Goal: Task Accomplishment & Management: Use online tool/utility

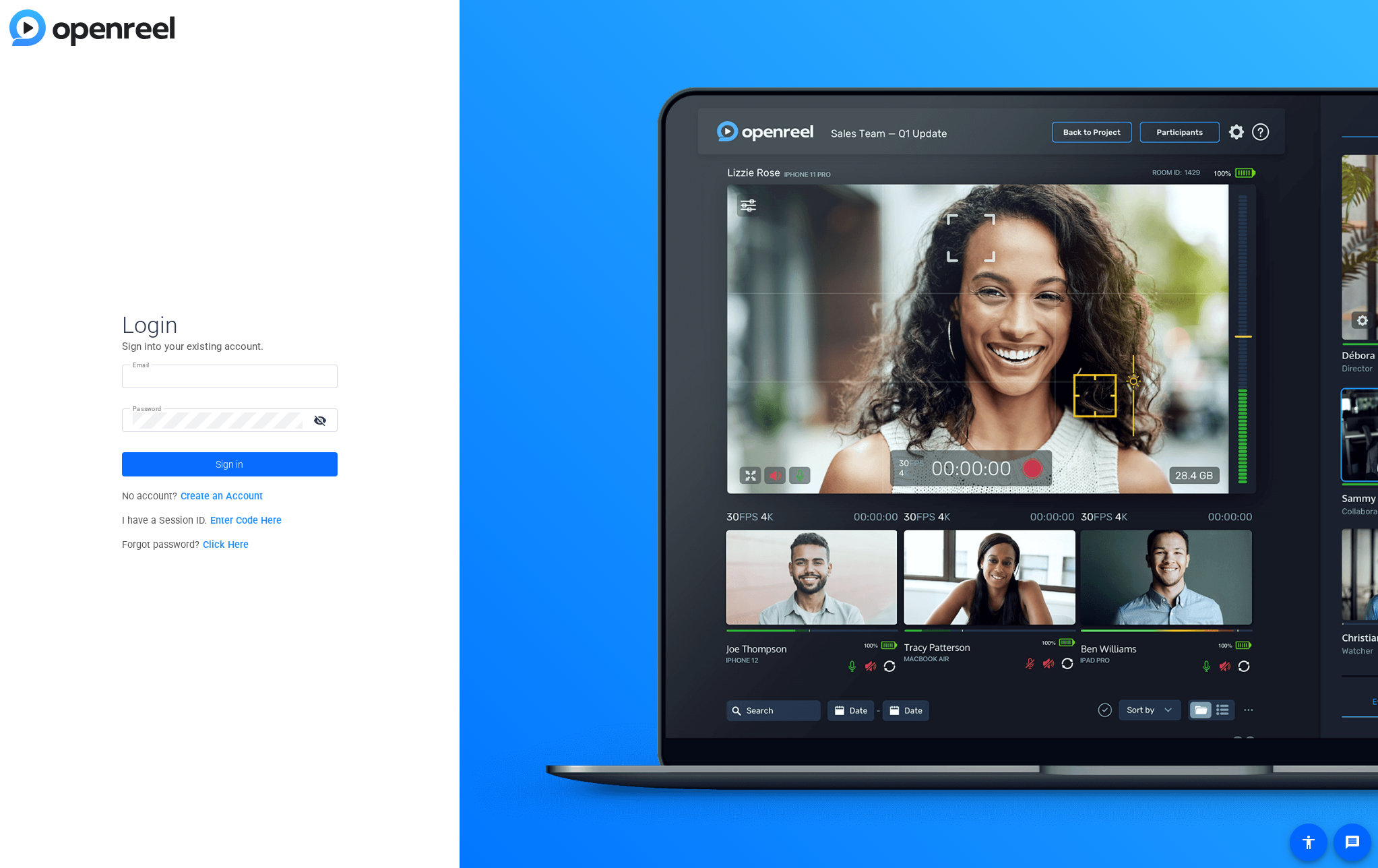
type input "[EMAIL_ADDRESS][PERSON_NAME][DOMAIN_NAME]"
click at [235, 468] on span "Sign in" at bounding box center [230, 464] width 28 height 34
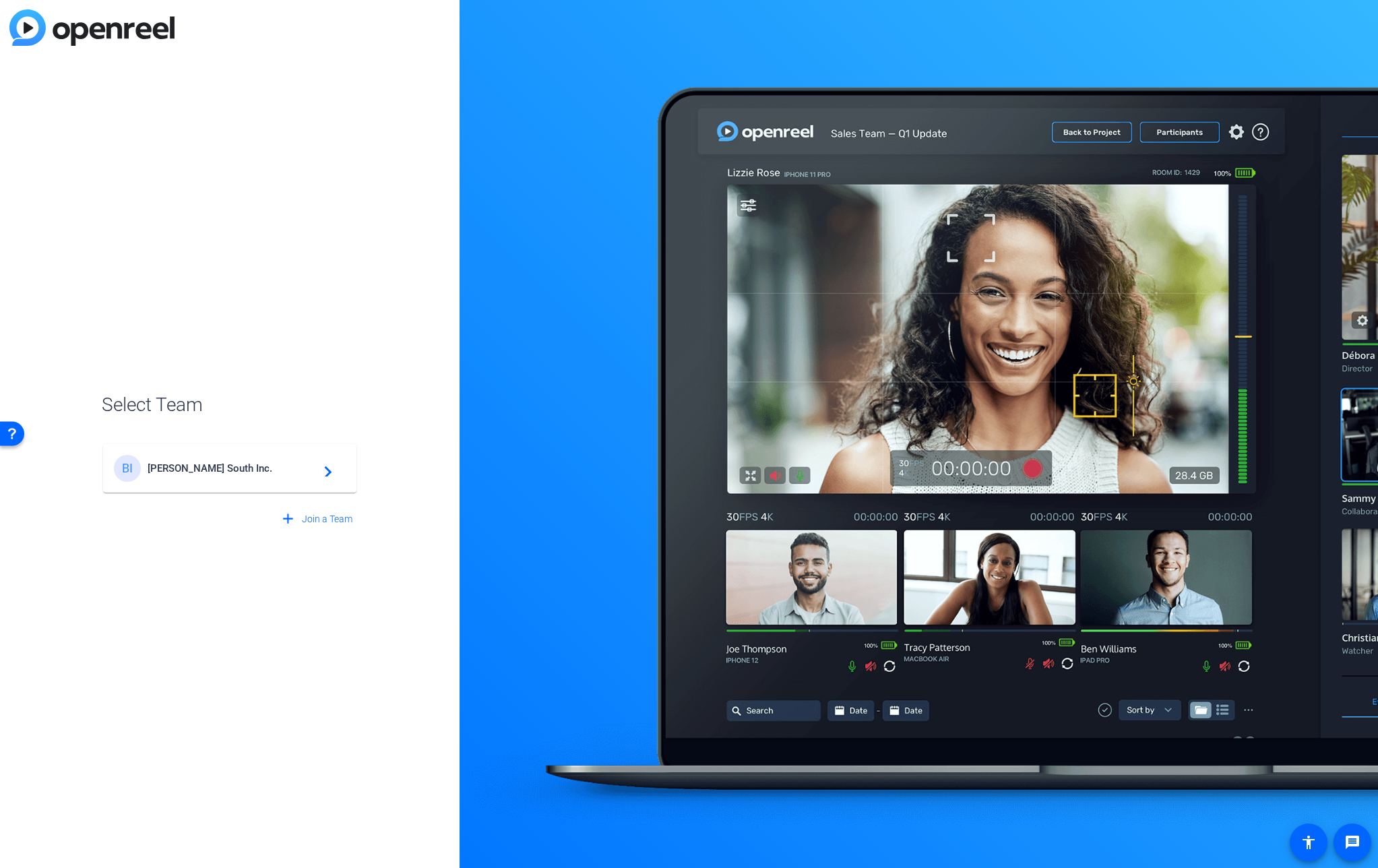
click at [235, 468] on span "Broadstreet South Inc." at bounding box center [231, 468] width 168 height 12
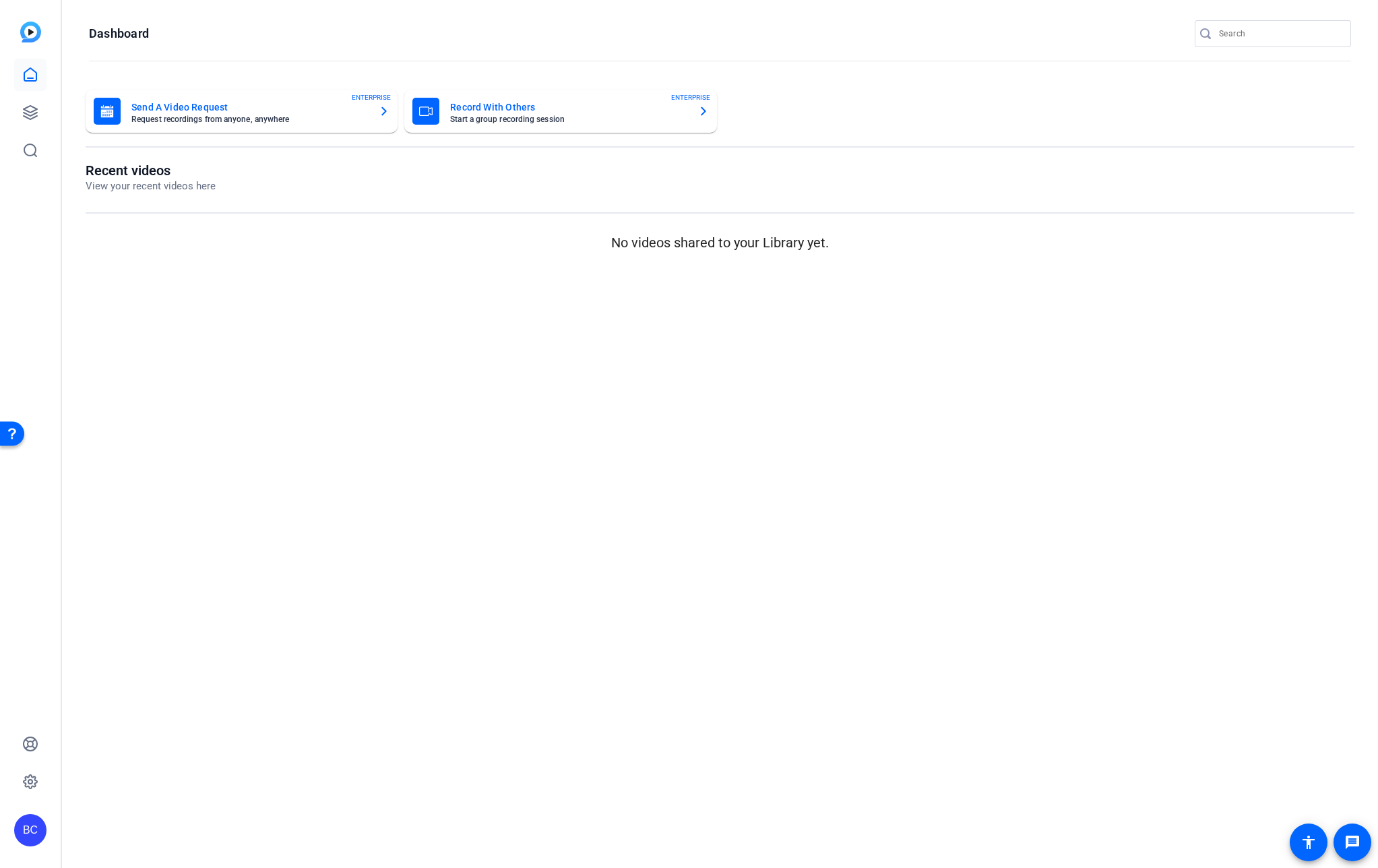
click at [38, 825] on div "BC" at bounding box center [30, 830] width 32 height 32
click at [182, 812] on mat-icon "logout" at bounding box center [179, 810] width 16 height 16
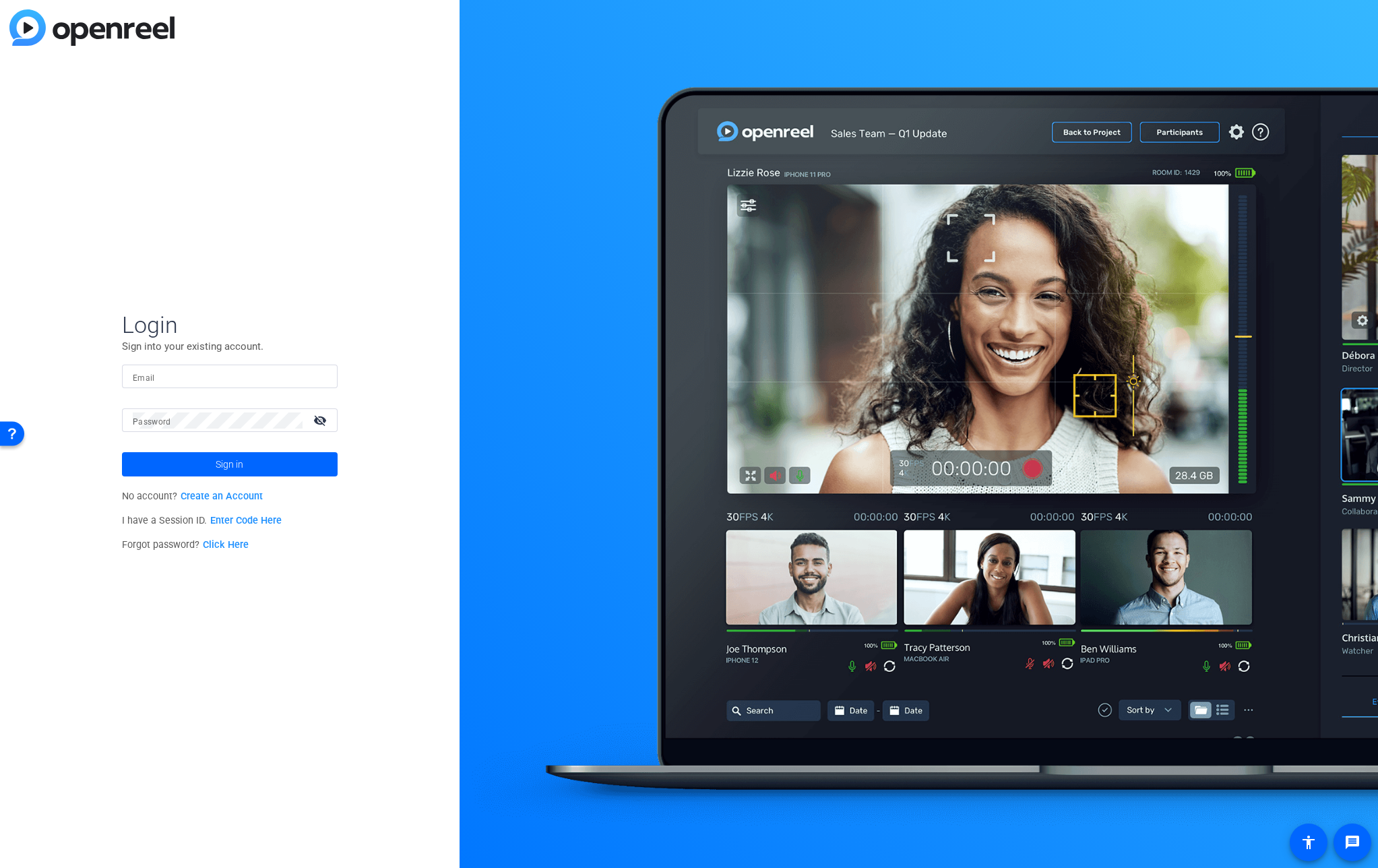
type input "[EMAIL_ADDRESS][PERSON_NAME][DOMAIN_NAME]"
click at [201, 461] on span at bounding box center [230, 464] width 216 height 32
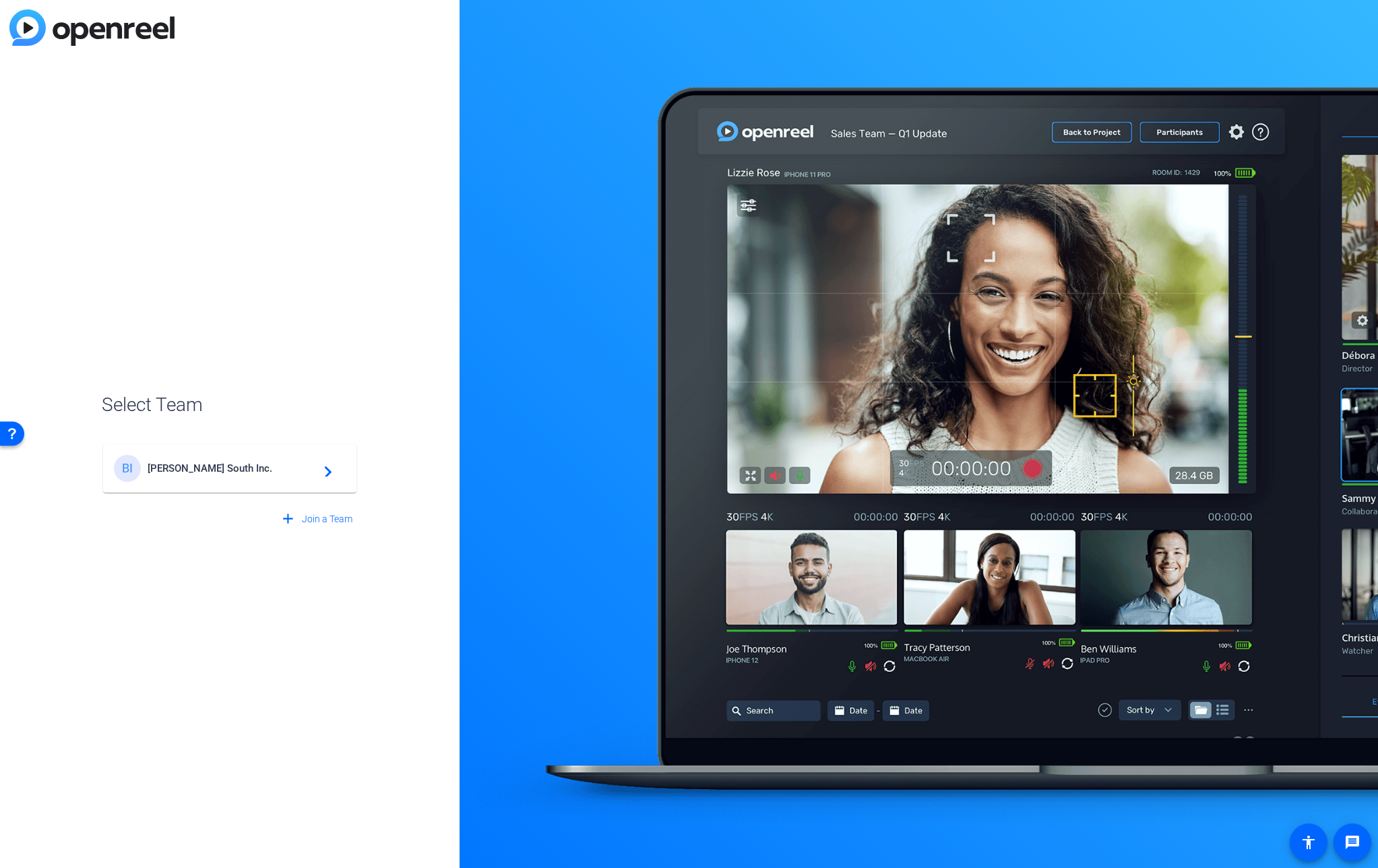
click at [326, 469] on mat-icon "navigate_next" at bounding box center [324, 468] width 16 height 16
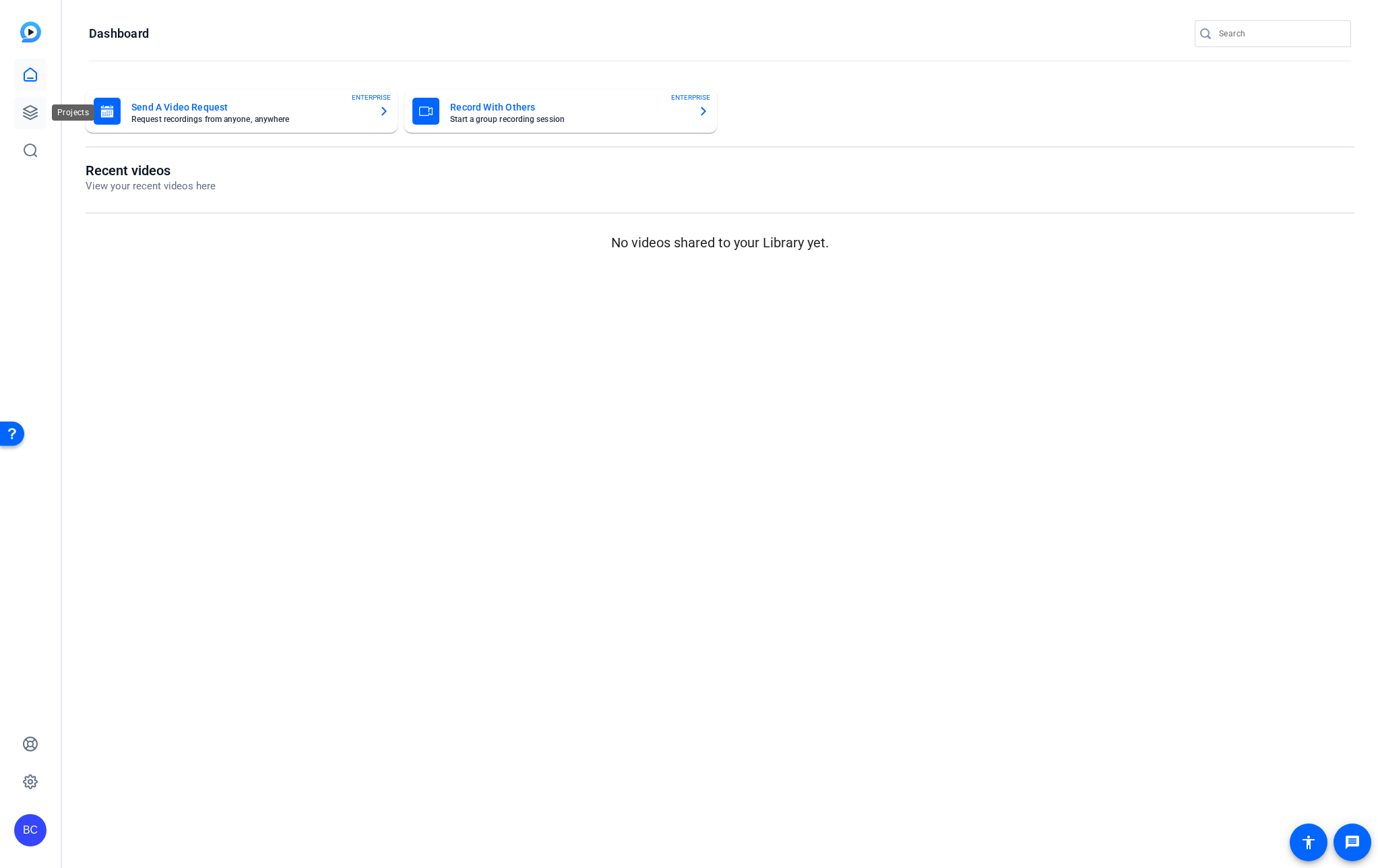
click at [26, 112] on icon at bounding box center [31, 112] width 16 height 16
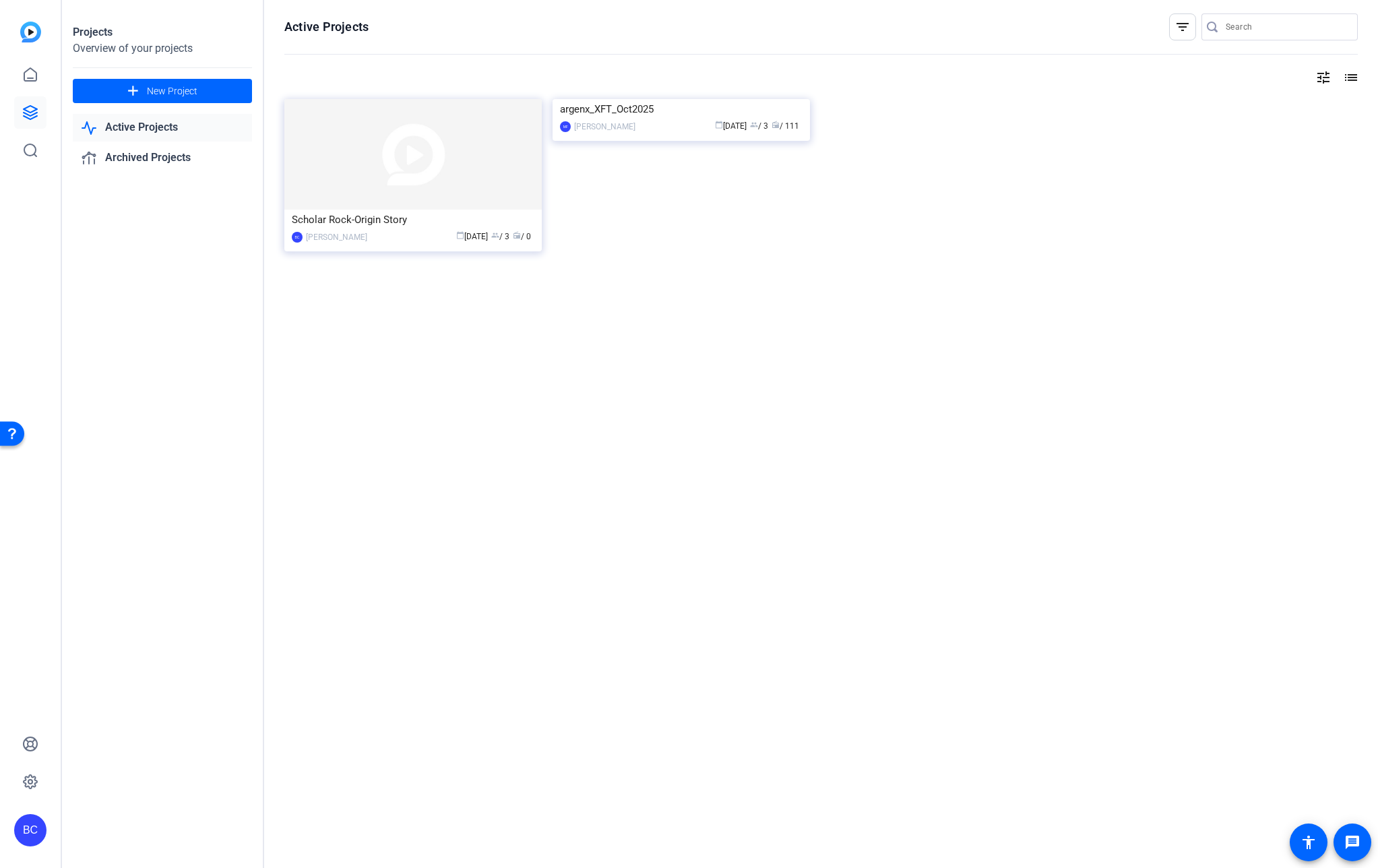
click at [583, 99] on img at bounding box center [681, 99] width 257 height 0
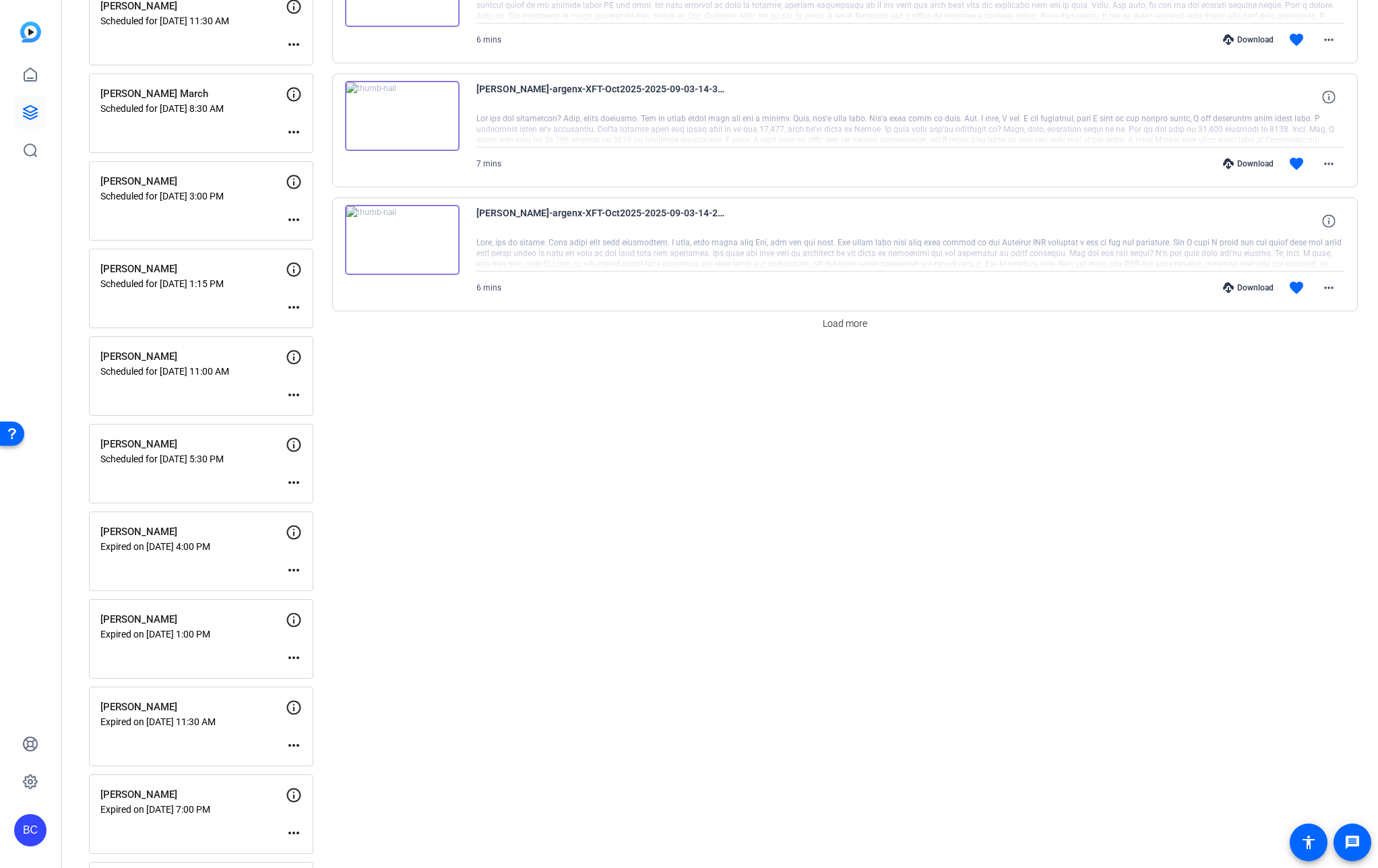
scroll to position [1098, 0]
click at [227, 482] on div "Wendy Brockway Scheduled for Sep 03, 2025 @ 5:30 PM more_horiz" at bounding box center [201, 460] width 225 height 79
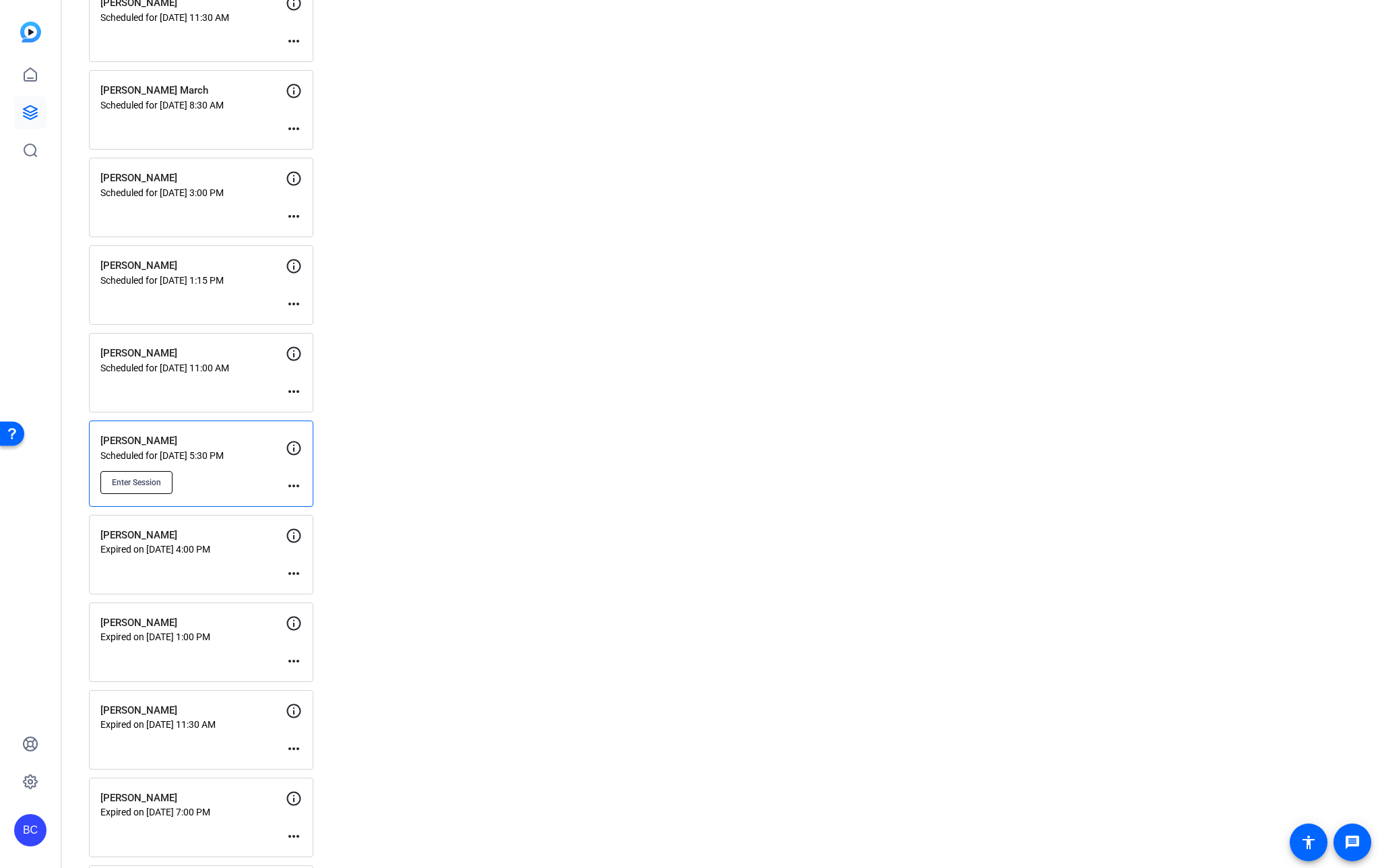
click at [146, 487] on span "Enter Session" at bounding box center [136, 482] width 49 height 11
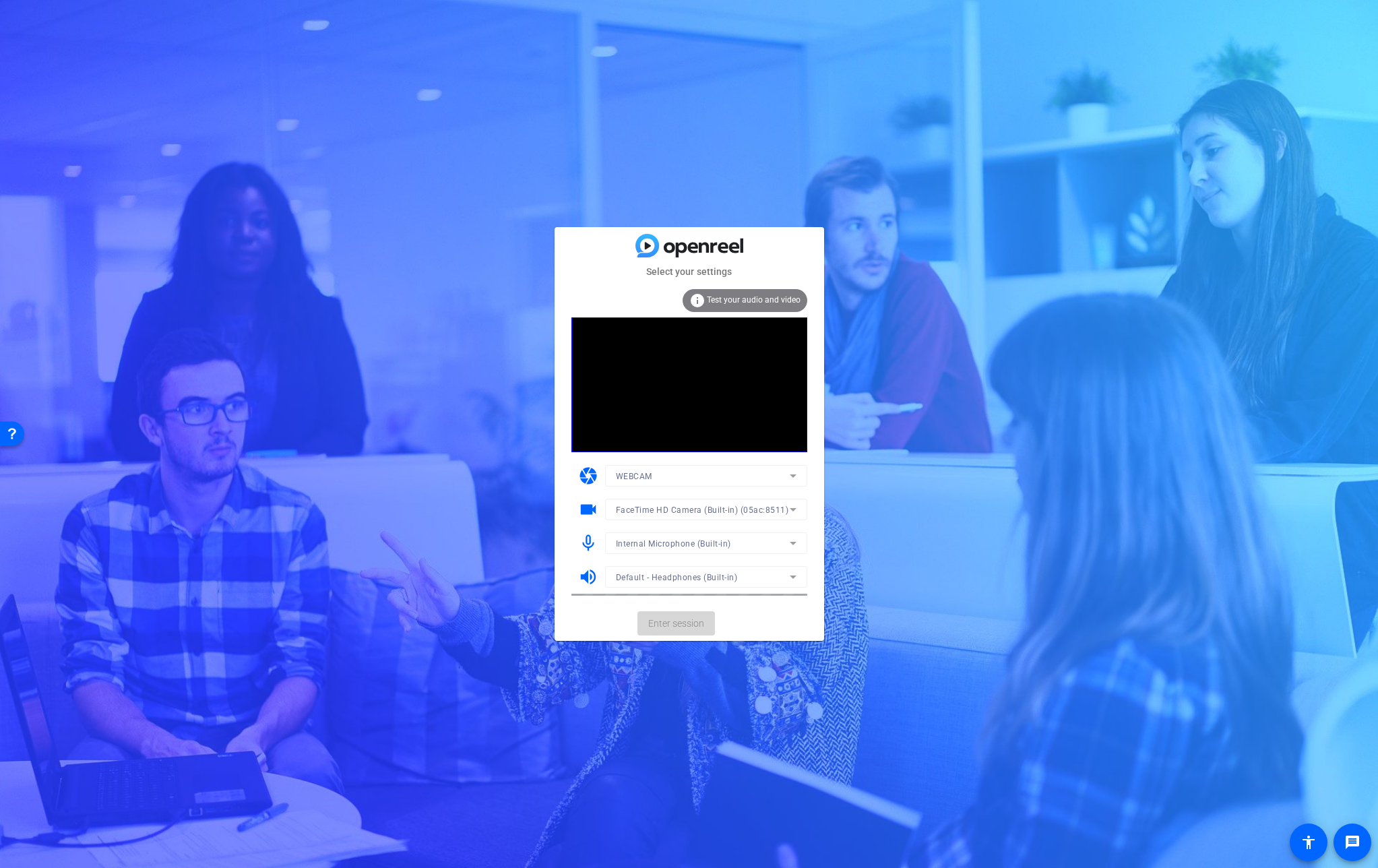
click at [696, 629] on mat-card-actions "Enter session" at bounding box center [690, 623] width 270 height 35
click at [690, 619] on span "Enter session" at bounding box center [676, 623] width 56 height 14
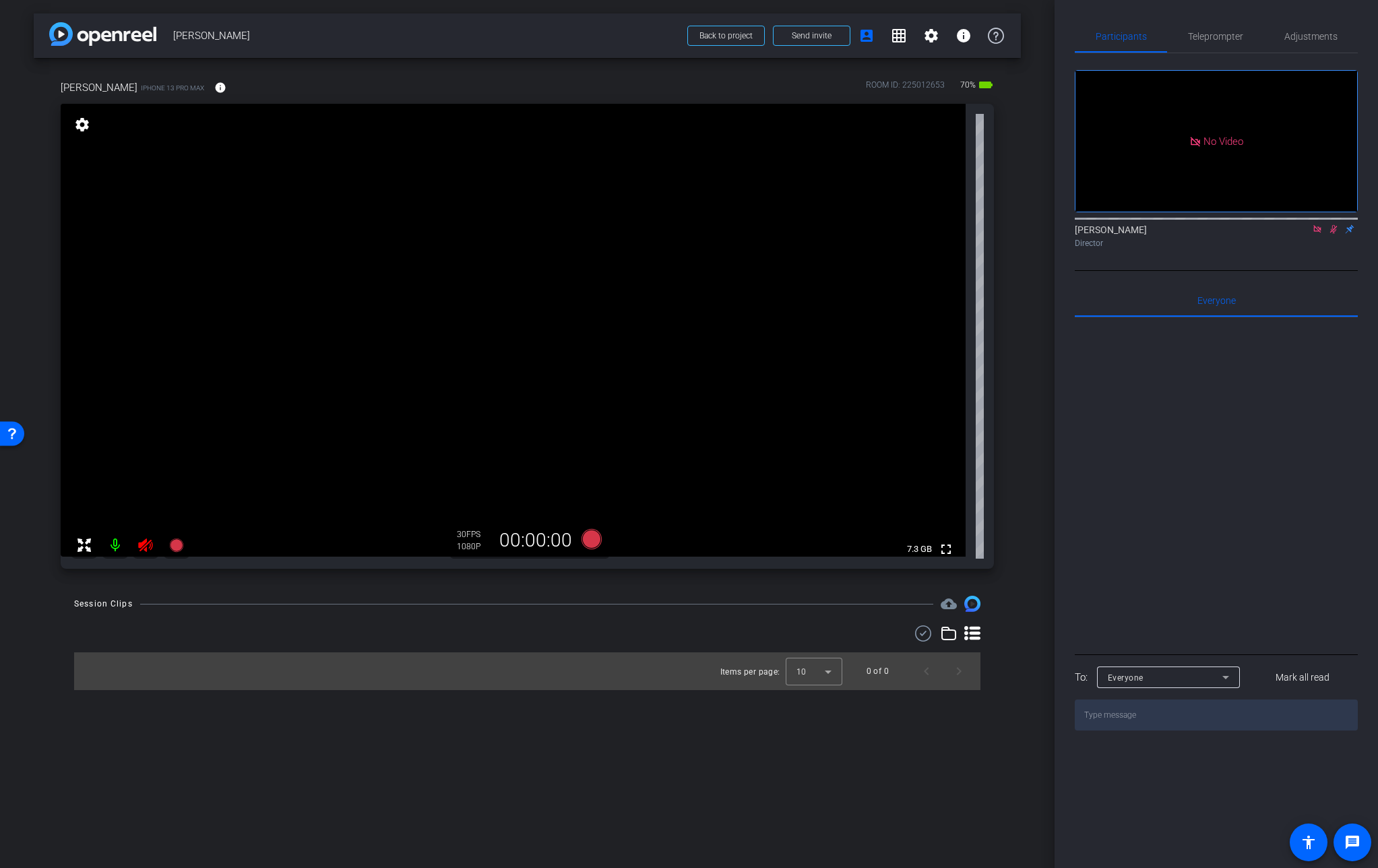
click at [1331, 234] on icon at bounding box center [1334, 229] width 11 height 9
click at [1317, 234] on icon at bounding box center [1317, 229] width 11 height 9
click at [151, 552] on icon at bounding box center [146, 545] width 16 height 16
click at [222, 88] on mat-icon "info" at bounding box center [220, 87] width 12 height 12
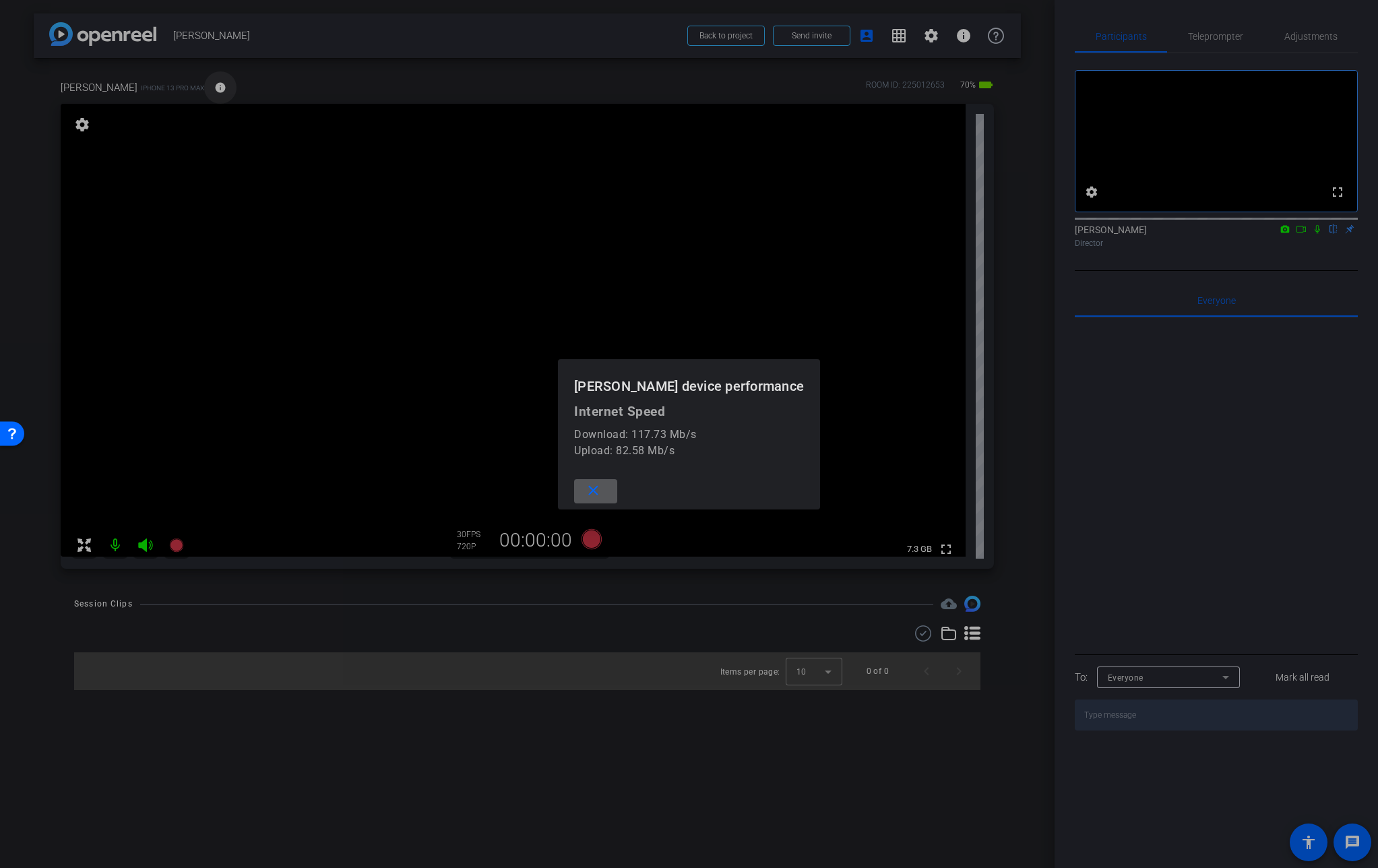
click at [222, 88] on div at bounding box center [689, 434] width 1378 height 868
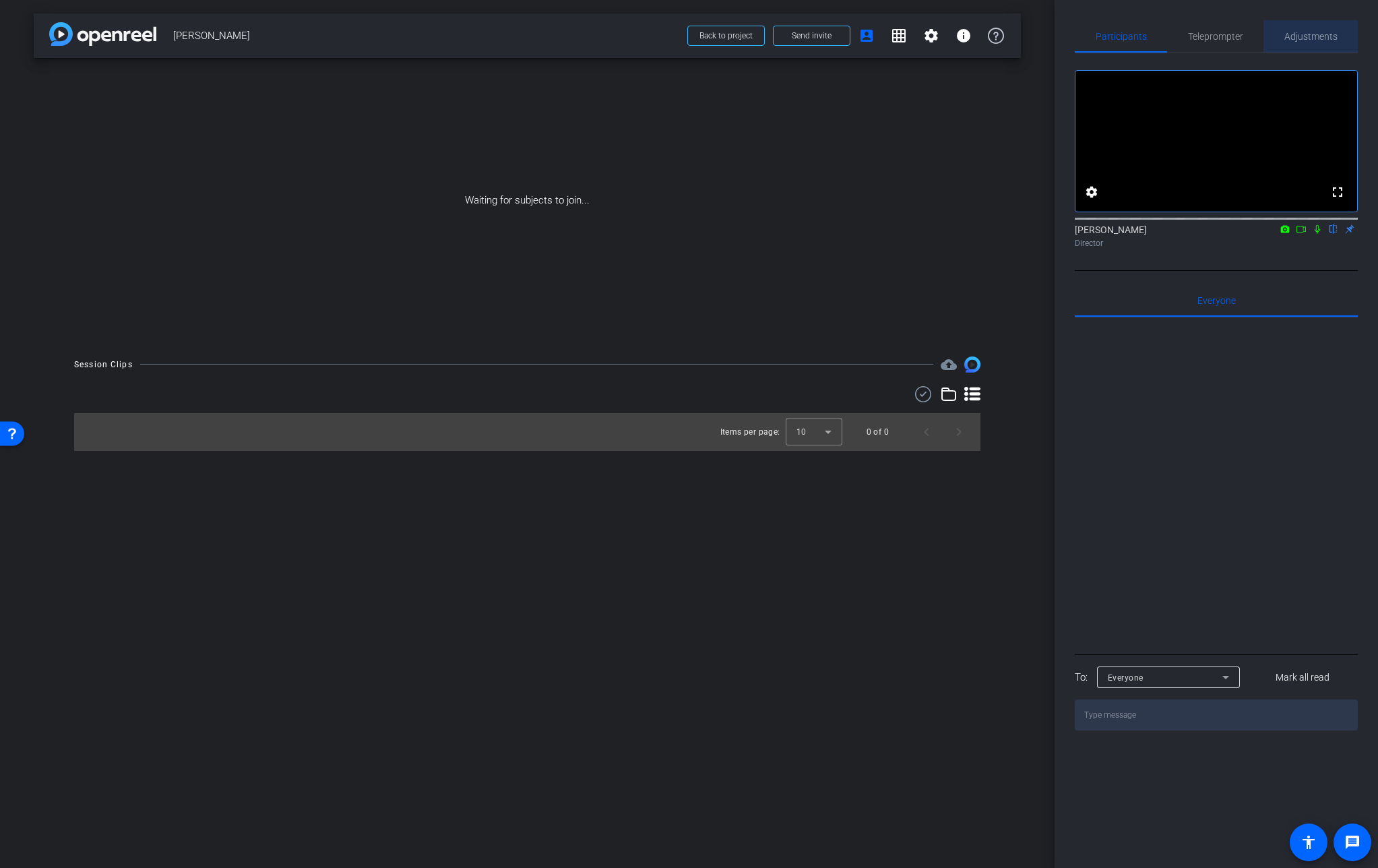
click at [1321, 36] on span "Adjustments" at bounding box center [1311, 36] width 53 height 9
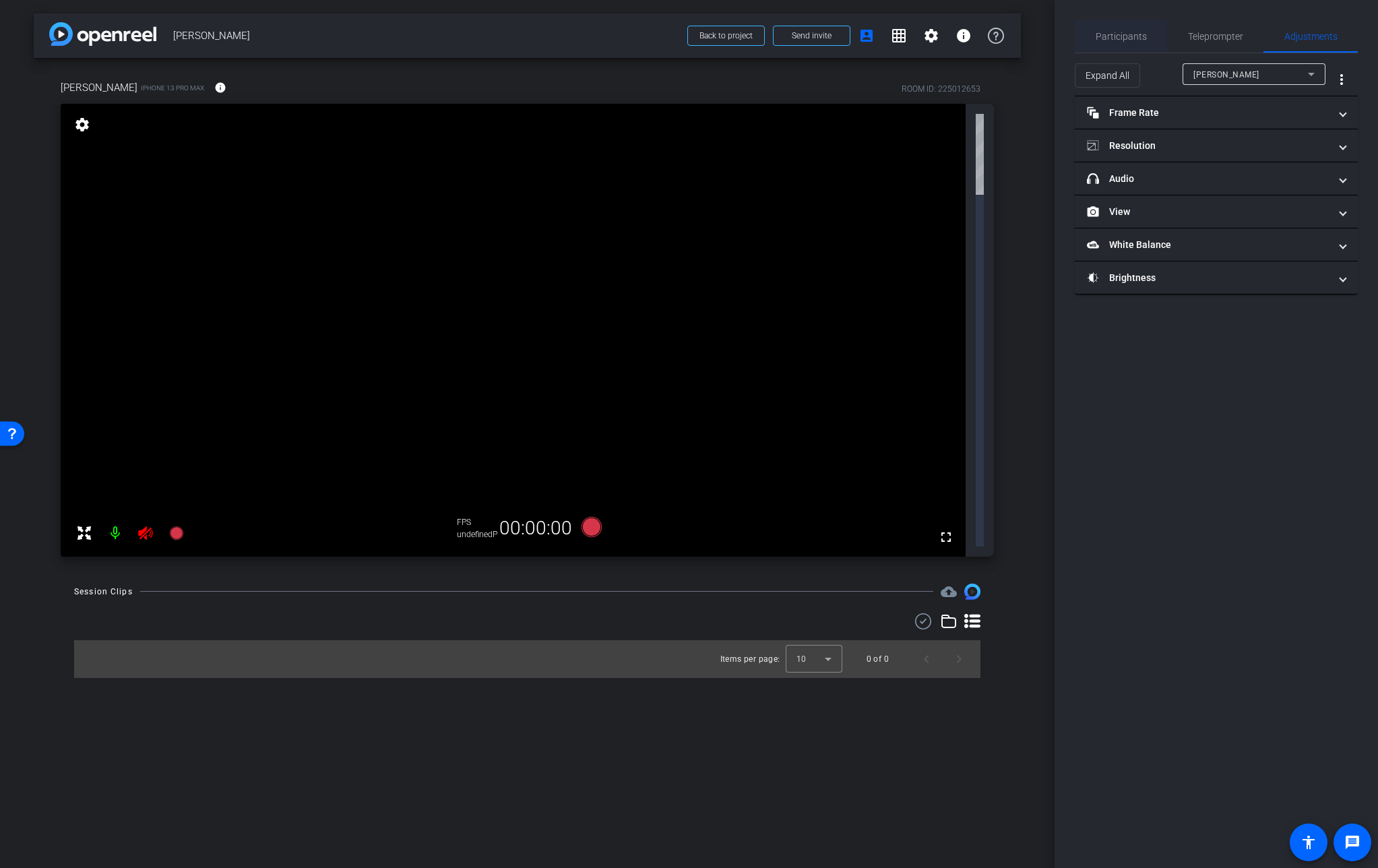
click at [1116, 35] on span "Participants" at bounding box center [1121, 36] width 51 height 9
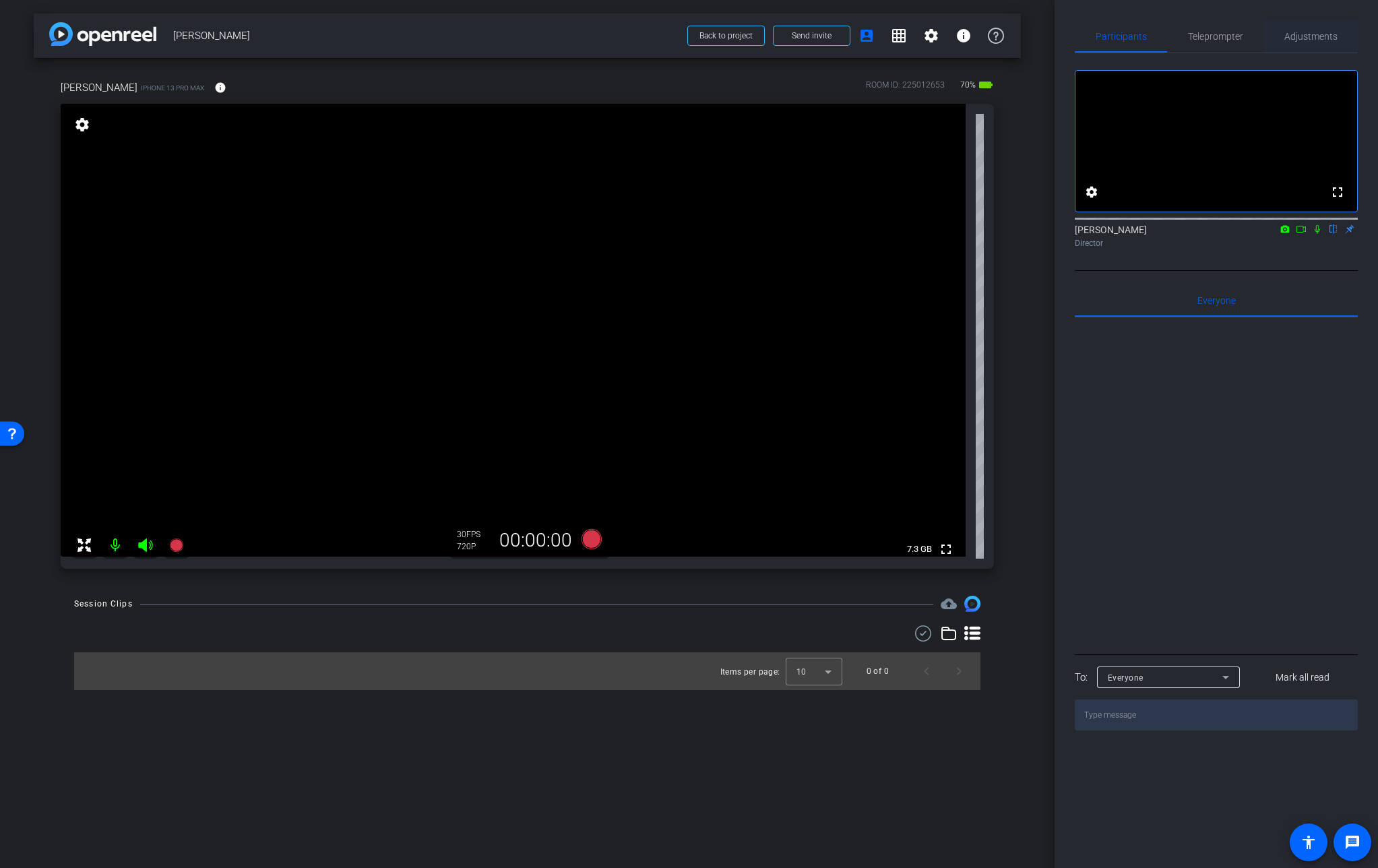
click at [1333, 34] on span "Adjustments" at bounding box center [1311, 36] width 53 height 9
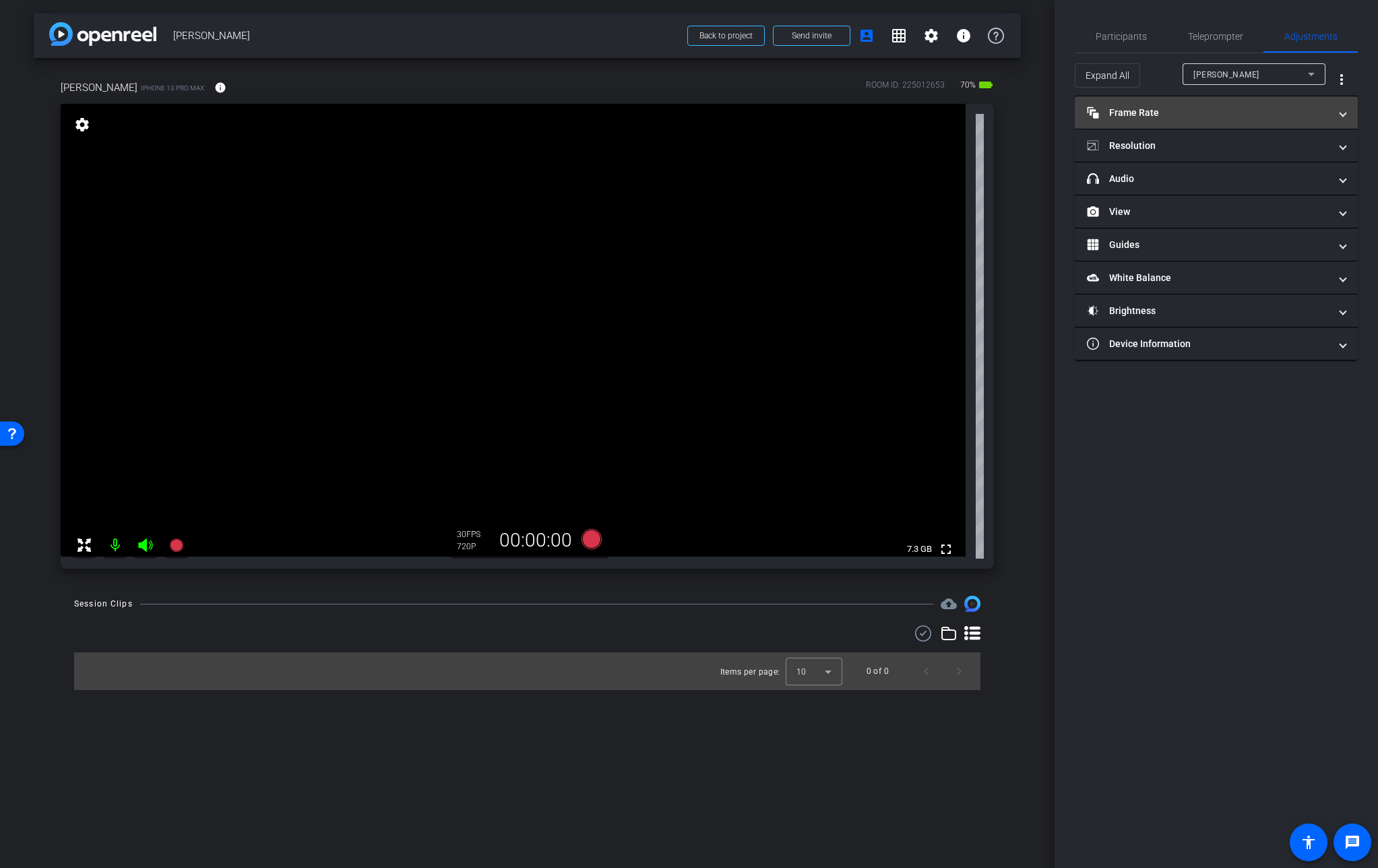
click at [1199, 120] on mat-expansion-panel-header "Frame Rate Frame Rate" at bounding box center [1216, 112] width 283 height 32
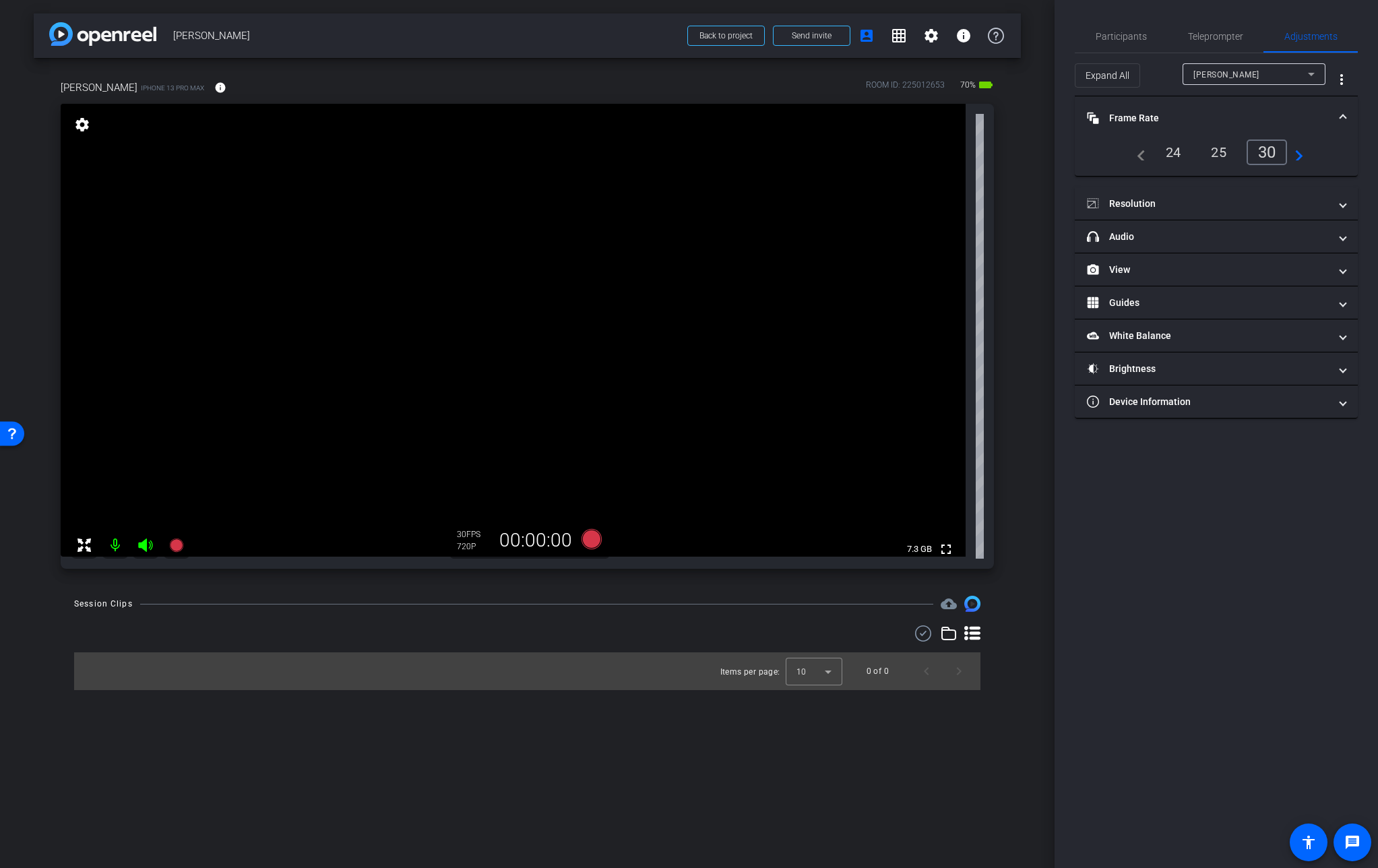
click at [1139, 115] on mat-panel-title "Frame Rate Frame Rate" at bounding box center [1208, 118] width 243 height 14
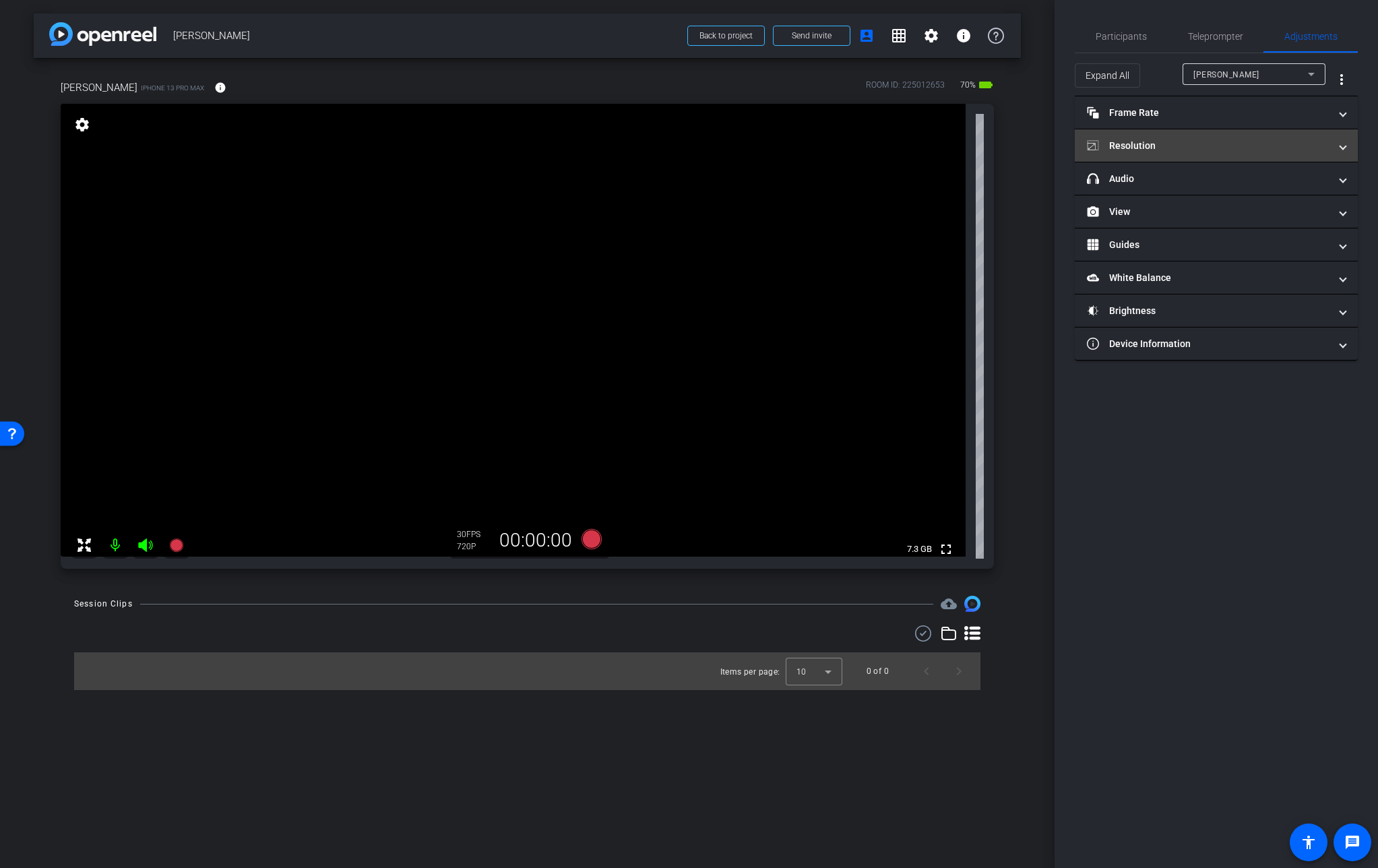
click at [1130, 146] on mat-panel-title "Resolution" at bounding box center [1208, 145] width 243 height 14
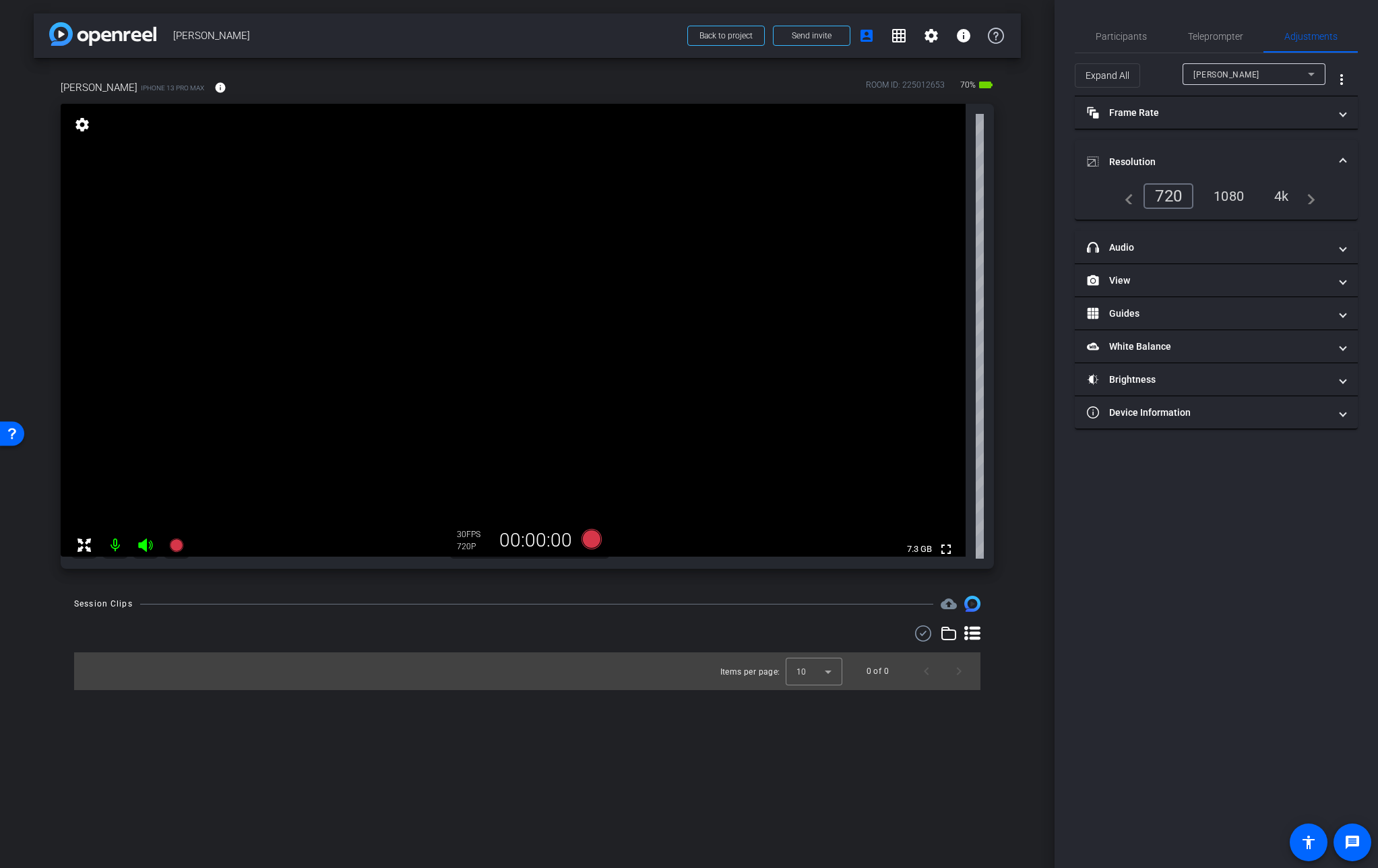
click at [1291, 195] on div "4k" at bounding box center [1282, 195] width 35 height 23
click at [1138, 37] on span "Participants" at bounding box center [1121, 36] width 51 height 9
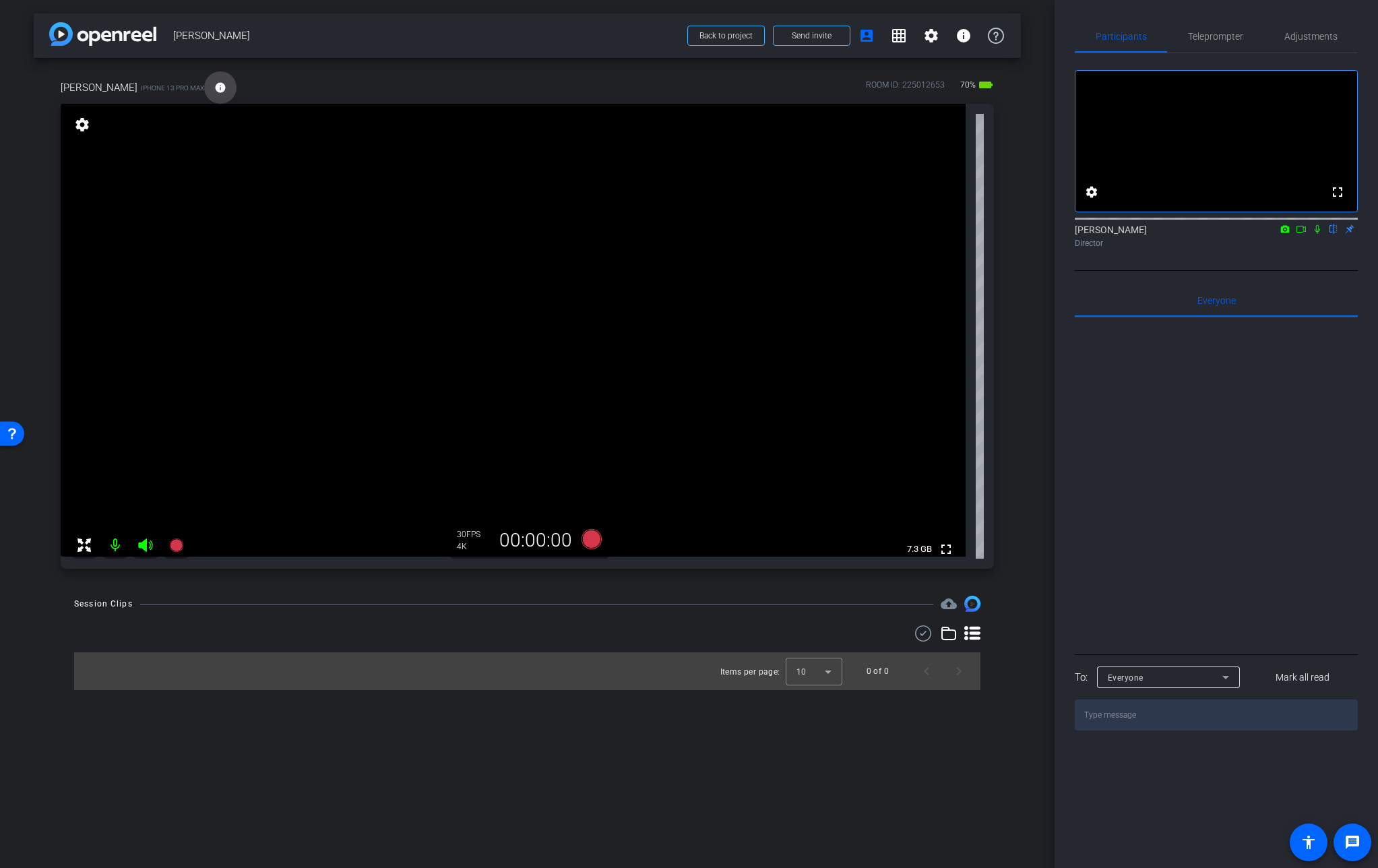
click at [221, 83] on mat-icon "info" at bounding box center [220, 87] width 12 height 12
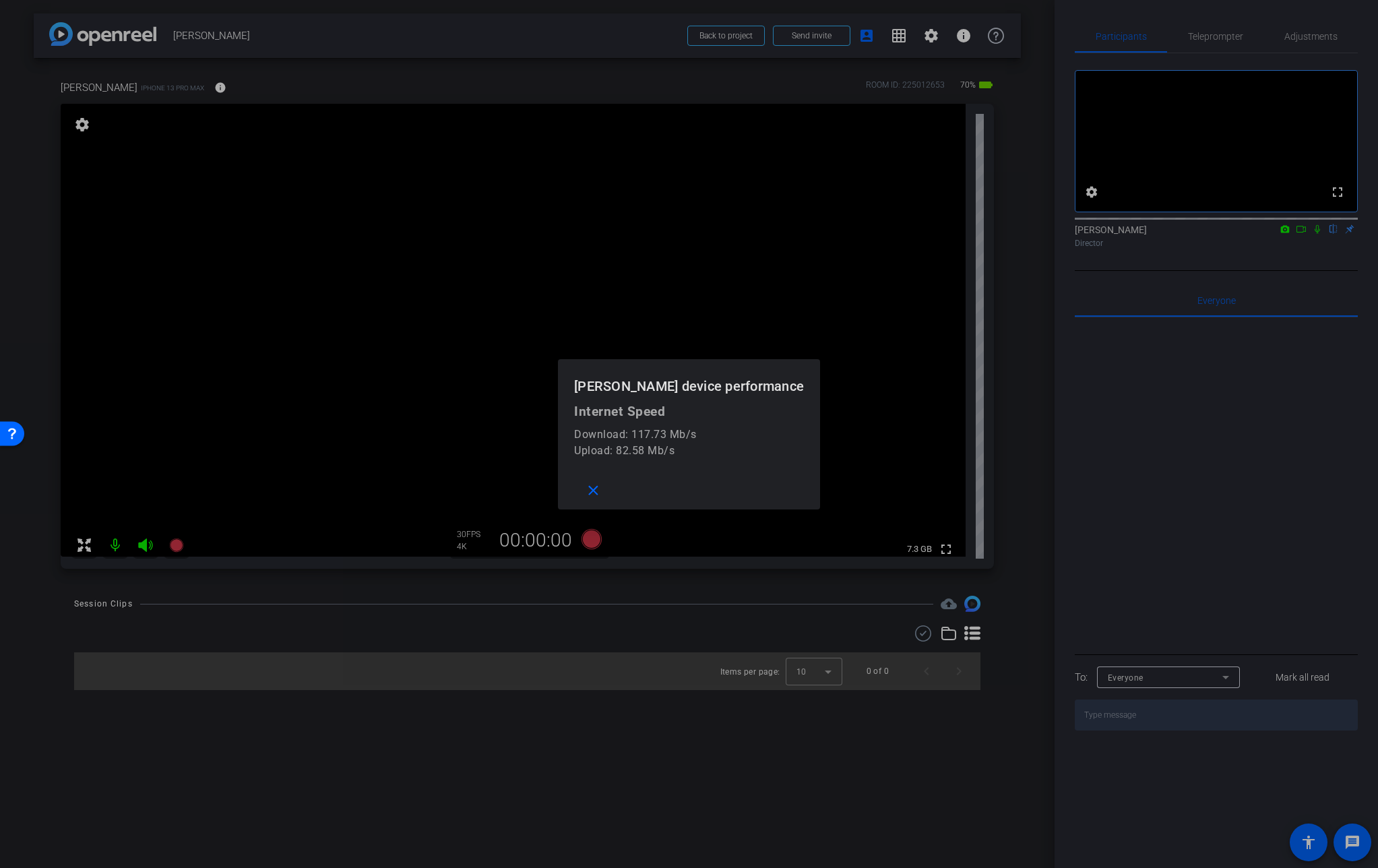
click at [220, 82] on div at bounding box center [689, 434] width 1378 height 868
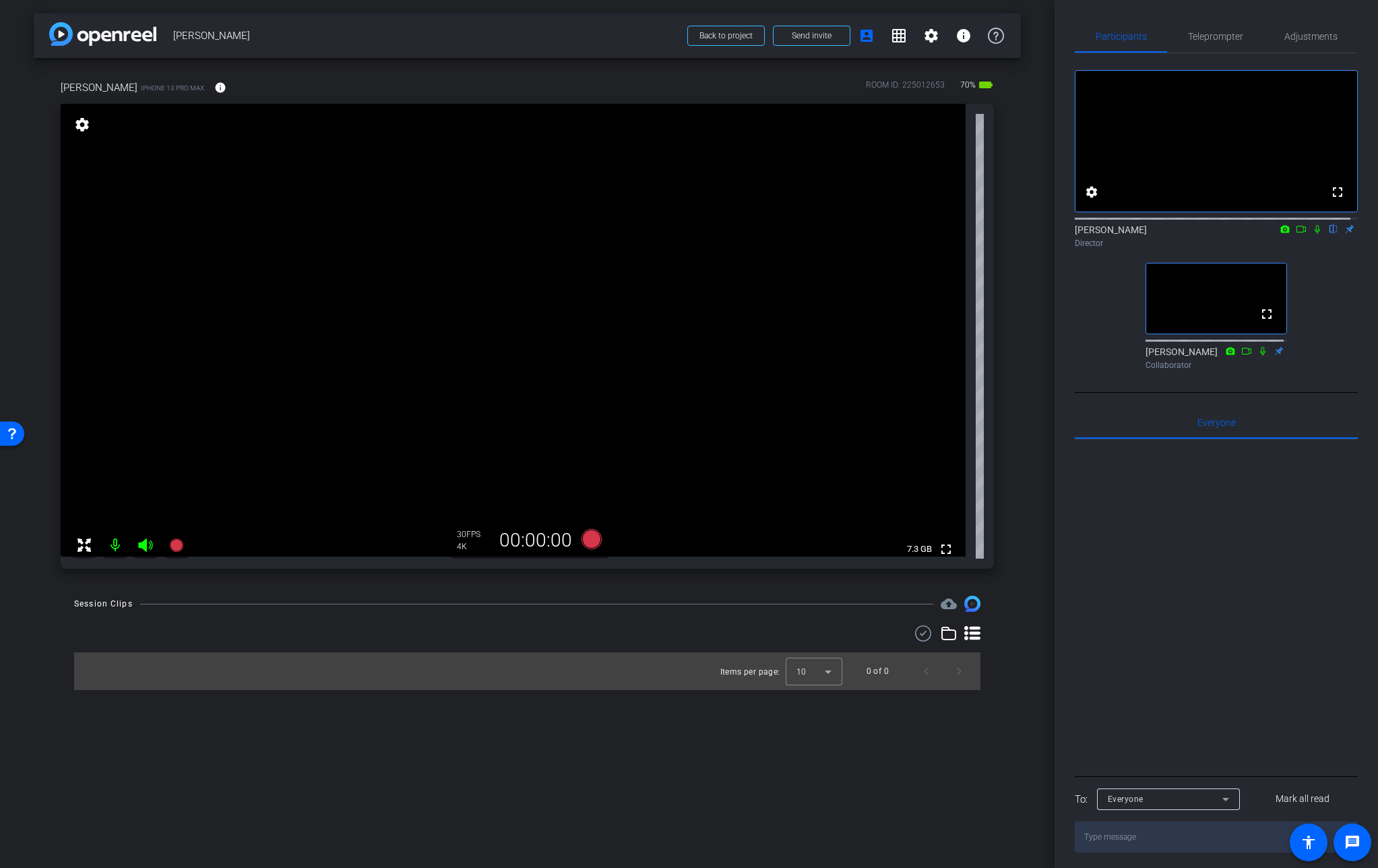
click at [1315, 234] on icon at bounding box center [1317, 230] width 5 height 9
click at [1312, 234] on icon at bounding box center [1317, 229] width 11 height 9
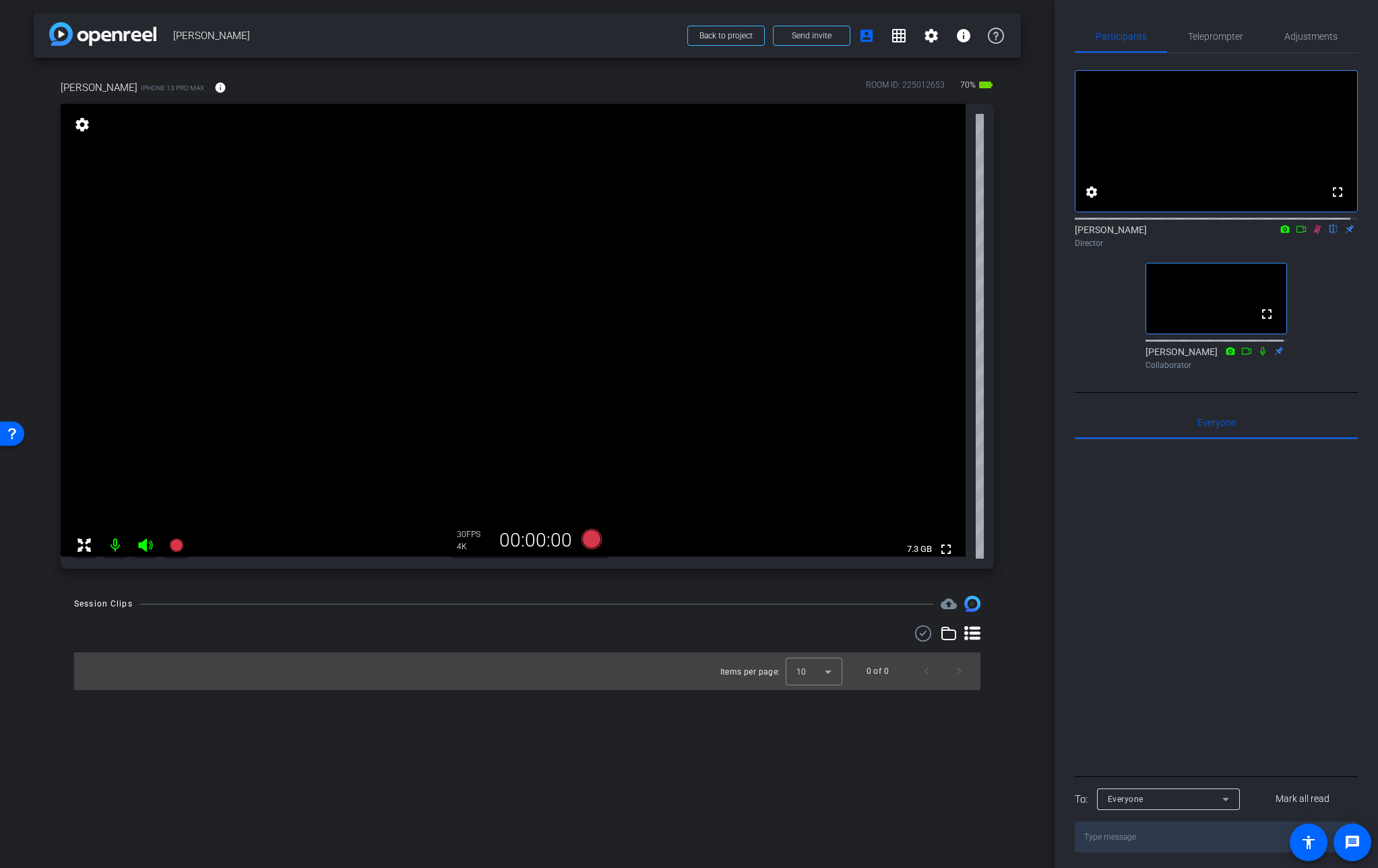
click at [1309, 235] on mat-icon at bounding box center [1317, 229] width 16 height 12
click at [1315, 234] on icon at bounding box center [1317, 230] width 5 height 9
click at [1312, 234] on icon at bounding box center [1317, 229] width 11 height 9
click at [1315, 234] on icon at bounding box center [1318, 230] width 7 height 9
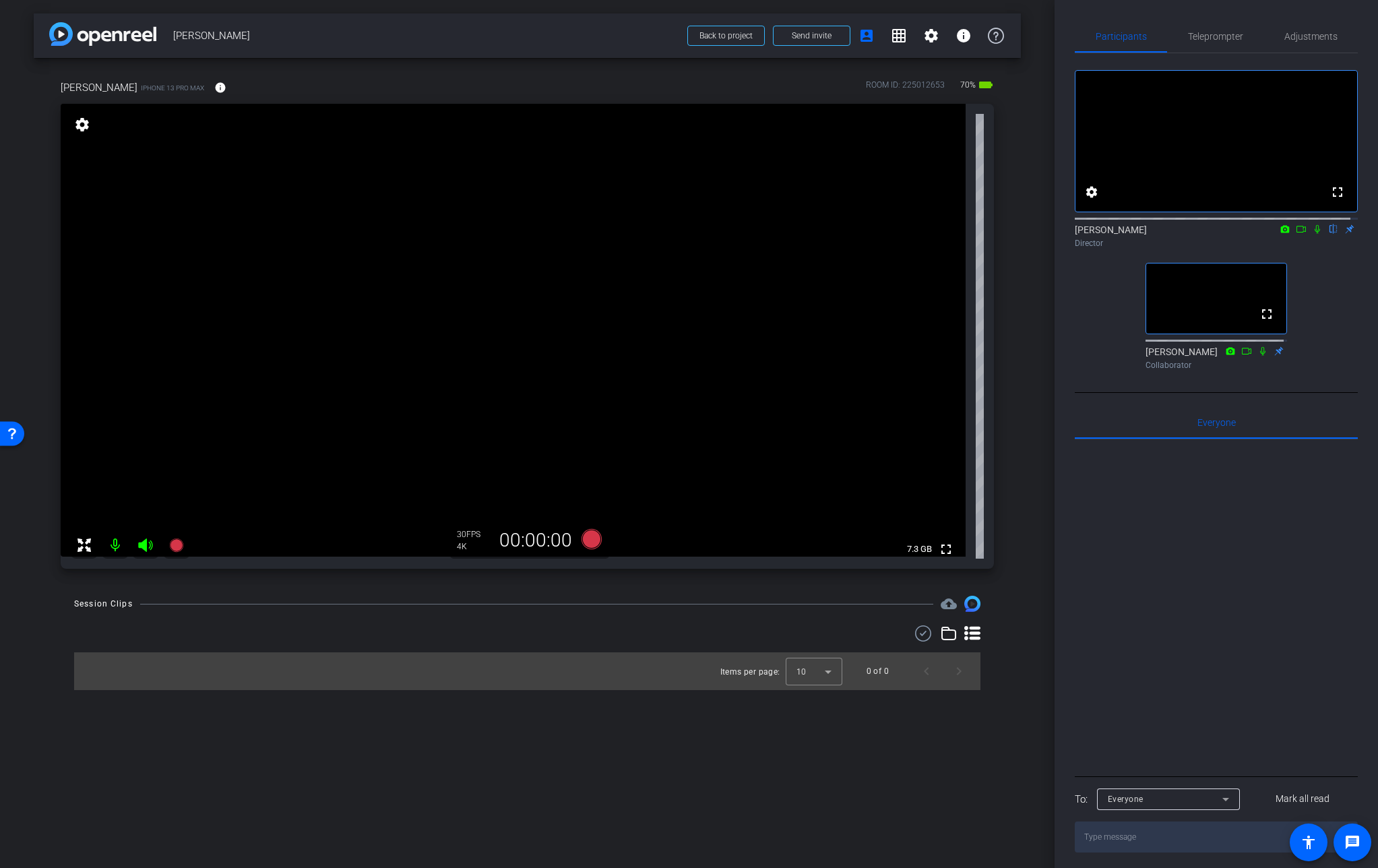
click at [1312, 234] on icon at bounding box center [1317, 229] width 11 height 9
click at [1319, 321] on div "fullscreen settings [PERSON_NAME] flip Director fullscreen [PERSON_NAME] Collab…" at bounding box center [1216, 214] width 283 height 322
click at [1309, 235] on mat-icon at bounding box center [1317, 229] width 16 height 12
click at [1315, 234] on icon at bounding box center [1318, 230] width 7 height 9
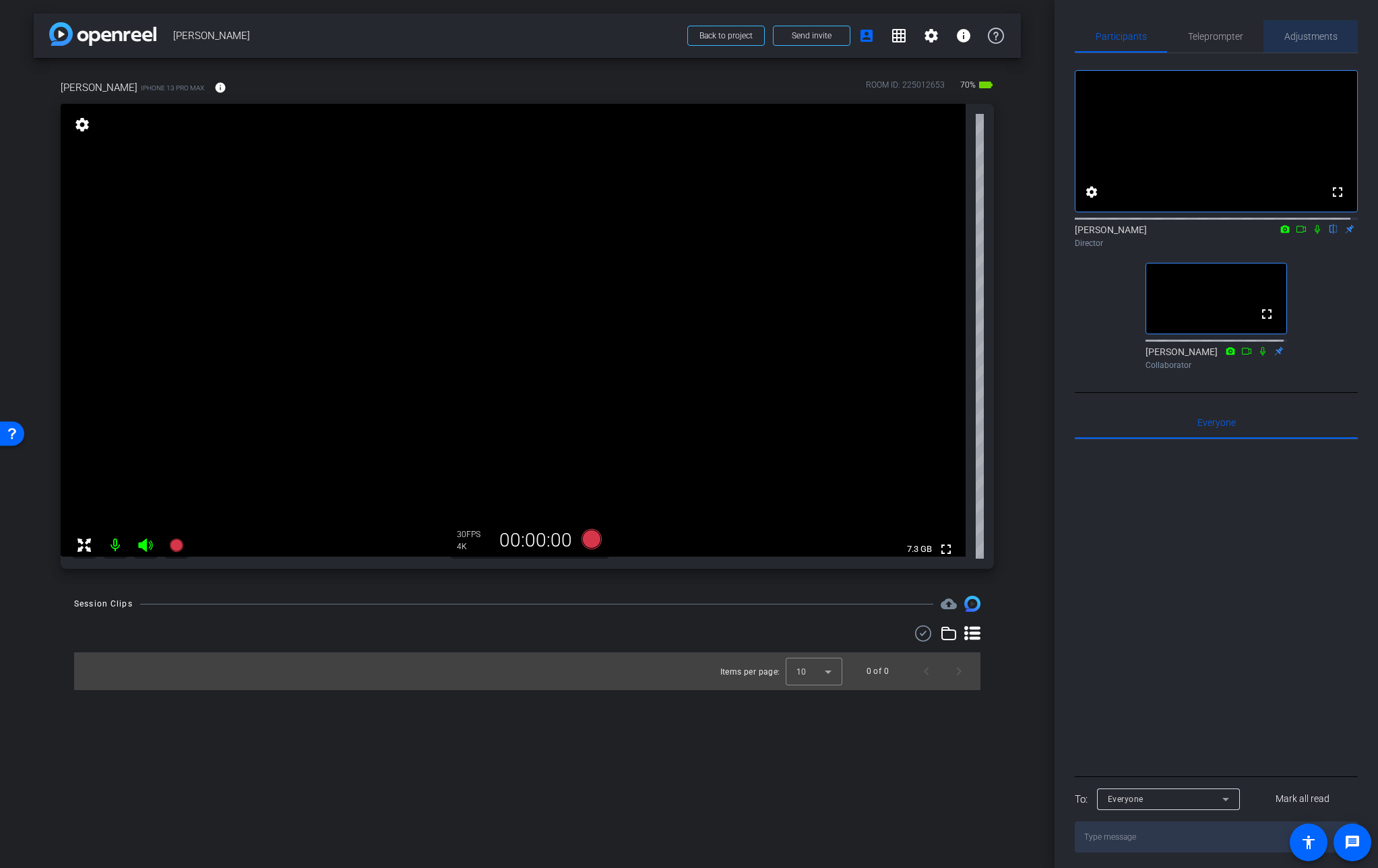
click at [1312, 36] on span "Adjustments" at bounding box center [1311, 36] width 53 height 9
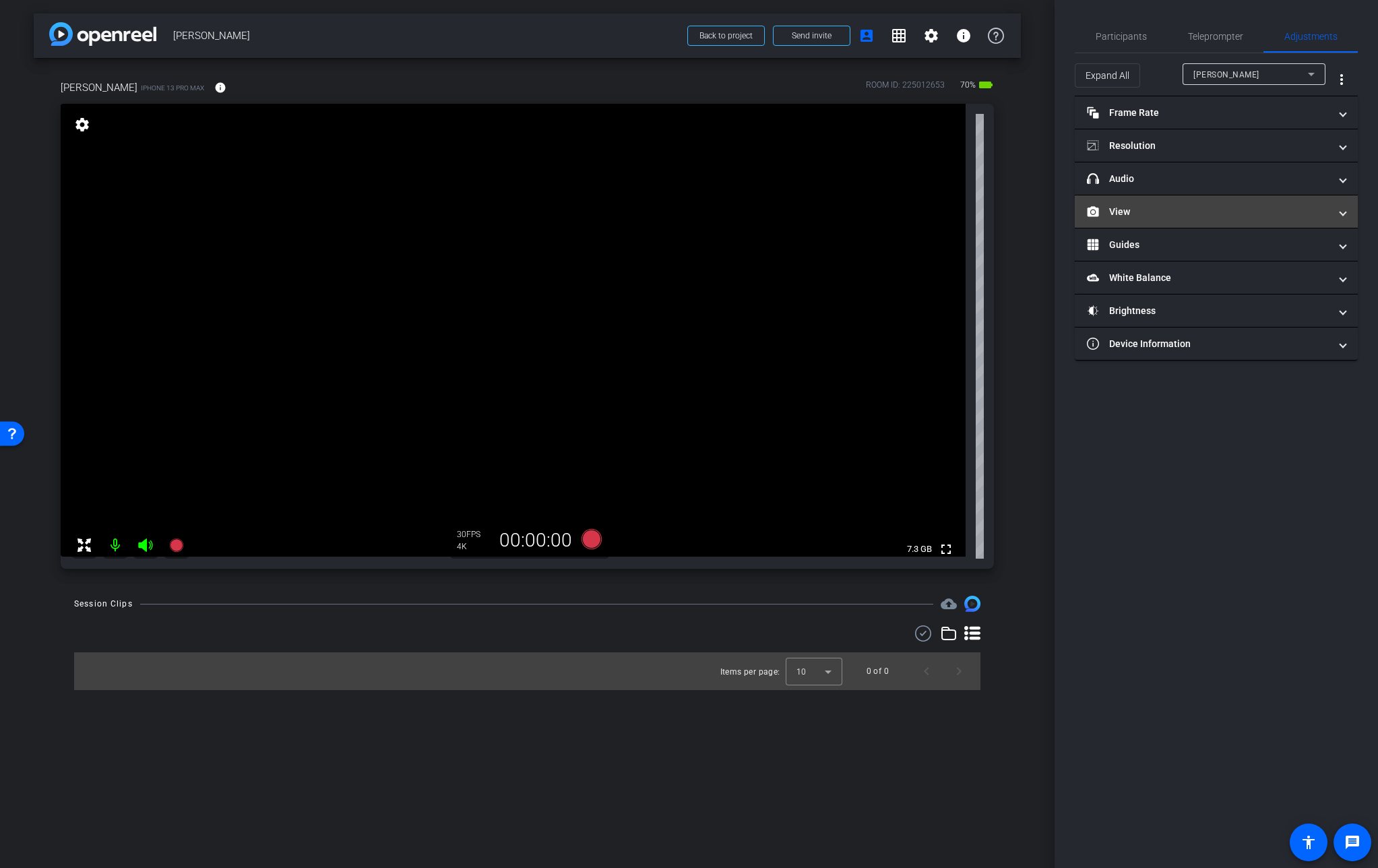
click at [1114, 216] on mat-panel-title "View" at bounding box center [1208, 211] width 243 height 14
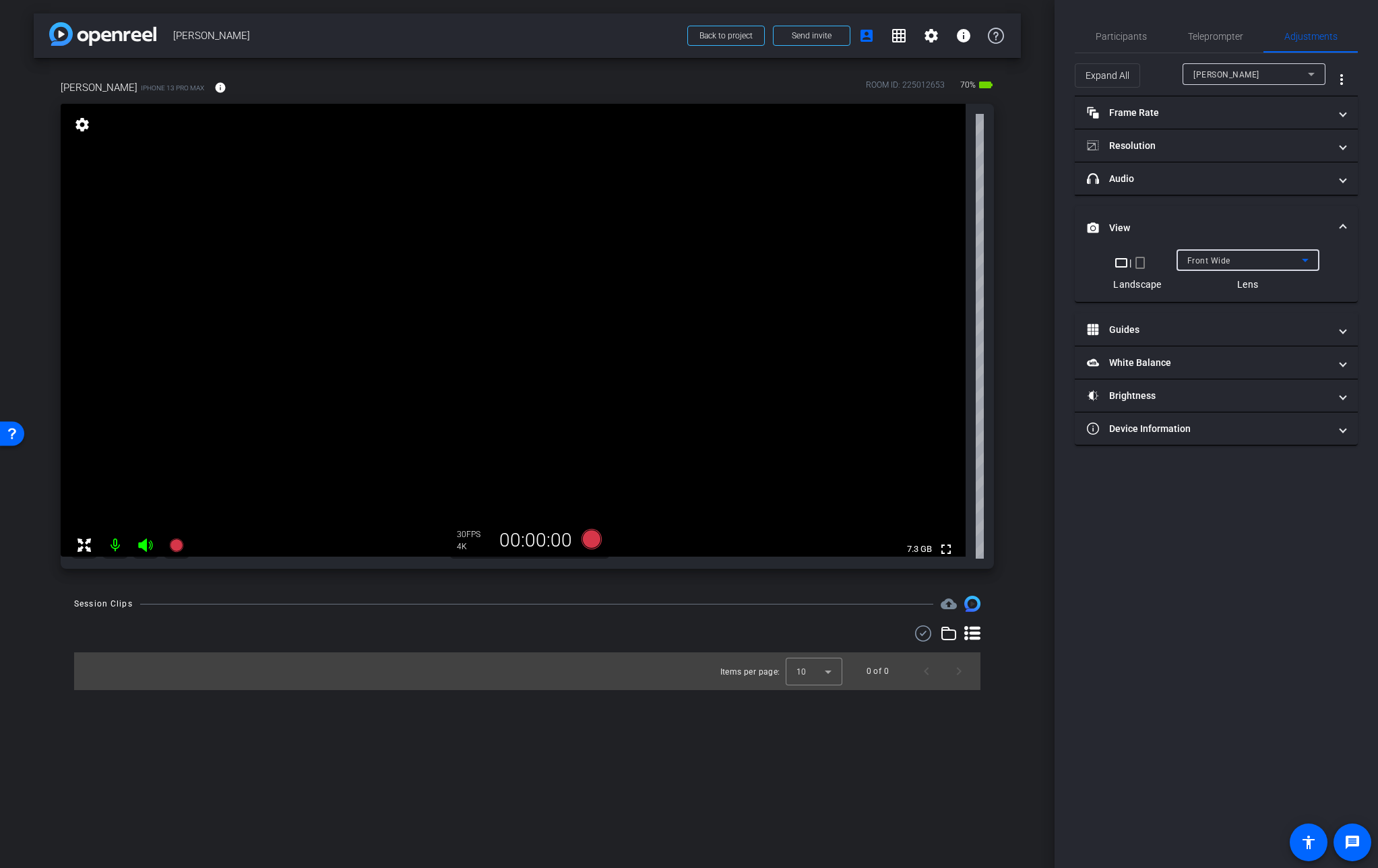
click at [1222, 259] on span "Front Wide" at bounding box center [1209, 260] width 43 height 9
click at [1334, 40] on span "Adjustments" at bounding box center [1311, 36] width 53 height 9
click at [1119, 38] on span "Participants" at bounding box center [1121, 36] width 51 height 9
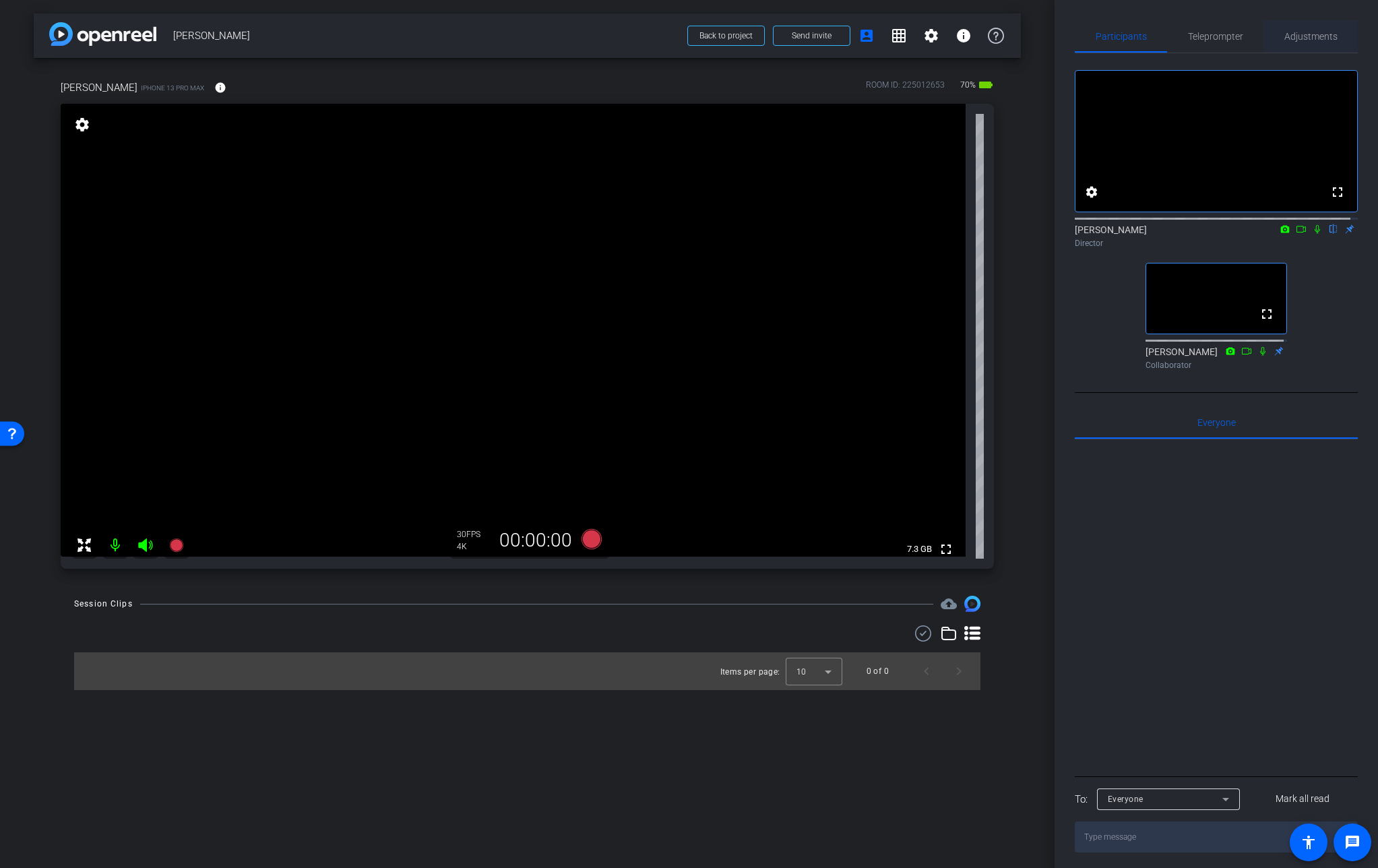
click at [1323, 36] on span "Adjustments" at bounding box center [1311, 36] width 53 height 9
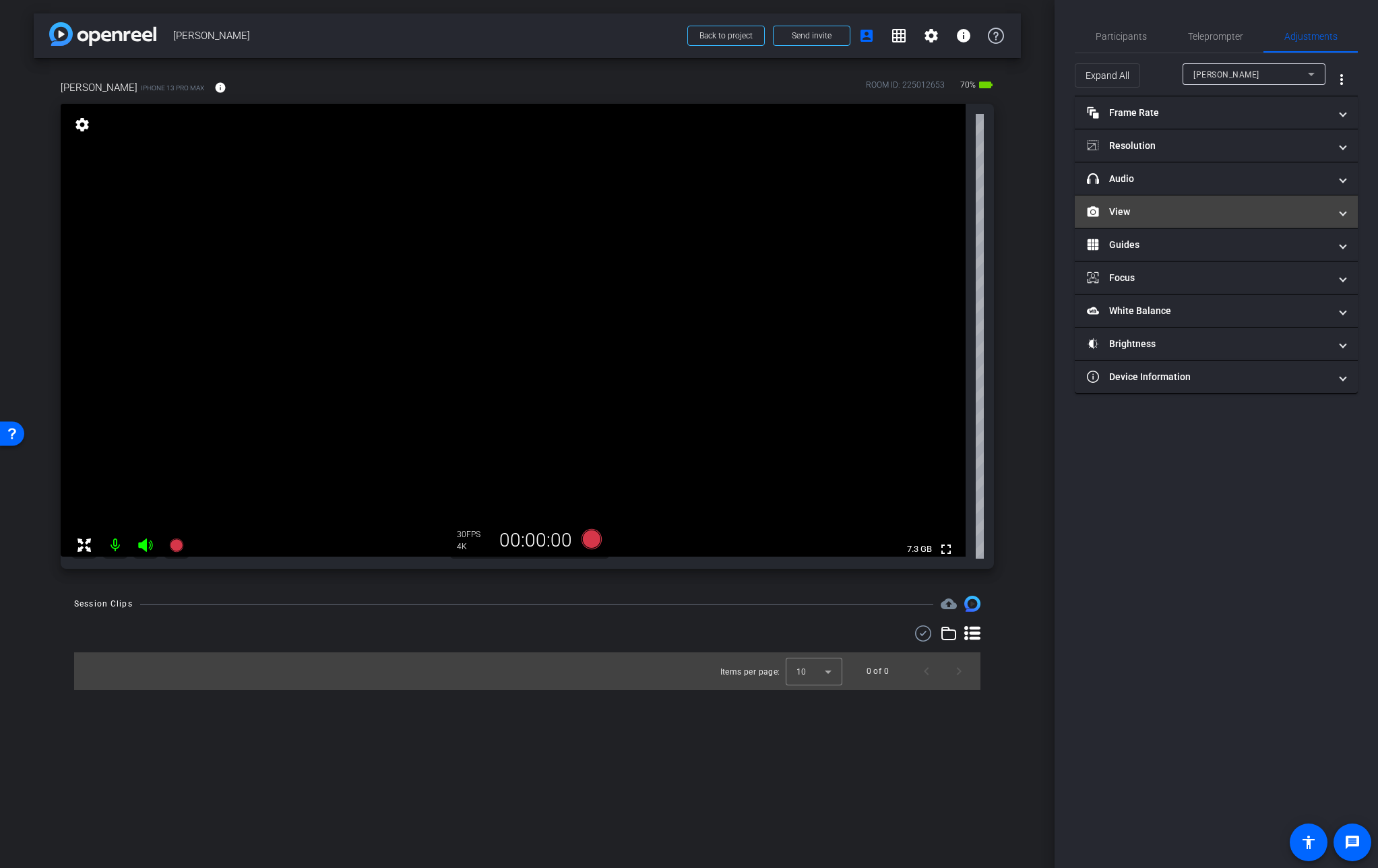
click at [1129, 210] on mat-panel-title "View" at bounding box center [1208, 211] width 243 height 14
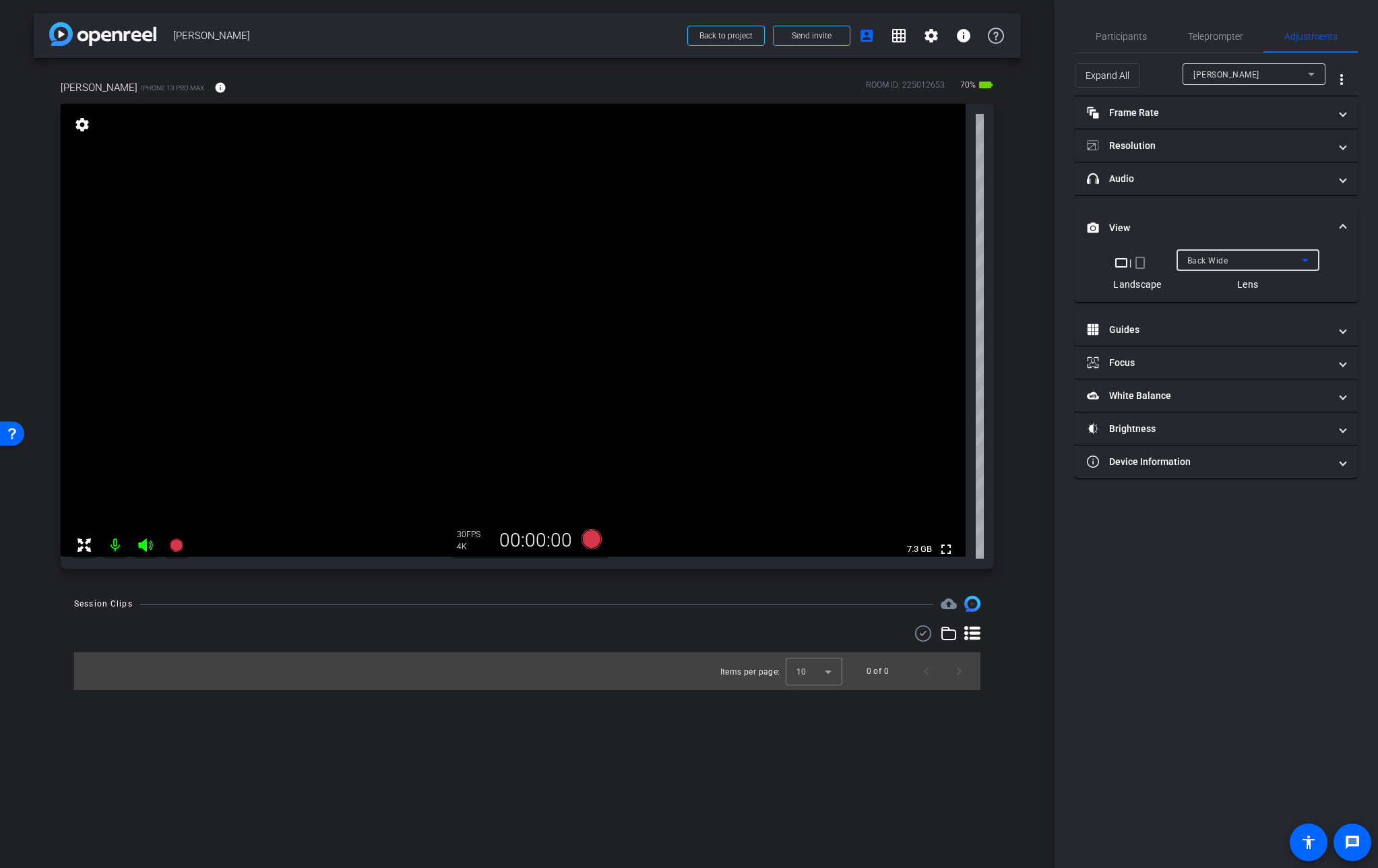
click at [1206, 260] on span "Back Wide" at bounding box center [1208, 260] width 41 height 9
click at [1213, 304] on span "Front Wide" at bounding box center [1209, 308] width 44 height 16
click at [1215, 259] on span "Front Wide" at bounding box center [1209, 260] width 43 height 9
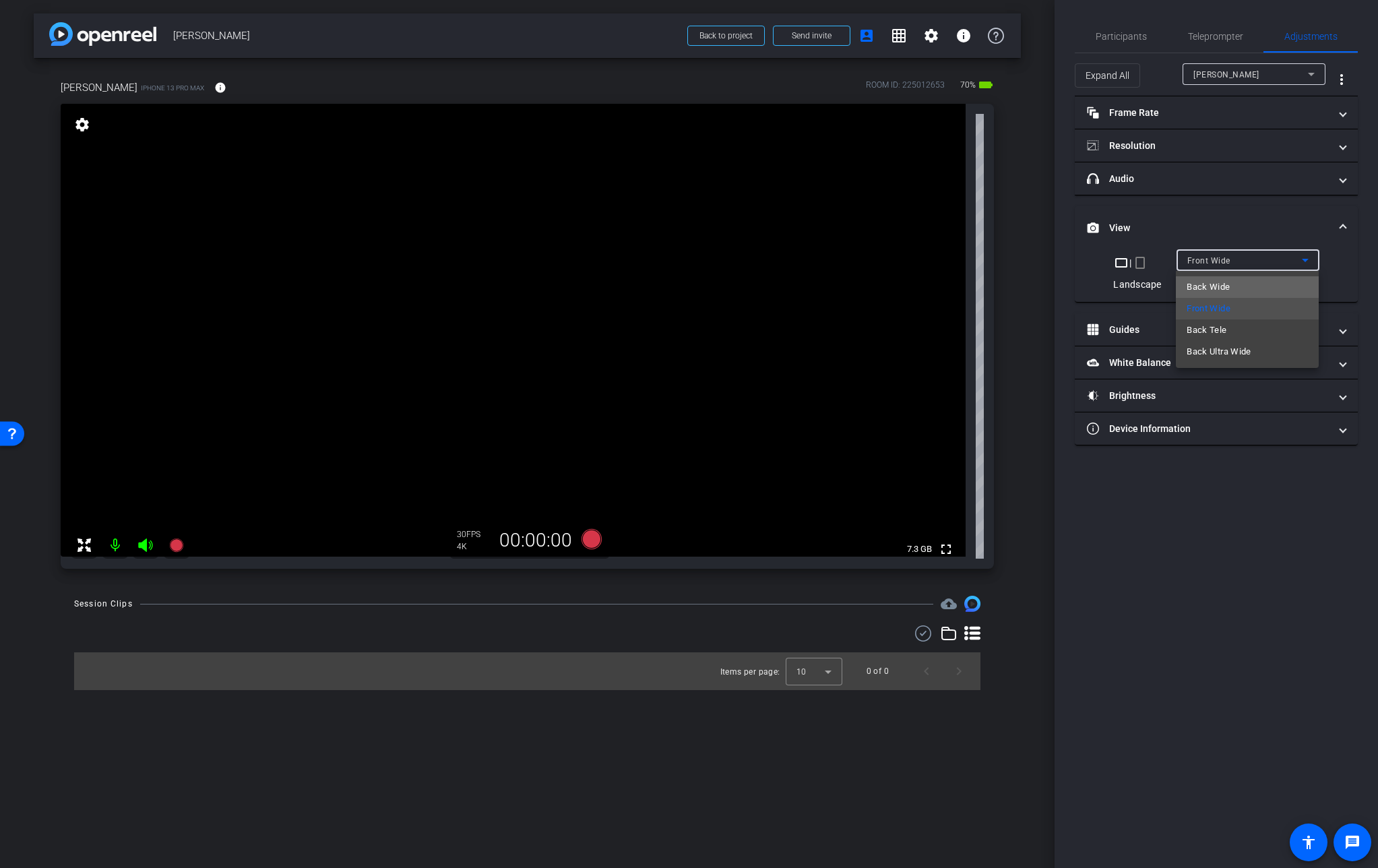
drag, startPoint x: 1216, startPoint y: 289, endPoint x: 1207, endPoint y: 284, distance: 10.3
click at [1207, 284] on span "Back Wide" at bounding box center [1208, 287] width 43 height 16
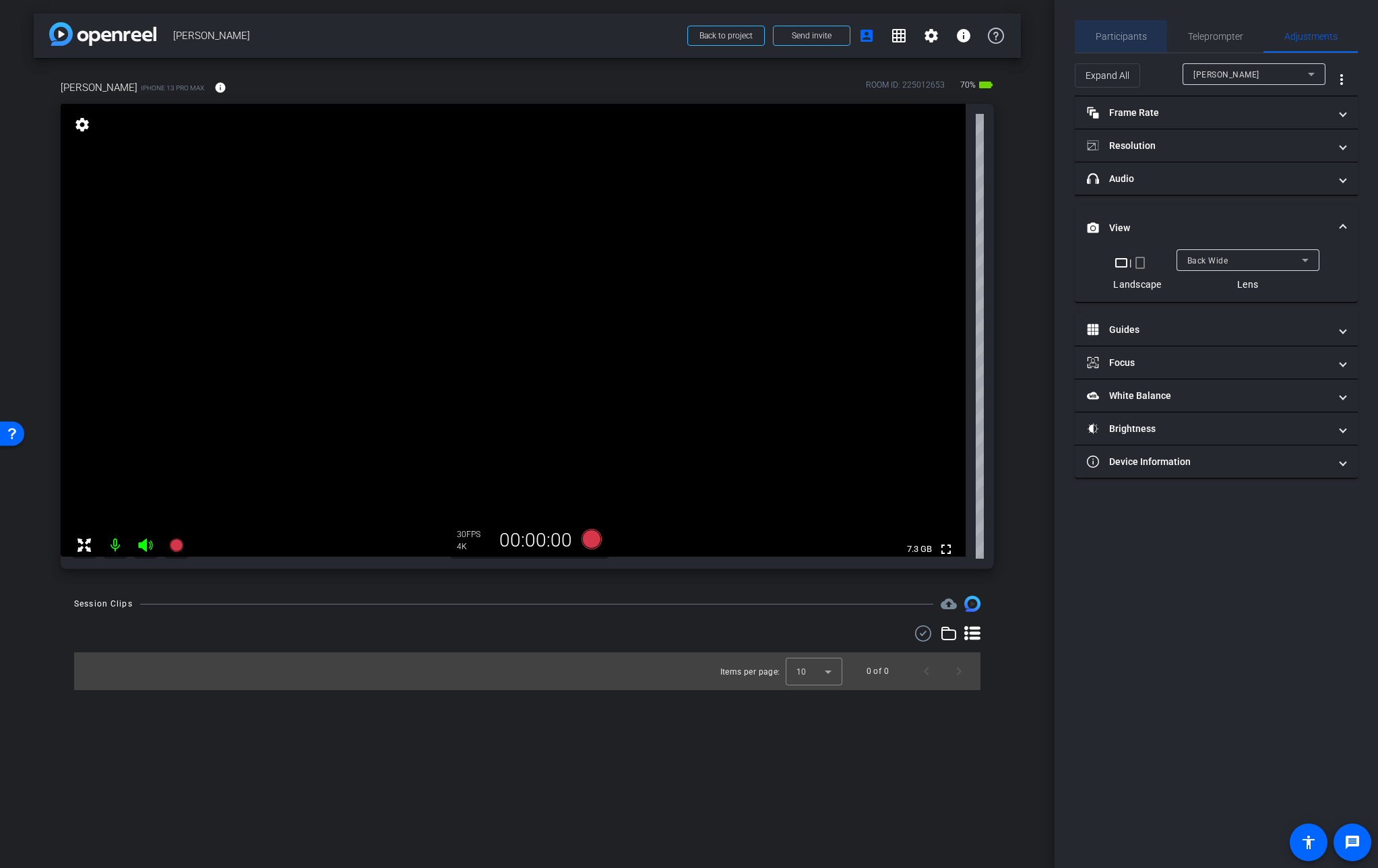
click at [1108, 39] on span "Participants" at bounding box center [1121, 36] width 51 height 9
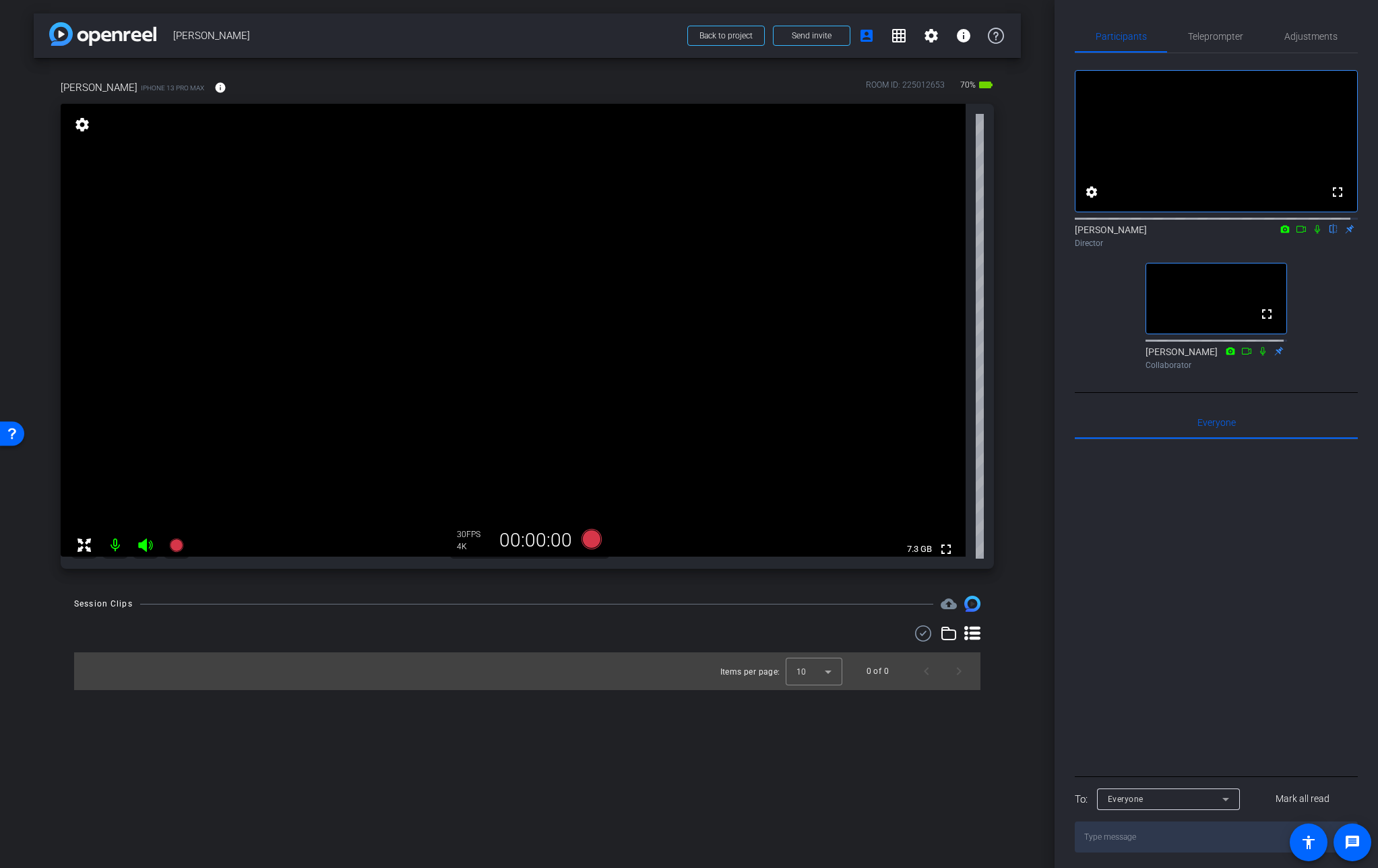
click at [73, 127] on mat-icon "settings" at bounding box center [82, 125] width 19 height 16
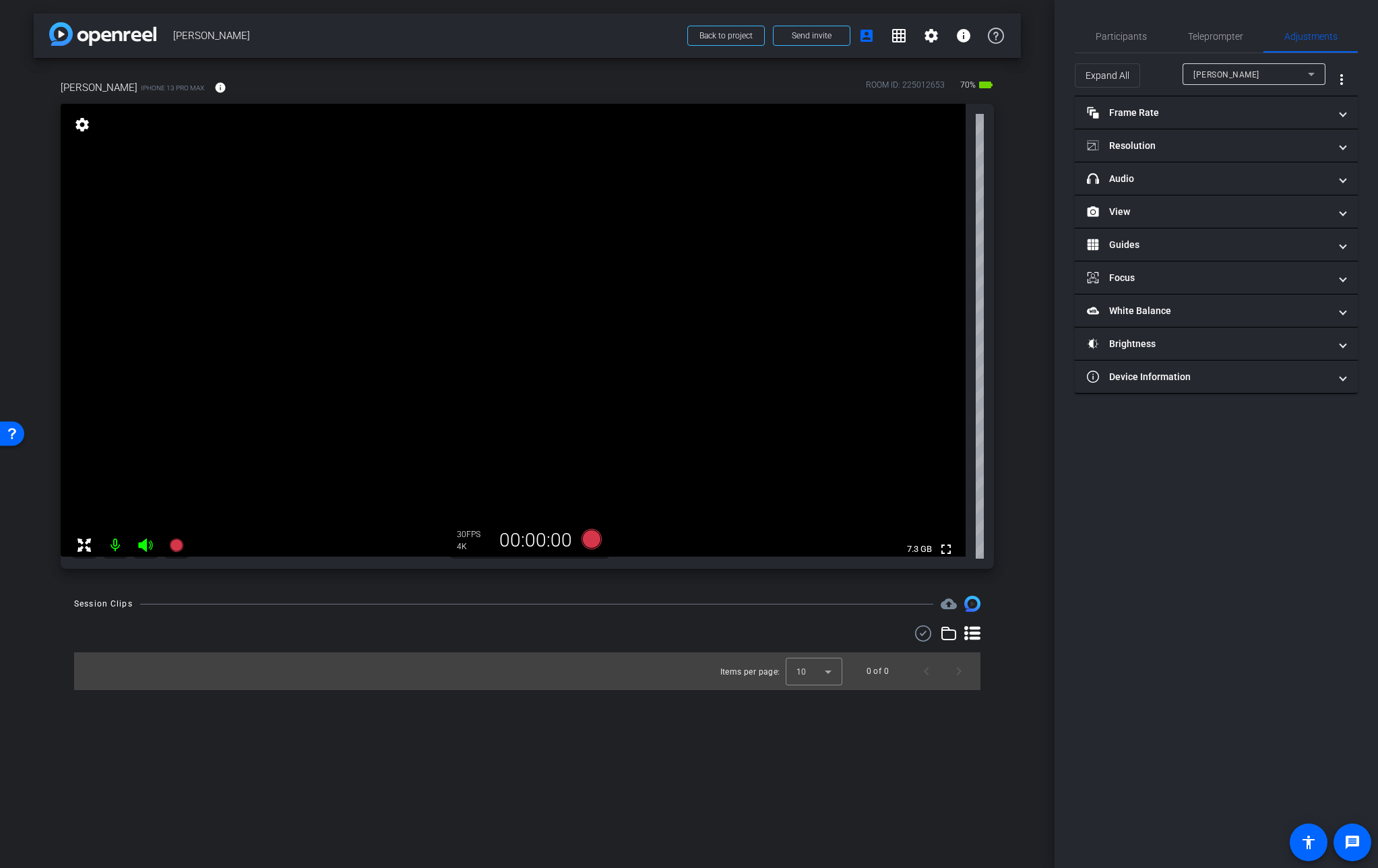
click at [79, 124] on mat-icon "settings" at bounding box center [82, 125] width 19 height 16
click at [1126, 40] on span "Participants" at bounding box center [1121, 36] width 51 height 9
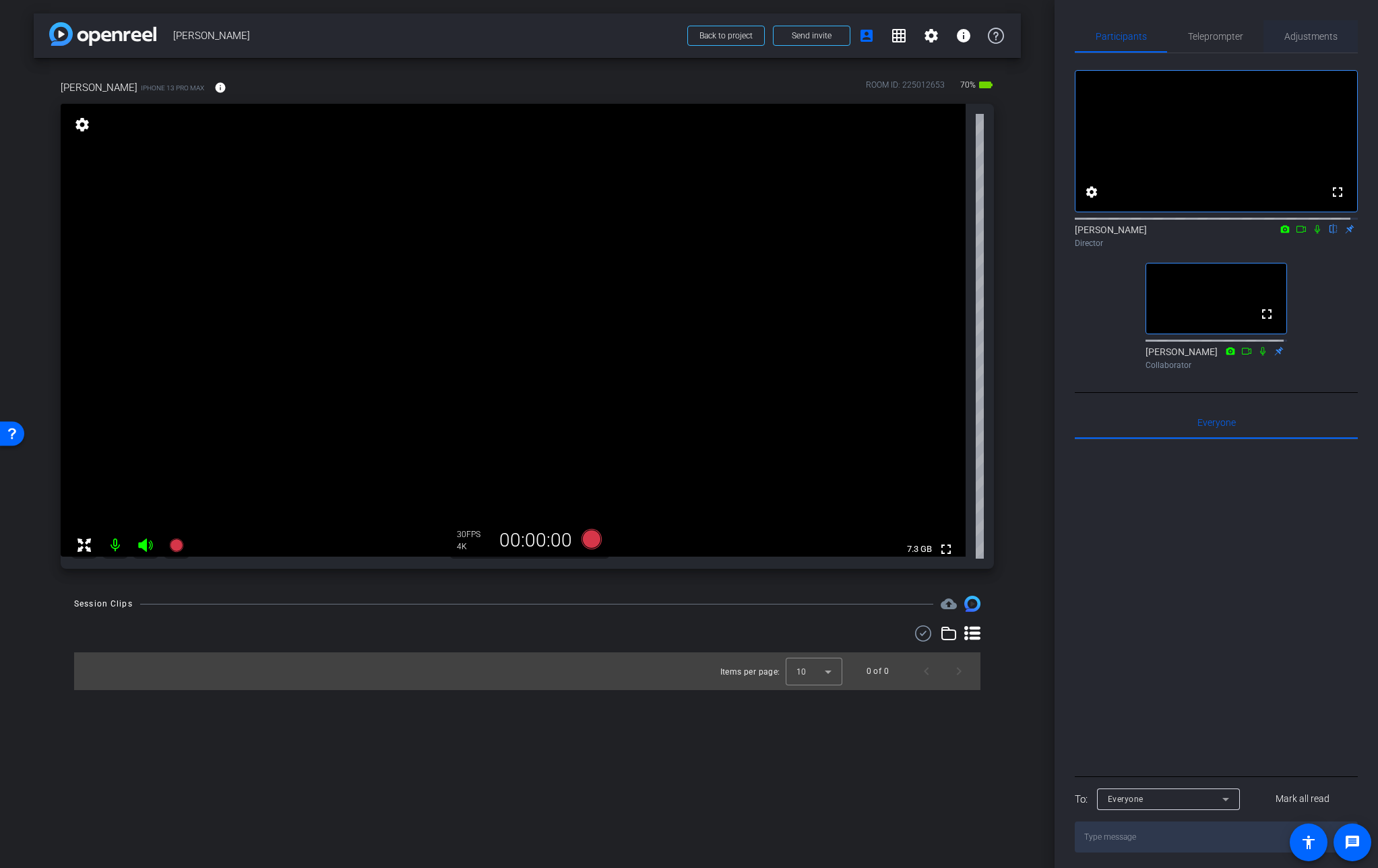
click at [1309, 40] on span "Adjustments" at bounding box center [1311, 36] width 53 height 9
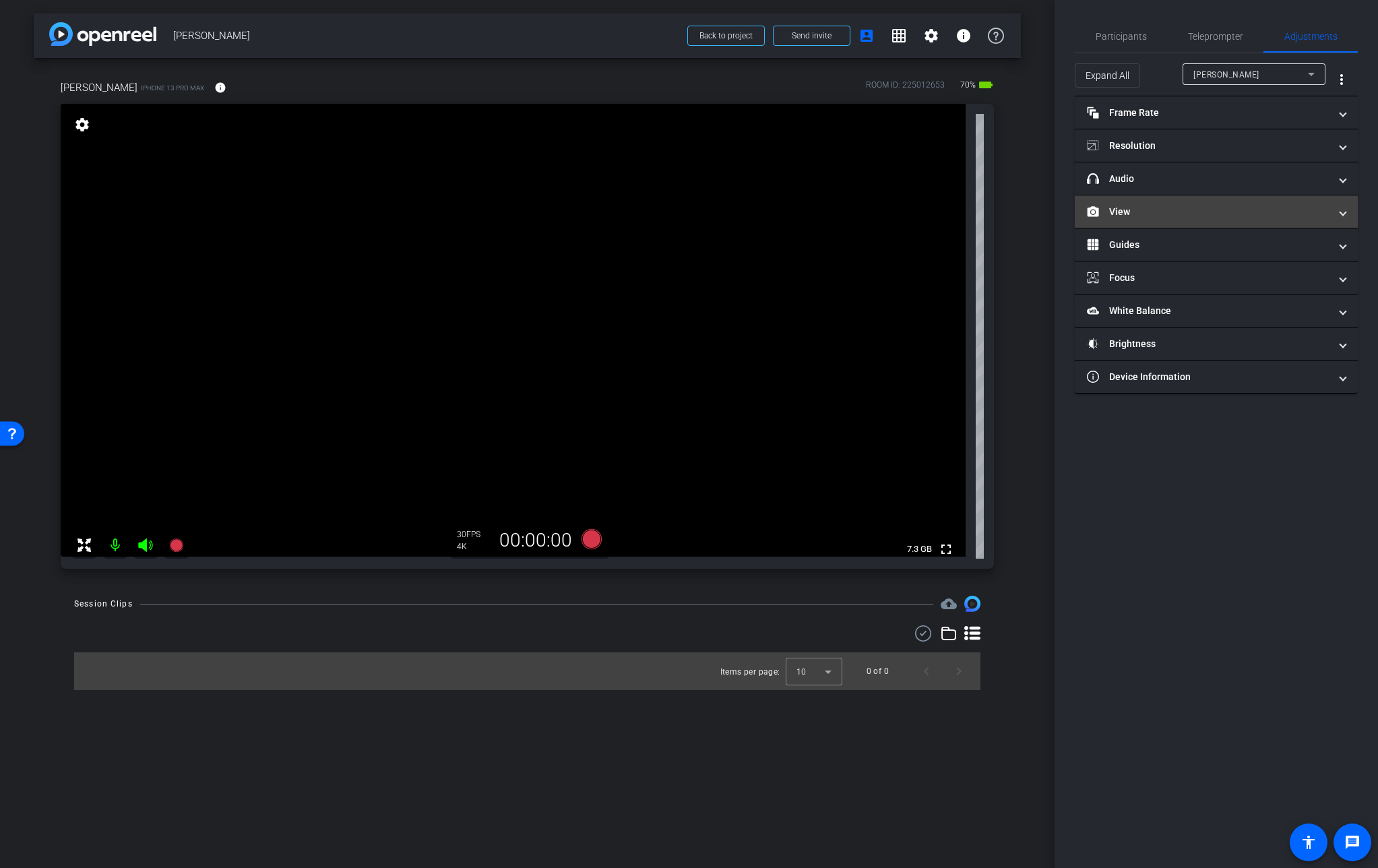
click at [1125, 212] on mat-panel-title "View" at bounding box center [1208, 211] width 243 height 14
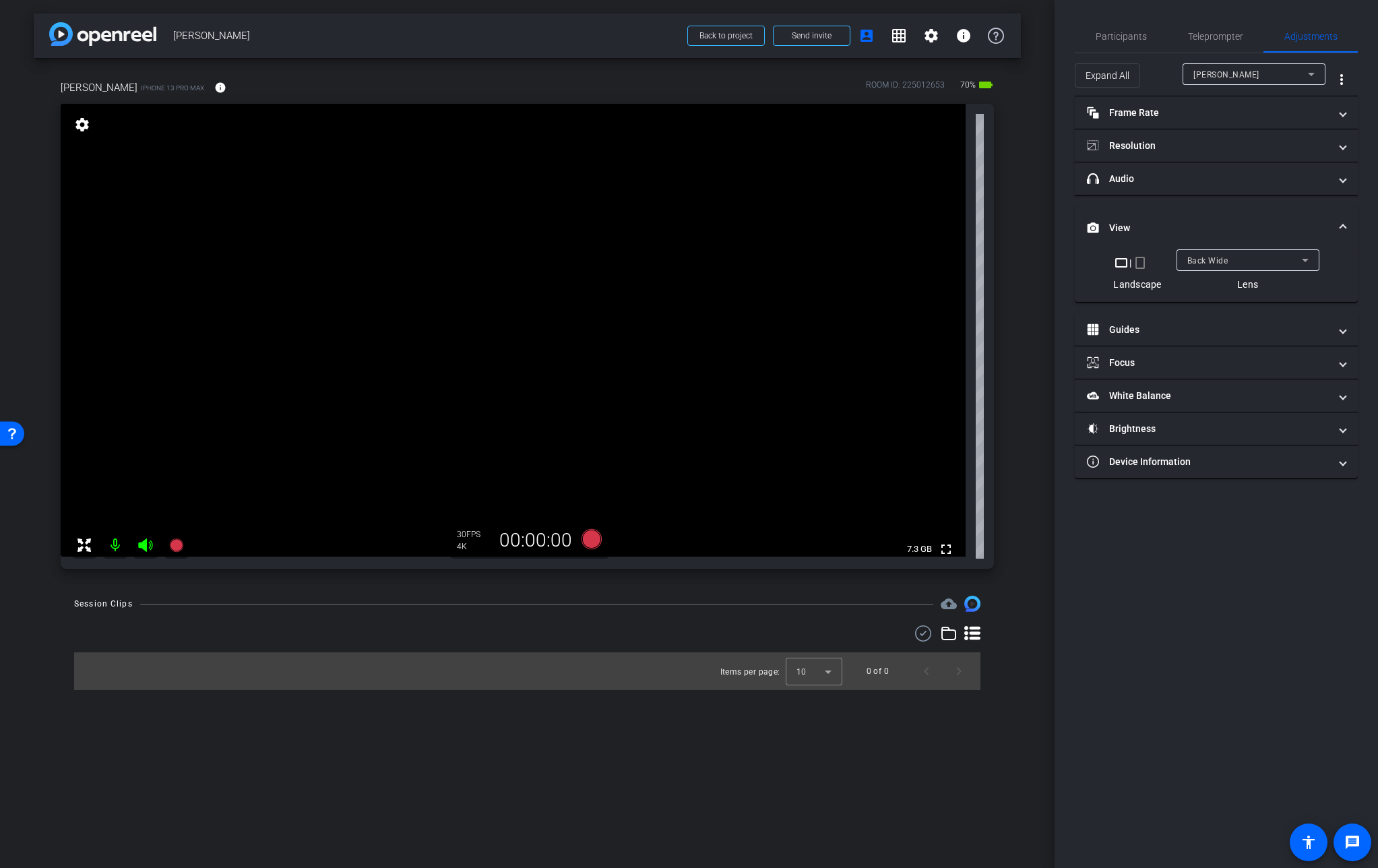
click at [1142, 263] on mat-icon "crop_portrait" at bounding box center [1140, 262] width 16 height 16
click at [1129, 263] on mat-icon "crop_landscape" at bounding box center [1128, 262] width 16 height 16
click at [1129, 40] on span "Participants" at bounding box center [1121, 36] width 51 height 9
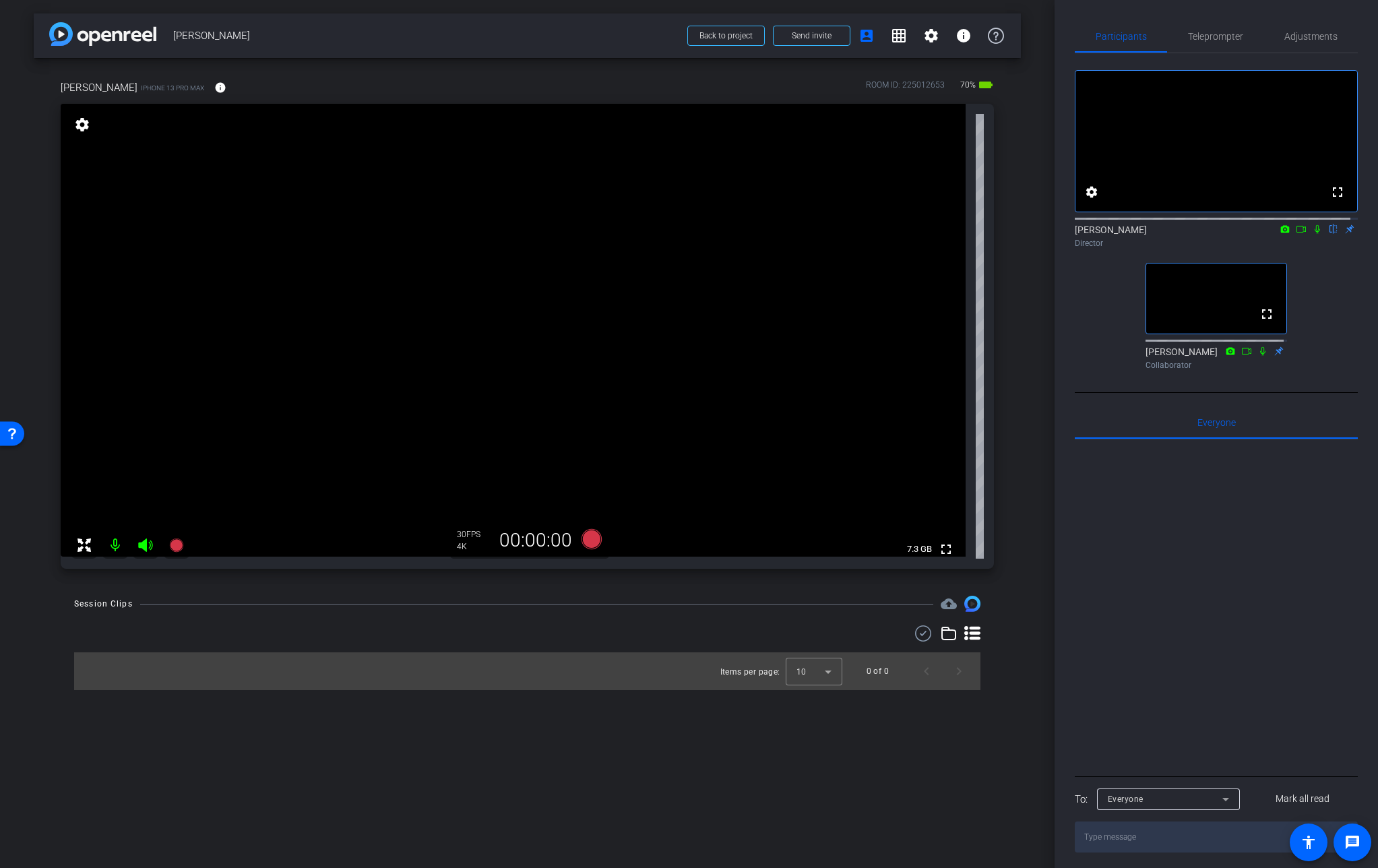
click at [558, 415] on video at bounding box center [513, 329] width 906 height 453
click at [550, 308] on video at bounding box center [513, 329] width 906 height 453
click at [1306, 33] on span "Adjustments" at bounding box center [1311, 36] width 53 height 9
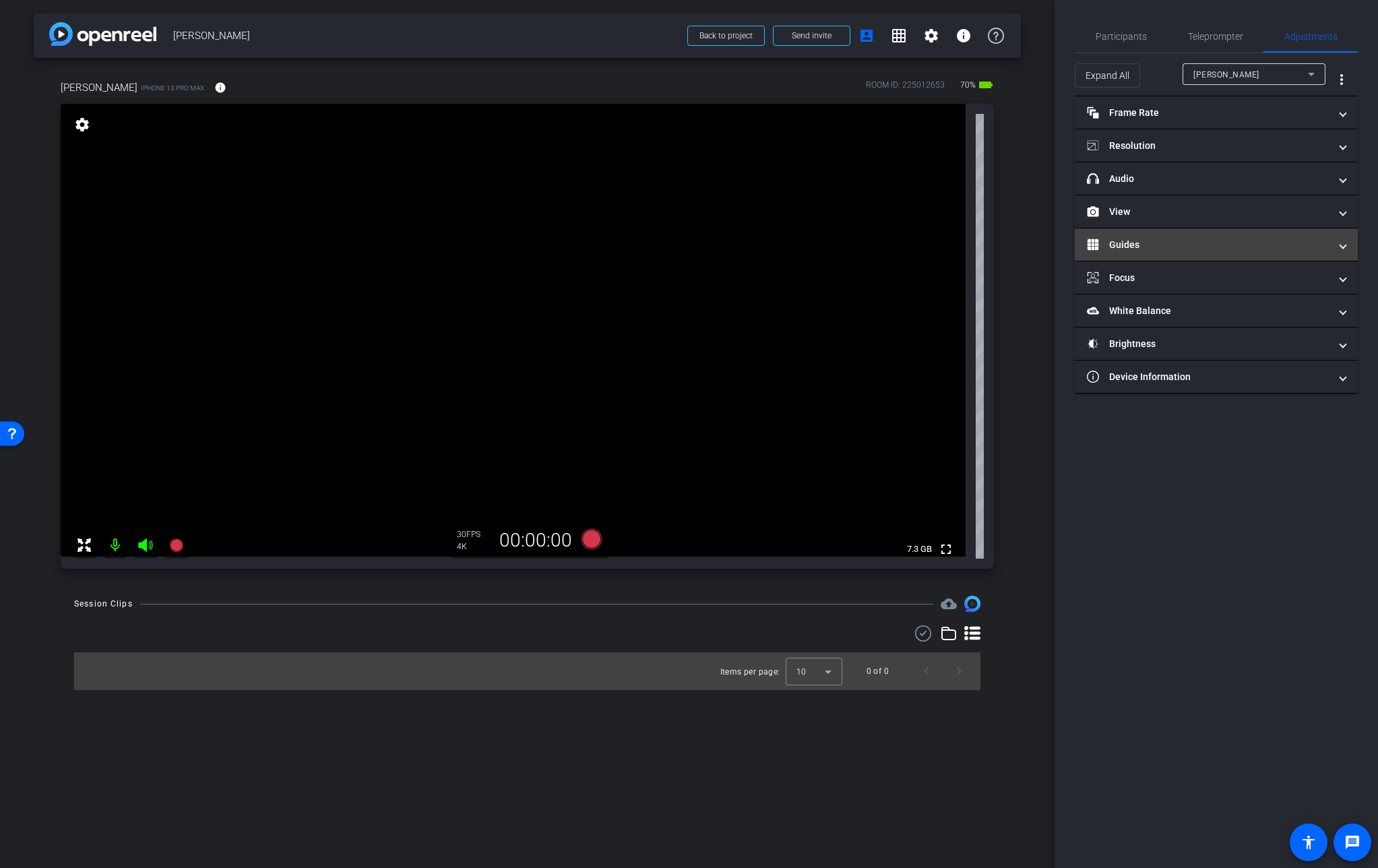
click at [1145, 243] on mat-panel-title "Guides" at bounding box center [1208, 244] width 243 height 14
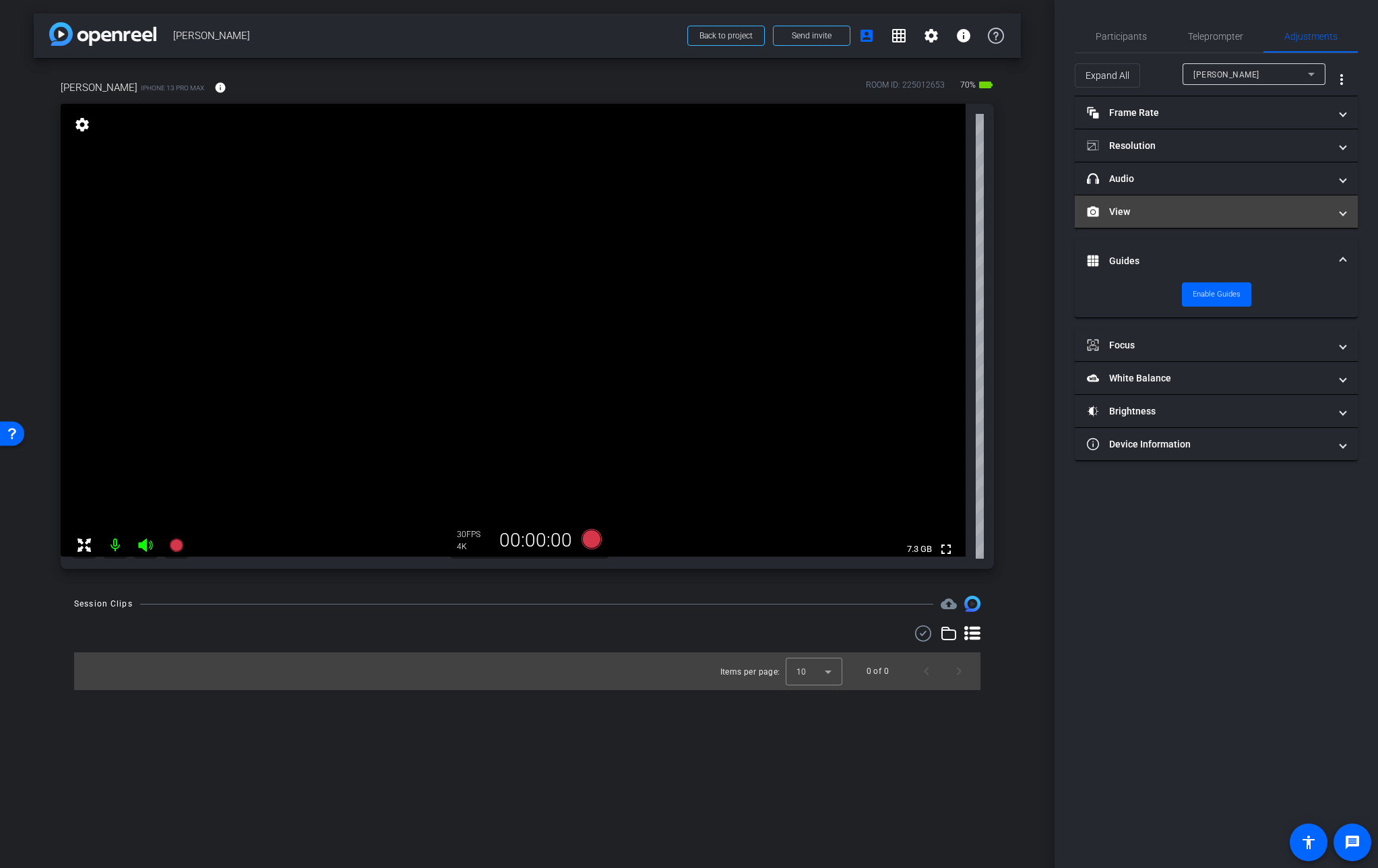
click at [1144, 216] on mat-panel-title "View" at bounding box center [1208, 211] width 243 height 14
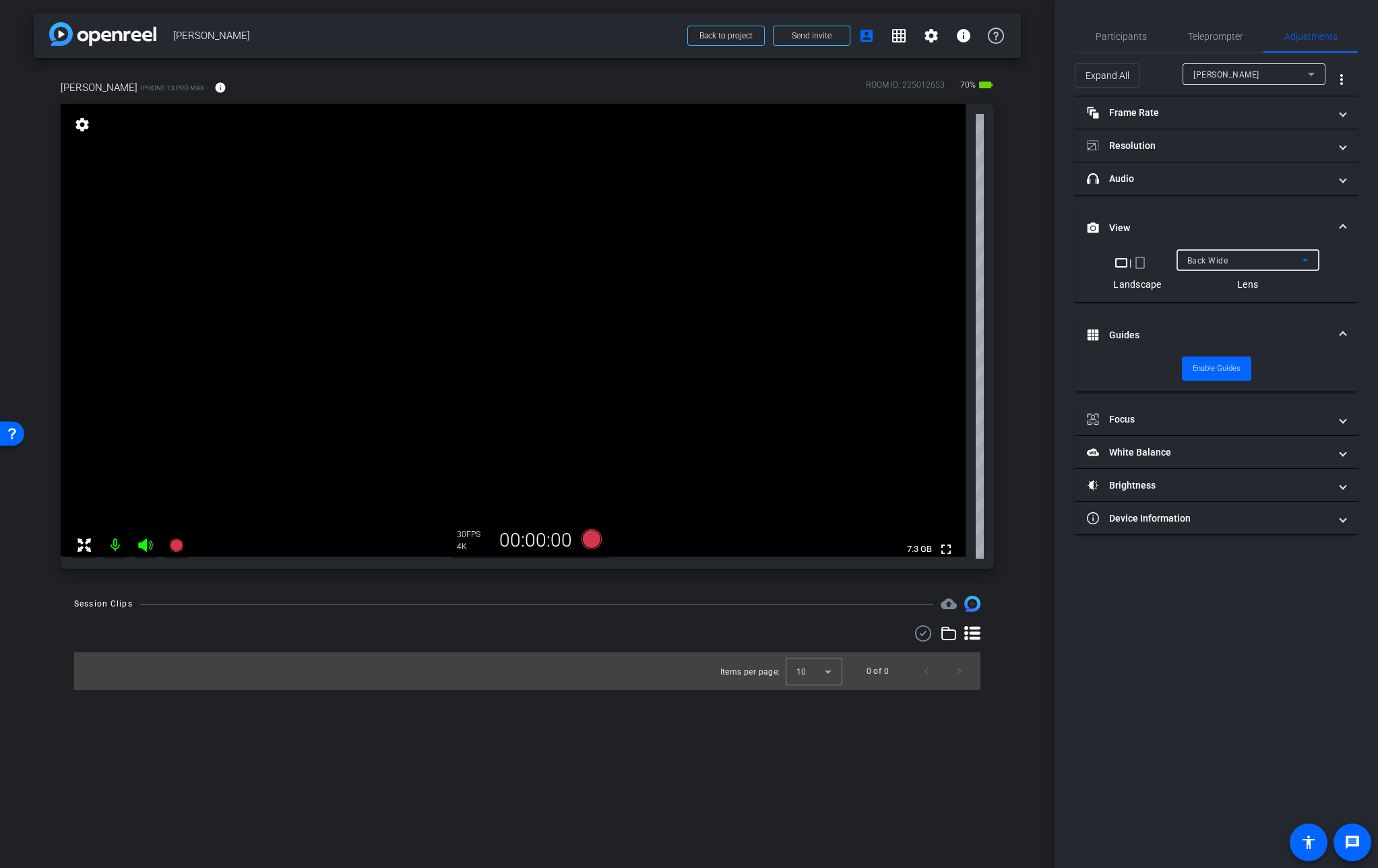
click at [1211, 257] on span "Back Wide" at bounding box center [1208, 260] width 41 height 9
click at [1203, 348] on span "Back Ultra Wide" at bounding box center [1219, 351] width 65 height 16
click at [1214, 265] on span "Back Ultra Wide" at bounding box center [1219, 260] width 63 height 9
click at [1215, 284] on span "Back Wide" at bounding box center [1208, 287] width 43 height 16
click at [1135, 33] on span "Participants" at bounding box center [1121, 36] width 51 height 9
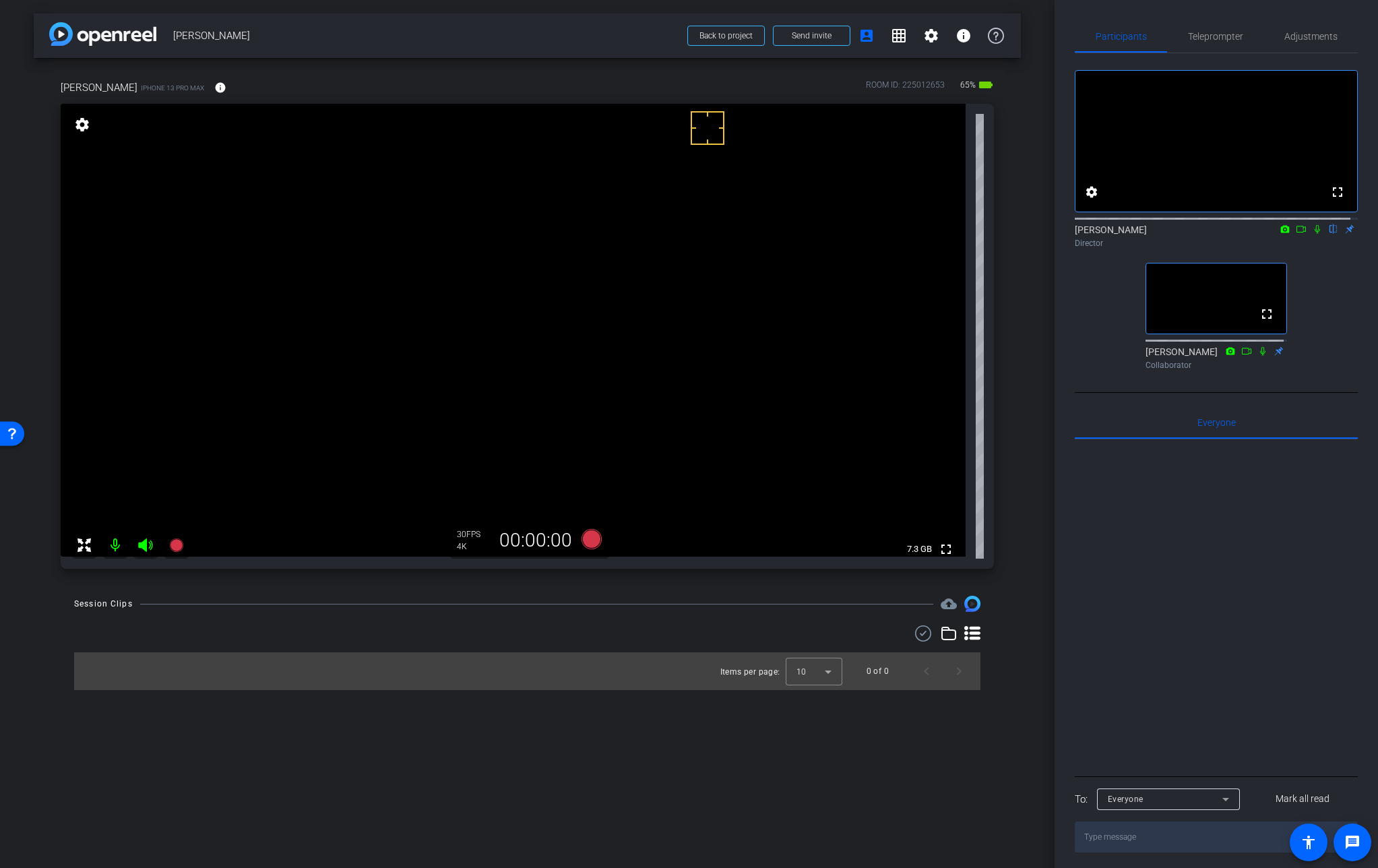
click at [737, 348] on video at bounding box center [513, 329] width 906 height 453
click at [1312, 234] on icon at bounding box center [1317, 229] width 11 height 9
click at [1316, 235] on mat-icon at bounding box center [1317, 229] width 16 height 12
click at [636, 352] on video at bounding box center [513, 329] width 906 height 453
click at [1322, 35] on span "Adjustments" at bounding box center [1311, 36] width 53 height 9
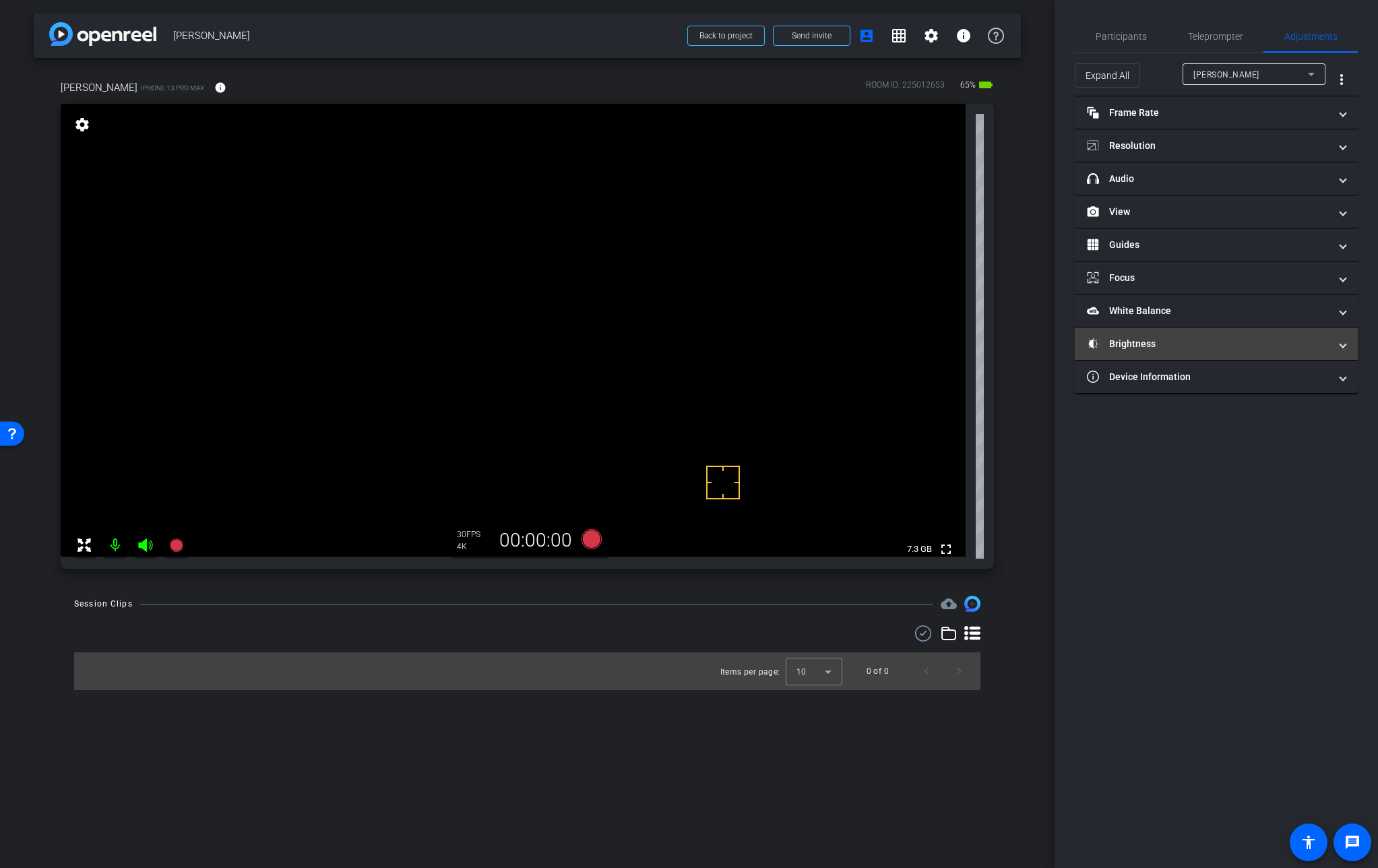
click at [1124, 337] on mat-panel-title "Brightness" at bounding box center [1208, 343] width 243 height 14
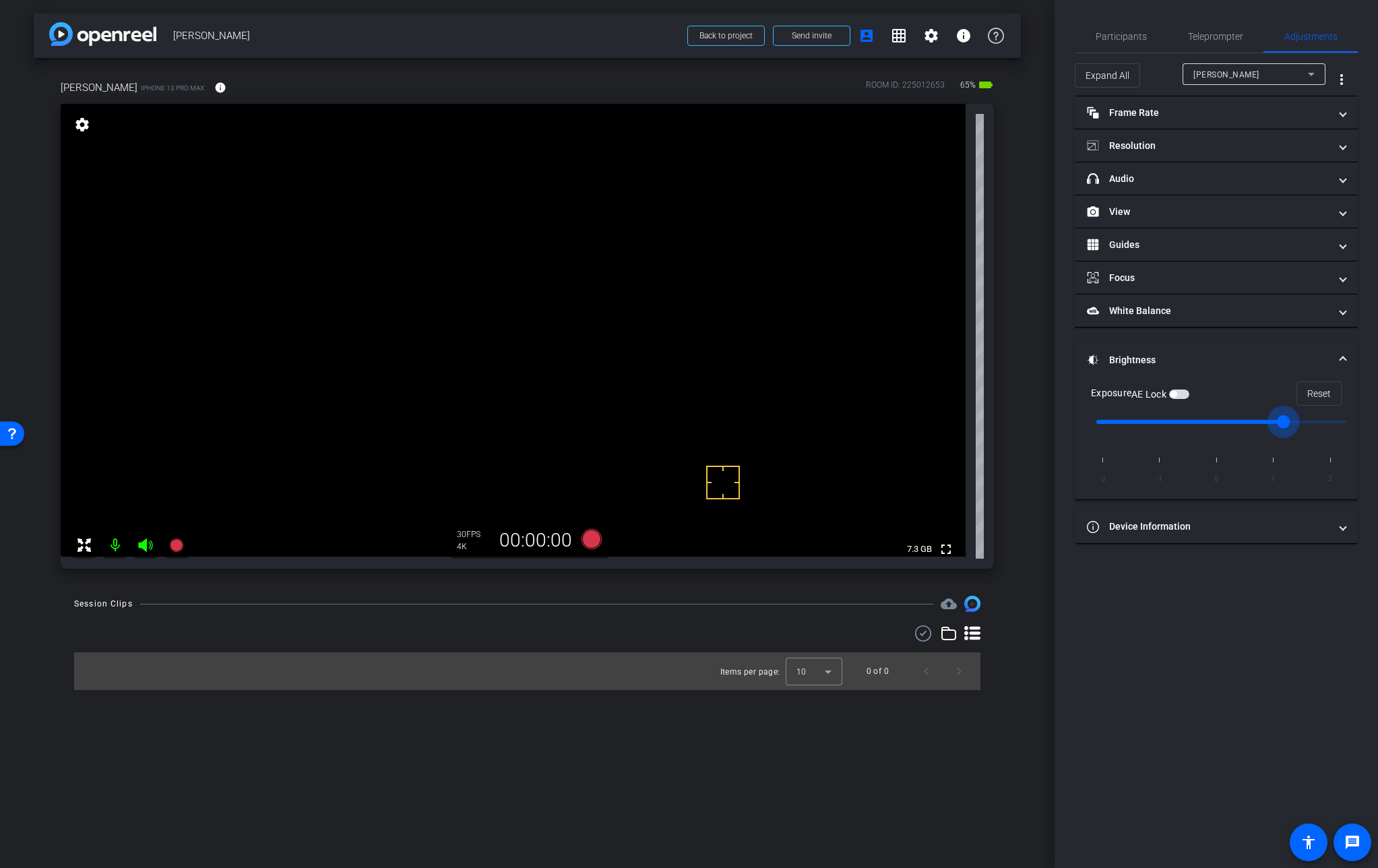
drag, startPoint x: 1225, startPoint y: 421, endPoint x: 1262, endPoint y: 422, distance: 37.0
click at [1262, 422] on input "range" at bounding box center [1222, 421] width 279 height 30
click at [1326, 388] on span "Reset" at bounding box center [1319, 393] width 23 height 26
type input "0"
click at [1137, 37] on span "Participants" at bounding box center [1121, 36] width 51 height 9
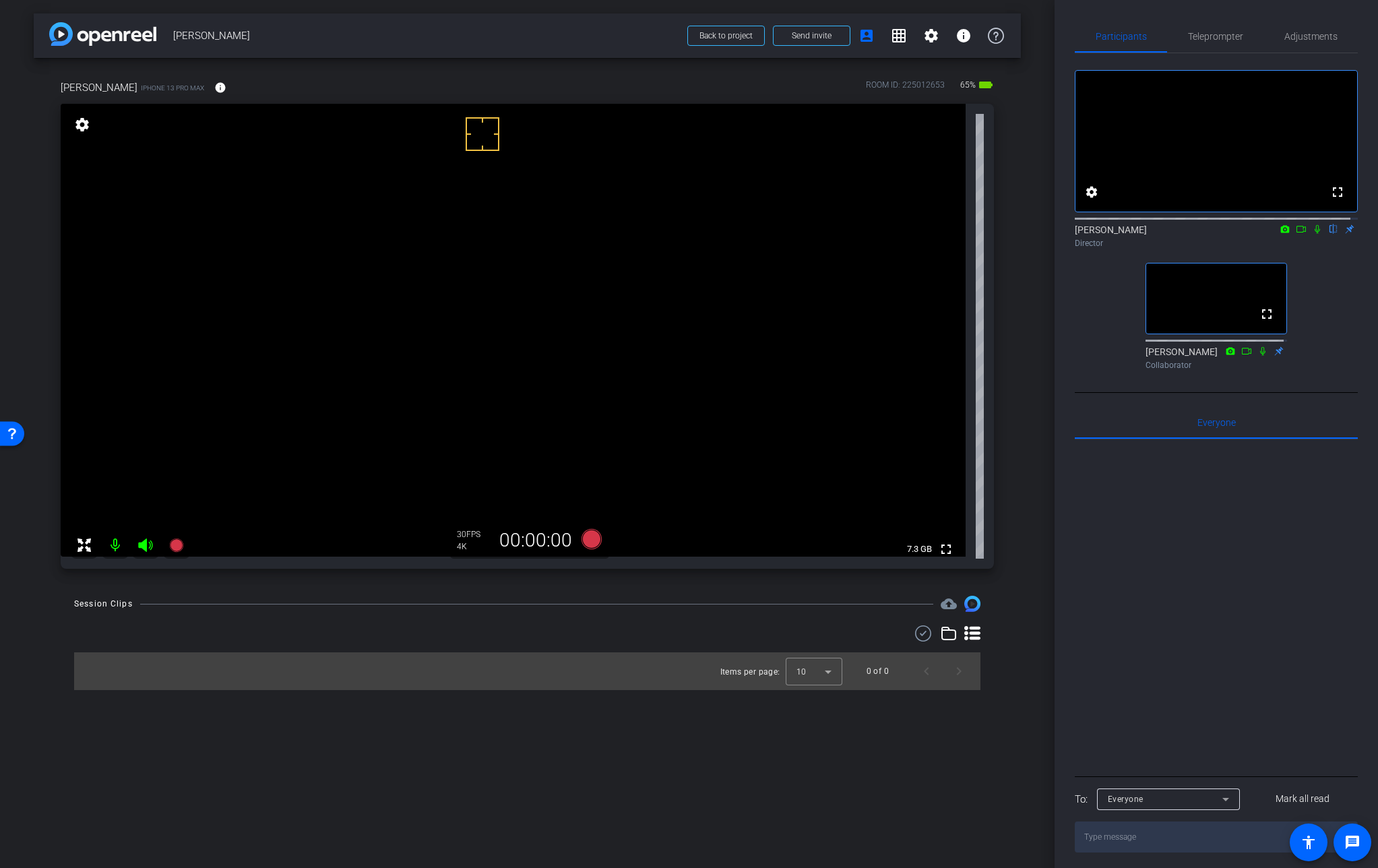
click at [631, 343] on video at bounding box center [513, 329] width 906 height 453
click at [635, 348] on video at bounding box center [513, 329] width 906 height 453
click at [1315, 234] on icon at bounding box center [1317, 230] width 5 height 9
click at [588, 540] on icon at bounding box center [591, 539] width 20 height 20
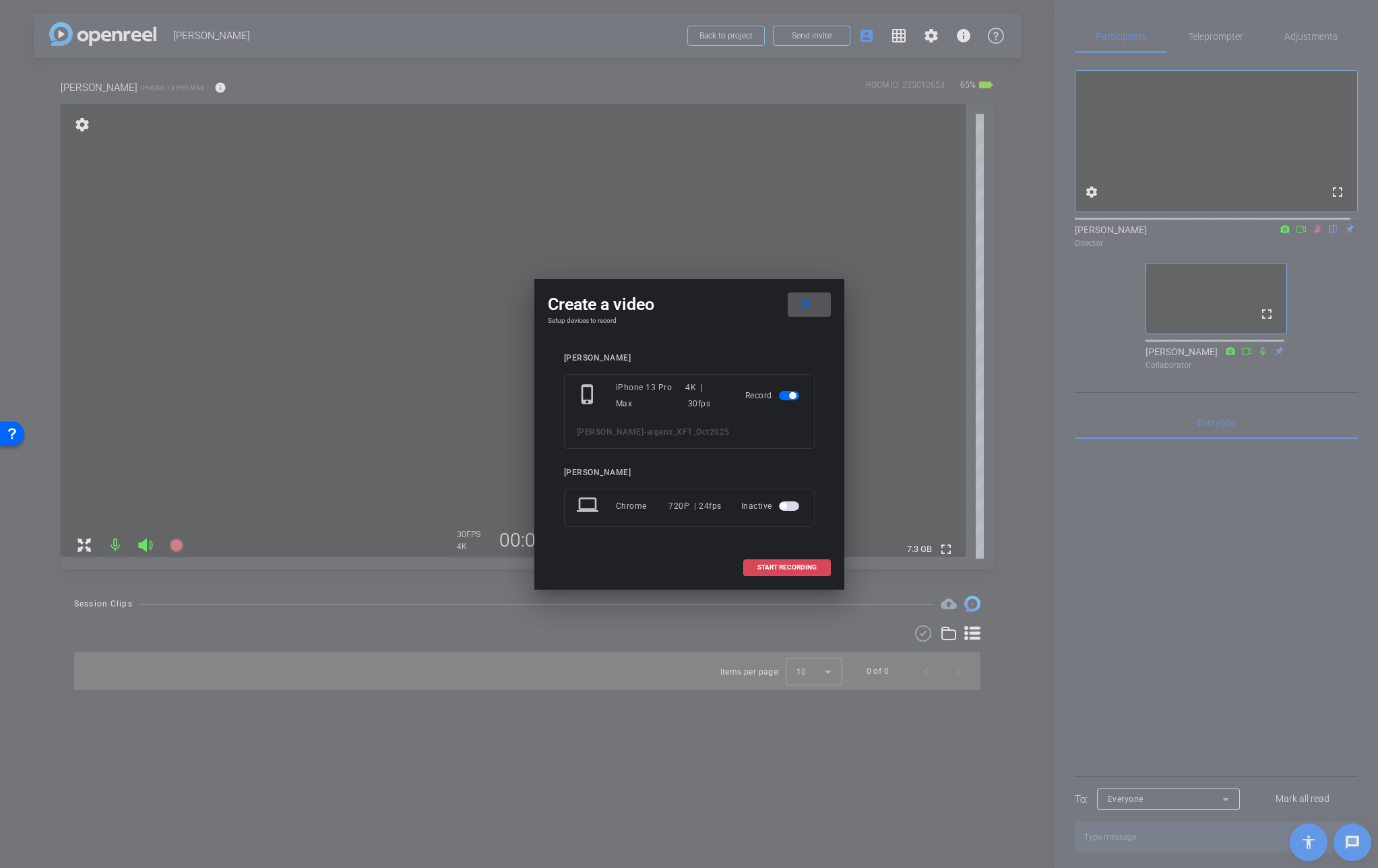
click at [813, 571] on span at bounding box center [787, 567] width 86 height 32
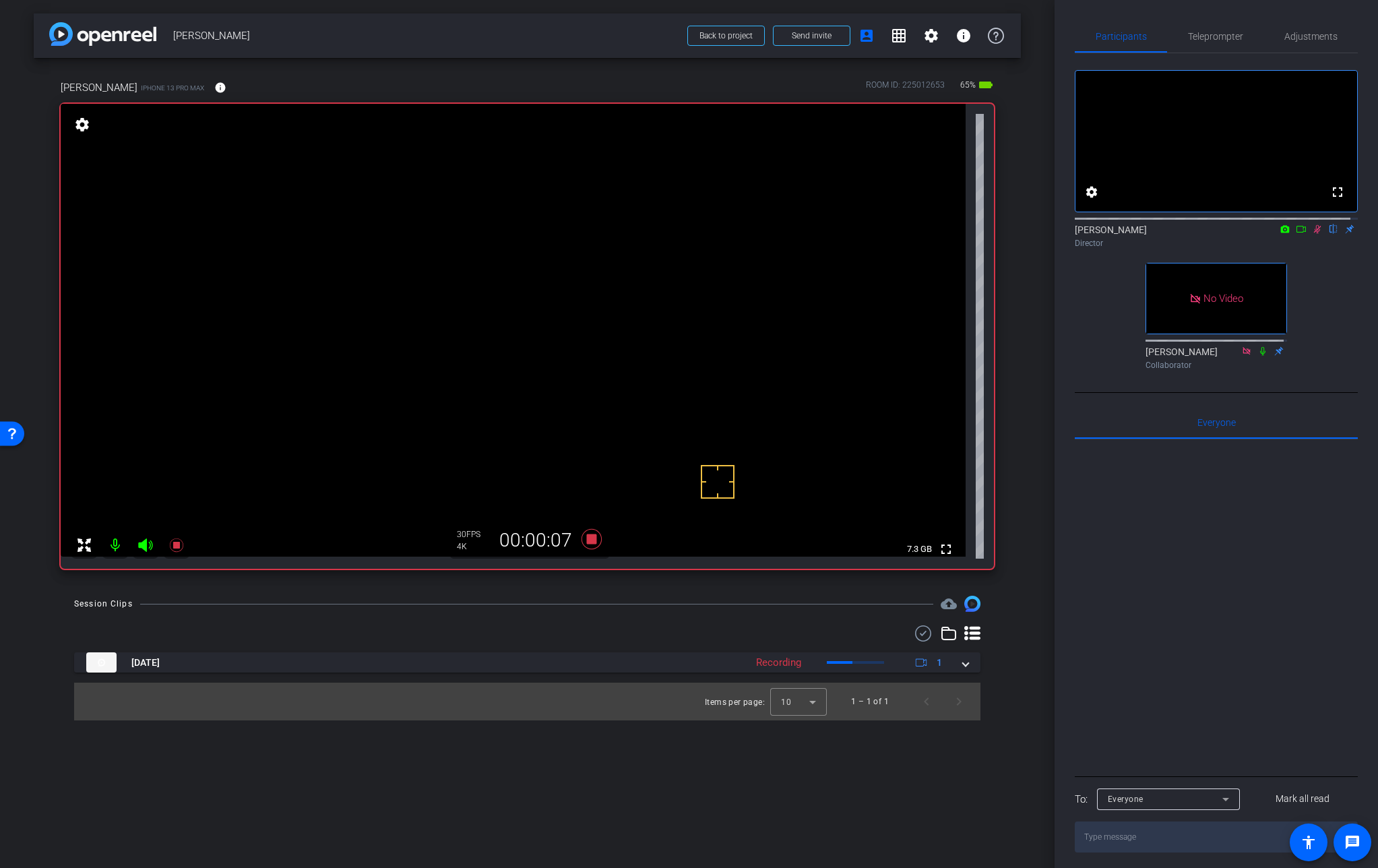
click at [647, 335] on video at bounding box center [513, 329] width 906 height 453
click at [591, 542] on icon at bounding box center [591, 539] width 20 height 20
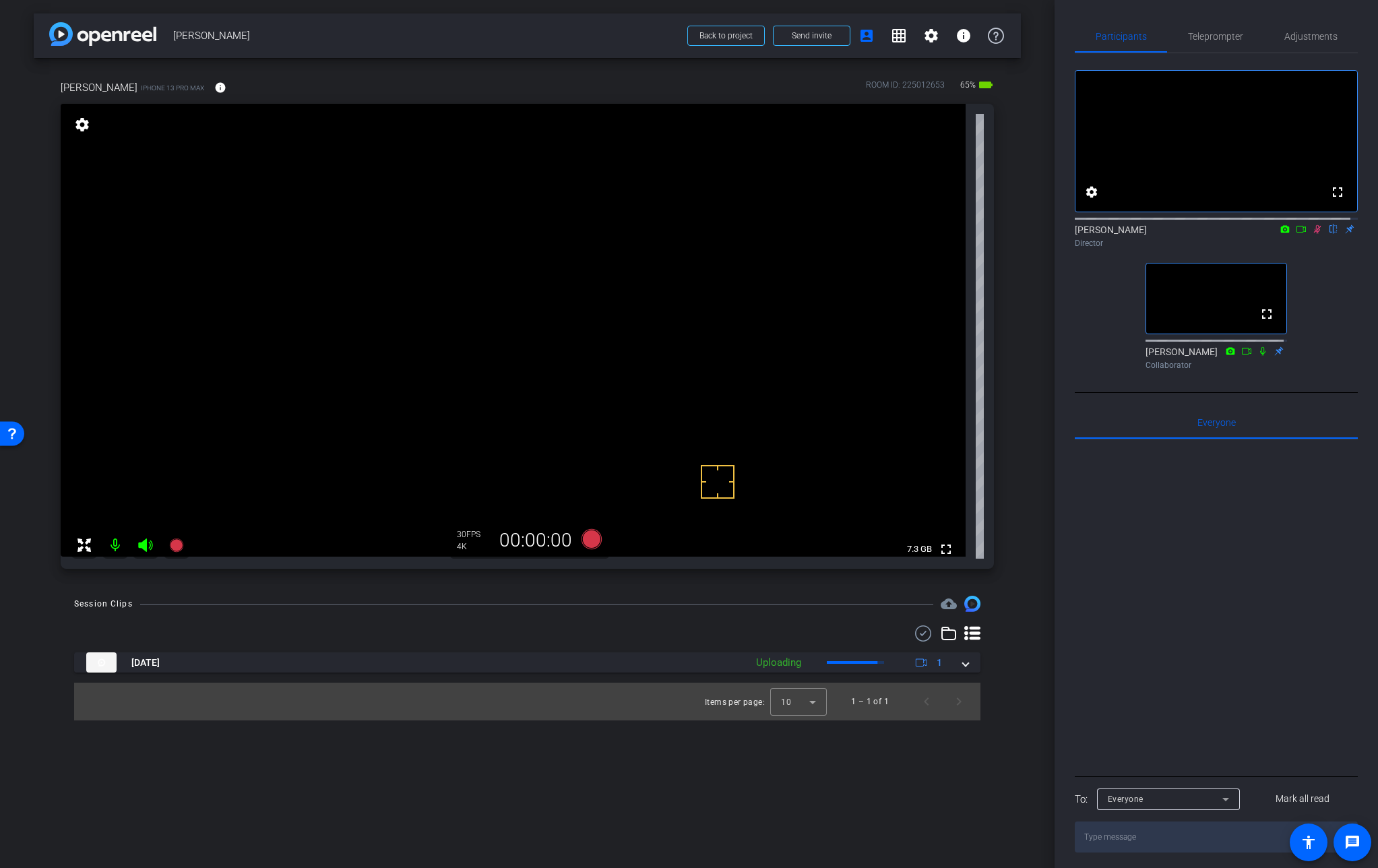
click at [1313, 234] on icon at bounding box center [1317, 229] width 11 height 9
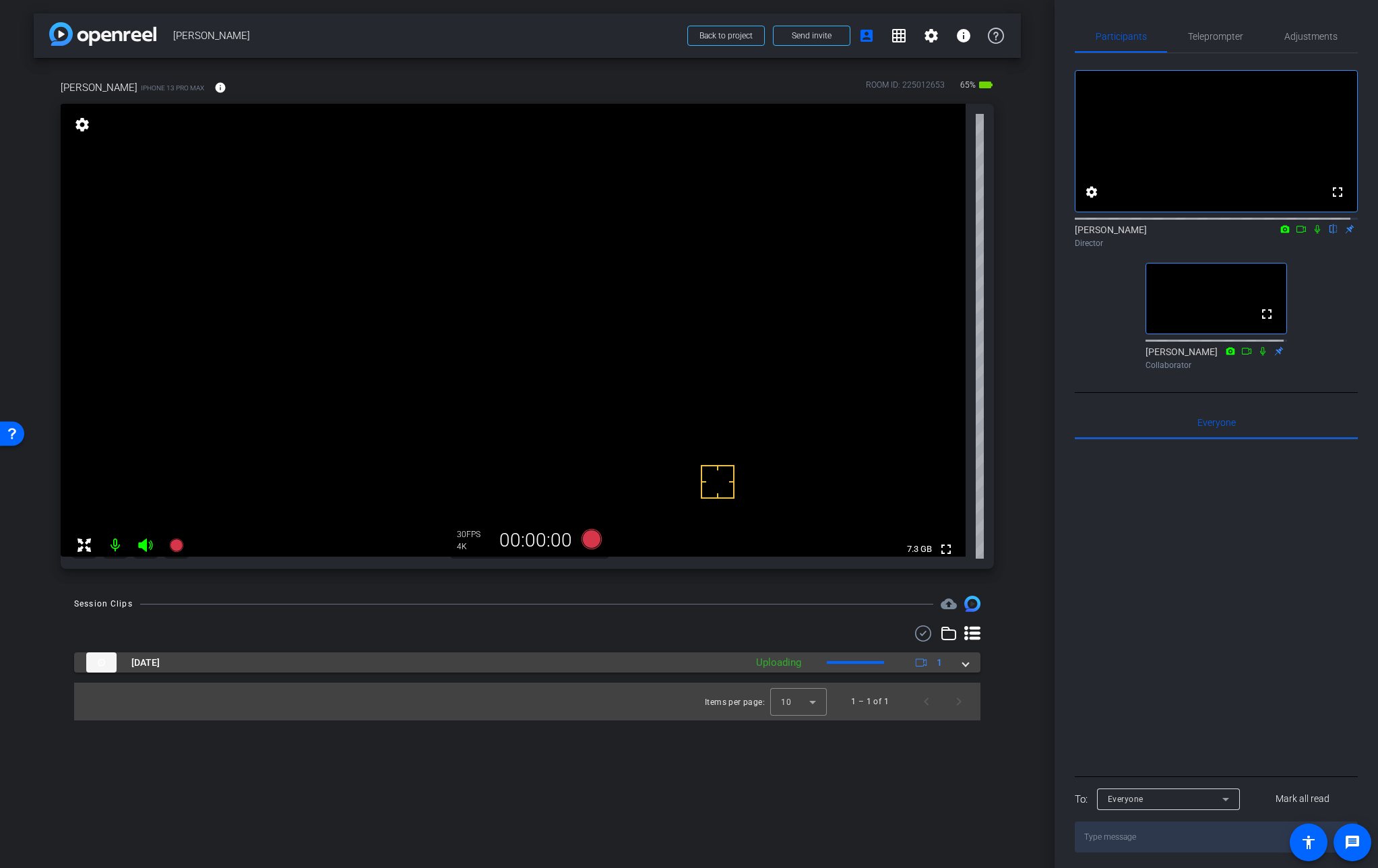
click at [963, 663] on span at bounding box center [965, 662] width 5 height 14
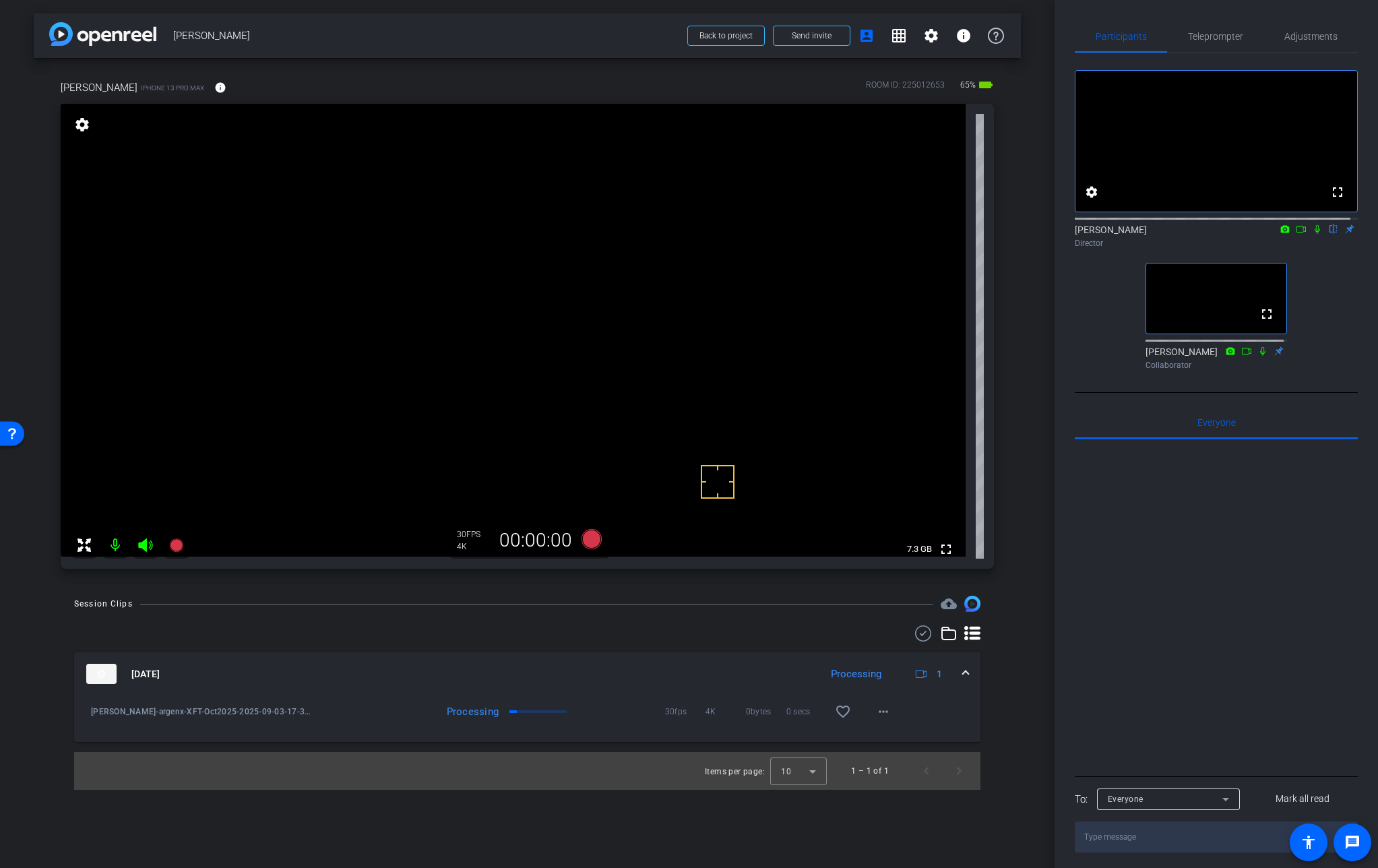
click at [1315, 234] on icon at bounding box center [1317, 230] width 5 height 9
click at [623, 353] on video at bounding box center [513, 329] width 906 height 453
click at [879, 707] on mat-icon "more_horiz" at bounding box center [884, 711] width 16 height 16
click at [928, 735] on span "Download Original" at bounding box center [919, 740] width 81 height 16
click at [922, 635] on use at bounding box center [923, 633] width 16 height 16
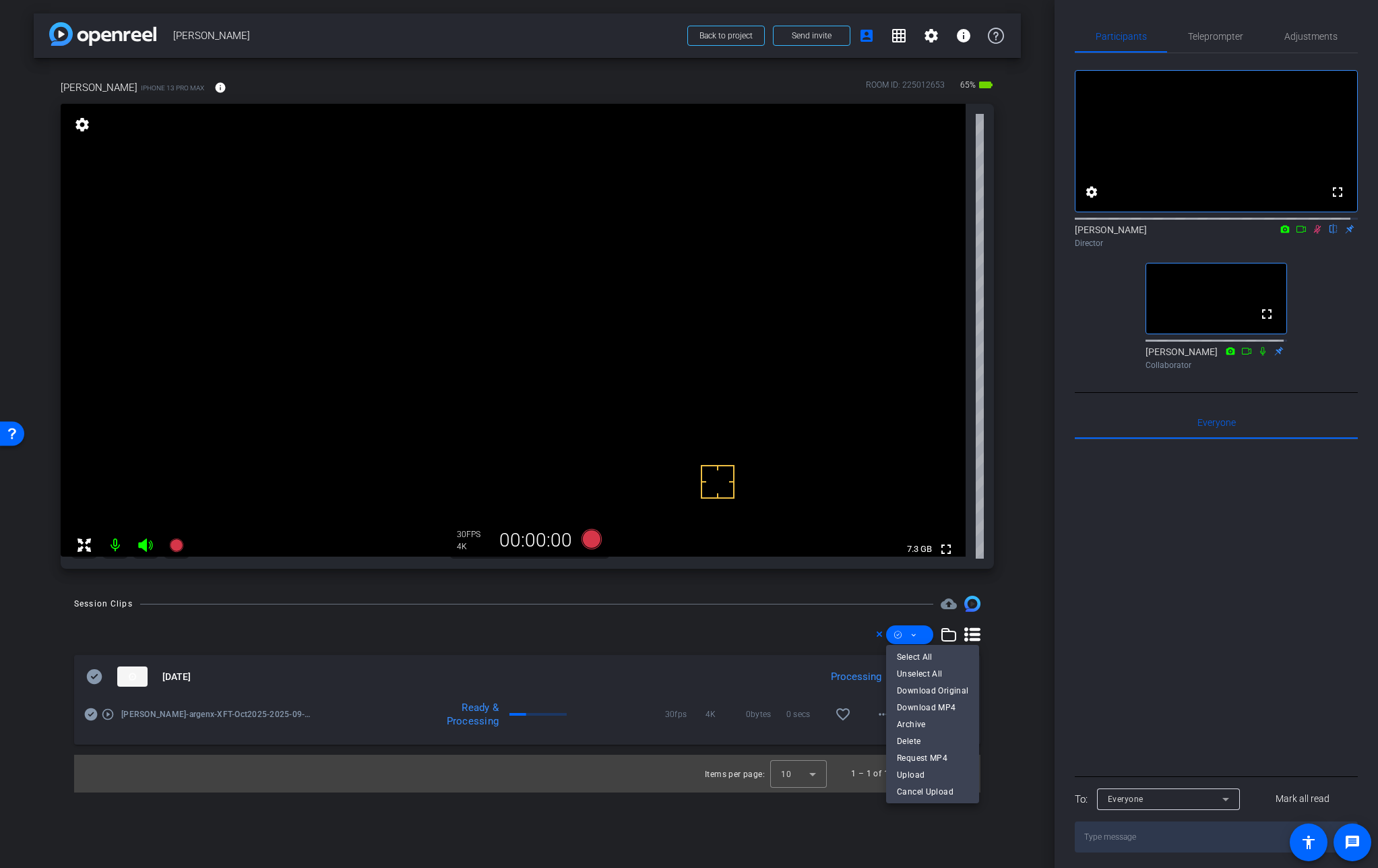
click at [98, 680] on div at bounding box center [689, 434] width 1378 height 868
click at [91, 680] on icon at bounding box center [94, 676] width 15 height 15
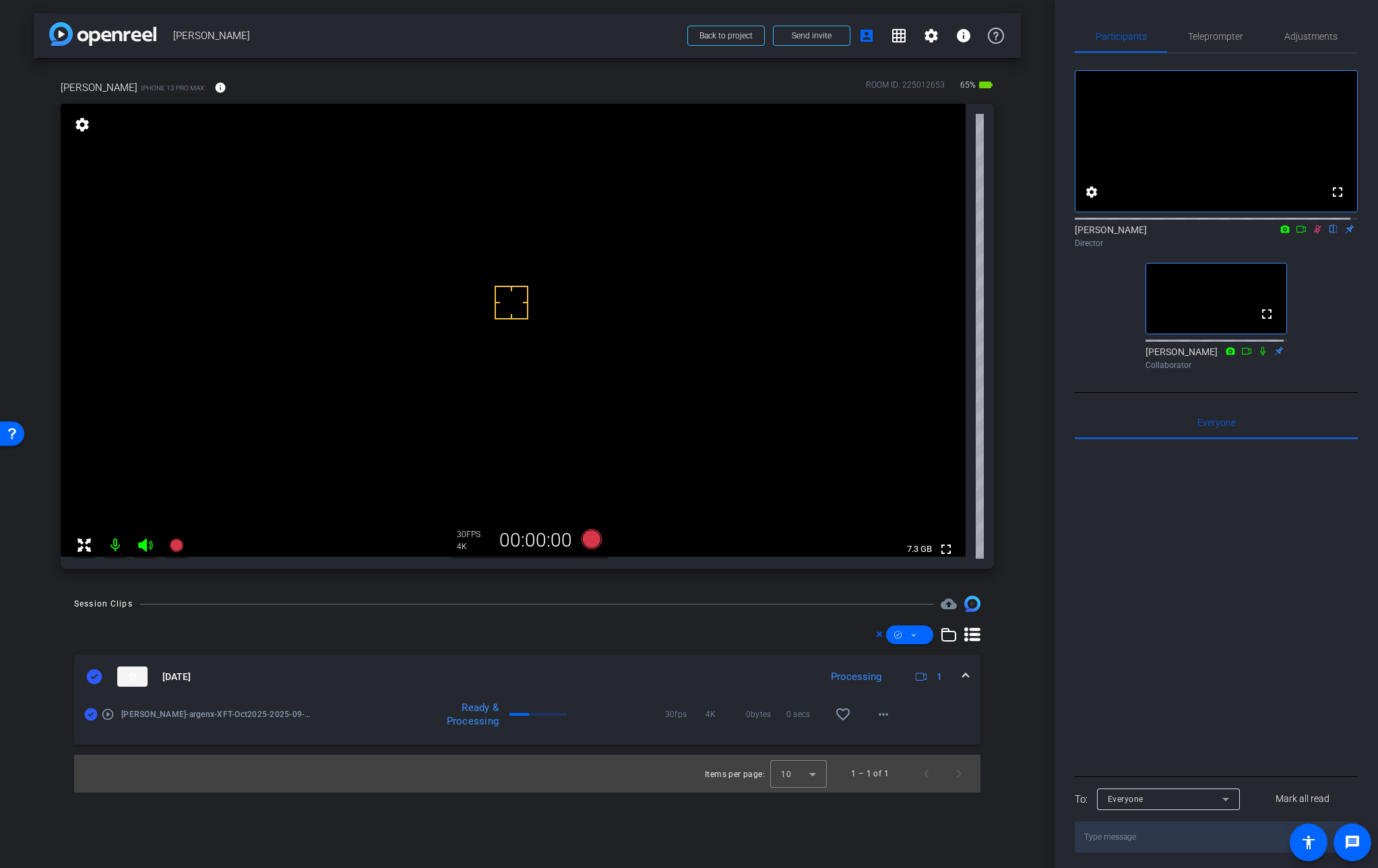
click at [1312, 234] on icon at bounding box center [1317, 229] width 11 height 9
click at [597, 334] on div at bounding box center [598, 333] width 34 height 34
click at [593, 302] on video at bounding box center [513, 329] width 906 height 453
drag, startPoint x: 1310, startPoint y: 241, endPoint x: 1309, endPoint y: 157, distance: 84.0
click at [1312, 234] on icon at bounding box center [1317, 229] width 11 height 9
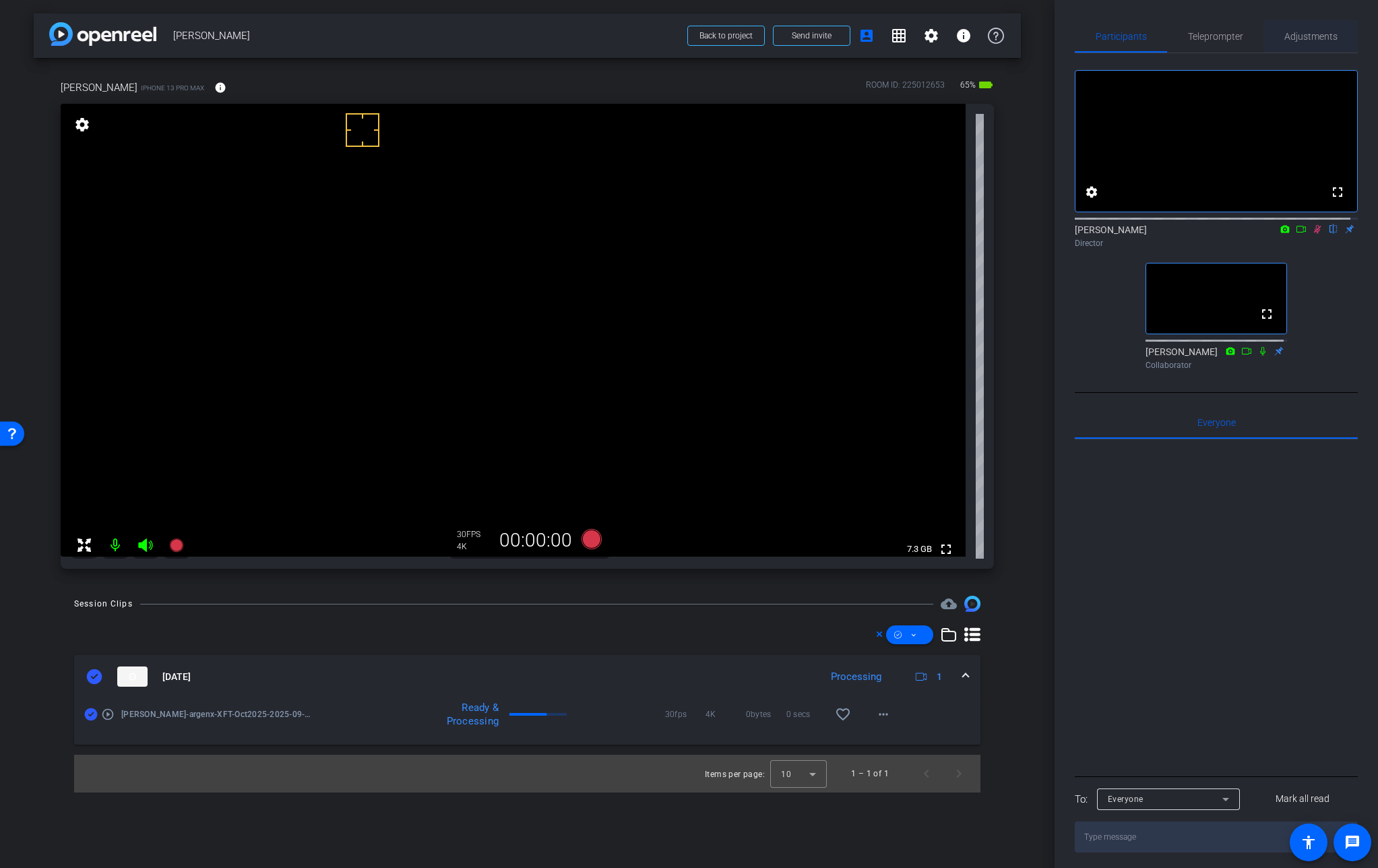
click at [1274, 37] on div "Adjustments" at bounding box center [1310, 36] width 94 height 32
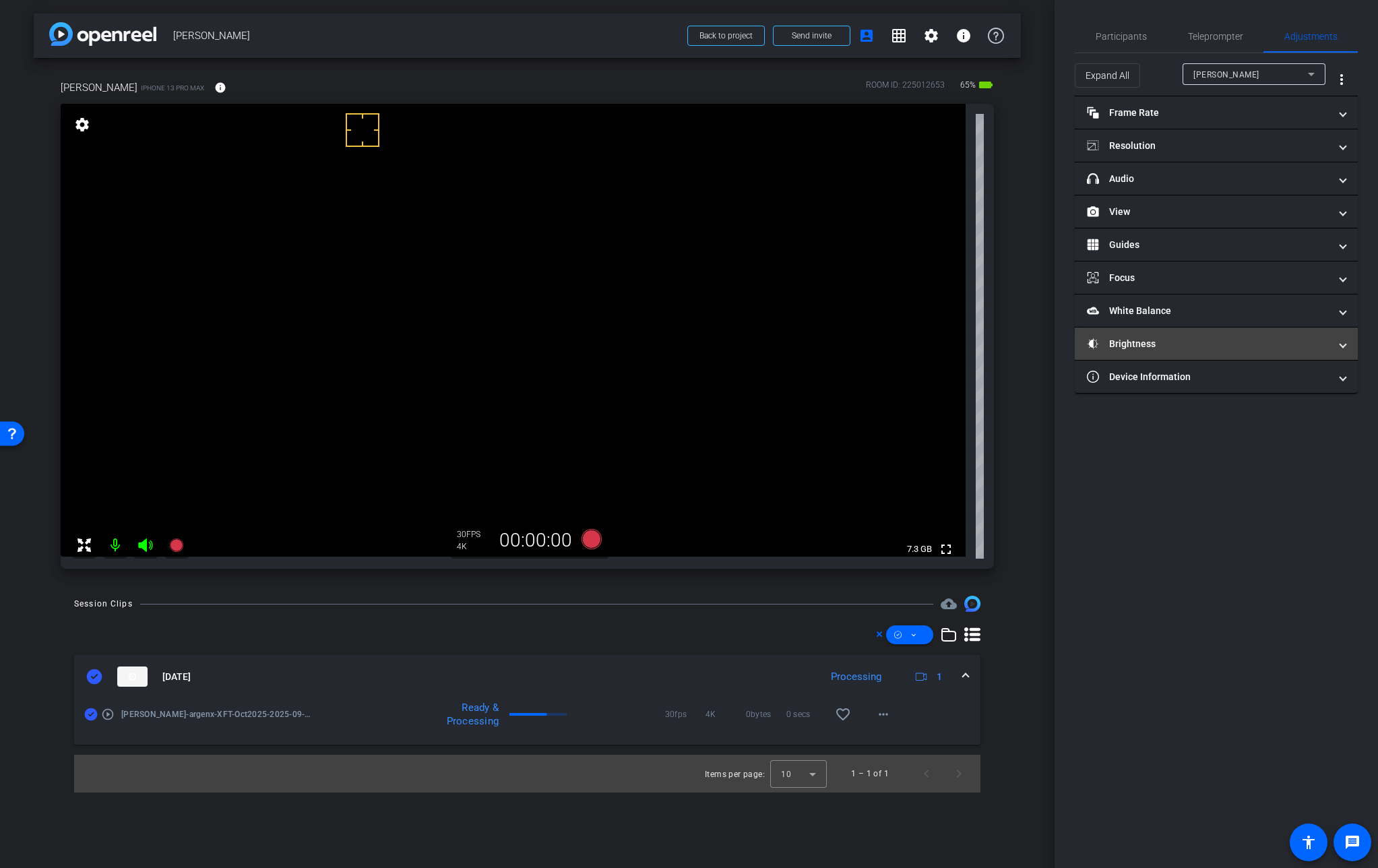
click at [1129, 338] on mat-panel-title "Brightness" at bounding box center [1208, 343] width 243 height 14
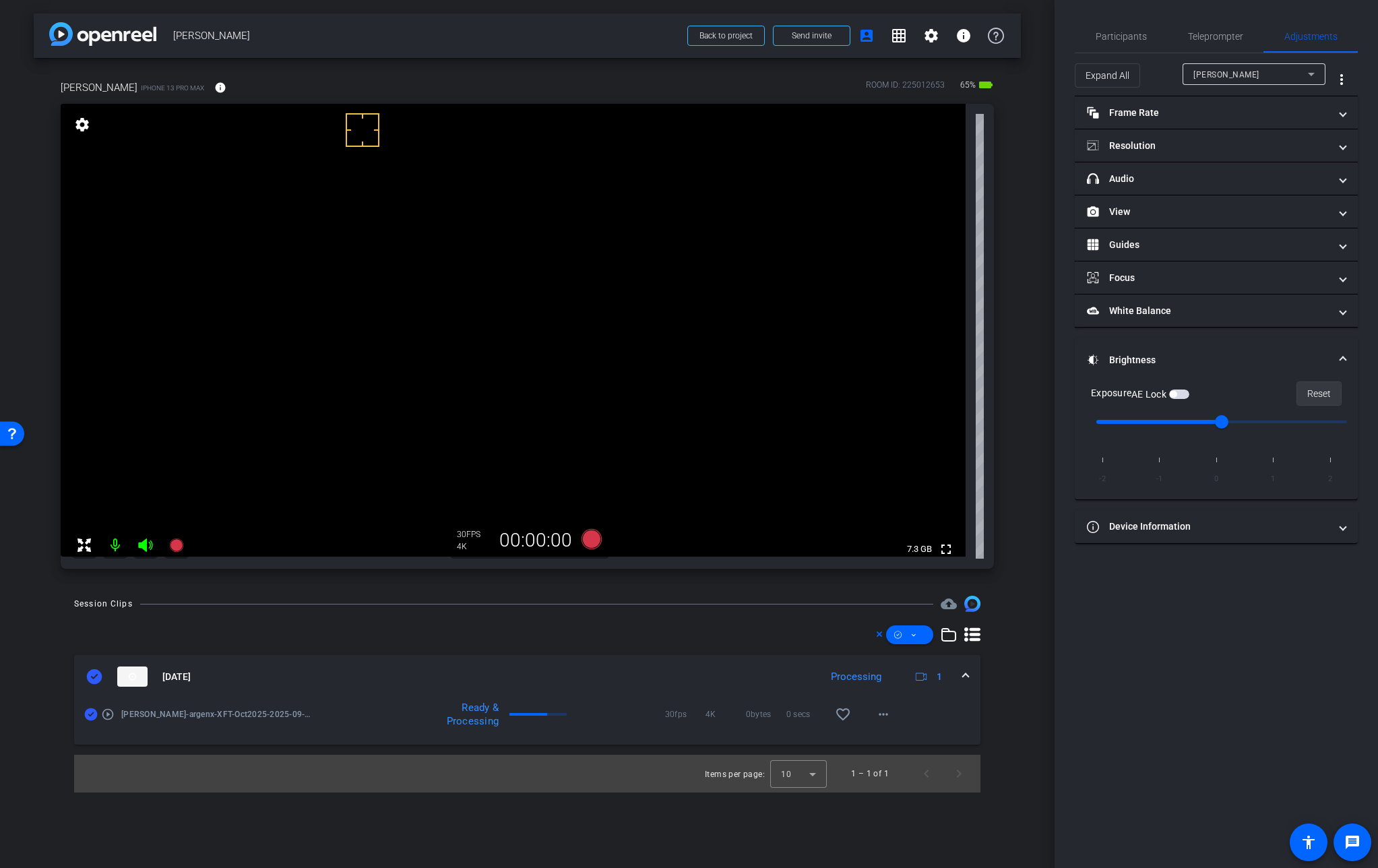
click at [1321, 388] on span "Reset" at bounding box center [1319, 393] width 23 height 26
click at [1347, 359] on mat-expansion-panel-header "Brightness" at bounding box center [1216, 359] width 283 height 43
click at [1130, 37] on span "Participants" at bounding box center [1121, 36] width 51 height 9
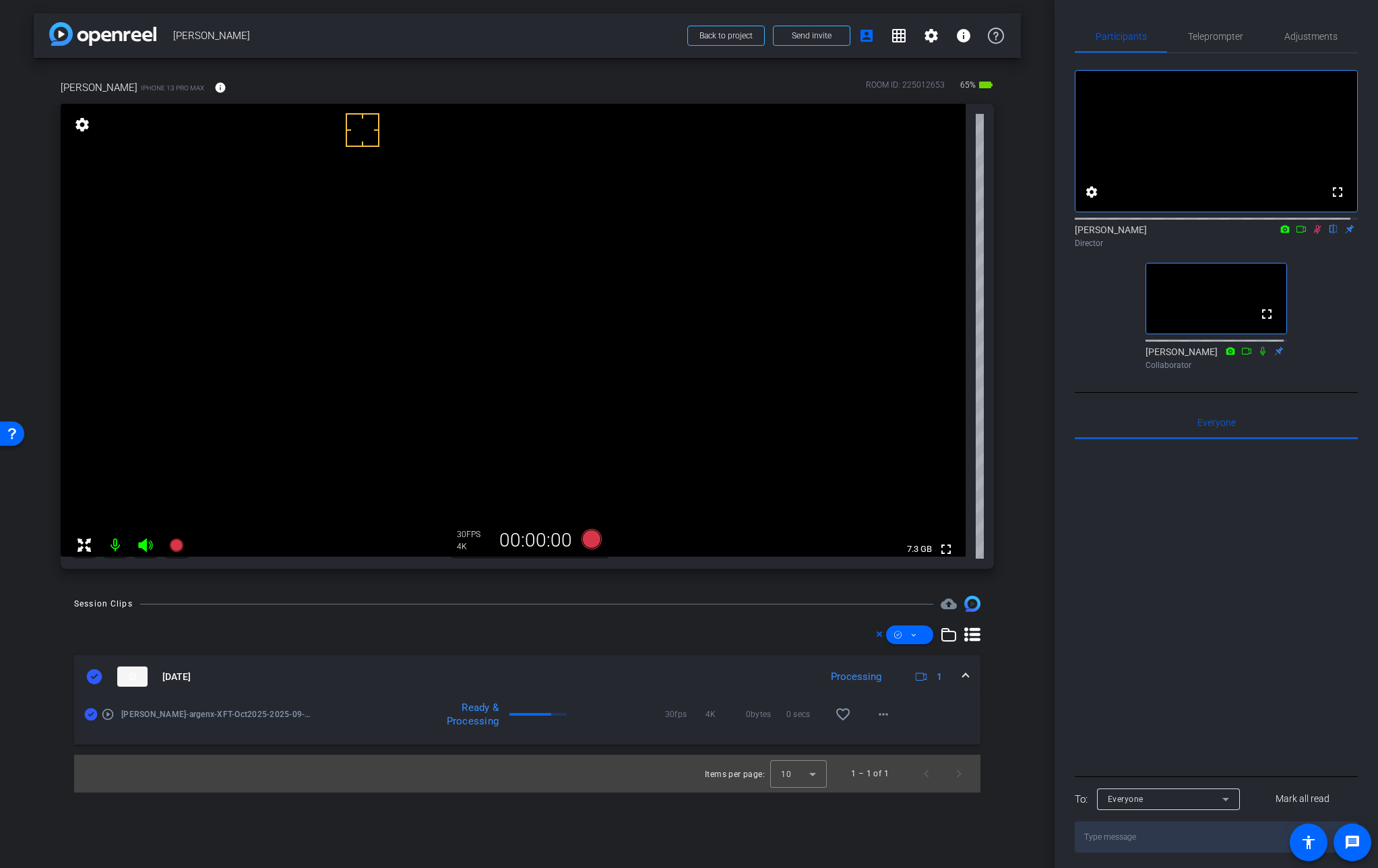
click at [1315, 234] on icon at bounding box center [1318, 230] width 7 height 9
click at [1312, 234] on icon at bounding box center [1317, 229] width 11 height 9
drag, startPoint x: 605, startPoint y: 141, endPoint x: 590, endPoint y: 142, distance: 15.0
click at [1312, 234] on icon at bounding box center [1317, 229] width 11 height 9
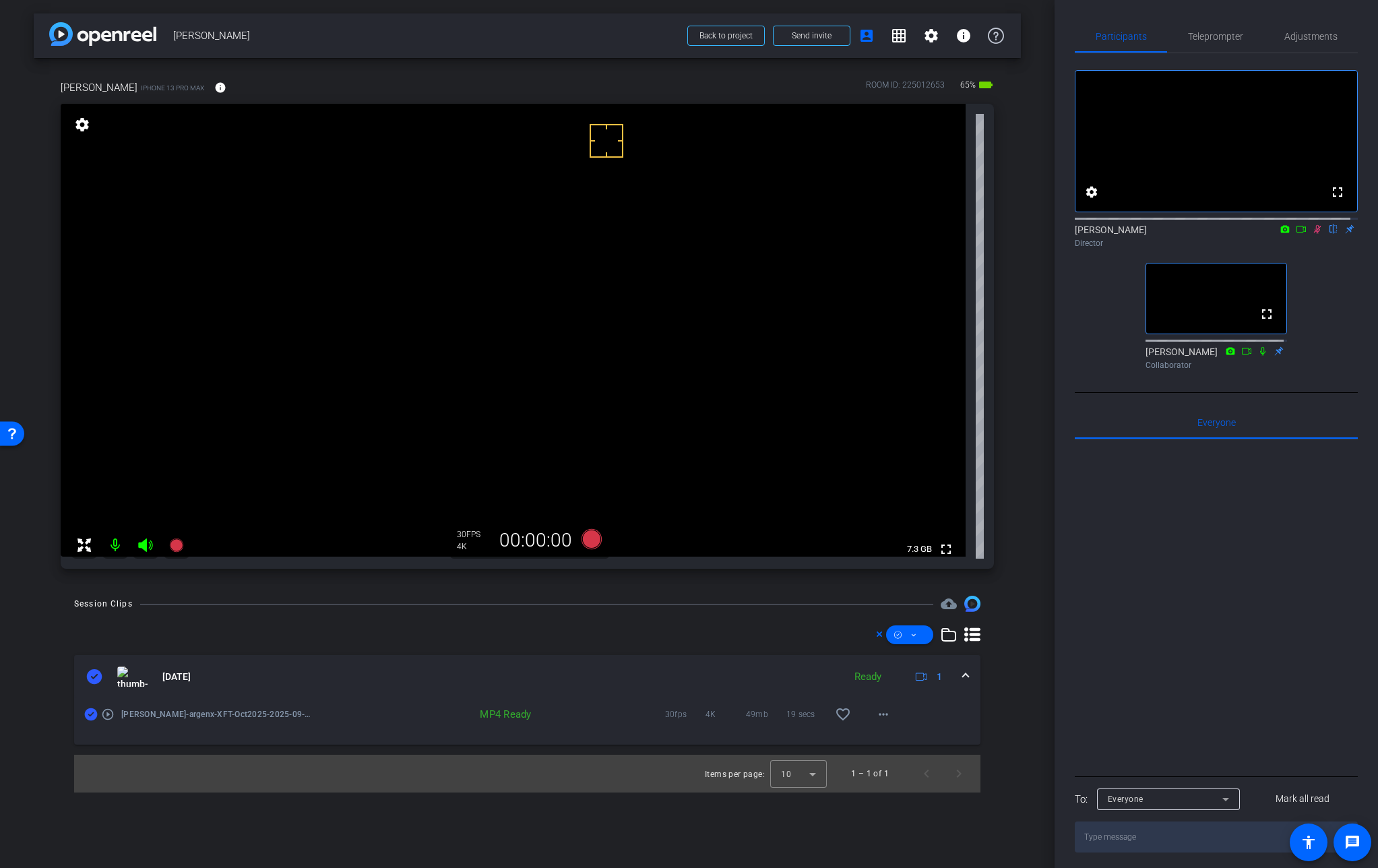
click at [1315, 234] on icon at bounding box center [1318, 230] width 7 height 9
click at [1312, 234] on icon at bounding box center [1317, 229] width 11 height 9
click at [1312, 32] on span "Adjustments" at bounding box center [1311, 36] width 53 height 9
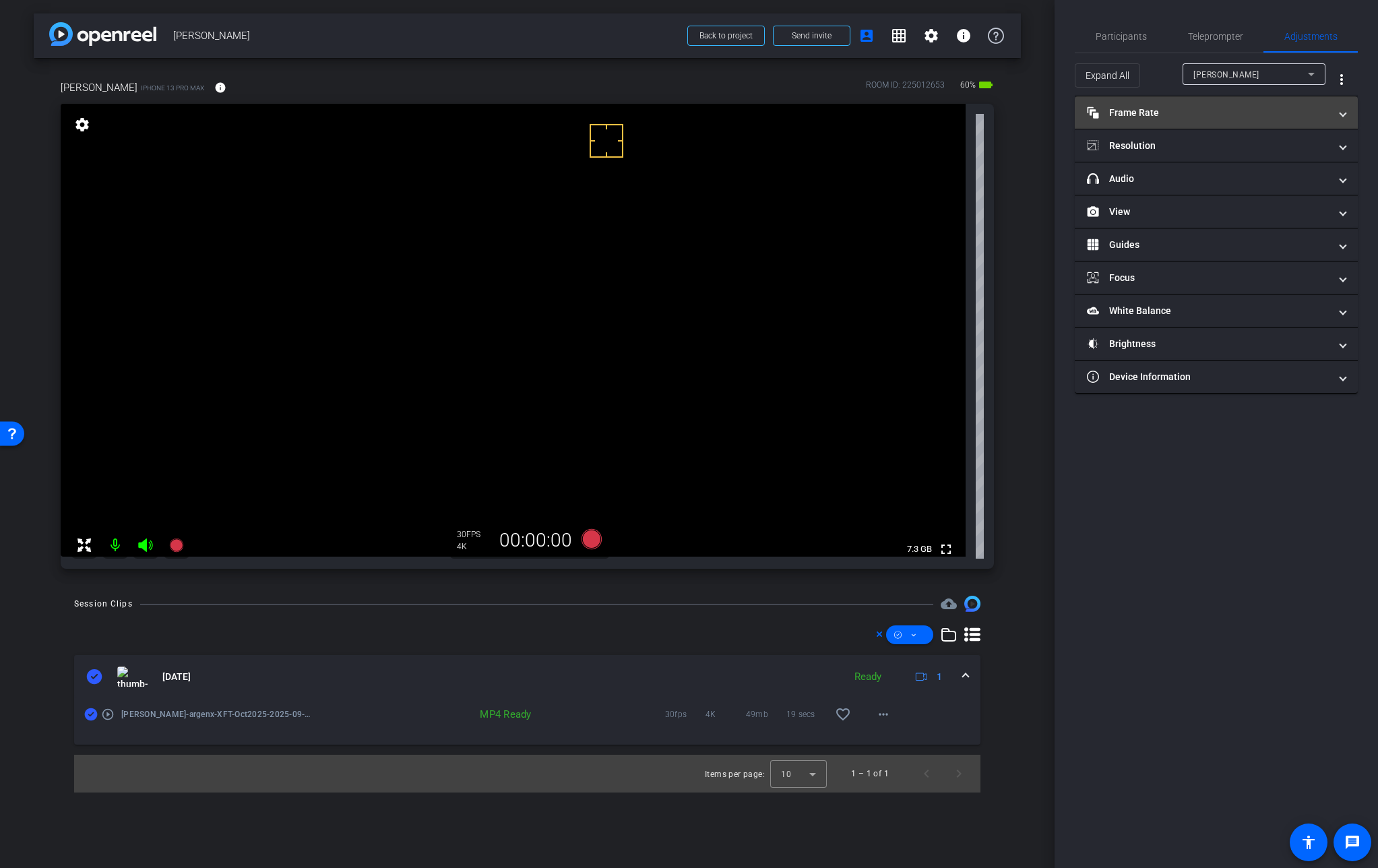
click at [1165, 111] on mat-panel-title "Frame Rate Frame Rate" at bounding box center [1208, 112] width 243 height 14
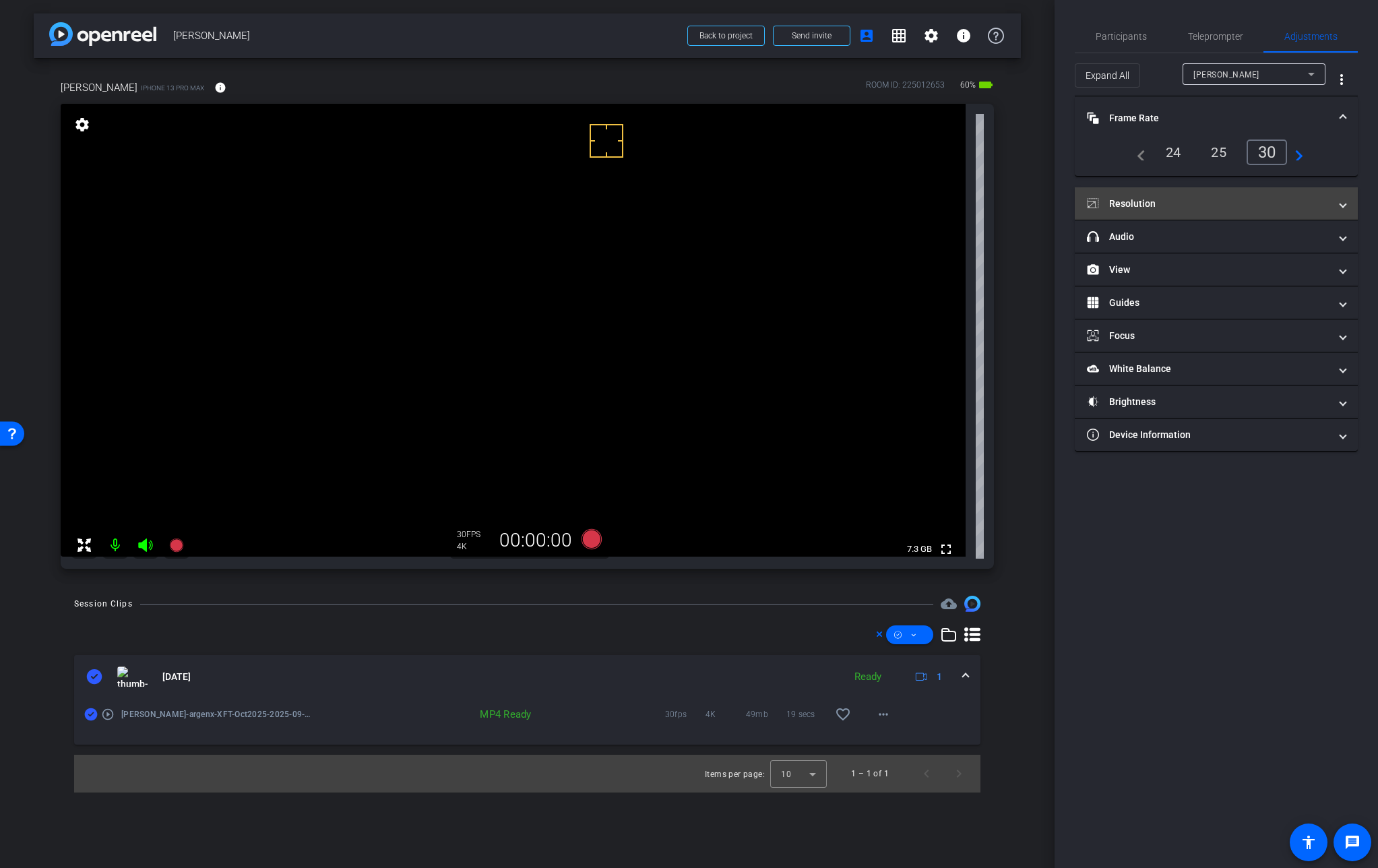
click at [1200, 216] on mat-expansion-panel-header "Resolution" at bounding box center [1216, 203] width 283 height 32
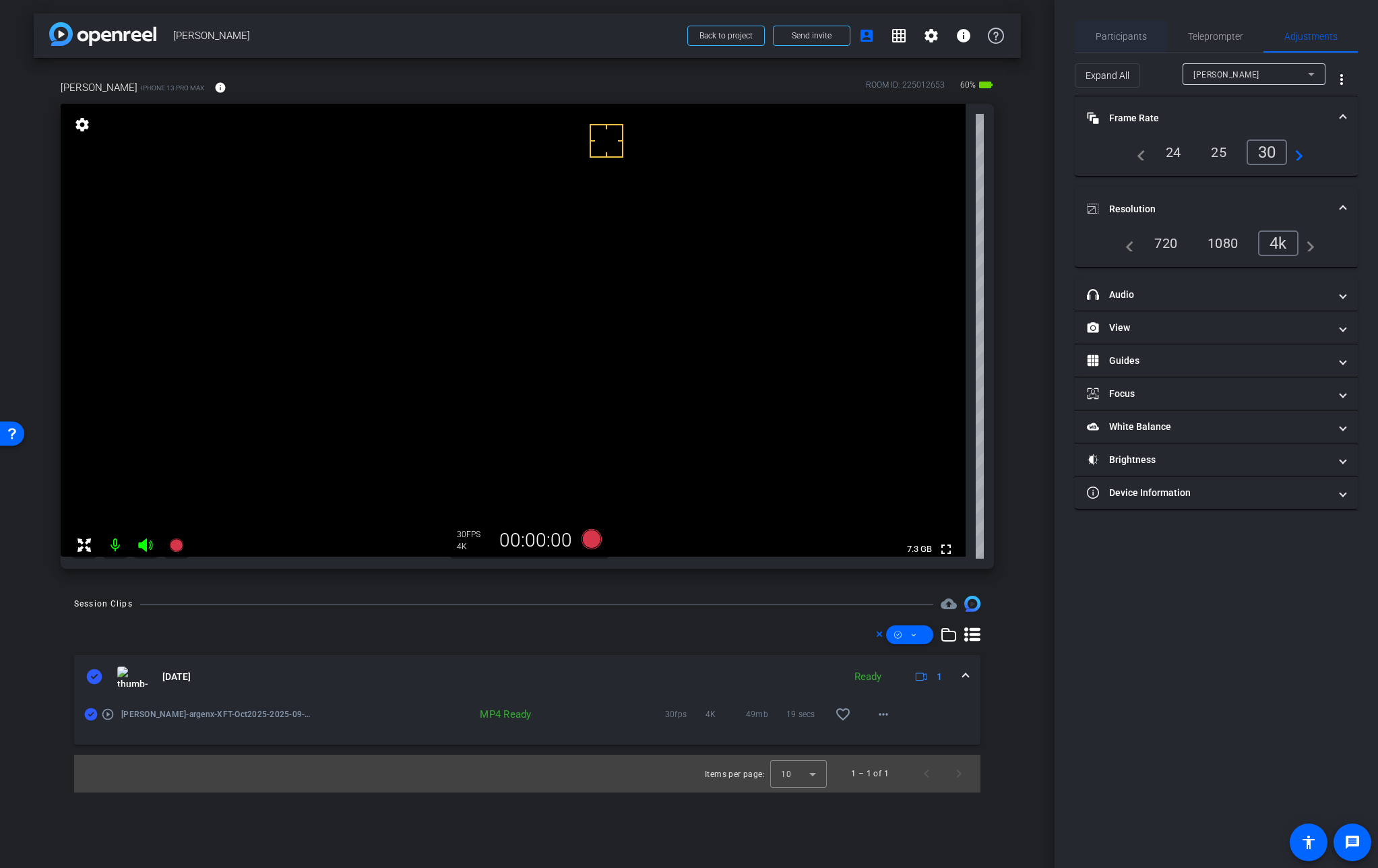
click at [1128, 30] on span "Participants" at bounding box center [1121, 36] width 51 height 32
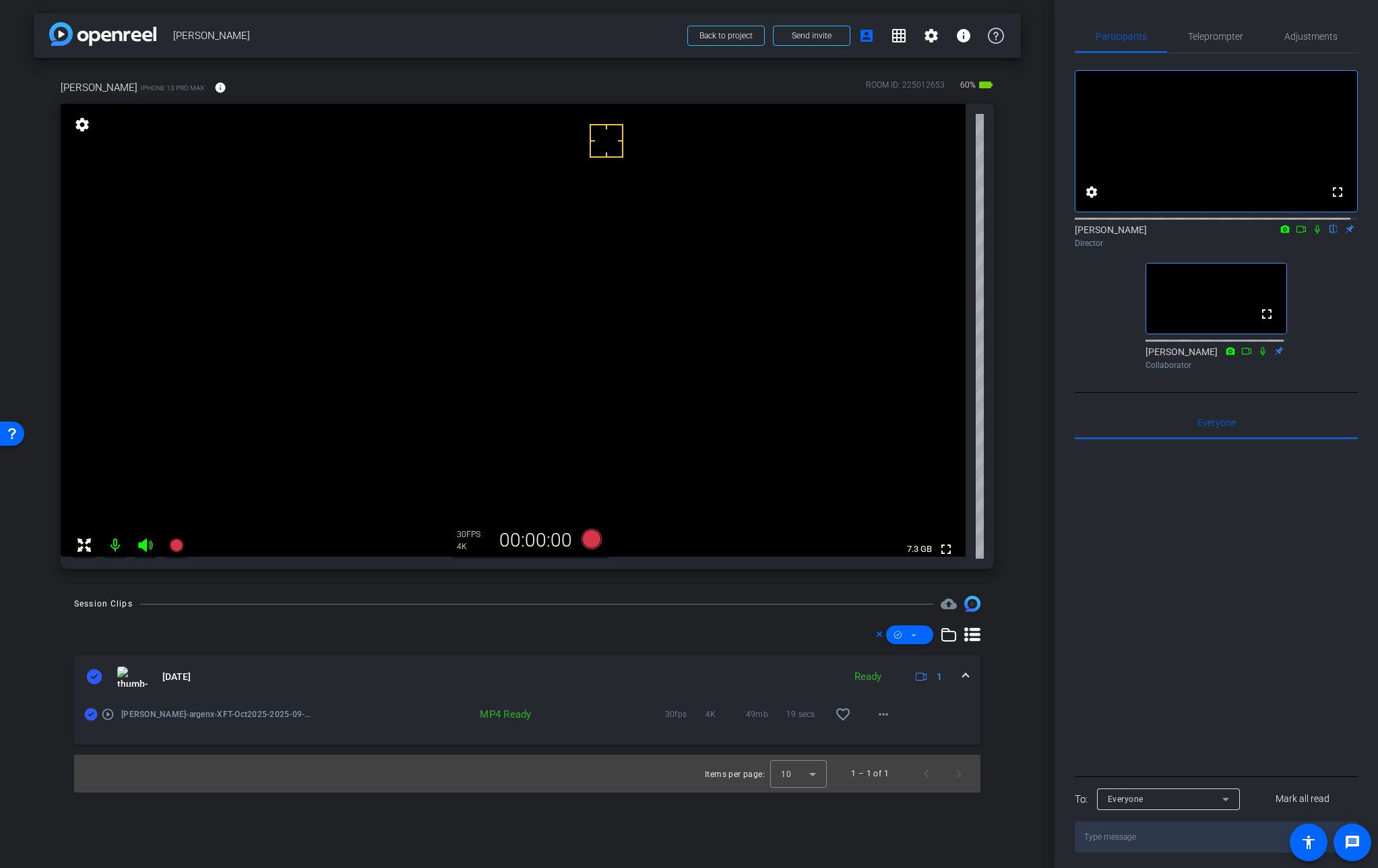
click at [442, 332] on video at bounding box center [513, 329] width 906 height 453
click at [441, 327] on video at bounding box center [513, 329] width 906 height 453
click at [443, 322] on video at bounding box center [513, 329] width 906 height 453
click at [448, 337] on div at bounding box center [443, 322] width 34 height 34
click at [1312, 234] on icon at bounding box center [1317, 229] width 11 height 9
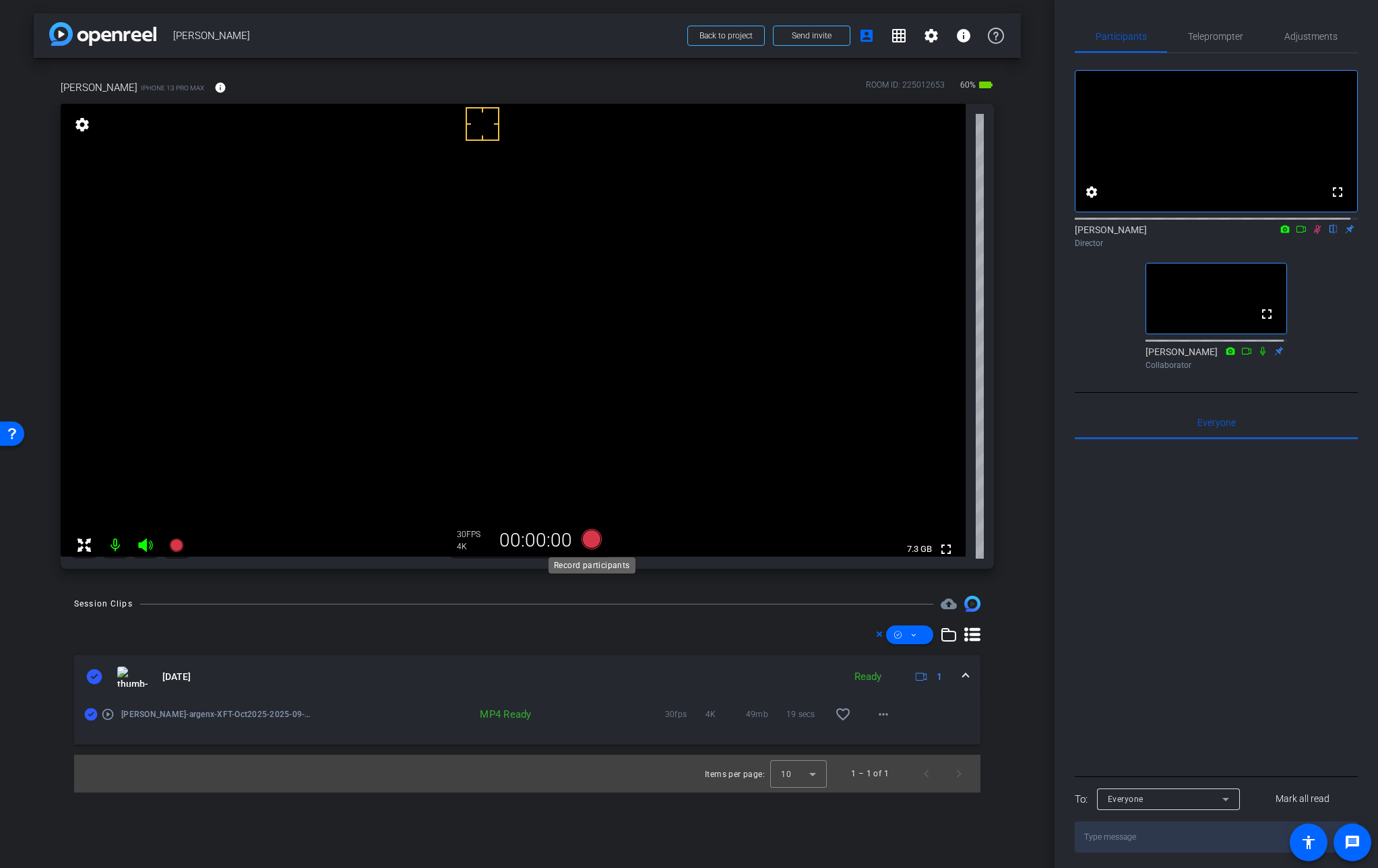
click at [591, 529] on icon at bounding box center [591, 539] width 32 height 24
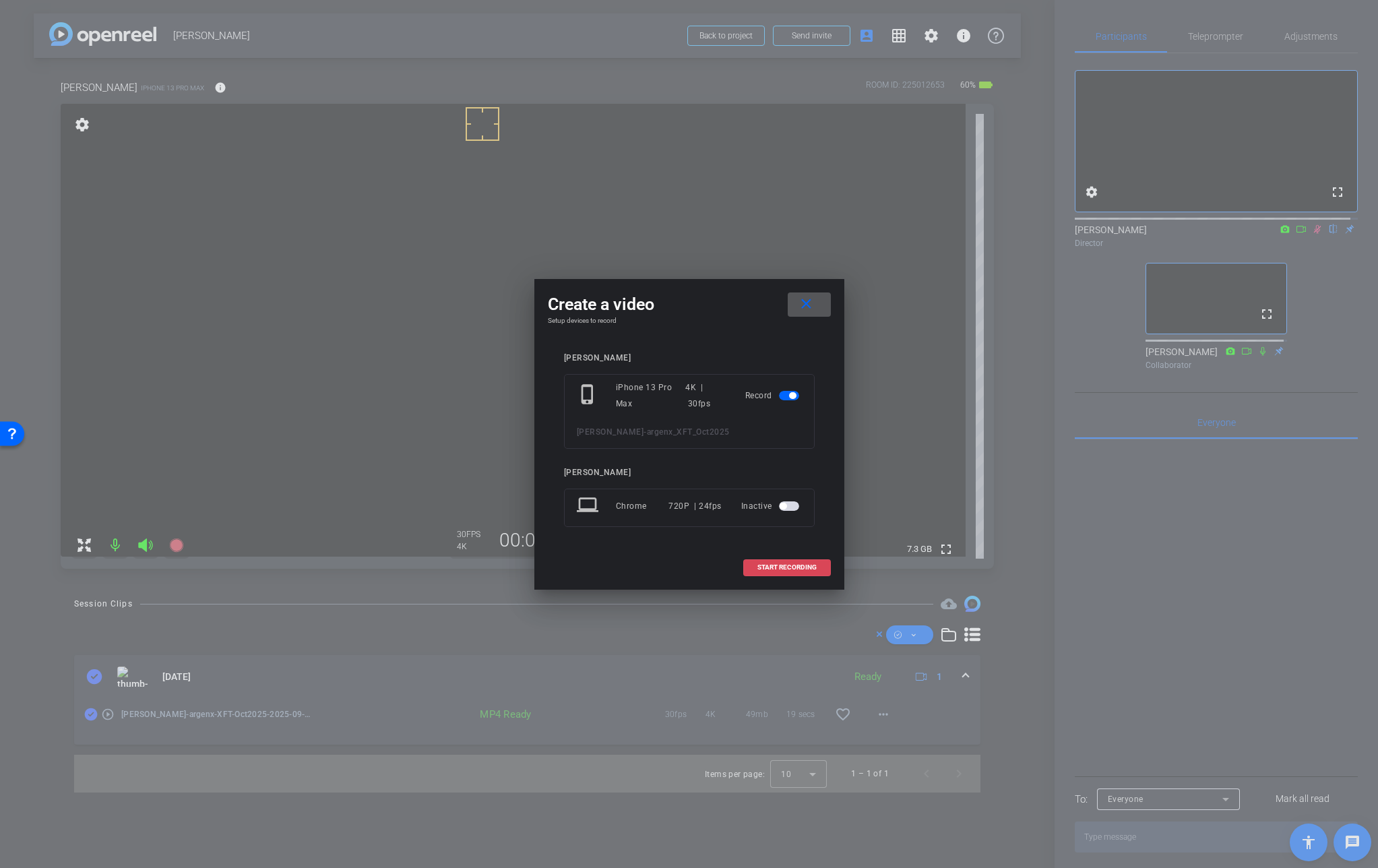
click at [790, 562] on span at bounding box center [787, 567] width 86 height 32
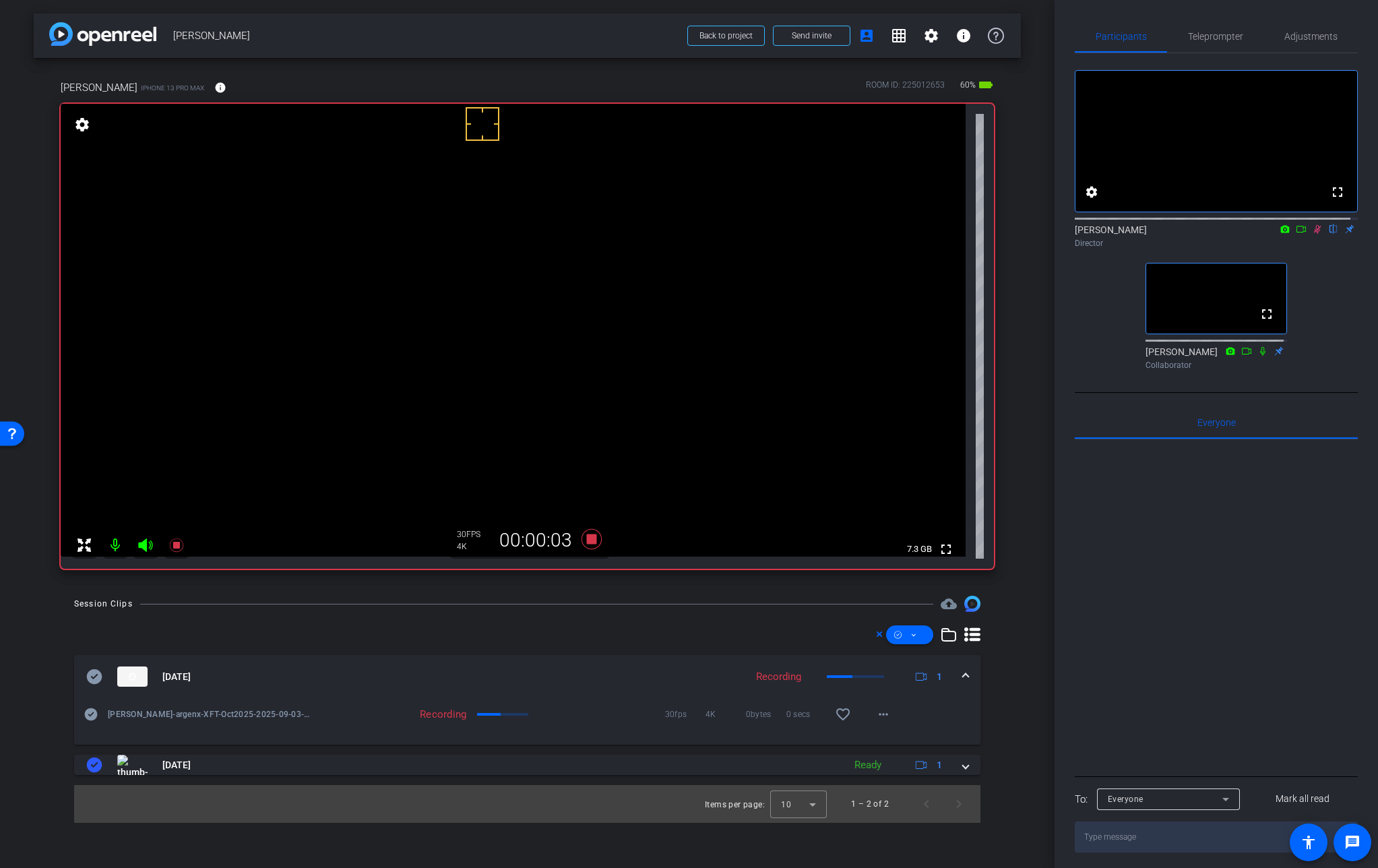
click at [1312, 234] on icon at bounding box center [1317, 229] width 11 height 9
click at [1315, 234] on icon at bounding box center [1317, 230] width 5 height 9
click at [592, 543] on icon at bounding box center [591, 539] width 20 height 20
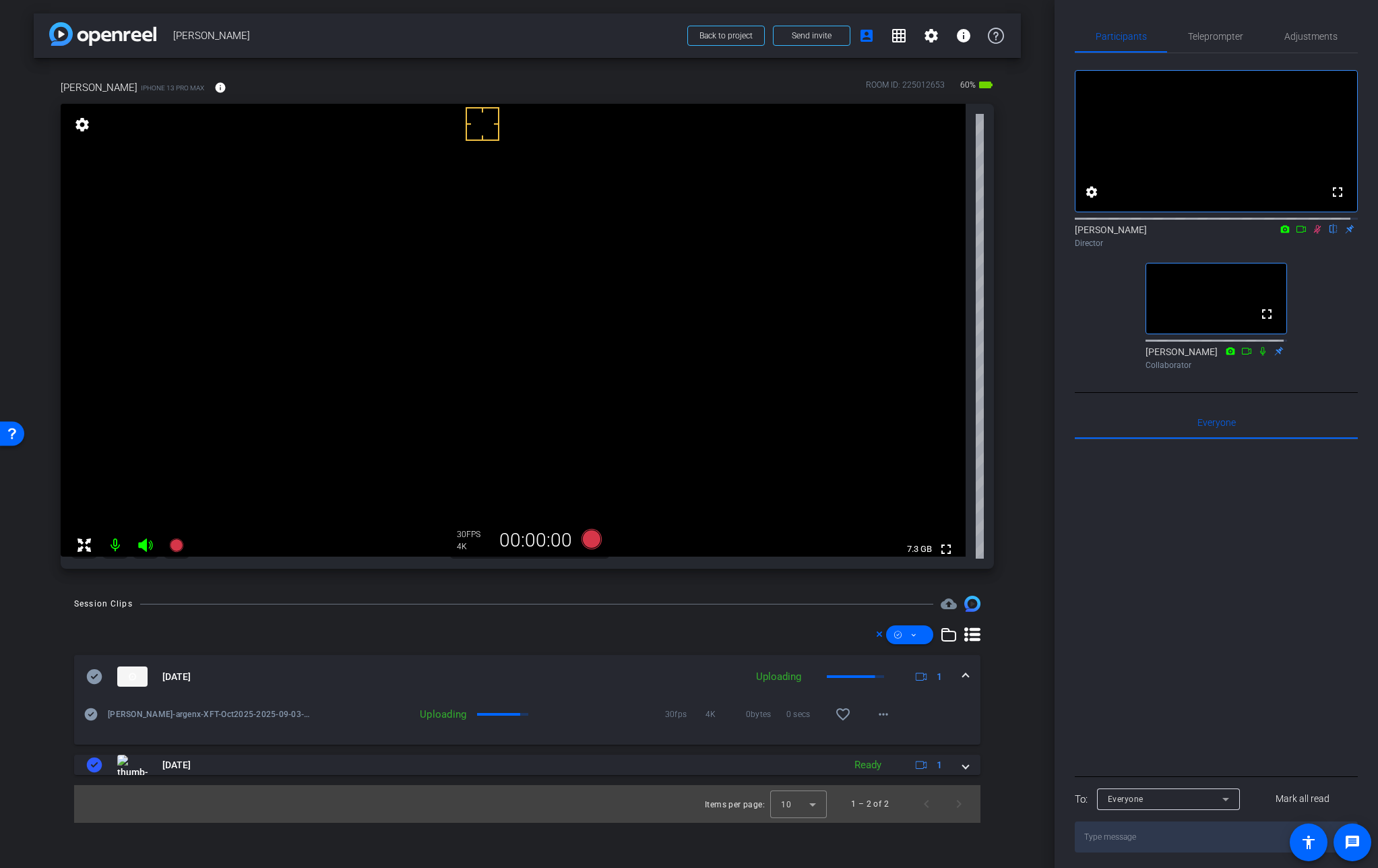
click at [1312, 234] on icon at bounding box center [1317, 229] width 11 height 9
click at [214, 90] on mat-icon "info" at bounding box center [220, 87] width 12 height 12
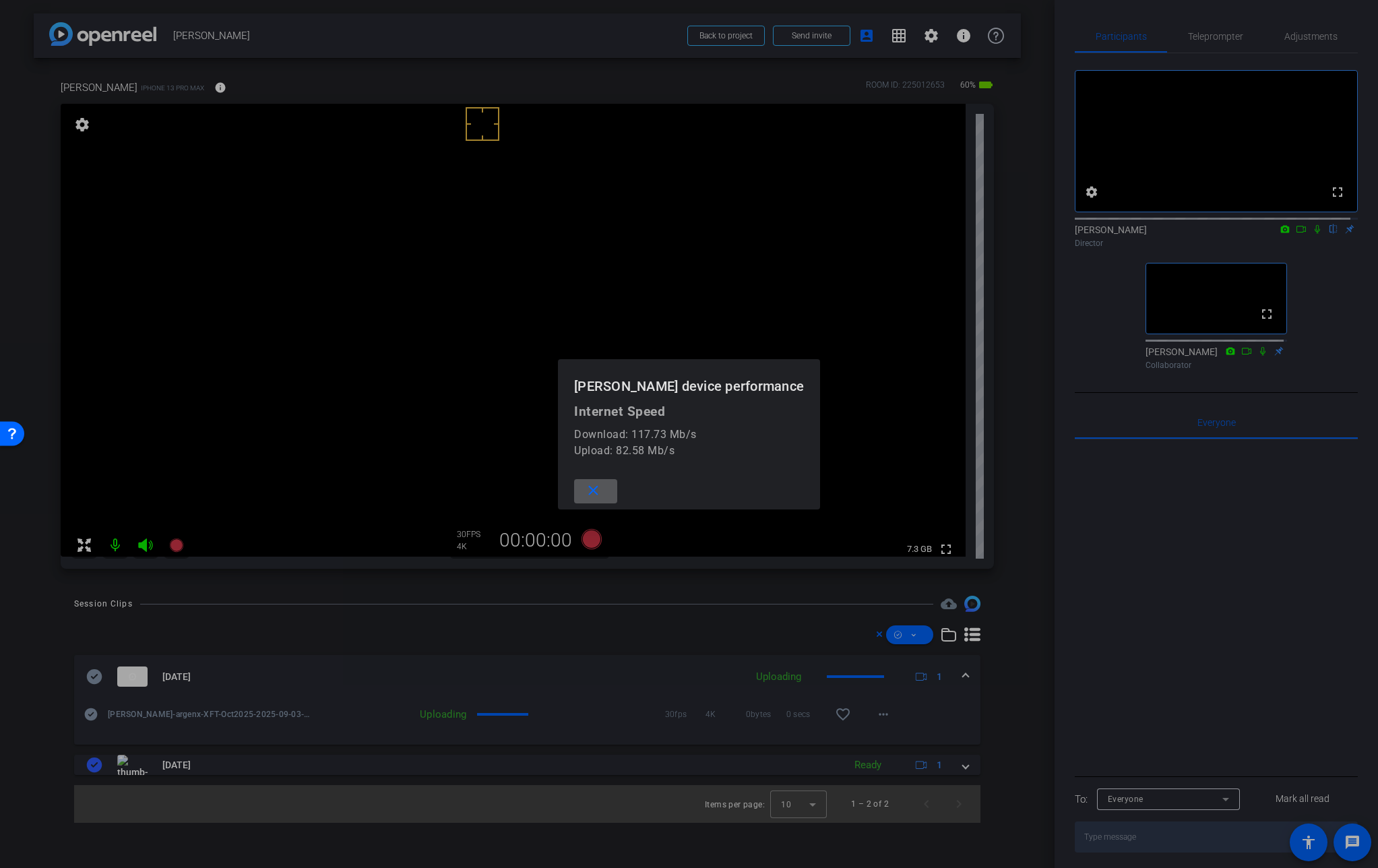
click at [214, 90] on div at bounding box center [689, 434] width 1378 height 868
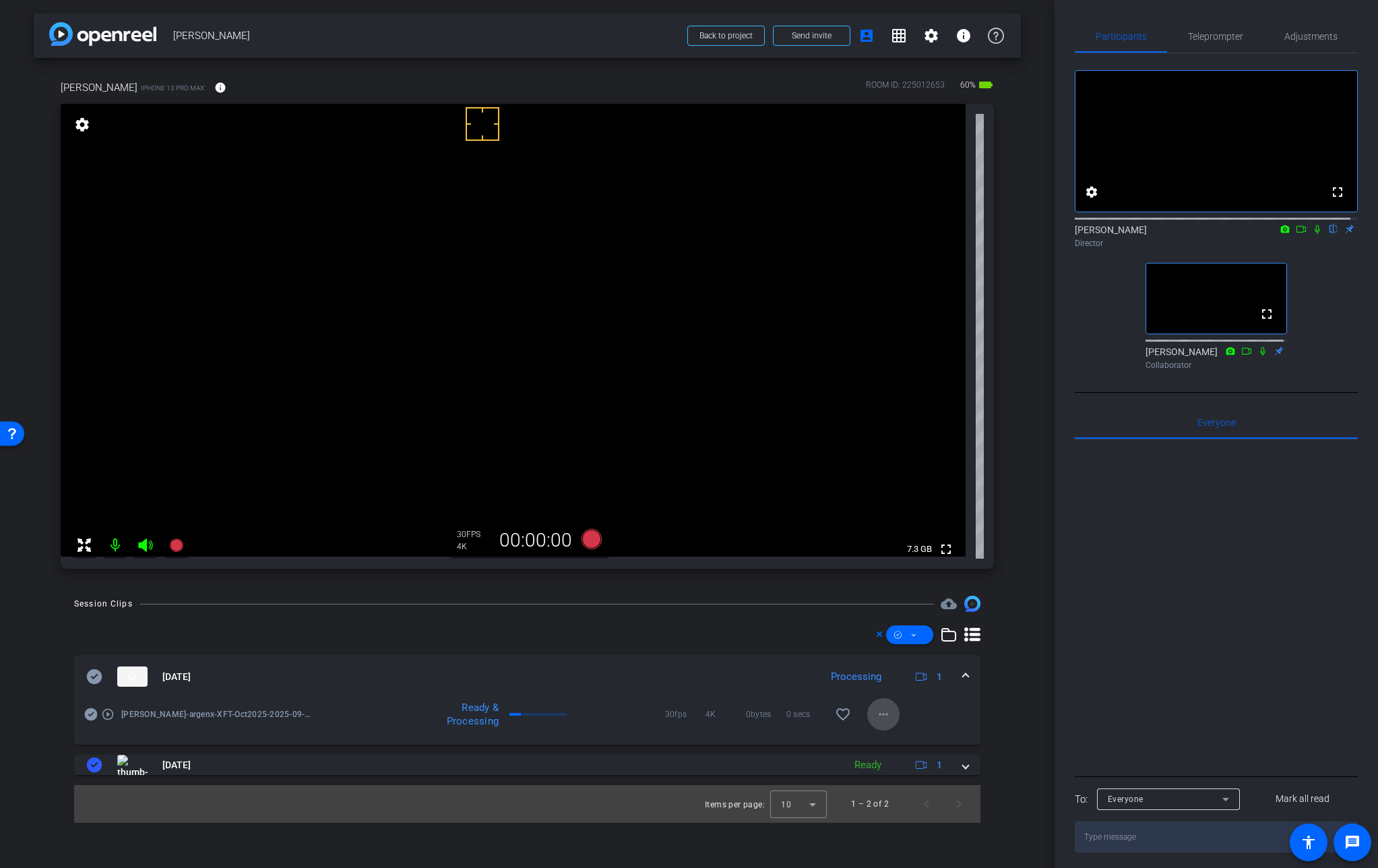
click at [884, 714] on mat-icon "more_horiz" at bounding box center [884, 714] width 16 height 16
click at [908, 735] on span "Download Original" at bounding box center [919, 743] width 81 height 16
click at [94, 681] on icon at bounding box center [94, 676] width 15 height 15
click at [417, 328] on video at bounding box center [513, 329] width 906 height 453
click at [1296, 234] on icon at bounding box center [1301, 229] width 11 height 9
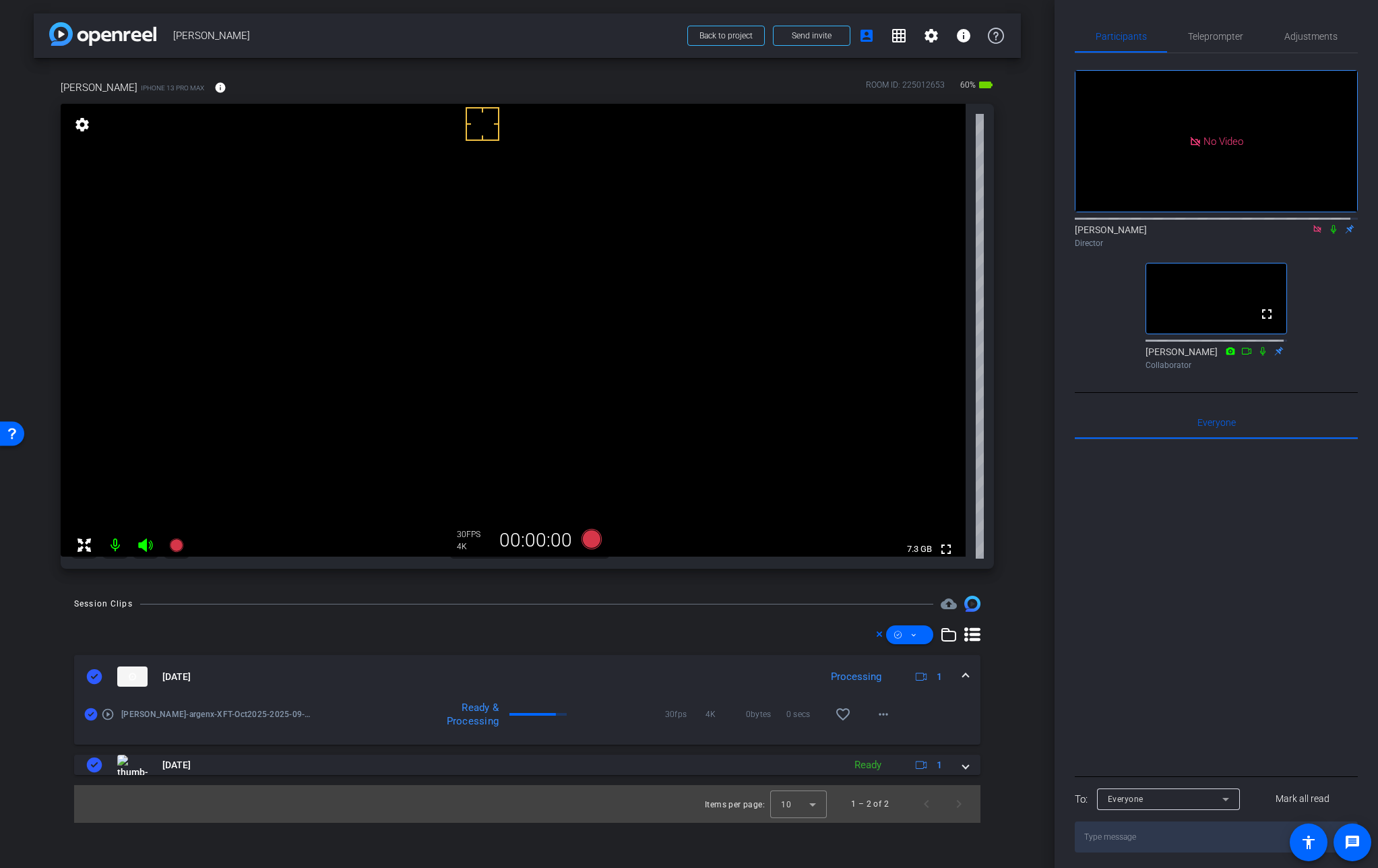
click at [421, 303] on video at bounding box center [513, 329] width 906 height 453
click at [1328, 234] on icon at bounding box center [1334, 229] width 11 height 9
click at [596, 537] on icon at bounding box center [591, 539] width 20 height 20
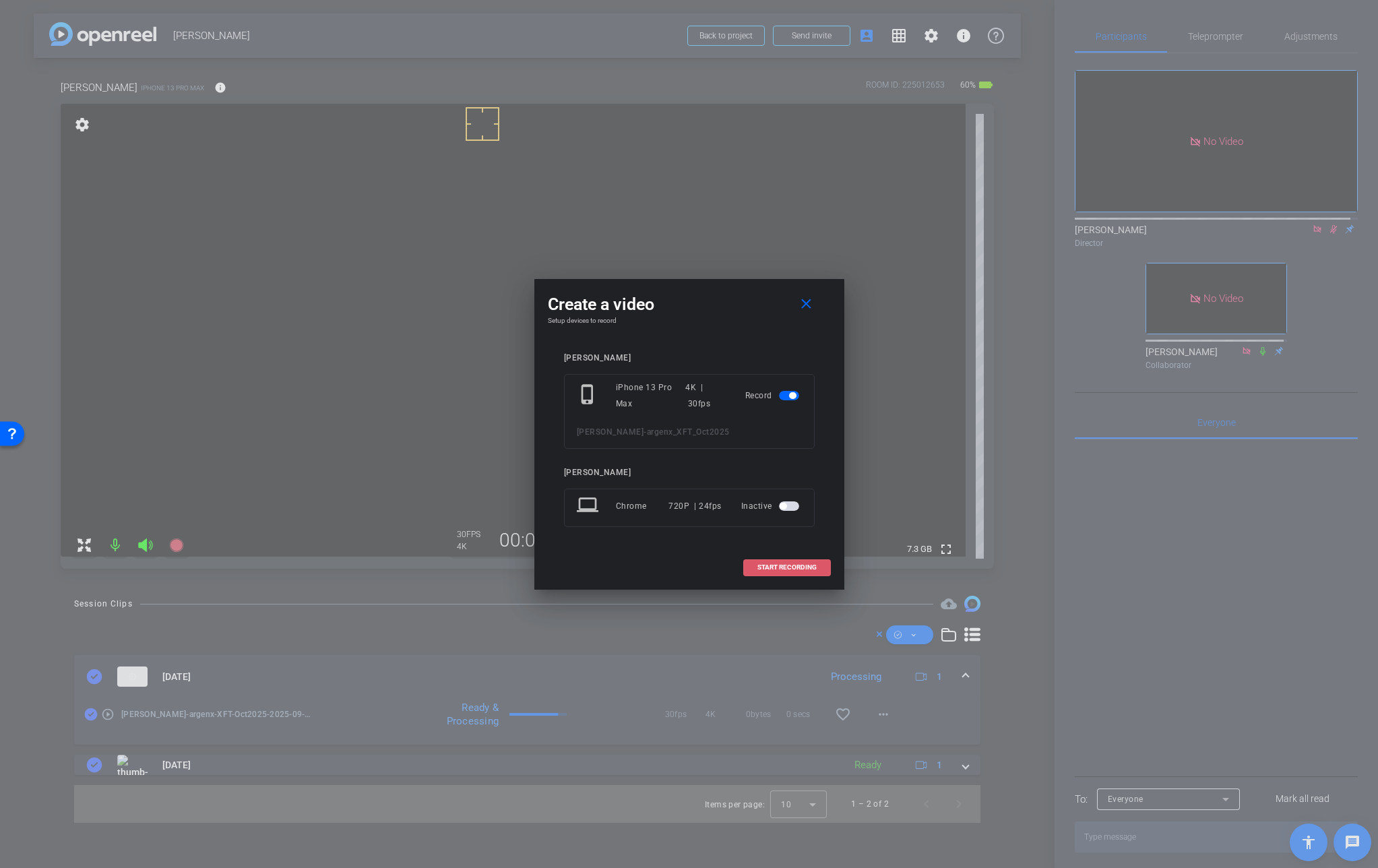
click at [785, 571] on span at bounding box center [787, 567] width 86 height 32
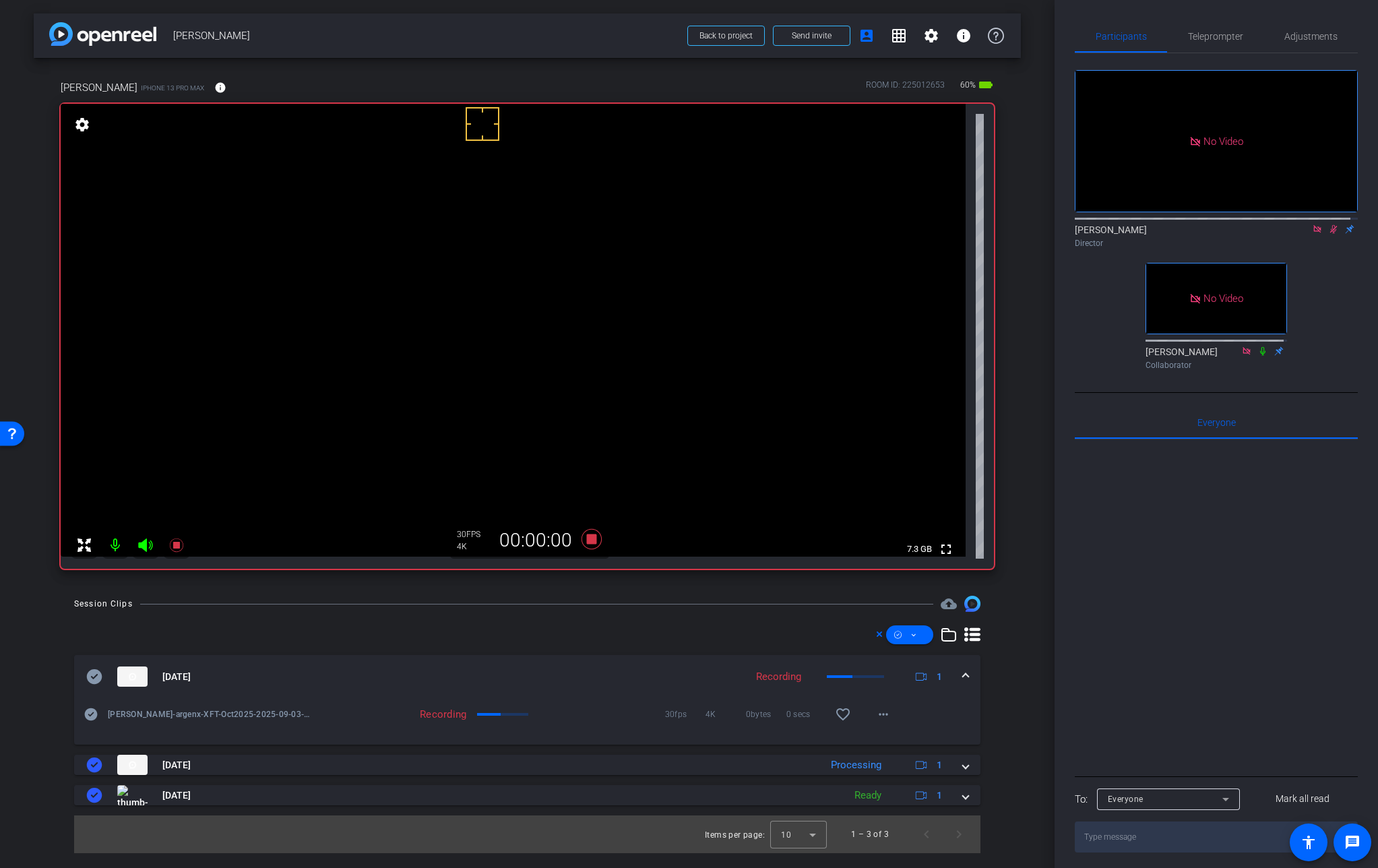
click at [1328, 234] on icon at bounding box center [1334, 229] width 11 height 9
click at [424, 324] on video at bounding box center [513, 329] width 906 height 453
click at [430, 321] on video at bounding box center [513, 329] width 906 height 453
click at [451, 332] on video at bounding box center [513, 329] width 906 height 453
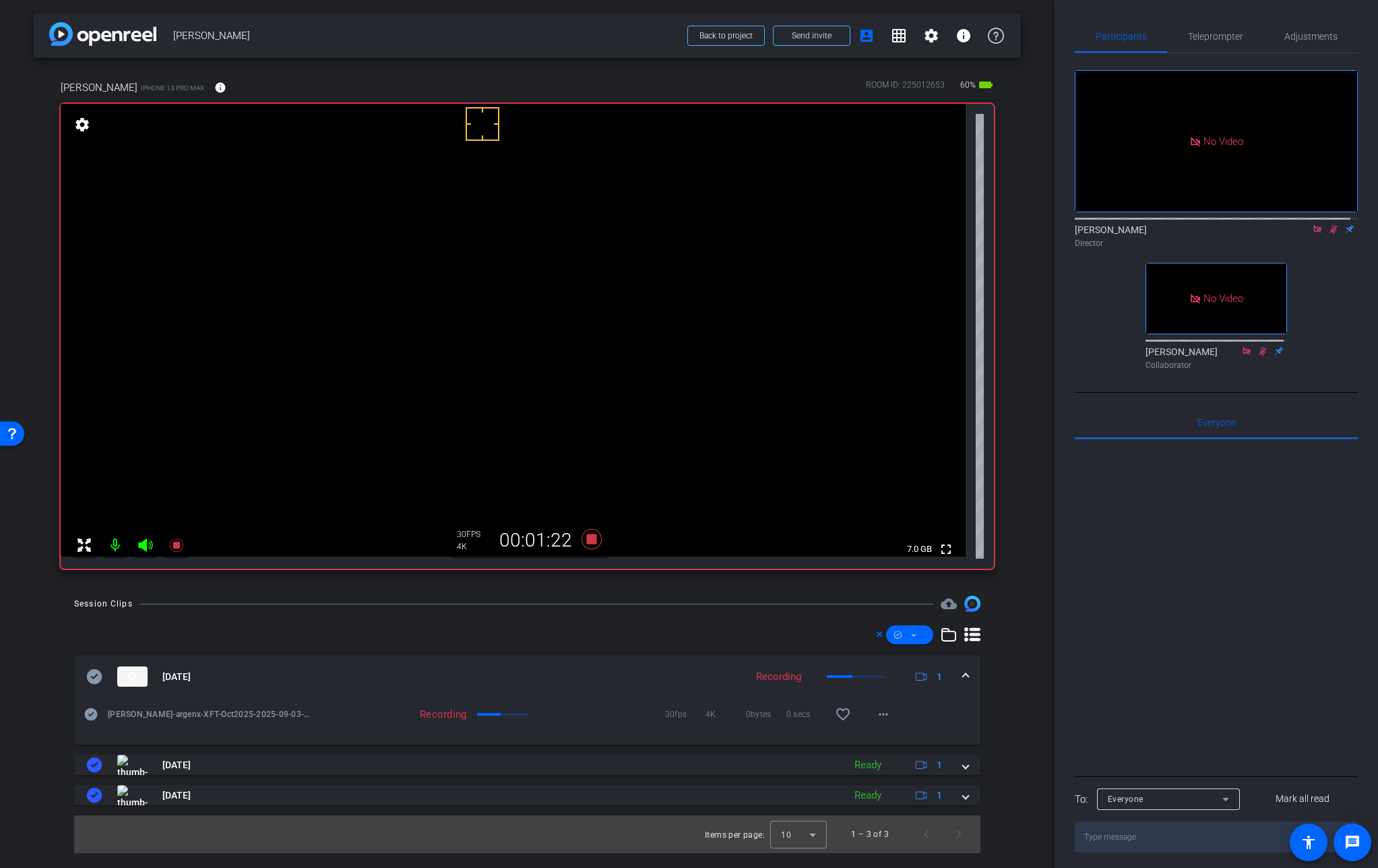
click at [436, 332] on video at bounding box center [513, 329] width 906 height 453
click at [1218, 807] on icon at bounding box center [1226, 799] width 16 height 16
click at [1258, 649] on div at bounding box center [689, 434] width 1378 height 868
click at [437, 334] on video at bounding box center [513, 329] width 906 height 453
click at [443, 345] on video at bounding box center [513, 329] width 906 height 453
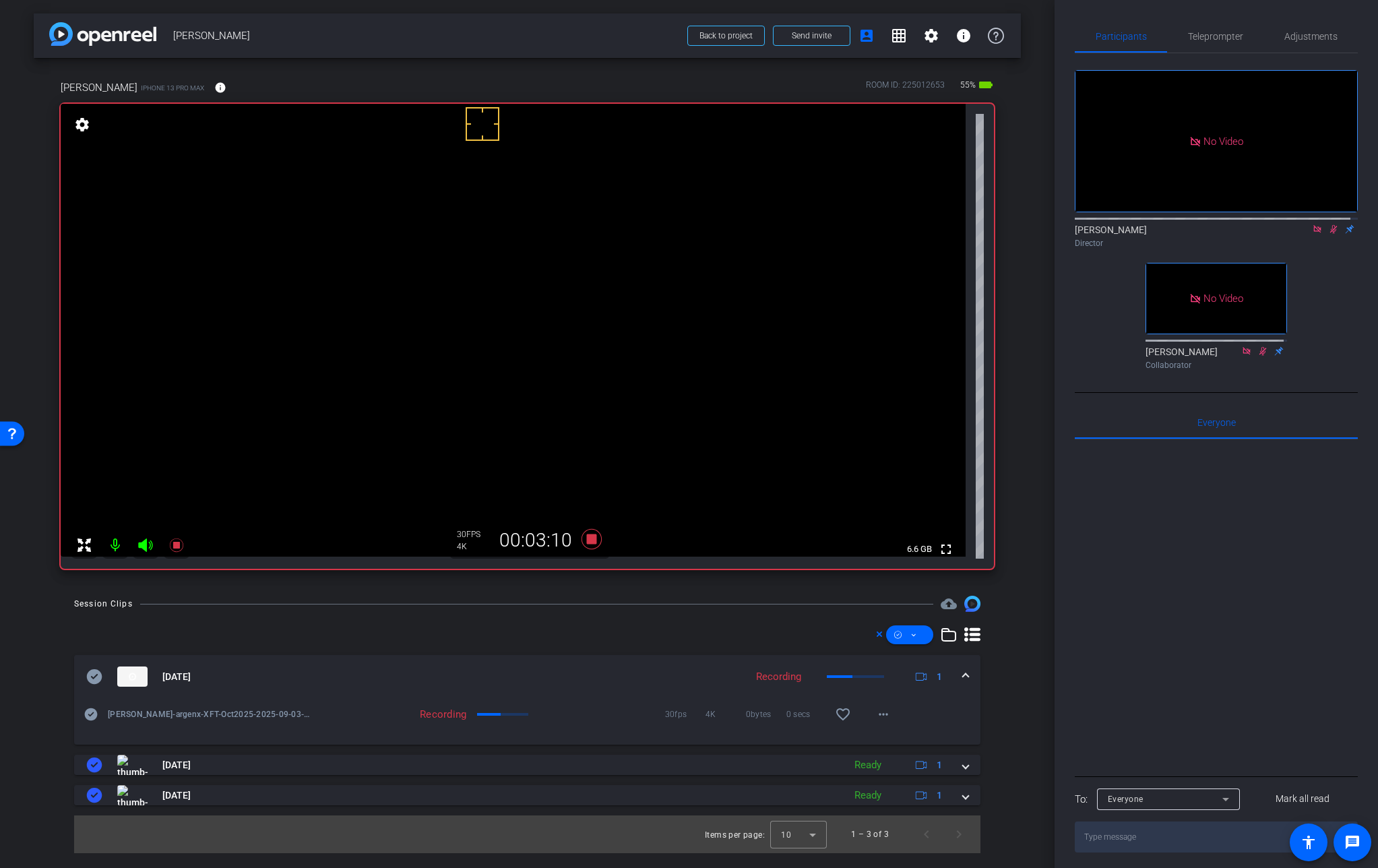
click at [444, 335] on video at bounding box center [513, 329] width 906 height 453
click at [451, 335] on video at bounding box center [513, 329] width 906 height 453
click at [455, 331] on div at bounding box center [450, 335] width 34 height 34
click at [447, 324] on video at bounding box center [513, 329] width 906 height 453
click at [448, 312] on video at bounding box center [513, 329] width 906 height 453
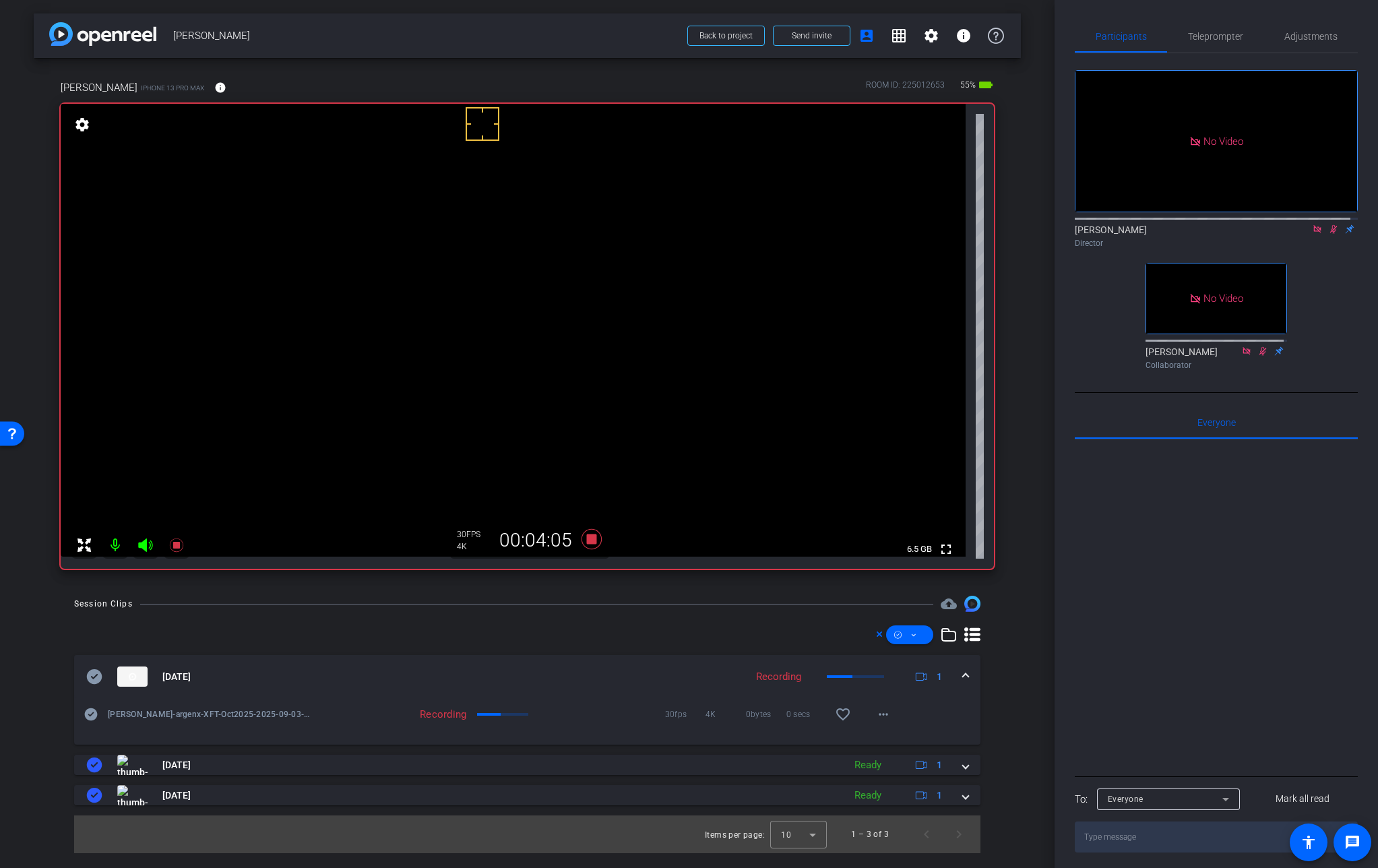
click at [461, 324] on video at bounding box center [513, 329] width 906 height 453
click at [458, 313] on video at bounding box center [513, 329] width 906 height 453
click at [461, 321] on video at bounding box center [513, 329] width 906 height 453
click at [592, 540] on icon at bounding box center [591, 539] width 20 height 20
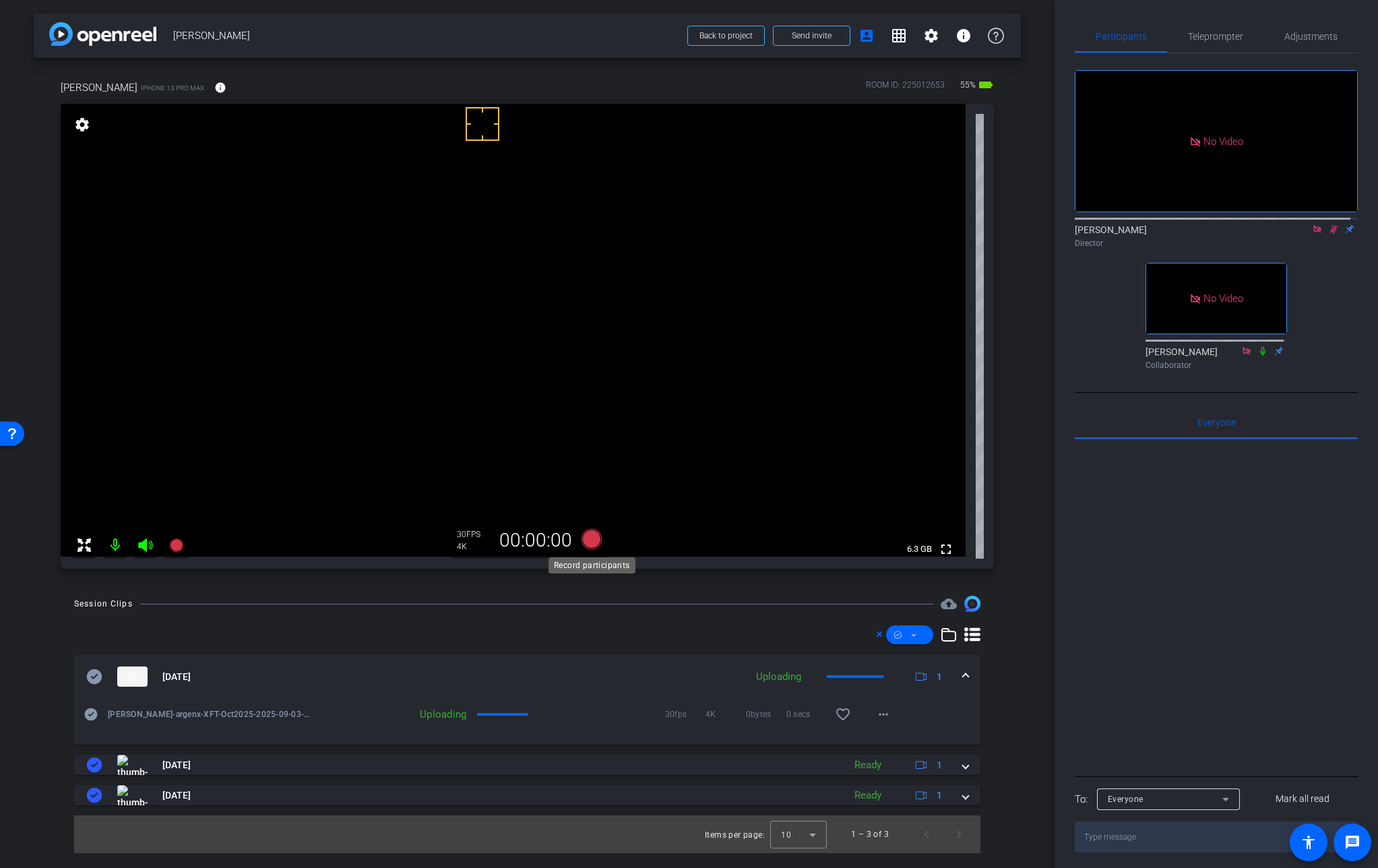
click at [592, 540] on icon at bounding box center [591, 539] width 20 height 20
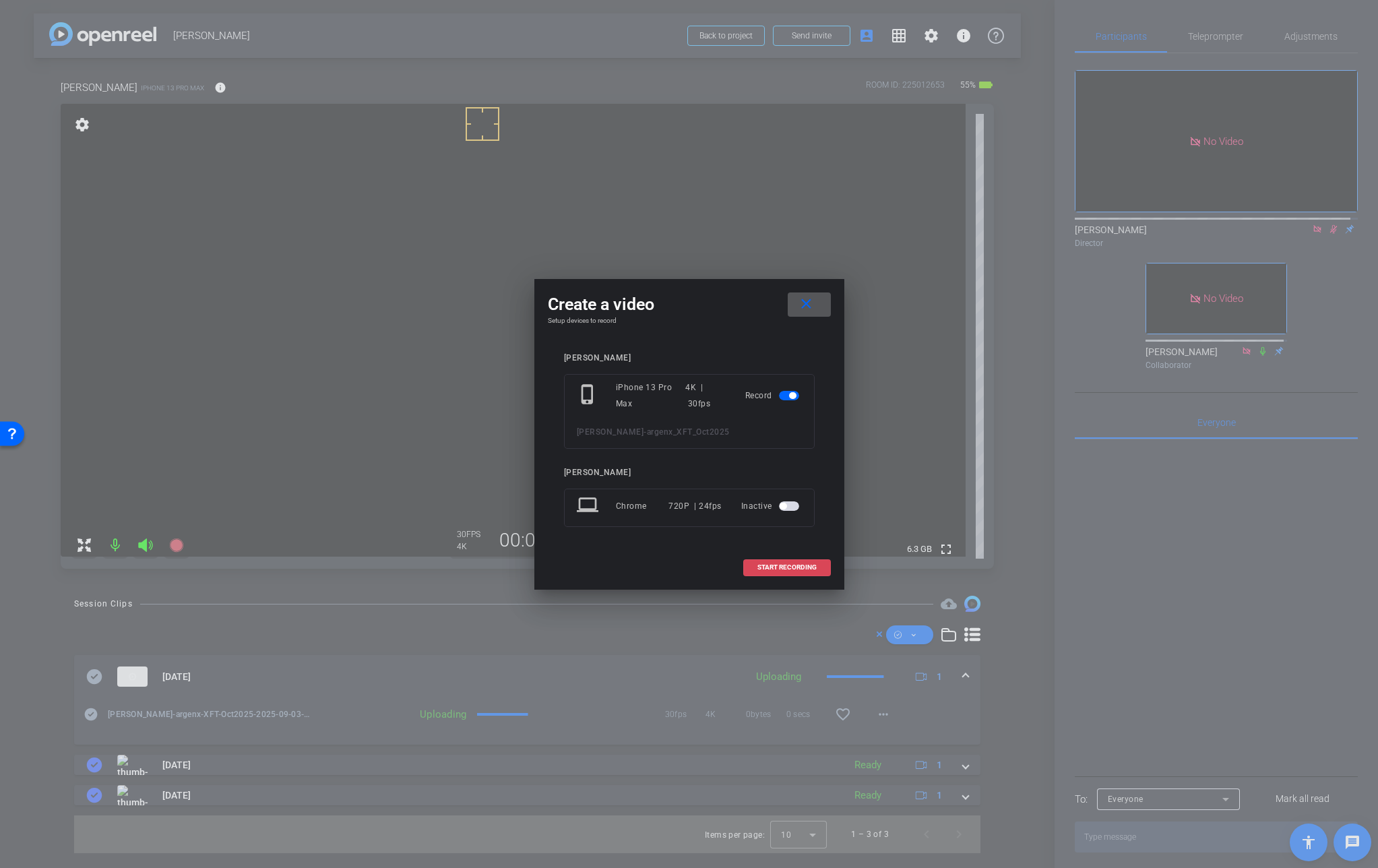
click at [760, 564] on span "START RECORDING" at bounding box center [787, 567] width 59 height 7
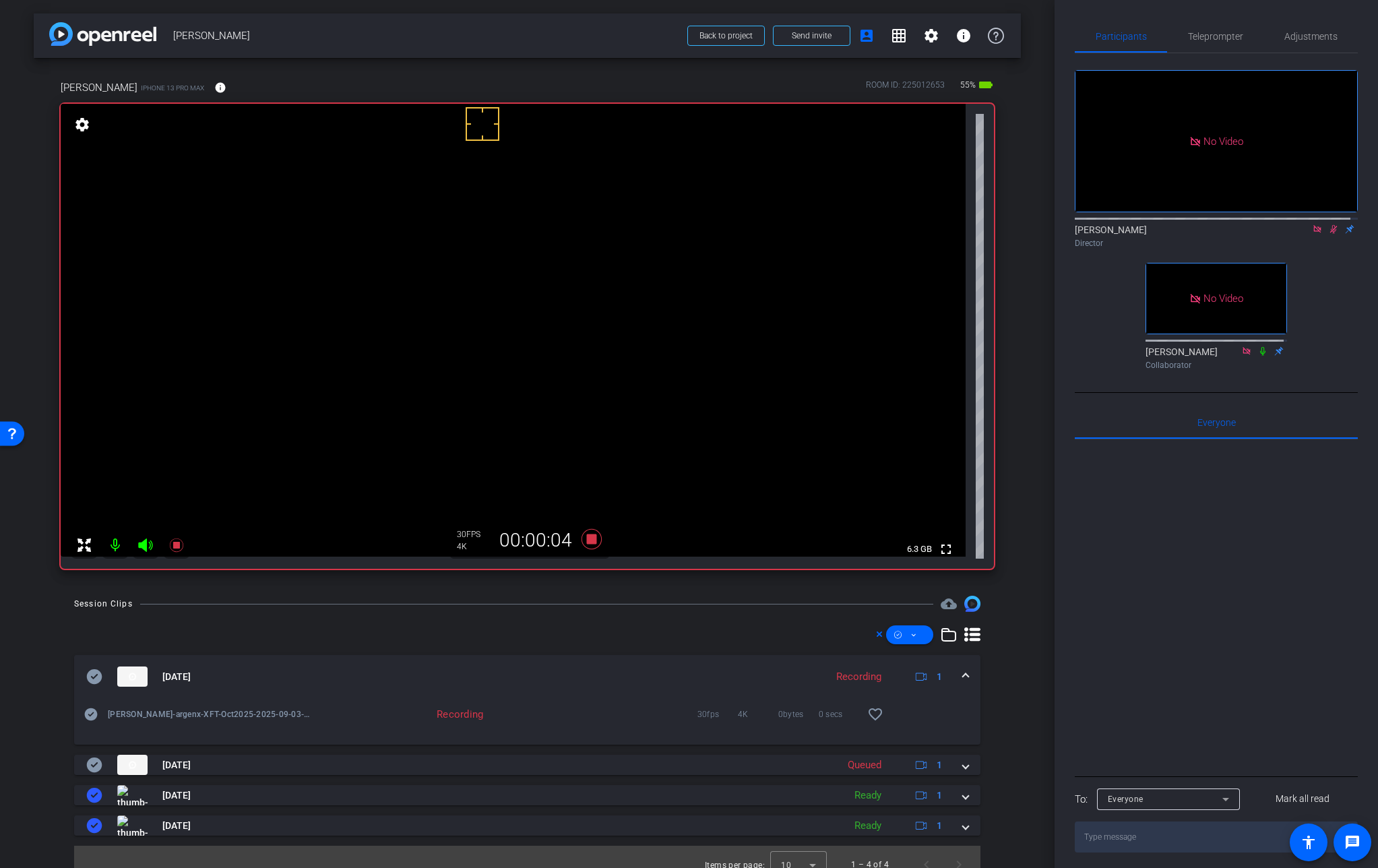
click at [459, 324] on video at bounding box center [513, 329] width 906 height 453
click at [445, 324] on video at bounding box center [513, 329] width 906 height 453
click at [464, 315] on video at bounding box center [513, 329] width 906 height 453
click at [451, 331] on video at bounding box center [513, 329] width 906 height 453
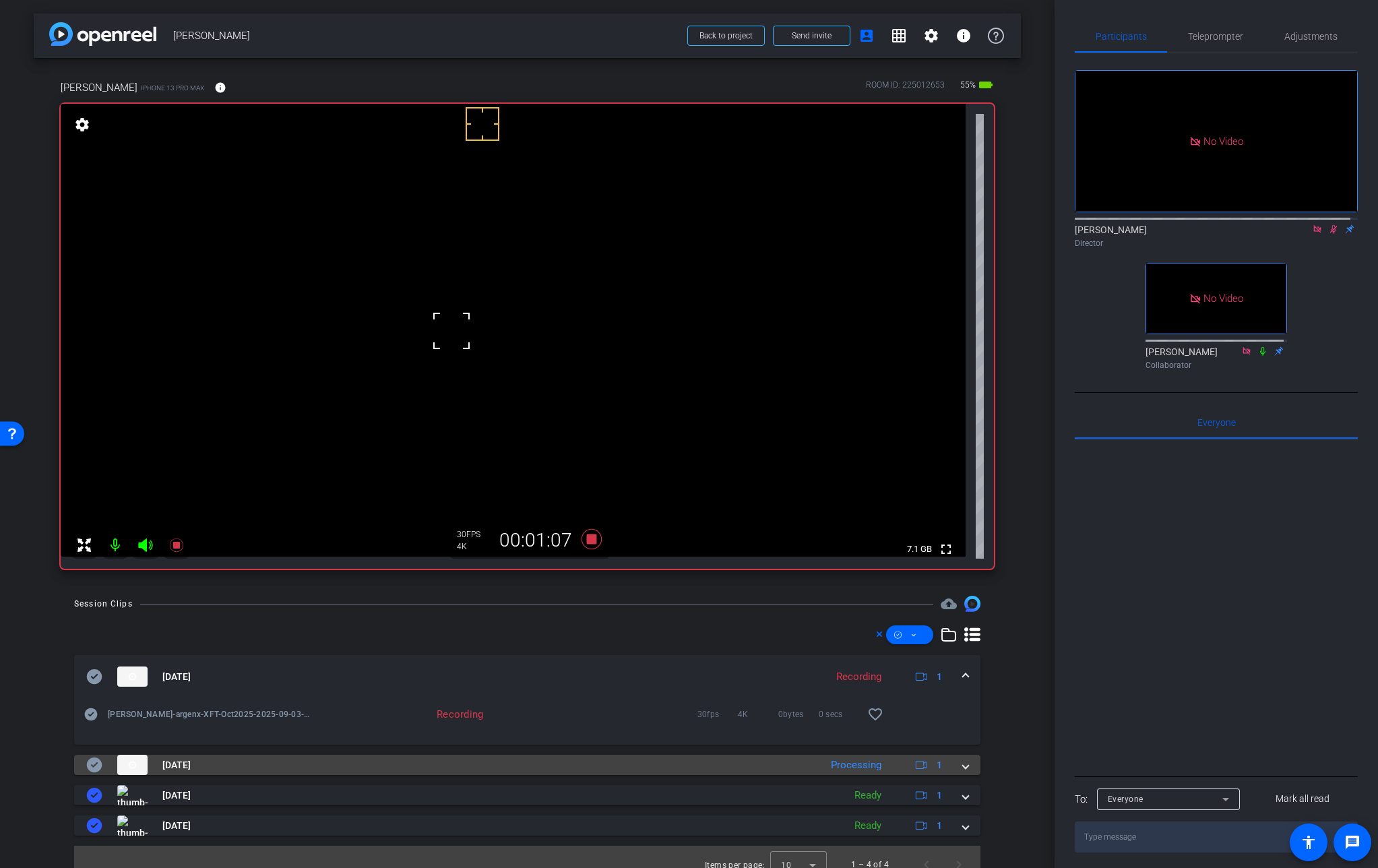
click at [963, 770] on span at bounding box center [965, 765] width 5 height 14
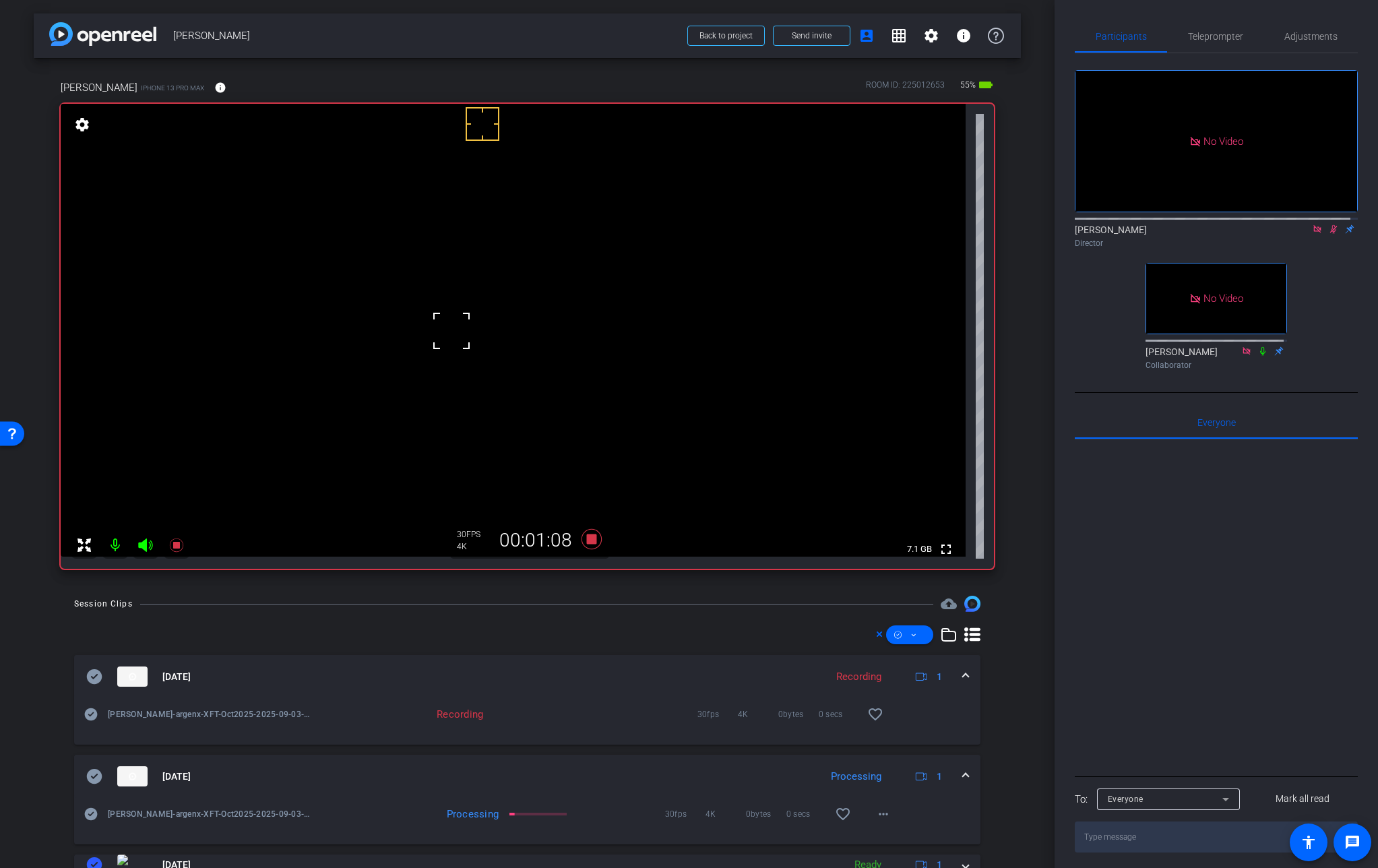
click at [963, 770] on span at bounding box center [965, 776] width 5 height 14
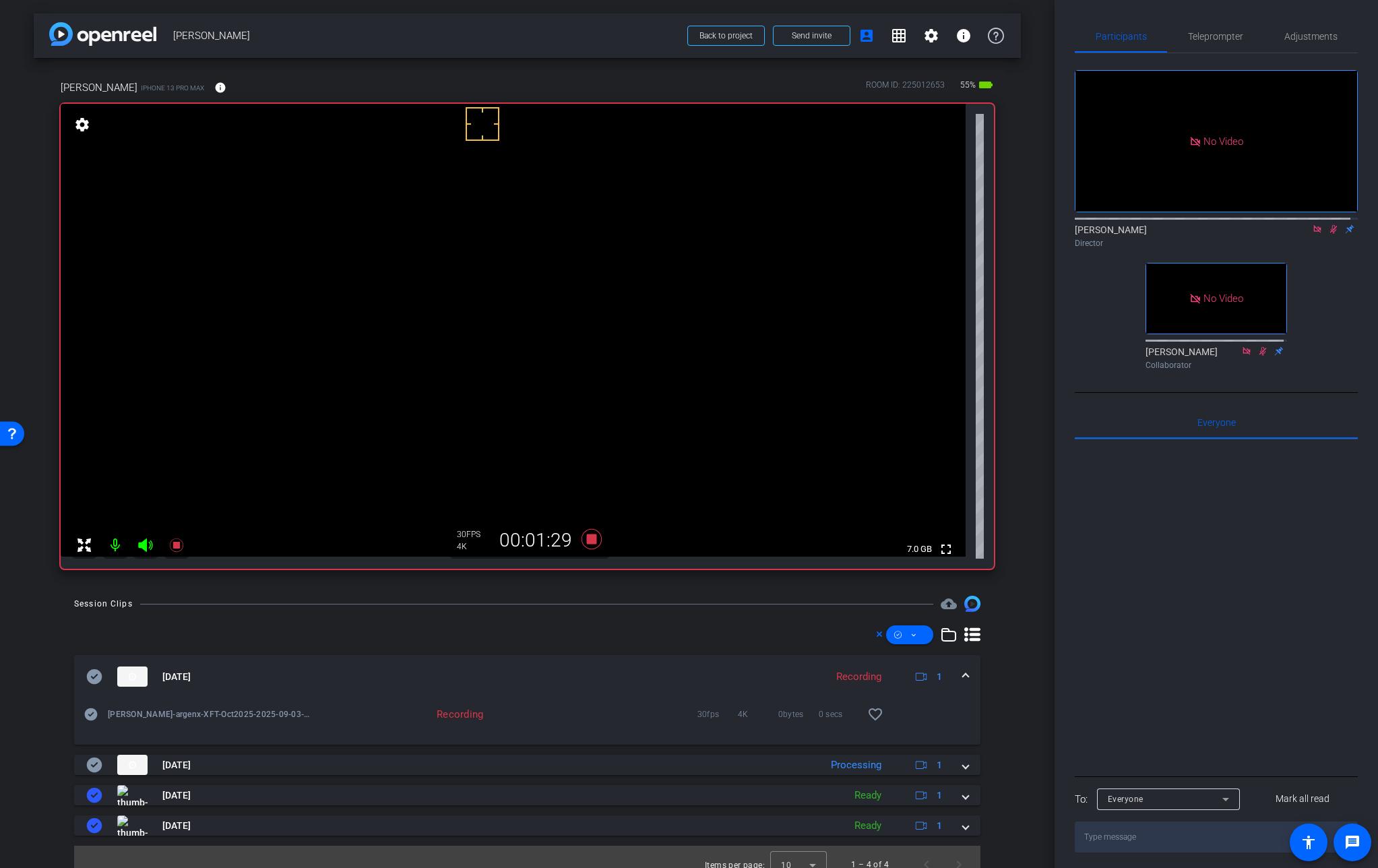
click at [470, 329] on video at bounding box center [513, 329] width 906 height 453
click at [470, 332] on video at bounding box center [513, 329] width 906 height 453
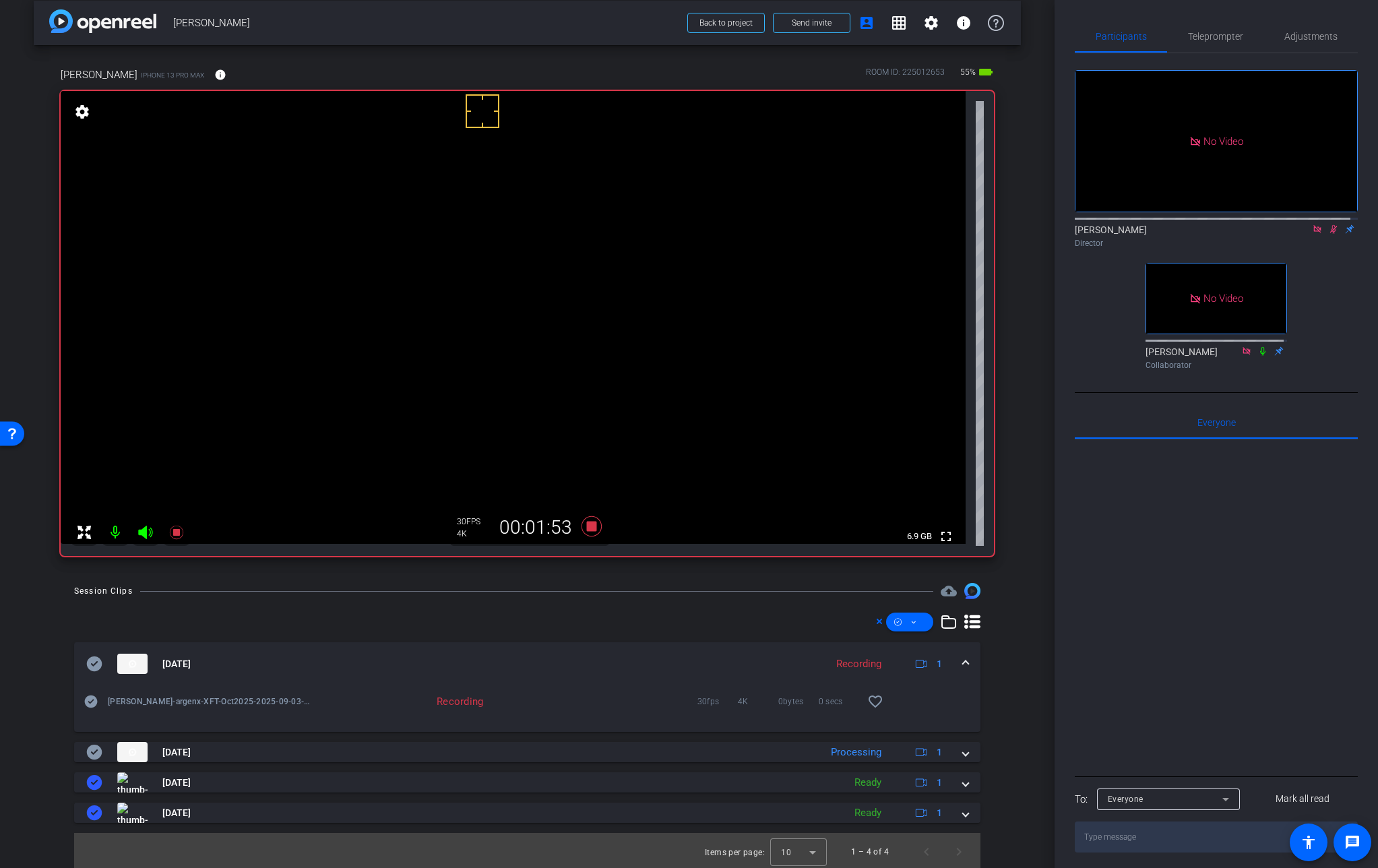
scroll to position [13, 0]
click at [460, 315] on video at bounding box center [513, 316] width 906 height 453
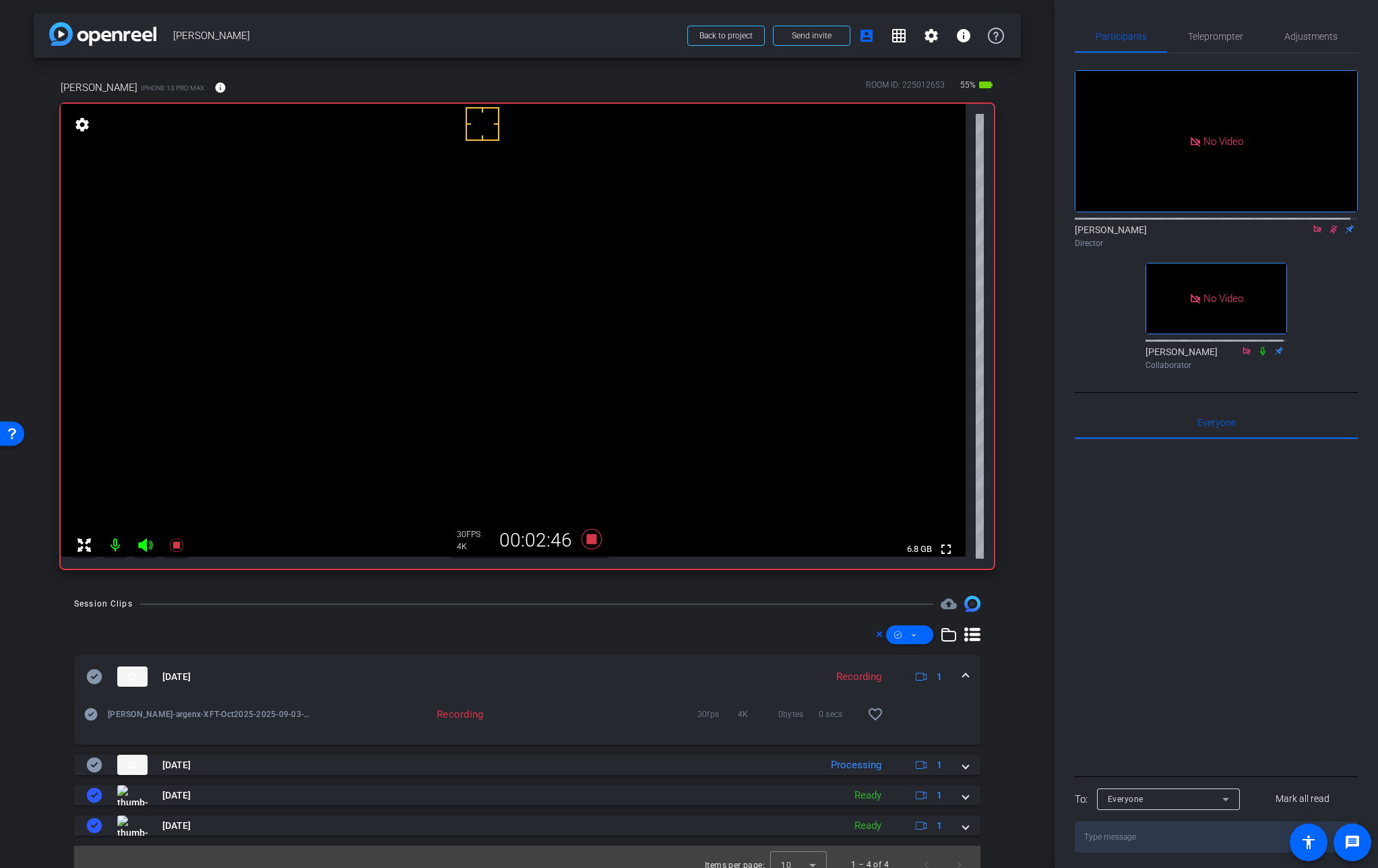
click at [458, 330] on video at bounding box center [513, 329] width 906 height 453
click at [448, 324] on video at bounding box center [513, 329] width 906 height 453
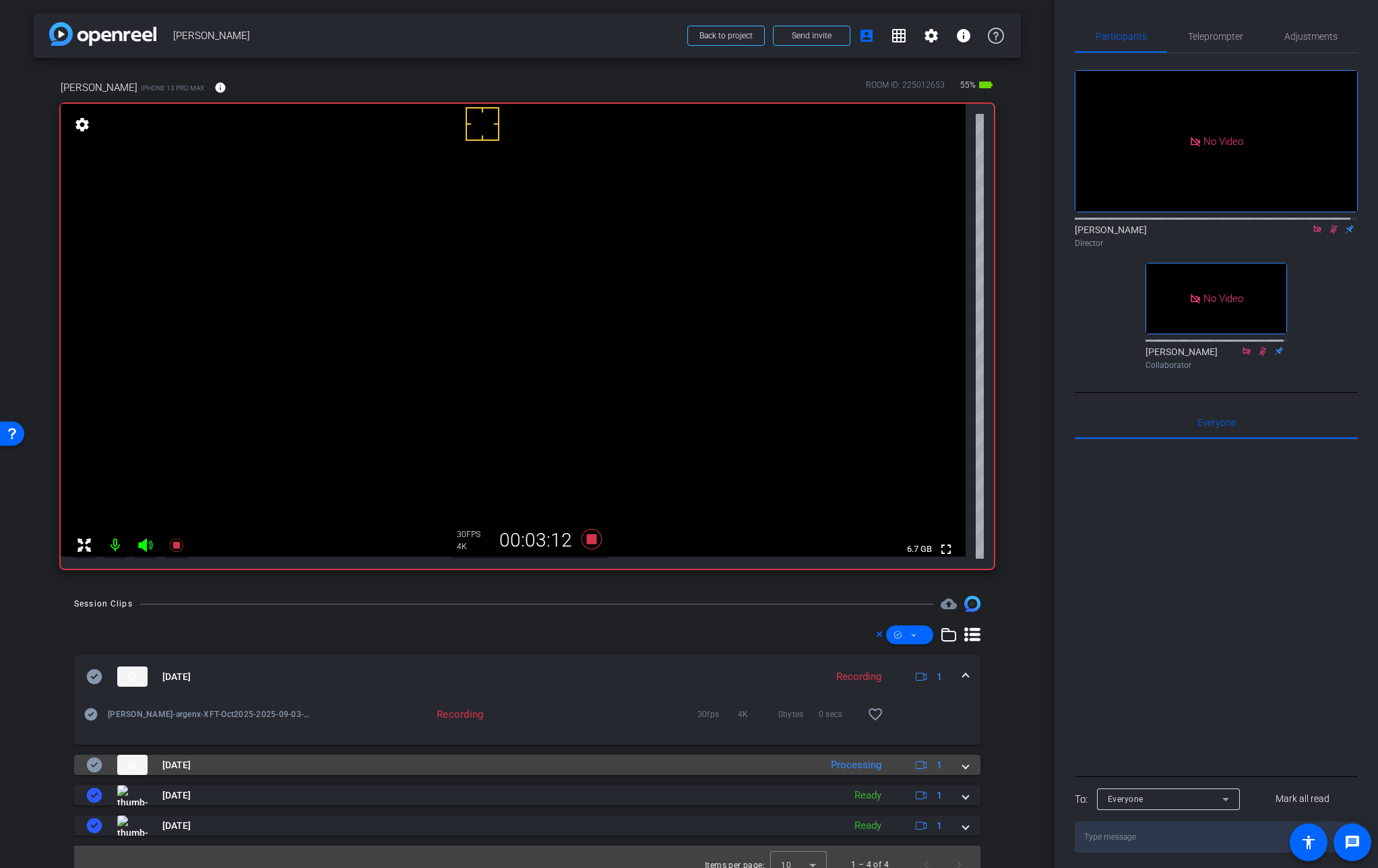
click at [962, 767] on mat-expansion-panel-header "[DATE] Processing 1" at bounding box center [527, 765] width 906 height 20
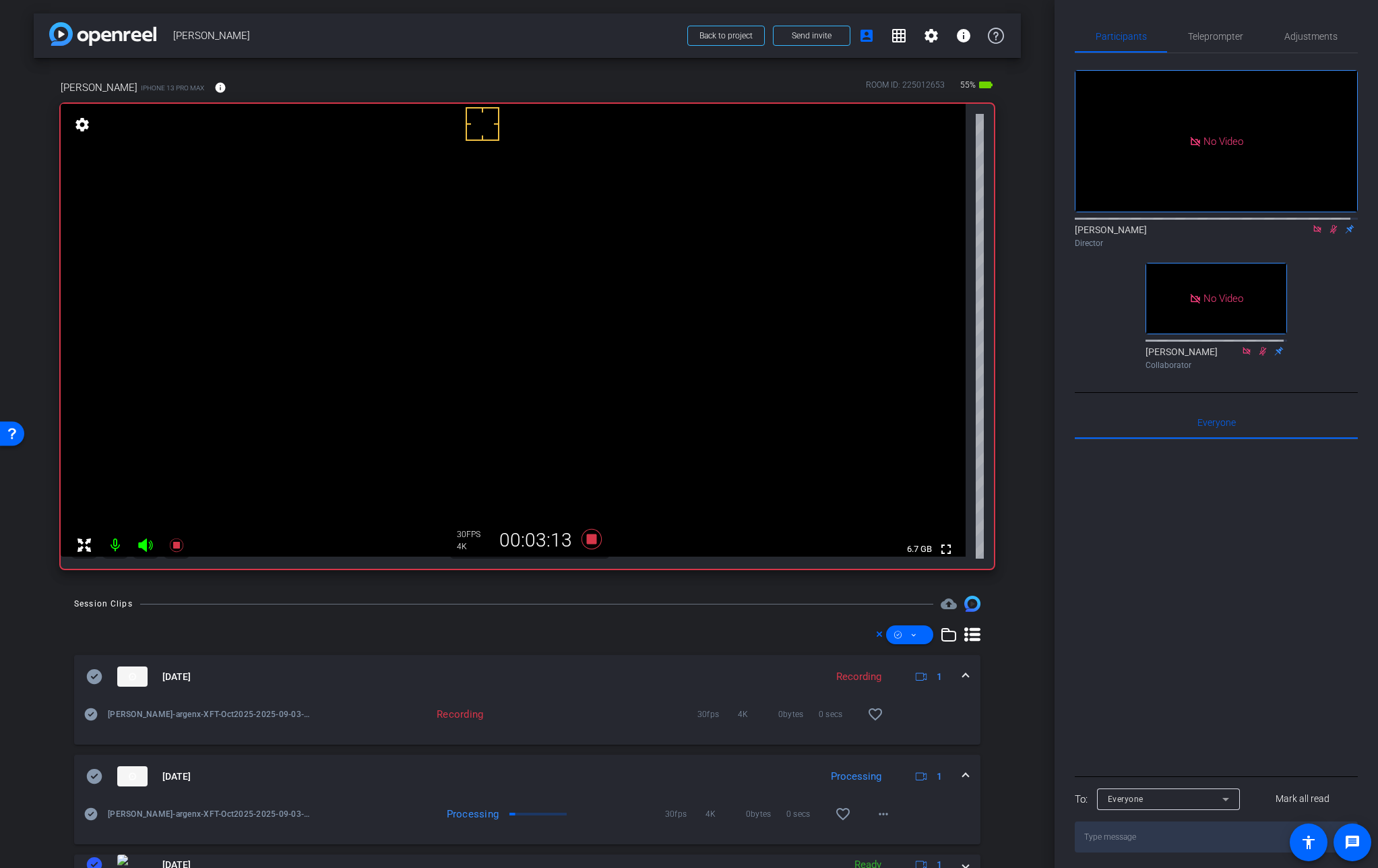
click at [962, 767] on mat-expansion-panel-header "[DATE] Processing 1" at bounding box center [527, 775] width 906 height 43
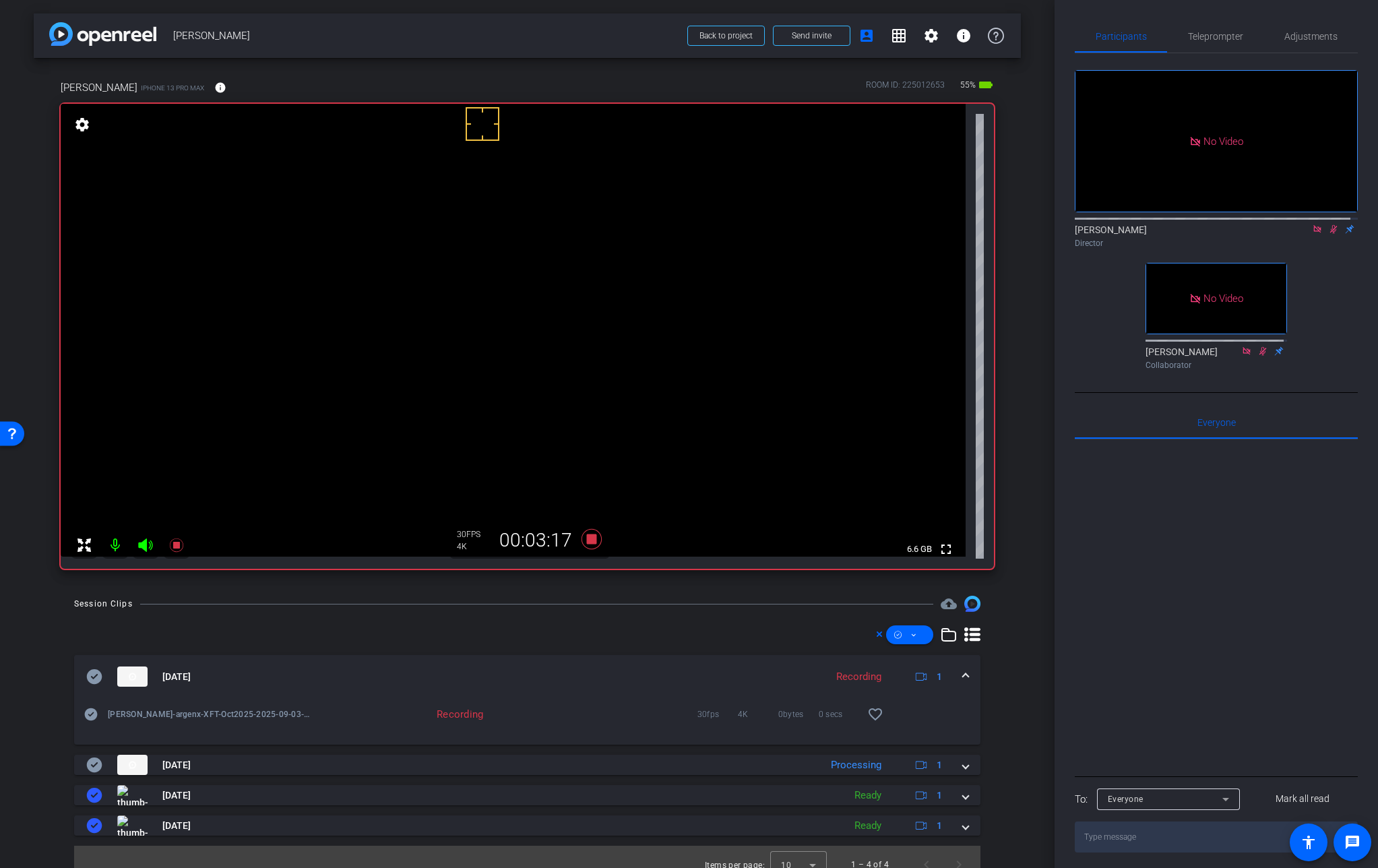
click at [457, 320] on video at bounding box center [513, 329] width 906 height 453
click at [590, 539] on icon at bounding box center [591, 539] width 20 height 20
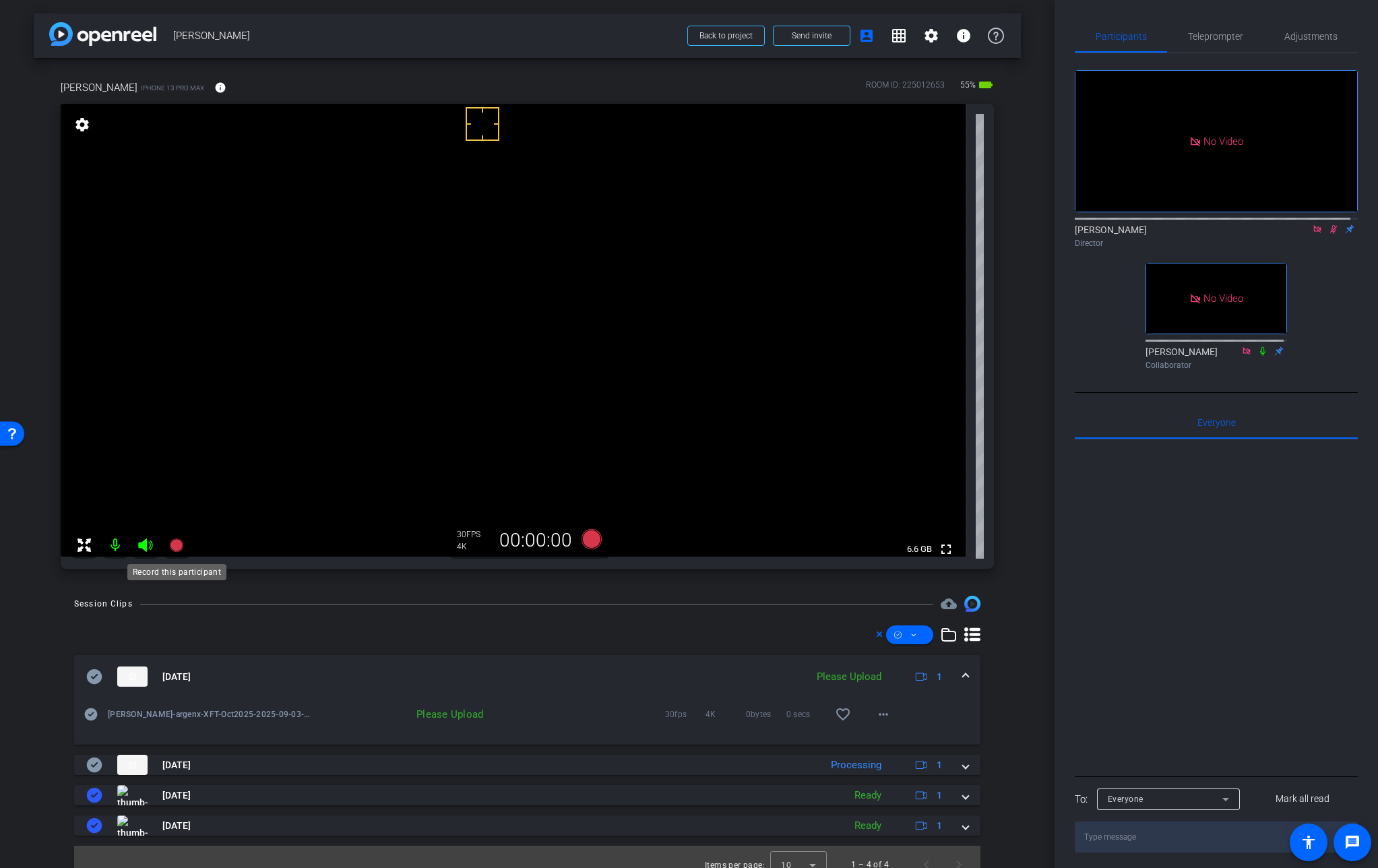
click at [179, 540] on icon at bounding box center [176, 545] width 13 height 13
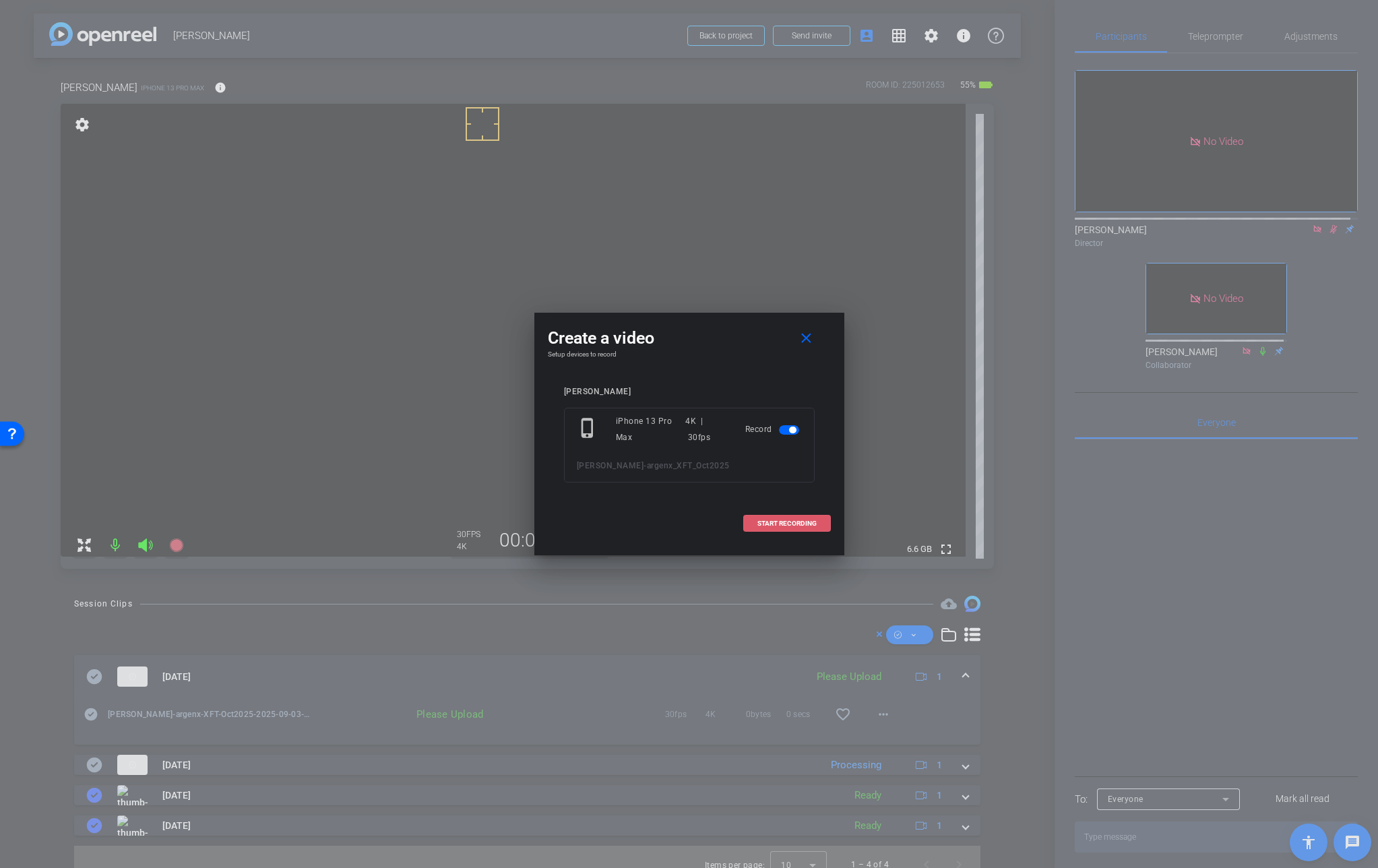
click at [817, 524] on span at bounding box center [787, 523] width 86 height 32
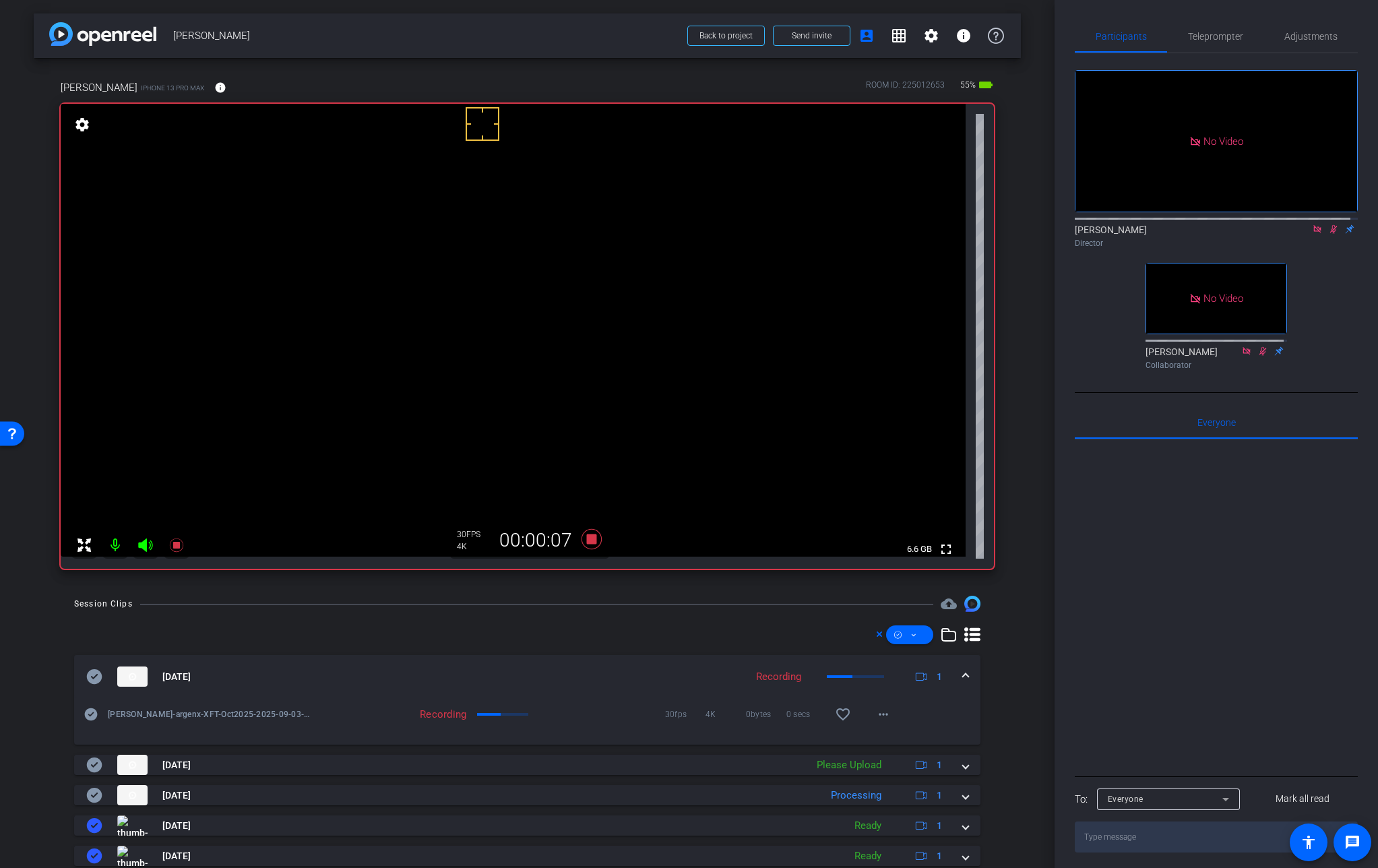
click at [468, 325] on video at bounding box center [513, 329] width 906 height 453
click at [467, 328] on video at bounding box center [513, 329] width 906 height 453
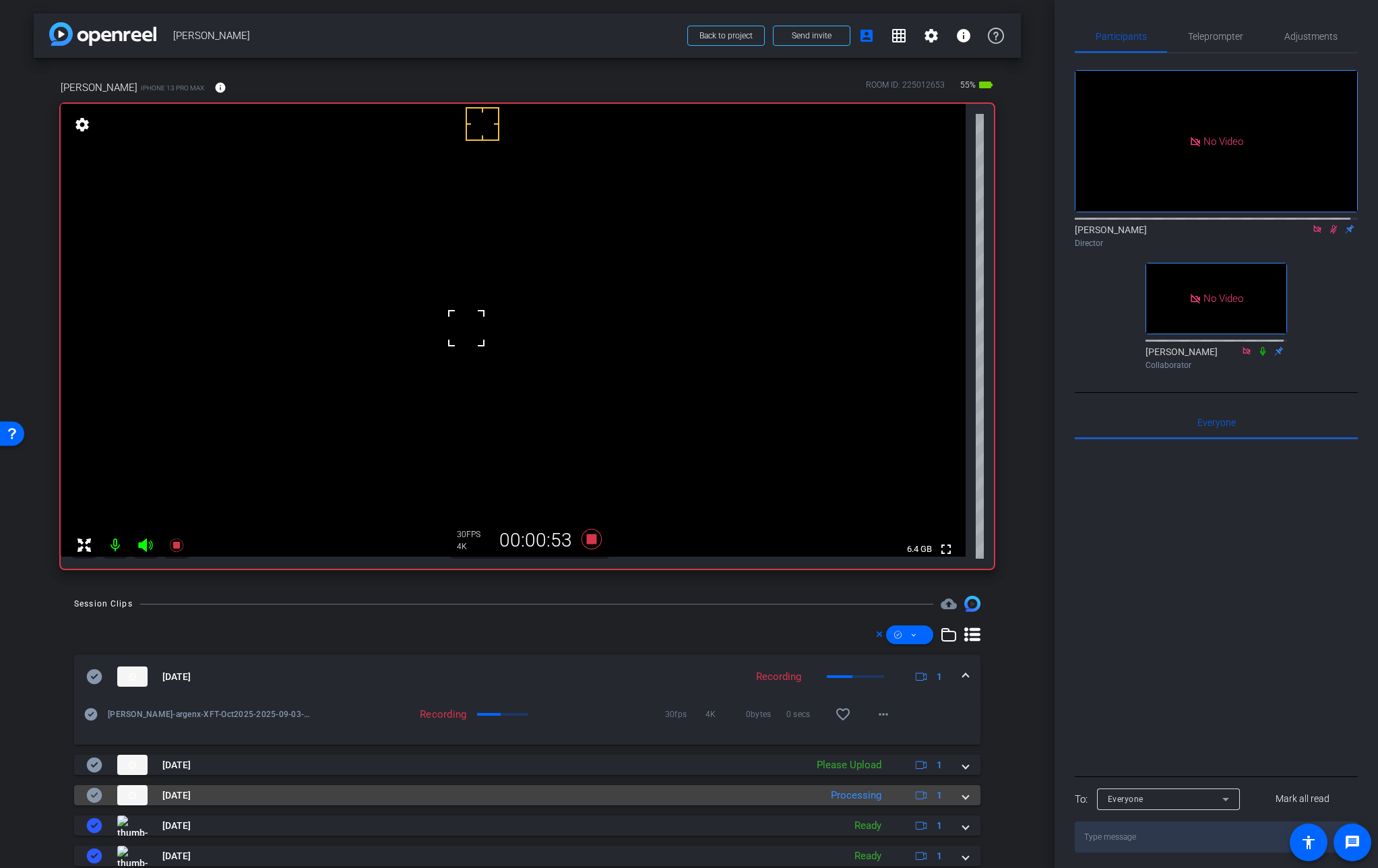
click at [963, 794] on span at bounding box center [965, 795] width 5 height 14
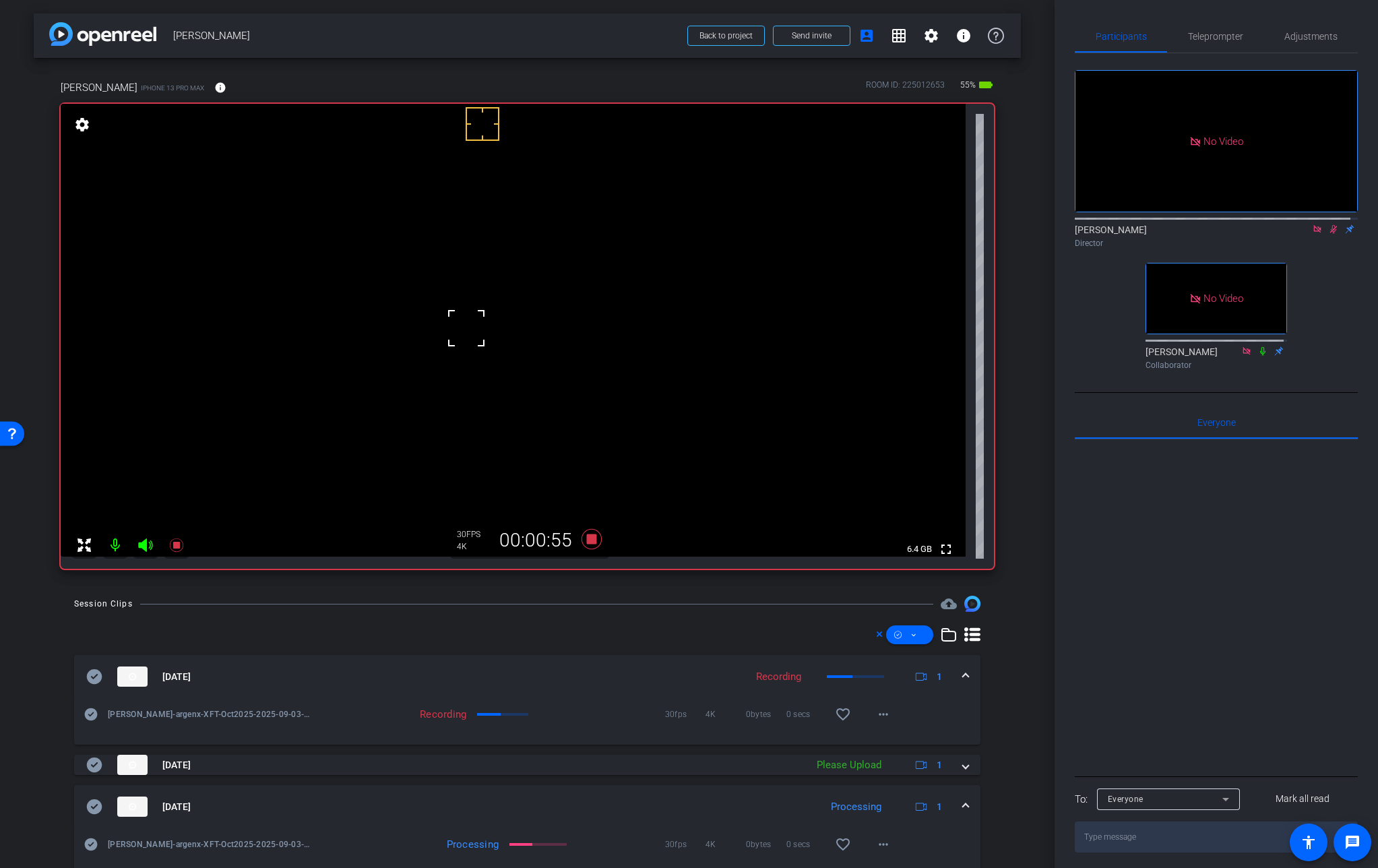
click at [963, 805] on span at bounding box center [965, 806] width 5 height 14
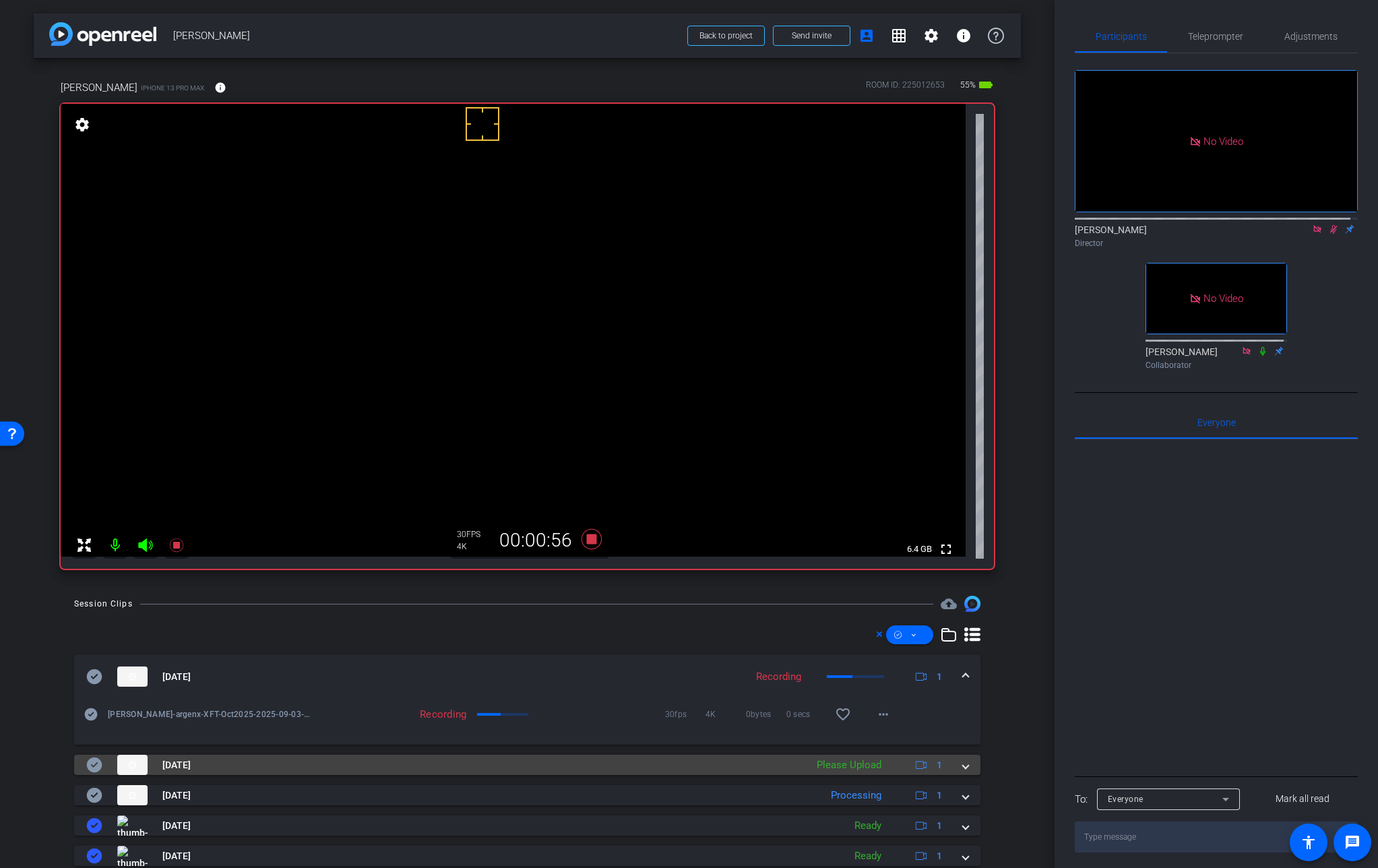
click at [963, 767] on span at bounding box center [965, 765] width 5 height 14
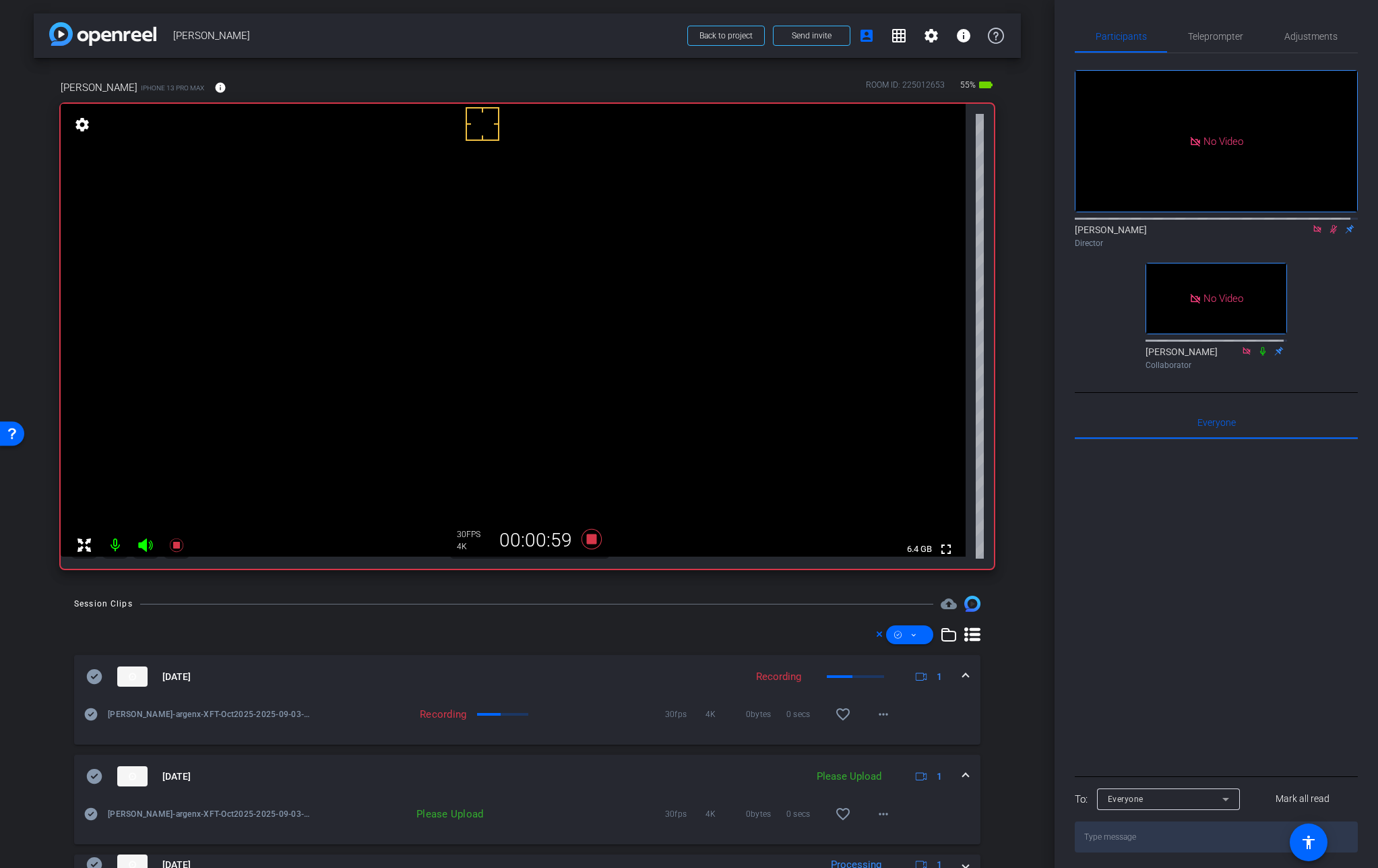
click at [963, 770] on span at bounding box center [965, 776] width 5 height 14
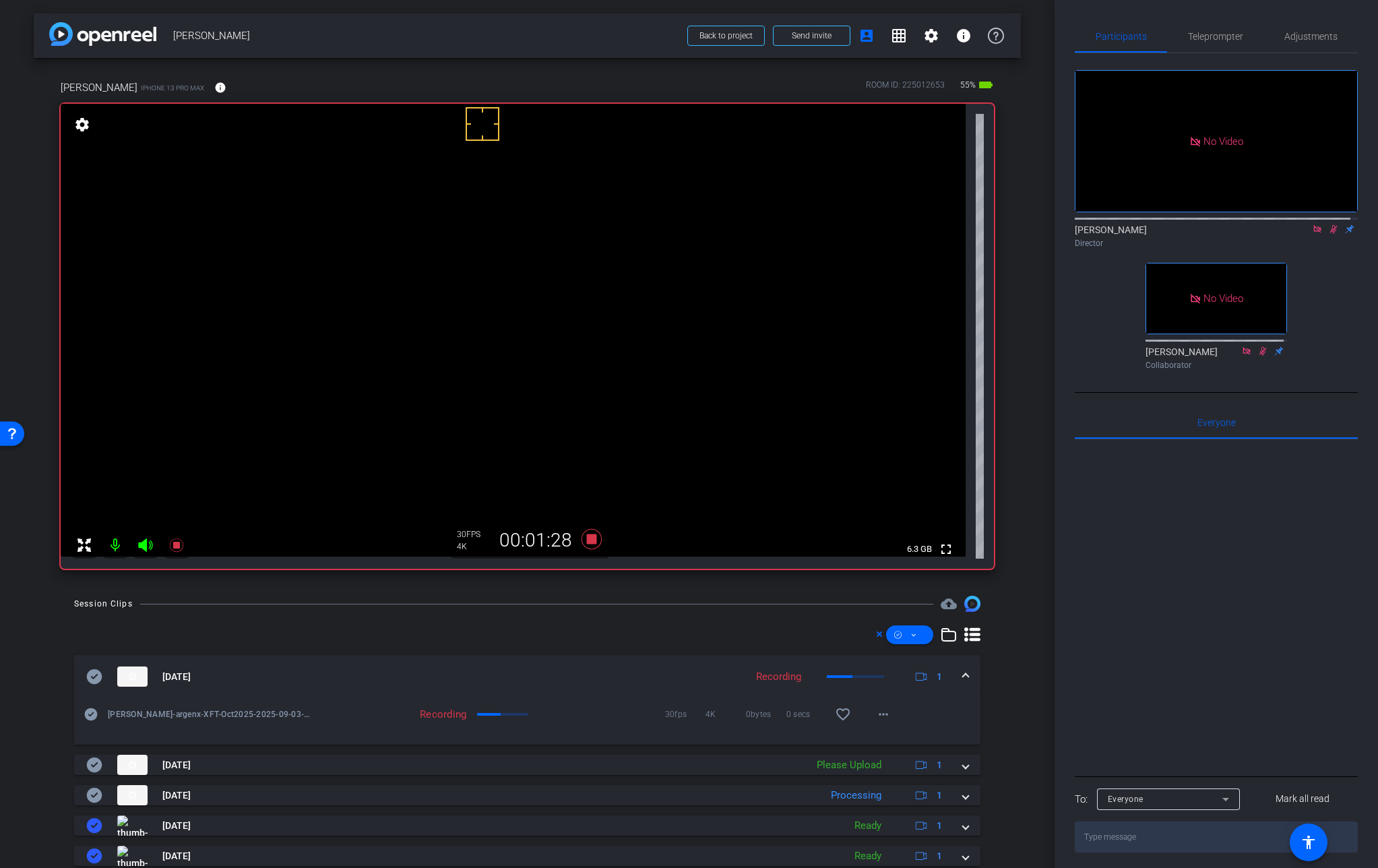
click at [468, 324] on video at bounding box center [513, 329] width 906 height 453
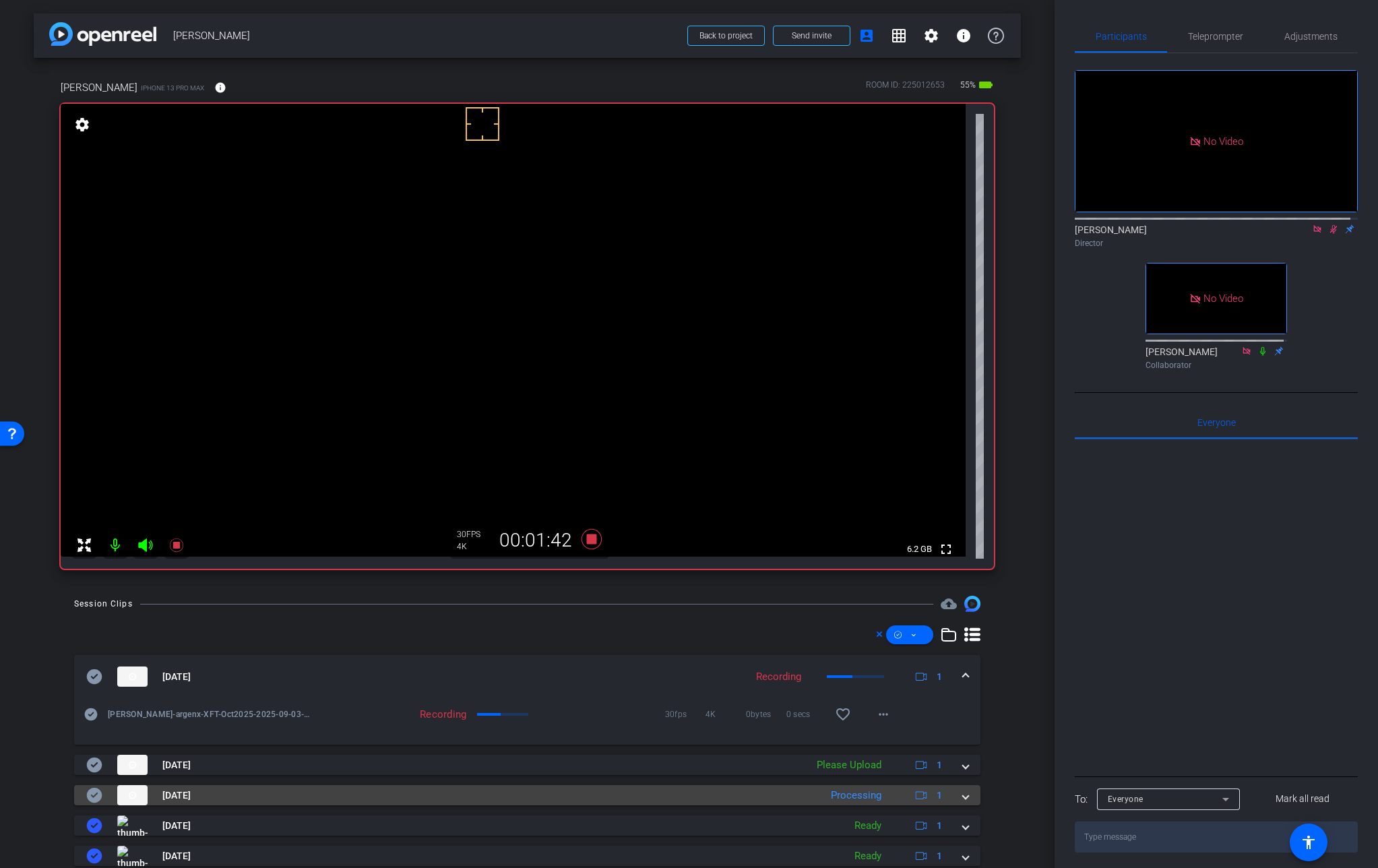
click at [963, 799] on mat-expansion-panel-header "[DATE] Processing 1" at bounding box center [527, 795] width 906 height 20
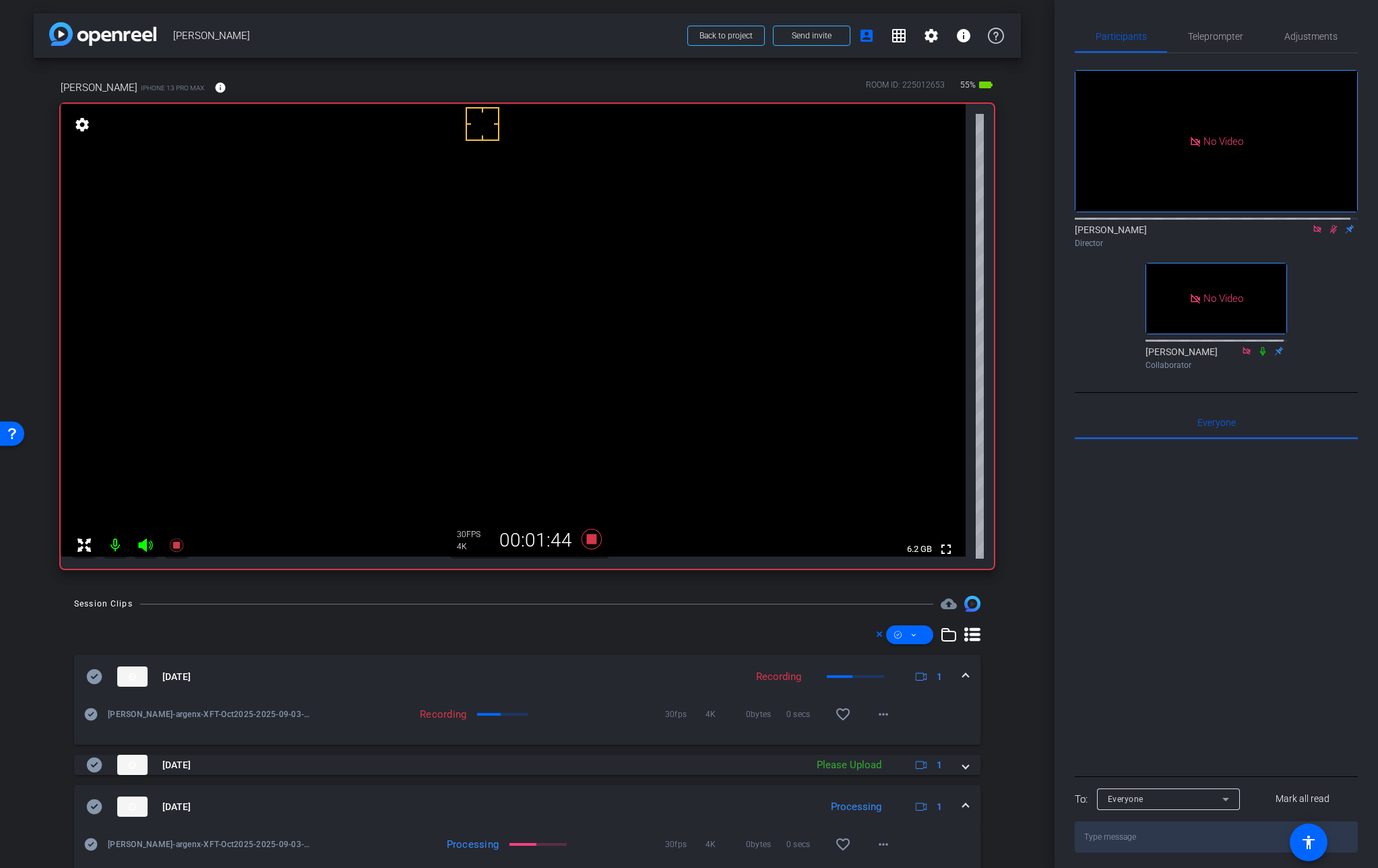
click at [963, 800] on mat-expansion-panel-header "[DATE] Processing 1" at bounding box center [527, 806] width 906 height 43
click at [468, 335] on video at bounding box center [513, 329] width 906 height 453
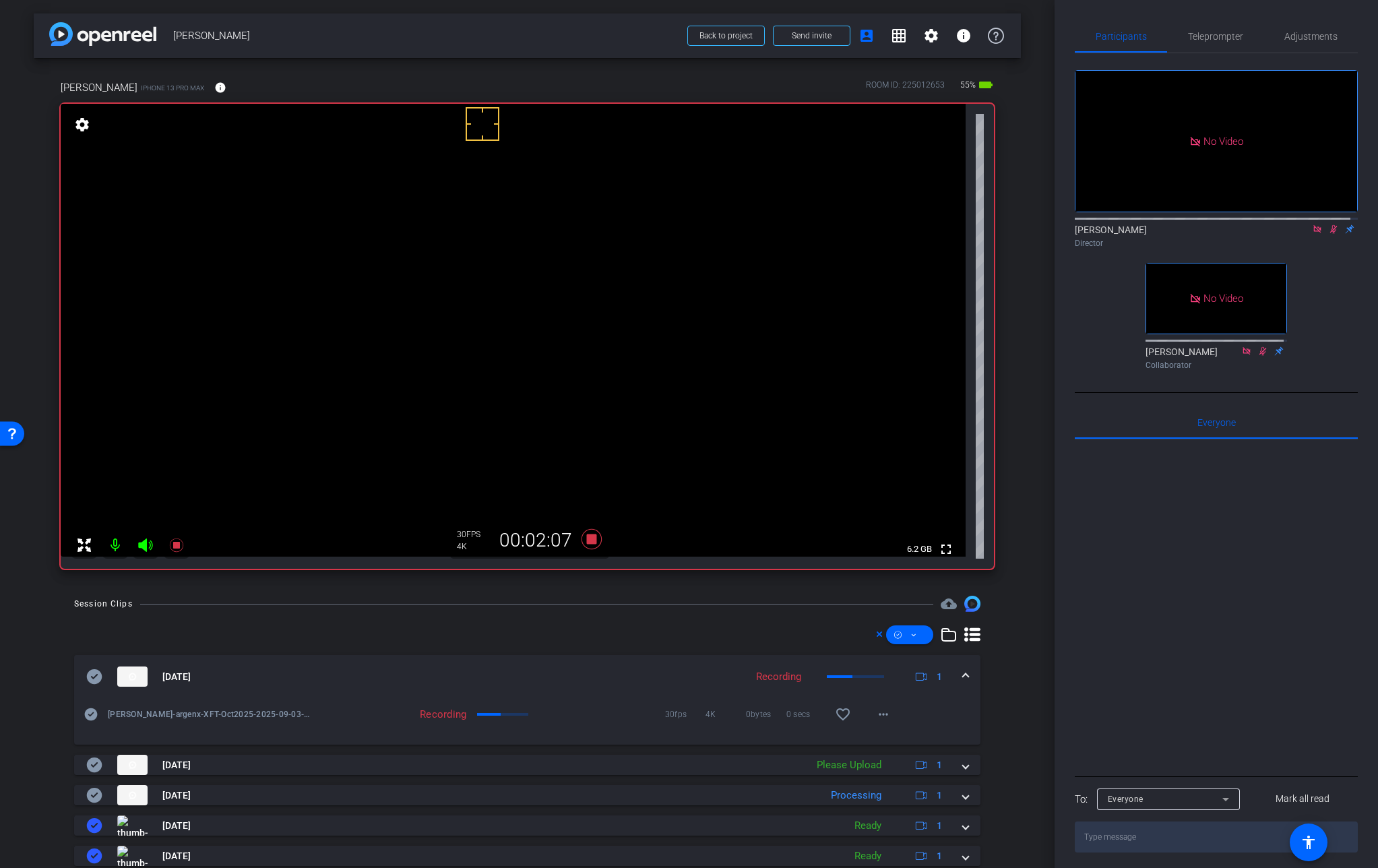
click at [467, 321] on video at bounding box center [513, 329] width 906 height 453
click at [474, 329] on video at bounding box center [513, 329] width 906 height 453
click at [468, 324] on video at bounding box center [513, 329] width 906 height 453
click at [588, 541] on icon at bounding box center [591, 539] width 20 height 20
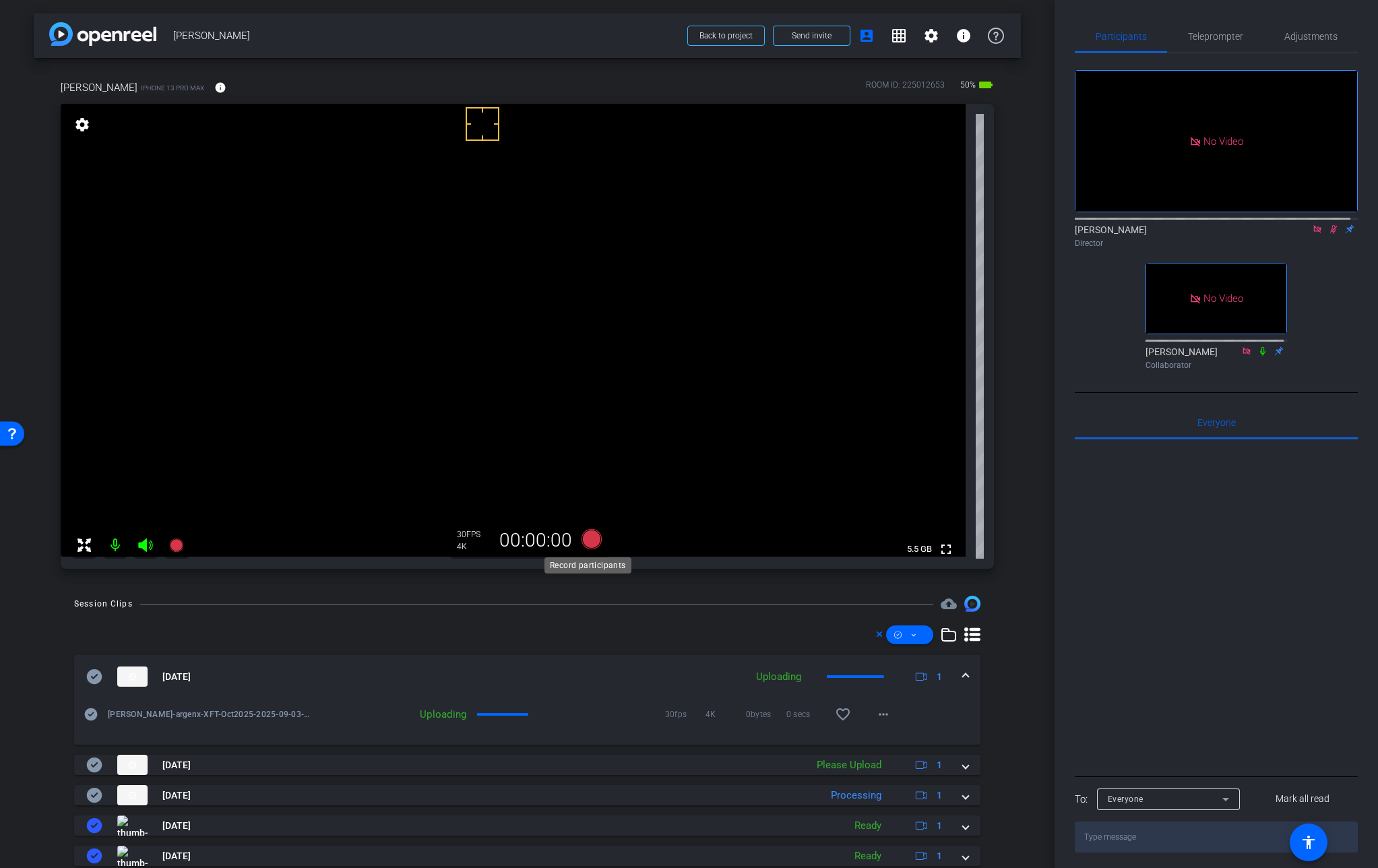
click at [588, 541] on icon at bounding box center [591, 539] width 20 height 20
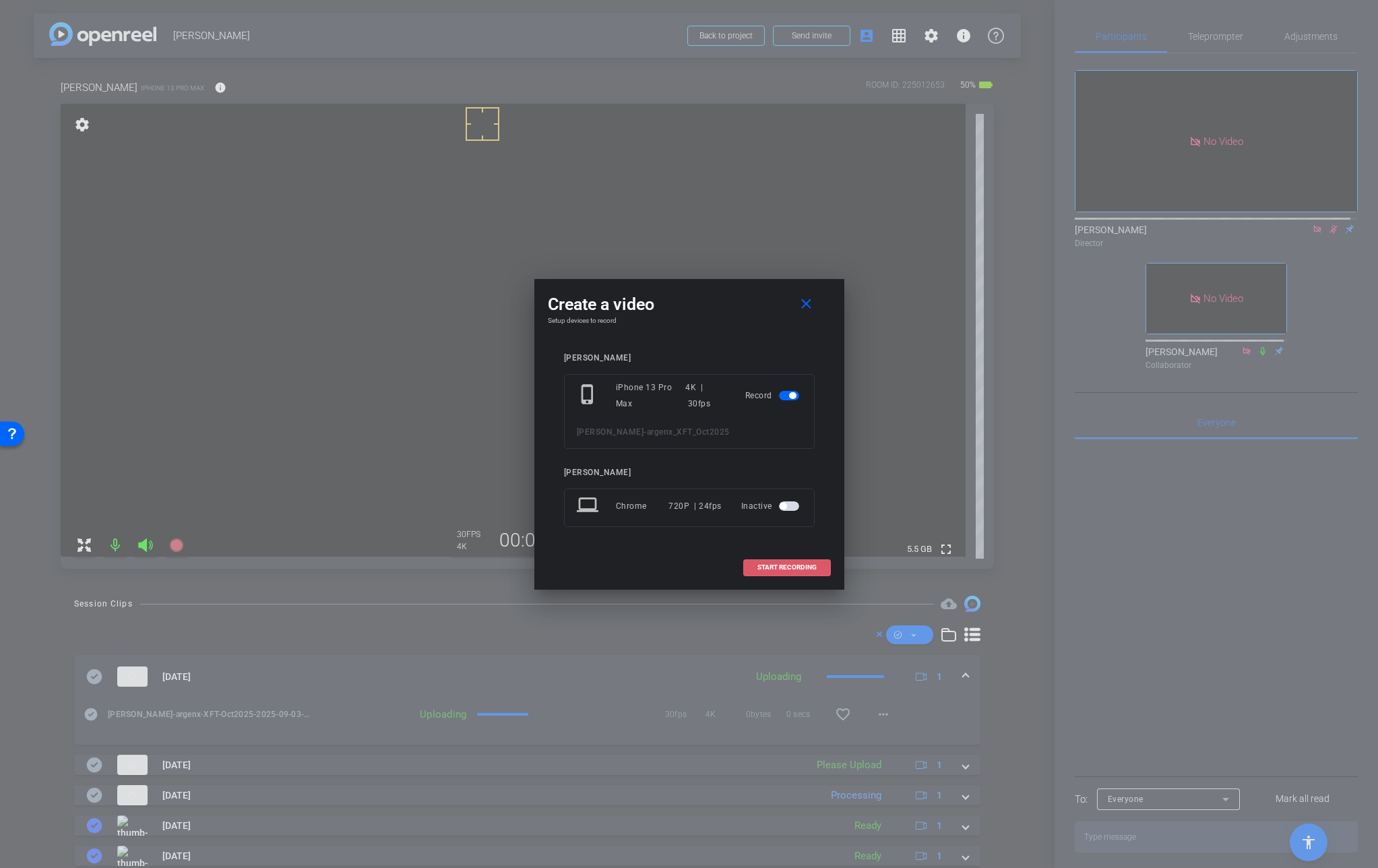
click at [792, 561] on span at bounding box center [787, 567] width 86 height 32
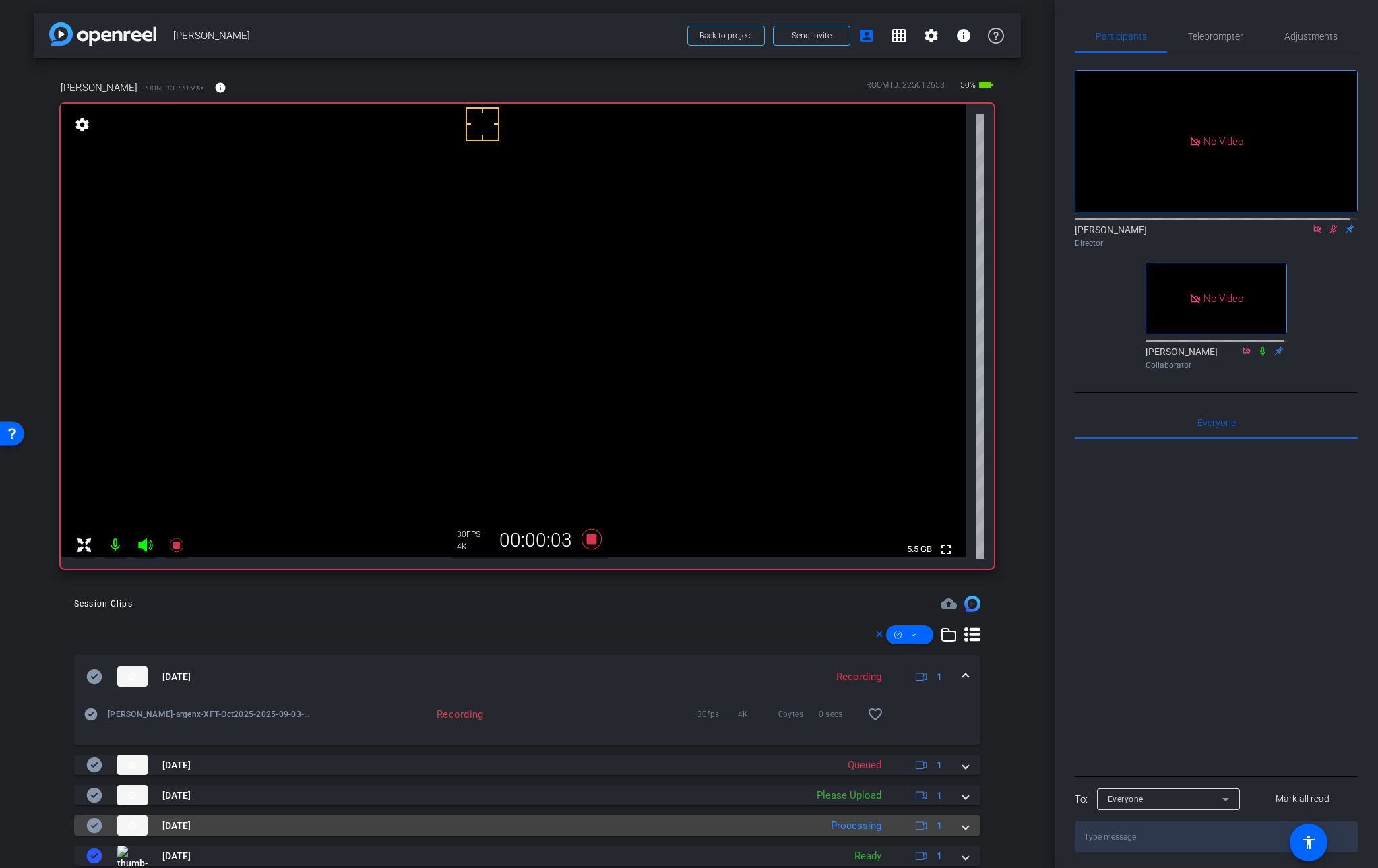
click at [963, 825] on span at bounding box center [965, 825] width 5 height 14
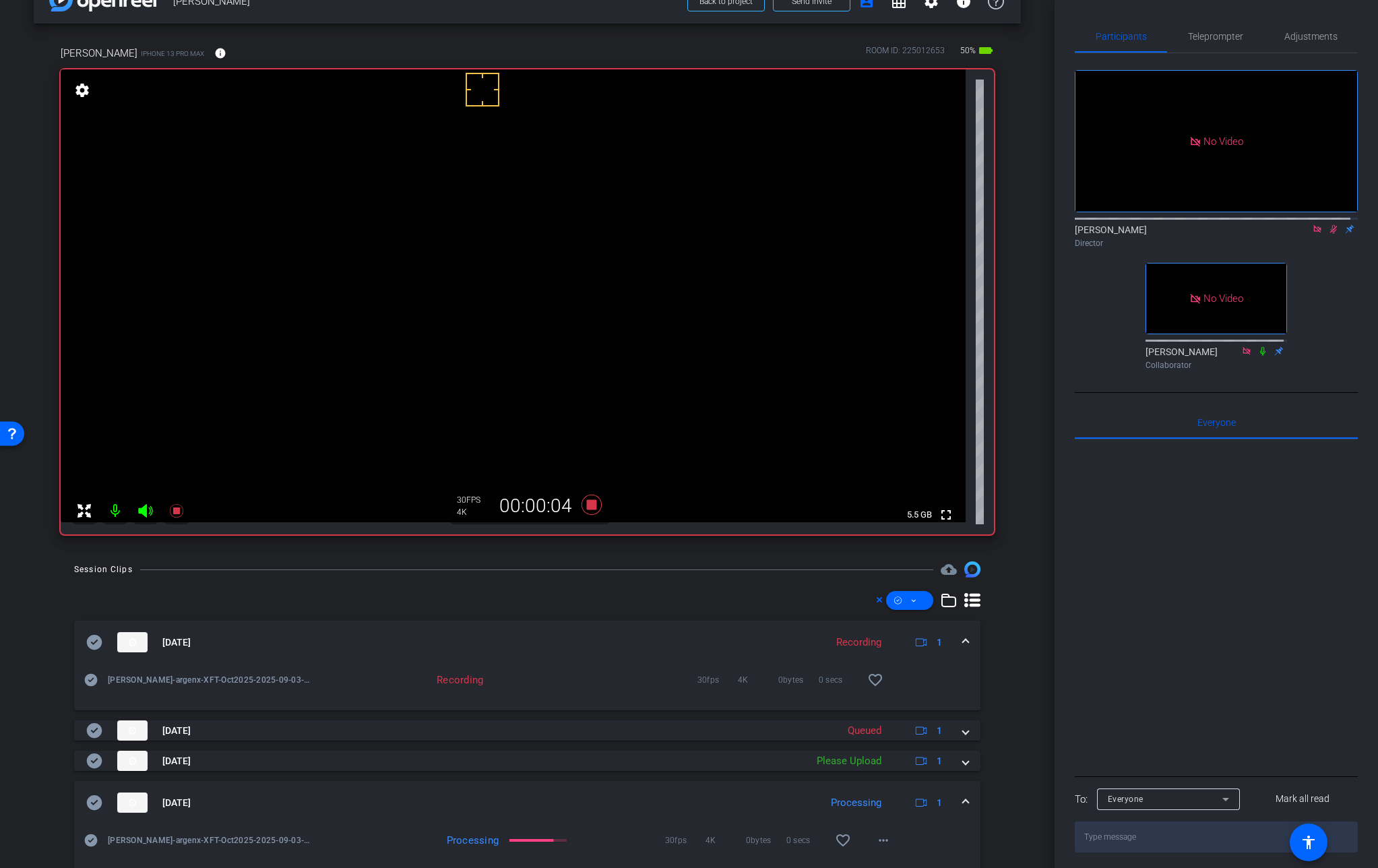
scroll to position [48, 0]
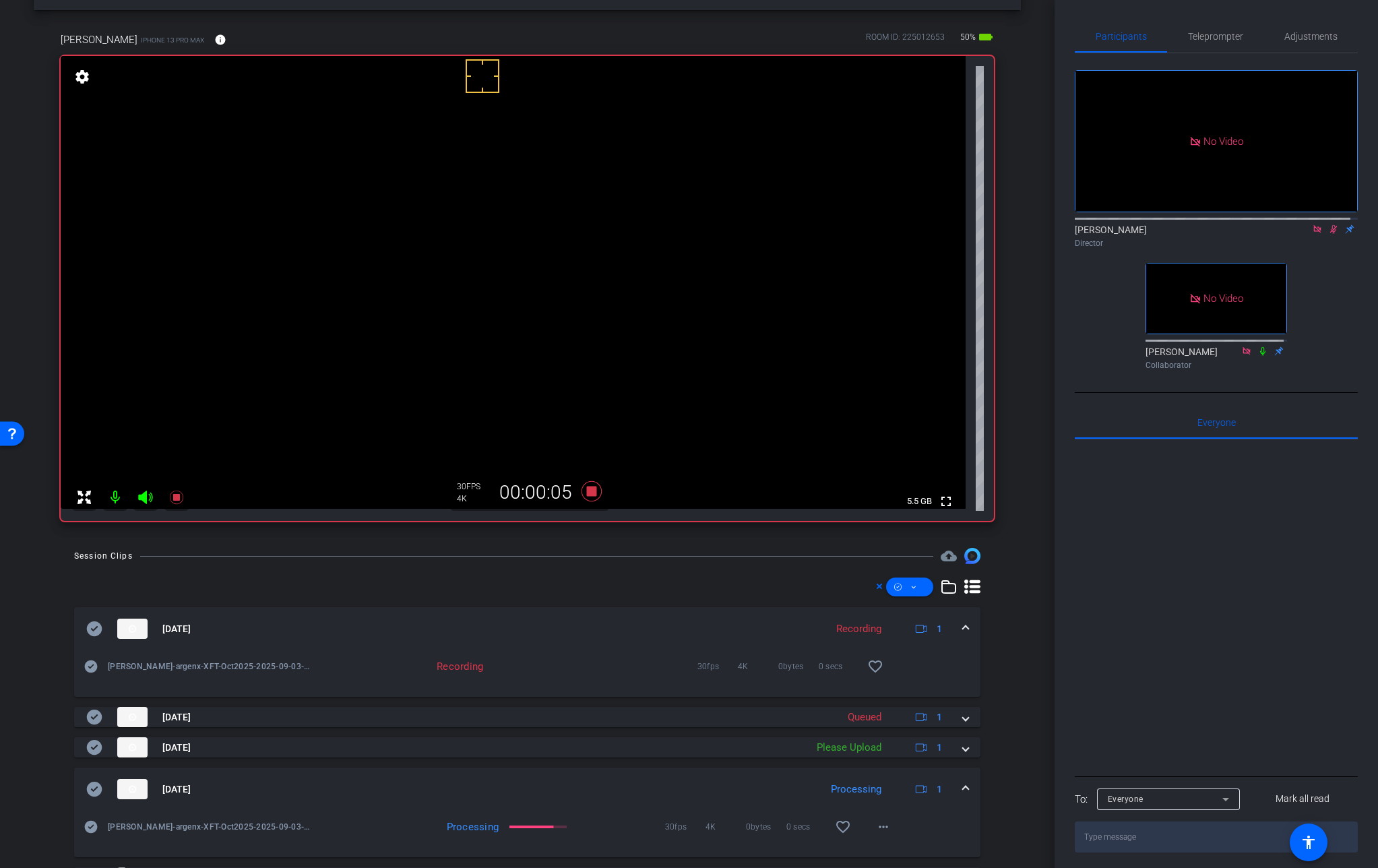
click at [963, 787] on span at bounding box center [965, 789] width 5 height 14
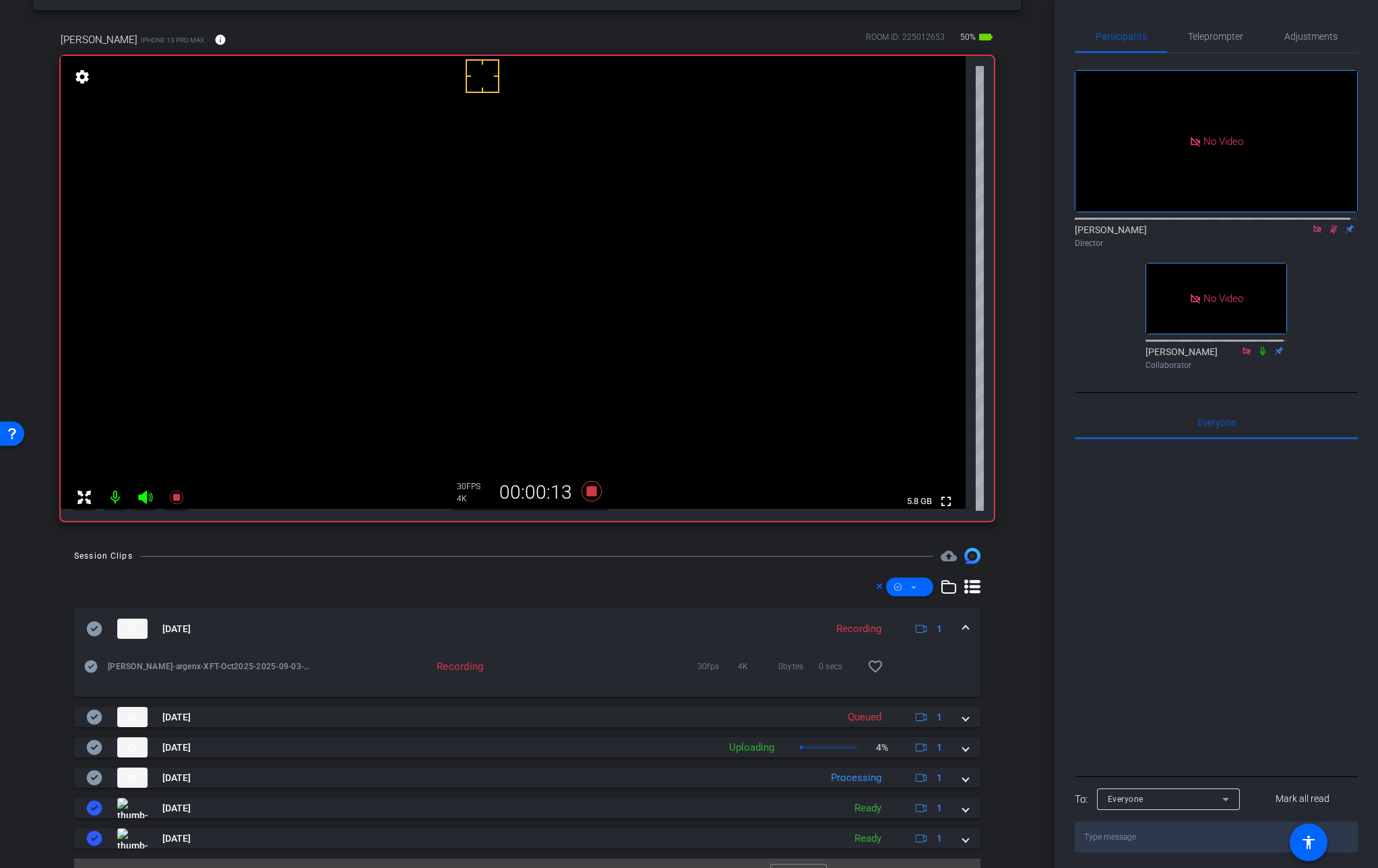
click at [468, 284] on video at bounding box center [513, 282] width 906 height 453
click at [467, 286] on video at bounding box center [513, 282] width 906 height 453
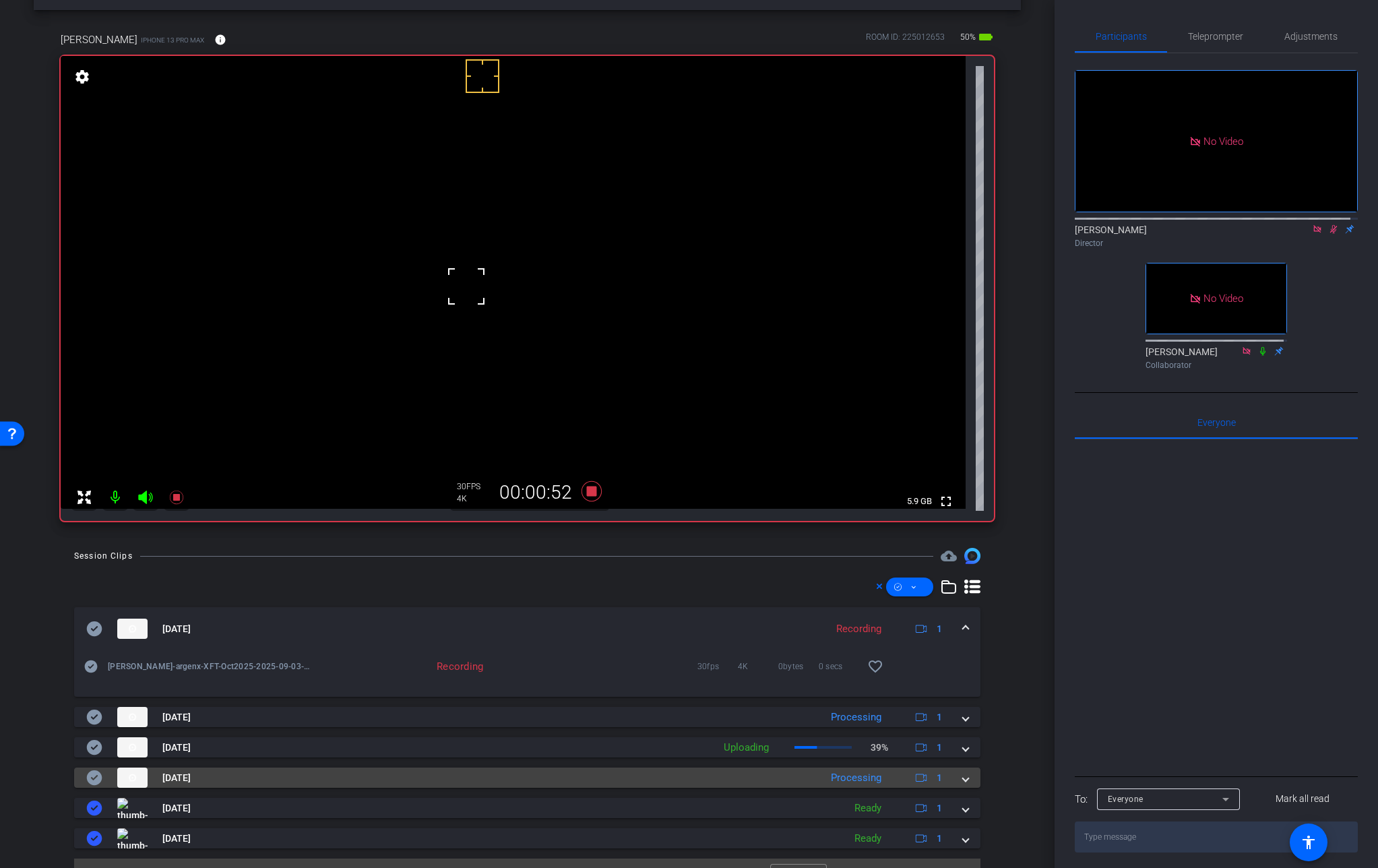
click at [963, 785] on span at bounding box center [965, 778] width 5 height 14
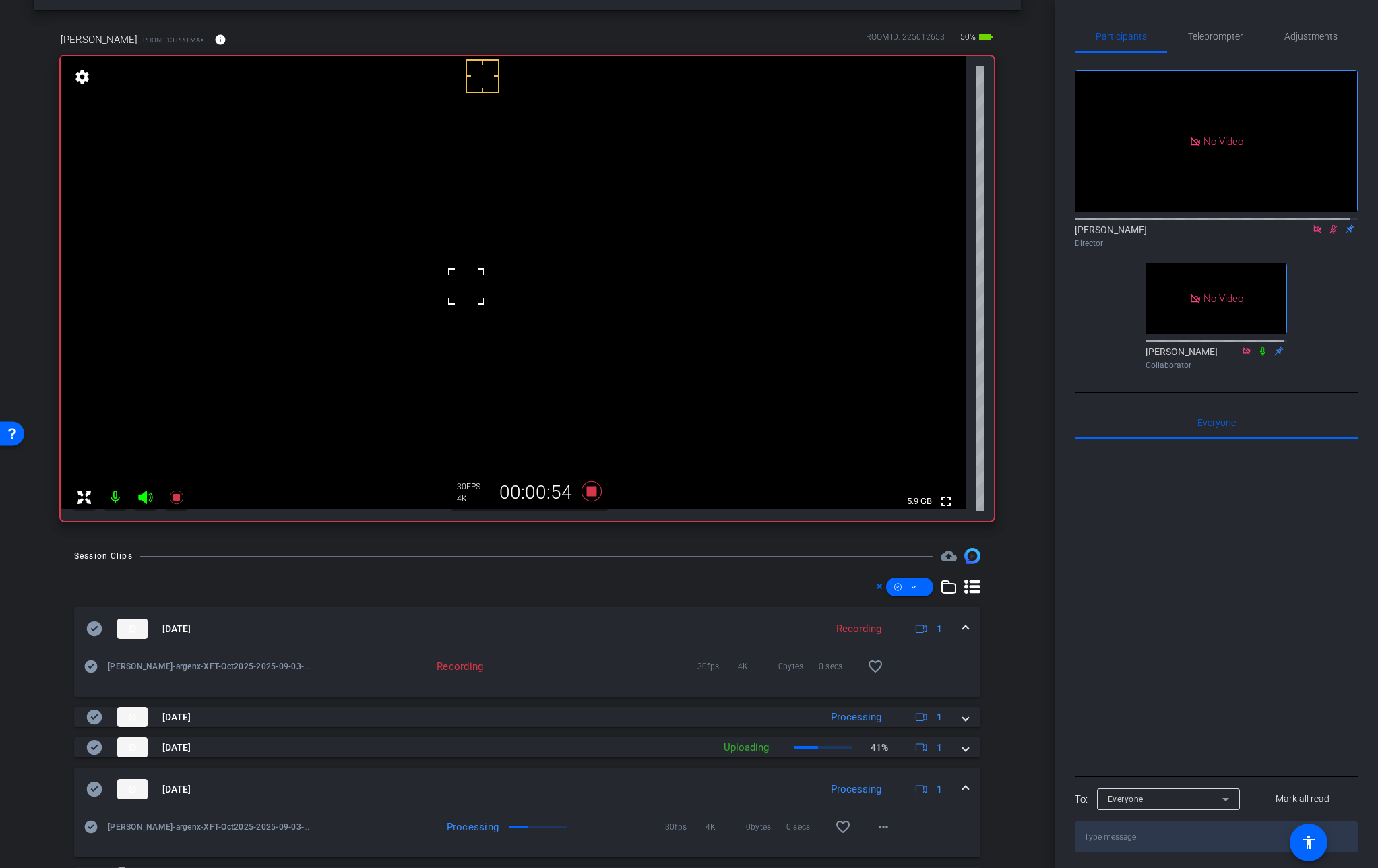
click at [963, 785] on span at bounding box center [965, 789] width 5 height 14
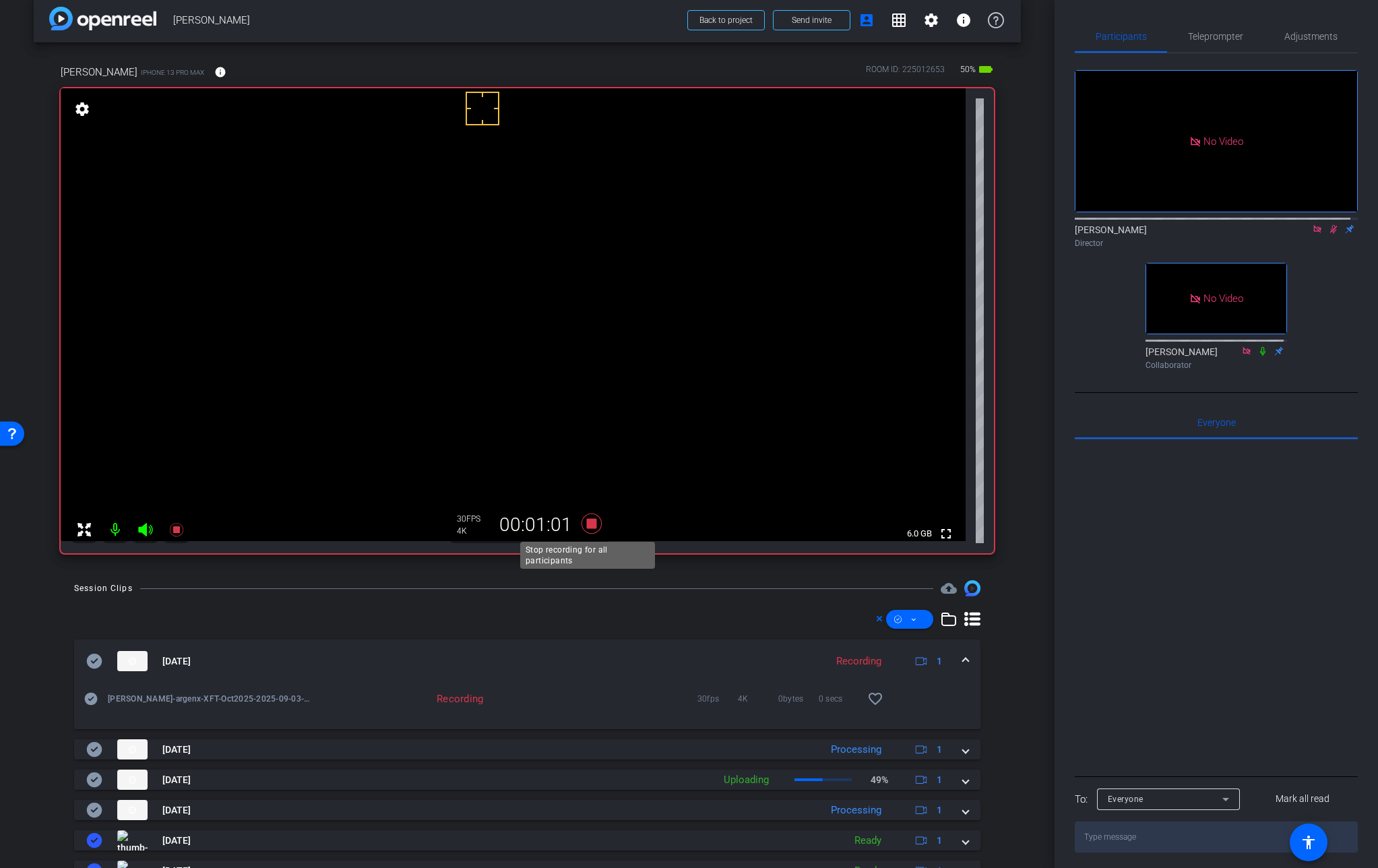
scroll to position [18, 0]
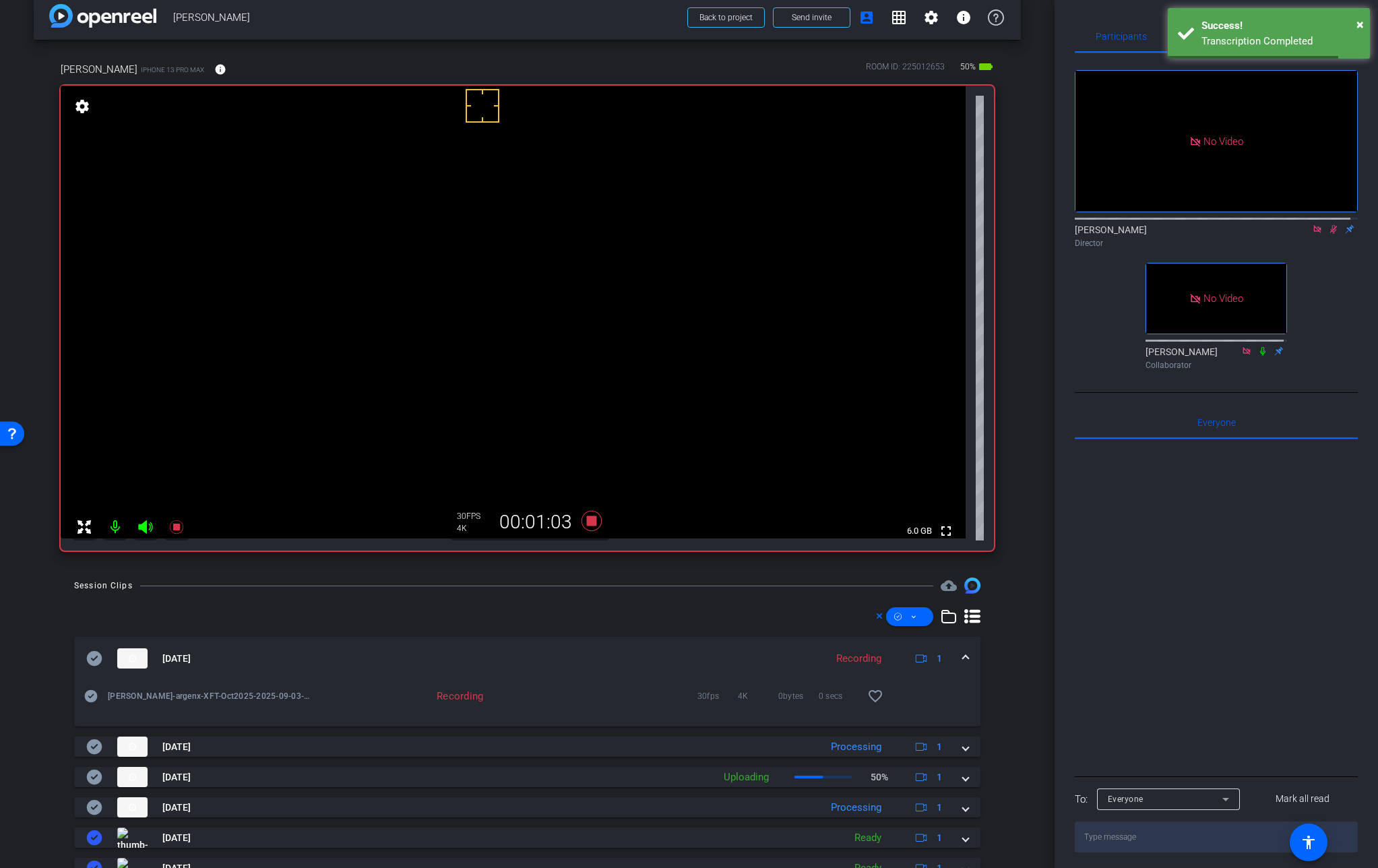
click at [464, 306] on video at bounding box center [513, 311] width 906 height 453
click at [217, 64] on mat-icon "info" at bounding box center [220, 69] width 12 height 12
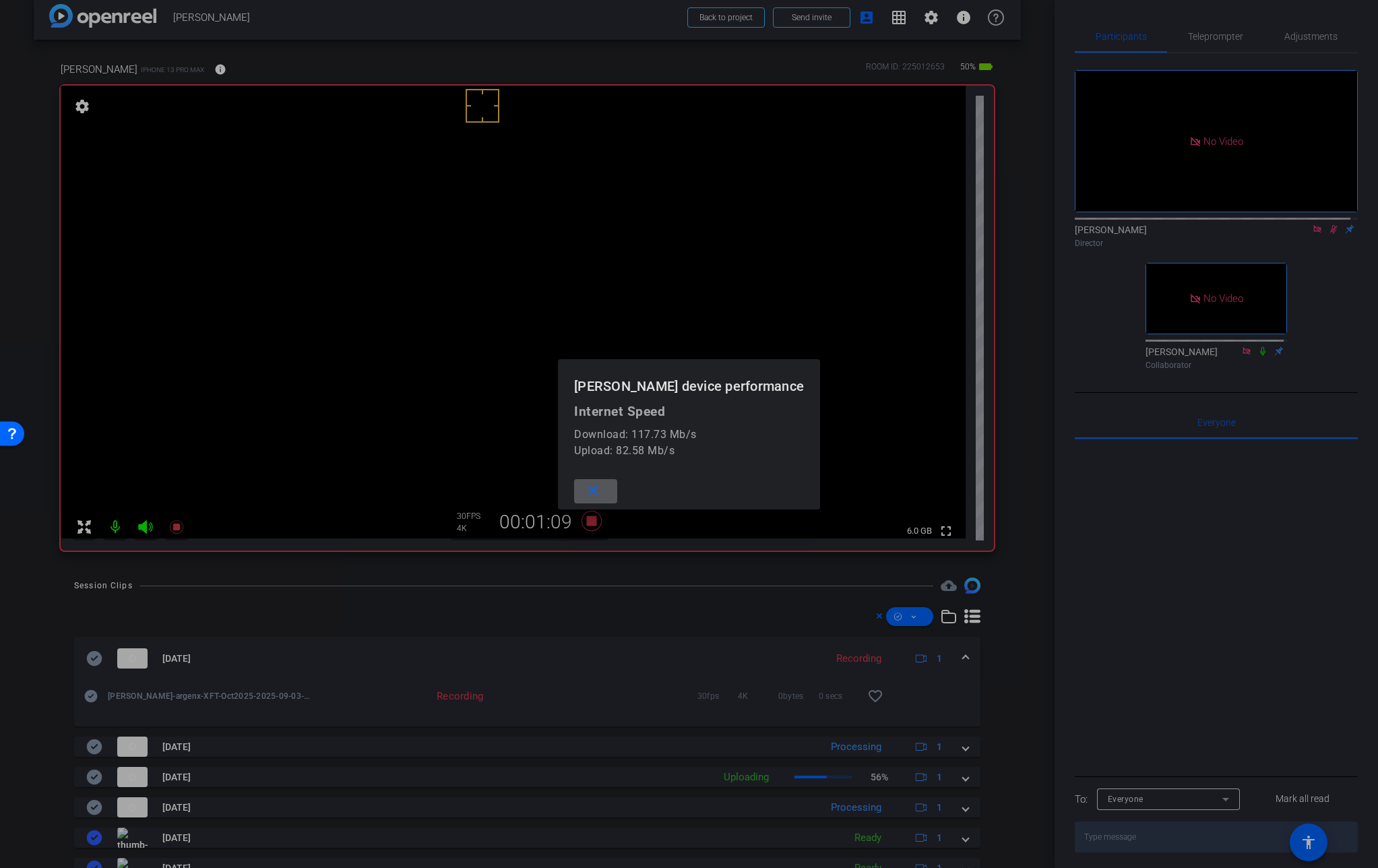
click at [217, 64] on div at bounding box center [689, 434] width 1378 height 868
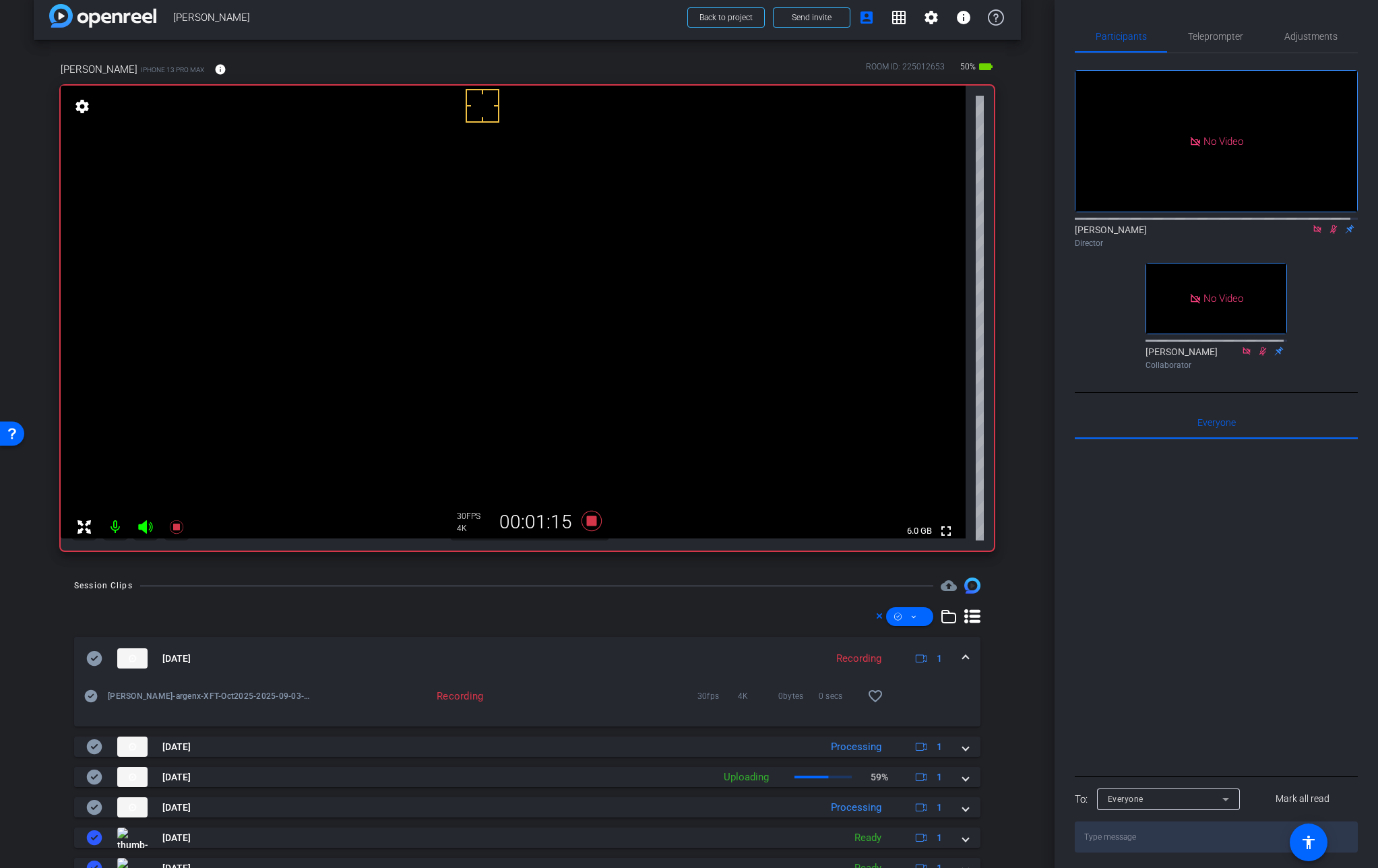
click at [468, 312] on video at bounding box center [513, 311] width 906 height 453
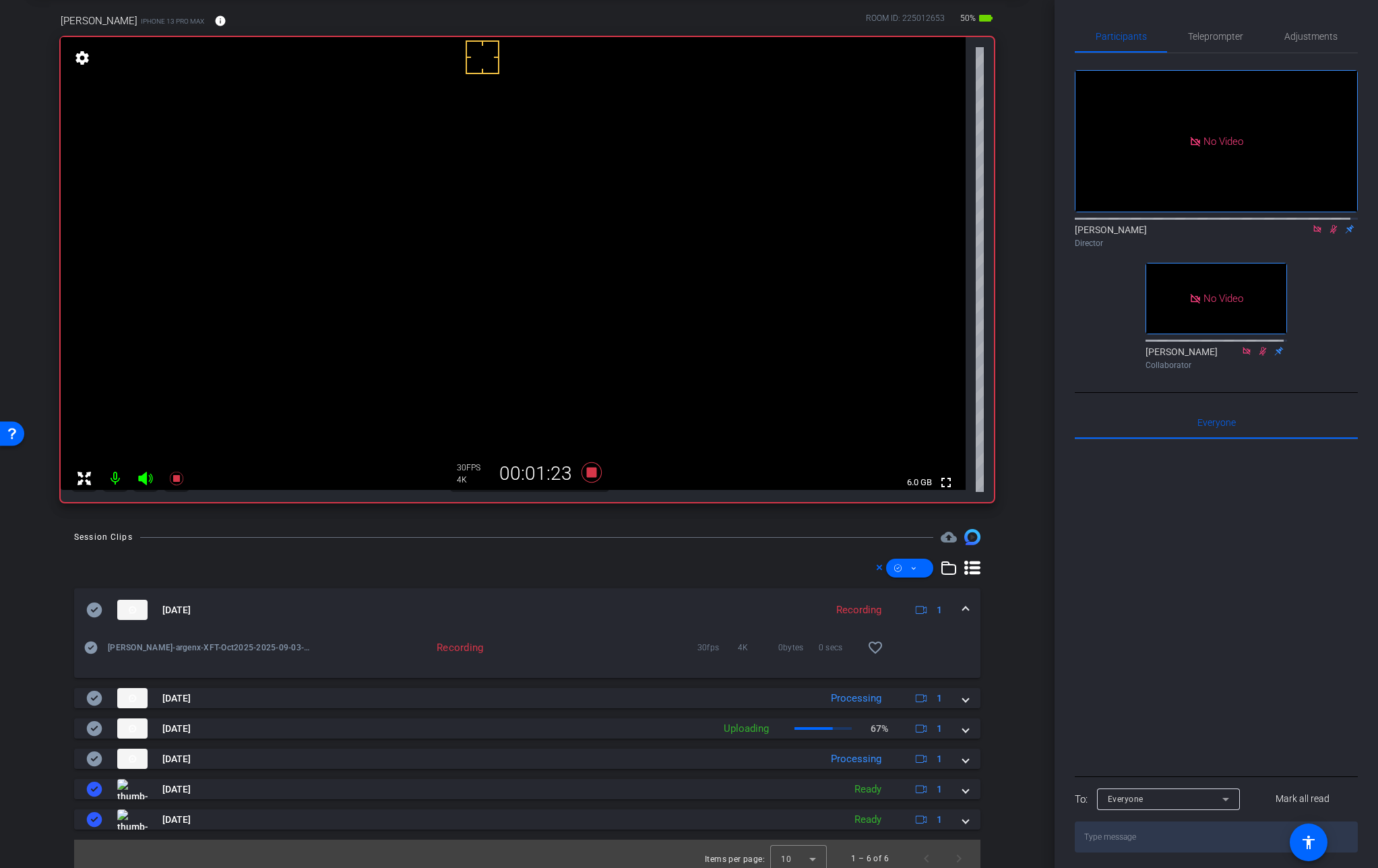
scroll to position [67, 0]
click at [459, 252] on video at bounding box center [513, 262] width 906 height 453
click at [472, 264] on video at bounding box center [513, 266] width 906 height 453
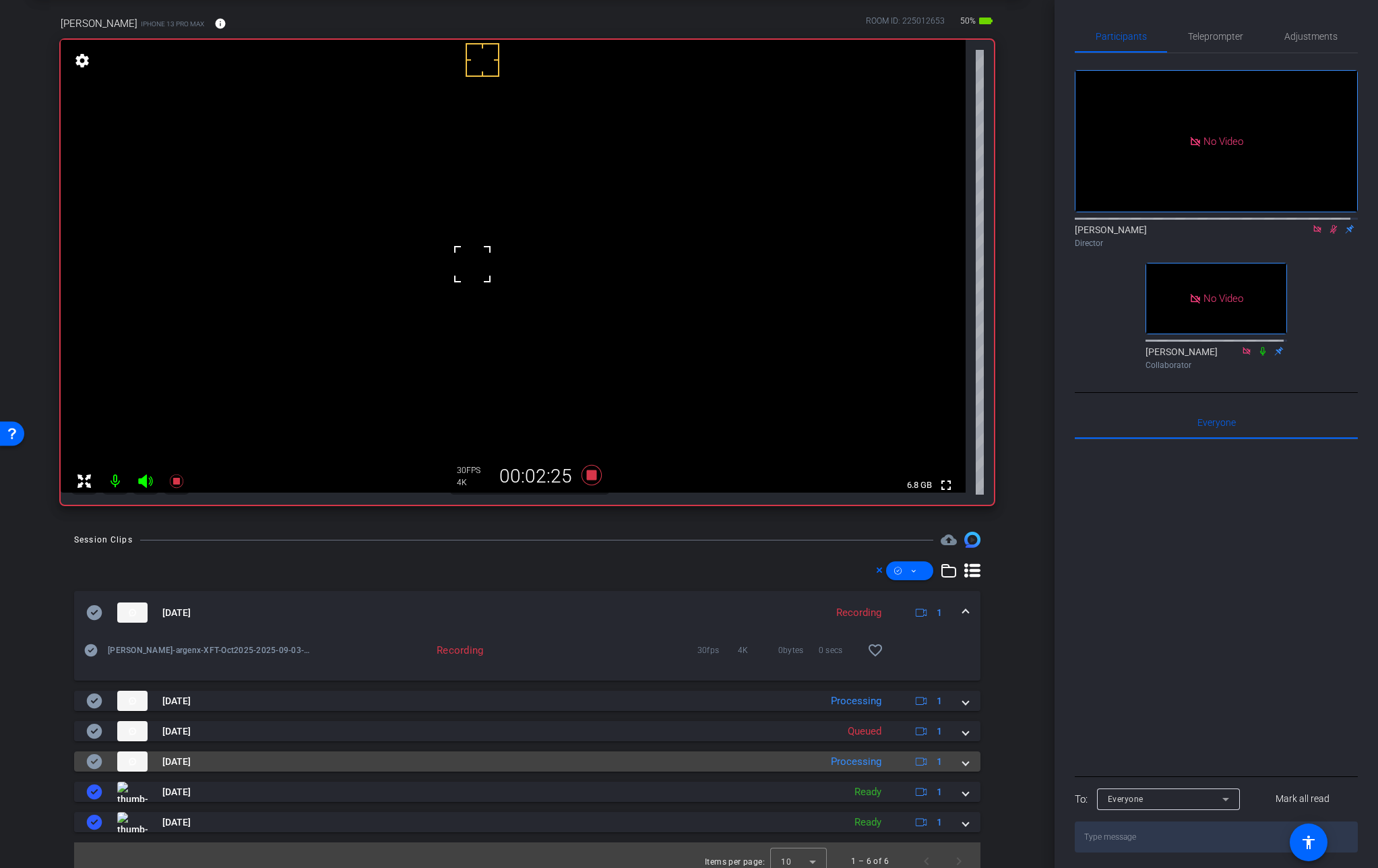
click at [963, 764] on mat-expansion-panel-header "[DATE] Processing 1" at bounding box center [527, 762] width 906 height 20
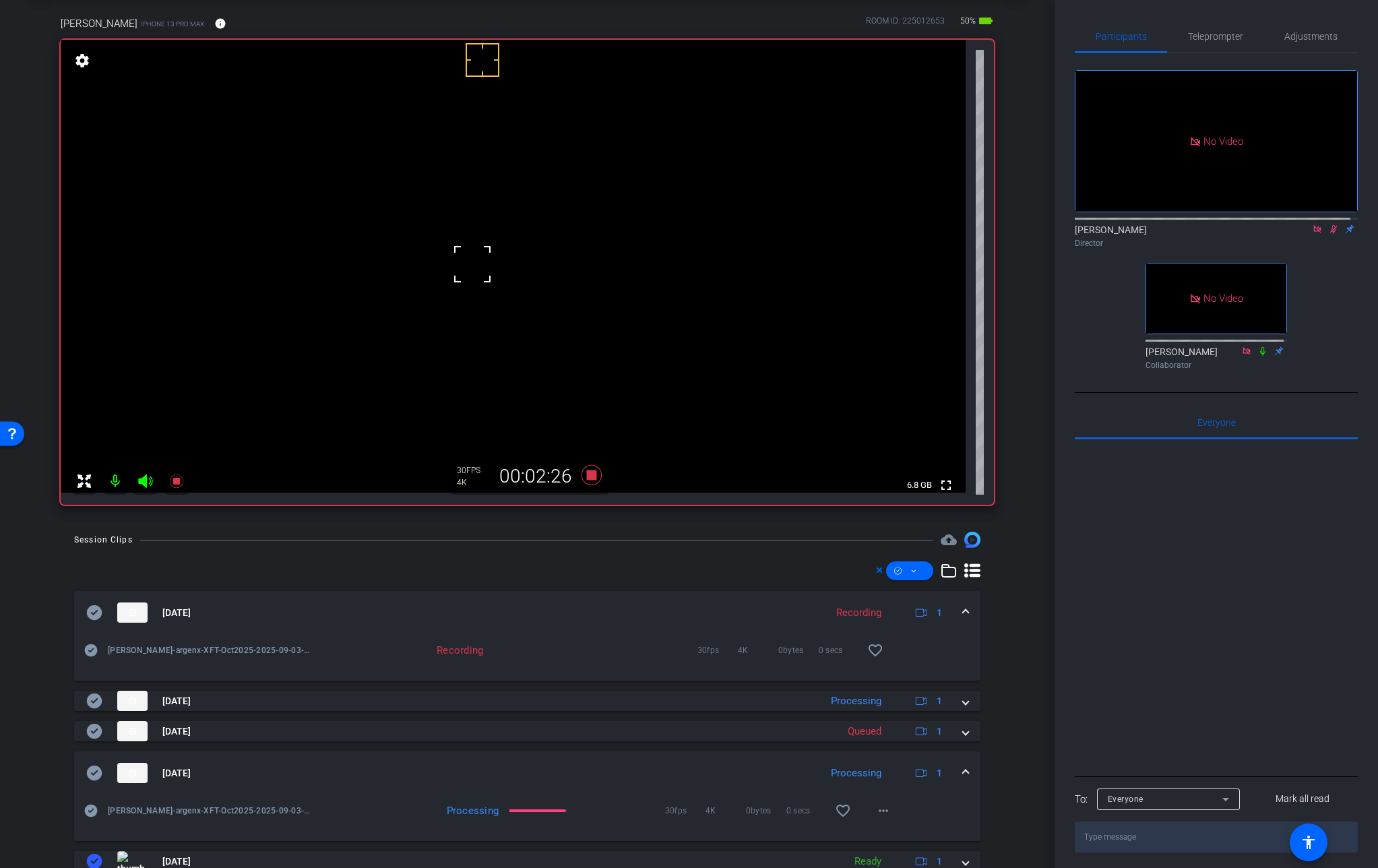
click at [954, 771] on div "[DATE] Processing 1" at bounding box center [524, 773] width 877 height 20
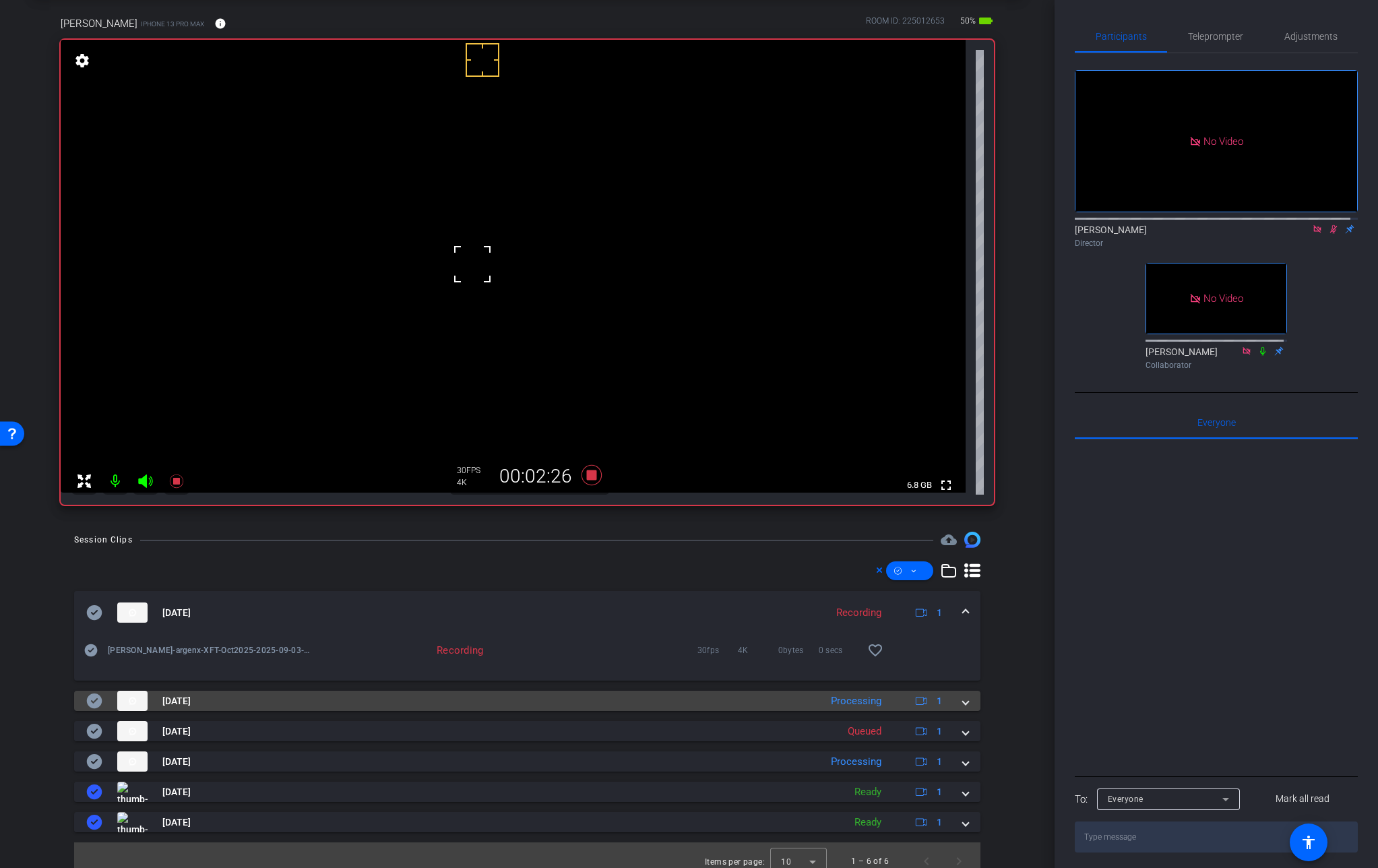
click at [963, 698] on span at bounding box center [965, 700] width 5 height 14
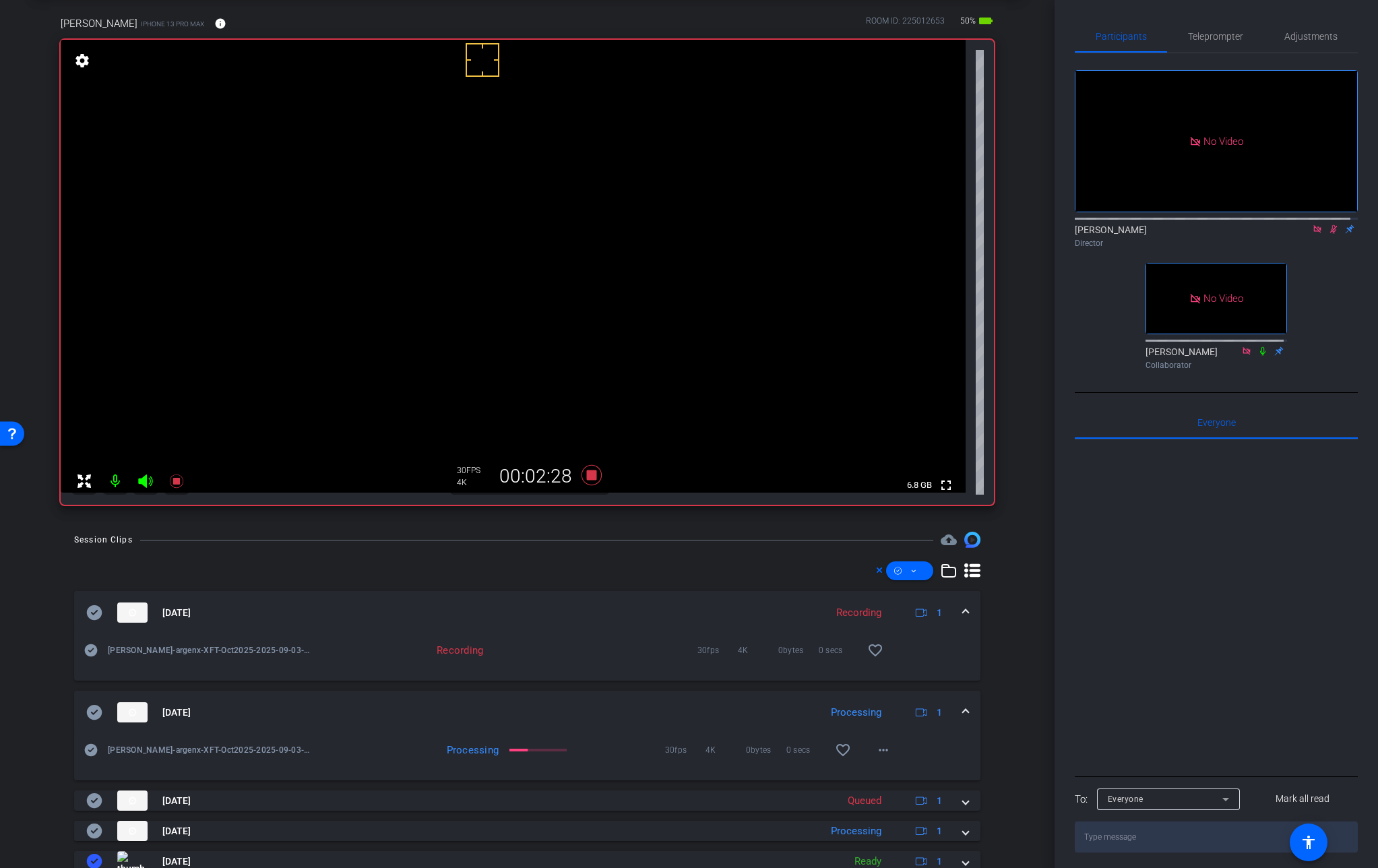
click at [956, 701] on mat-expansion-panel-header "[DATE] Processing 1" at bounding box center [527, 712] width 906 height 43
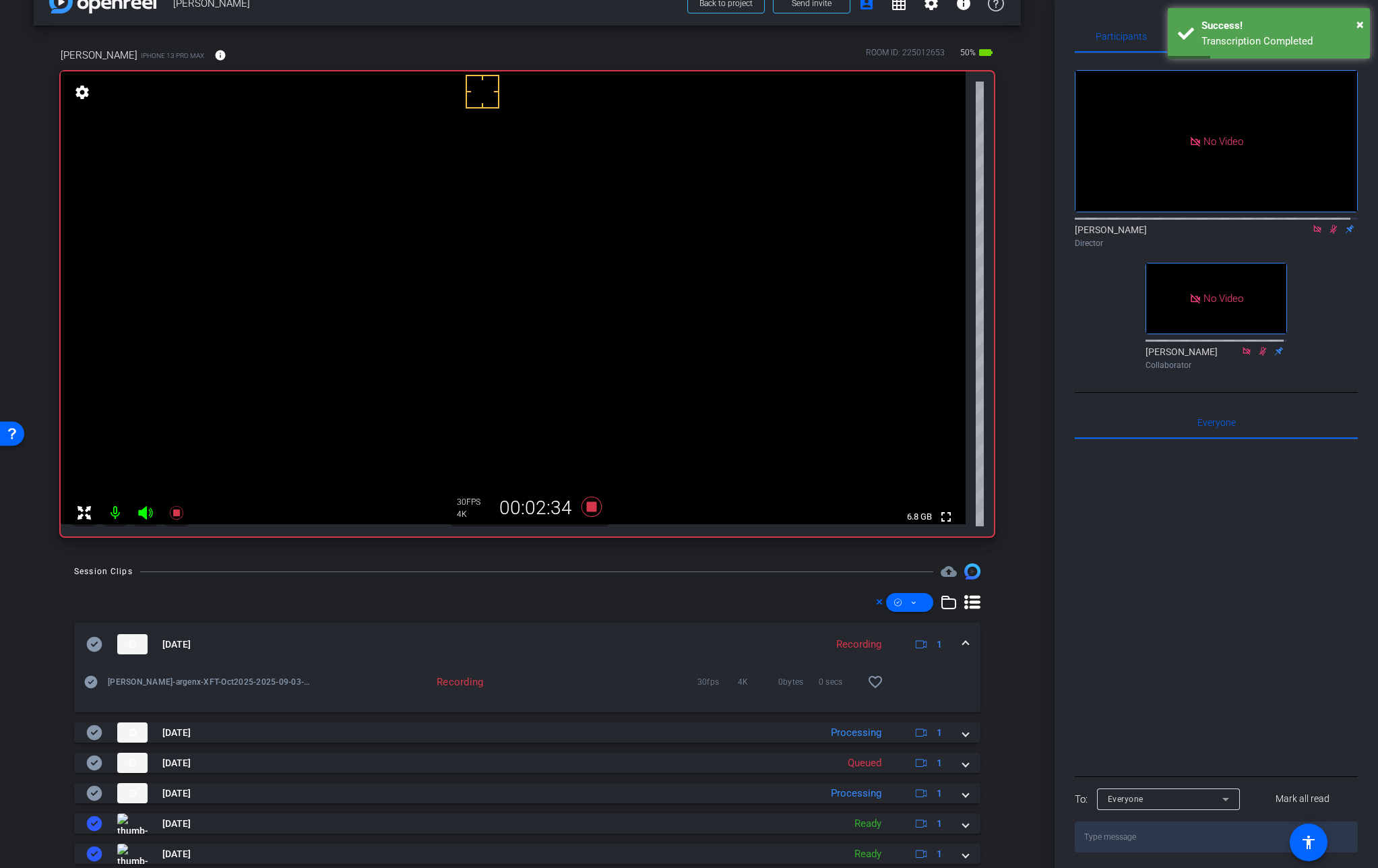
scroll to position [17, 0]
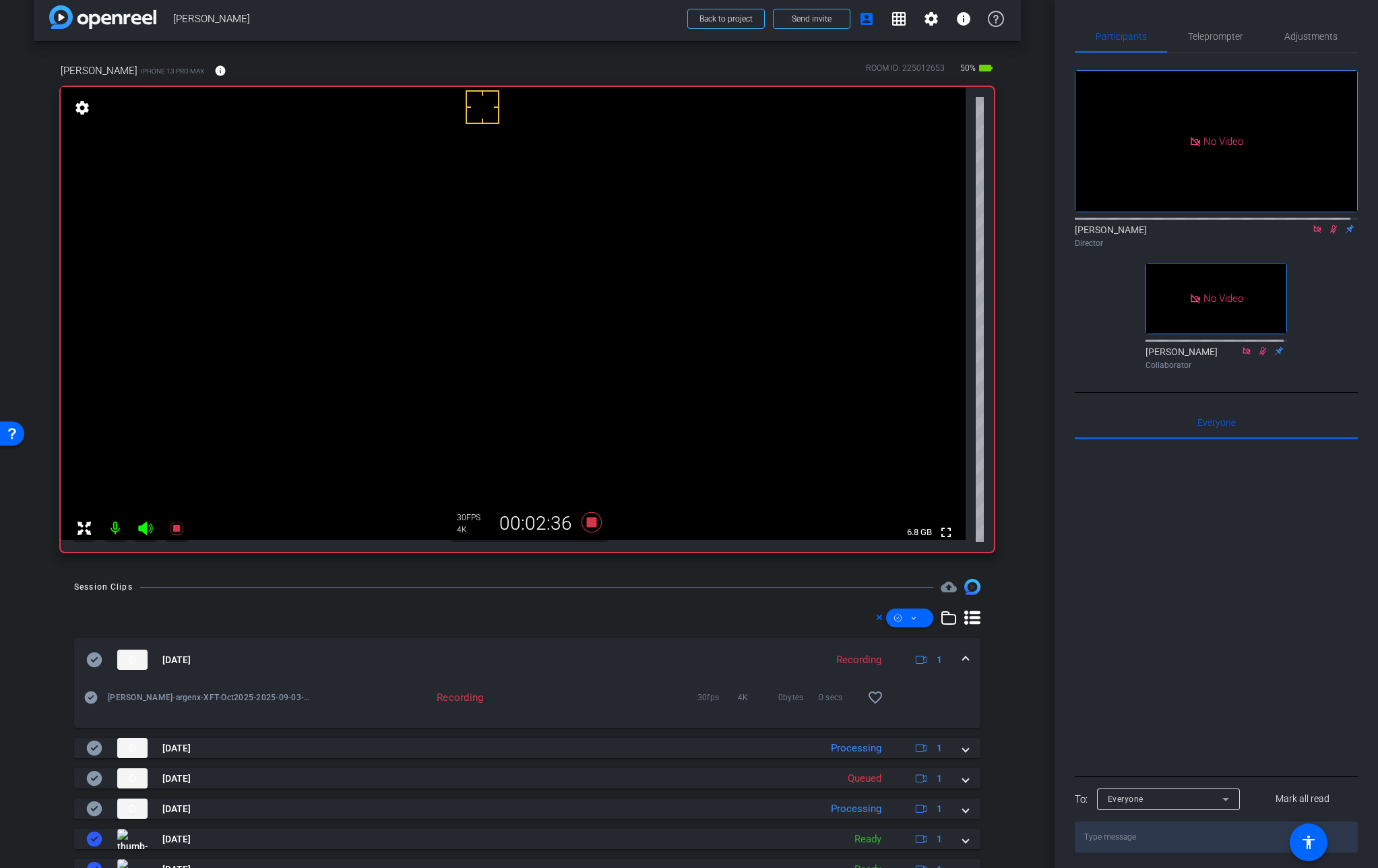
click at [470, 301] on video at bounding box center [513, 313] width 906 height 453
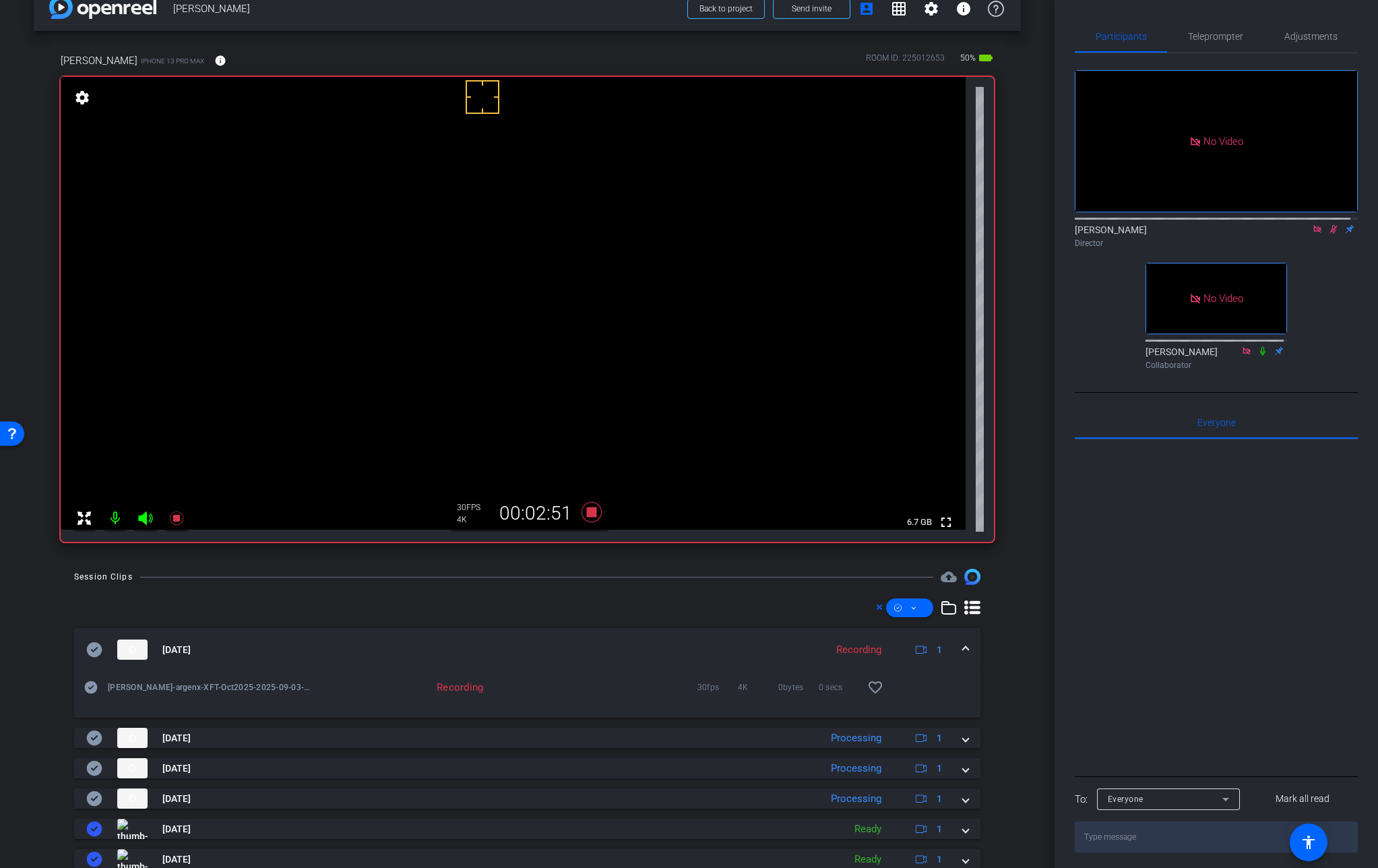
scroll to position [30, 0]
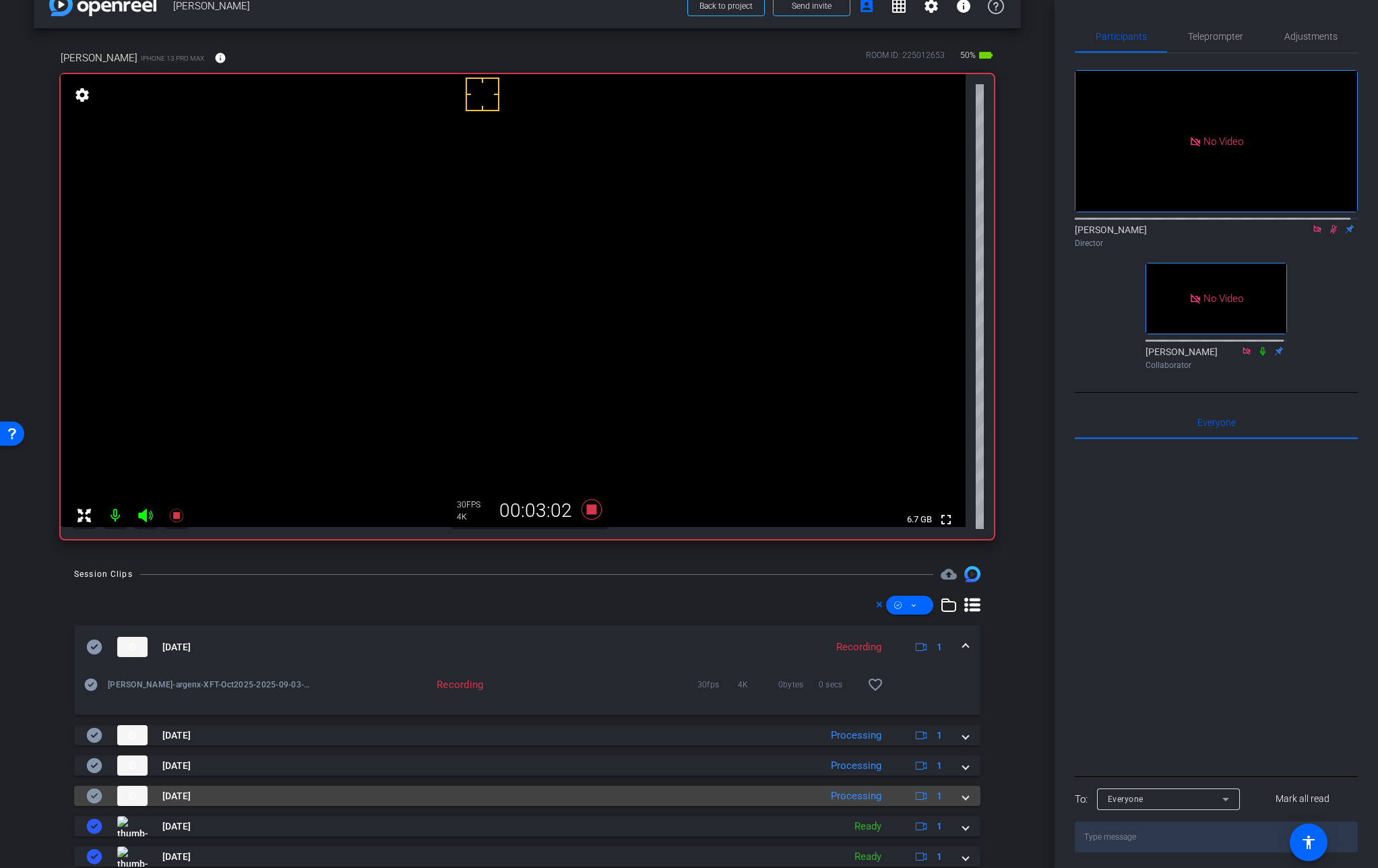
click at [963, 797] on span at bounding box center [965, 796] width 5 height 14
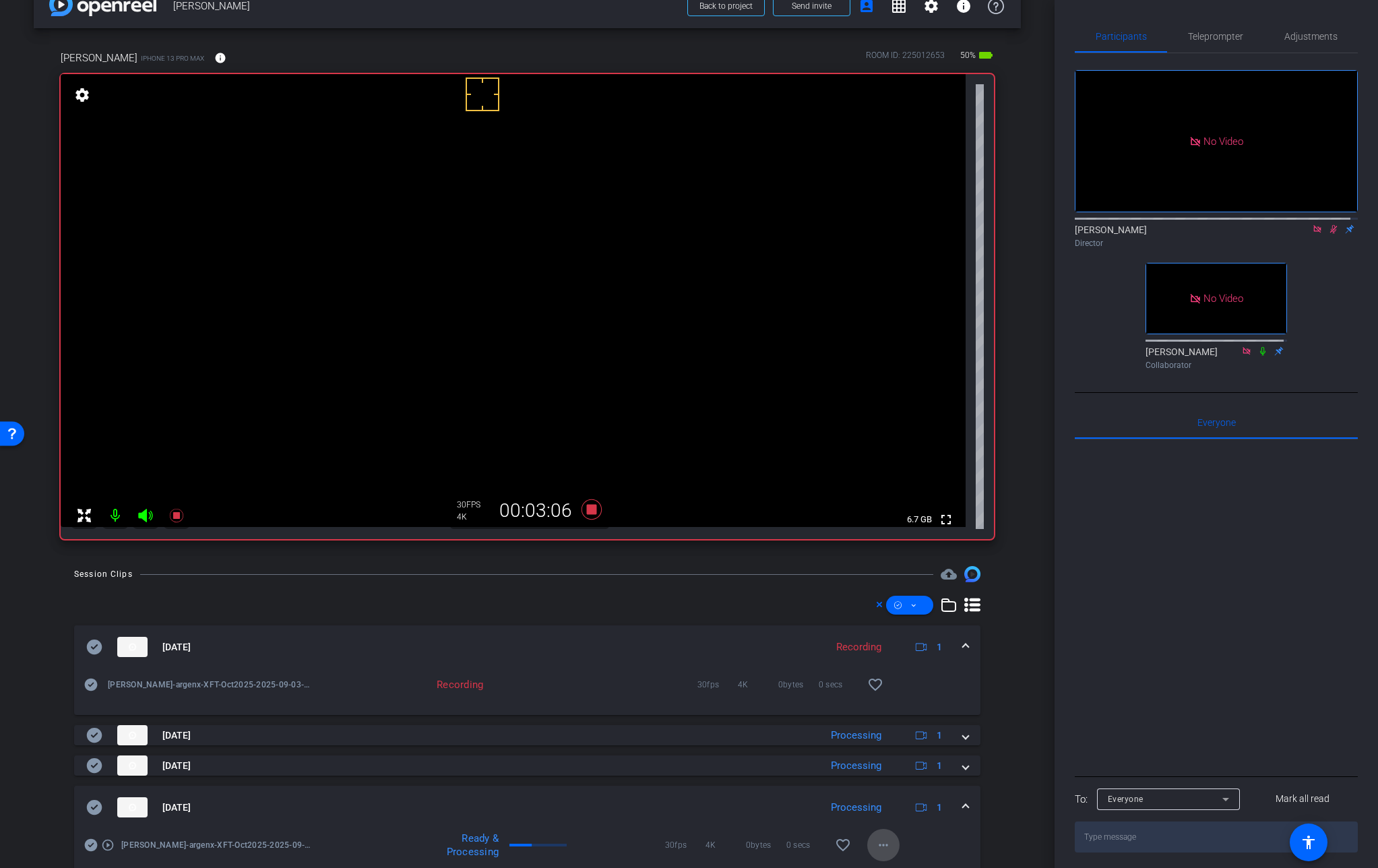
click at [883, 842] on mat-icon "more_horiz" at bounding box center [884, 845] width 16 height 16
click at [905, 717] on span "Download Original" at bounding box center [911, 716] width 81 height 16
click at [101, 807] on mat-panel-title "[DATE]" at bounding box center [449, 808] width 727 height 20
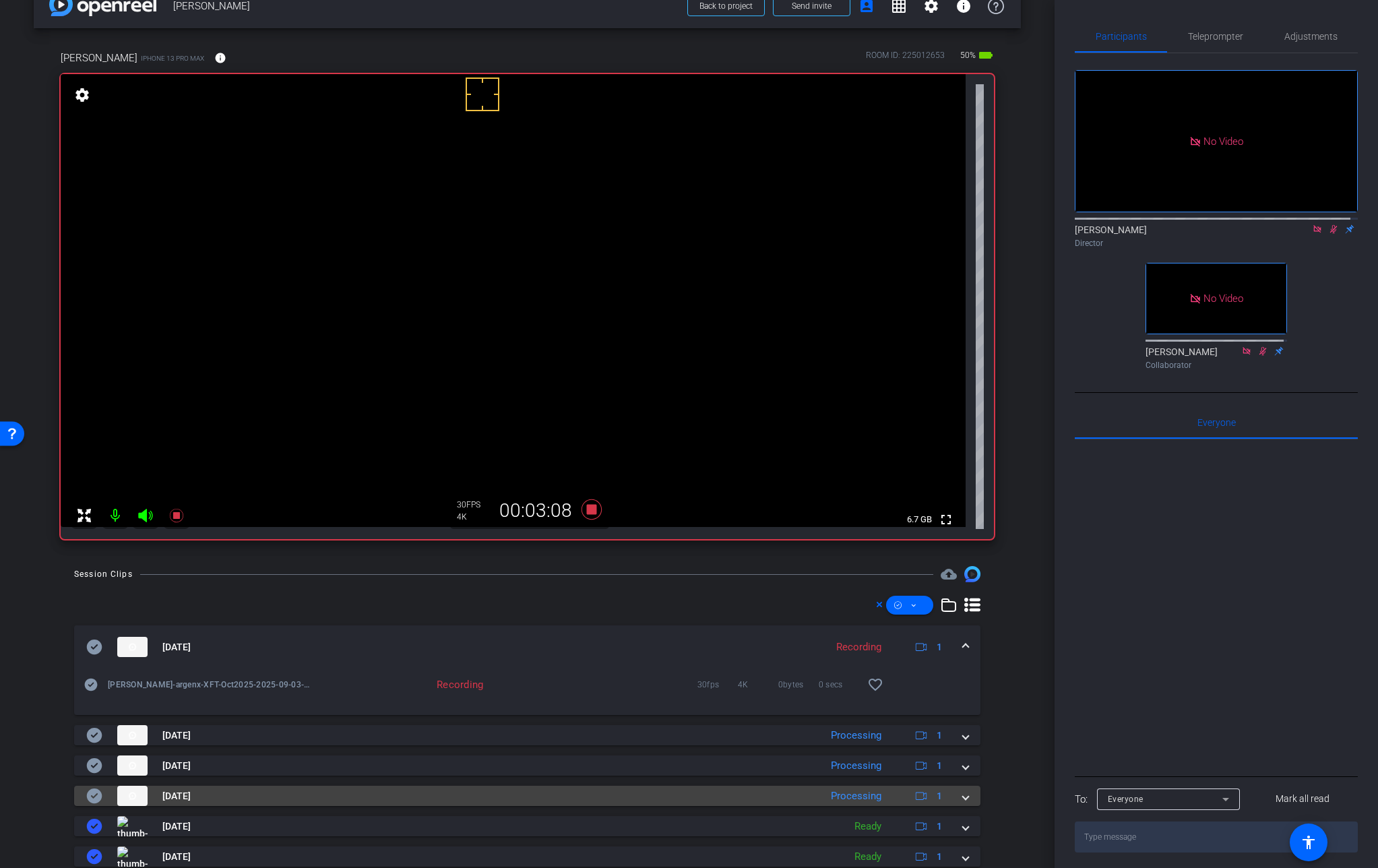
click at [96, 799] on icon at bounding box center [94, 796] width 15 height 15
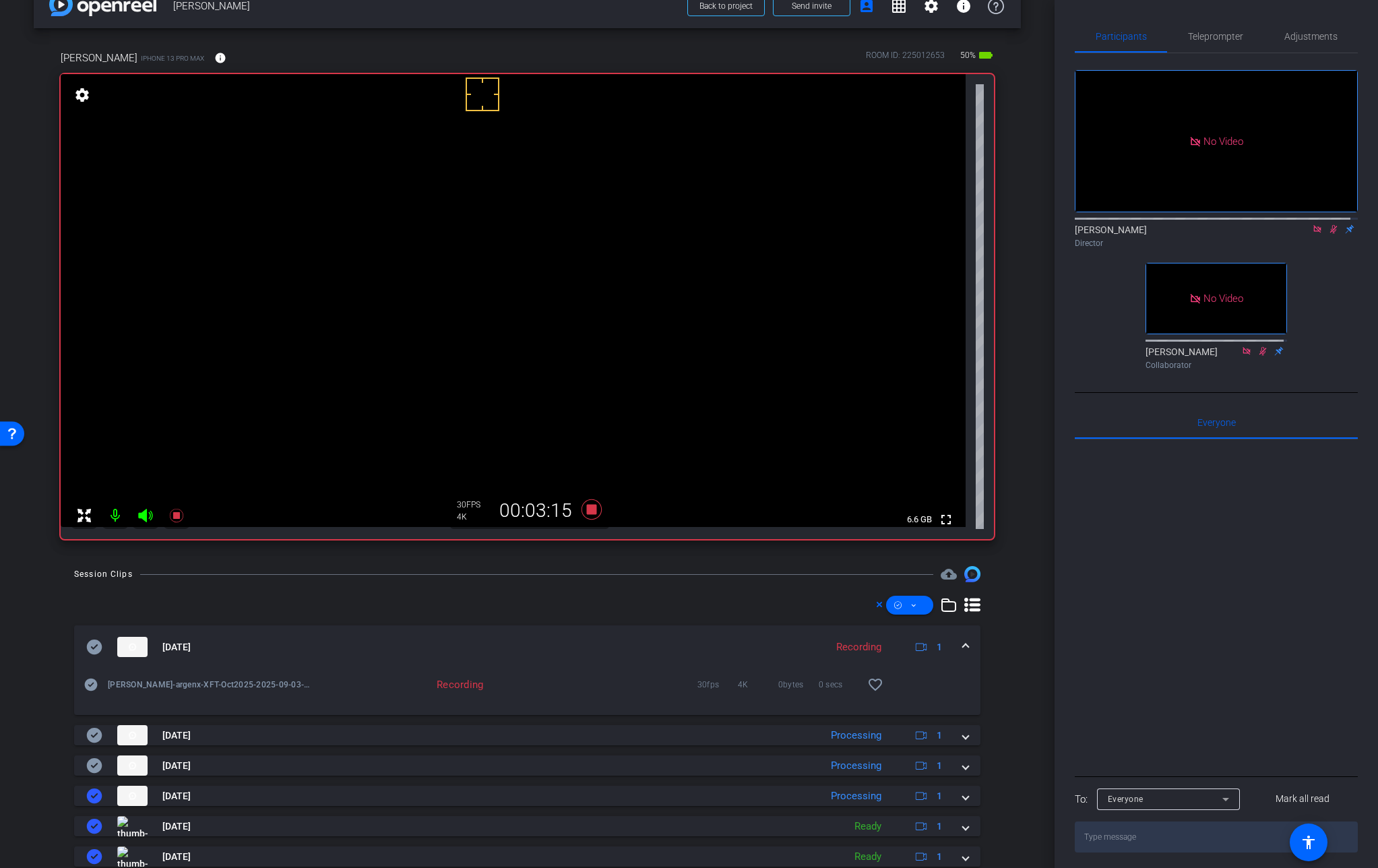
click at [468, 304] on video at bounding box center [513, 300] width 906 height 453
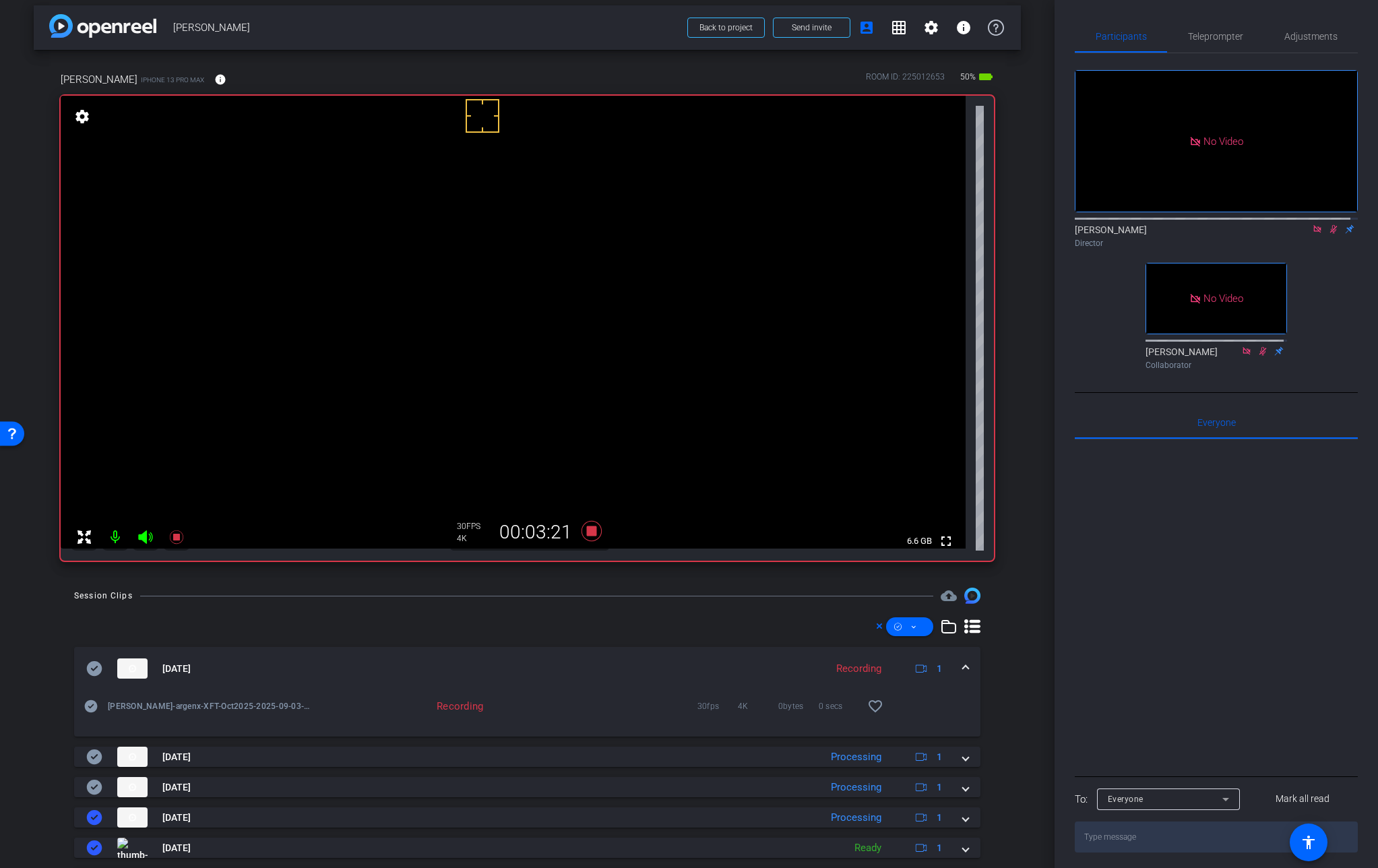
scroll to position [0, 0]
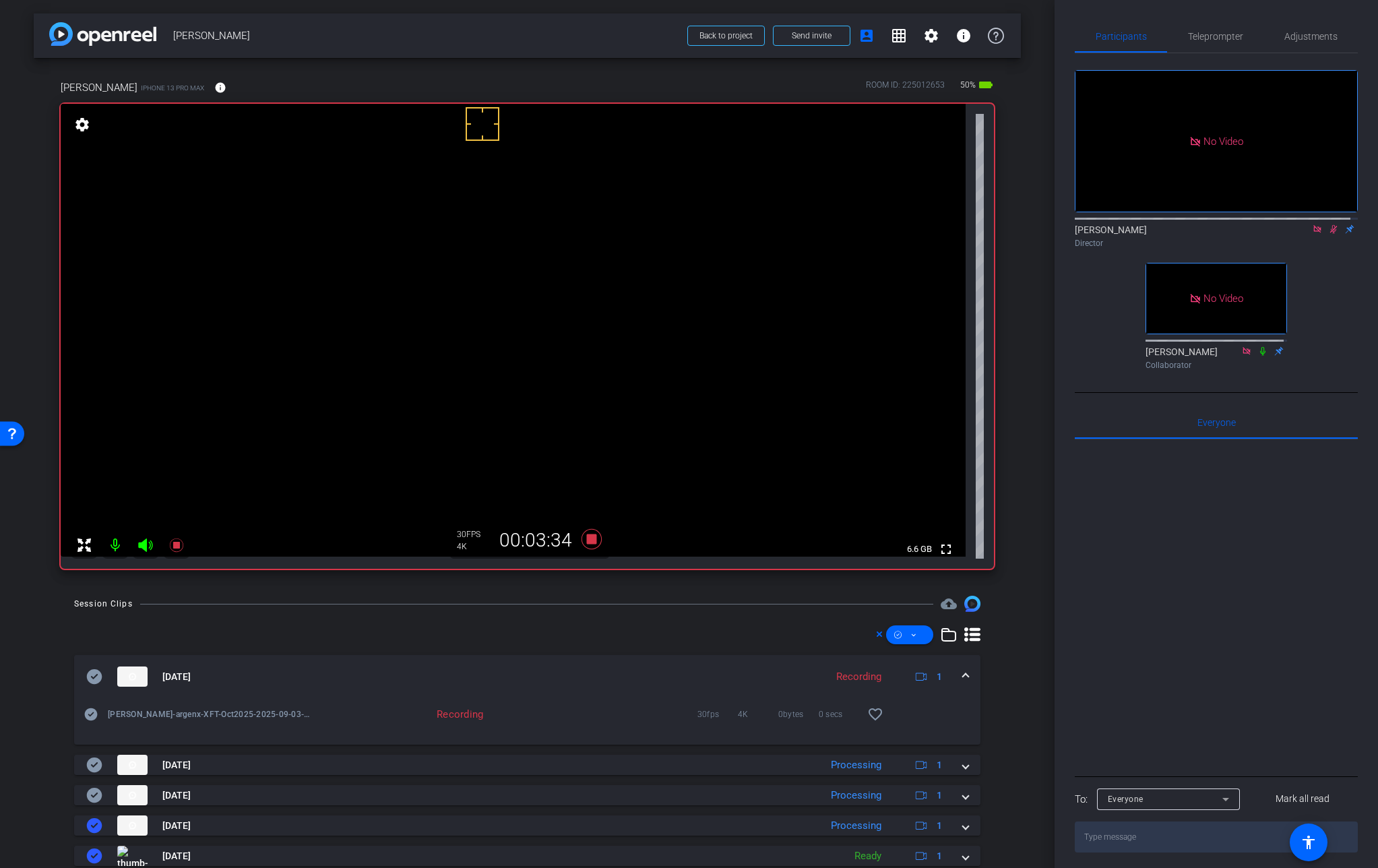
click at [475, 333] on video at bounding box center [513, 329] width 906 height 453
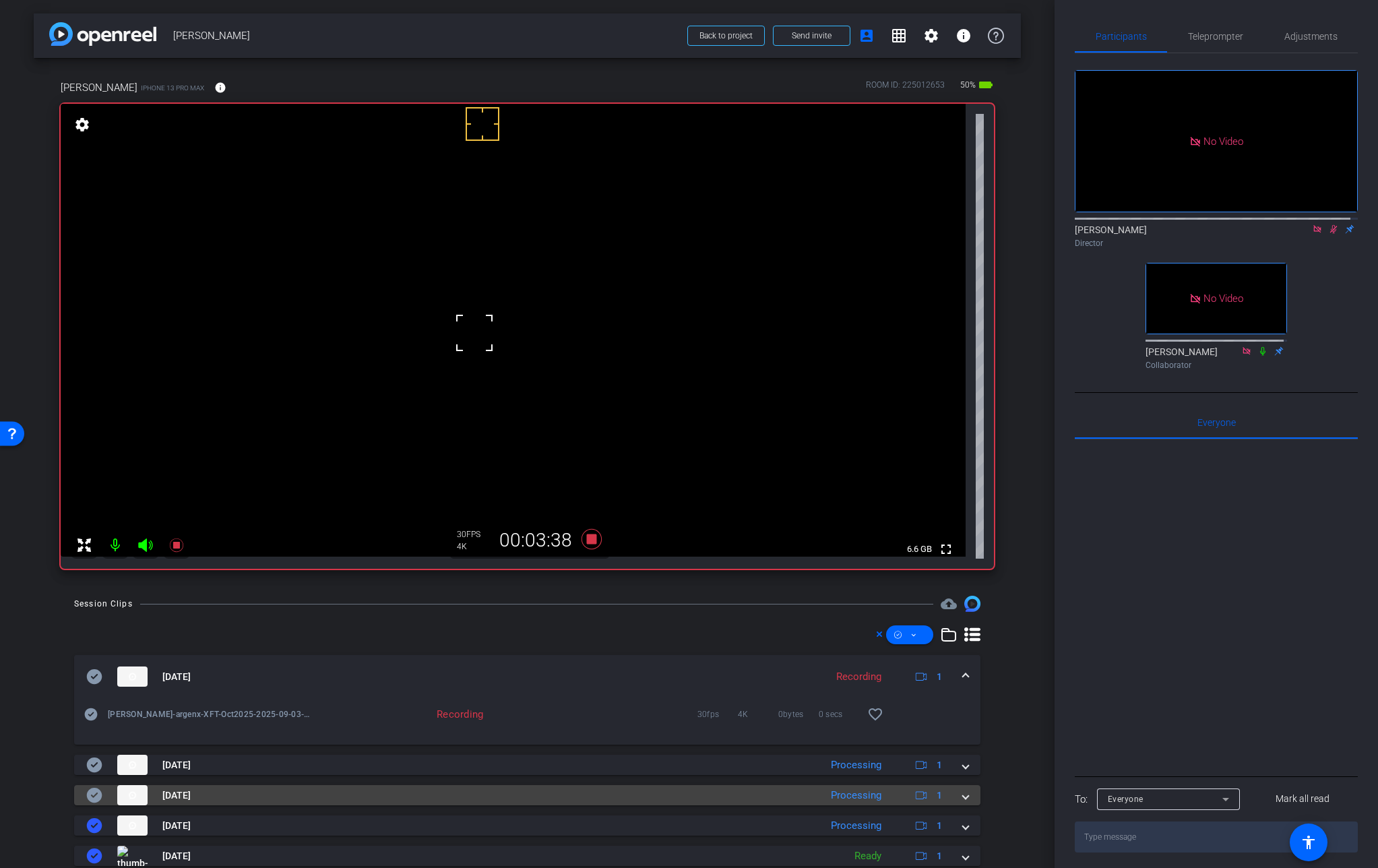
click at [963, 796] on span at bounding box center [965, 795] width 5 height 14
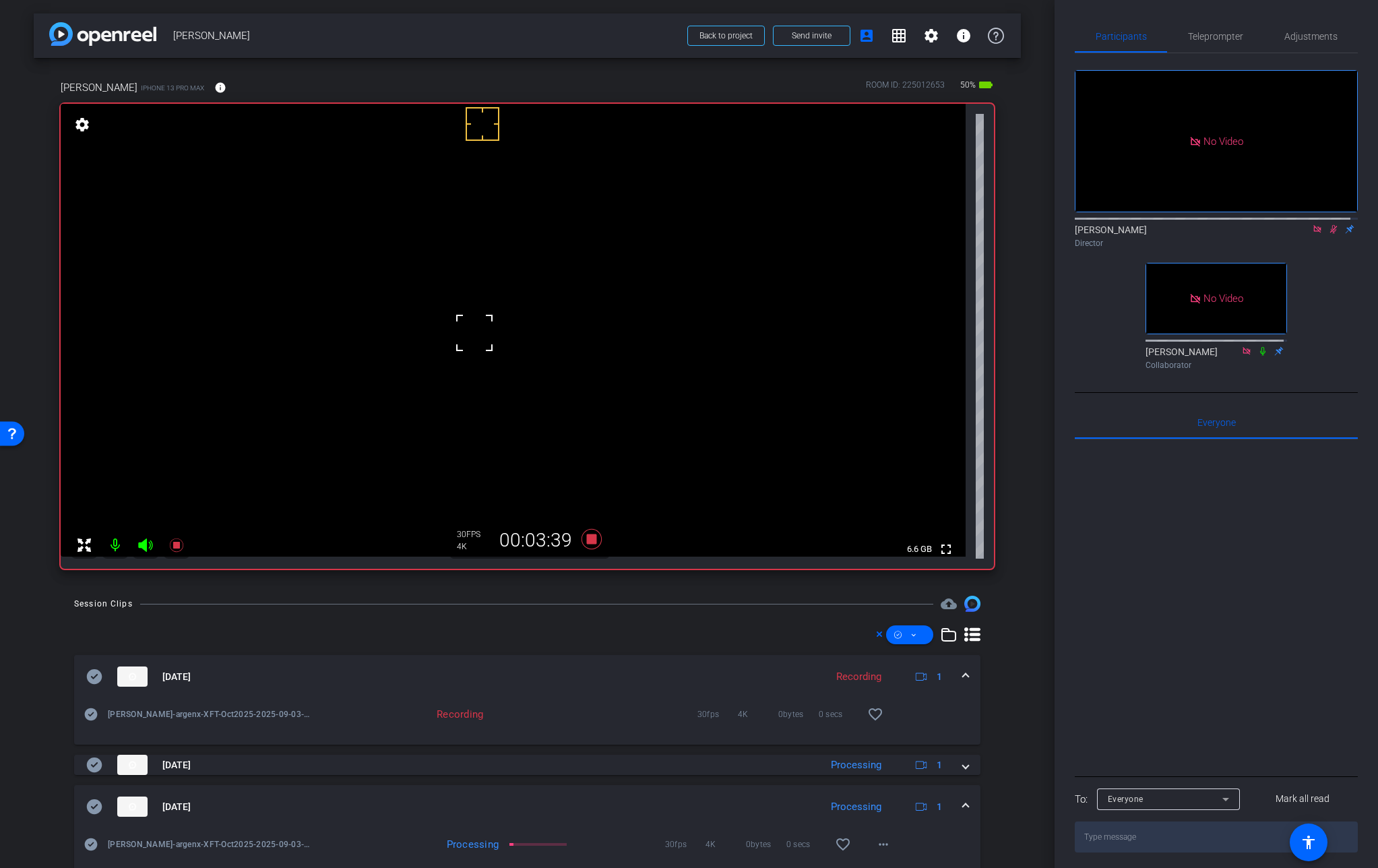
click at [959, 796] on mat-expansion-panel-header "[DATE] Processing 1" at bounding box center [527, 806] width 906 height 43
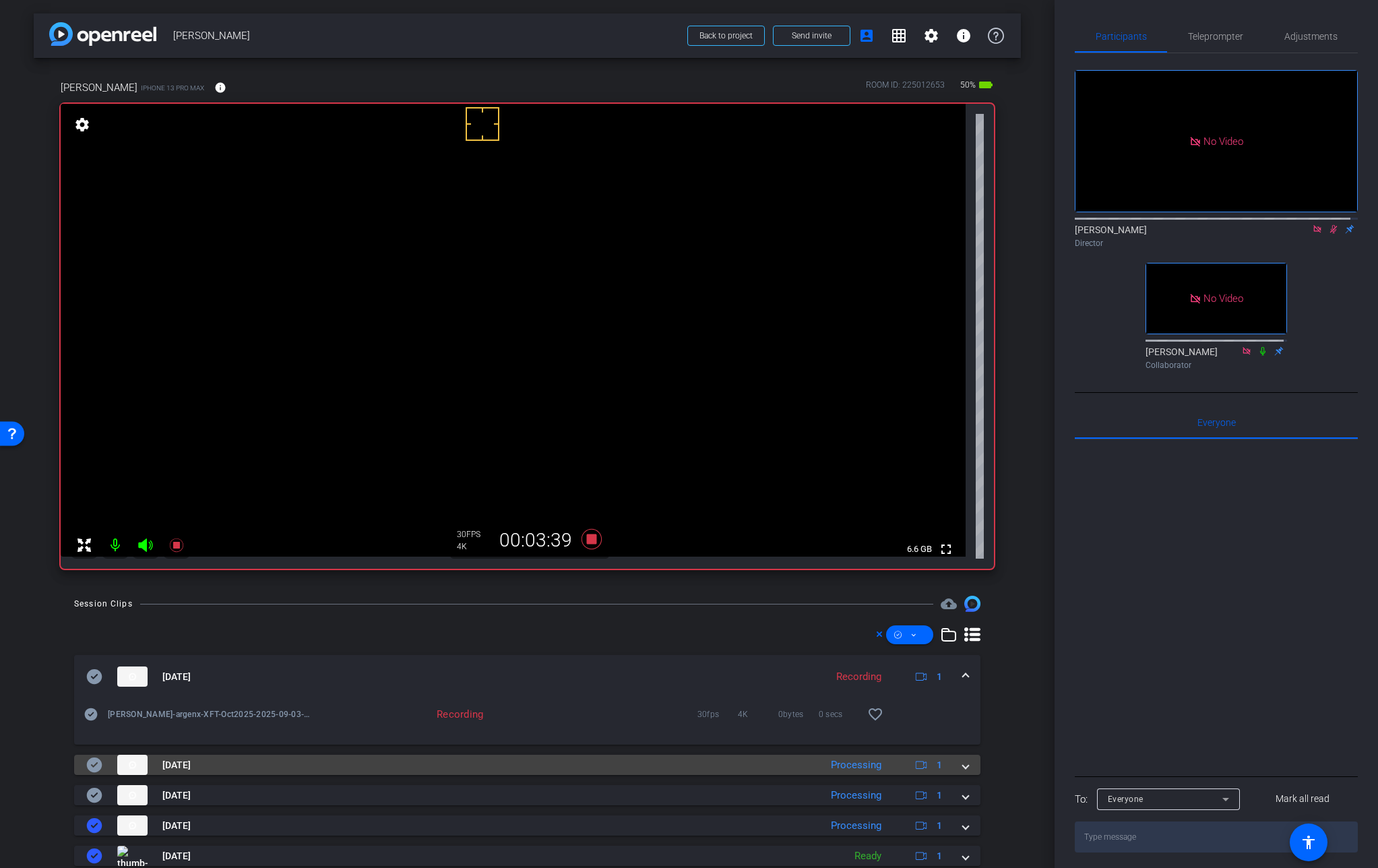
click at [962, 765] on mat-expansion-panel-header "[DATE] Processing 1" at bounding box center [527, 765] width 906 height 20
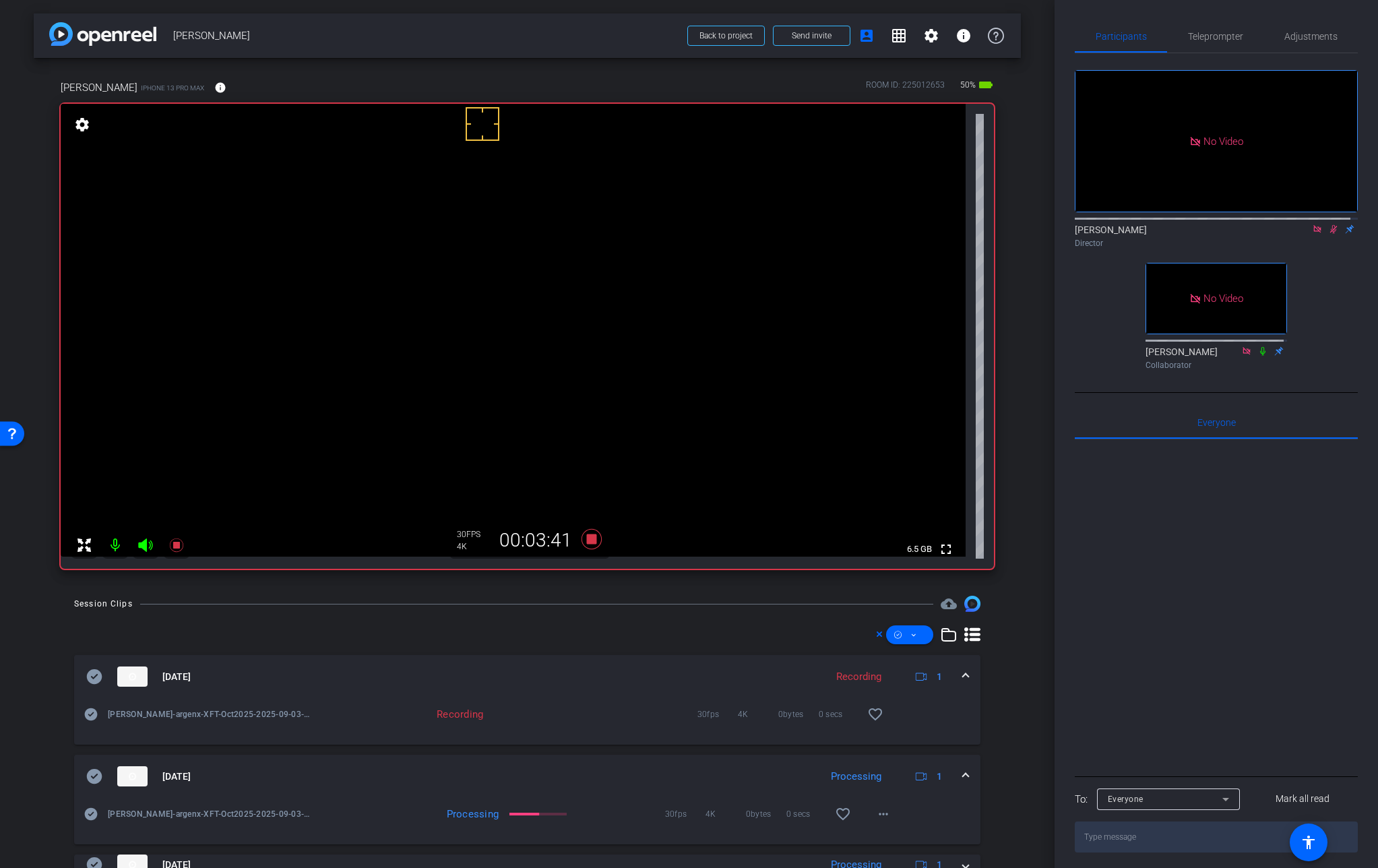
click at [962, 765] on mat-expansion-panel-header "[DATE] Processing 1" at bounding box center [527, 775] width 906 height 43
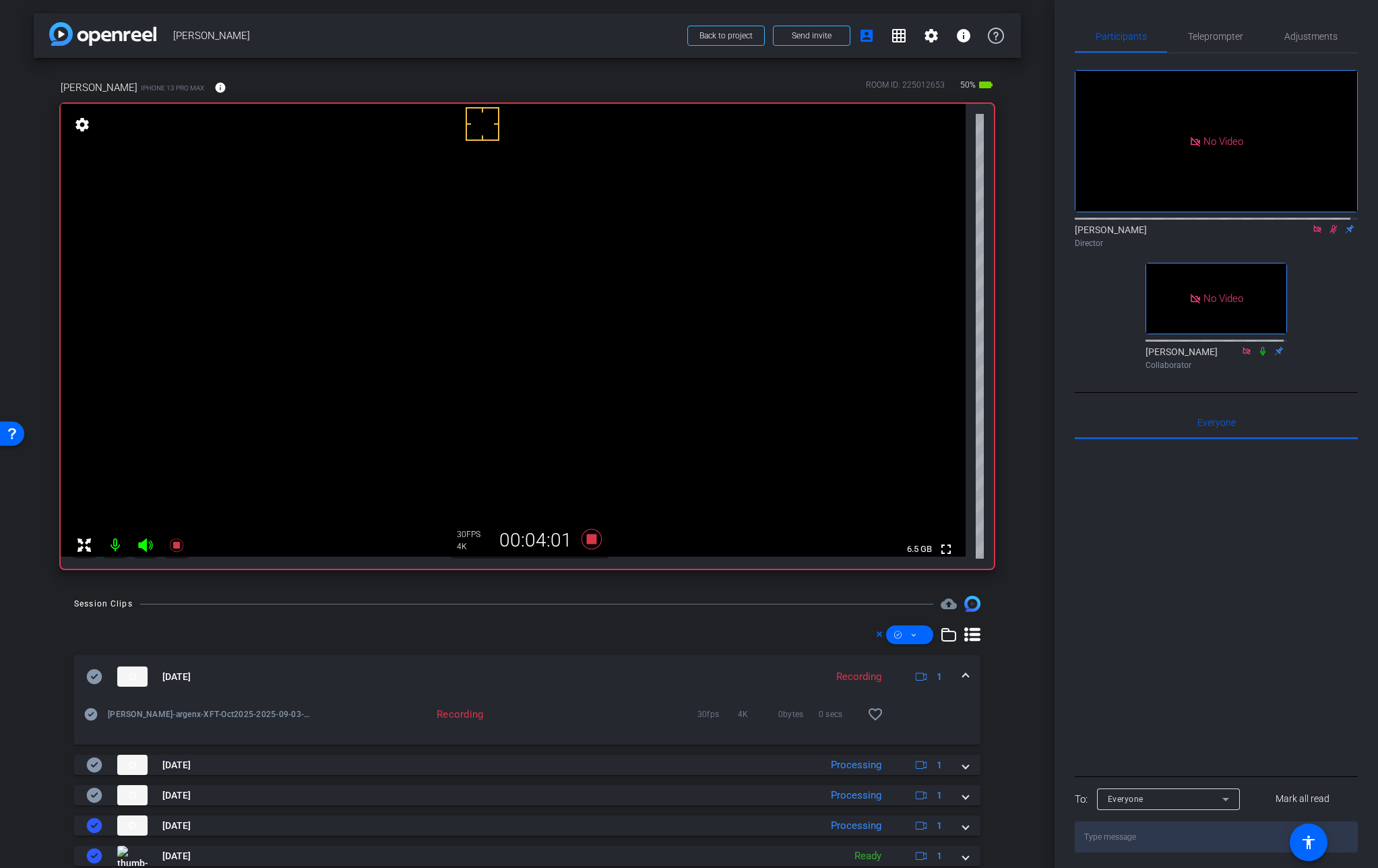
click at [472, 327] on video at bounding box center [513, 329] width 906 height 453
click at [588, 539] on icon at bounding box center [591, 539] width 20 height 20
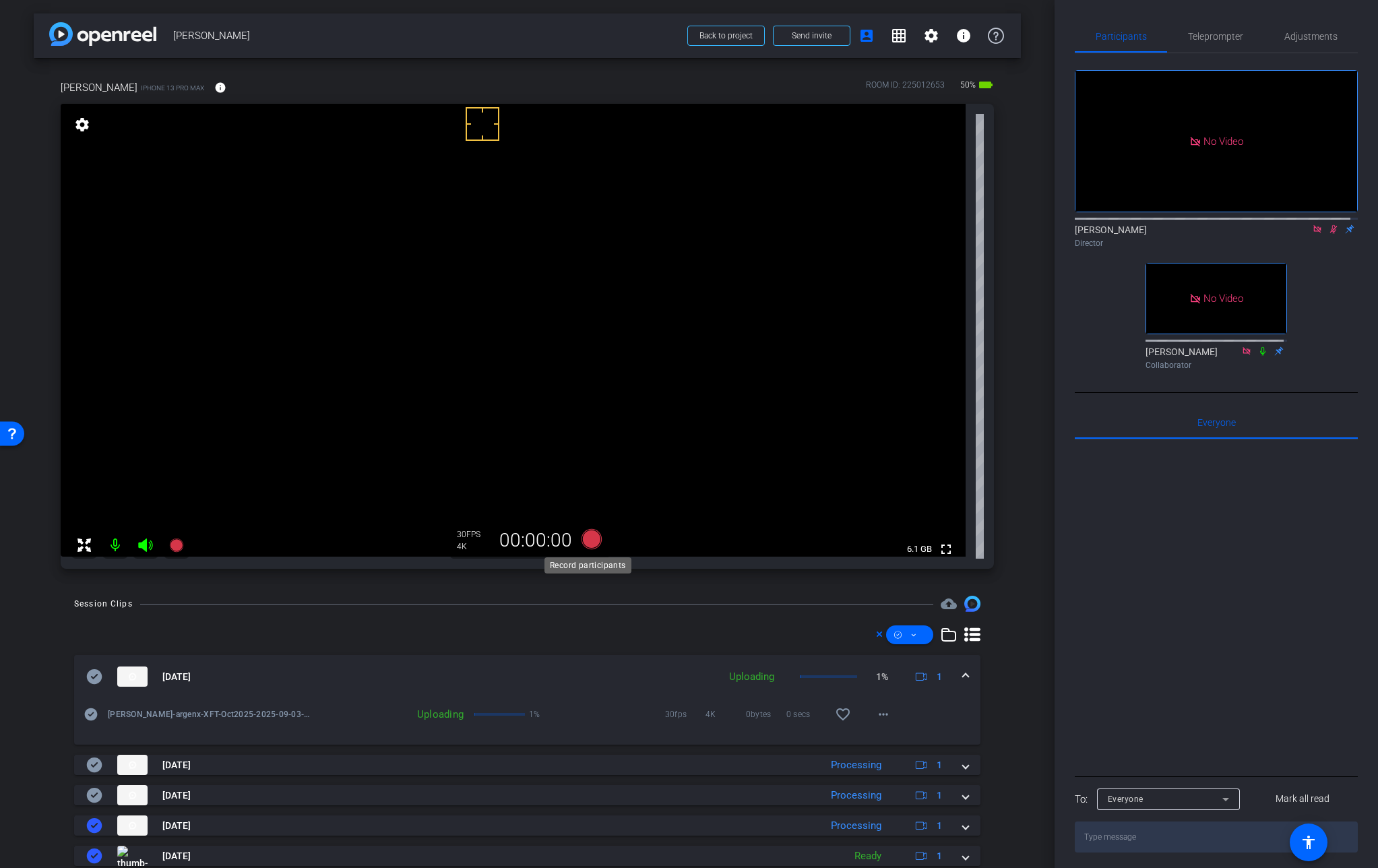
click at [588, 539] on icon at bounding box center [591, 539] width 20 height 20
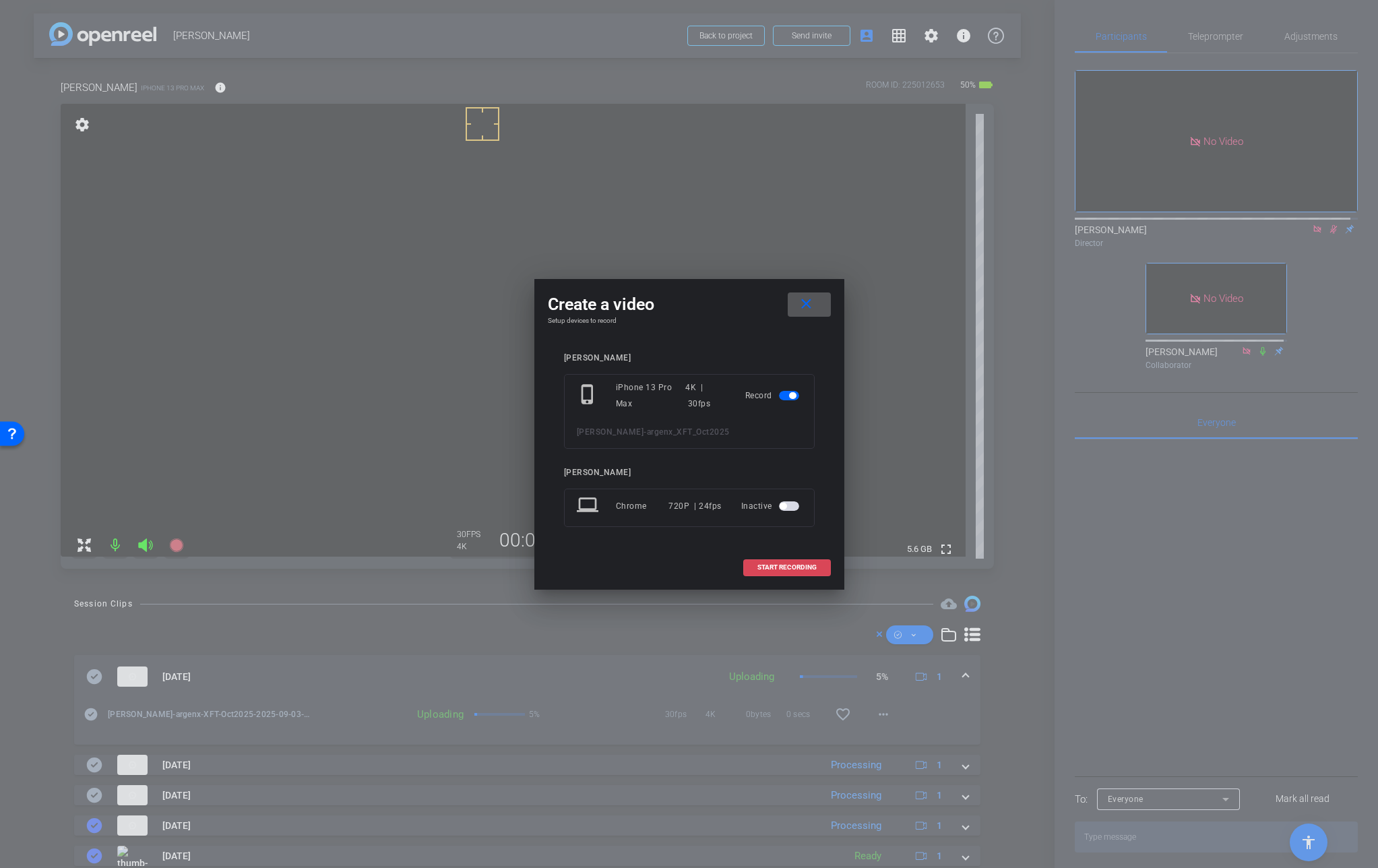
click at [795, 562] on span at bounding box center [787, 567] width 86 height 32
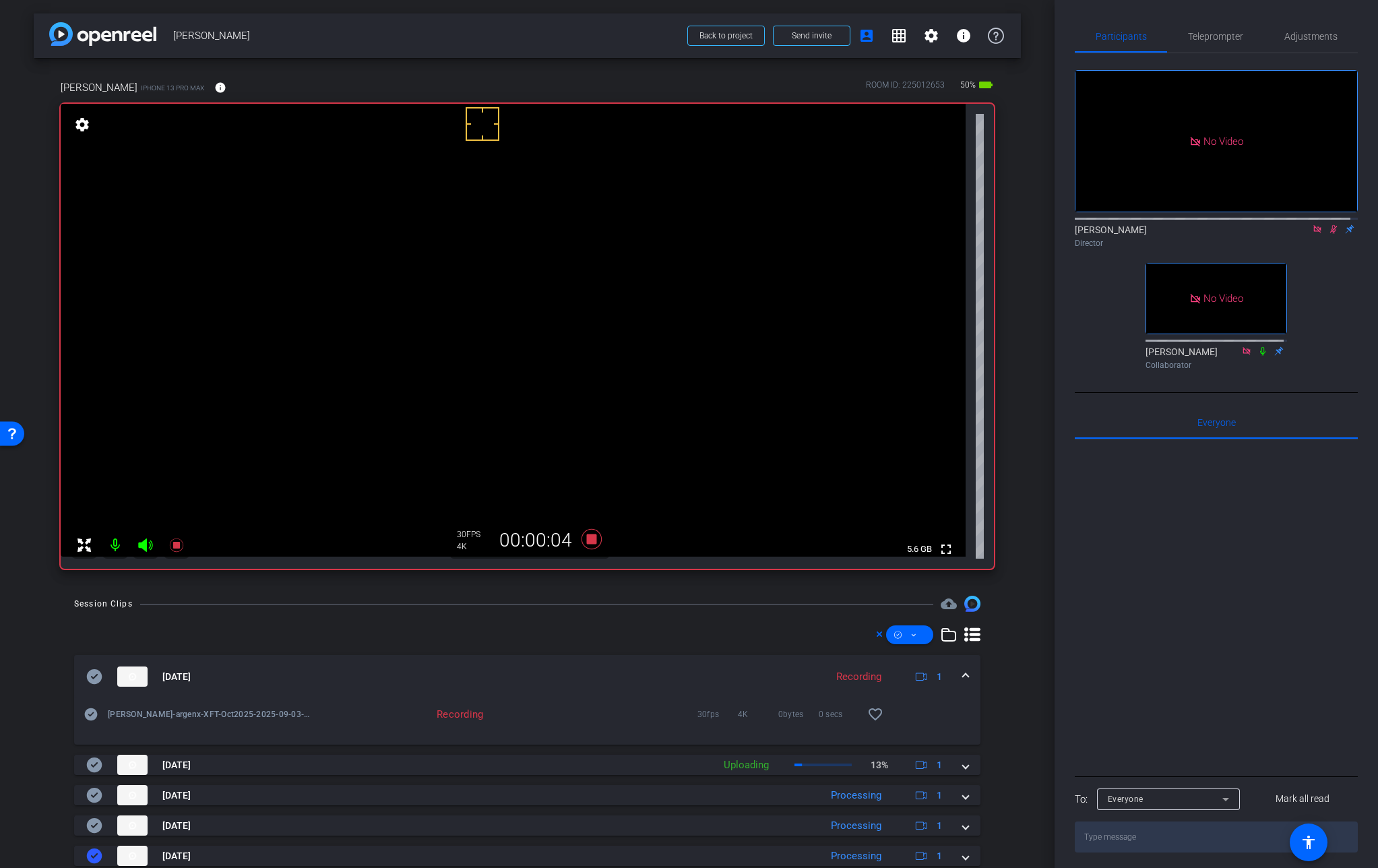
click at [476, 317] on video at bounding box center [513, 329] width 906 height 453
click at [479, 321] on video at bounding box center [513, 329] width 906 height 453
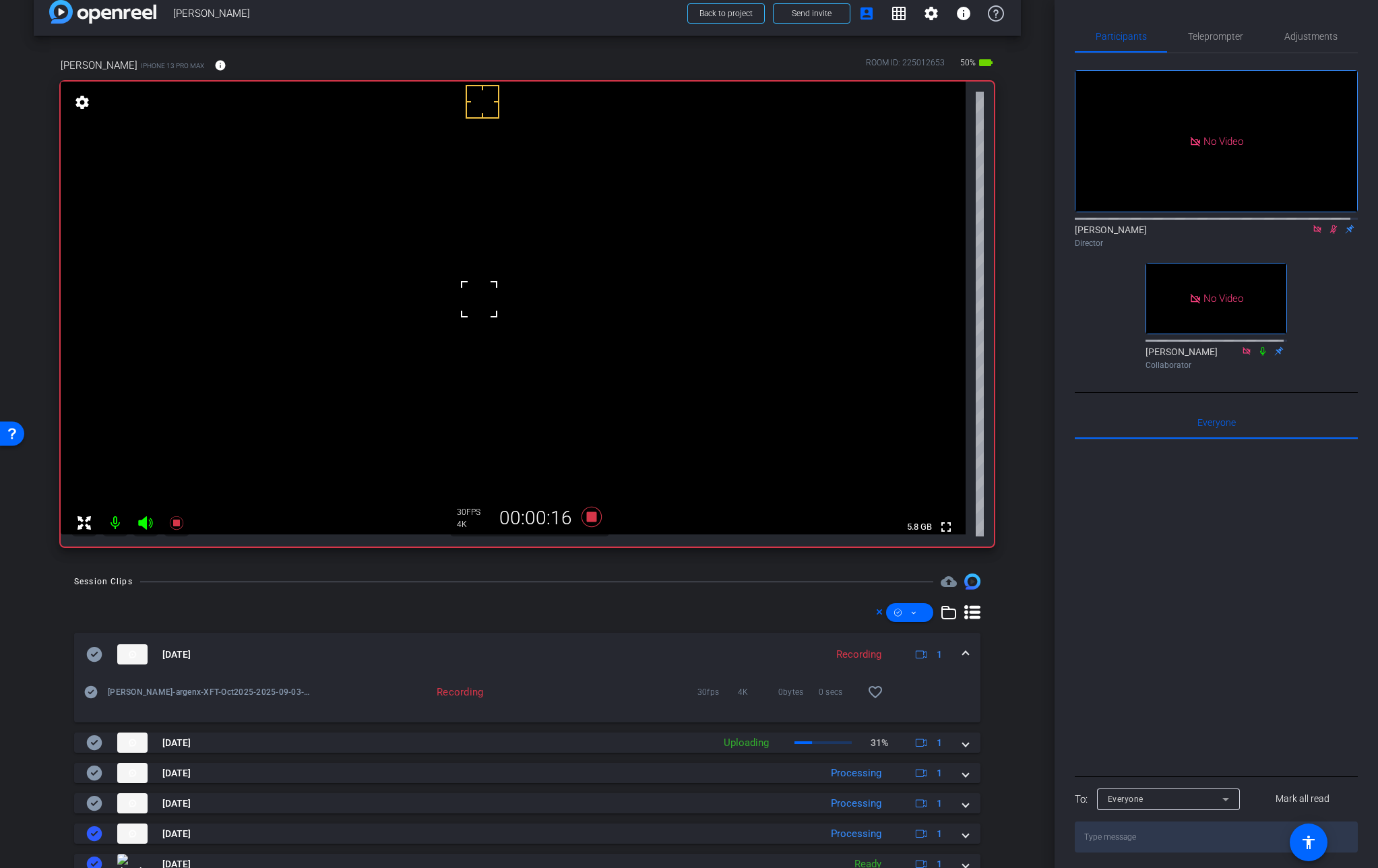
scroll to position [26, 0]
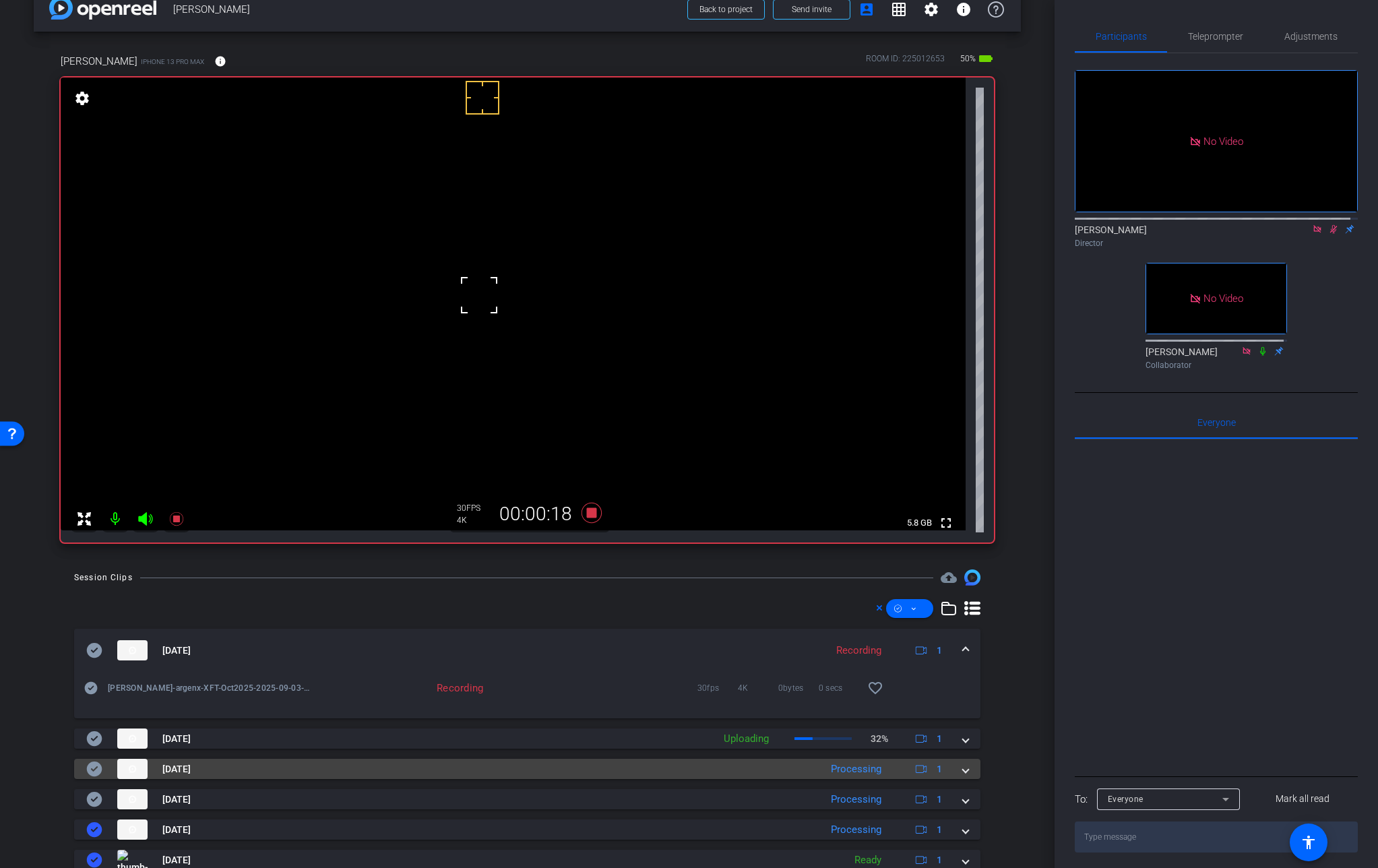
click at [963, 769] on span at bounding box center [965, 769] width 5 height 14
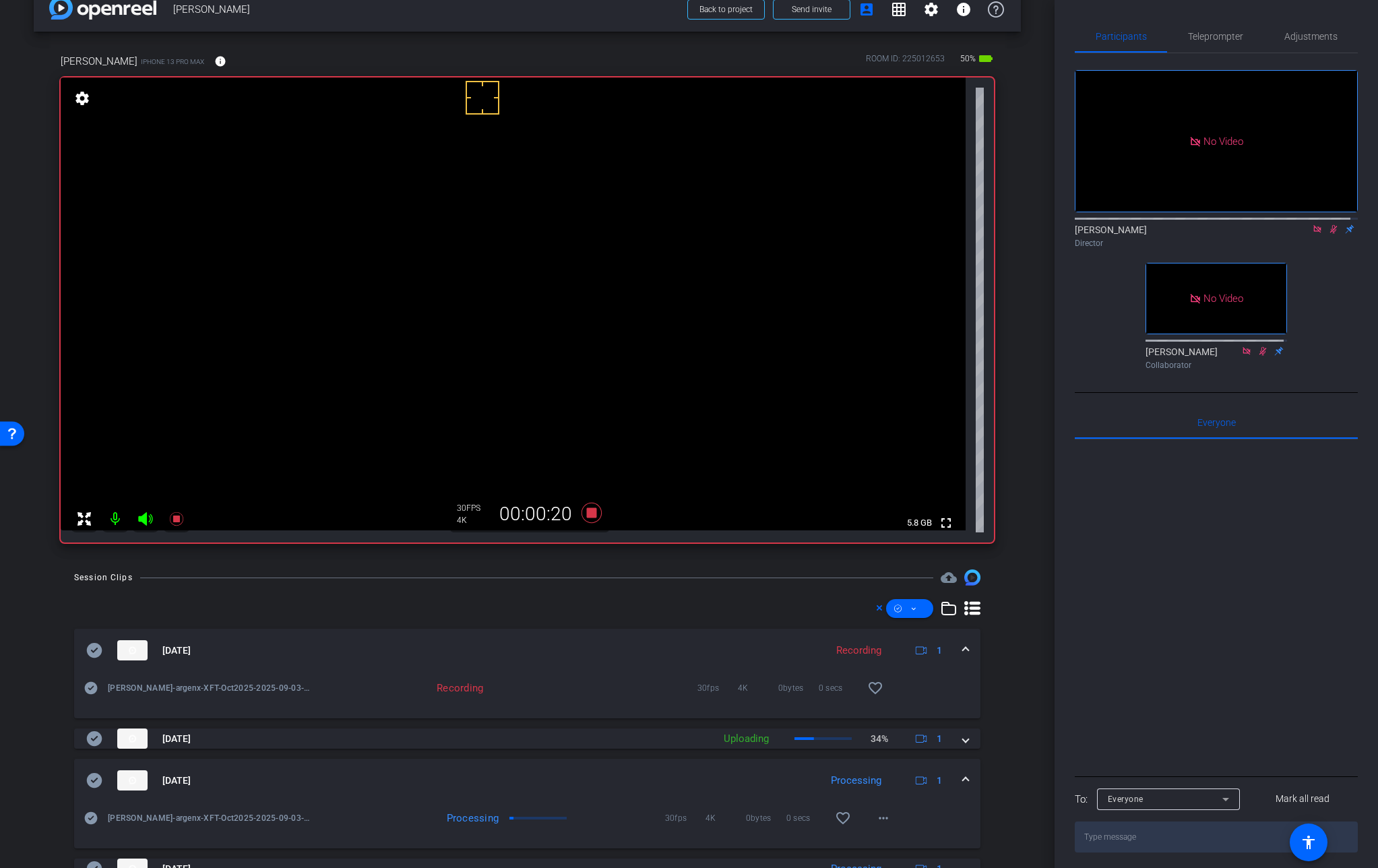
click at [959, 769] on mat-expansion-panel-header "[DATE] Processing 1" at bounding box center [527, 780] width 906 height 43
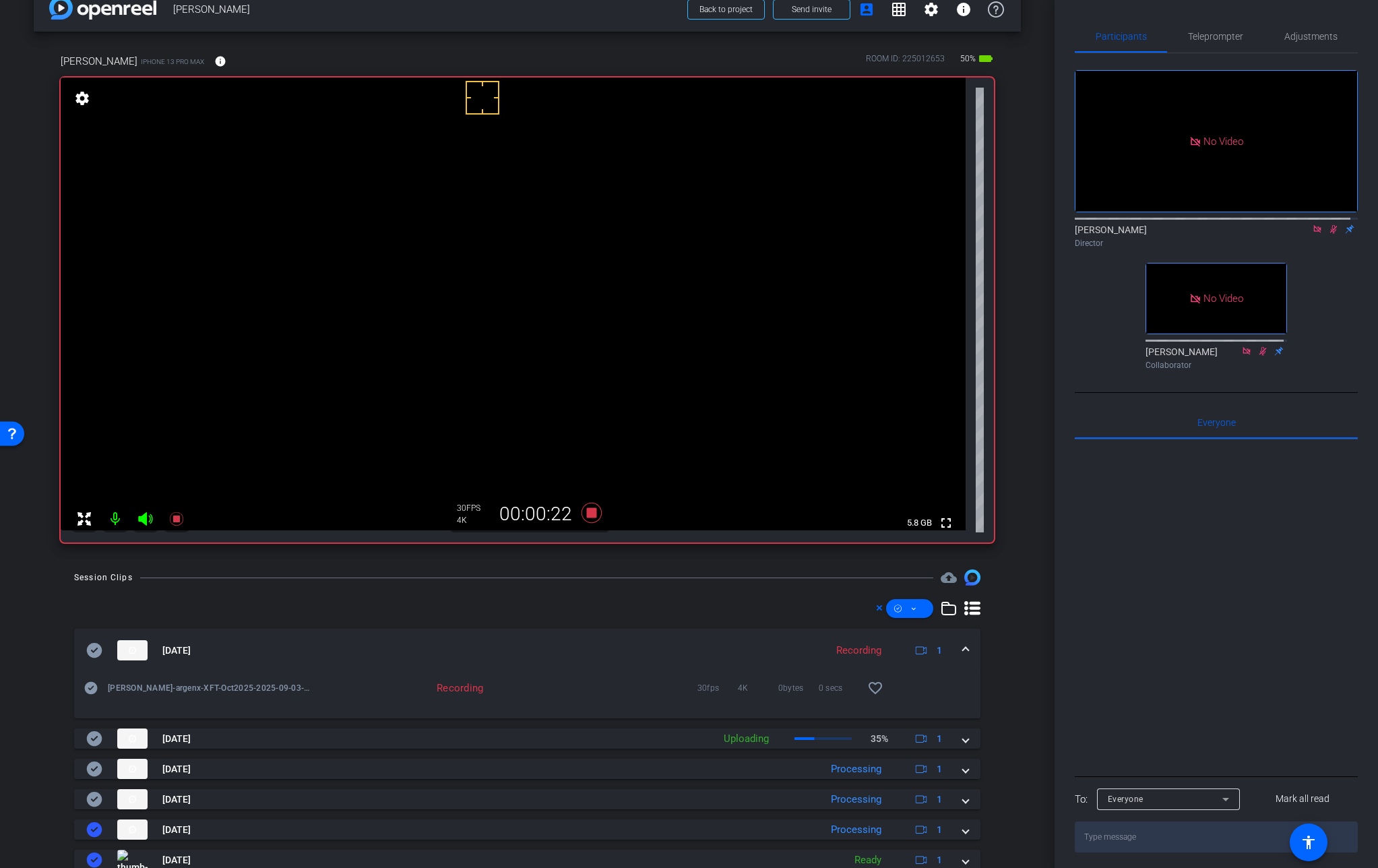
scroll to position [0, 0]
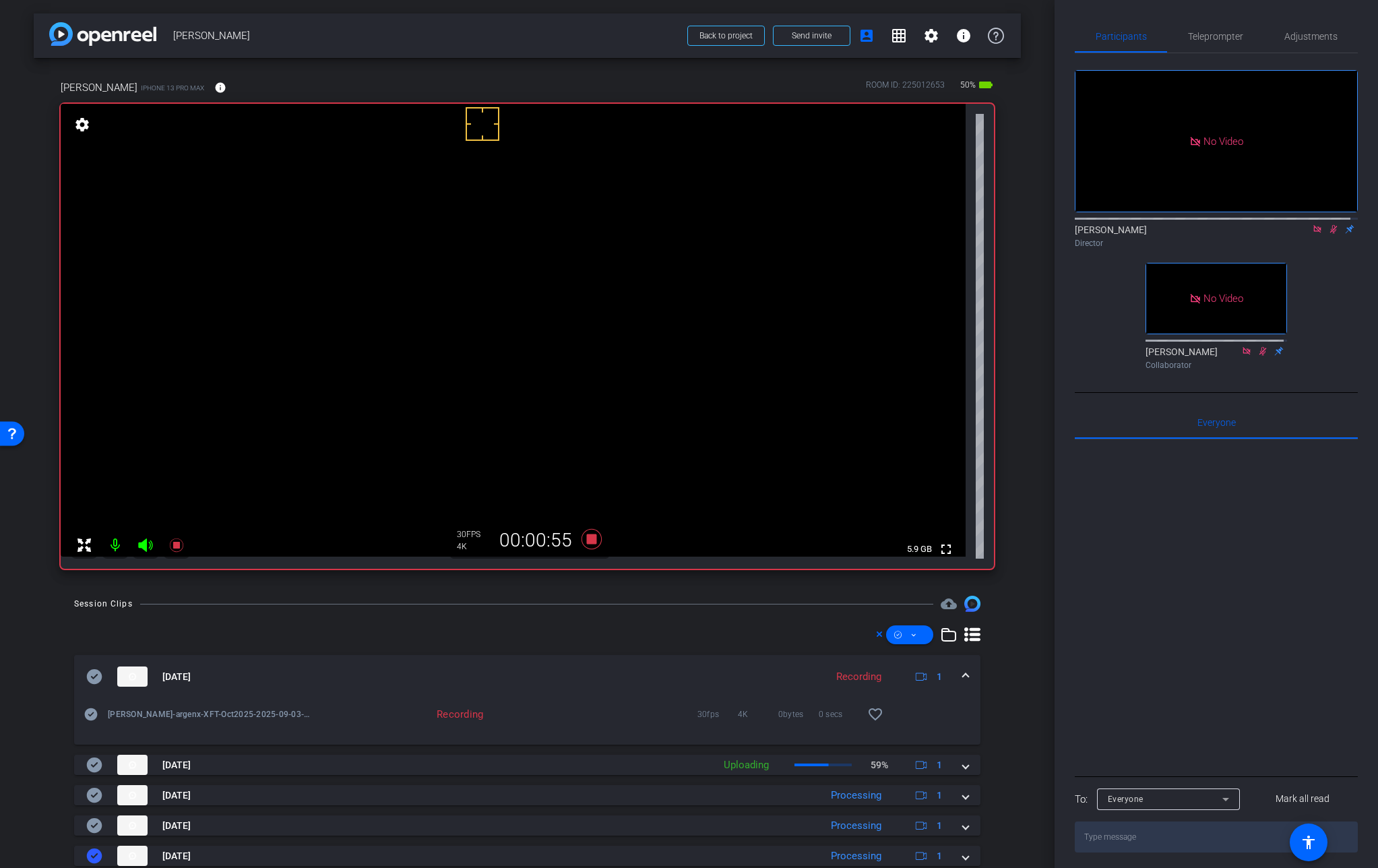
click at [475, 334] on video at bounding box center [513, 329] width 906 height 453
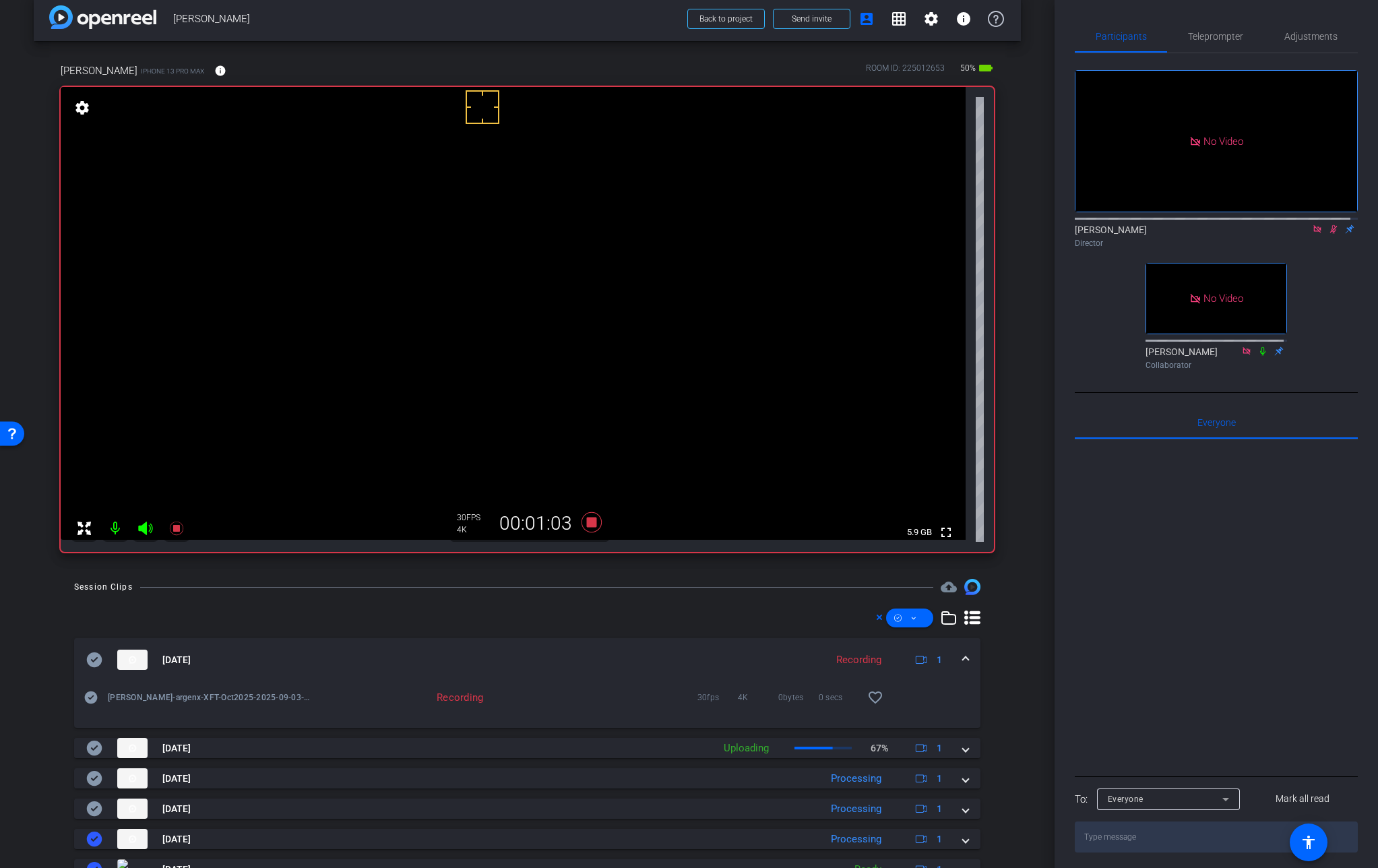
scroll to position [28, 0]
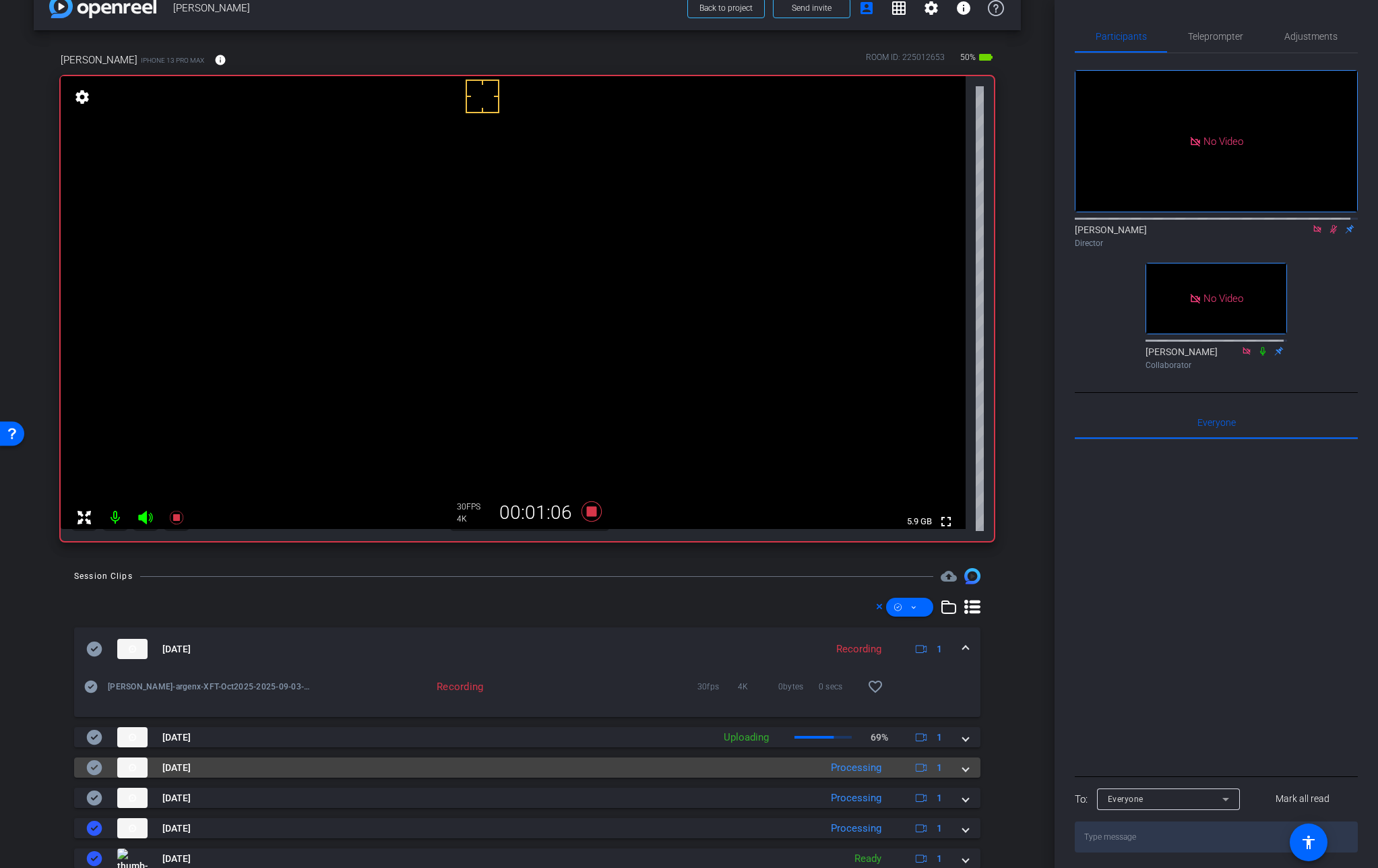
click at [963, 770] on span at bounding box center [965, 767] width 5 height 14
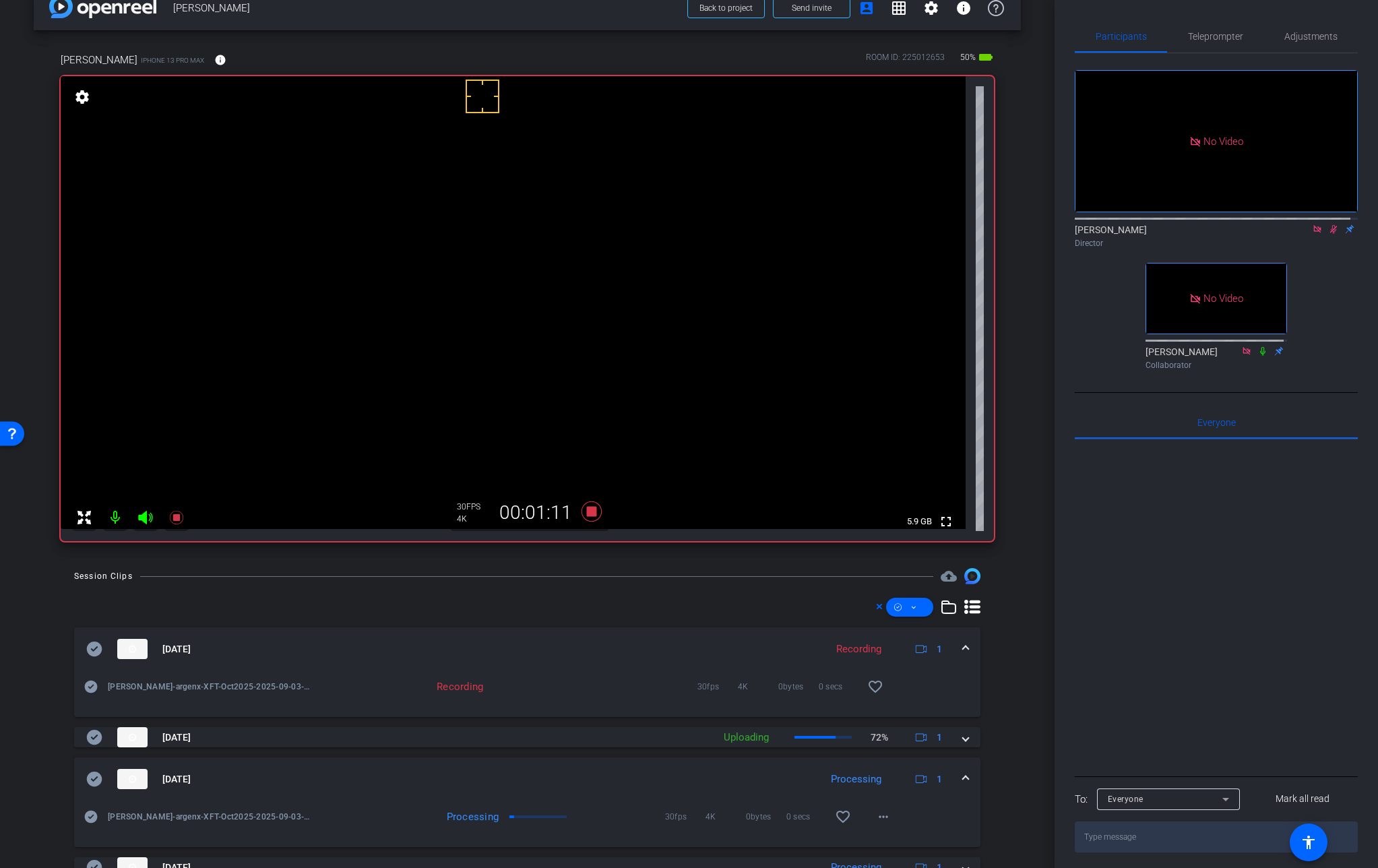
click at [963, 775] on span at bounding box center [965, 778] width 5 height 14
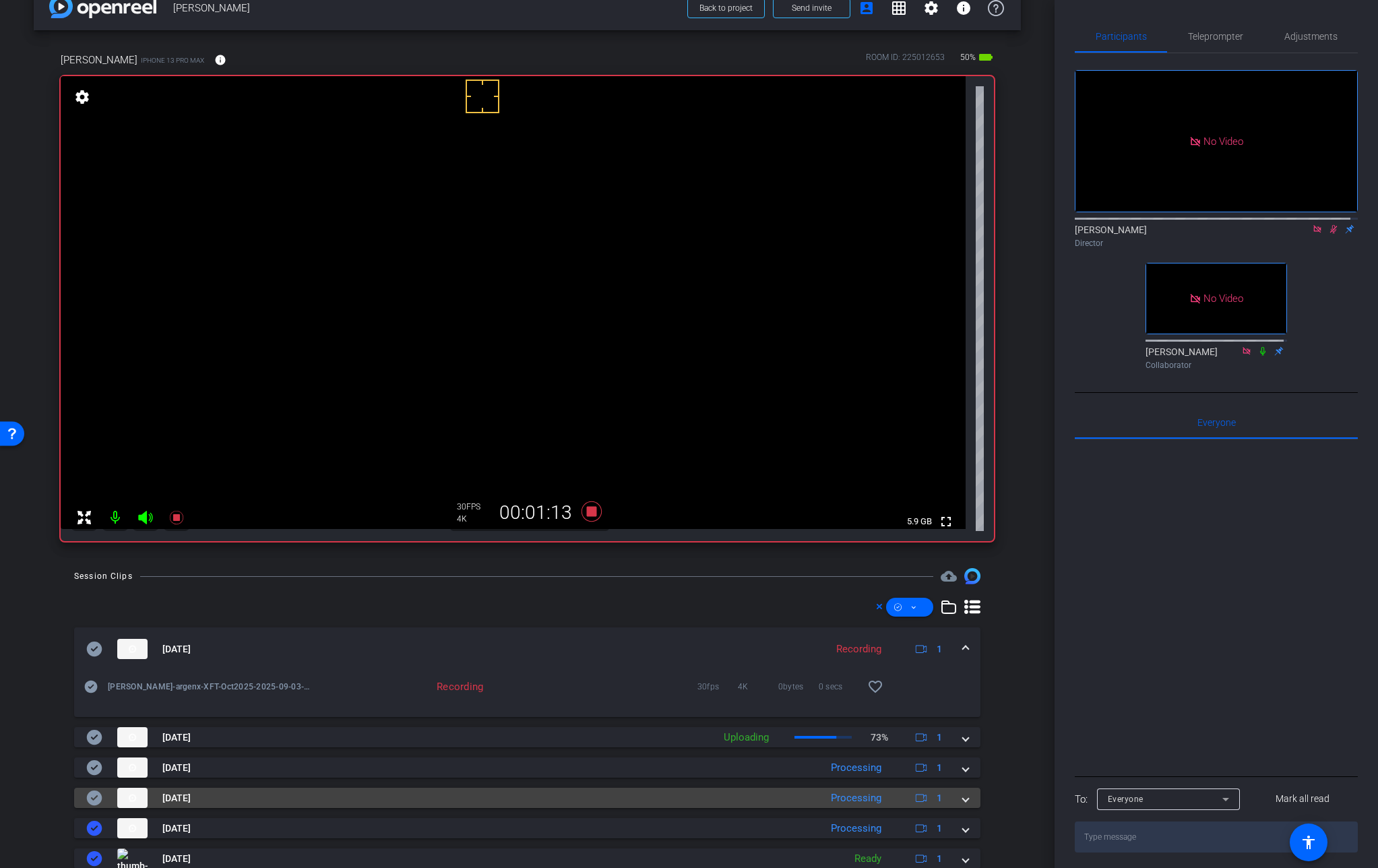
click at [956, 806] on mat-expansion-panel-header "[DATE] Processing 1" at bounding box center [527, 798] width 906 height 20
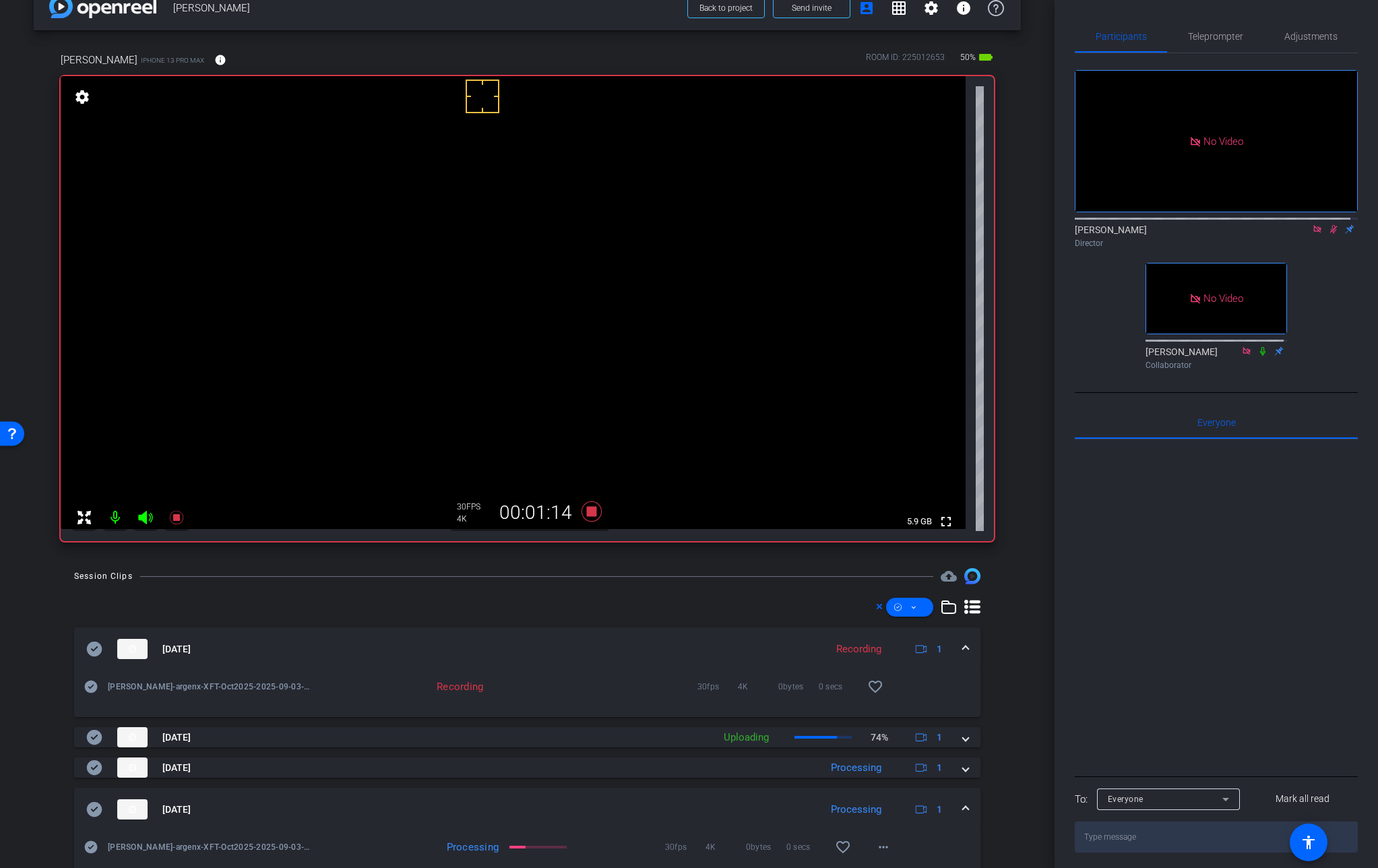
click at [963, 804] on span at bounding box center [965, 809] width 5 height 14
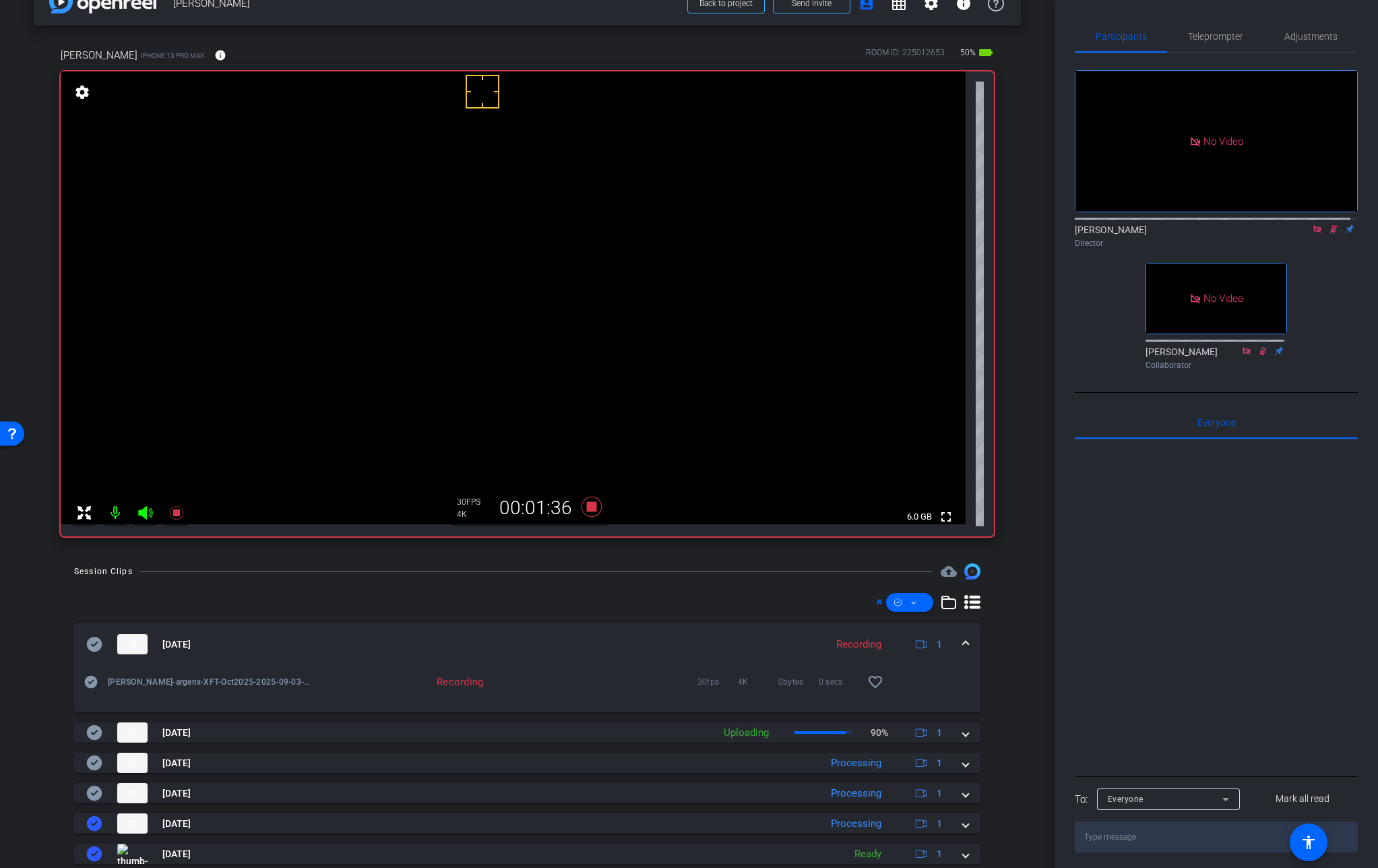
scroll to position [37, 0]
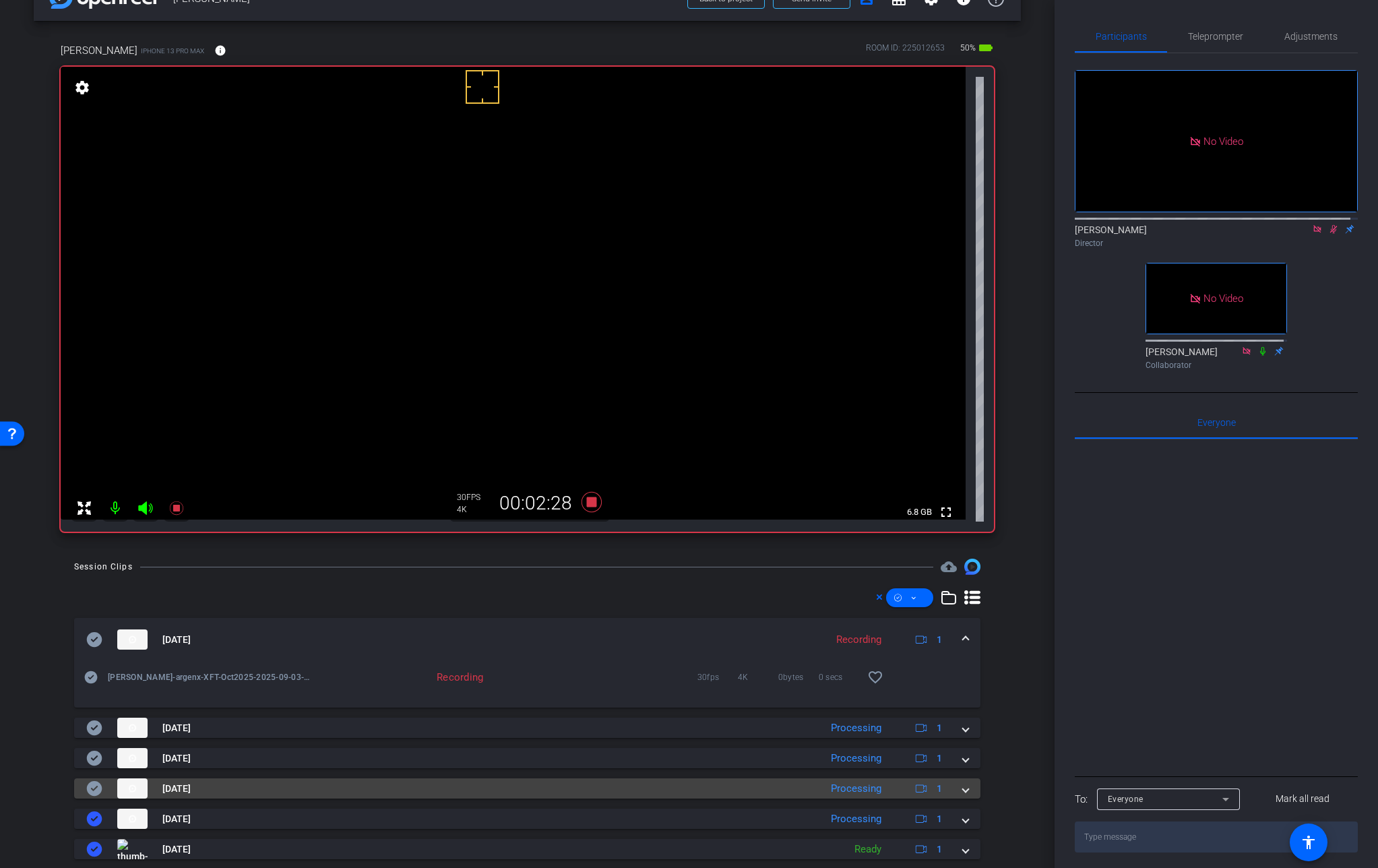
click at [963, 789] on span at bounding box center [965, 788] width 5 height 14
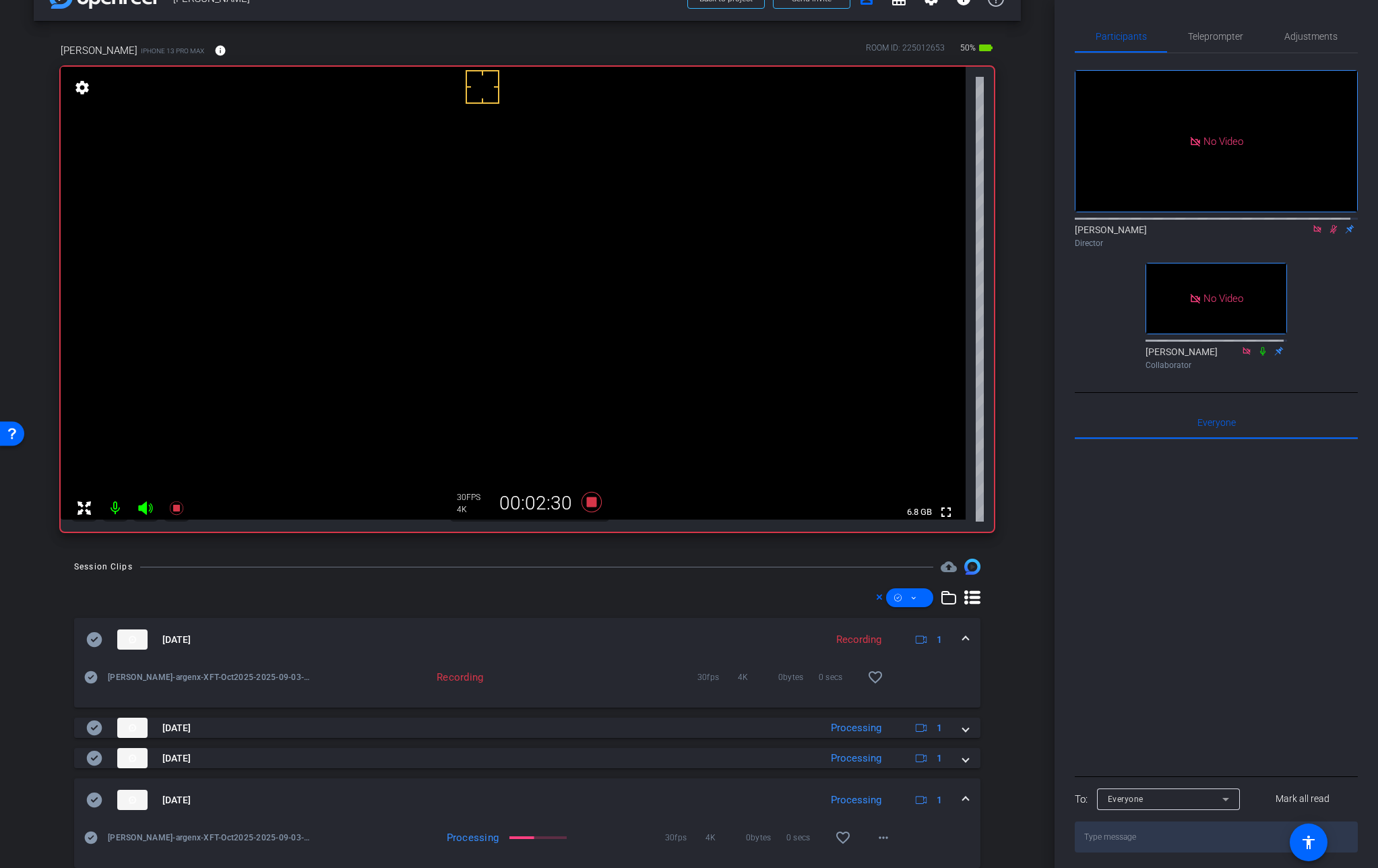
click at [957, 789] on mat-expansion-panel-header "[DATE] Processing 1" at bounding box center [527, 799] width 906 height 43
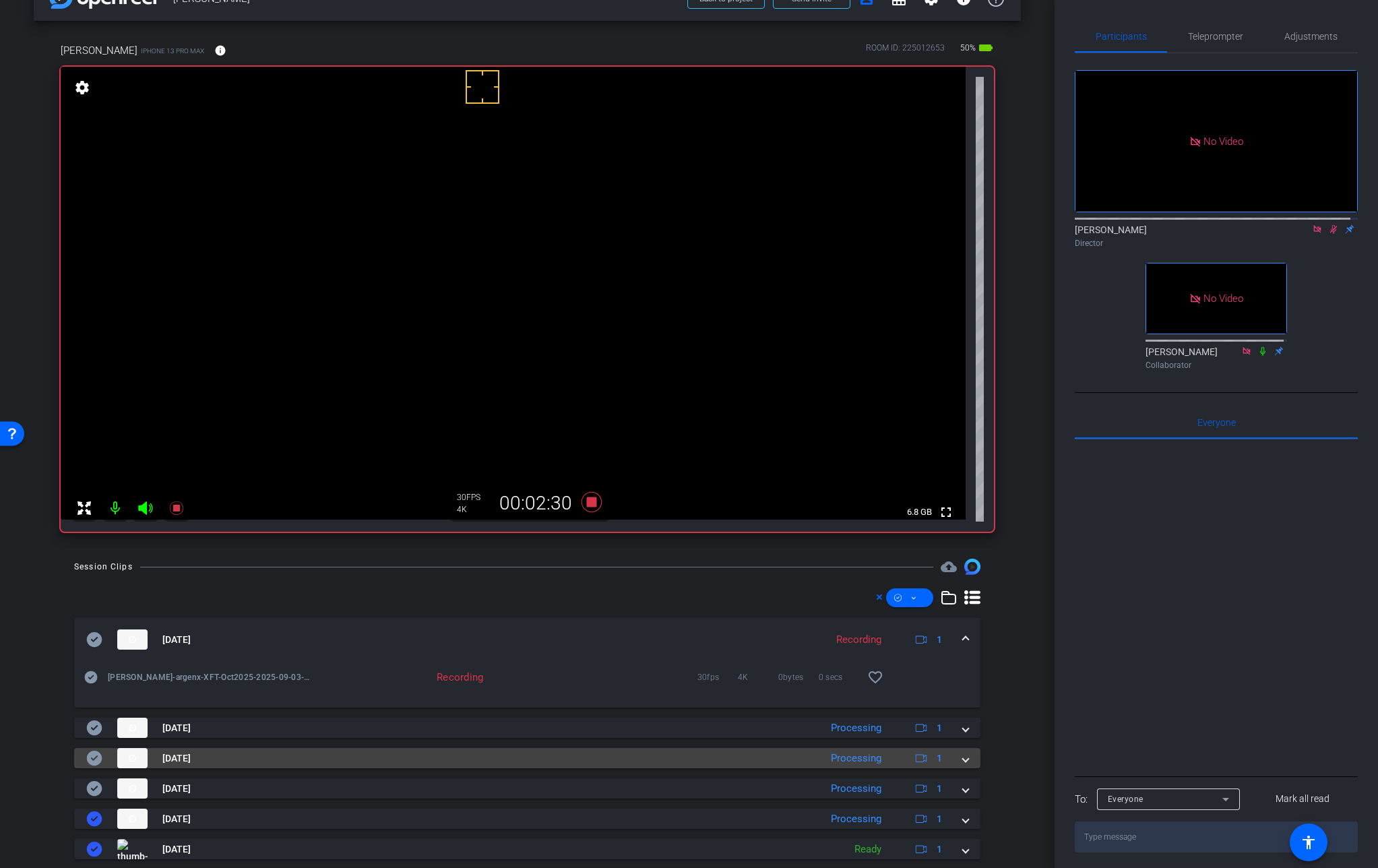
click at [963, 756] on span at bounding box center [965, 758] width 5 height 14
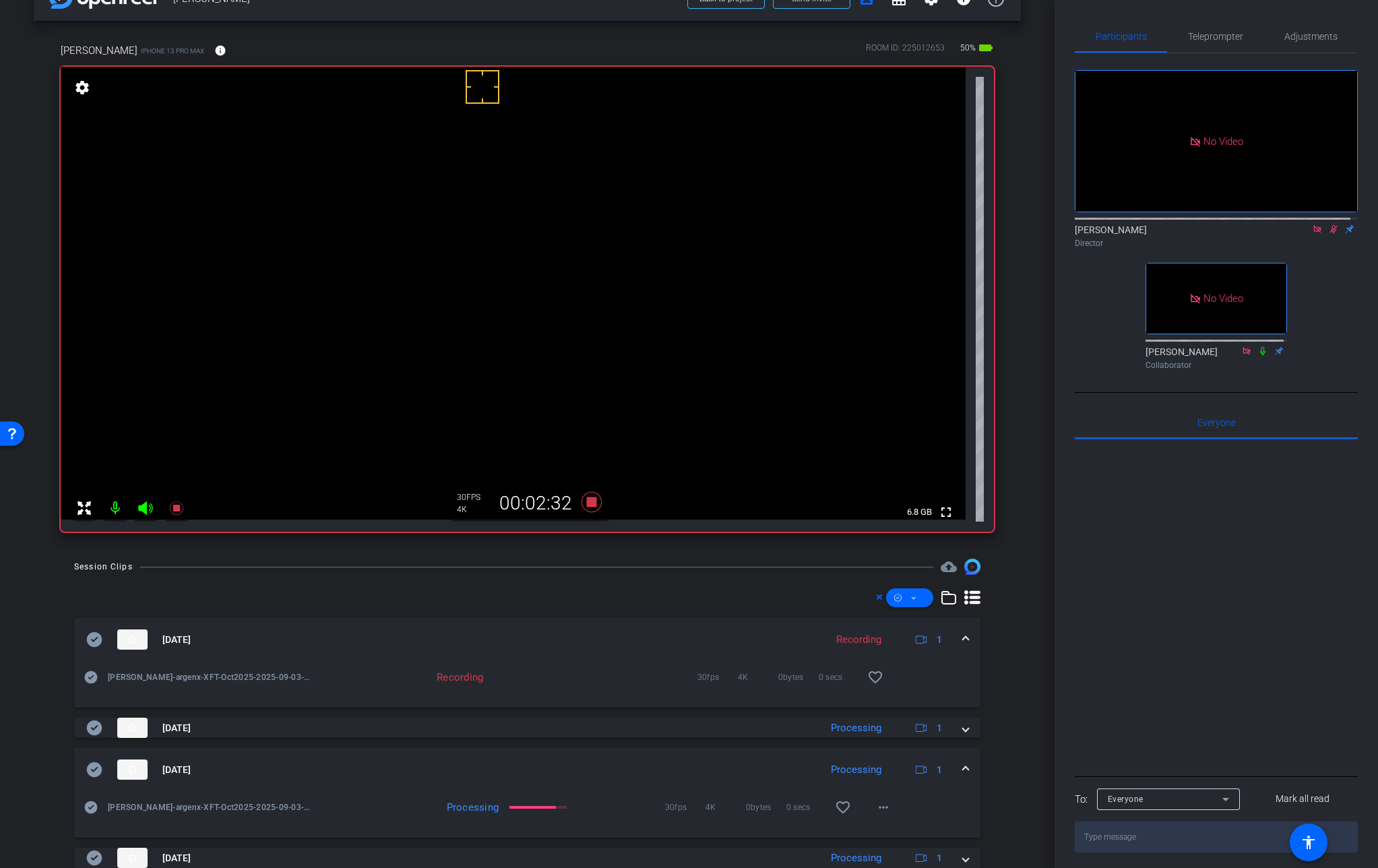
click at [958, 756] on mat-expansion-panel-header "[DATE] Processing 1" at bounding box center [527, 769] width 906 height 43
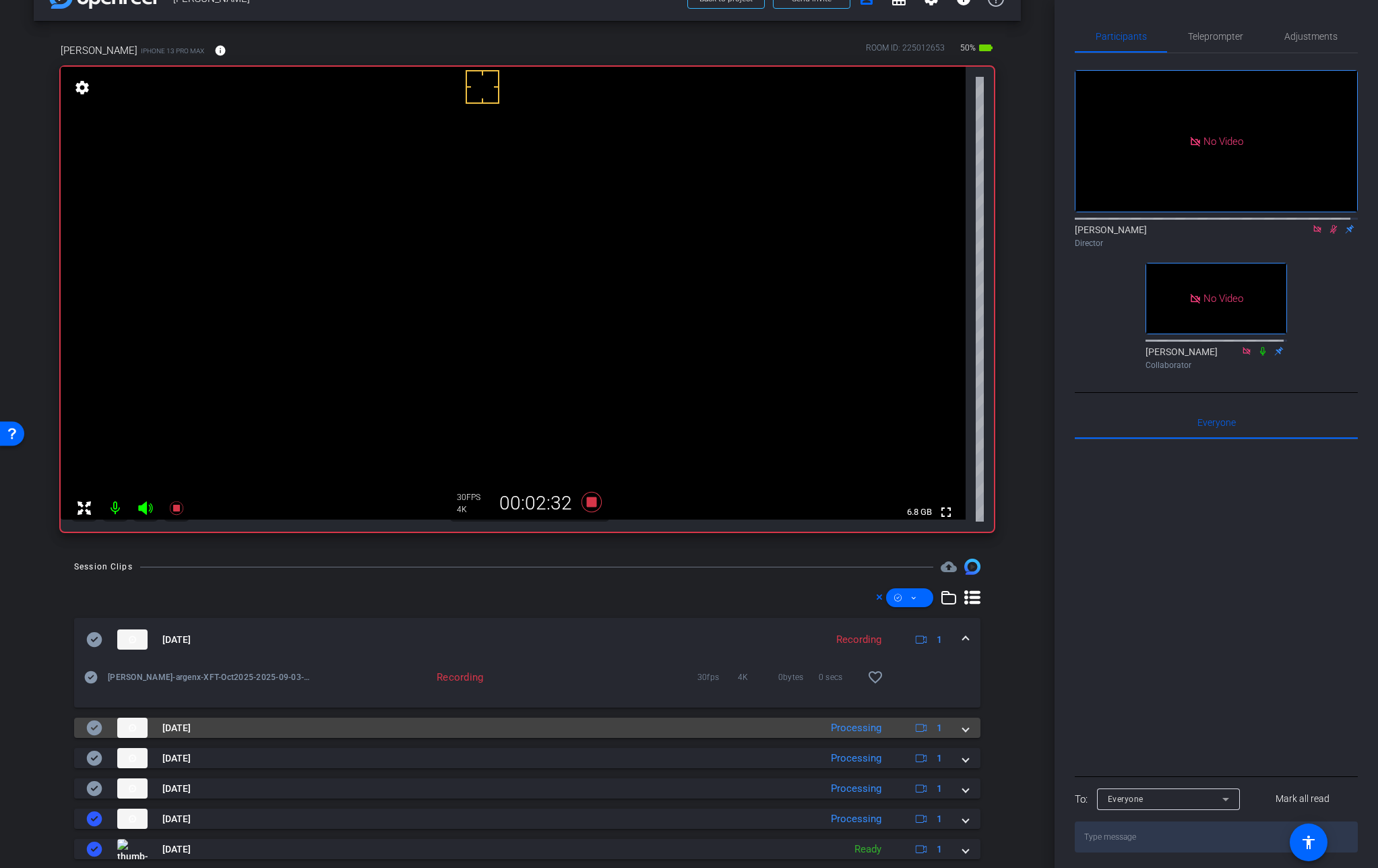
click at [963, 723] on span at bounding box center [965, 727] width 5 height 14
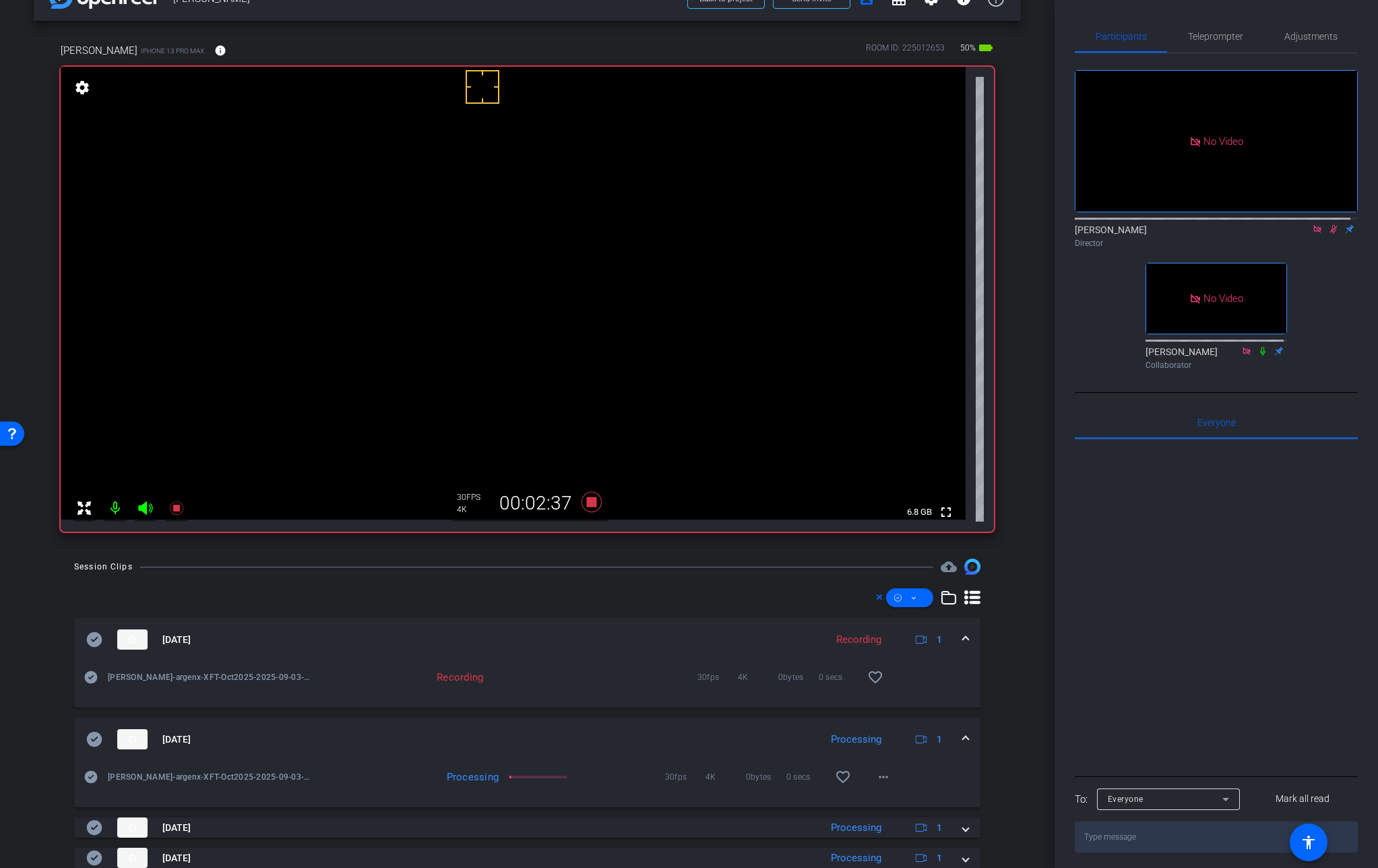
click at [957, 723] on mat-expansion-panel-header "[DATE] Processing 1" at bounding box center [527, 739] width 906 height 43
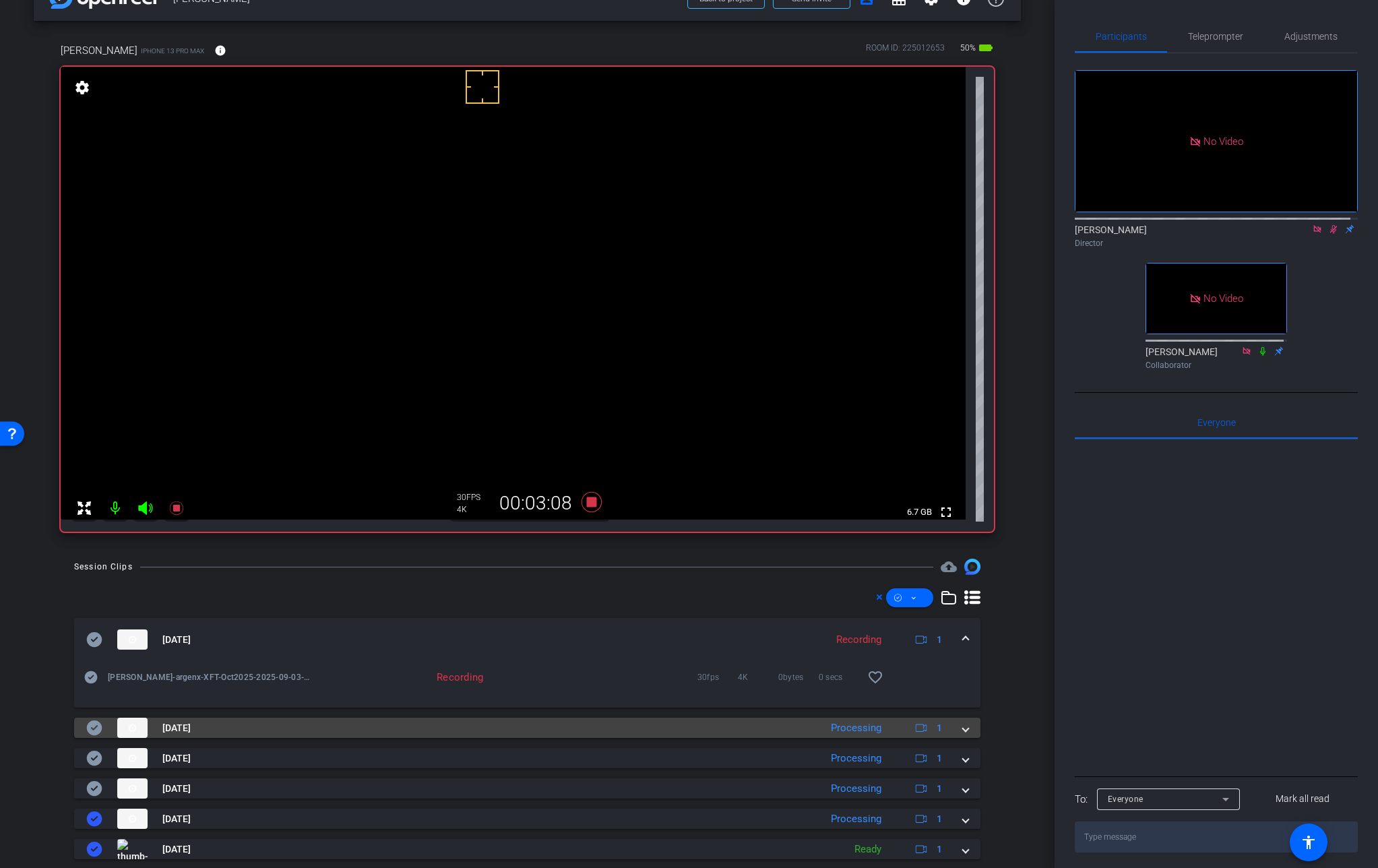
click at [963, 727] on span at bounding box center [965, 727] width 5 height 14
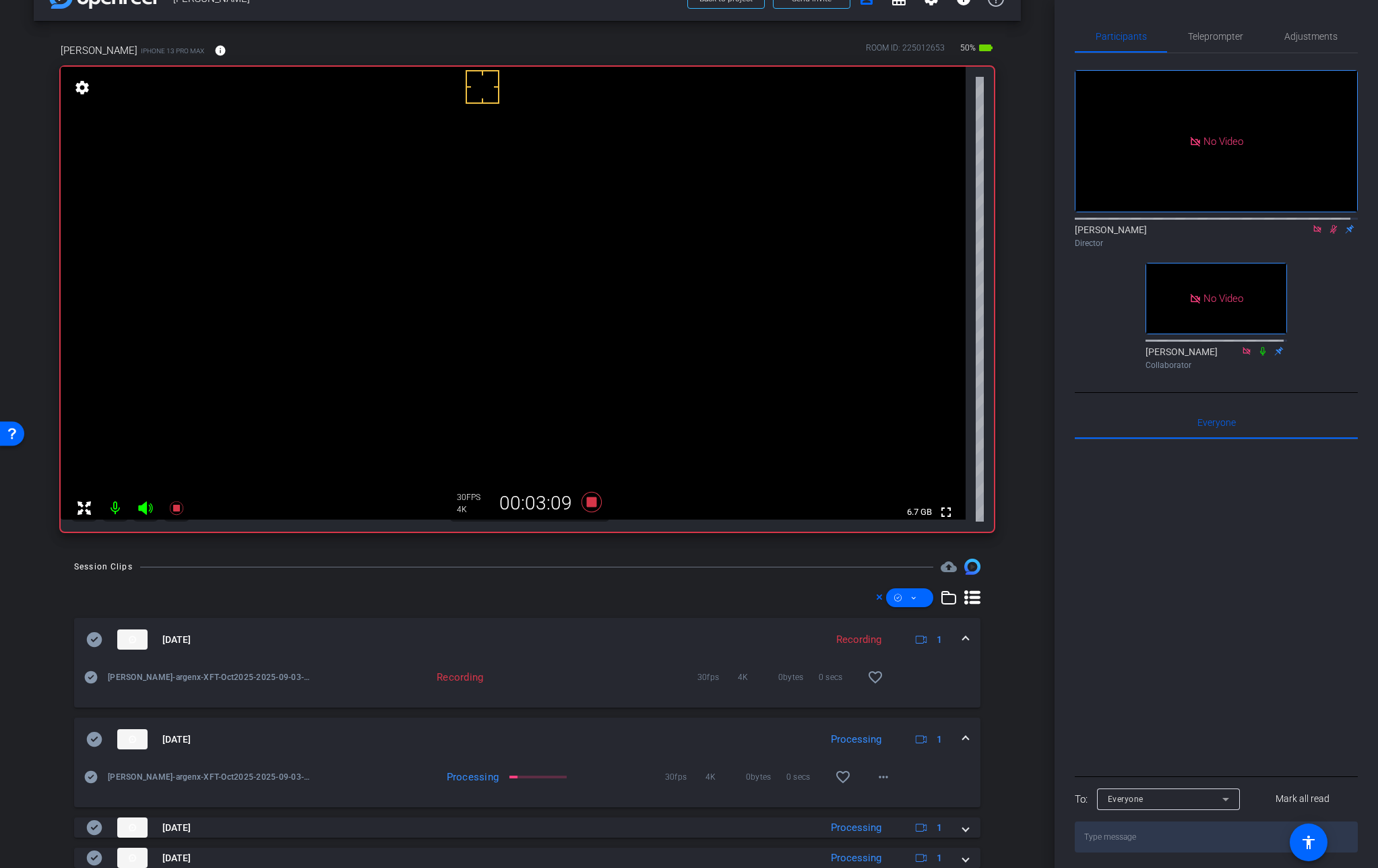
click at [955, 727] on mat-expansion-panel-header "[DATE] Processing 1" at bounding box center [527, 739] width 906 height 43
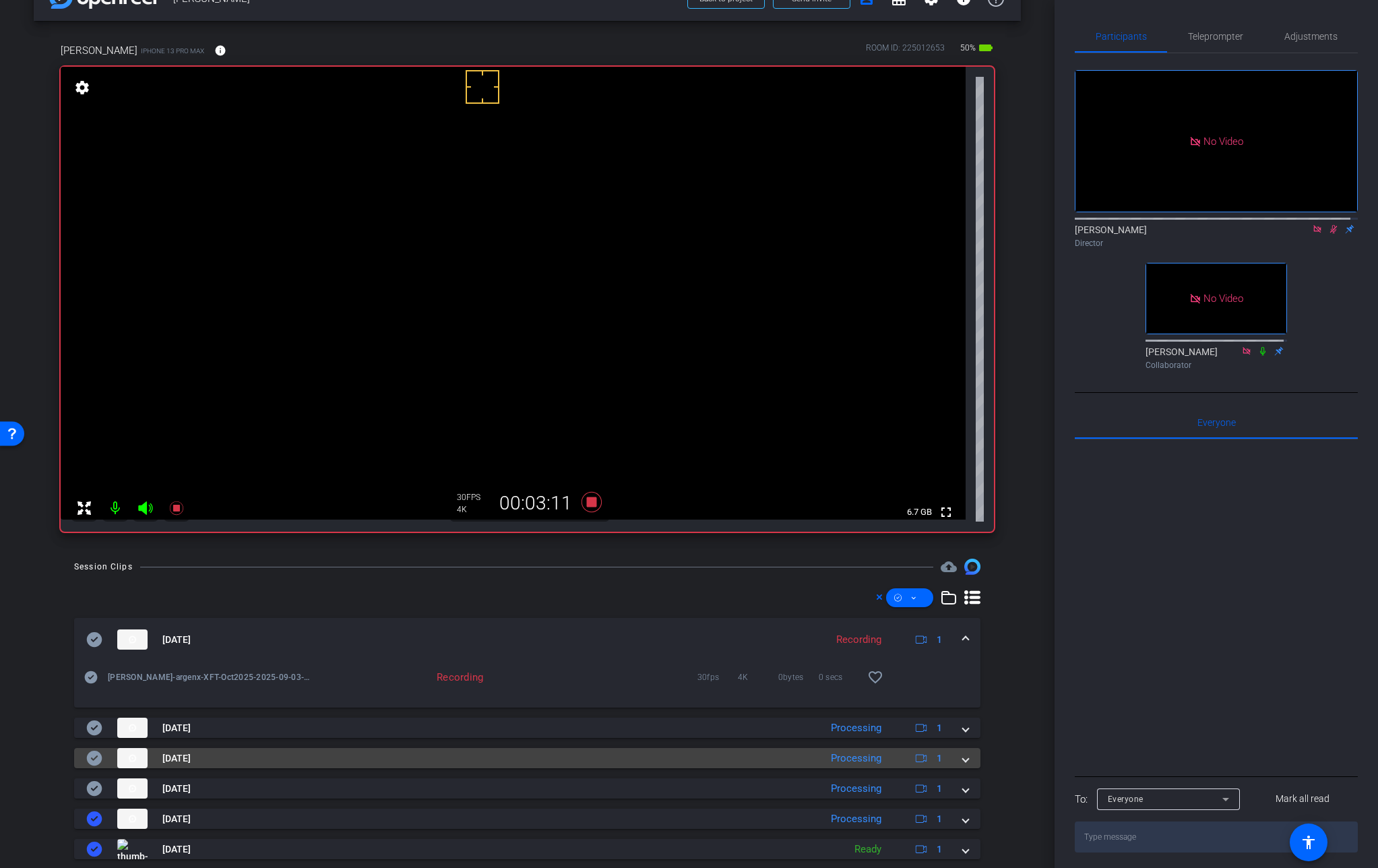
click at [963, 759] on span at bounding box center [965, 758] width 5 height 14
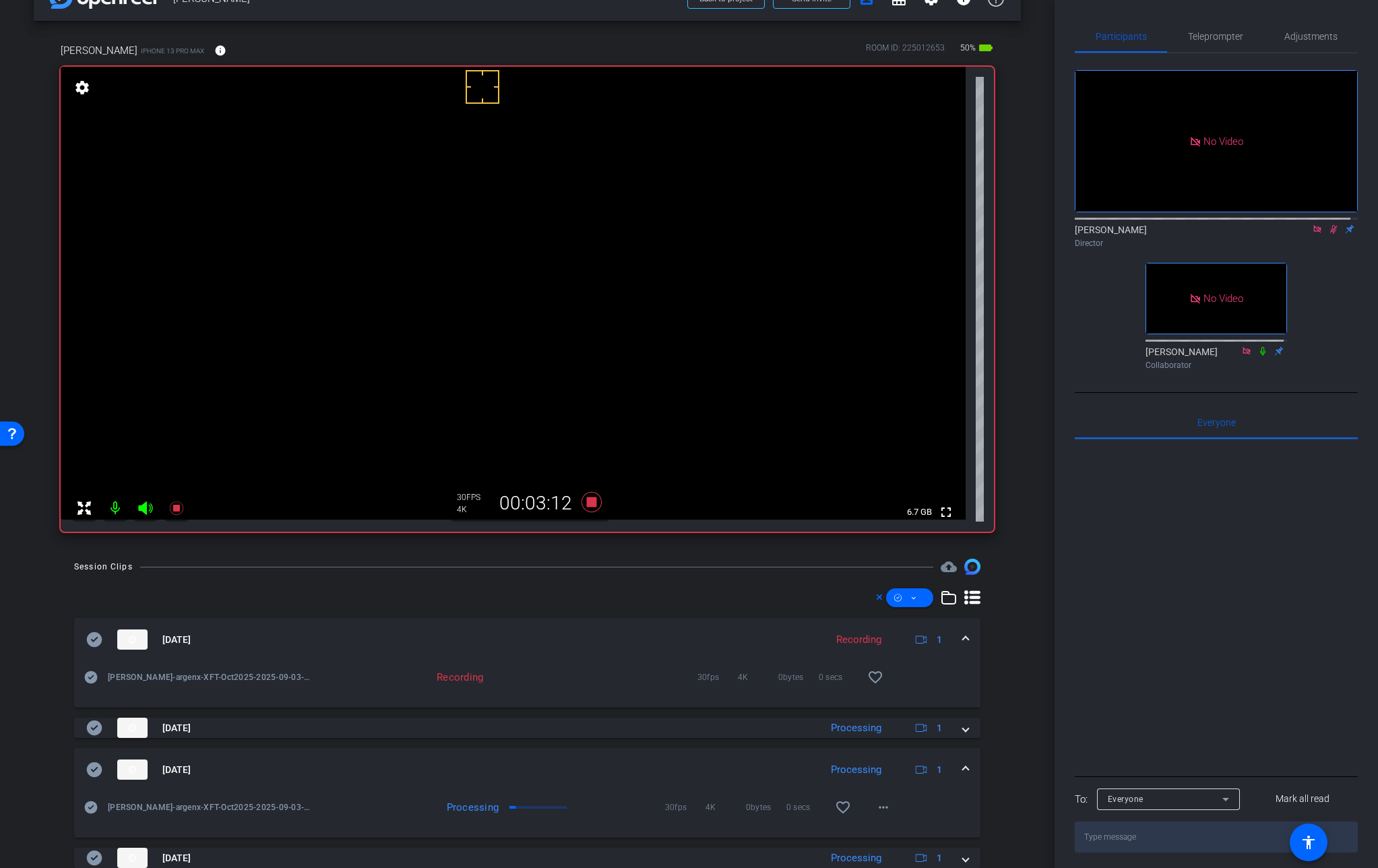
click at [956, 759] on mat-expansion-panel-header "[DATE] Processing 1" at bounding box center [527, 769] width 906 height 43
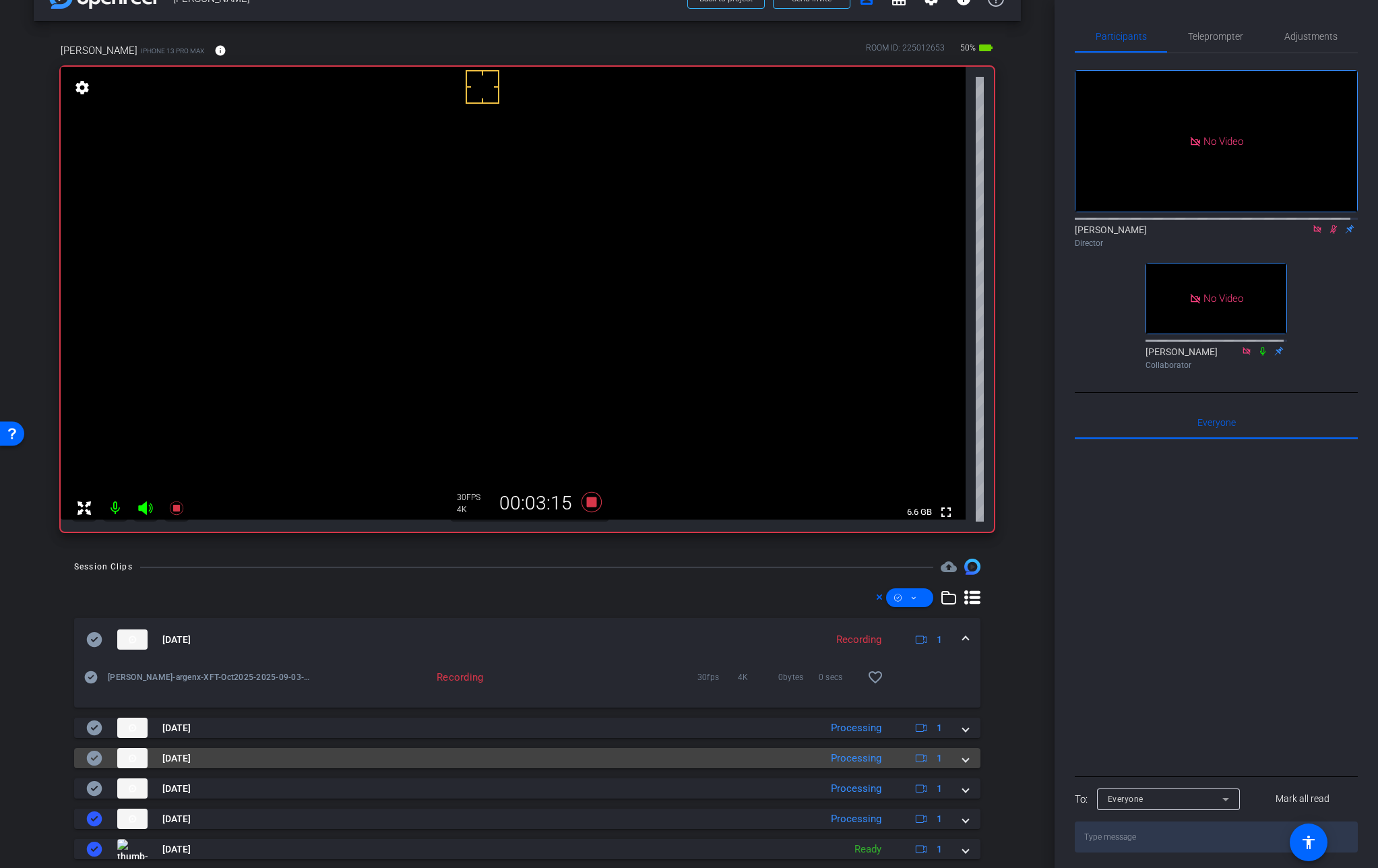
scroll to position [25, 0]
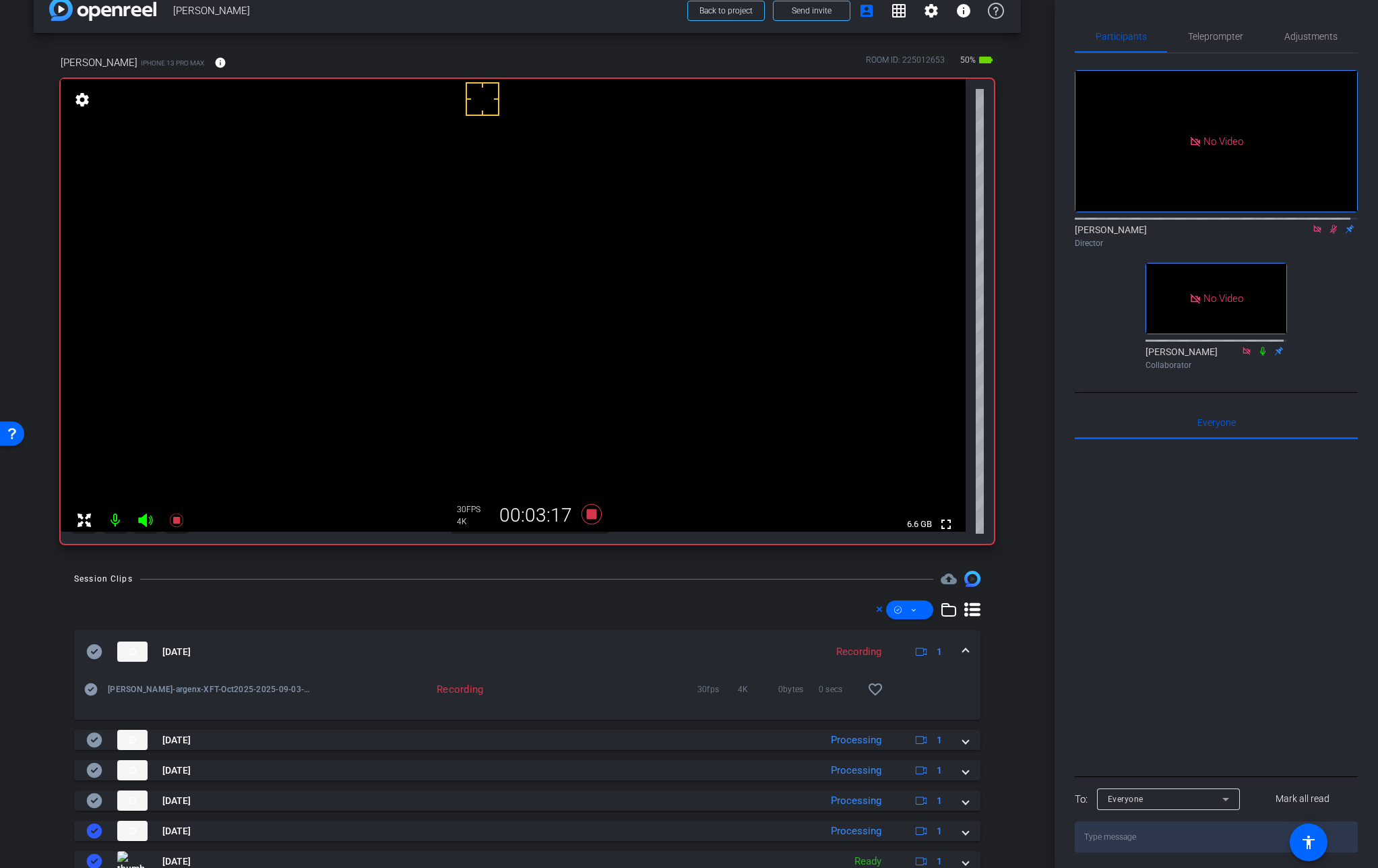
click at [464, 302] on video at bounding box center [513, 305] width 906 height 453
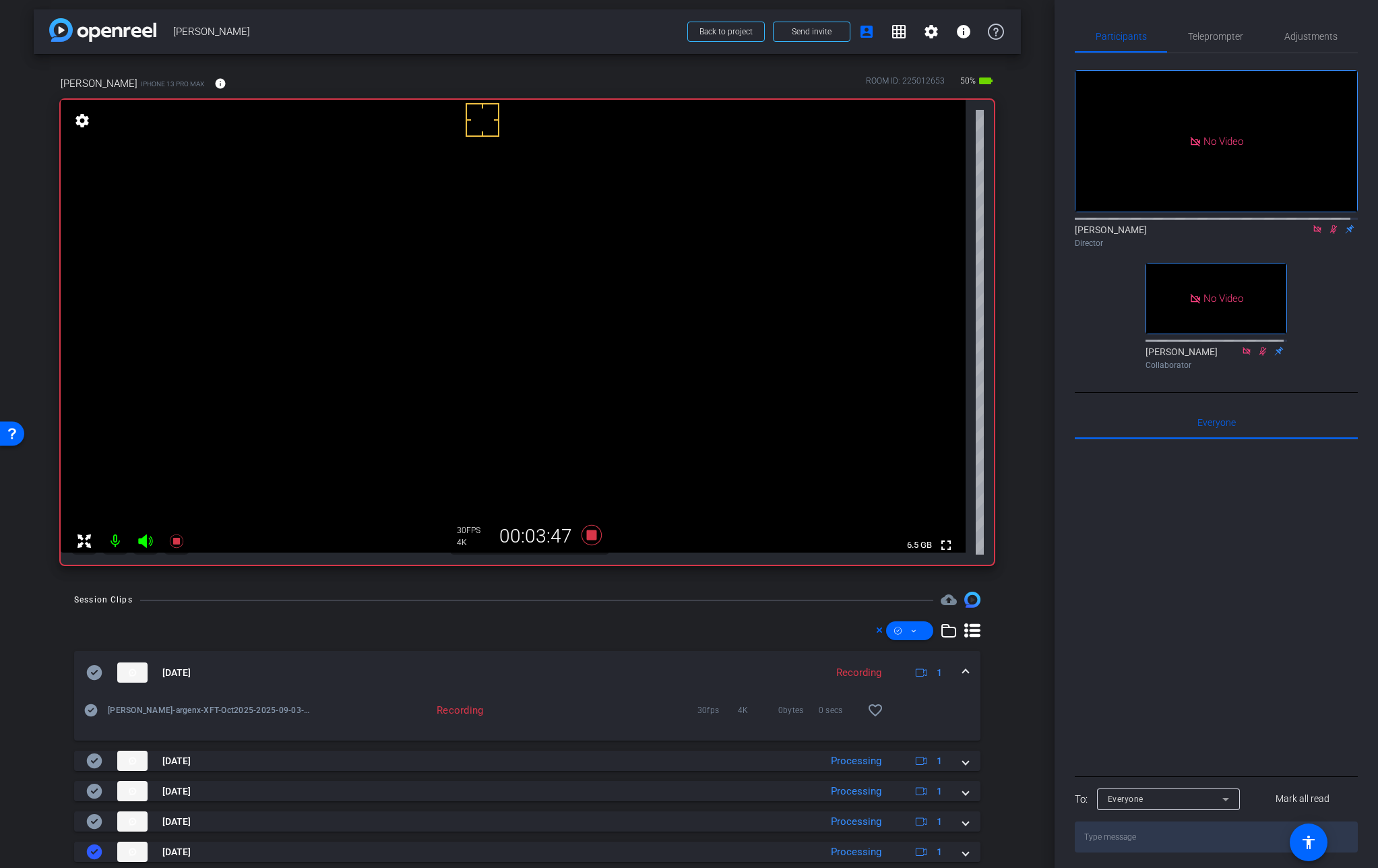
scroll to position [0, 0]
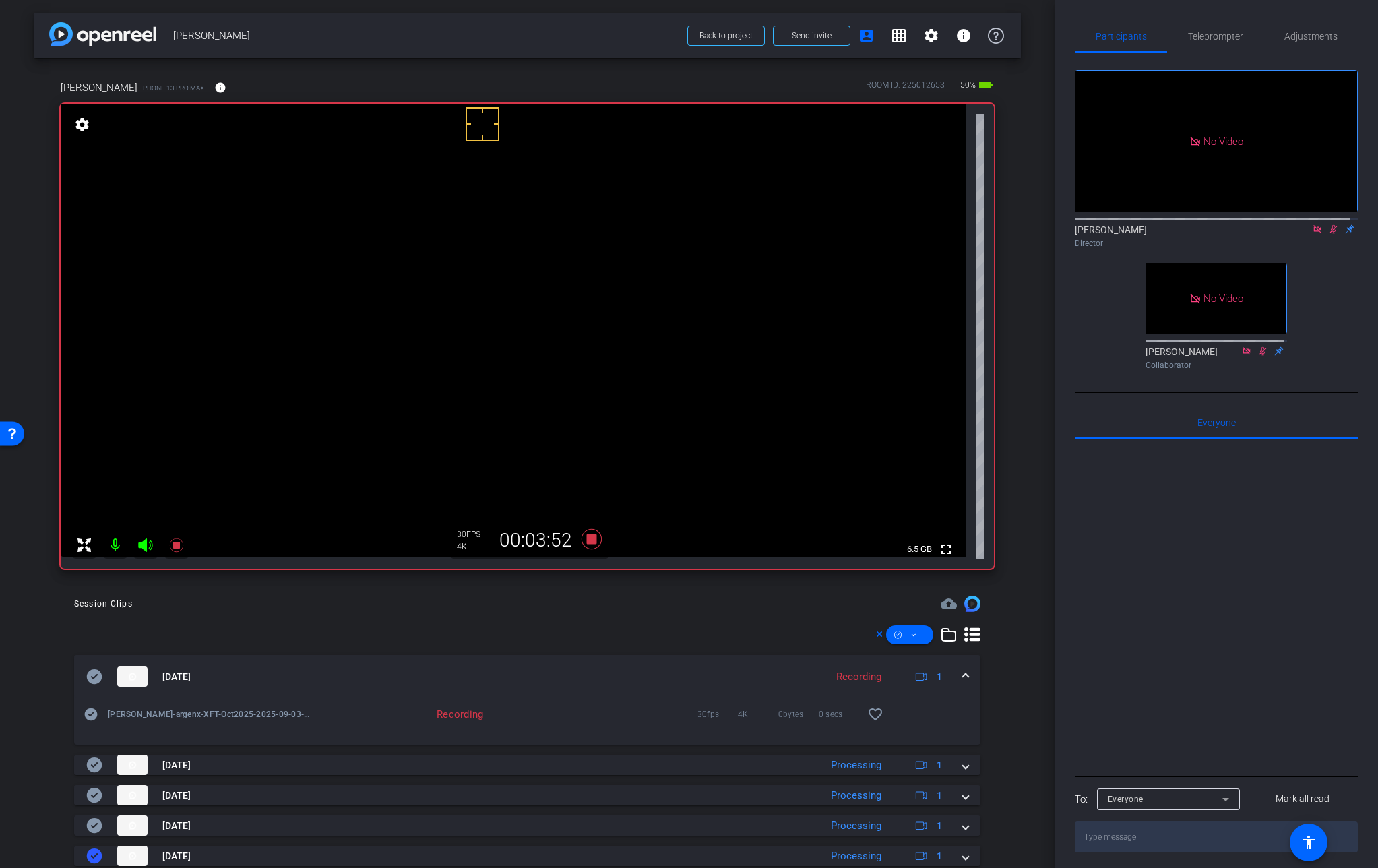
click at [468, 329] on video at bounding box center [513, 329] width 906 height 453
click at [462, 318] on video at bounding box center [513, 329] width 906 height 453
click at [596, 538] on icon at bounding box center [591, 539] width 32 height 24
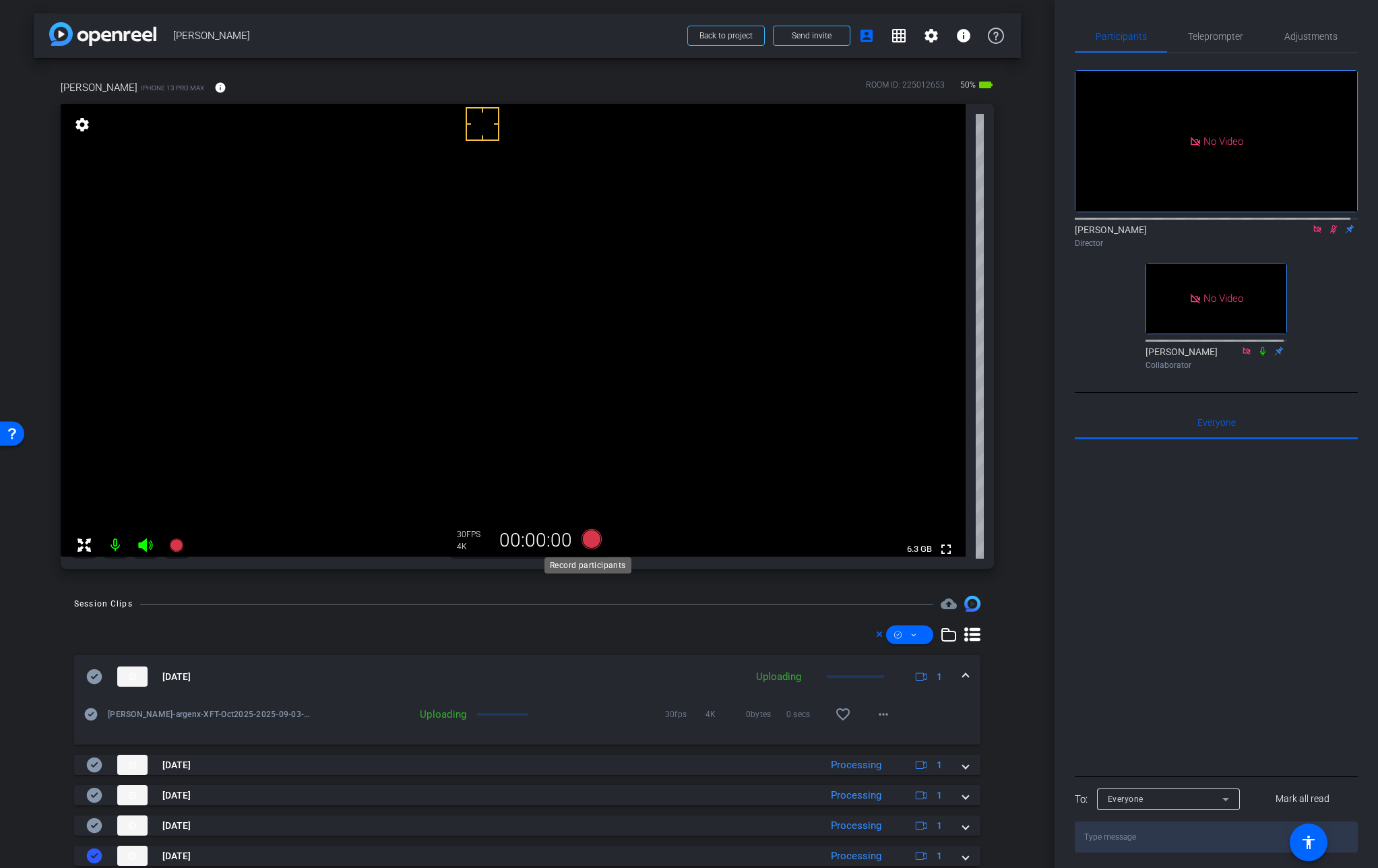
click at [589, 539] on icon at bounding box center [591, 539] width 20 height 20
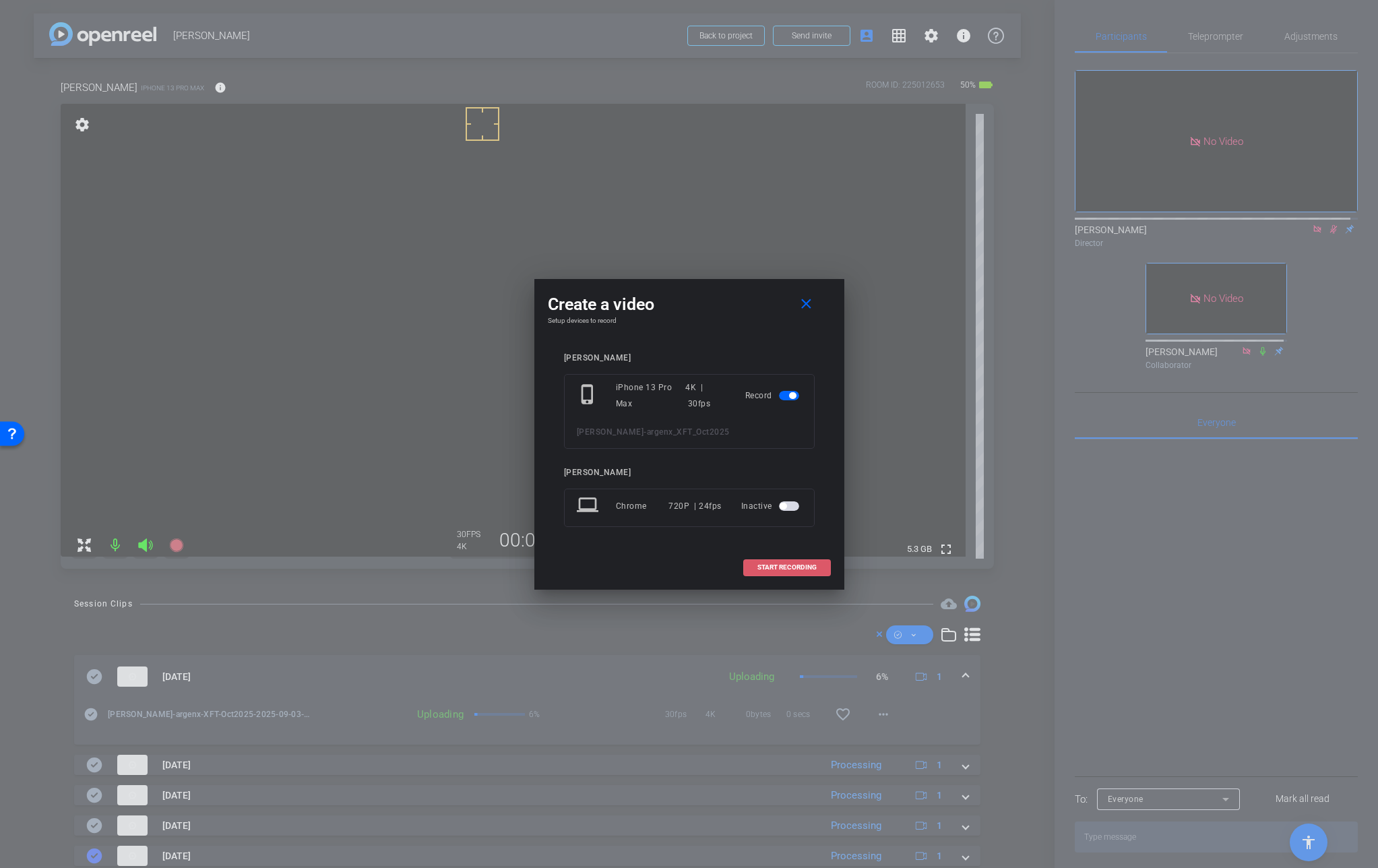
click at [781, 564] on span "START RECORDING" at bounding box center [787, 567] width 59 height 7
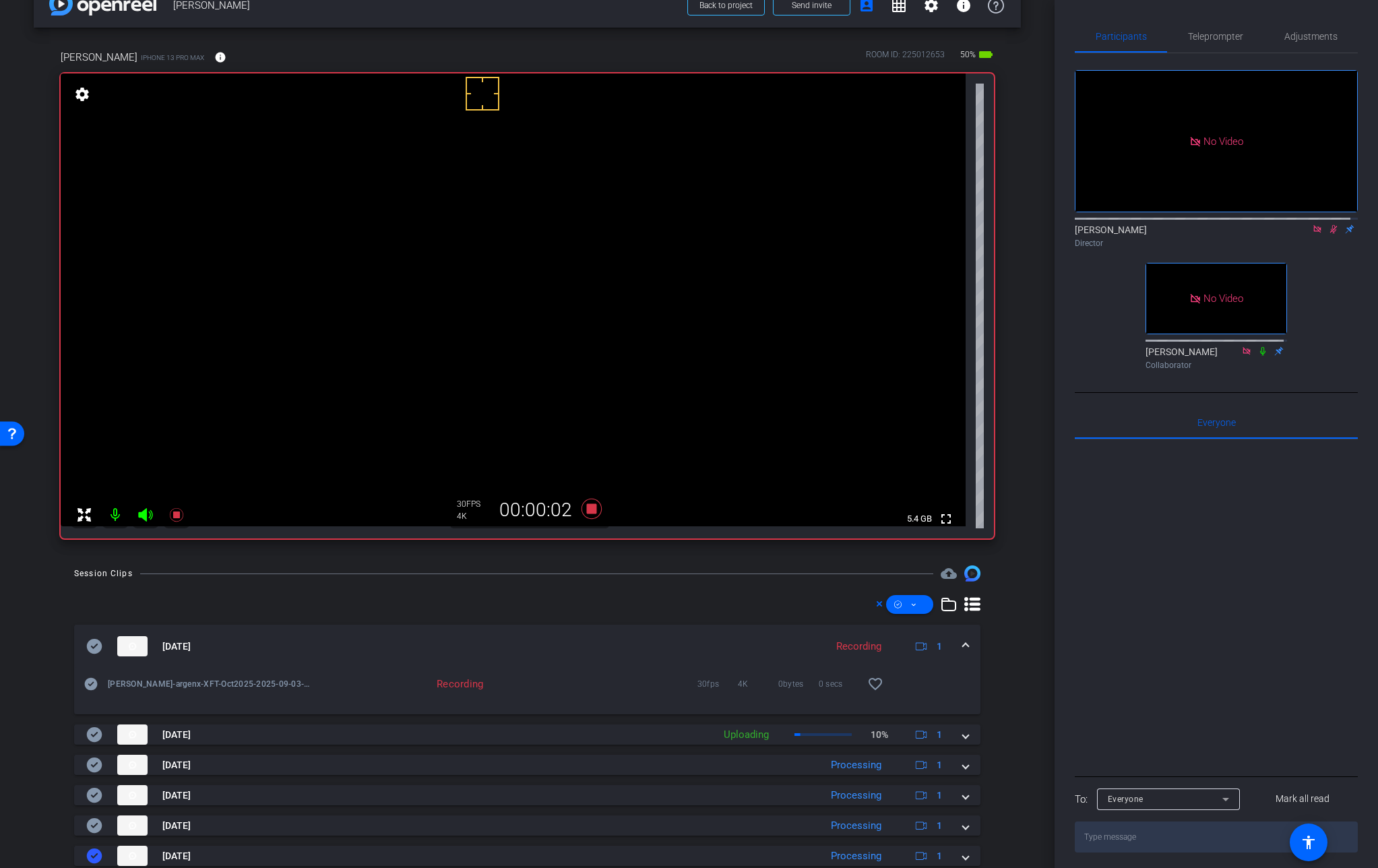
scroll to position [40, 0]
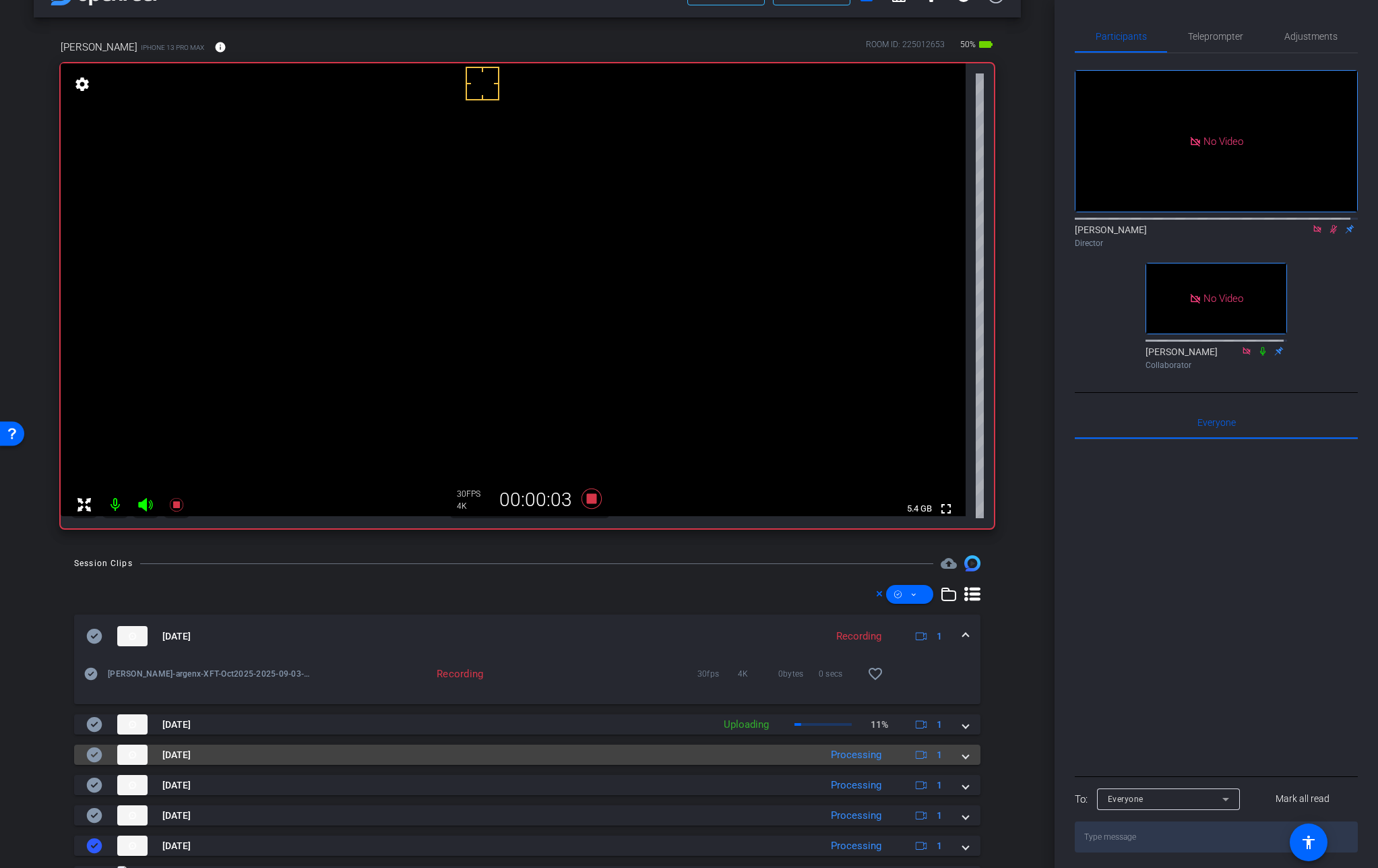
click at [963, 756] on span at bounding box center [965, 754] width 5 height 14
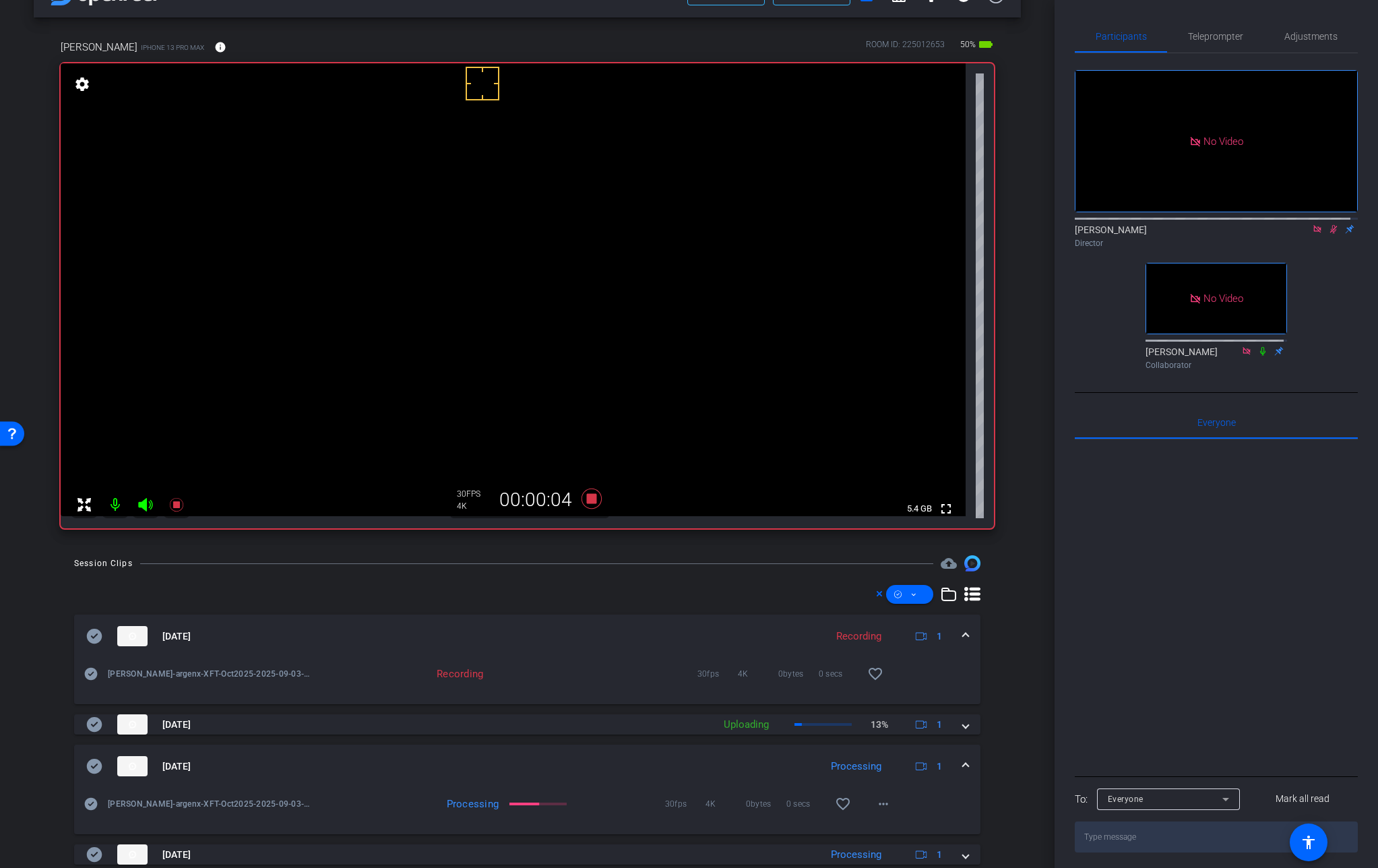
click at [962, 756] on mat-expansion-panel-header "[DATE] Processing 1" at bounding box center [527, 766] width 906 height 43
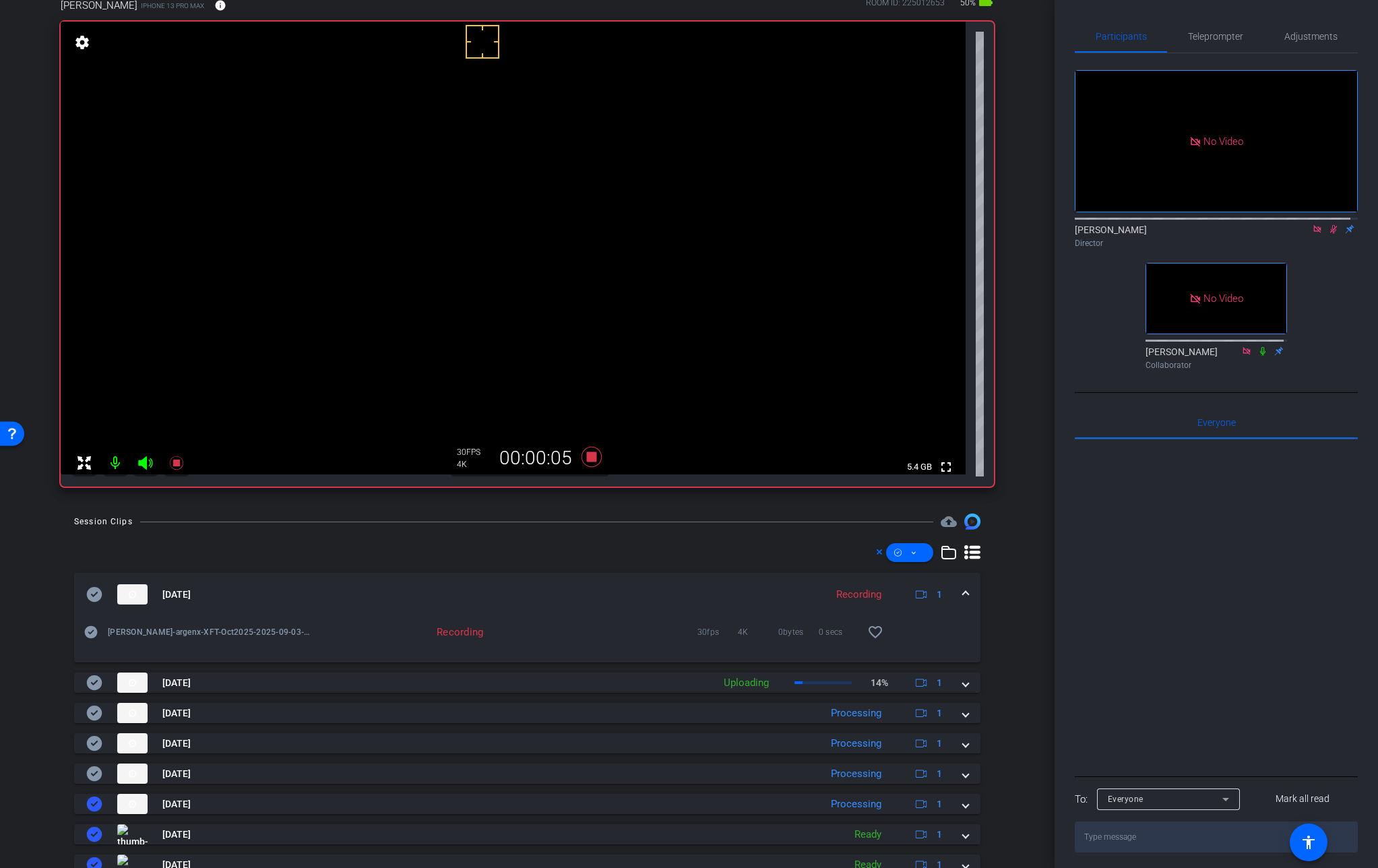
scroll to position [84, 0]
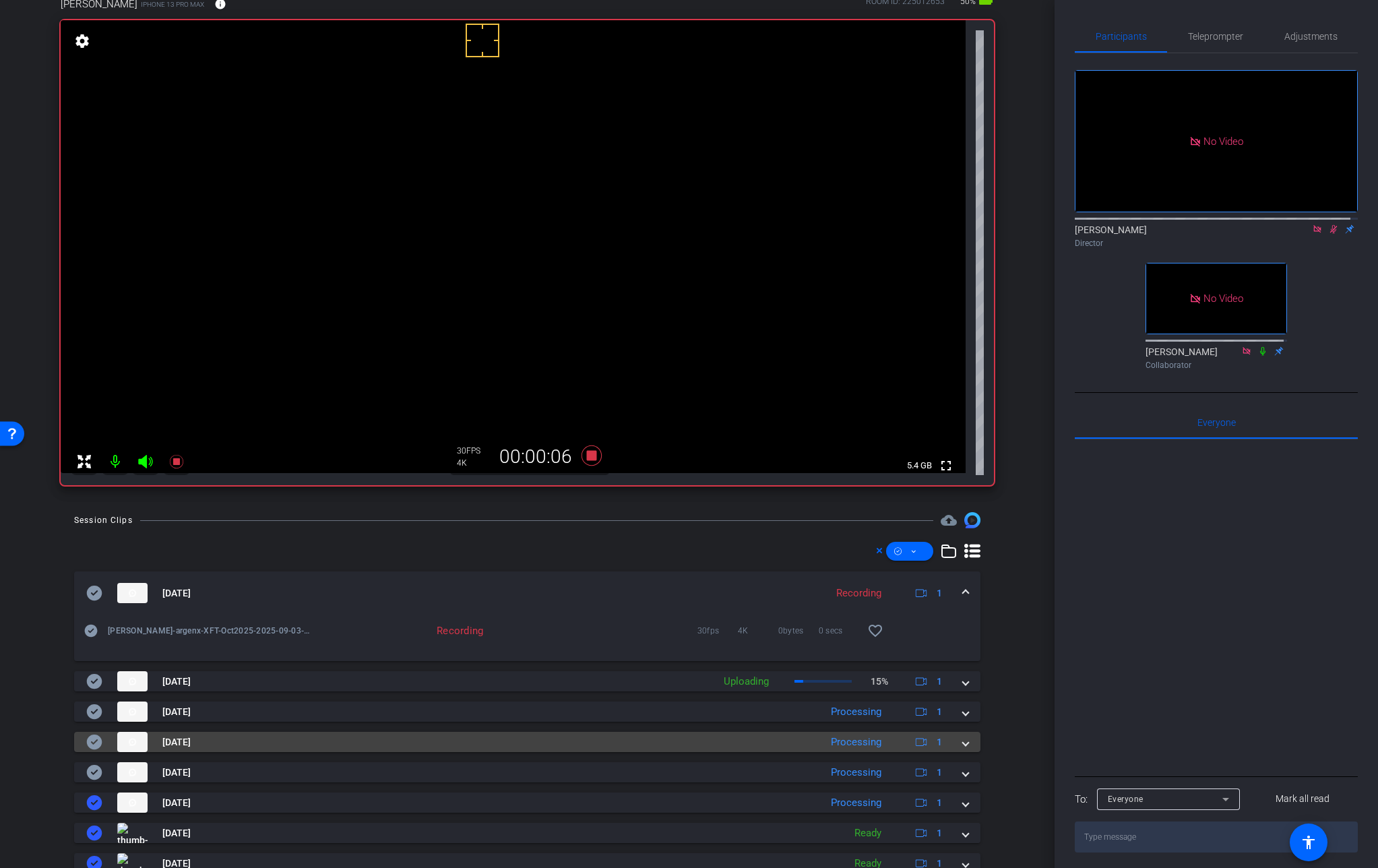
click at [964, 743] on mat-expansion-panel-header "[DATE] Processing 1" at bounding box center [527, 742] width 906 height 20
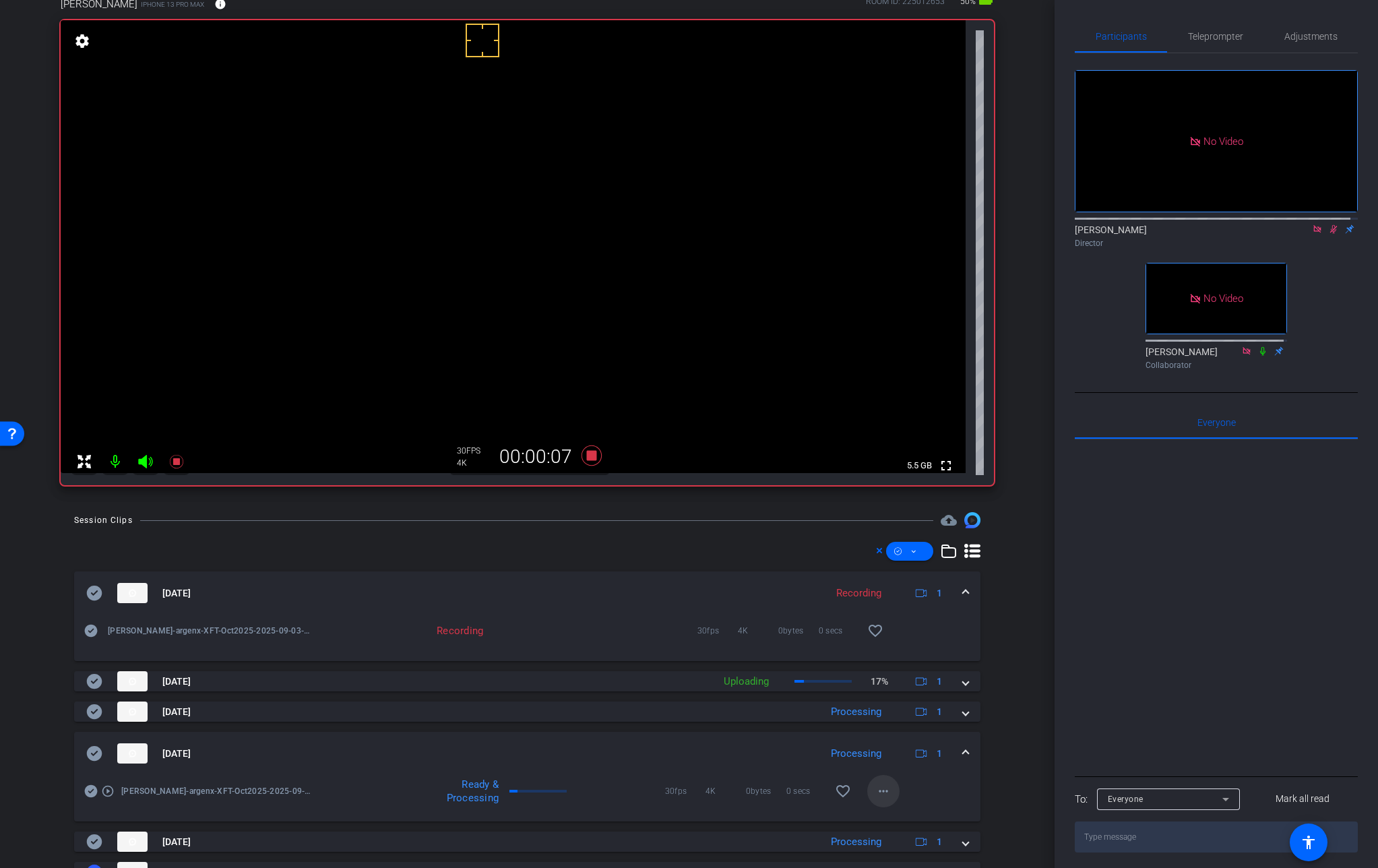
click at [876, 788] on mat-icon "more_horiz" at bounding box center [884, 791] width 16 height 16
click at [903, 663] on span "Download Original" at bounding box center [911, 662] width 81 height 16
click at [94, 751] on icon at bounding box center [94, 753] width 15 height 15
click at [967, 750] on mat-expansion-panel-header "[DATE] Processing 1" at bounding box center [527, 753] width 906 height 43
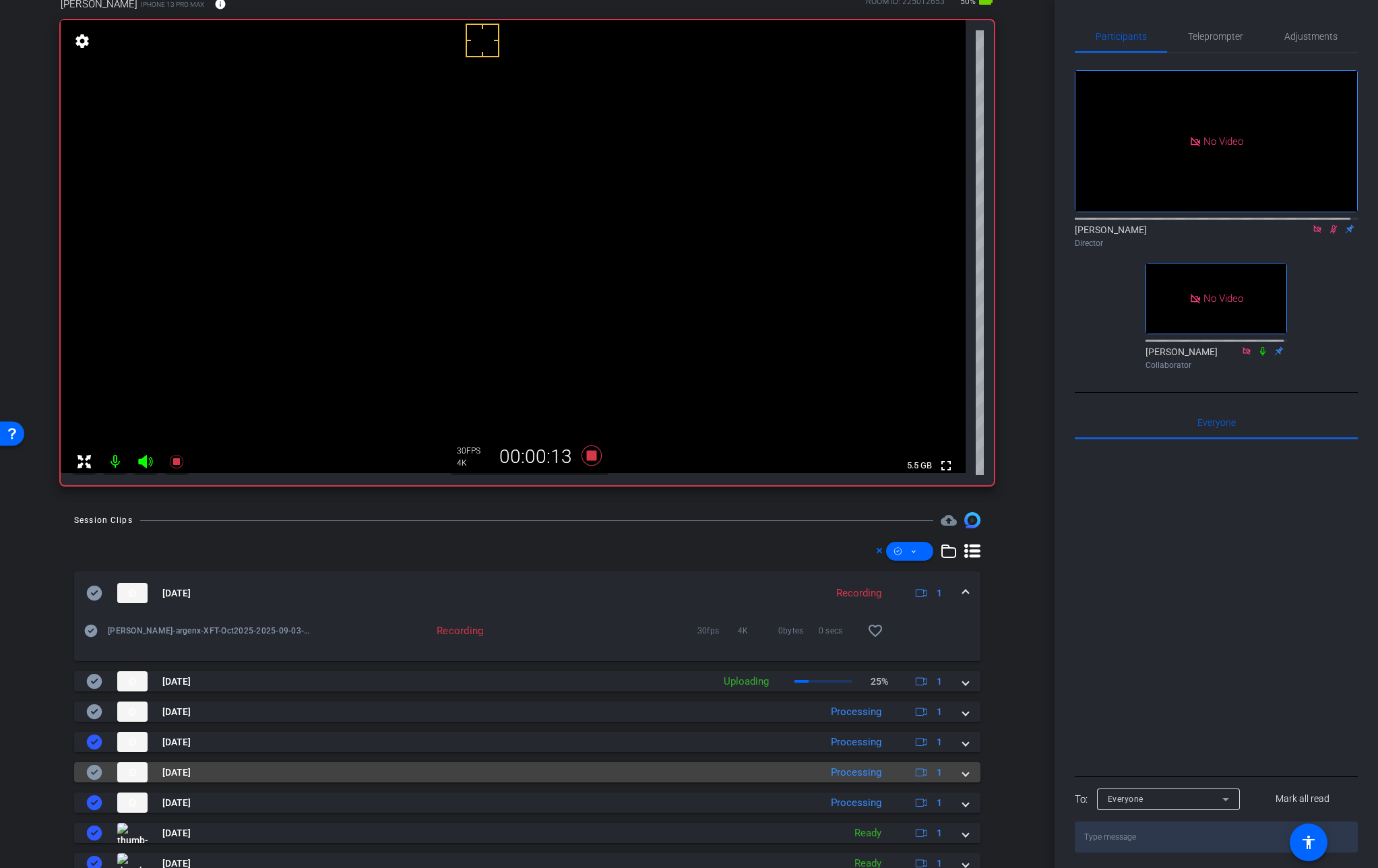
click at [963, 772] on span at bounding box center [965, 772] width 5 height 14
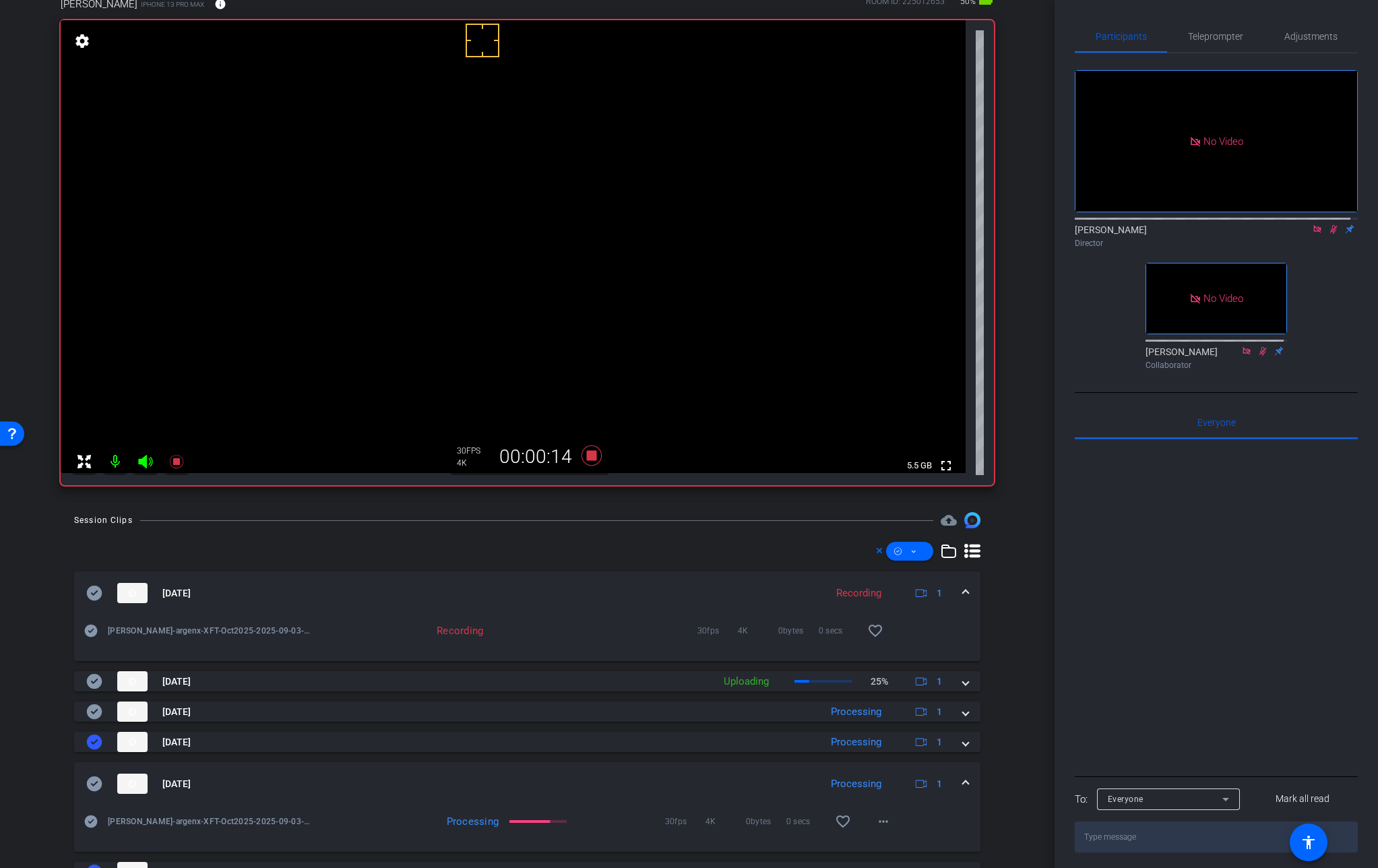
click at [959, 772] on mat-expansion-panel-header "[DATE] Processing 1" at bounding box center [527, 783] width 906 height 43
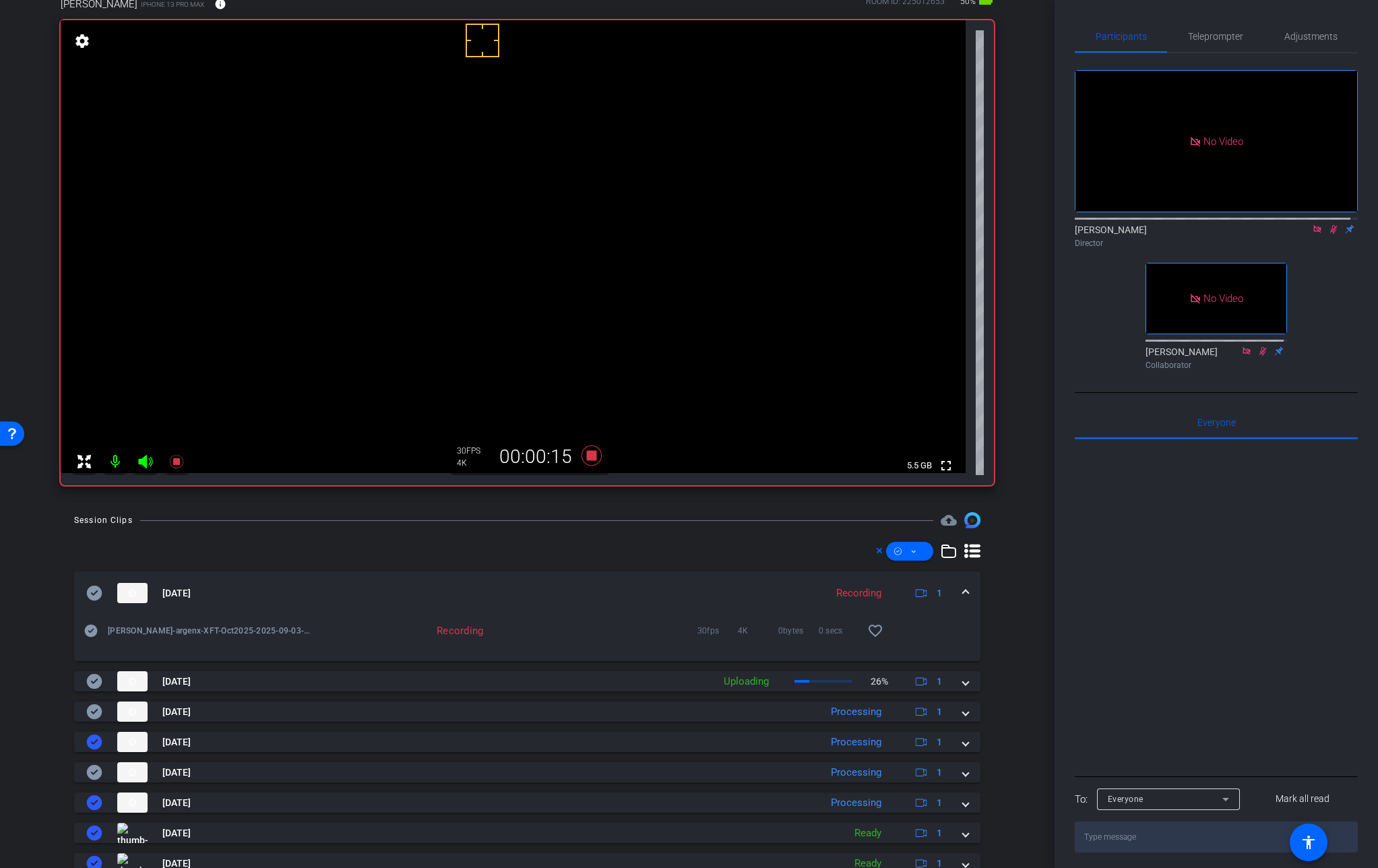
scroll to position [0, 0]
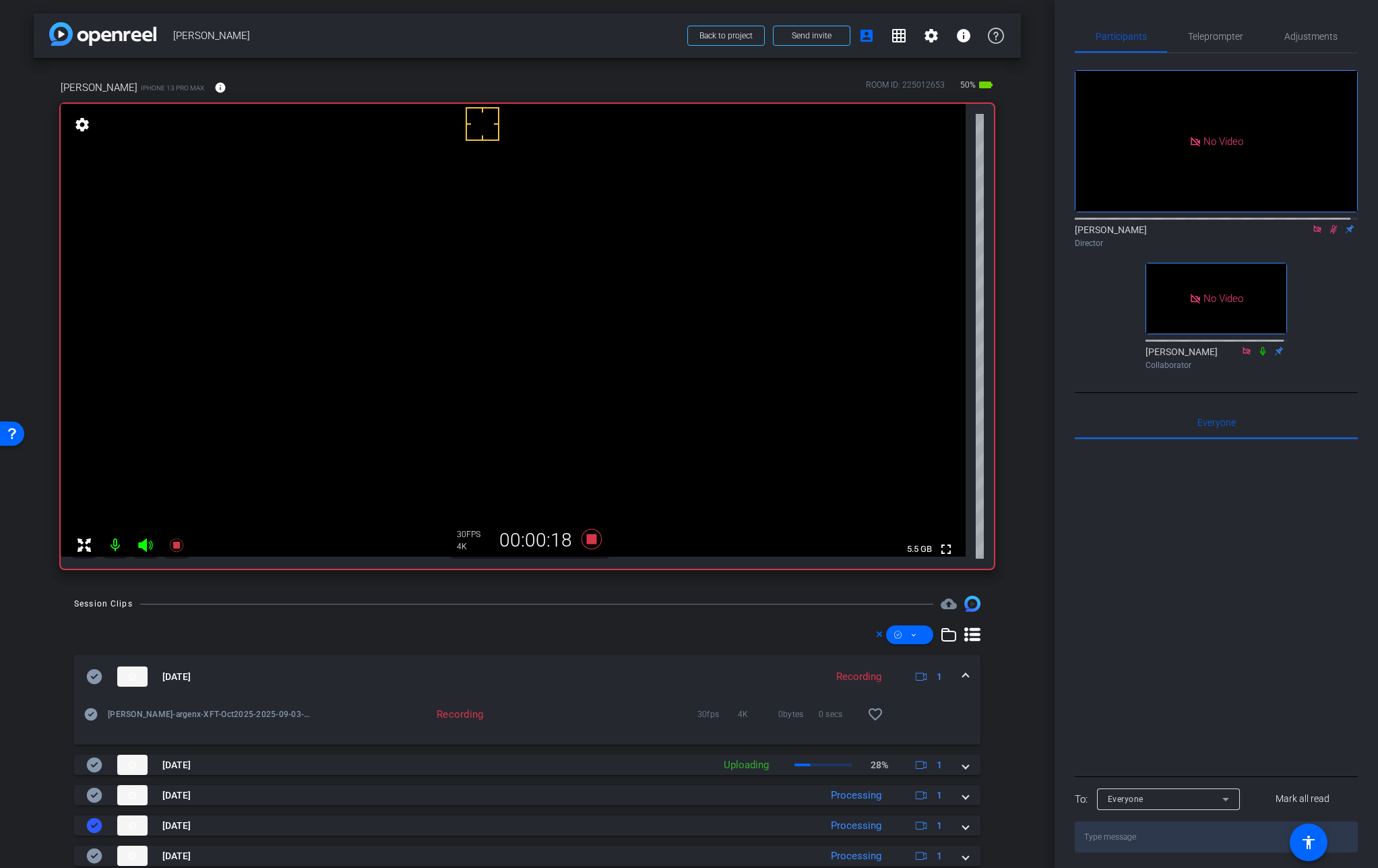
click at [966, 678] on mat-expansion-panel-header "[DATE] Recording 1" at bounding box center [527, 676] width 906 height 43
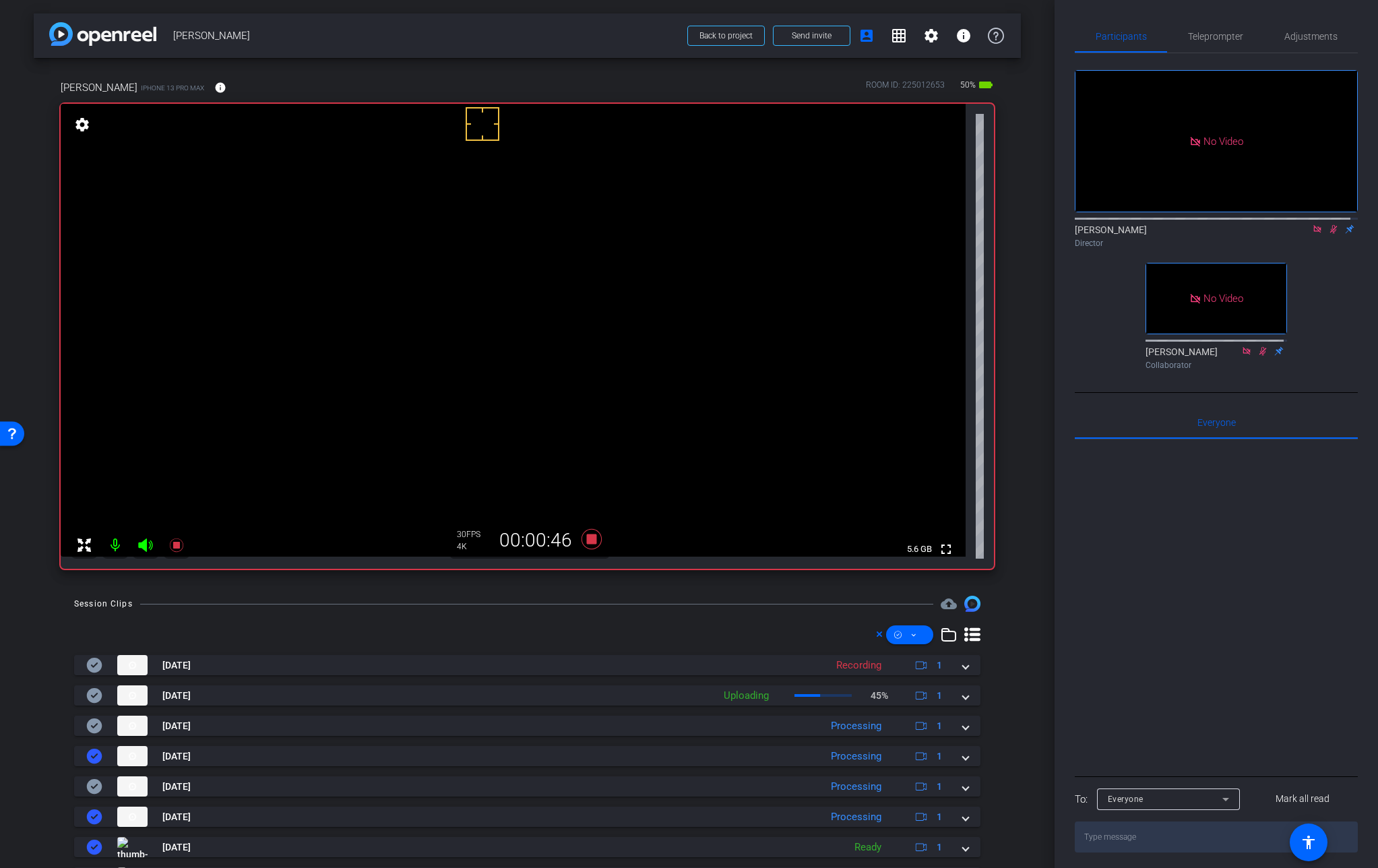
click at [455, 328] on video at bounding box center [513, 329] width 906 height 453
click at [468, 343] on video at bounding box center [513, 329] width 906 height 453
click at [477, 345] on video at bounding box center [513, 329] width 906 height 453
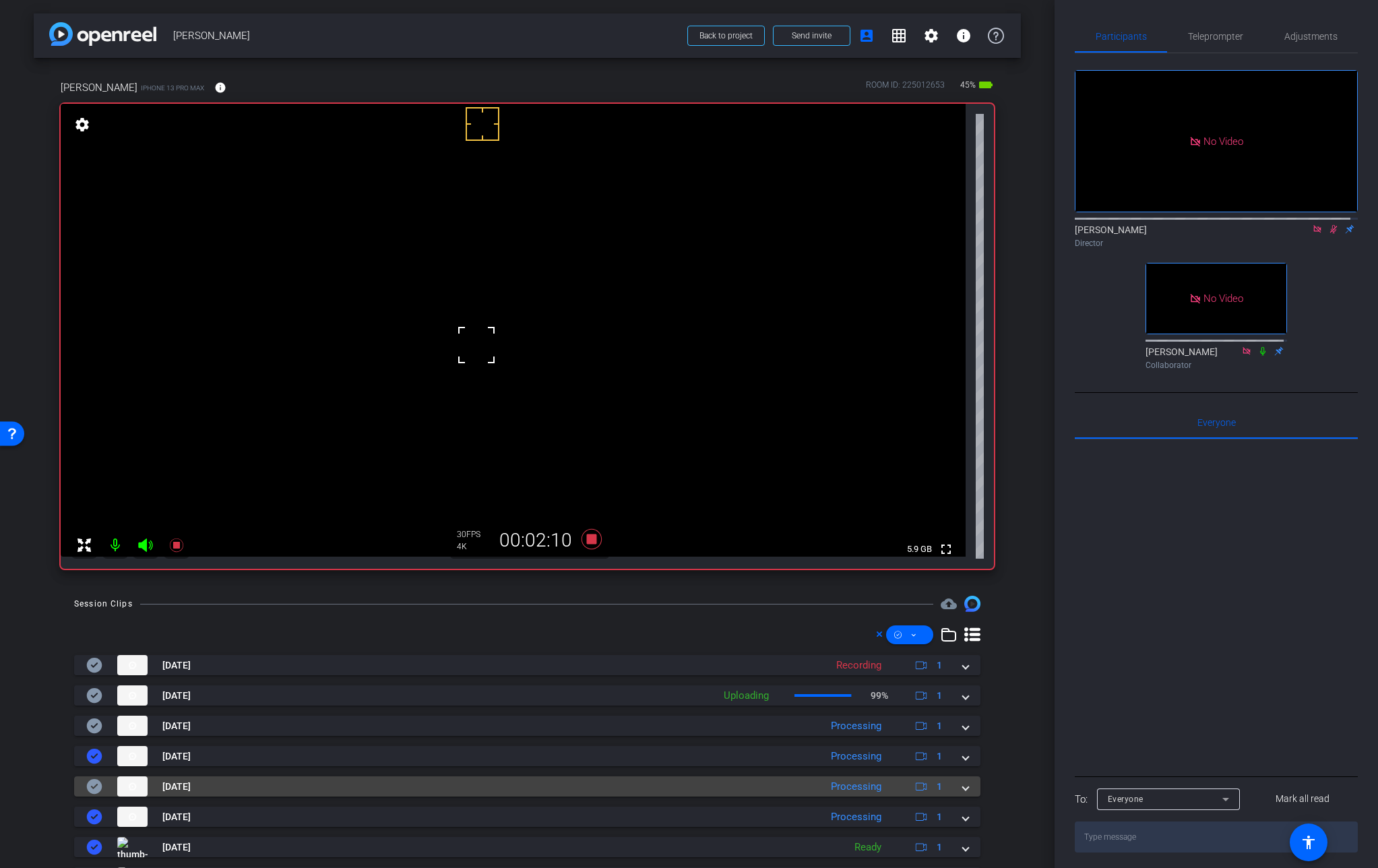
click at [964, 789] on mat-expansion-panel-header "[DATE] Processing 1" at bounding box center [527, 786] width 906 height 20
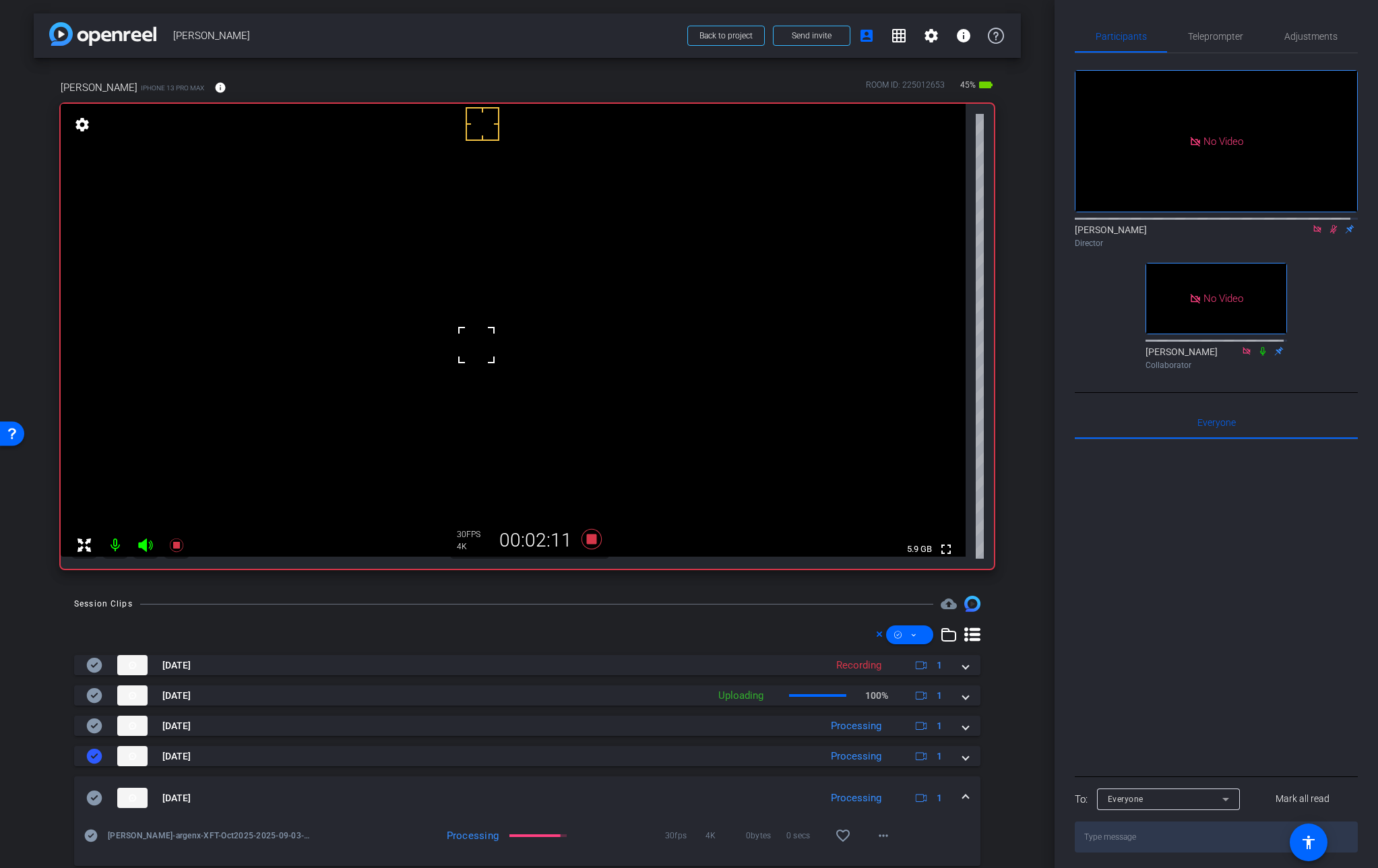
click at [963, 792] on span at bounding box center [965, 797] width 5 height 14
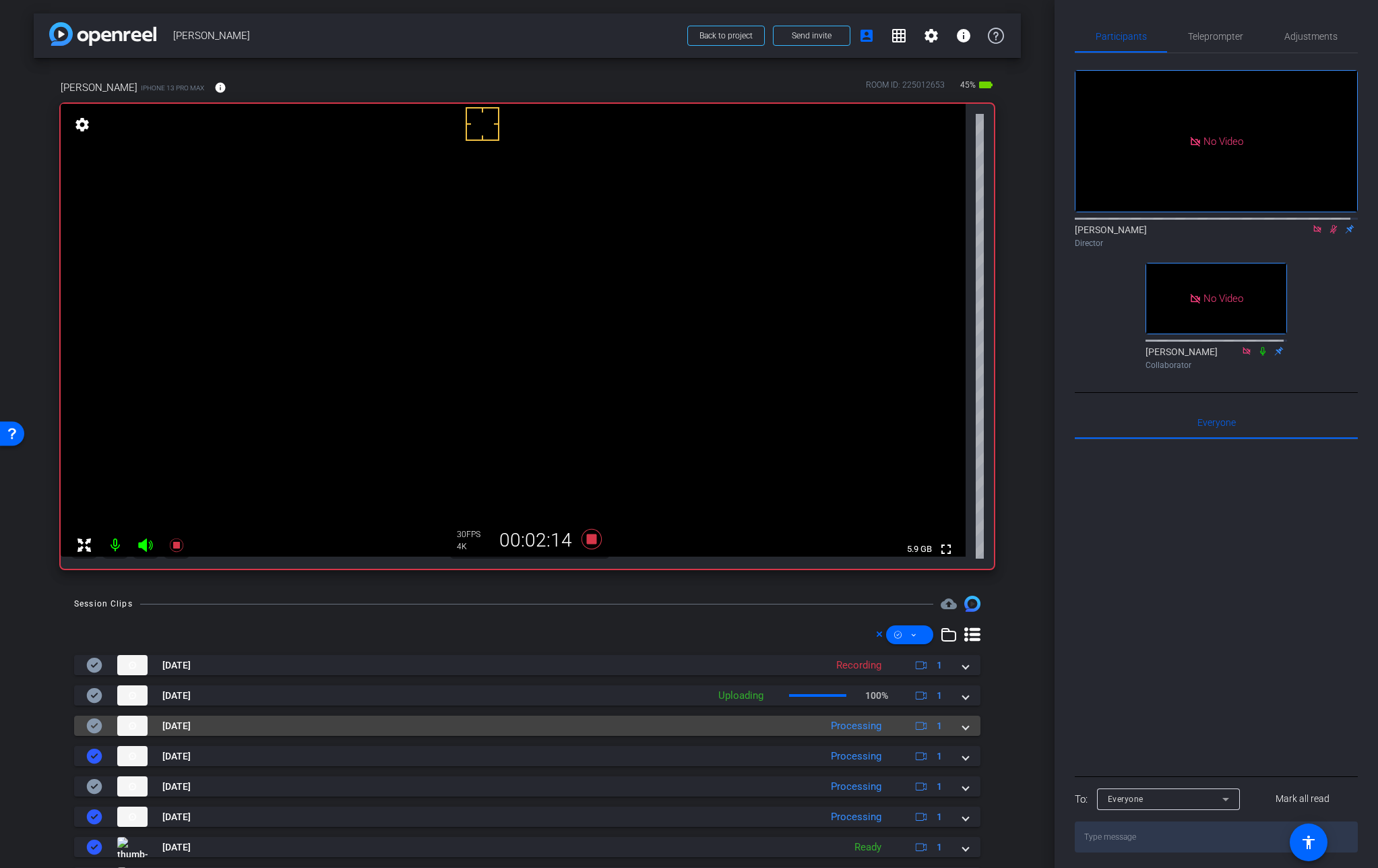
click at [964, 727] on mat-expansion-panel-header "[DATE] Processing 1" at bounding box center [527, 726] width 906 height 20
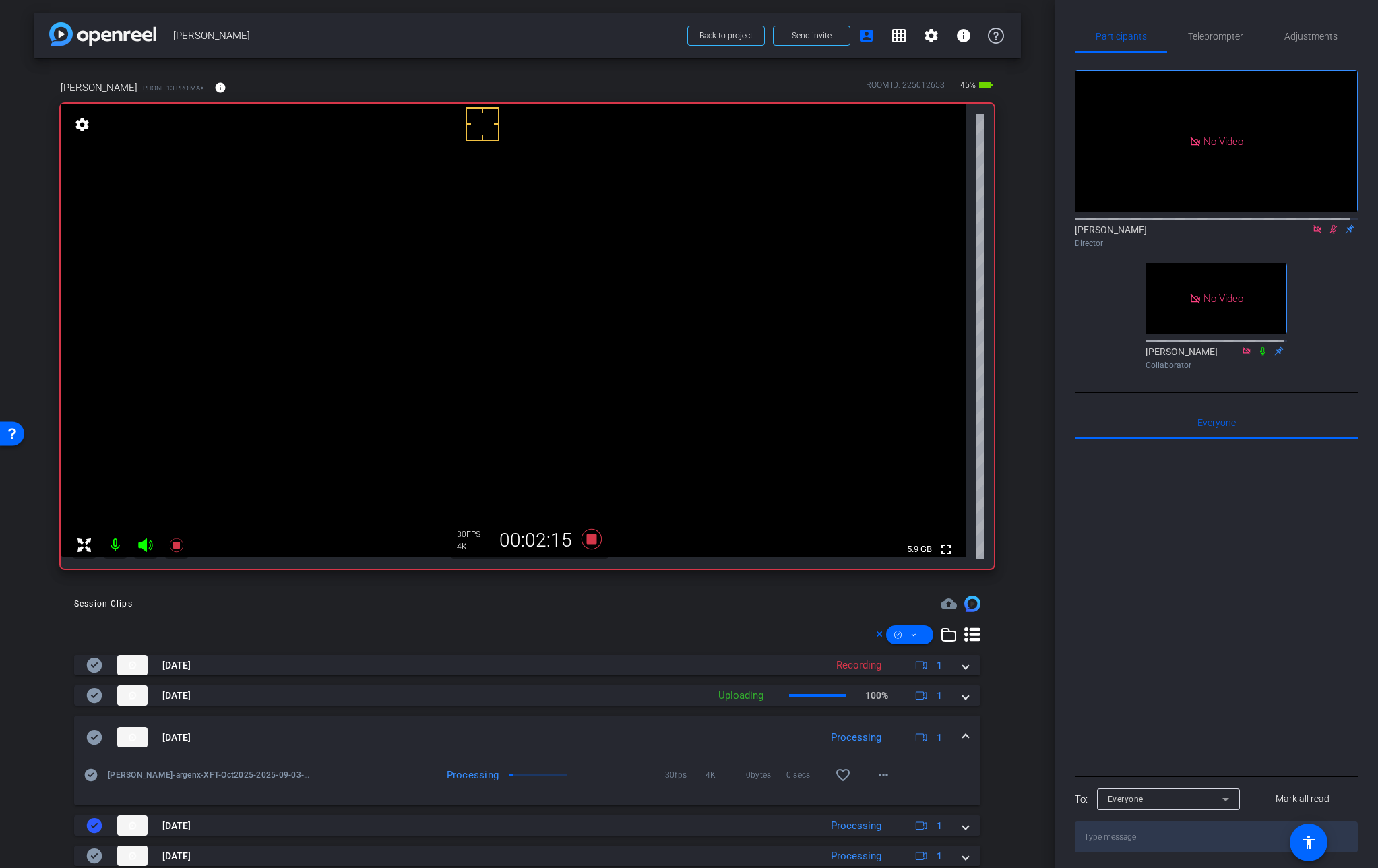
click at [964, 727] on mat-expansion-panel-header "[DATE] Processing 1" at bounding box center [527, 737] width 906 height 43
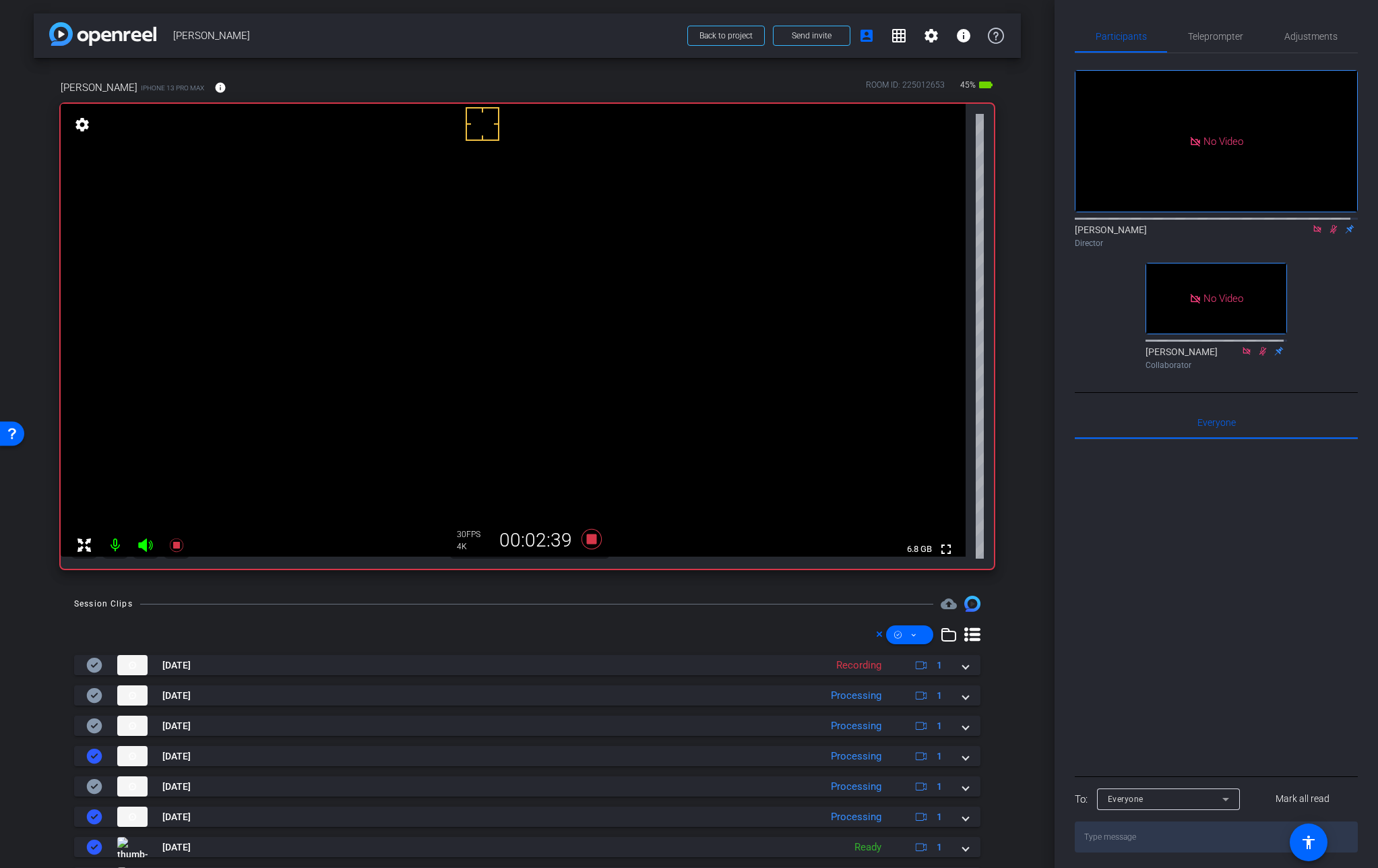
click at [452, 331] on video at bounding box center [513, 329] width 906 height 453
click at [460, 312] on video at bounding box center [513, 329] width 906 height 453
click at [464, 336] on video at bounding box center [513, 329] width 906 height 453
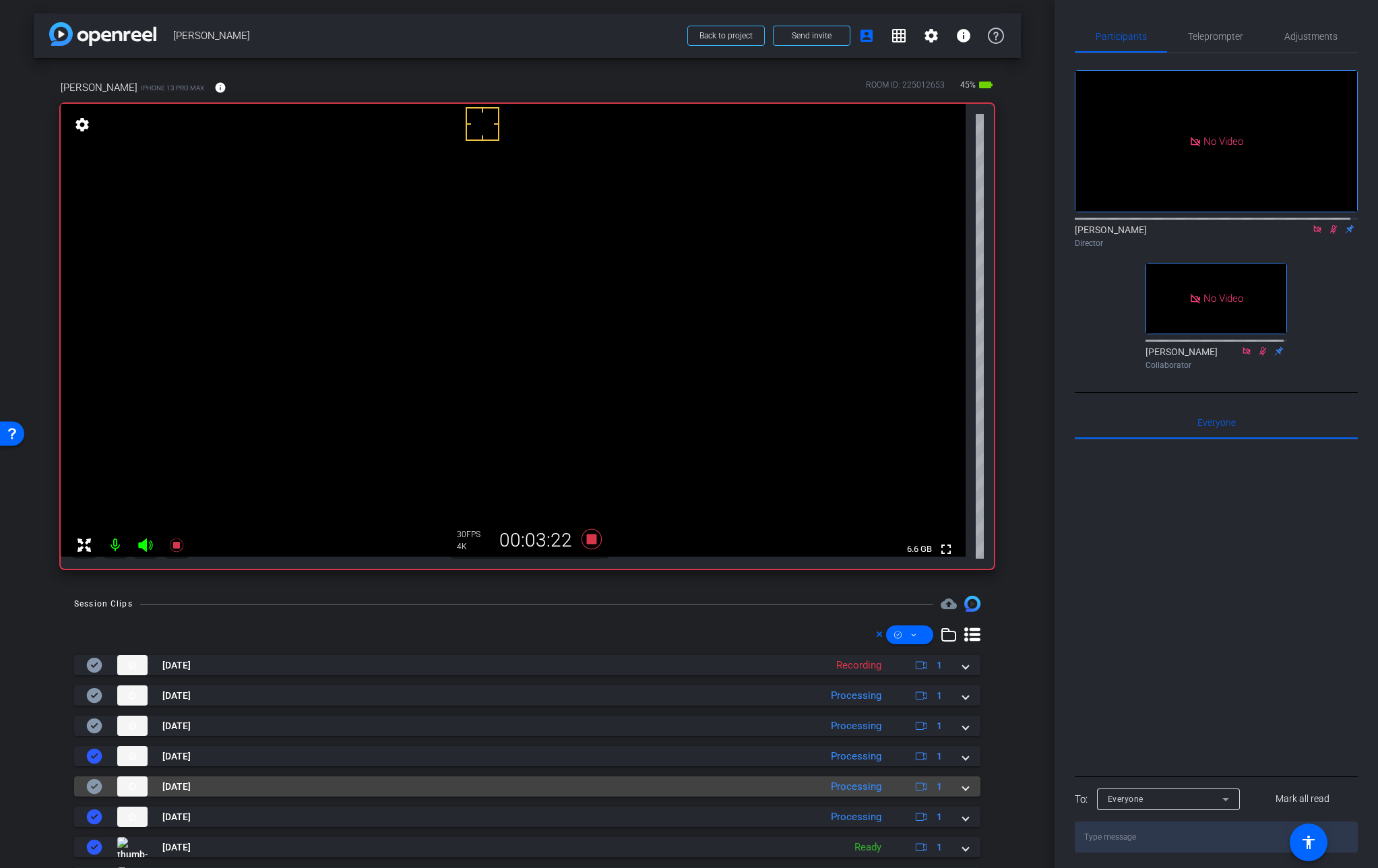
click at [963, 790] on span at bounding box center [965, 786] width 5 height 14
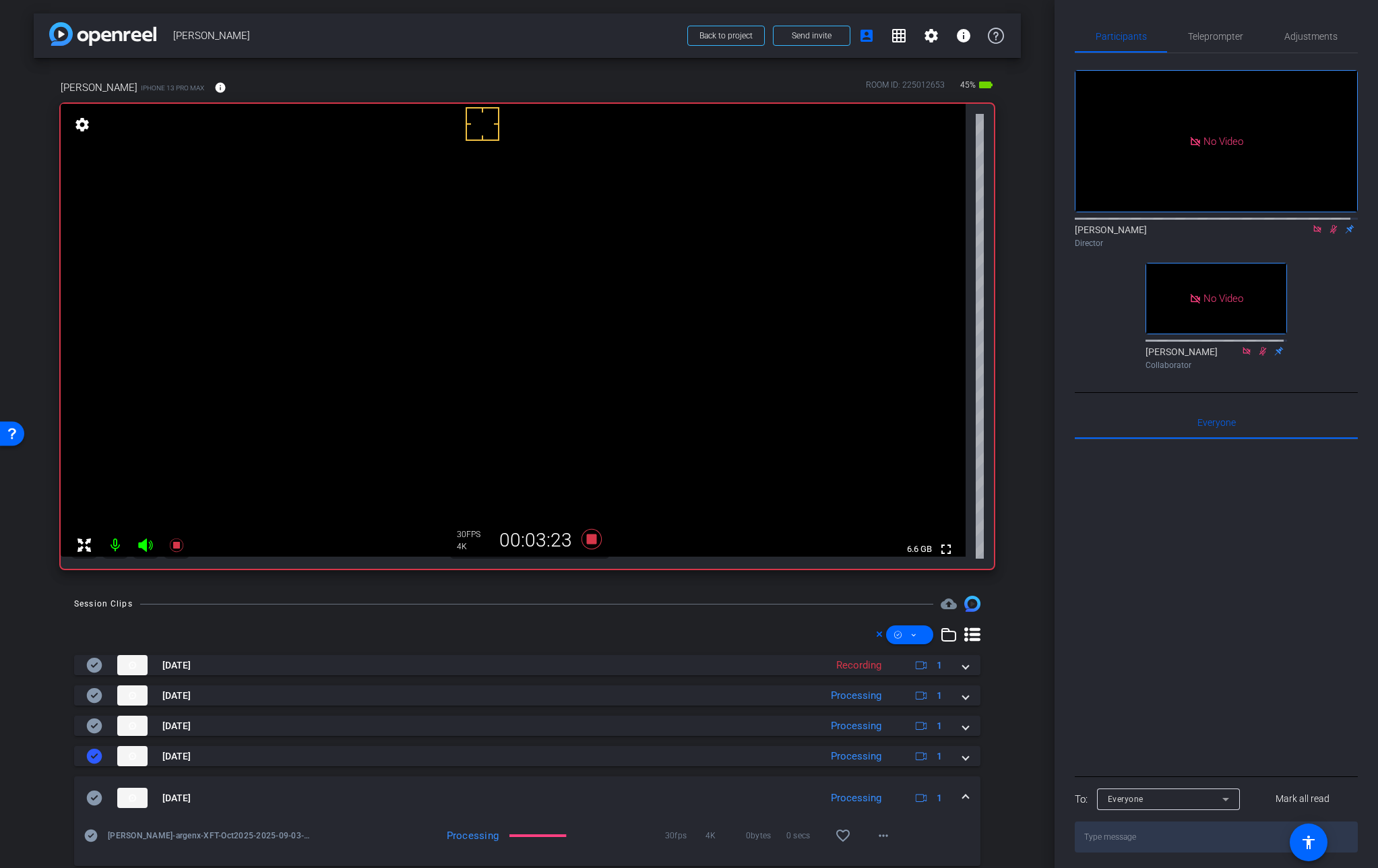
click at [959, 790] on mat-expansion-panel-header "[DATE] Processing 1" at bounding box center [527, 797] width 906 height 43
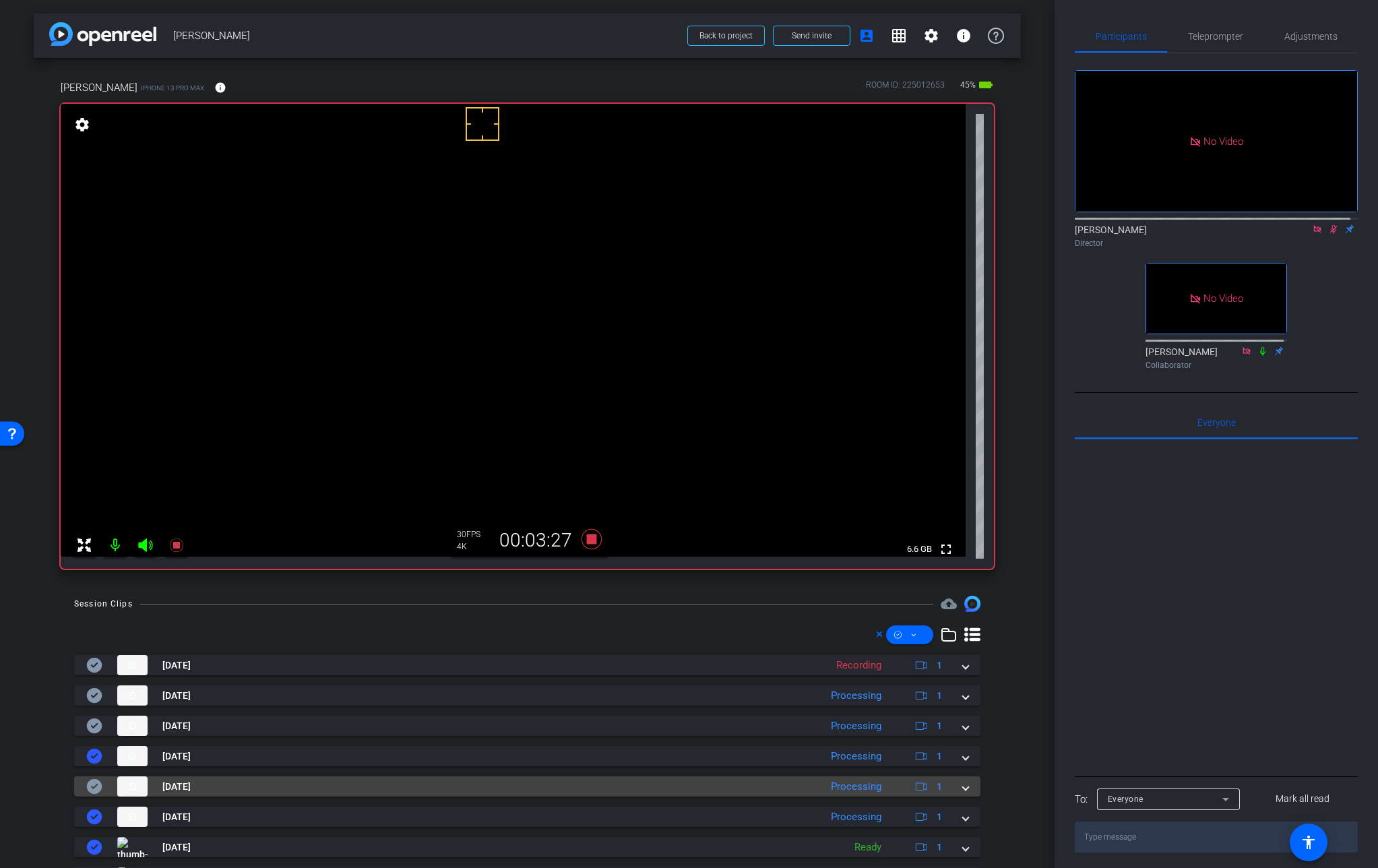
click at [963, 786] on span at bounding box center [965, 786] width 5 height 14
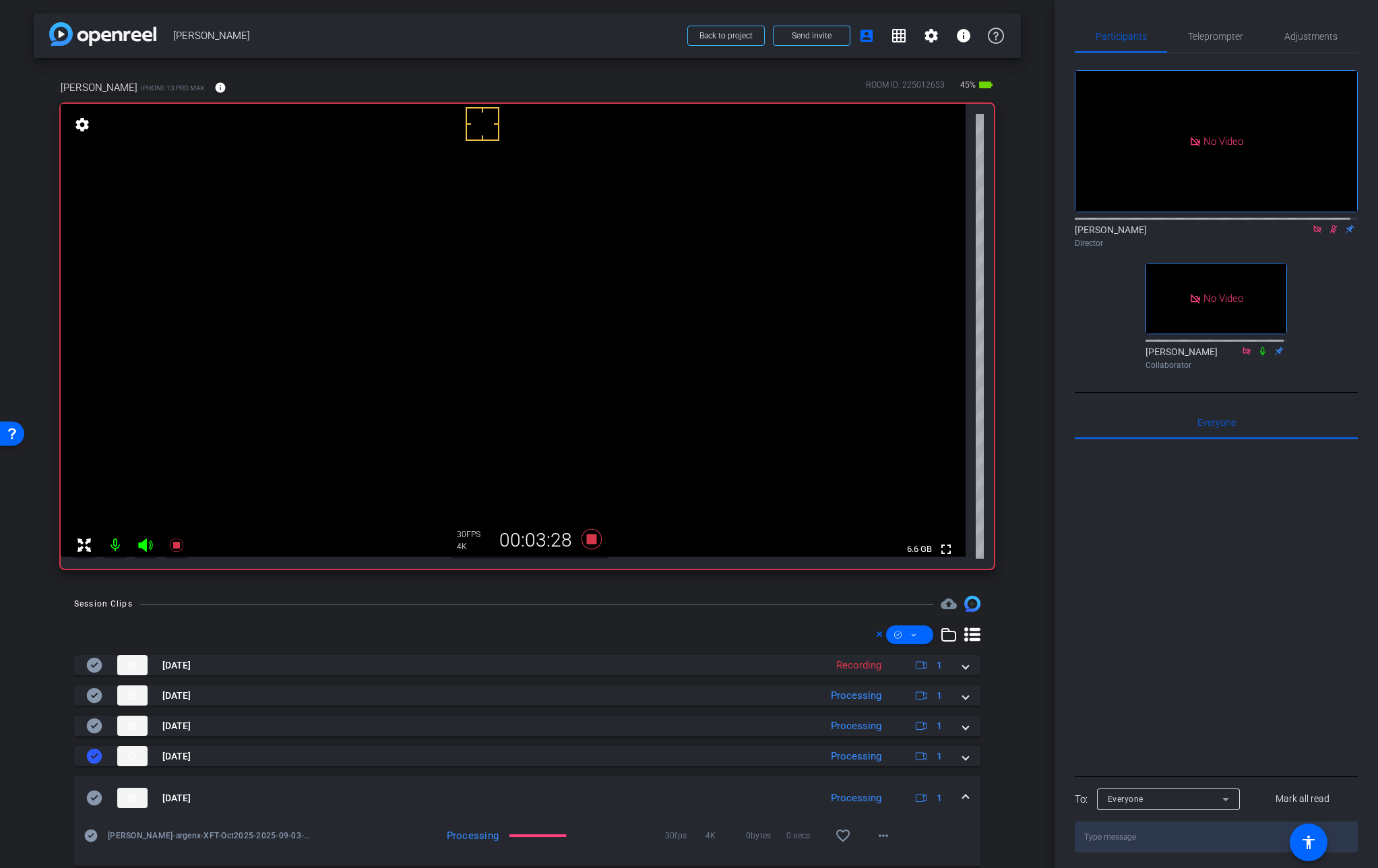
click at [959, 786] on mat-expansion-panel-header "[DATE] Processing 1" at bounding box center [527, 797] width 906 height 43
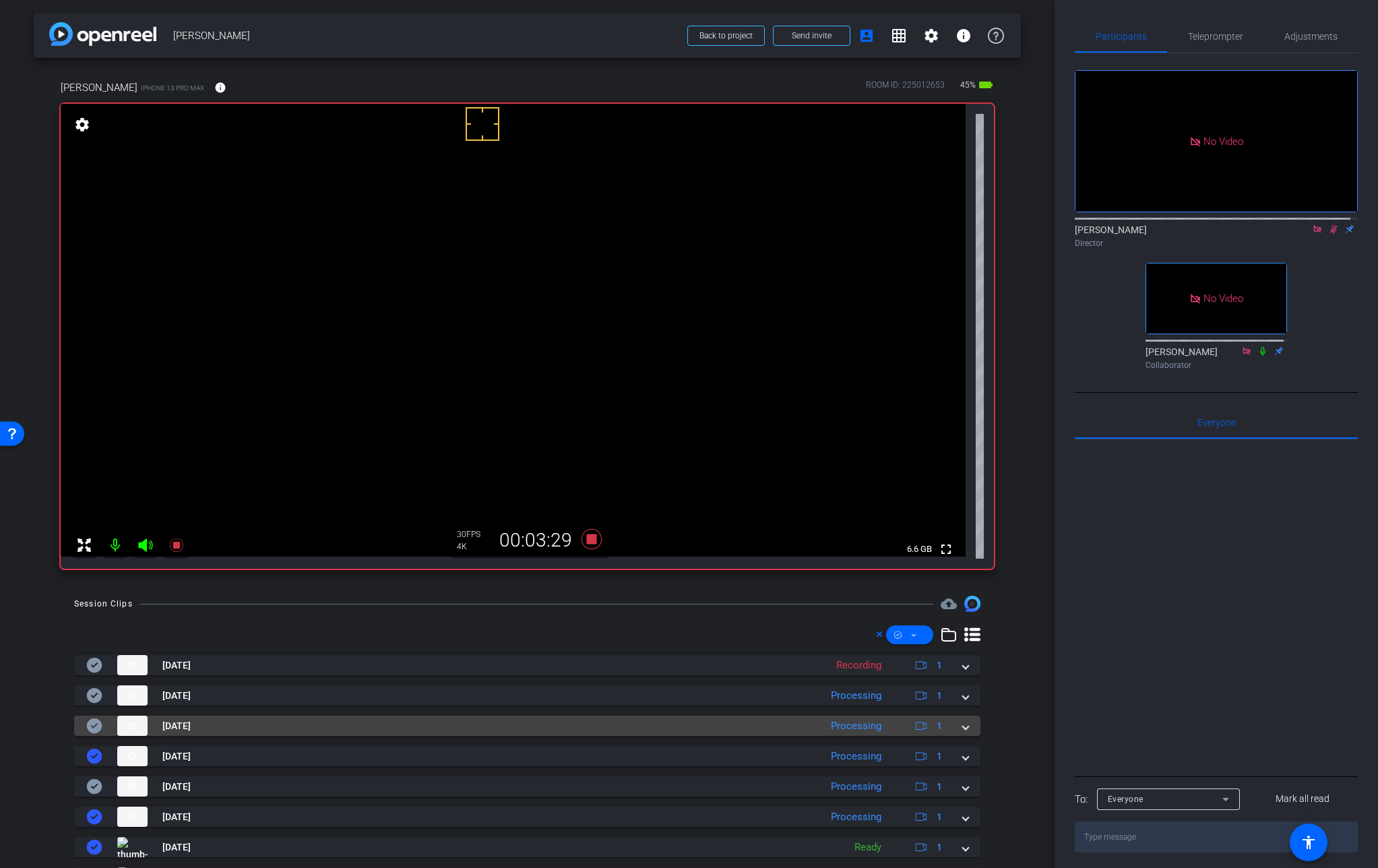
click at [962, 727] on mat-expansion-panel-header "[DATE] Processing 1" at bounding box center [527, 726] width 906 height 20
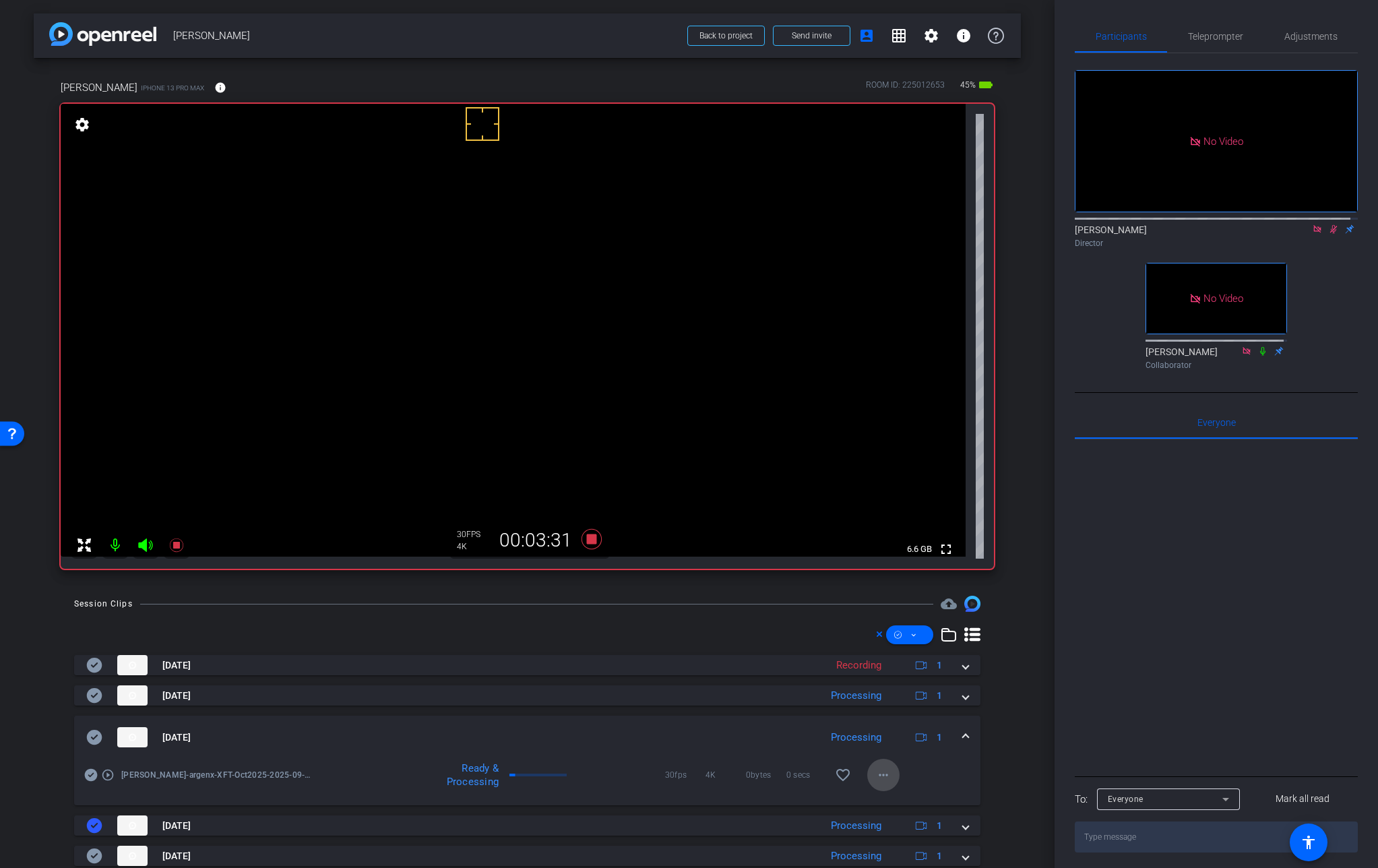
click at [878, 773] on mat-icon "more_horiz" at bounding box center [884, 775] width 16 height 16
click at [916, 646] on span "Download Original" at bounding box center [911, 646] width 81 height 16
click at [96, 737] on icon at bounding box center [94, 737] width 16 height 16
click at [963, 735] on span at bounding box center [965, 737] width 5 height 14
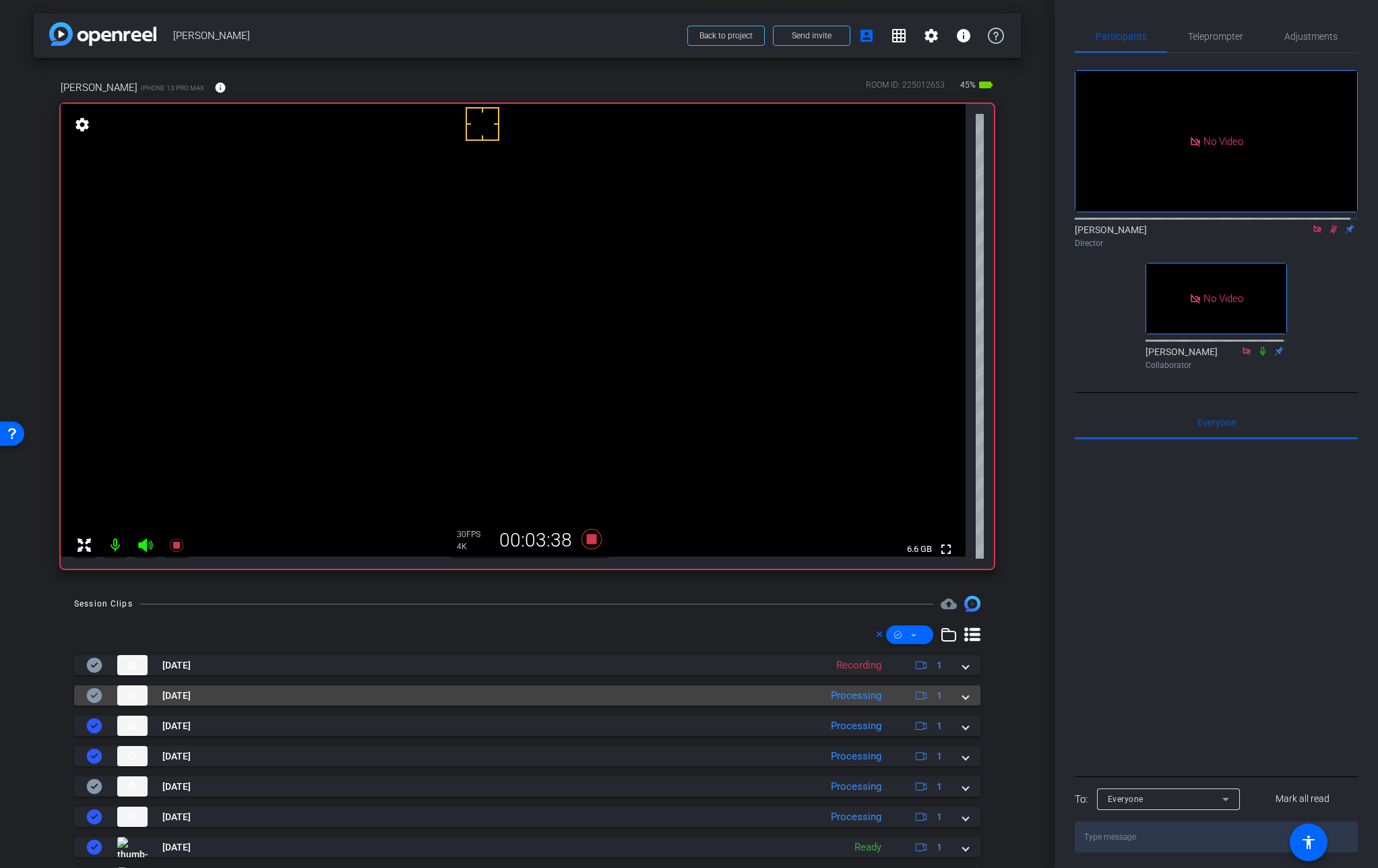
click at [963, 697] on span at bounding box center [965, 695] width 5 height 14
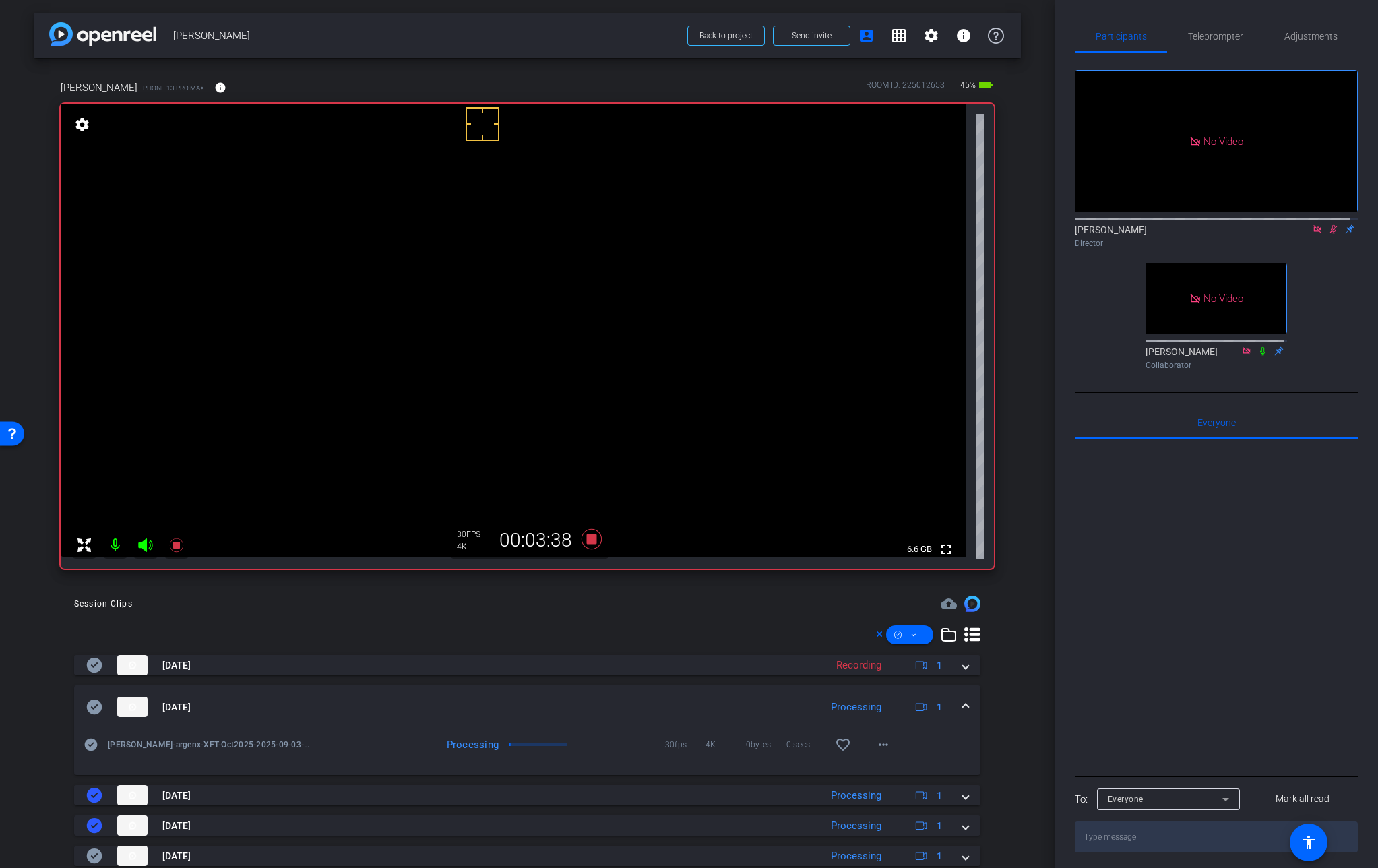
click at [958, 697] on mat-expansion-panel-header "[DATE] Processing 1" at bounding box center [527, 706] width 906 height 43
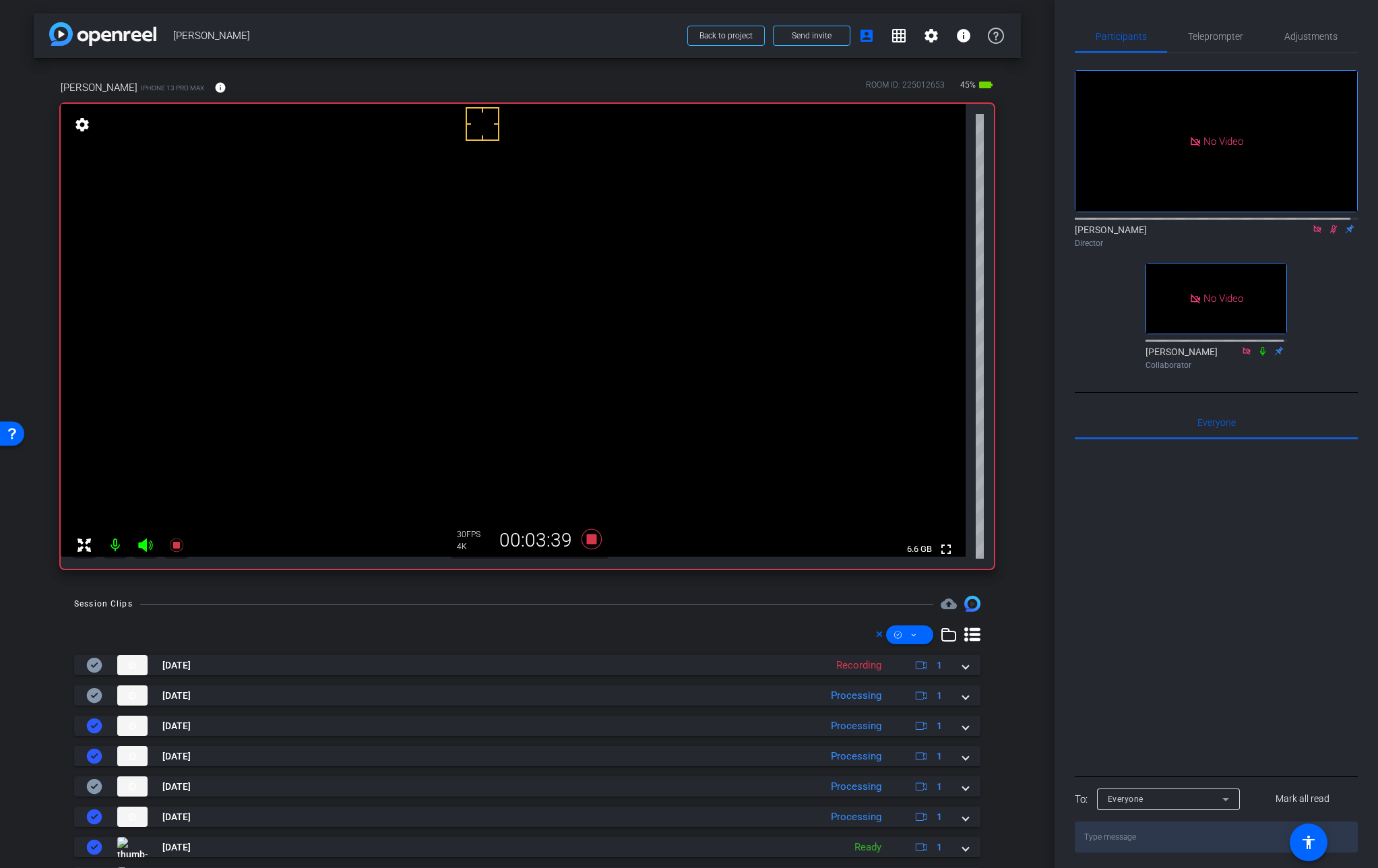
click at [471, 324] on video at bounding box center [513, 329] width 906 height 453
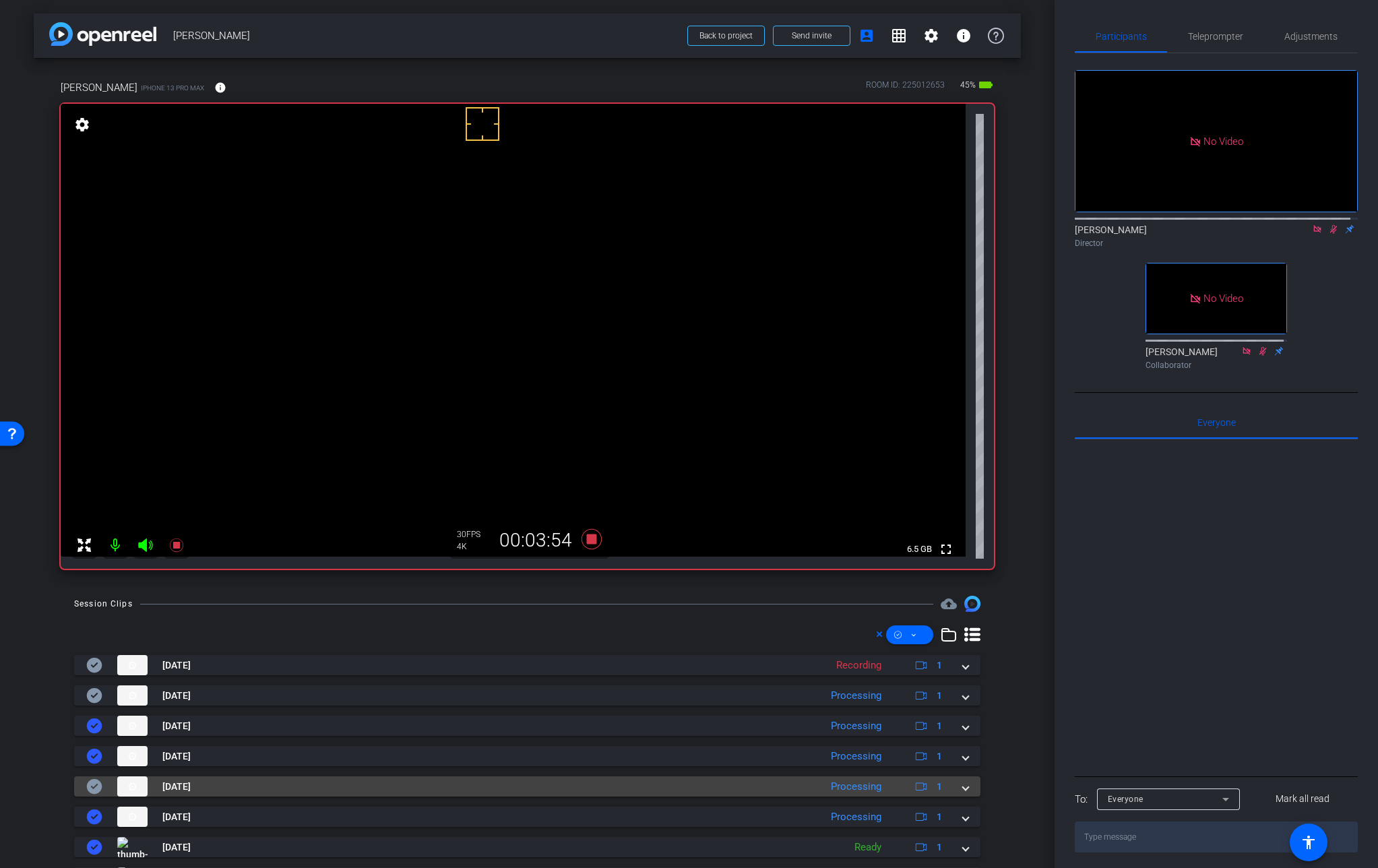
click at [963, 789] on span at bounding box center [965, 786] width 5 height 14
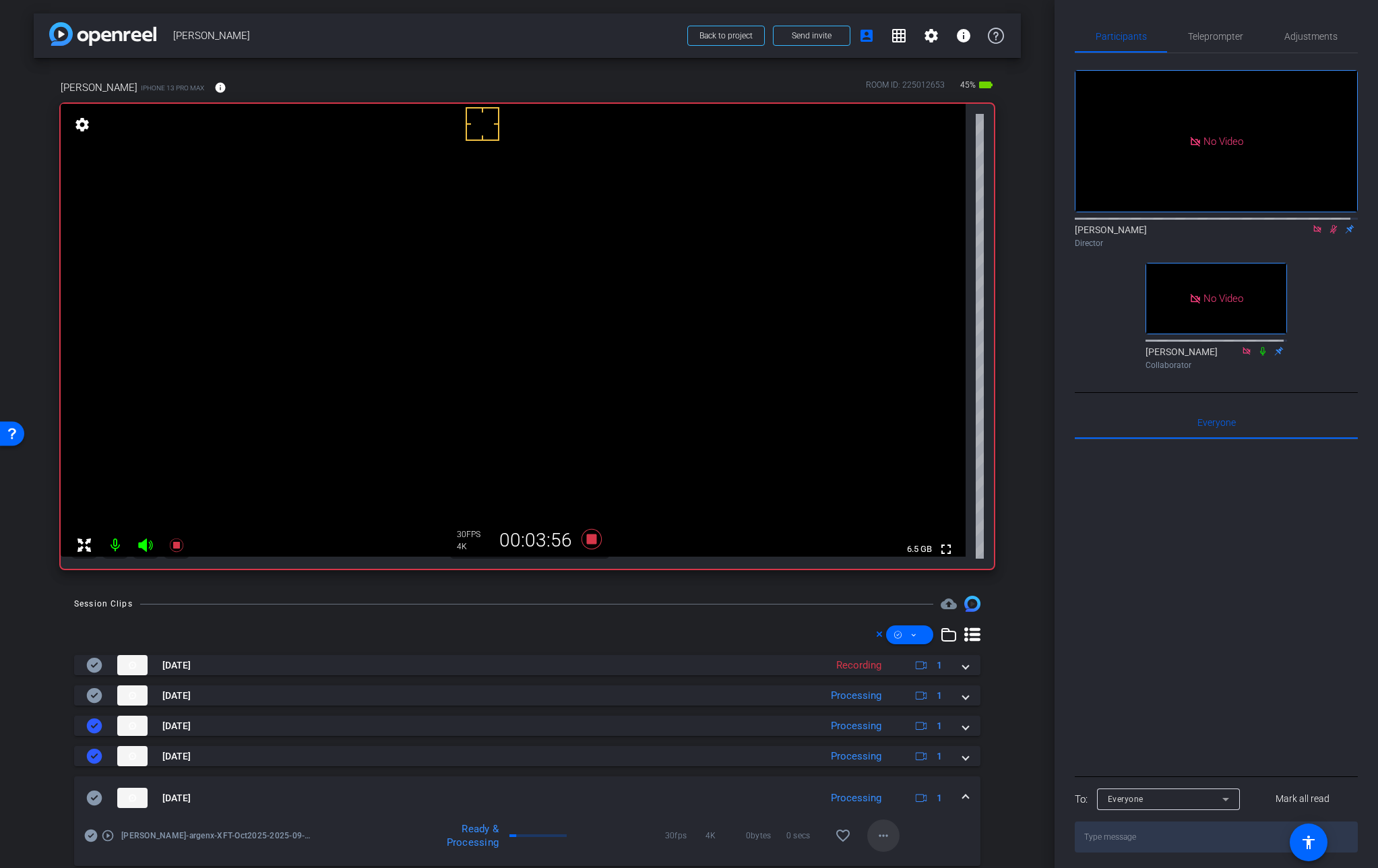
click at [876, 840] on mat-icon "more_horiz" at bounding box center [884, 835] width 16 height 16
click at [893, 705] on span "Download Original" at bounding box center [911, 707] width 81 height 16
click at [100, 805] on icon at bounding box center [94, 797] width 16 height 16
click at [954, 796] on div "[DATE] Processing 1" at bounding box center [524, 798] width 877 height 20
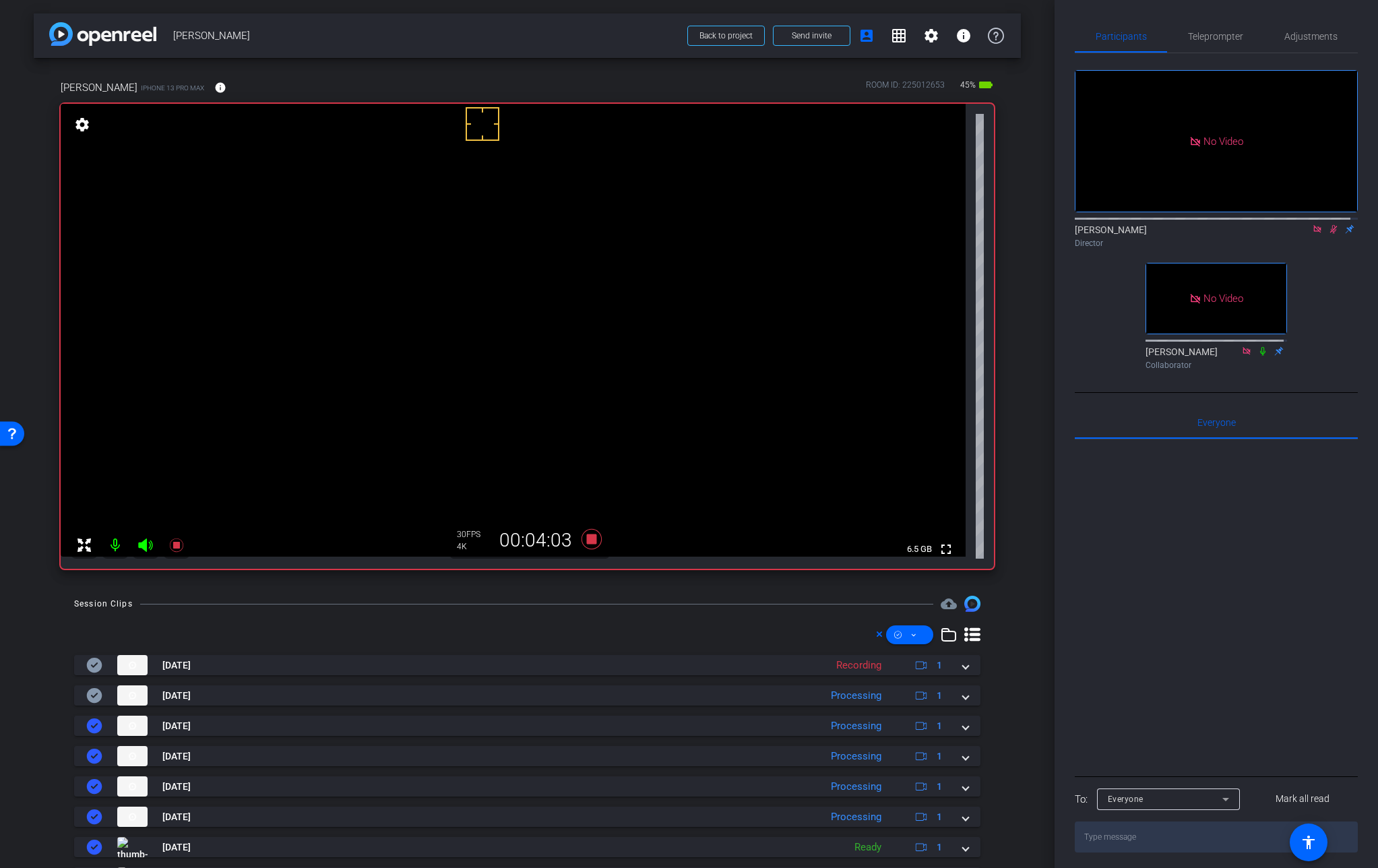
click at [466, 327] on video at bounding box center [513, 329] width 906 height 453
click at [487, 320] on video at bounding box center [513, 329] width 906 height 453
click at [595, 539] on icon at bounding box center [591, 539] width 32 height 24
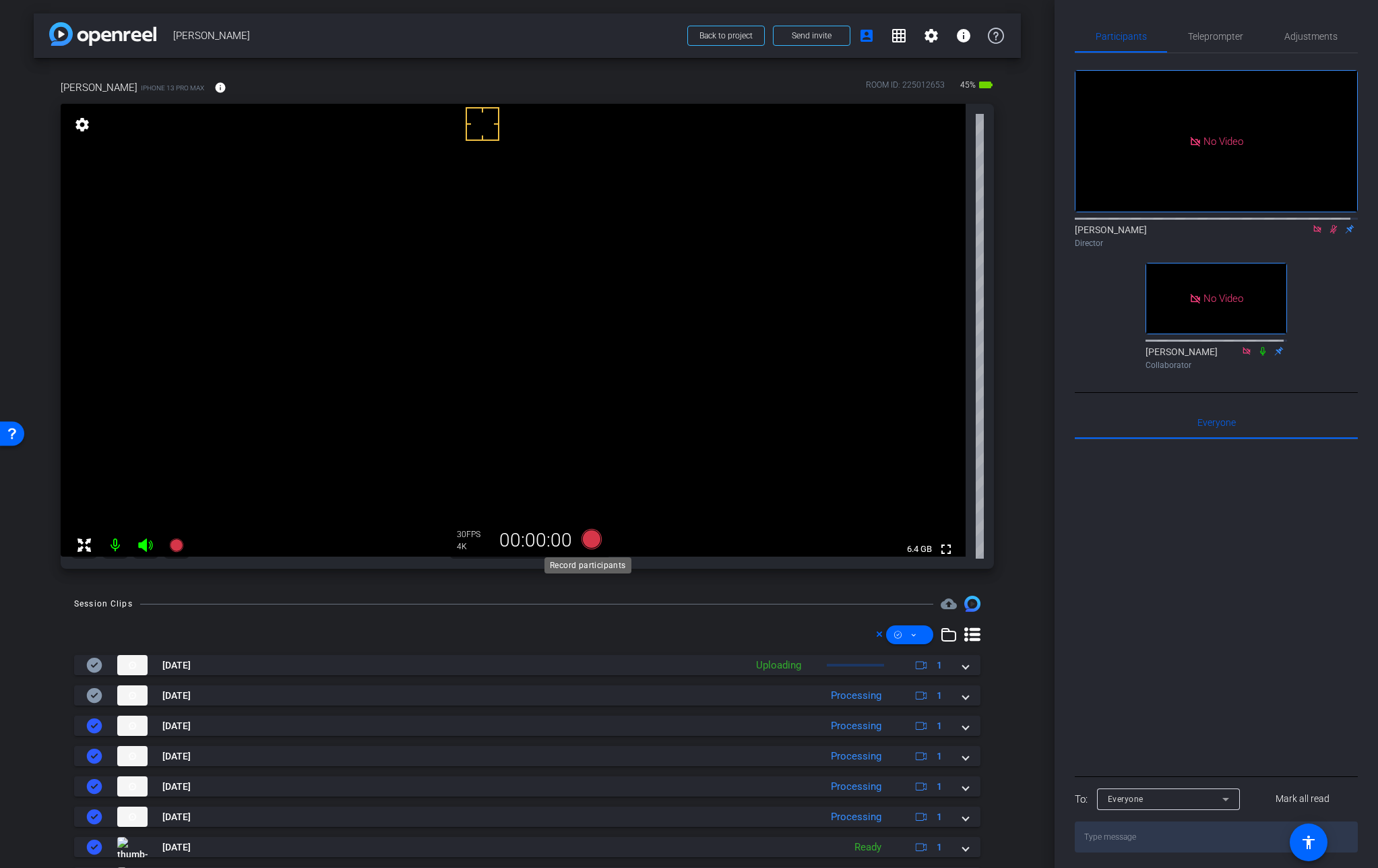
click at [593, 540] on icon at bounding box center [591, 539] width 20 height 20
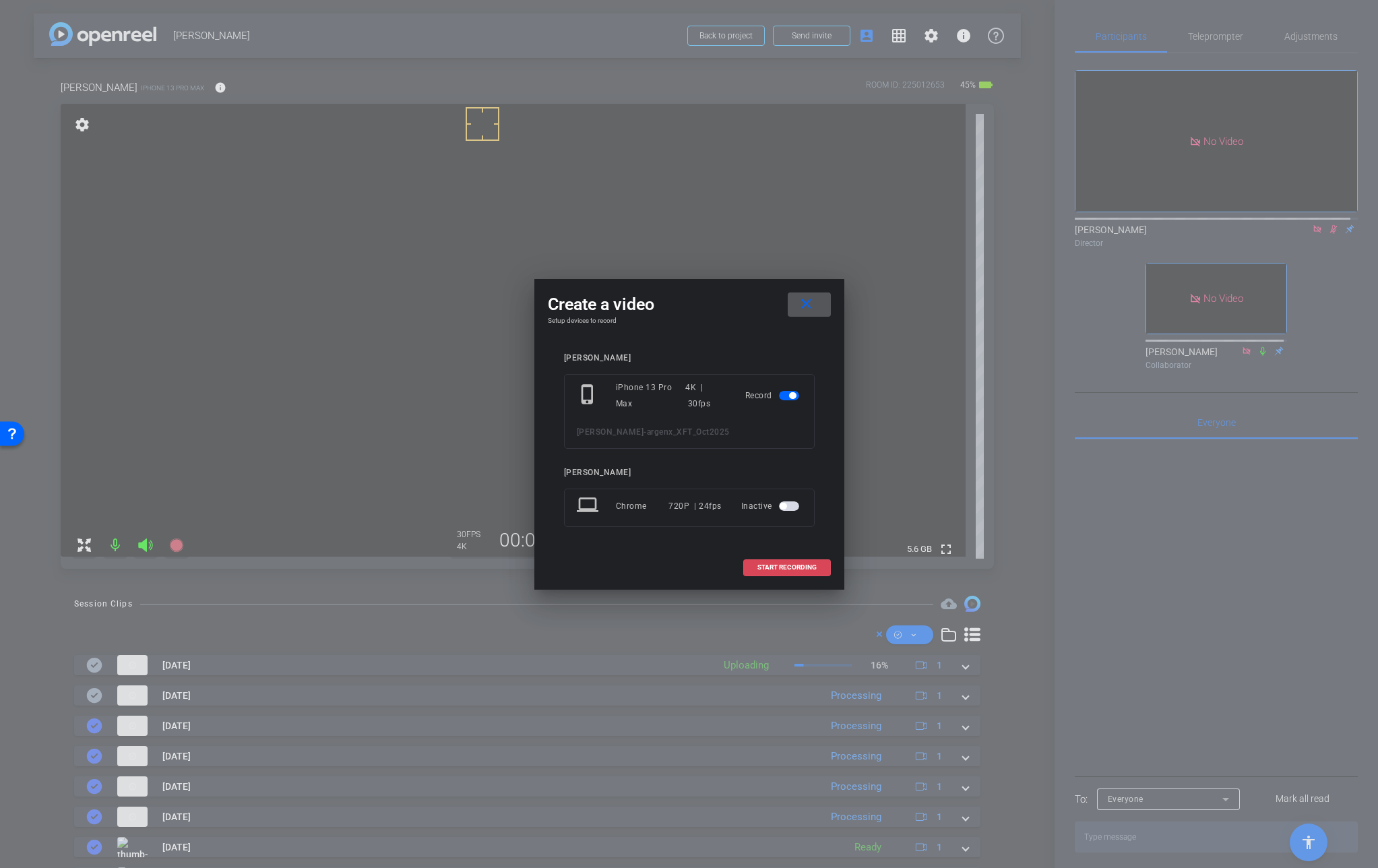
click at [788, 565] on span "START RECORDING" at bounding box center [787, 567] width 59 height 7
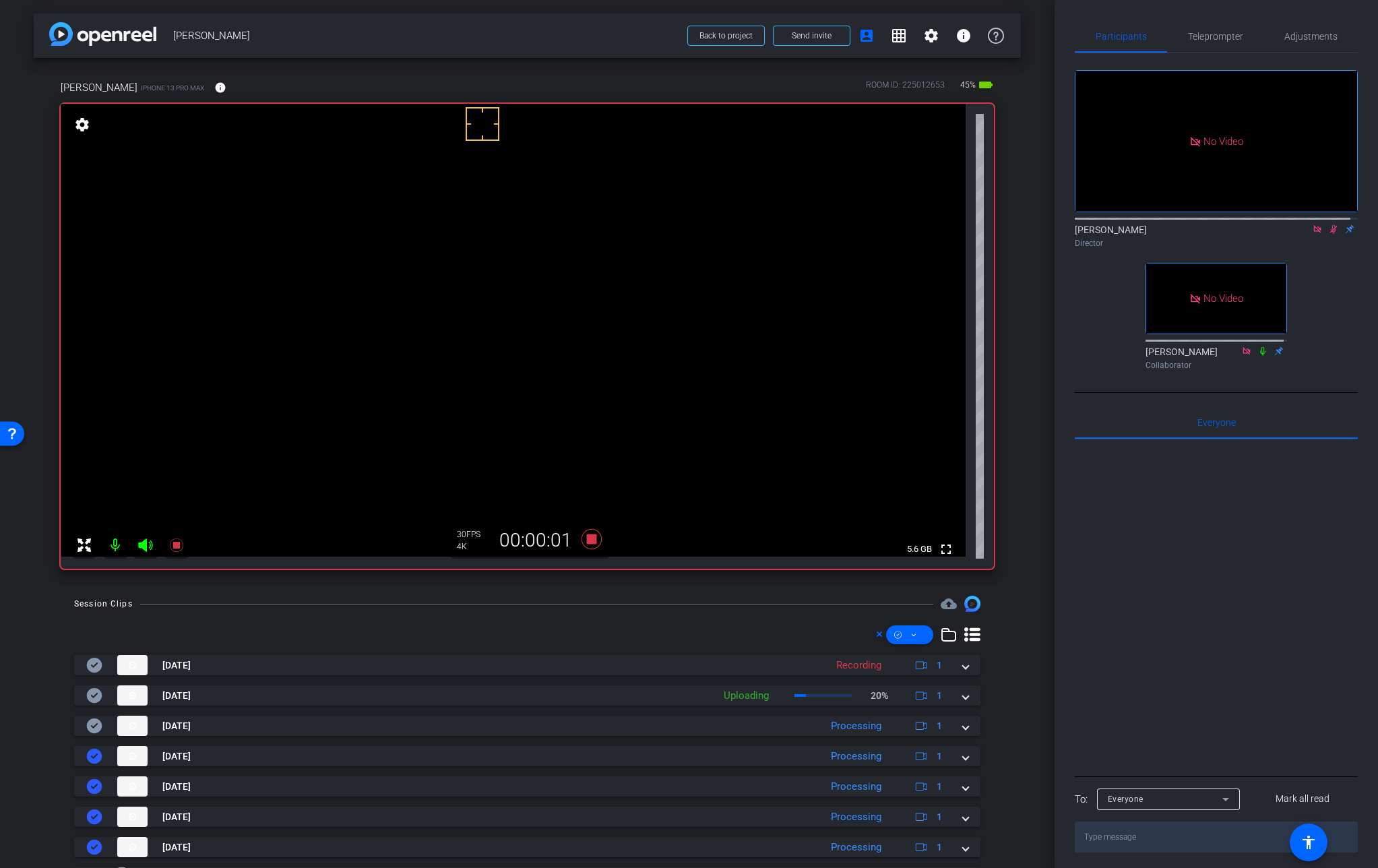
click at [471, 327] on video at bounding box center [513, 329] width 906 height 453
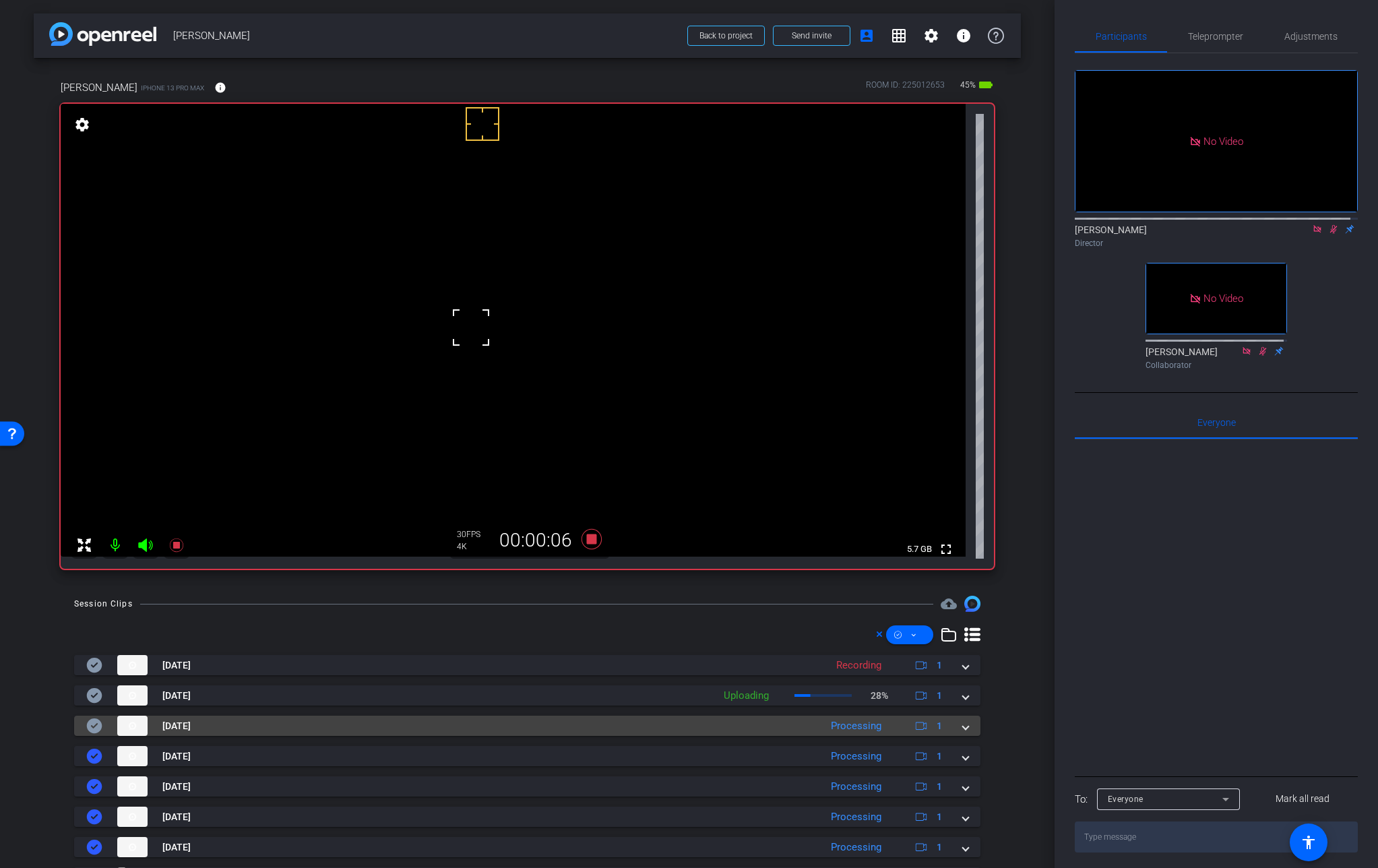
click at [963, 727] on span at bounding box center [965, 725] width 5 height 14
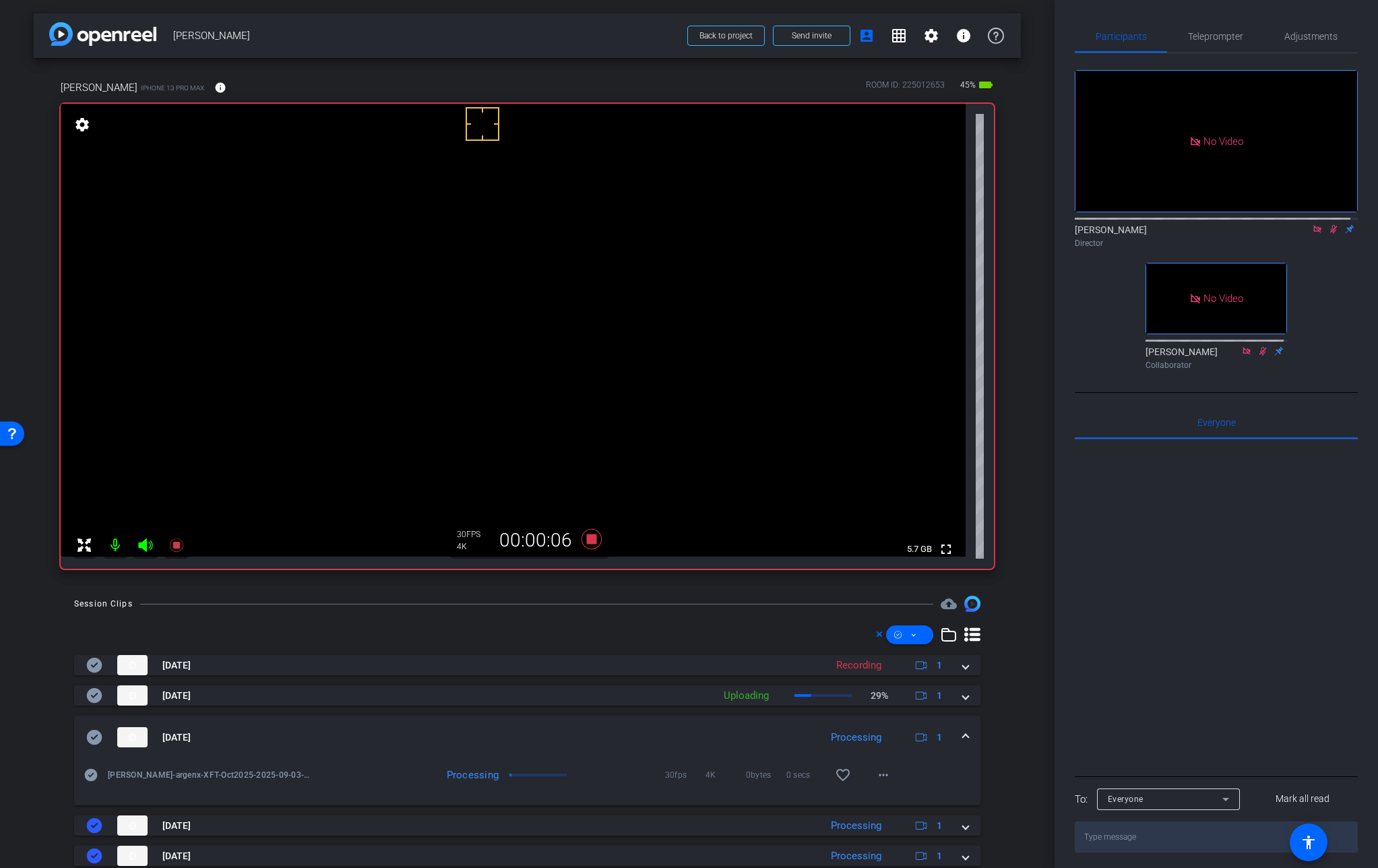
click at [959, 727] on mat-expansion-panel-header "[DATE] Processing 1" at bounding box center [527, 737] width 906 height 43
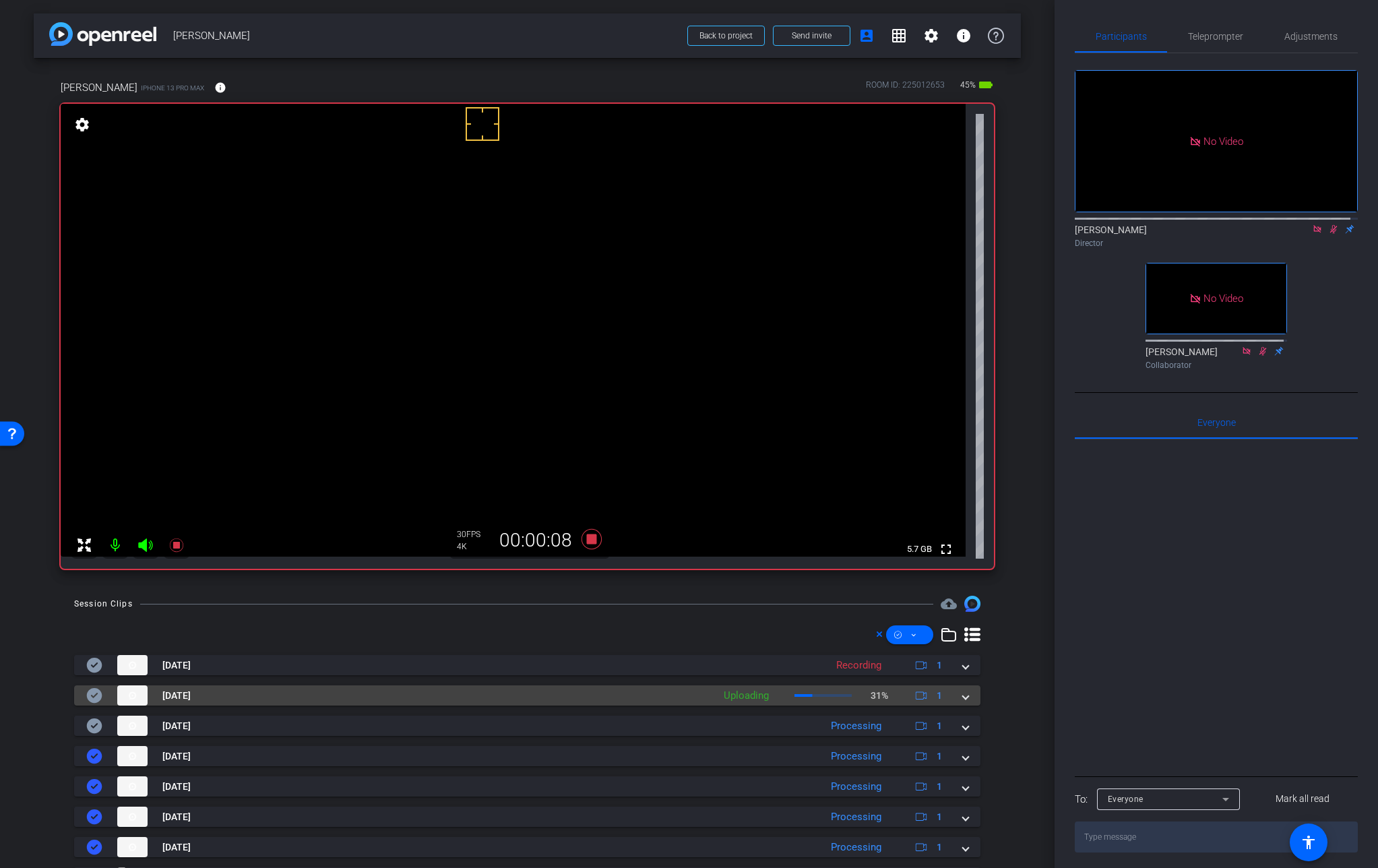
click at [963, 700] on span at bounding box center [965, 695] width 5 height 14
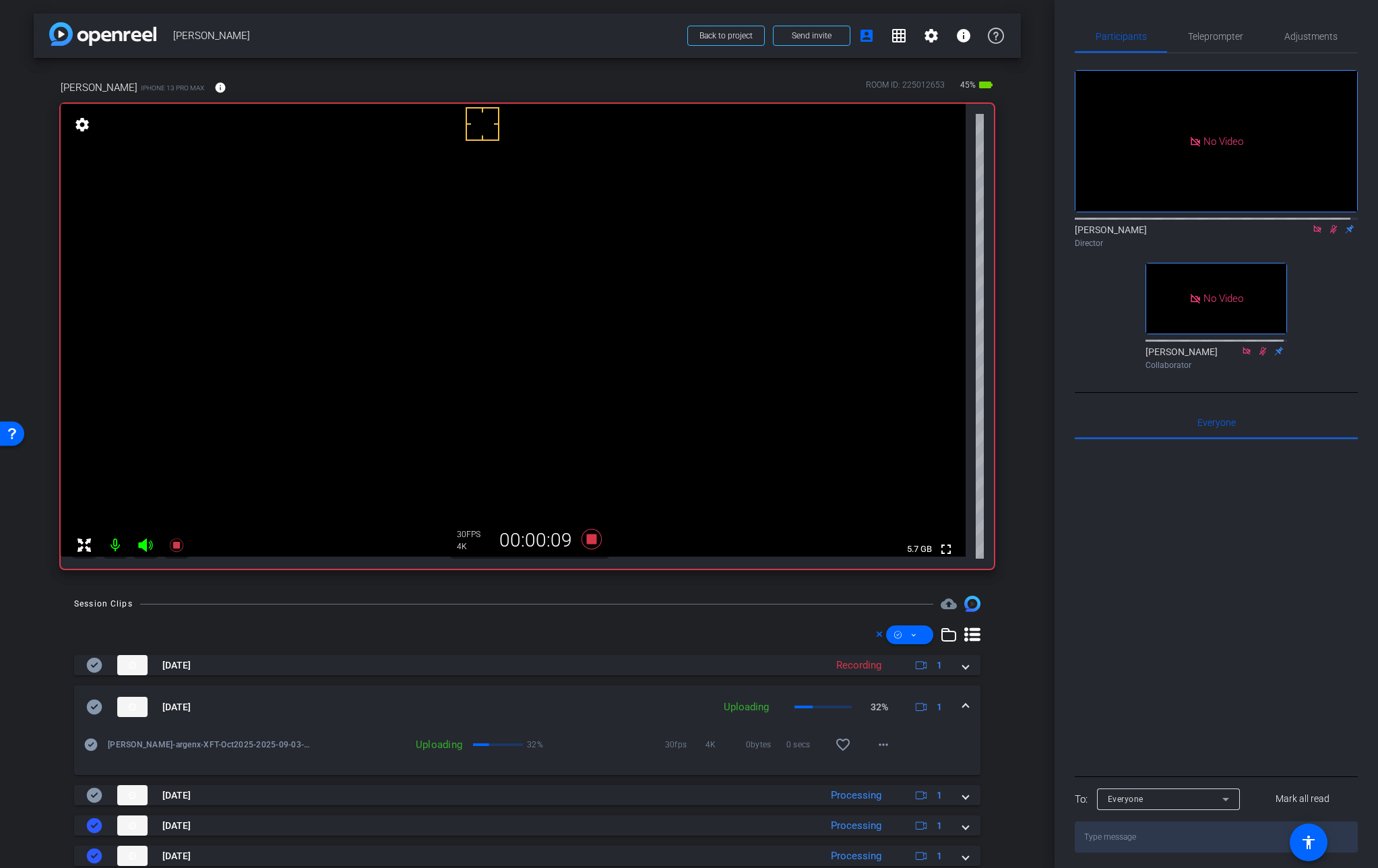
click at [958, 700] on mat-expansion-panel-header "[DATE] Uploading 32% 1" at bounding box center [527, 706] width 906 height 43
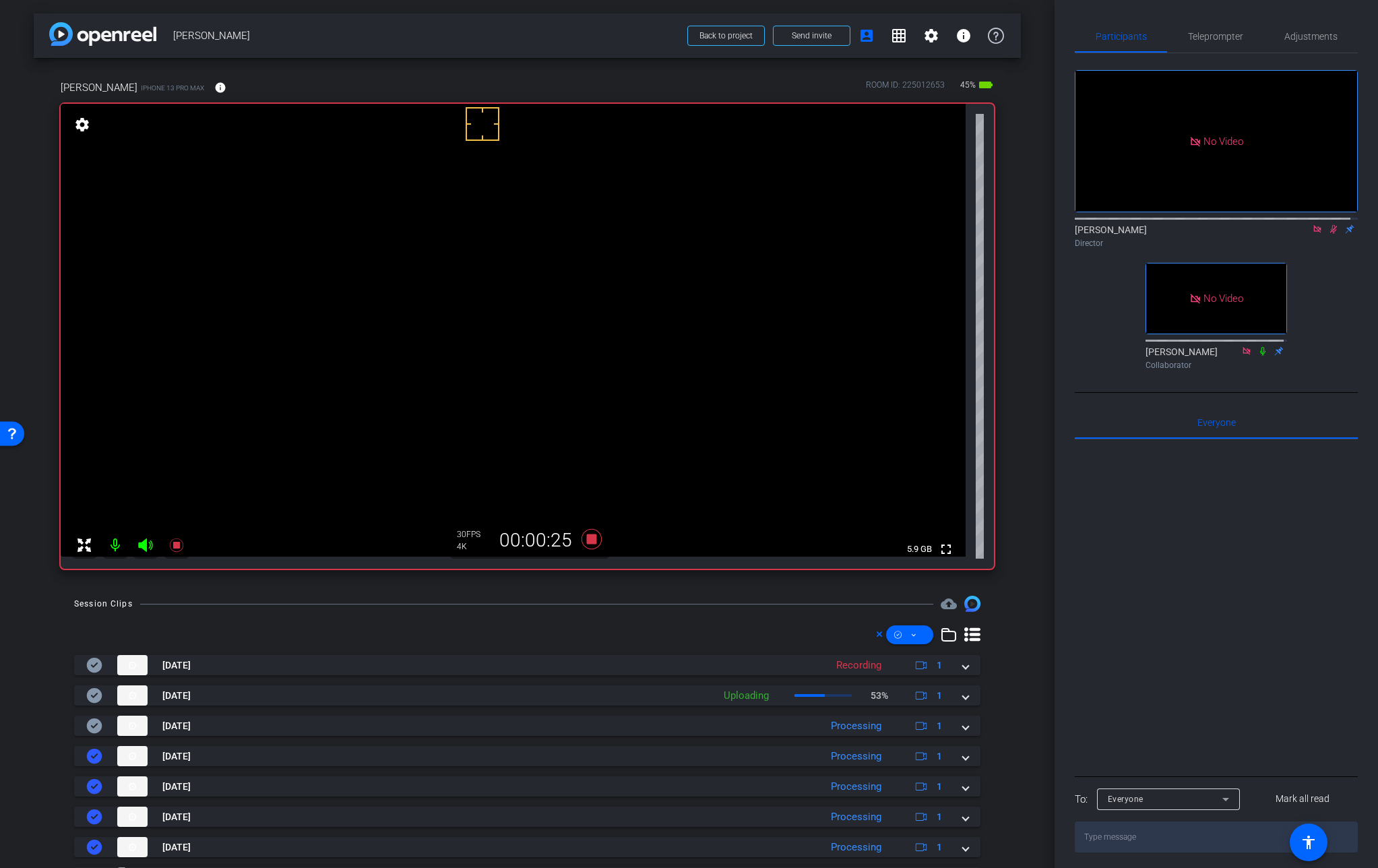
click at [458, 325] on video at bounding box center [513, 329] width 906 height 453
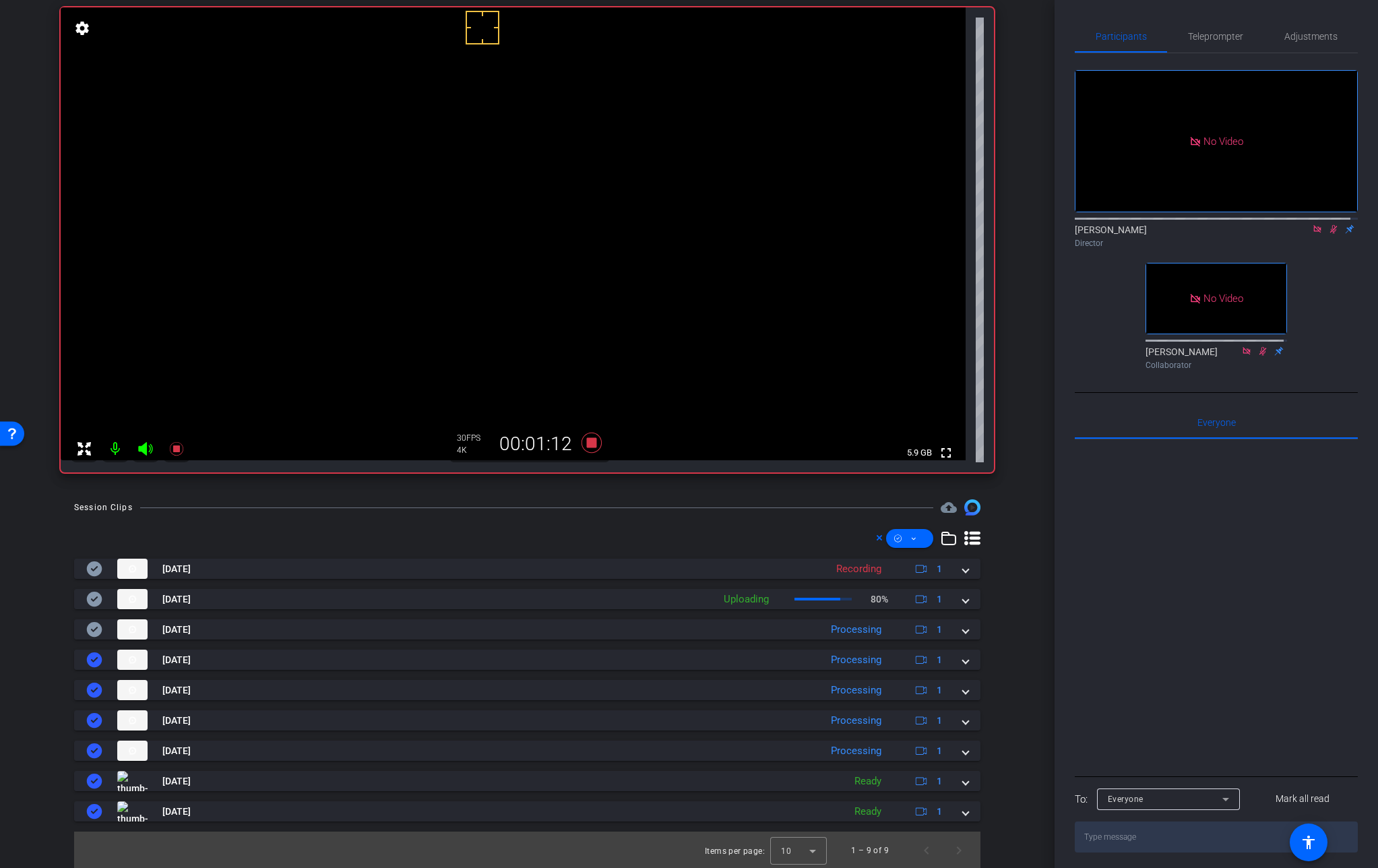
scroll to position [98, 0]
click at [468, 233] on video at bounding box center [513, 232] width 906 height 453
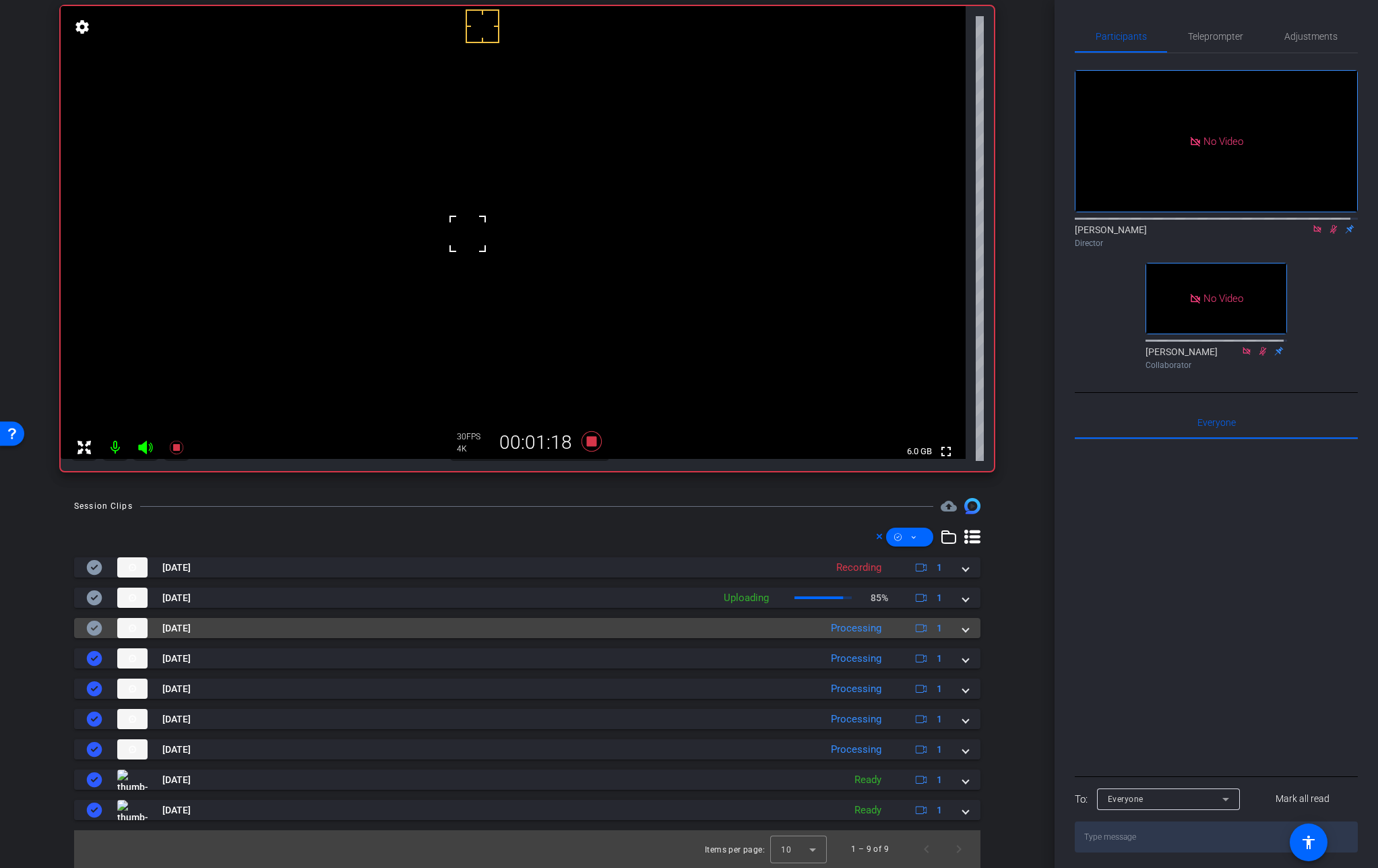
click at [963, 629] on span at bounding box center [965, 627] width 5 height 14
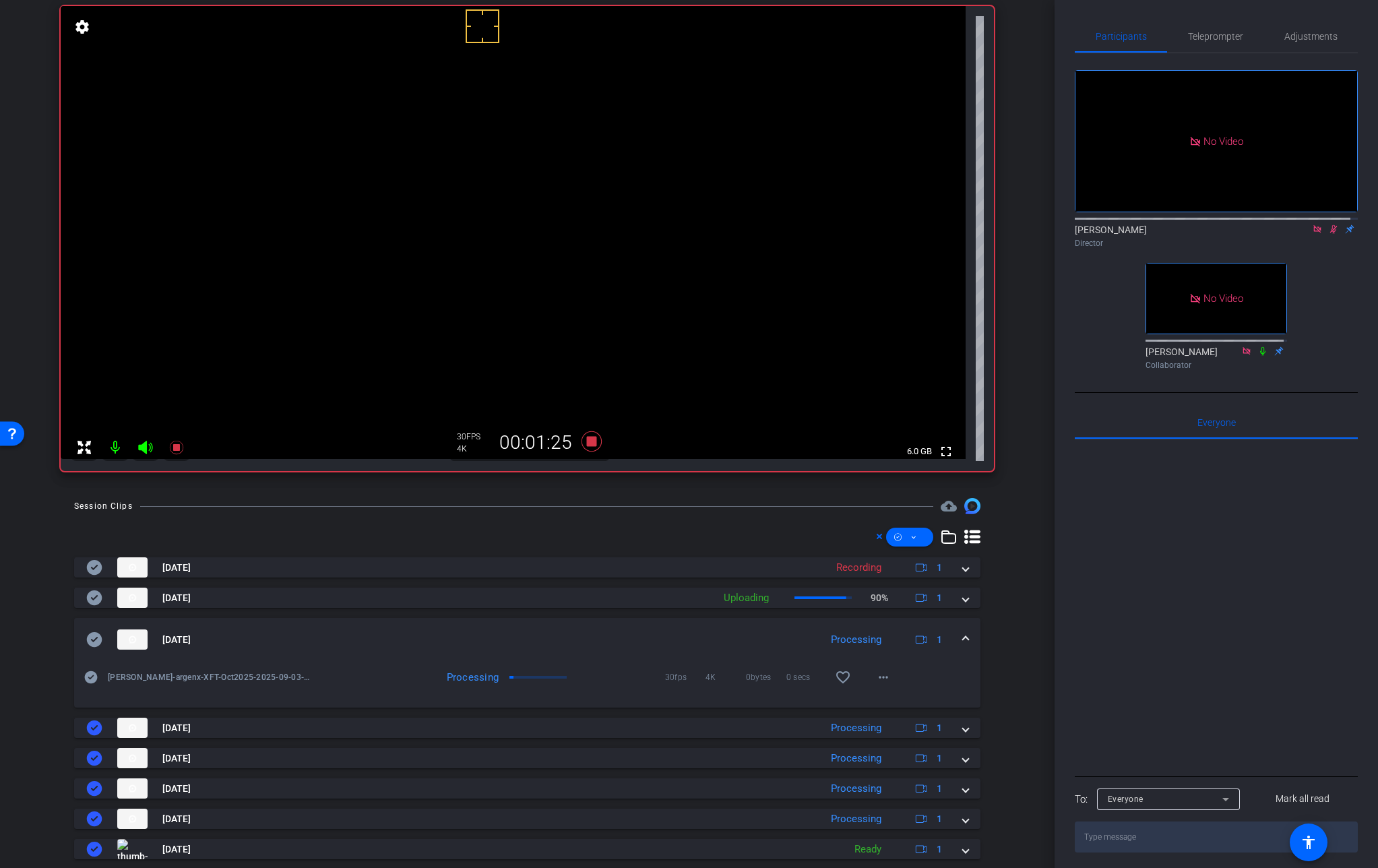
click at [963, 636] on span at bounding box center [965, 639] width 5 height 14
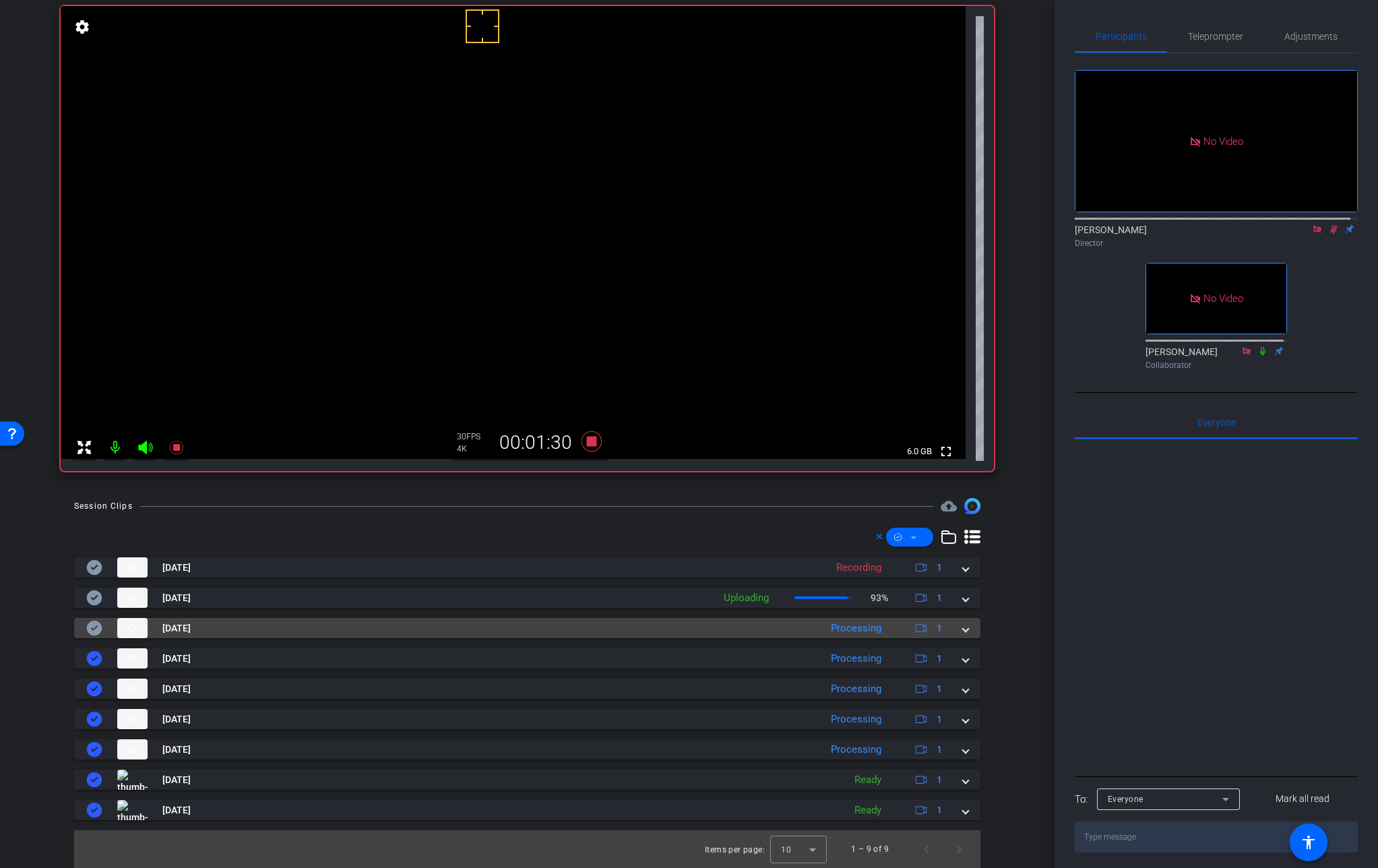
click at [963, 629] on span at bounding box center [965, 627] width 5 height 14
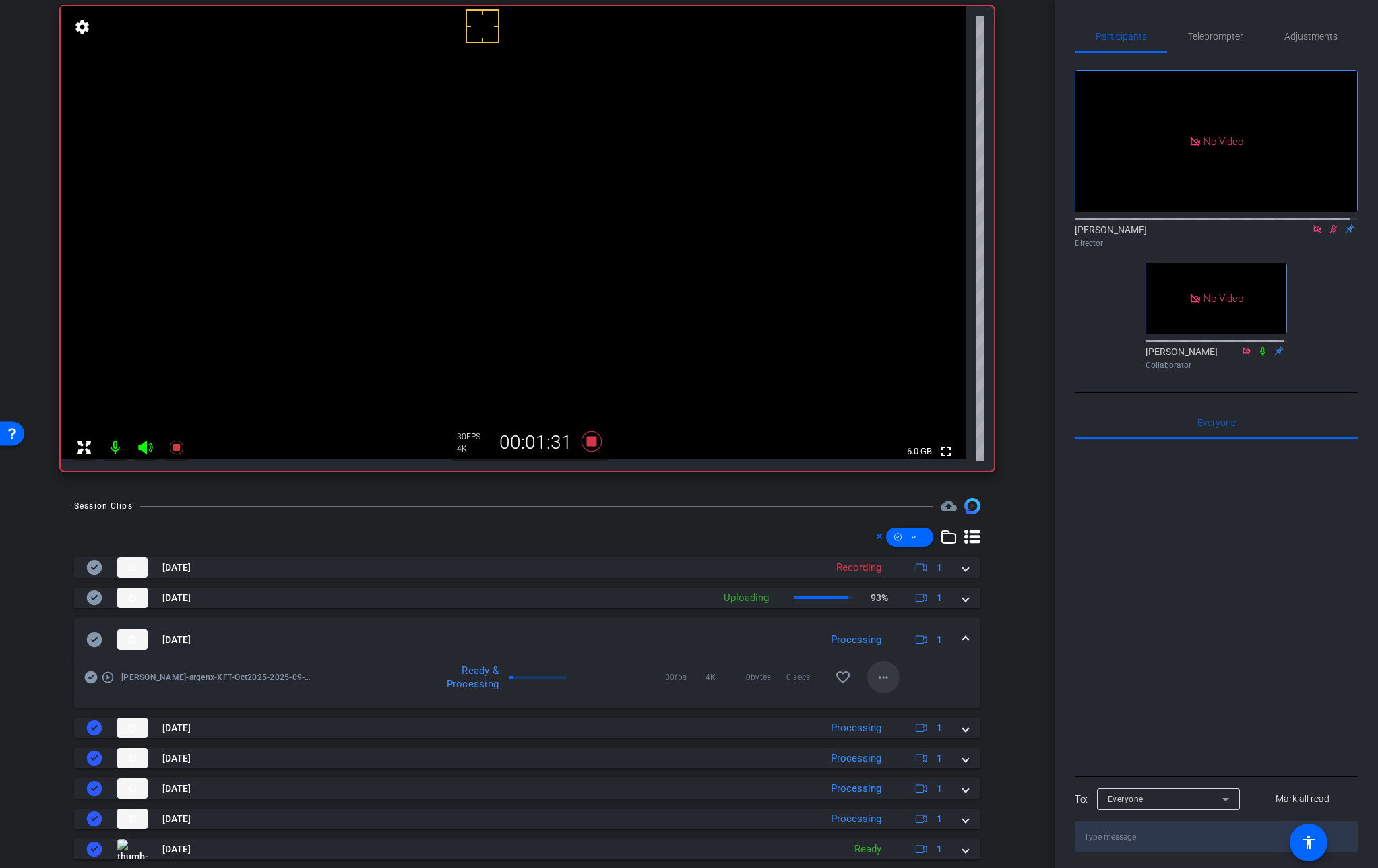
click at [876, 681] on mat-icon "more_horiz" at bounding box center [884, 677] width 16 height 16
click at [892, 705] on span "Download Original" at bounding box center [911, 705] width 81 height 16
click at [90, 641] on icon at bounding box center [94, 639] width 15 height 15
click at [963, 638] on span at bounding box center [965, 639] width 5 height 14
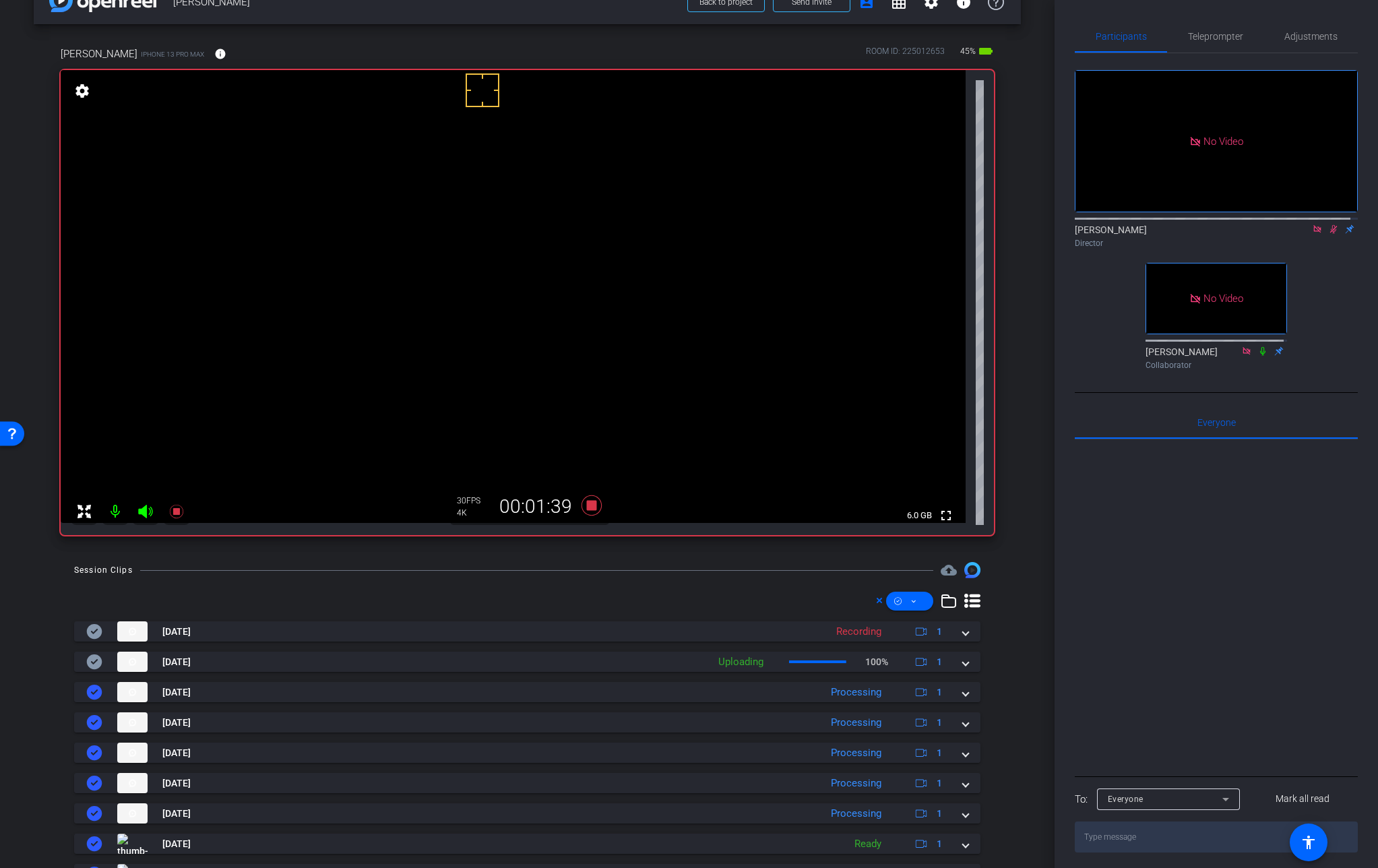
scroll to position [31, 0]
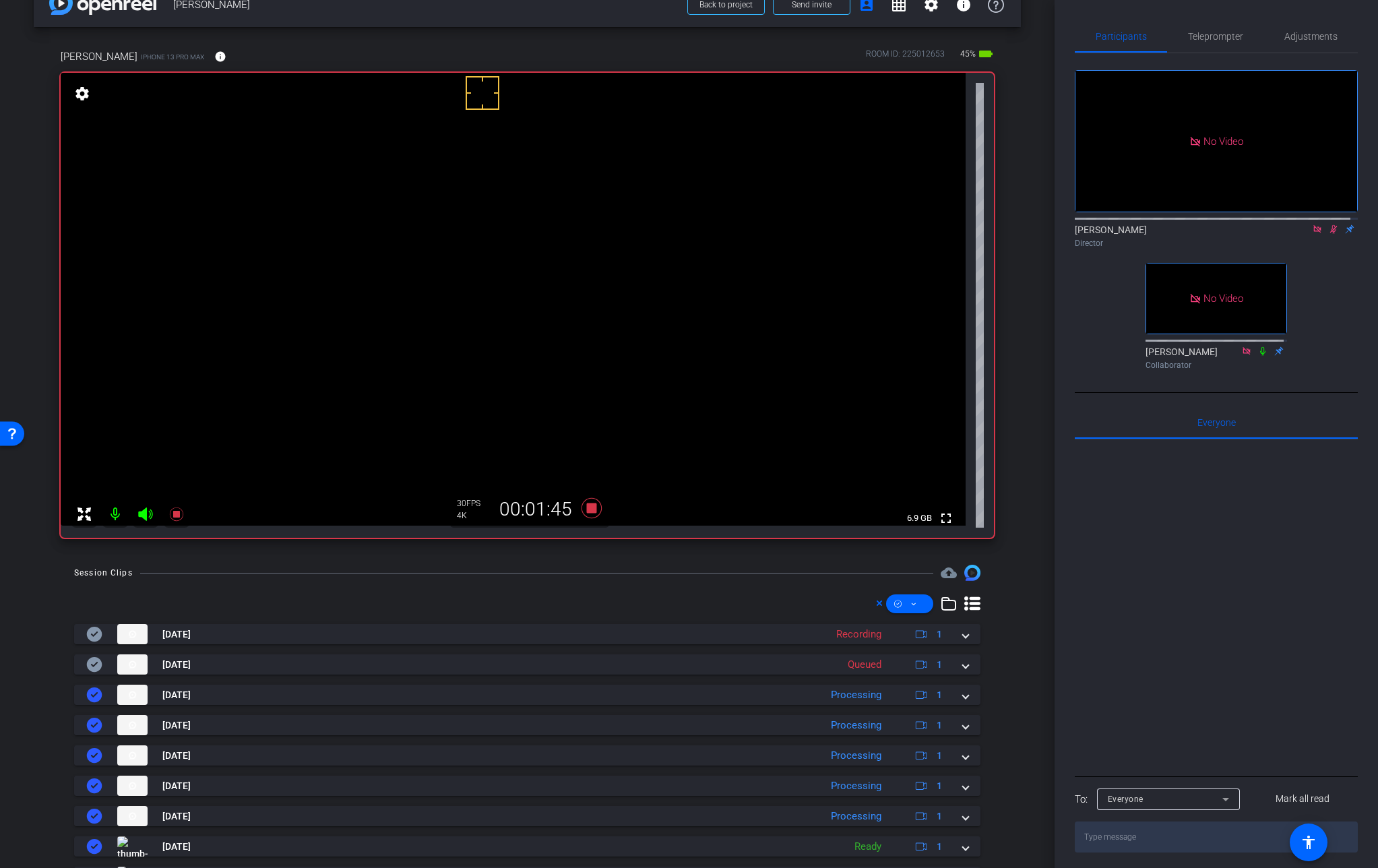
click at [462, 298] on video at bounding box center [513, 299] width 906 height 453
click at [451, 280] on video at bounding box center [513, 299] width 906 height 453
click at [483, 304] on video at bounding box center [513, 299] width 906 height 453
click at [472, 294] on video at bounding box center [513, 299] width 906 height 453
click at [483, 313] on video at bounding box center [513, 299] width 906 height 453
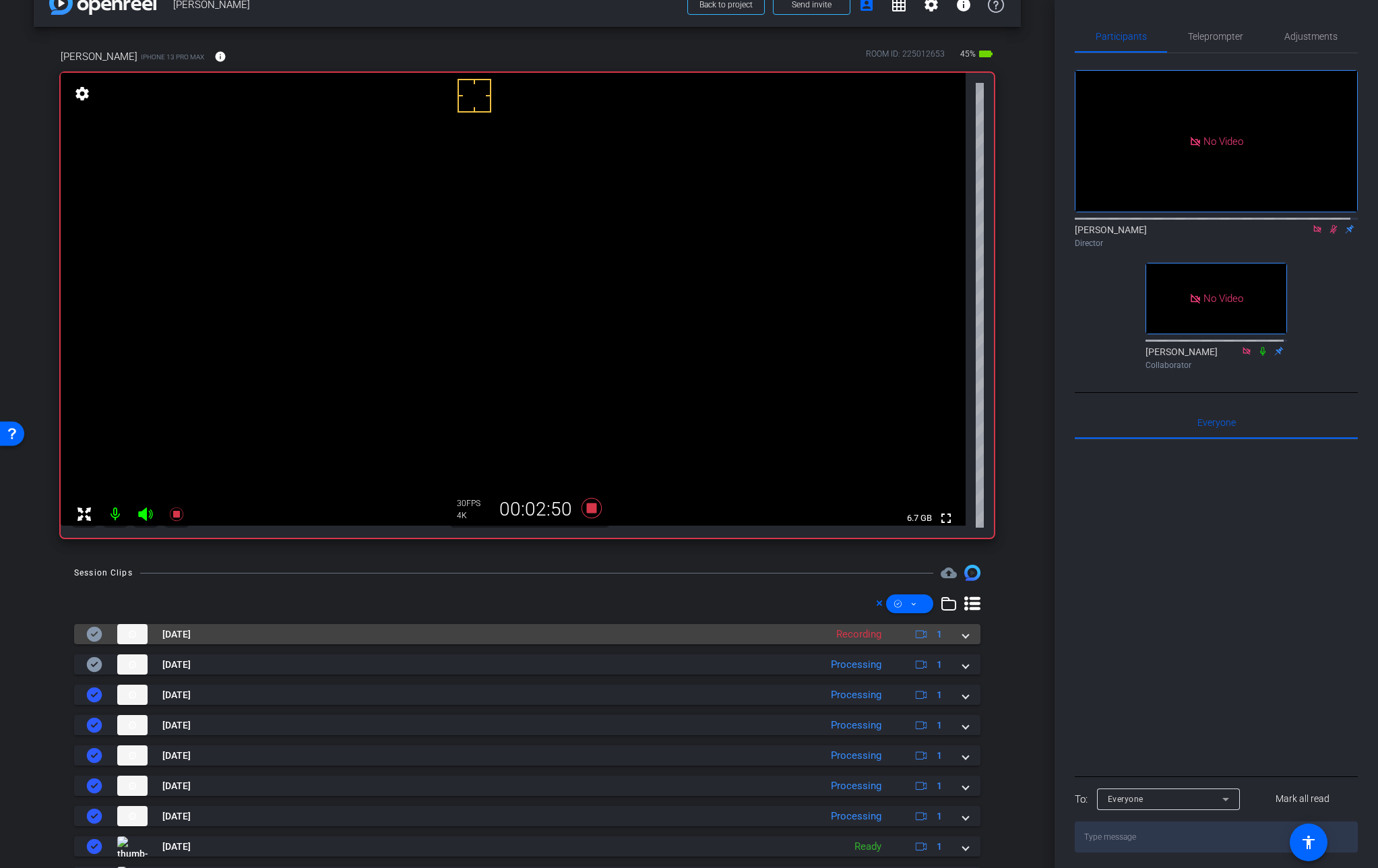
click at [963, 628] on span at bounding box center [965, 634] width 5 height 14
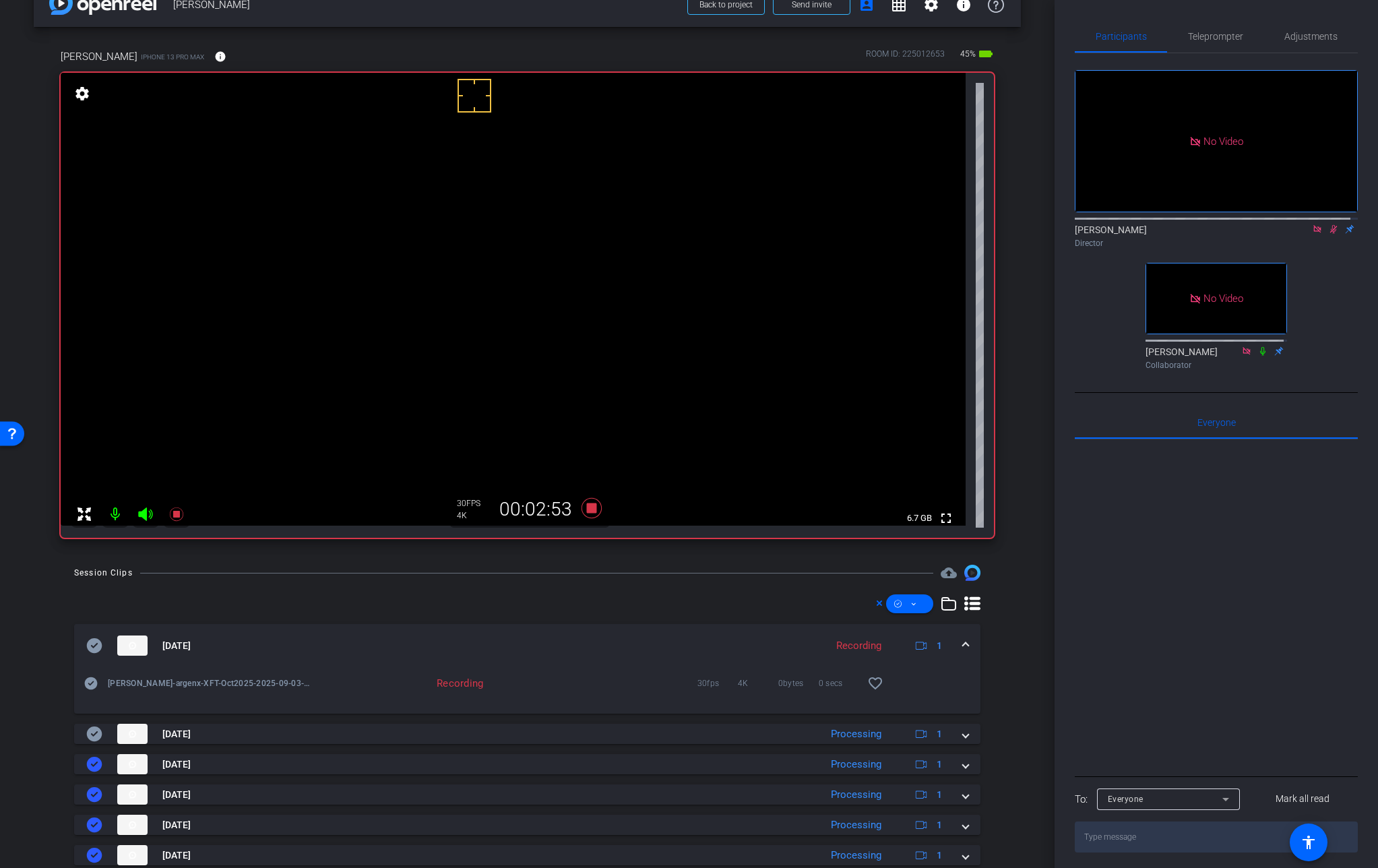
click at [961, 642] on mat-expansion-panel-header "[DATE] Recording 1" at bounding box center [527, 645] width 906 height 43
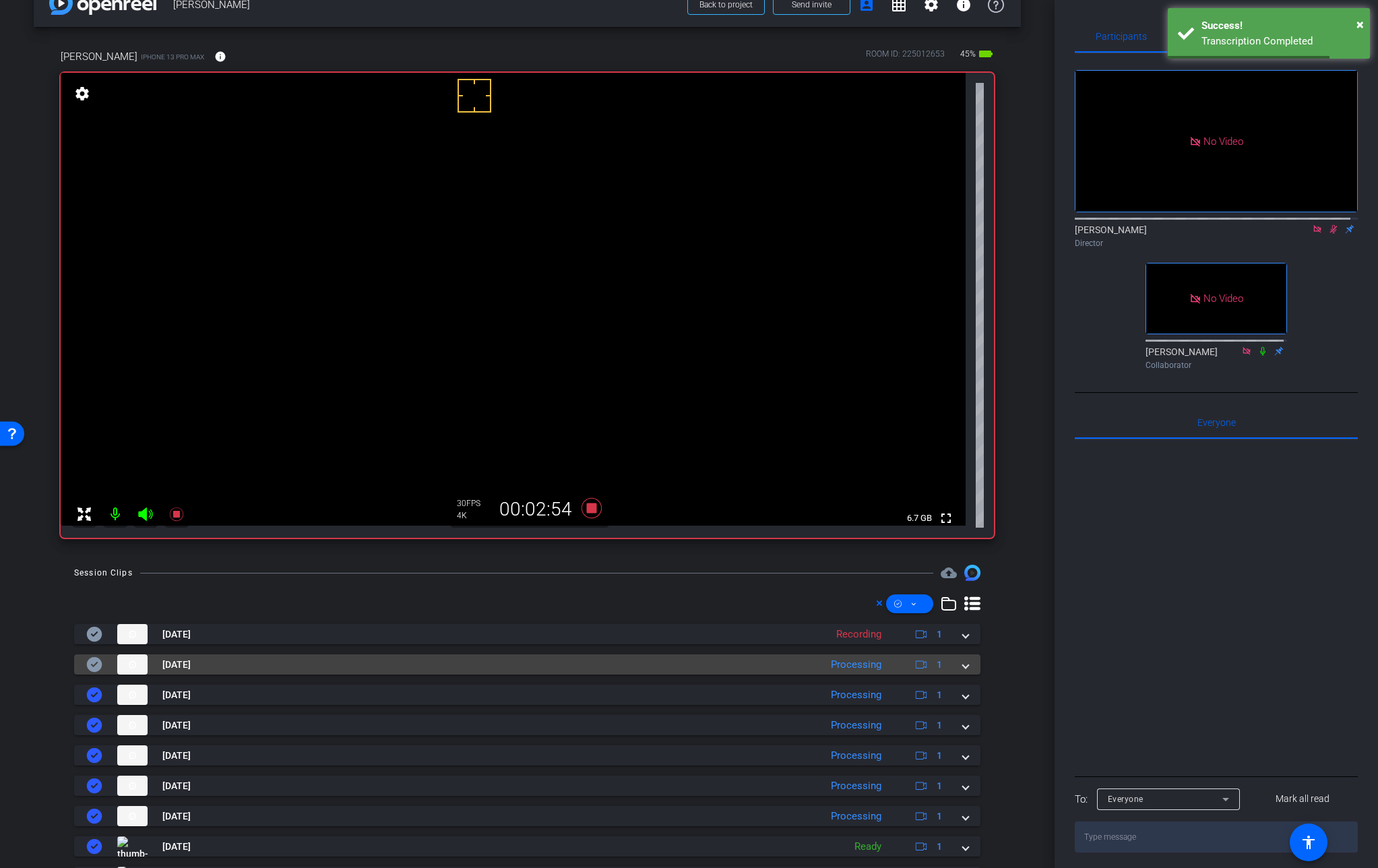
click at [963, 664] on span at bounding box center [965, 664] width 5 height 14
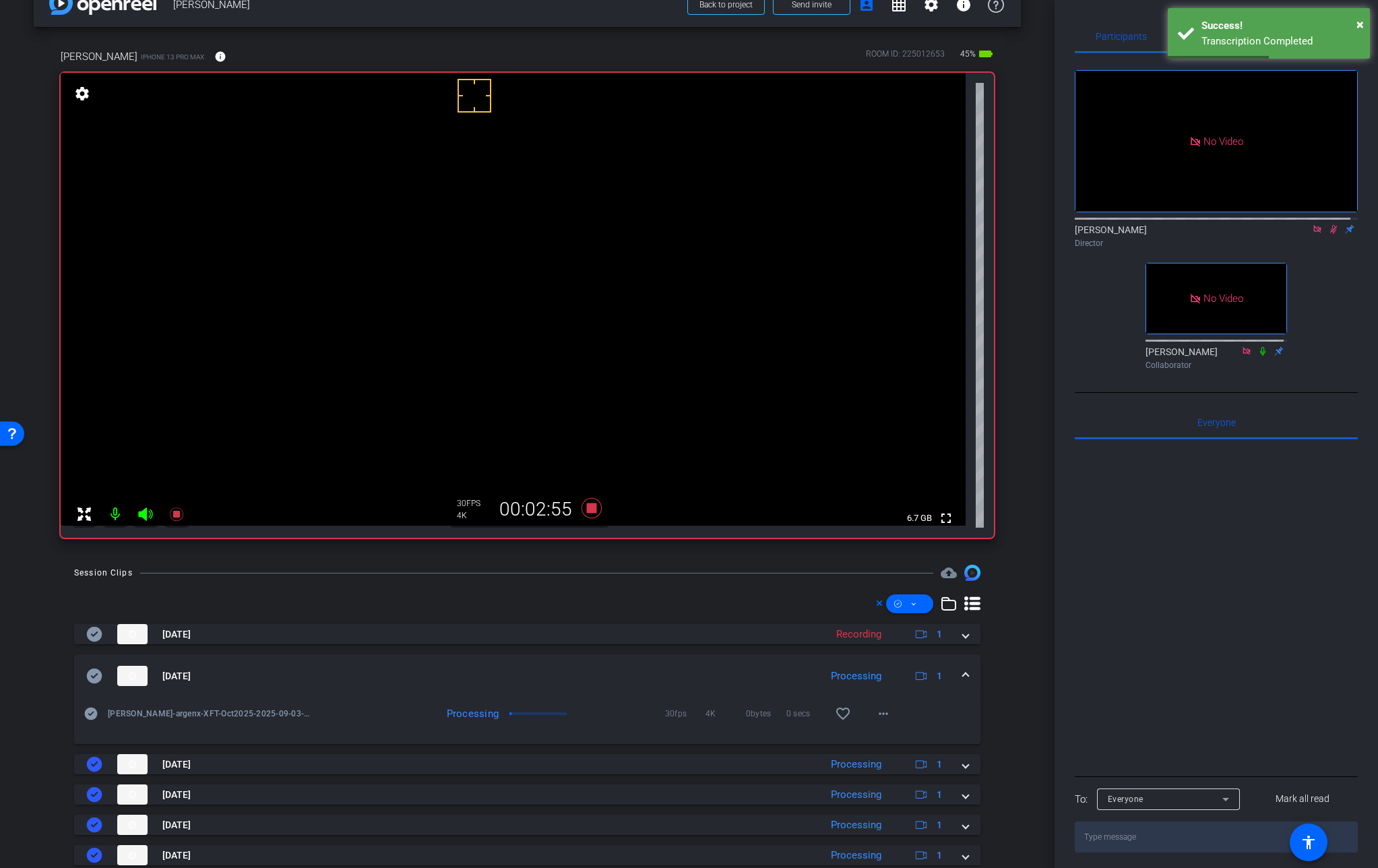
click at [959, 664] on mat-expansion-panel-header "[DATE] Processing 1" at bounding box center [527, 676] width 906 height 43
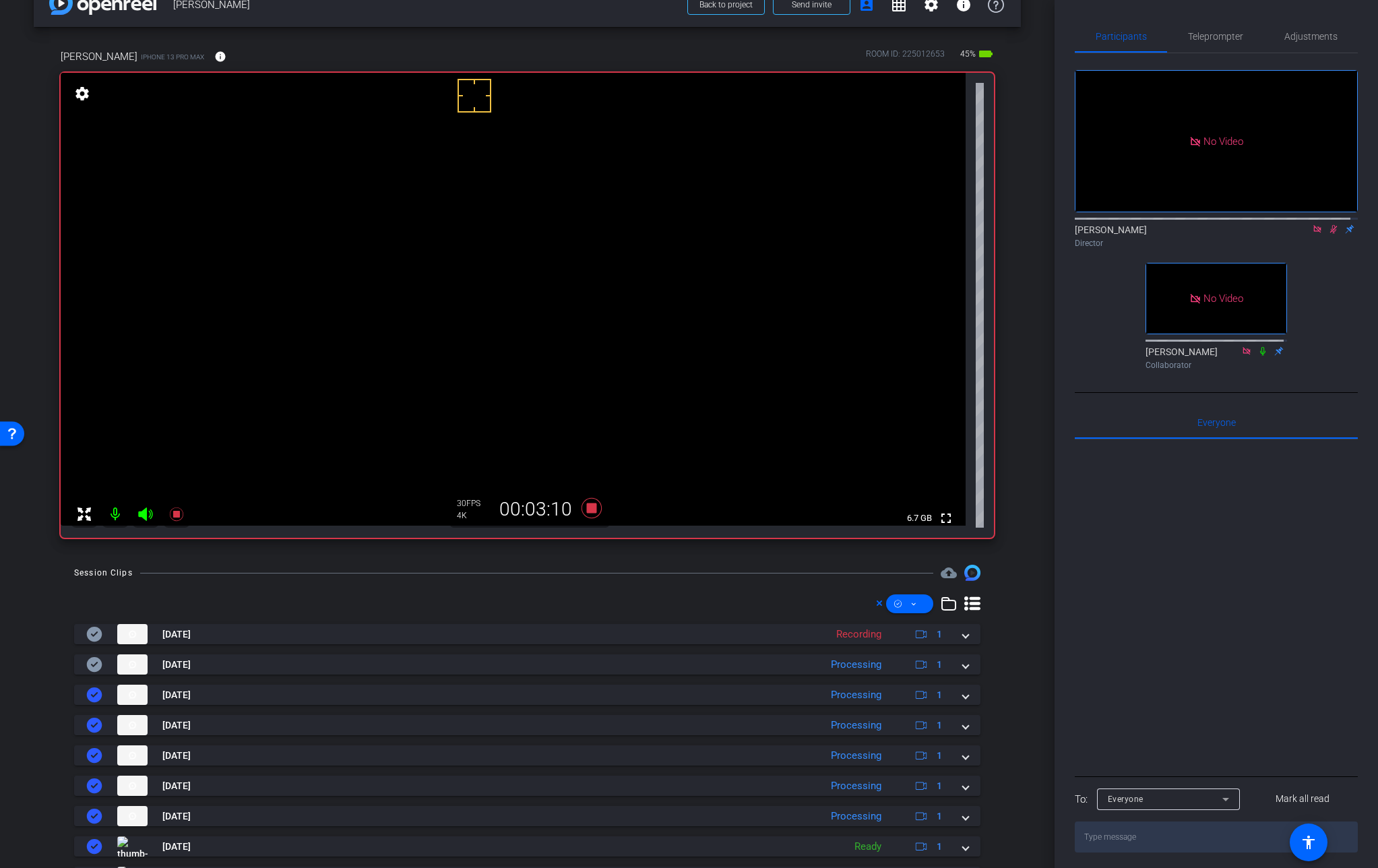
click at [457, 291] on video at bounding box center [513, 299] width 906 height 453
click at [461, 291] on video at bounding box center [513, 299] width 906 height 453
click at [451, 285] on video at bounding box center [513, 299] width 906 height 453
click at [441, 305] on video at bounding box center [513, 299] width 906 height 453
click at [451, 292] on video at bounding box center [513, 299] width 906 height 453
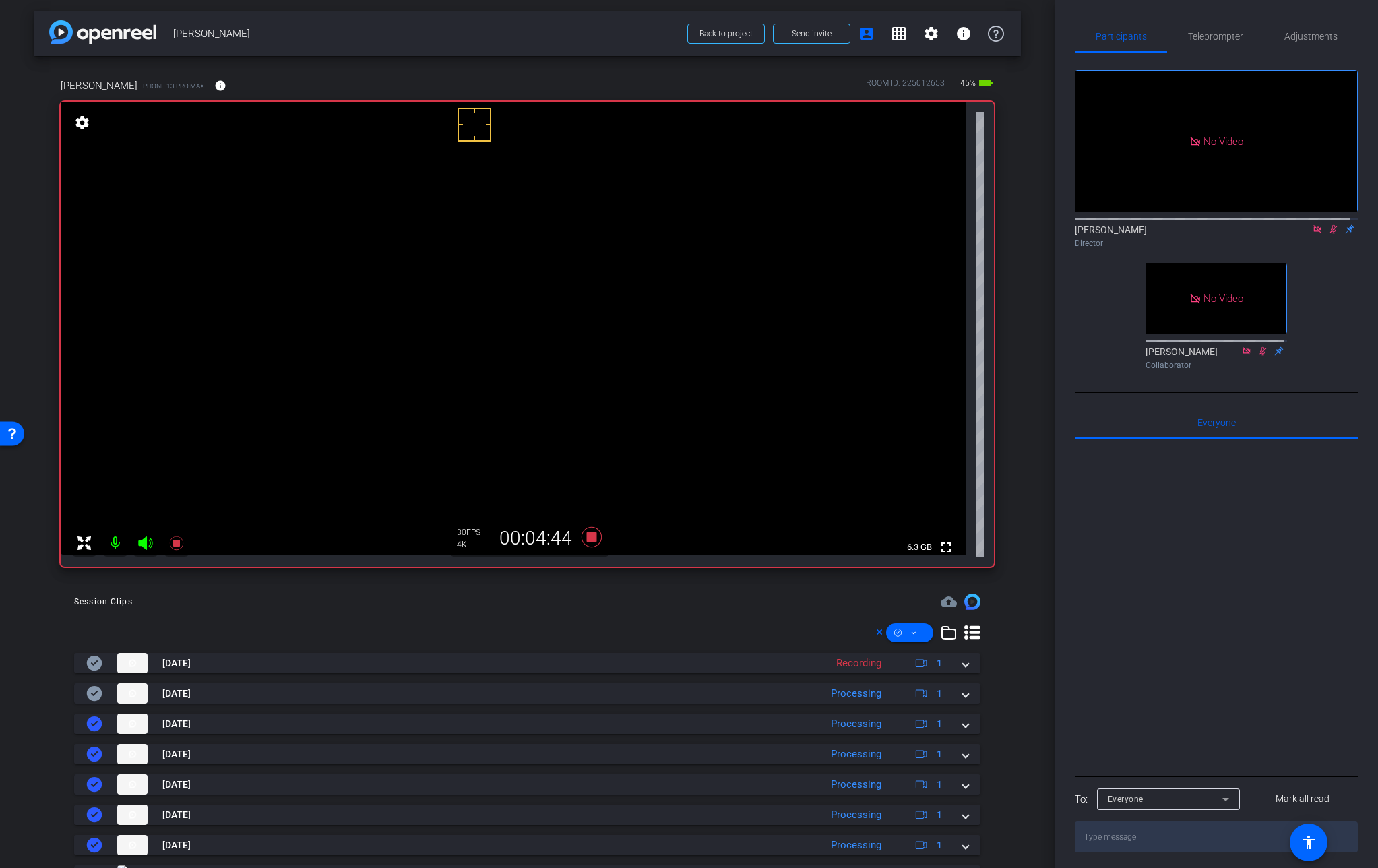
scroll to position [0, 0]
click at [456, 337] on video at bounding box center [513, 329] width 906 height 453
click at [591, 541] on icon at bounding box center [591, 539] width 20 height 20
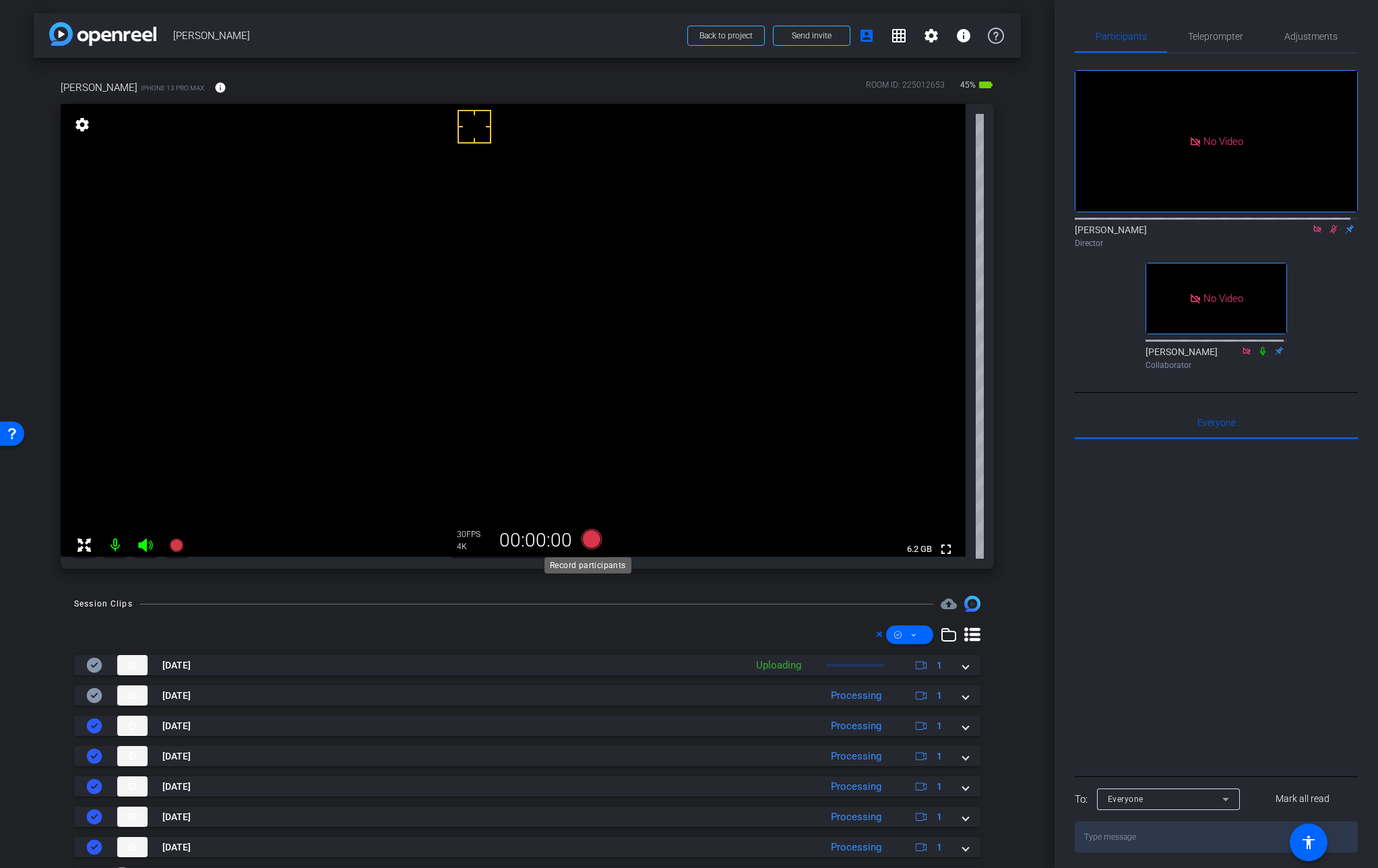
click at [587, 539] on icon at bounding box center [591, 539] width 20 height 20
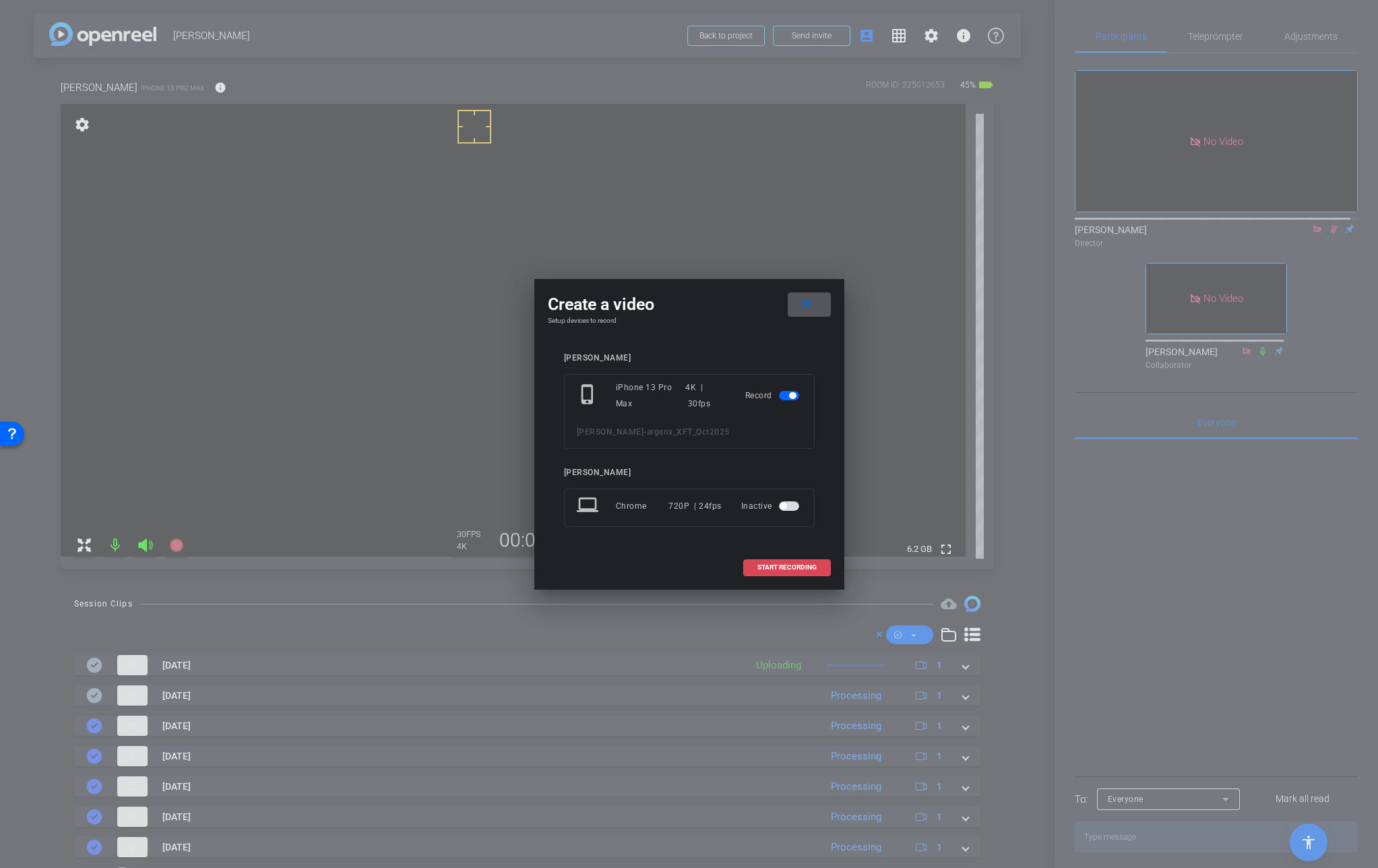
click at [774, 573] on span at bounding box center [787, 567] width 86 height 32
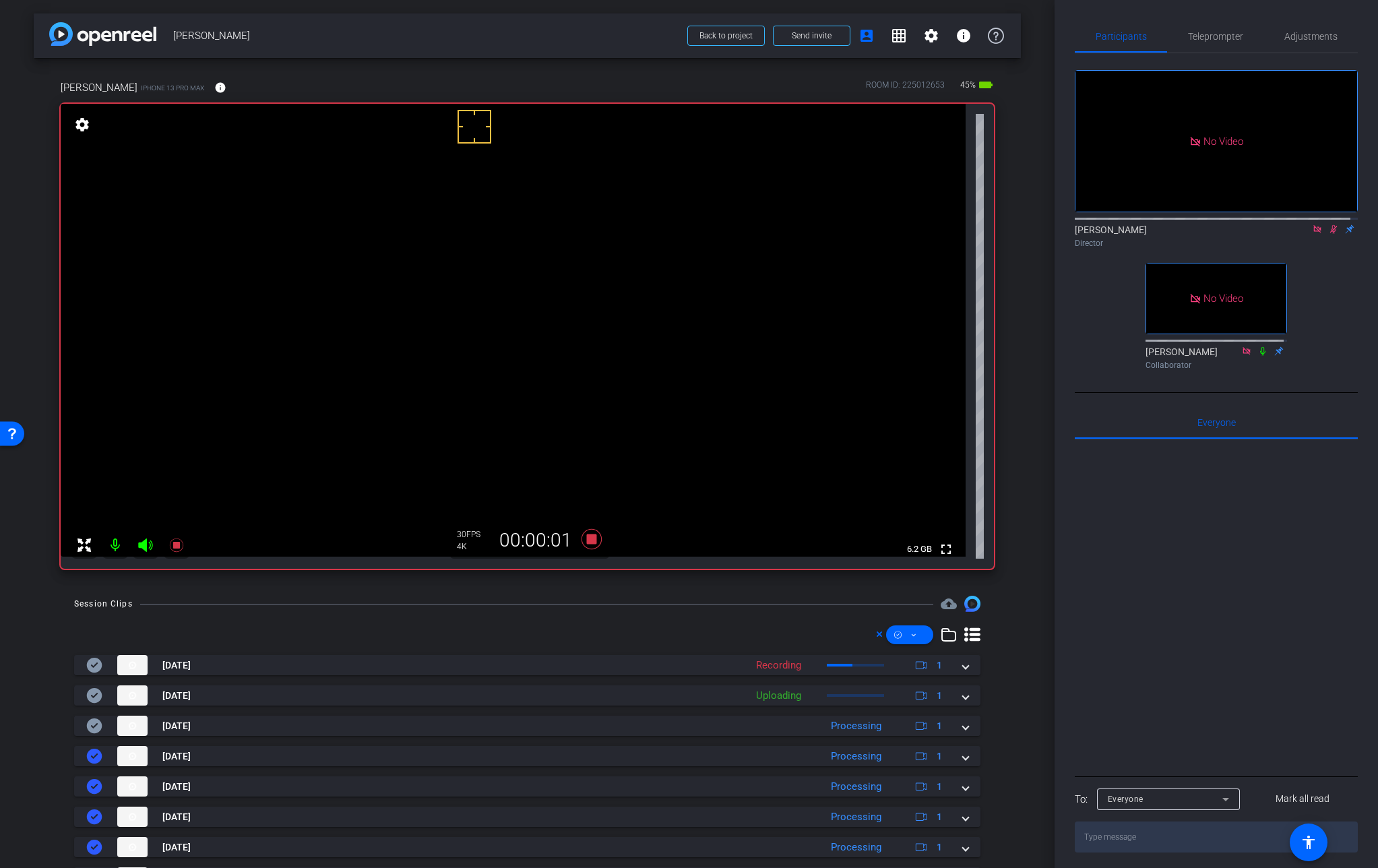
click at [457, 327] on video at bounding box center [513, 329] width 906 height 453
click at [466, 326] on video at bounding box center [513, 329] width 906 height 453
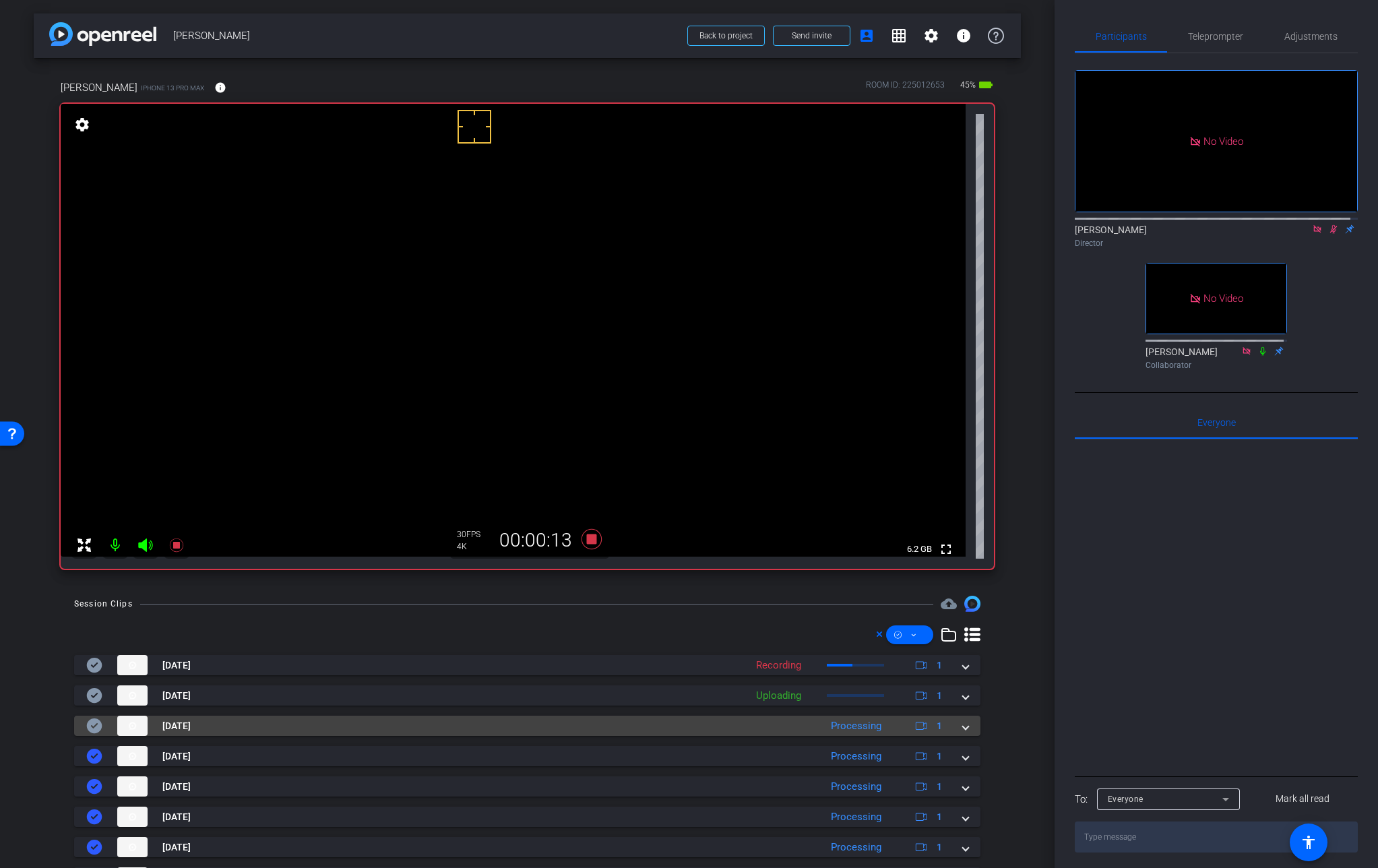
click at [963, 729] on mat-expansion-panel-header "[DATE] Processing 1" at bounding box center [527, 726] width 906 height 20
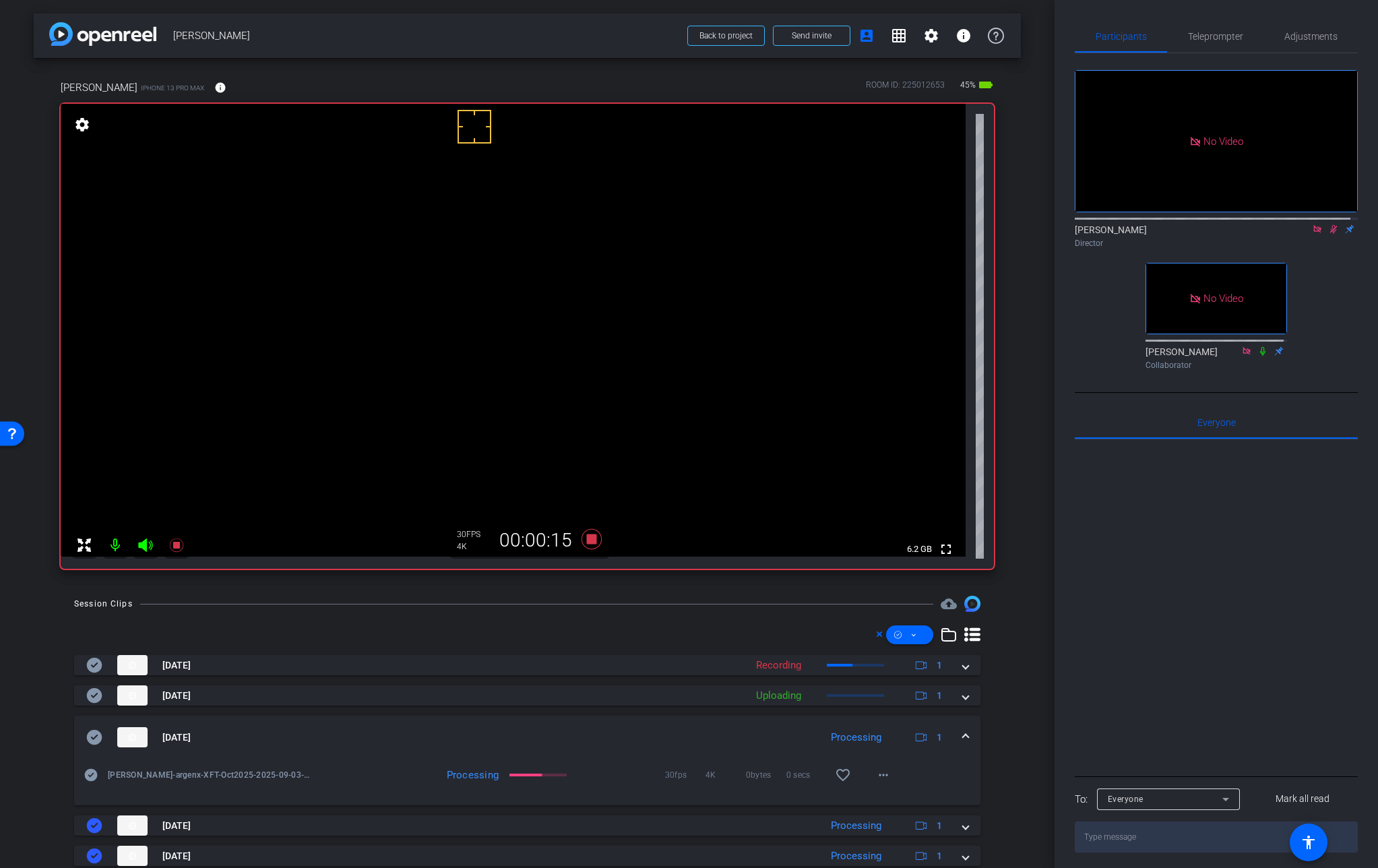
click at [963, 729] on mat-expansion-panel-header "[DATE] Processing 1" at bounding box center [527, 737] width 906 height 43
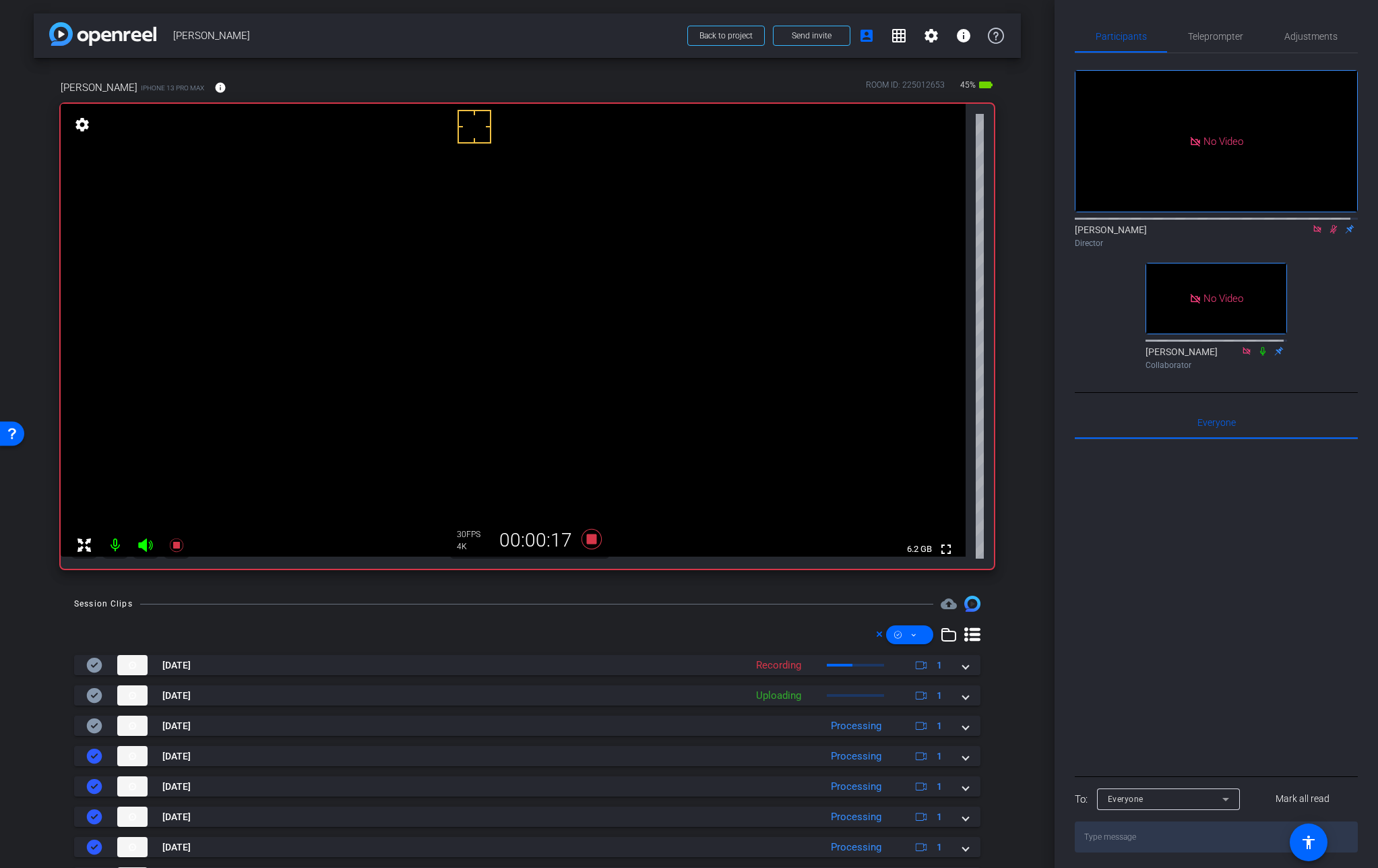
click at [455, 329] on video at bounding box center [513, 329] width 906 height 453
click at [426, 342] on video at bounding box center [513, 329] width 906 height 453
click at [451, 329] on video at bounding box center [513, 329] width 906 height 453
click at [471, 331] on video at bounding box center [513, 329] width 906 height 453
click at [467, 324] on video at bounding box center [513, 329] width 906 height 453
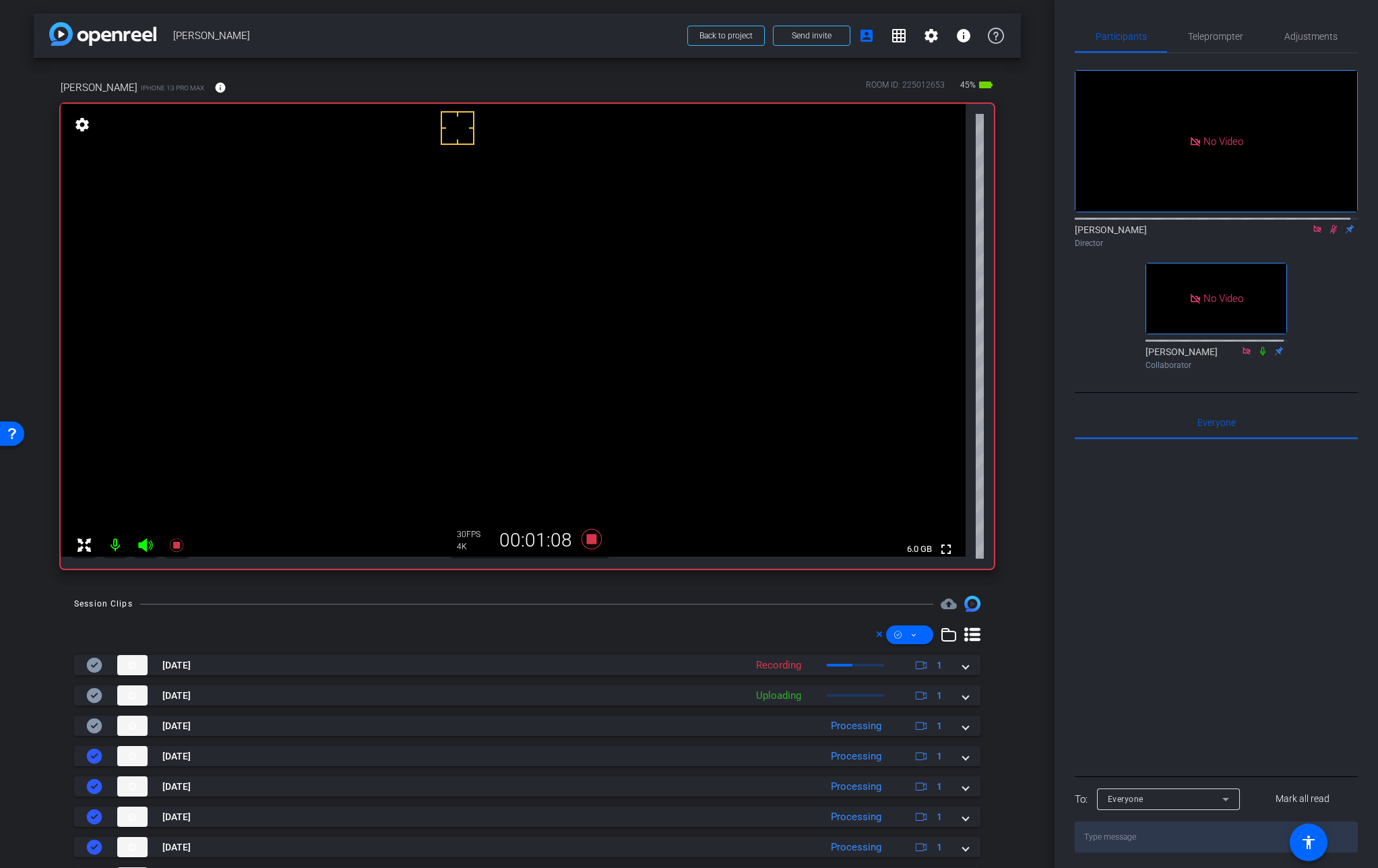
click at [467, 330] on video at bounding box center [513, 329] width 906 height 453
click at [452, 324] on video at bounding box center [513, 329] width 906 height 453
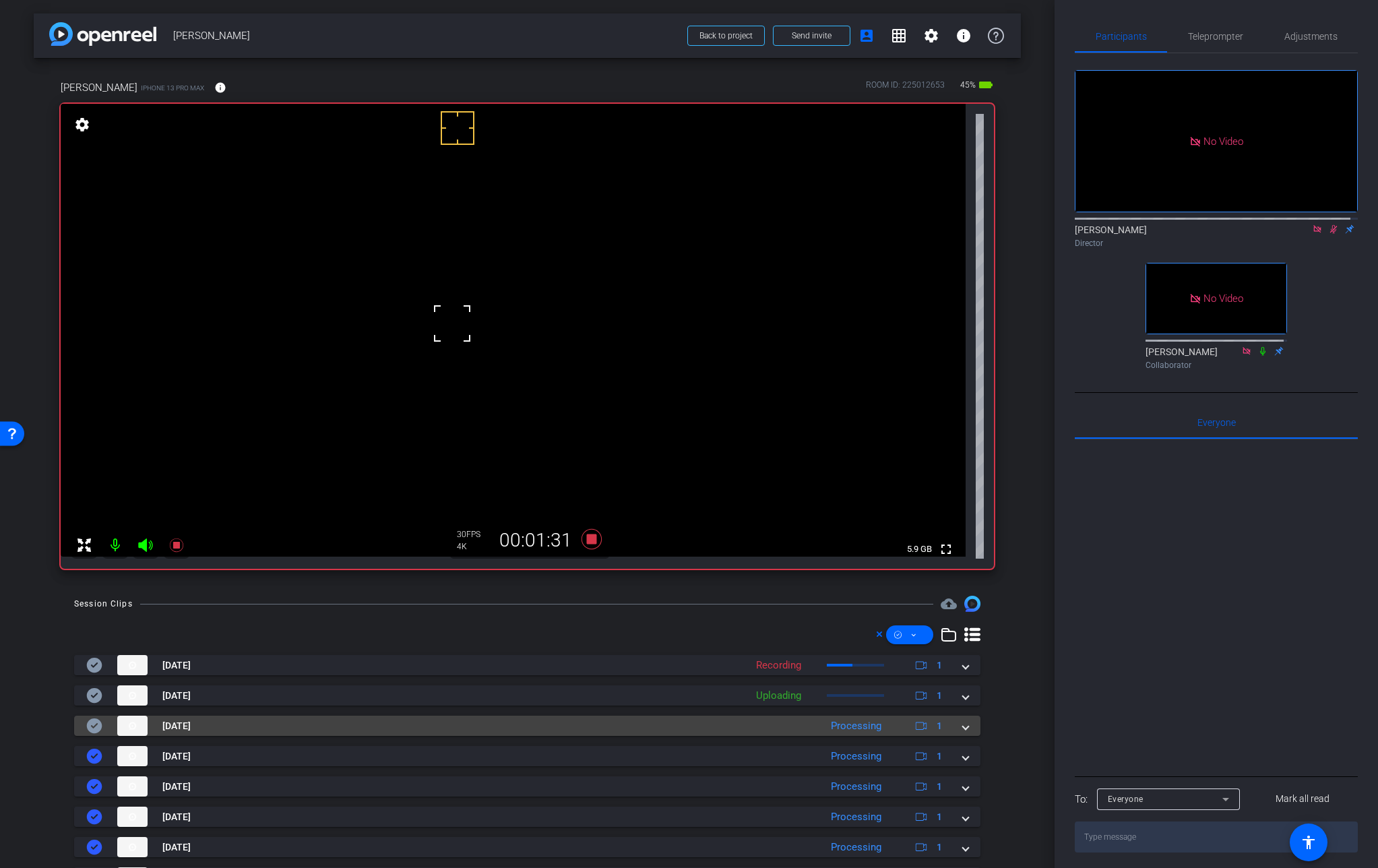
click at [963, 727] on span at bounding box center [965, 725] width 5 height 14
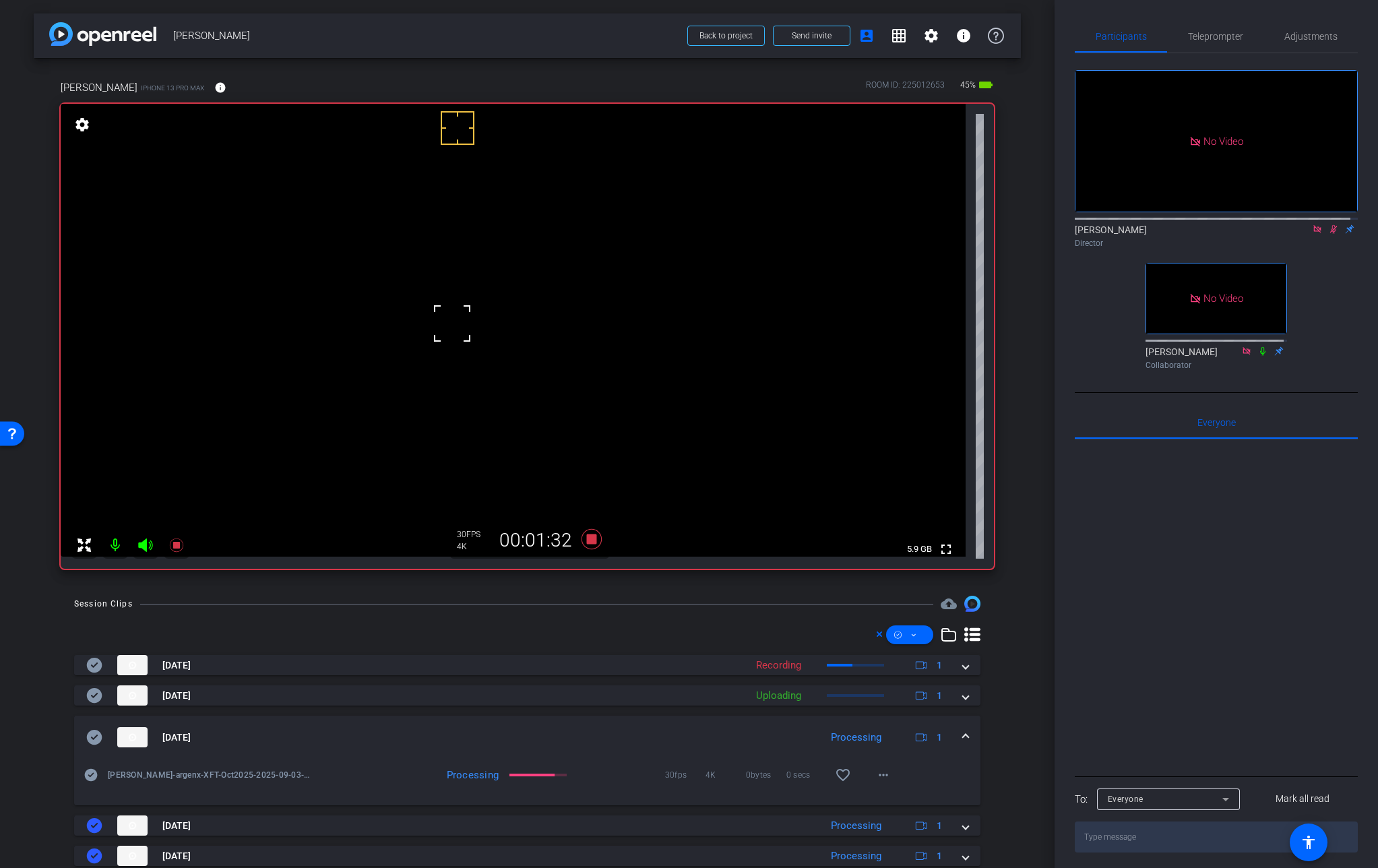
click at [959, 727] on mat-expansion-panel-header "[DATE] Processing 1" at bounding box center [527, 737] width 906 height 43
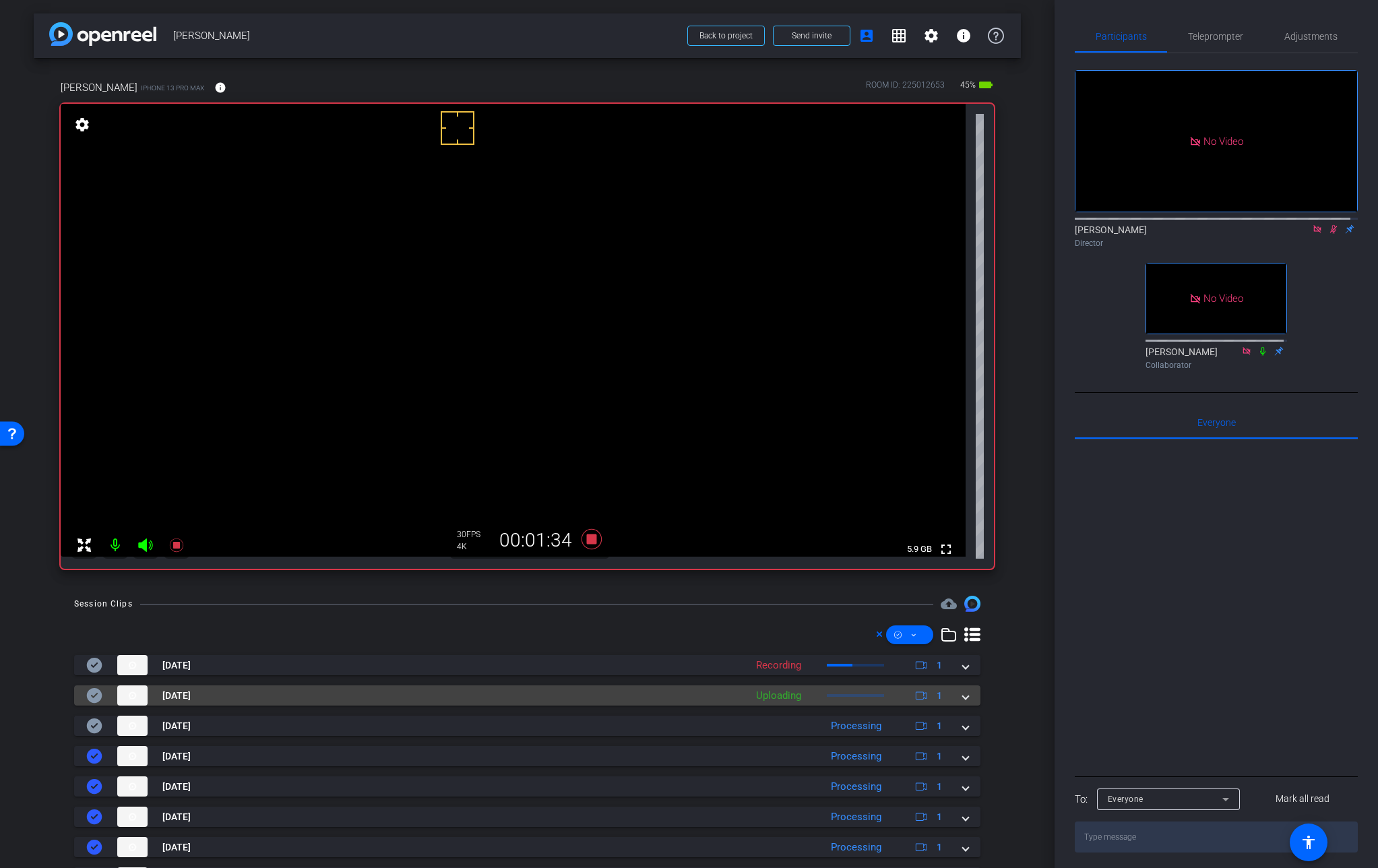
click at [963, 699] on span at bounding box center [965, 695] width 5 height 14
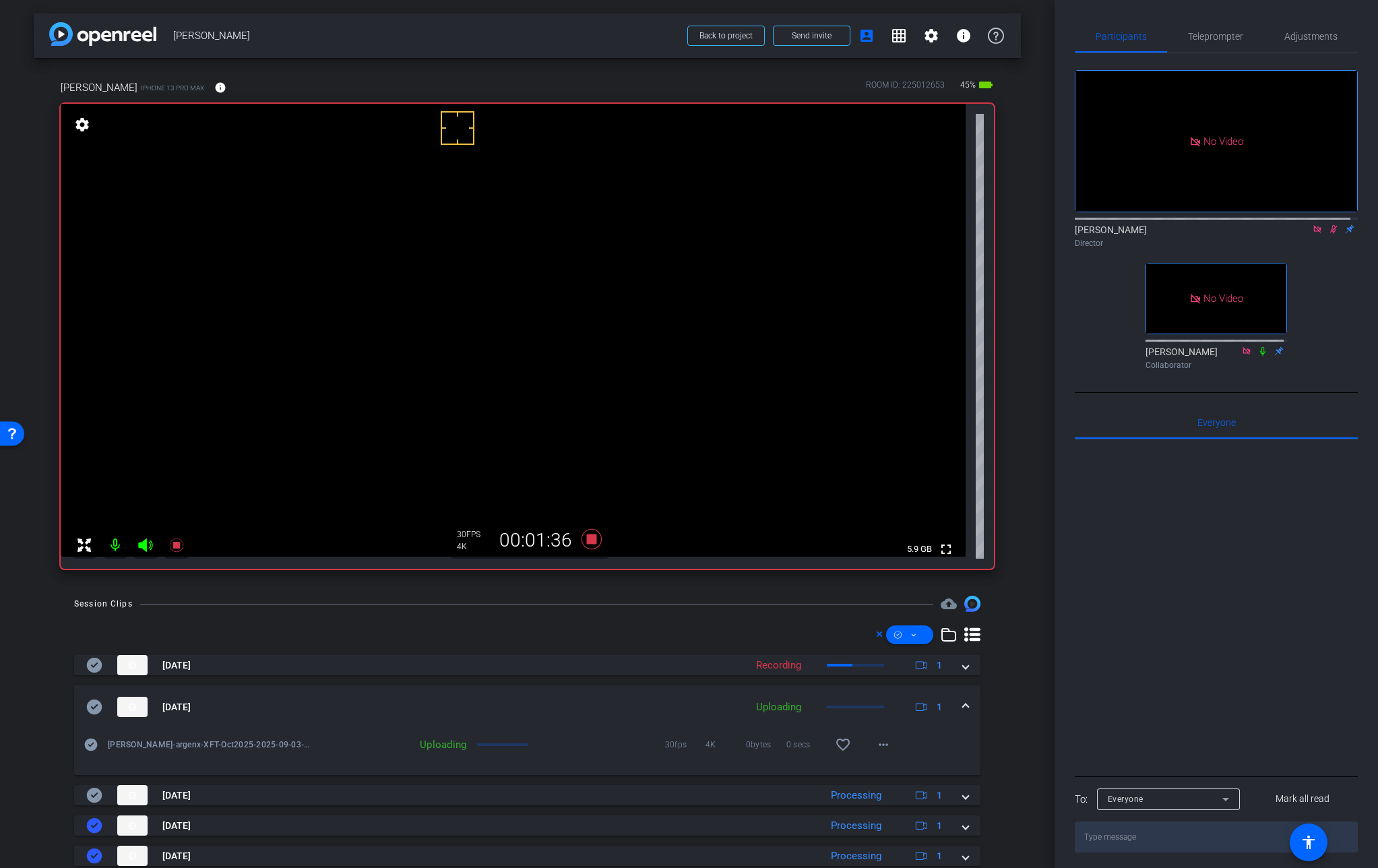
click at [959, 699] on mat-expansion-panel-header "[DATE] Uploading 1" at bounding box center [527, 706] width 906 height 43
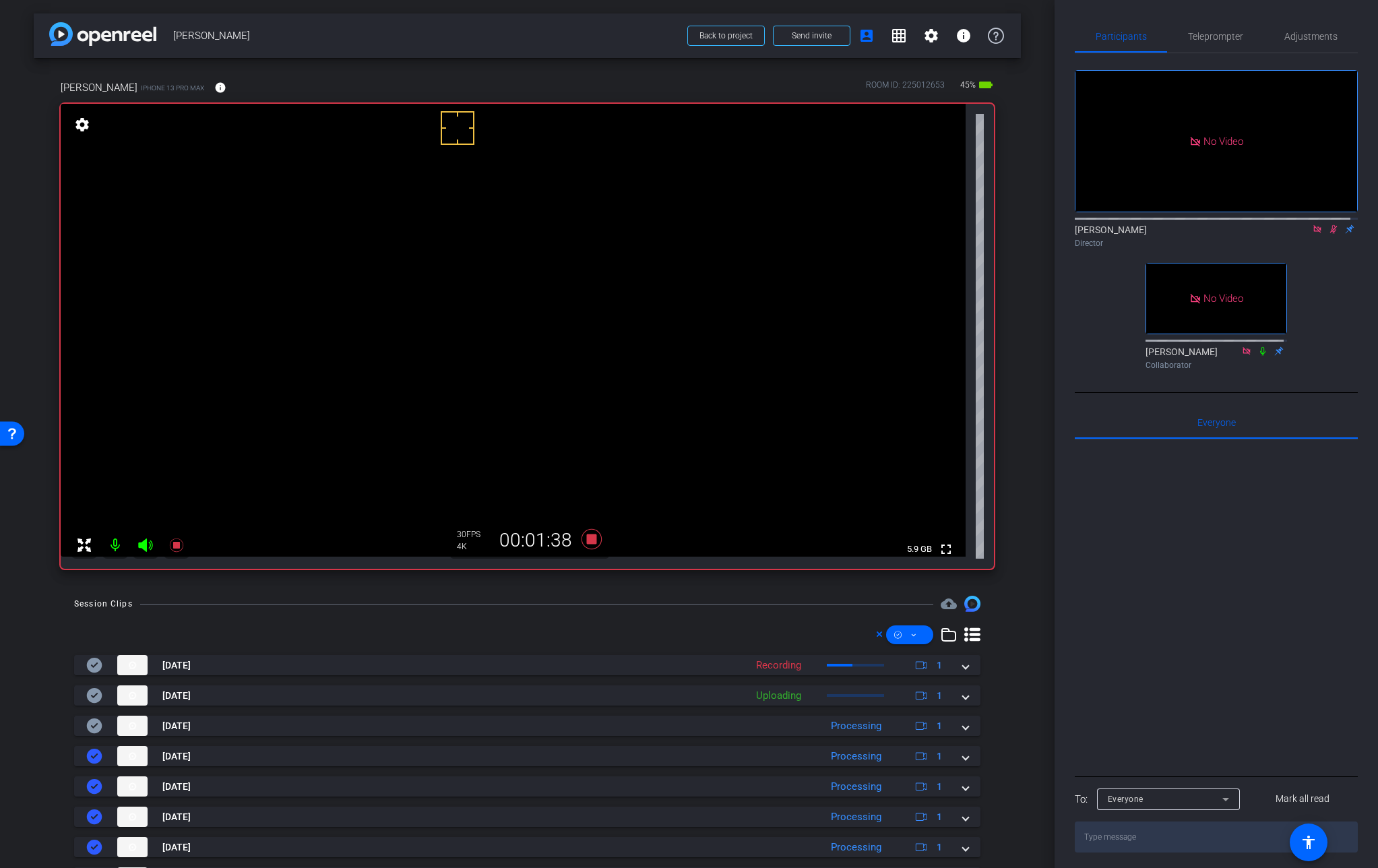
click at [456, 332] on video at bounding box center [513, 329] width 906 height 453
click at [489, 340] on video at bounding box center [513, 329] width 906 height 453
click at [459, 326] on video at bounding box center [513, 329] width 906 height 453
click at [464, 336] on video at bounding box center [513, 329] width 906 height 453
click at [467, 337] on video at bounding box center [513, 329] width 906 height 453
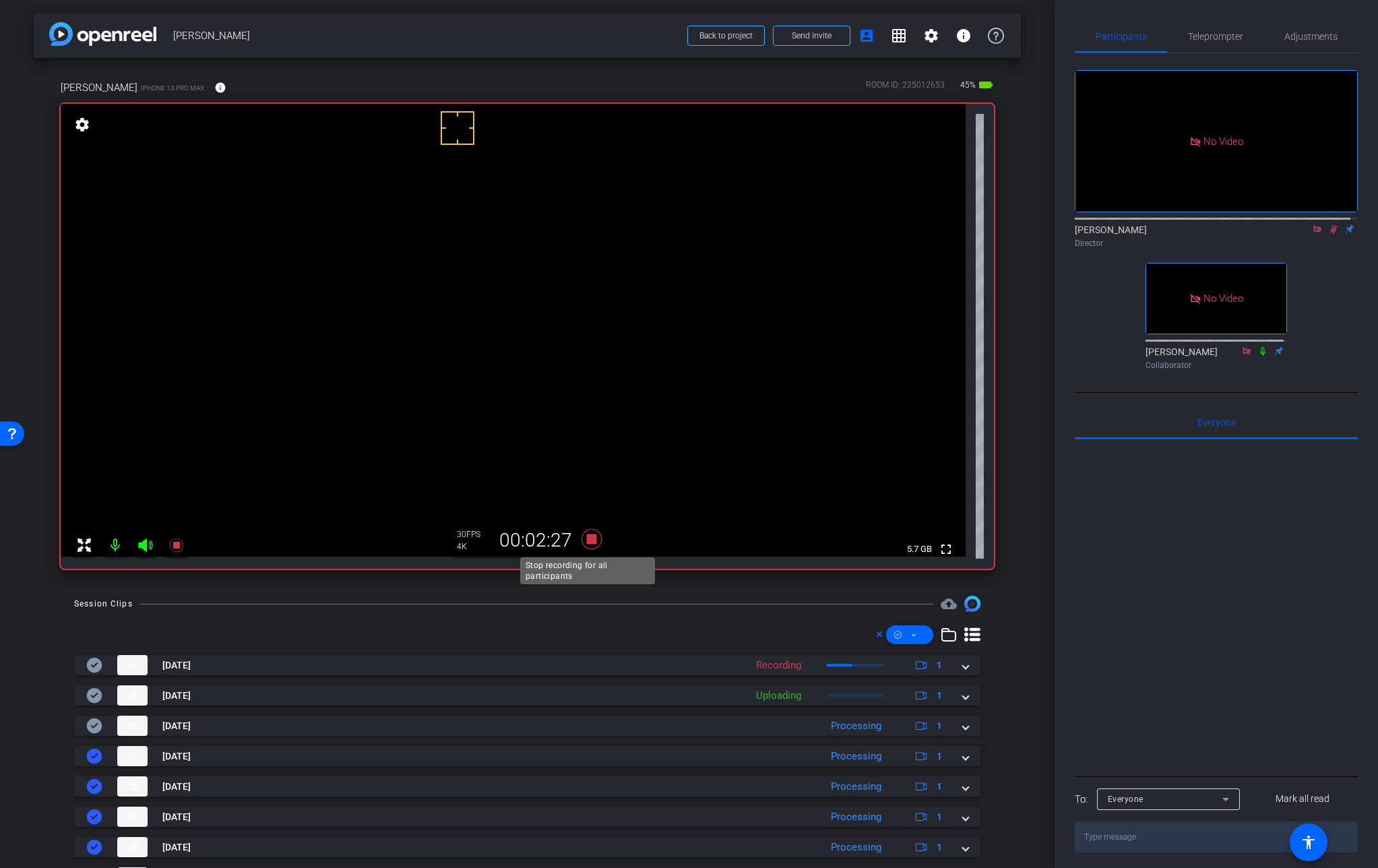
click at [586, 537] on icon at bounding box center [591, 539] width 20 height 20
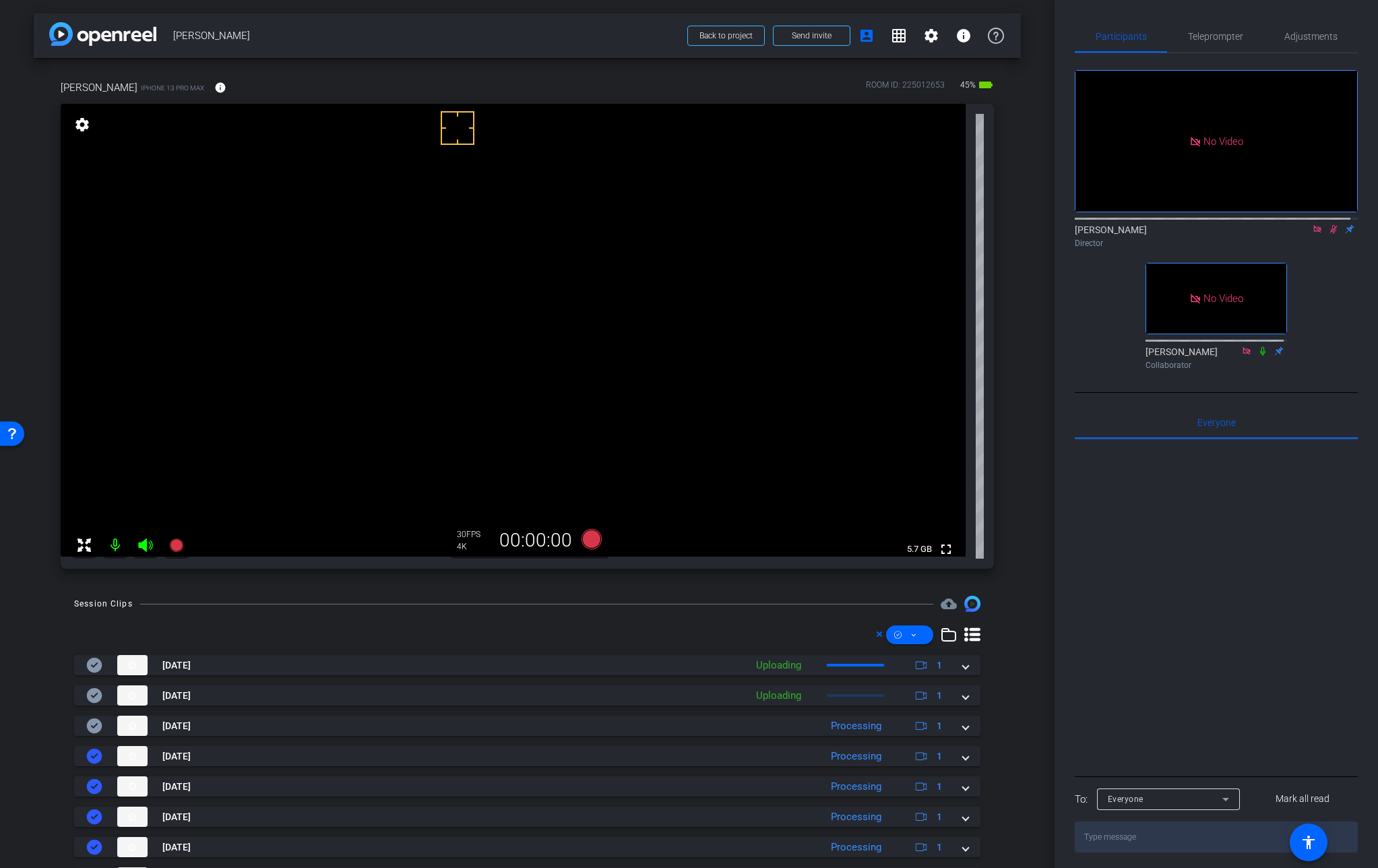
click at [1331, 234] on icon at bounding box center [1334, 230] width 7 height 9
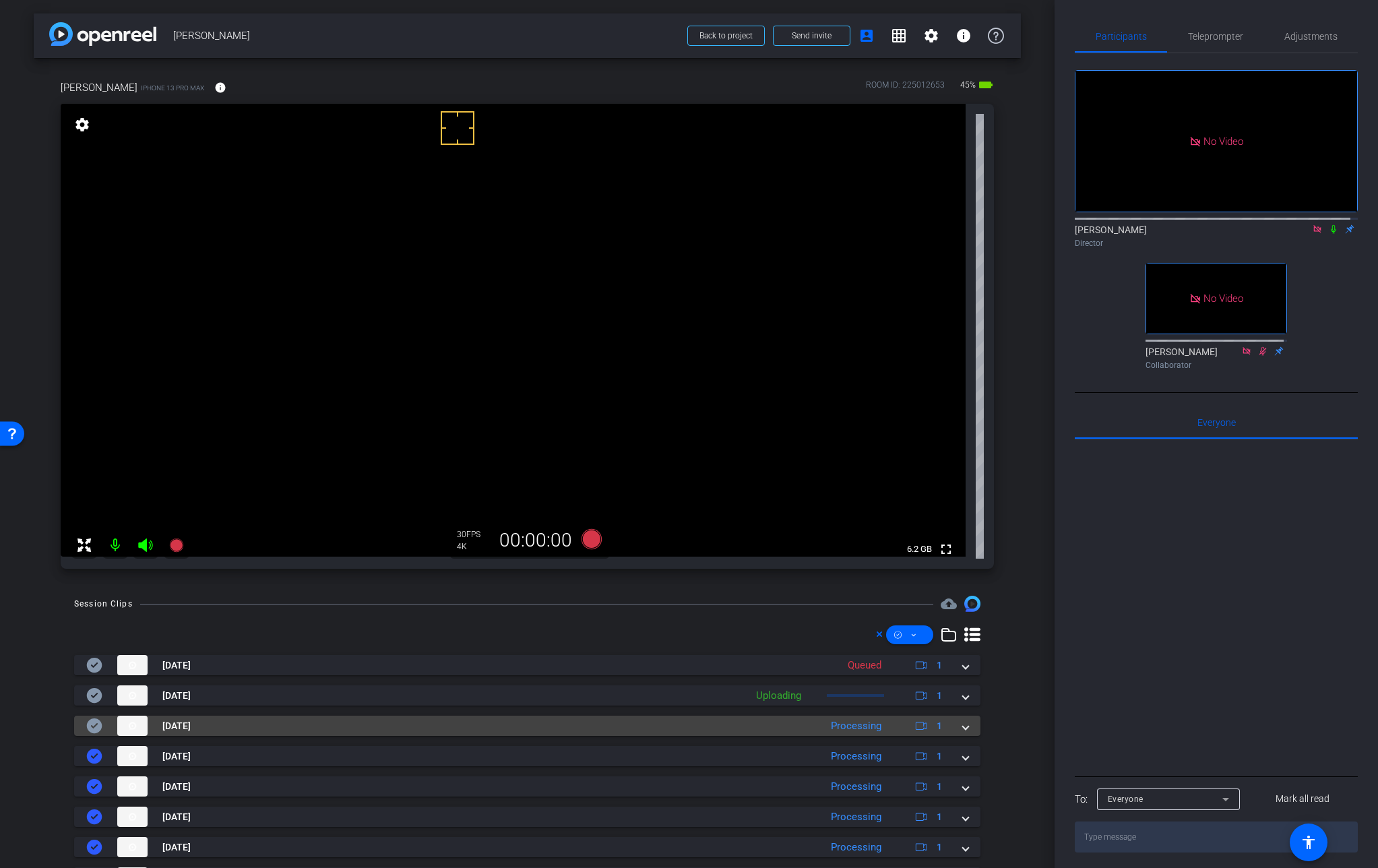
click at [963, 726] on span at bounding box center [965, 725] width 5 height 14
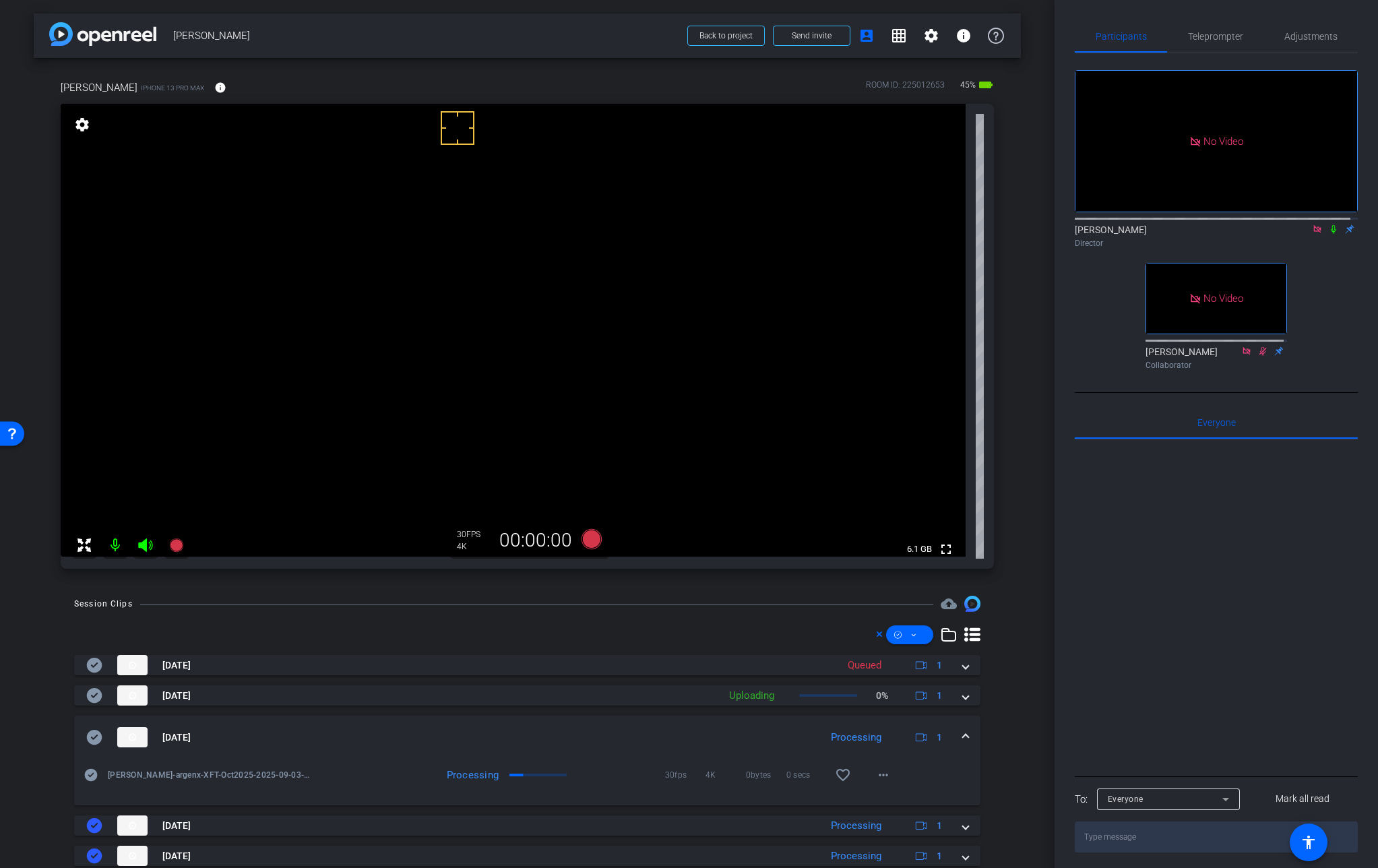
click at [963, 732] on span at bounding box center [965, 737] width 5 height 14
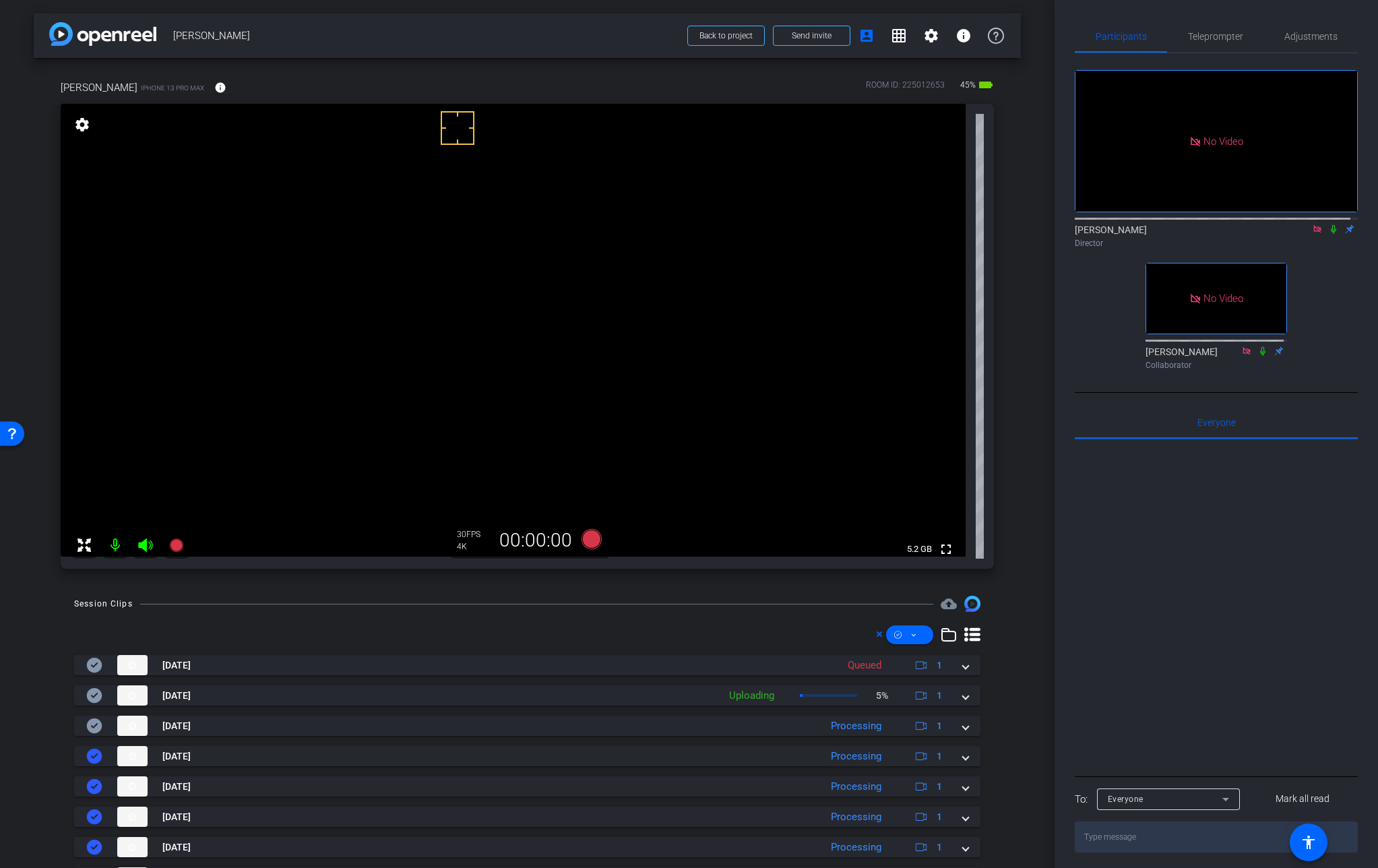
click at [1312, 234] on icon at bounding box center [1317, 229] width 11 height 9
click at [1320, 37] on span "Adjustments" at bounding box center [1311, 36] width 53 height 9
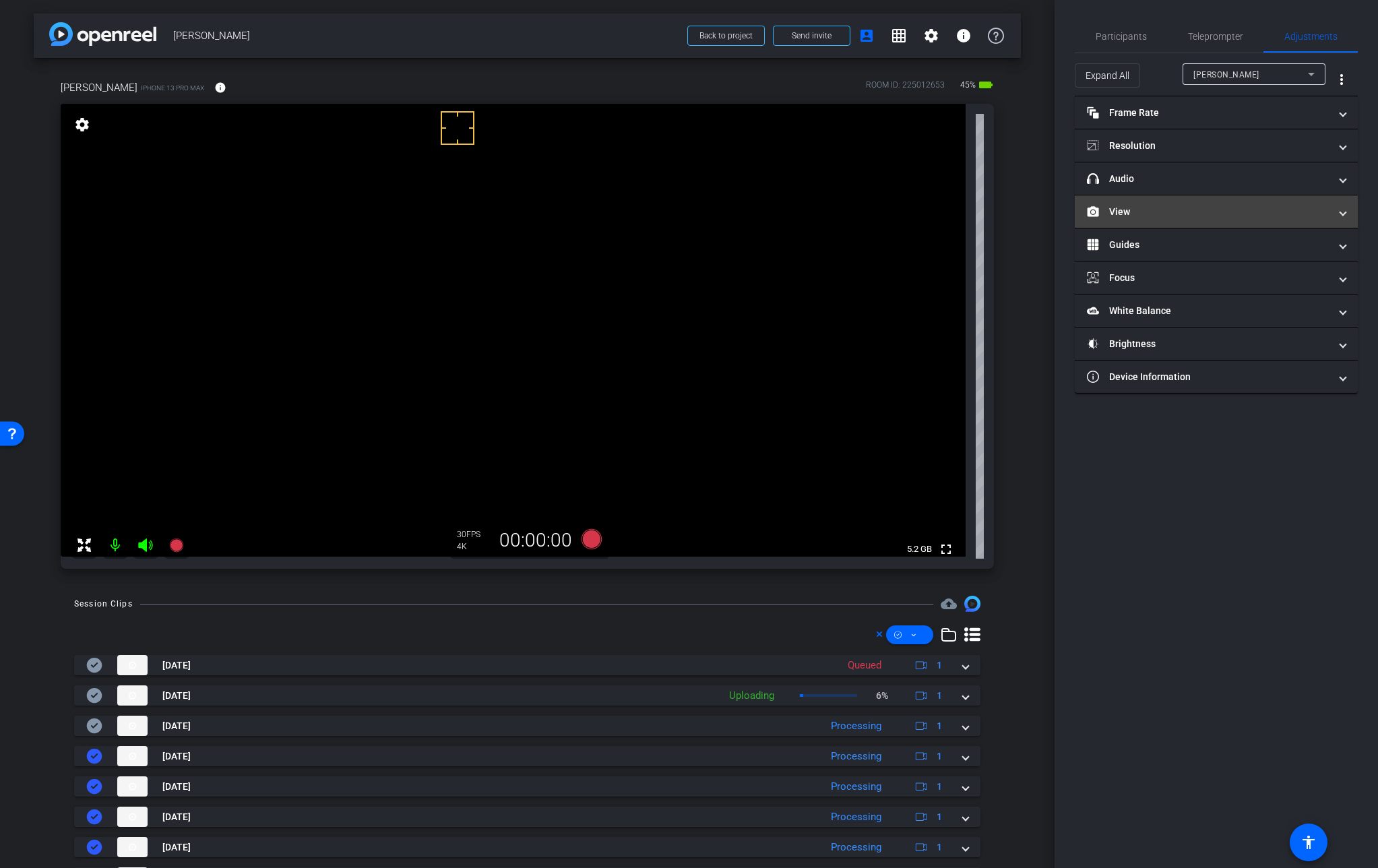
click at [1156, 217] on mat-panel-title "View" at bounding box center [1208, 211] width 243 height 14
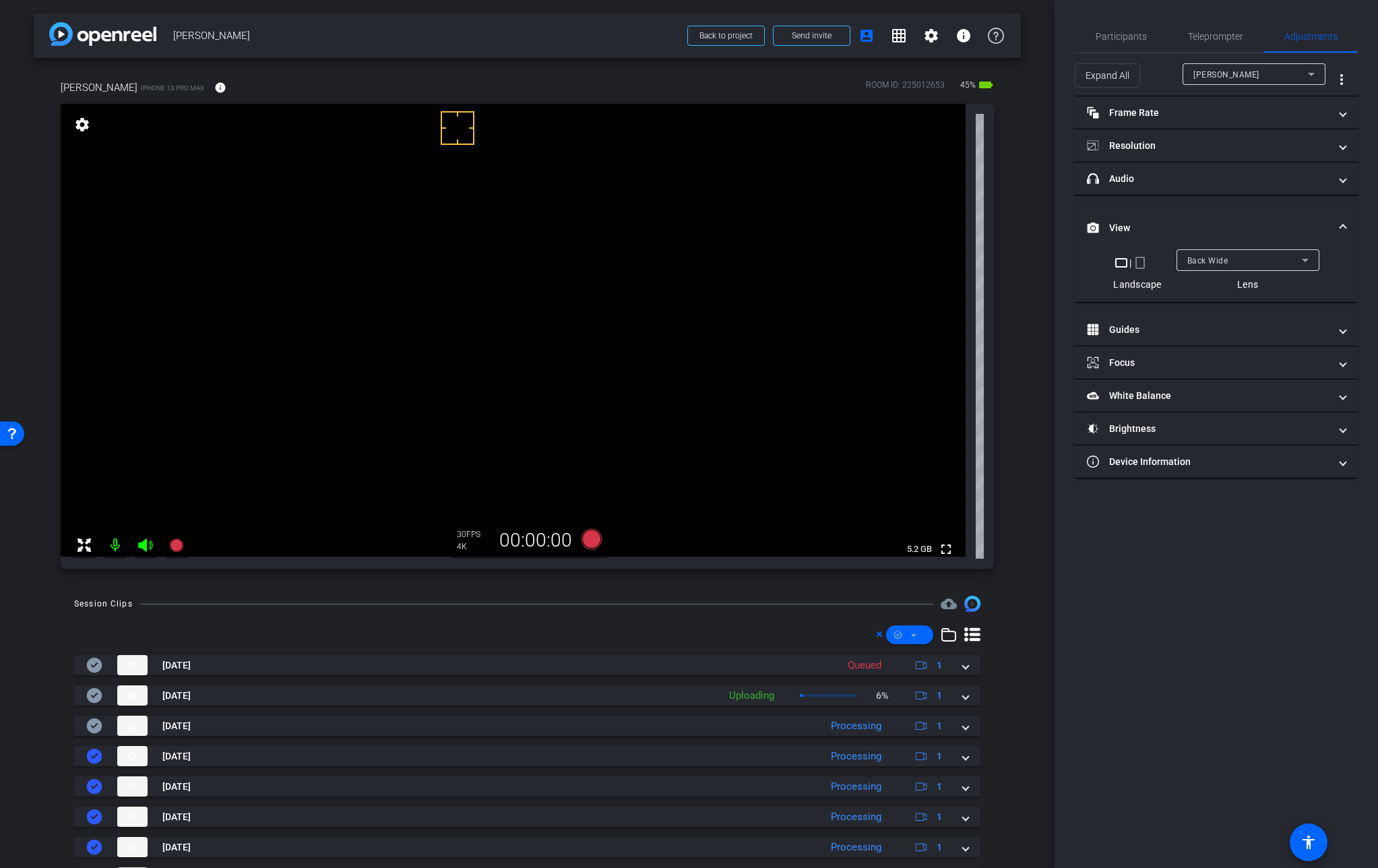
click at [1210, 262] on span "Back Wide" at bounding box center [1208, 260] width 41 height 9
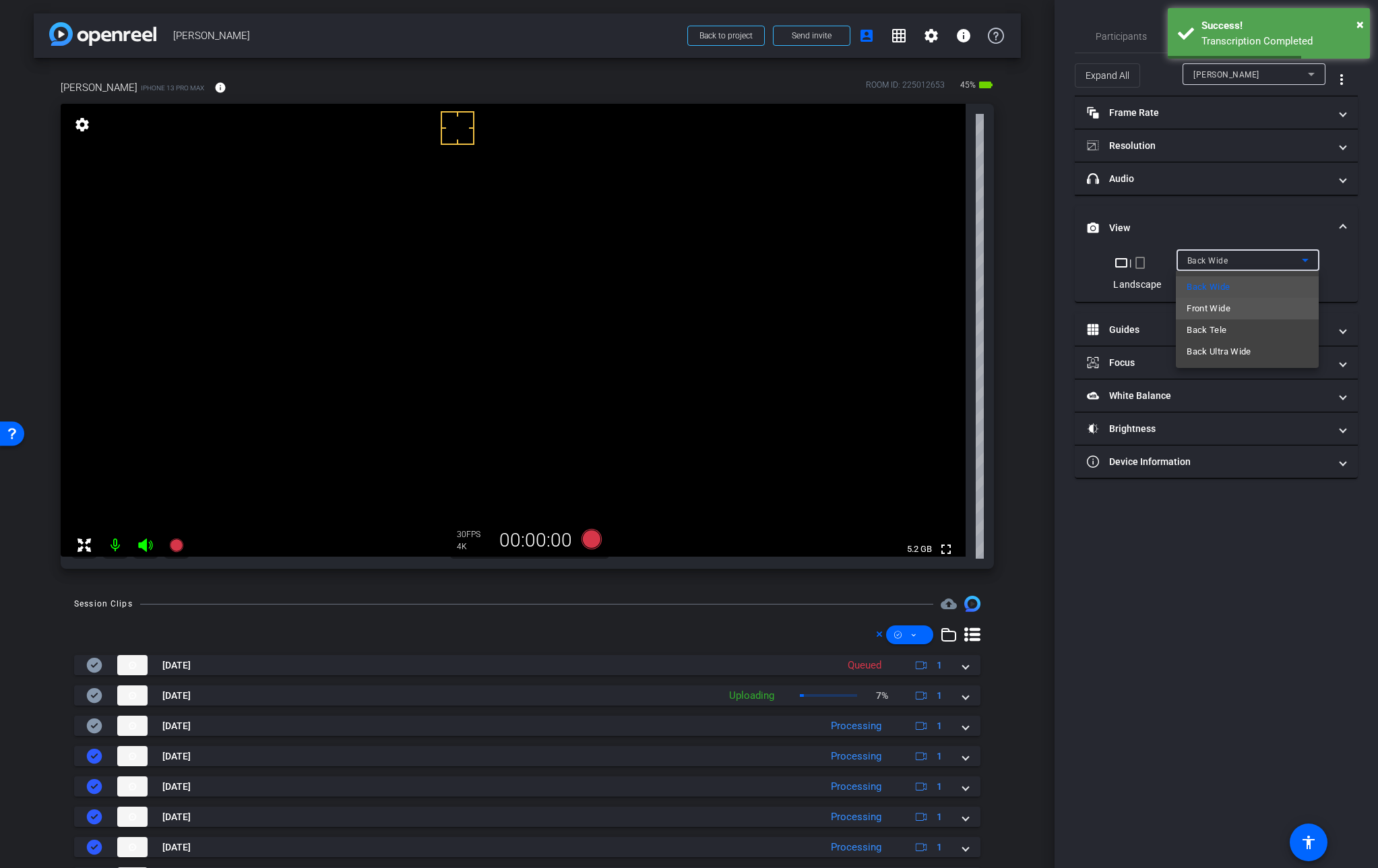
click at [1242, 310] on mat-option "Front Wide" at bounding box center [1247, 309] width 143 height 22
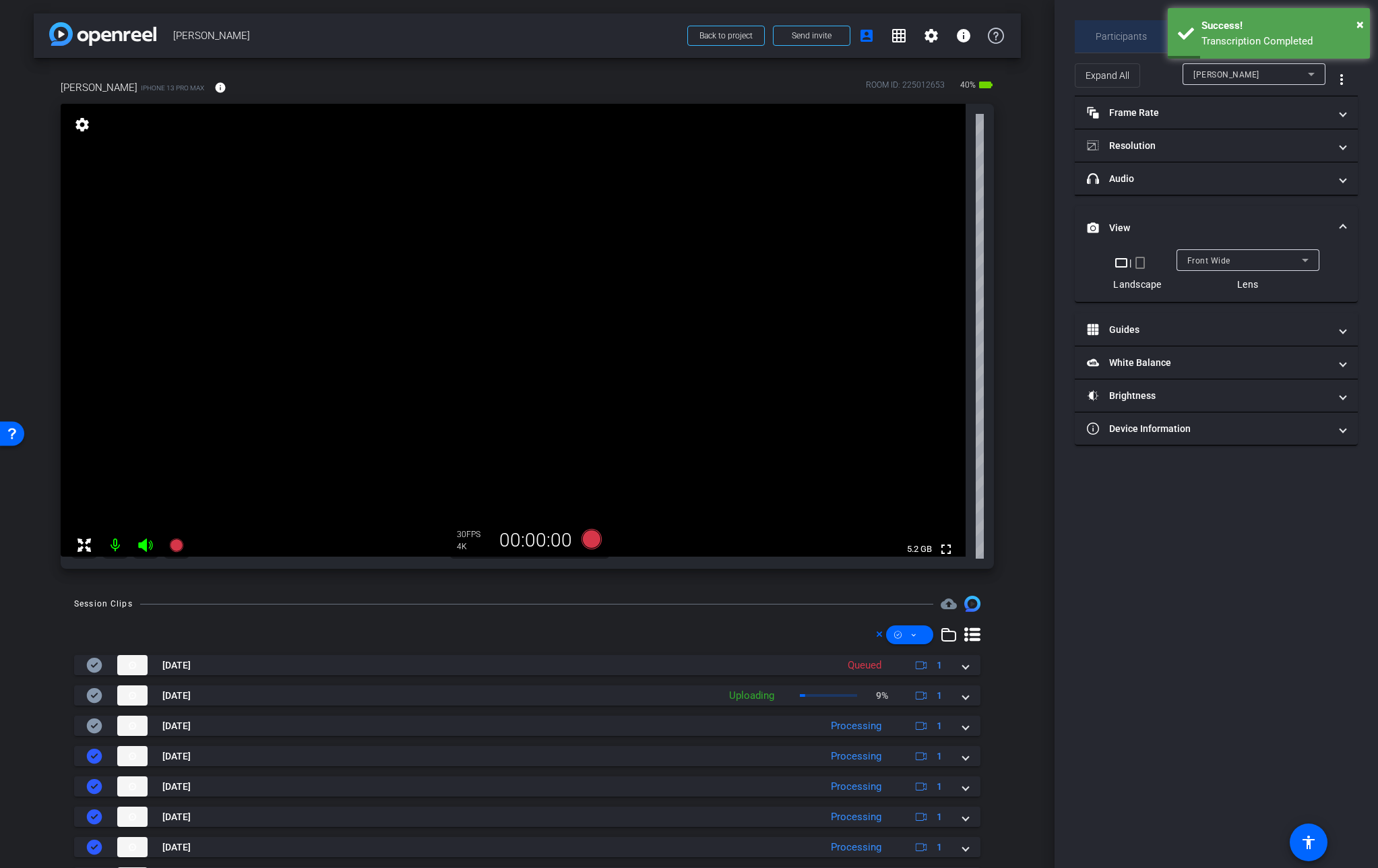
click at [1121, 32] on span "Participants" at bounding box center [1121, 36] width 51 height 9
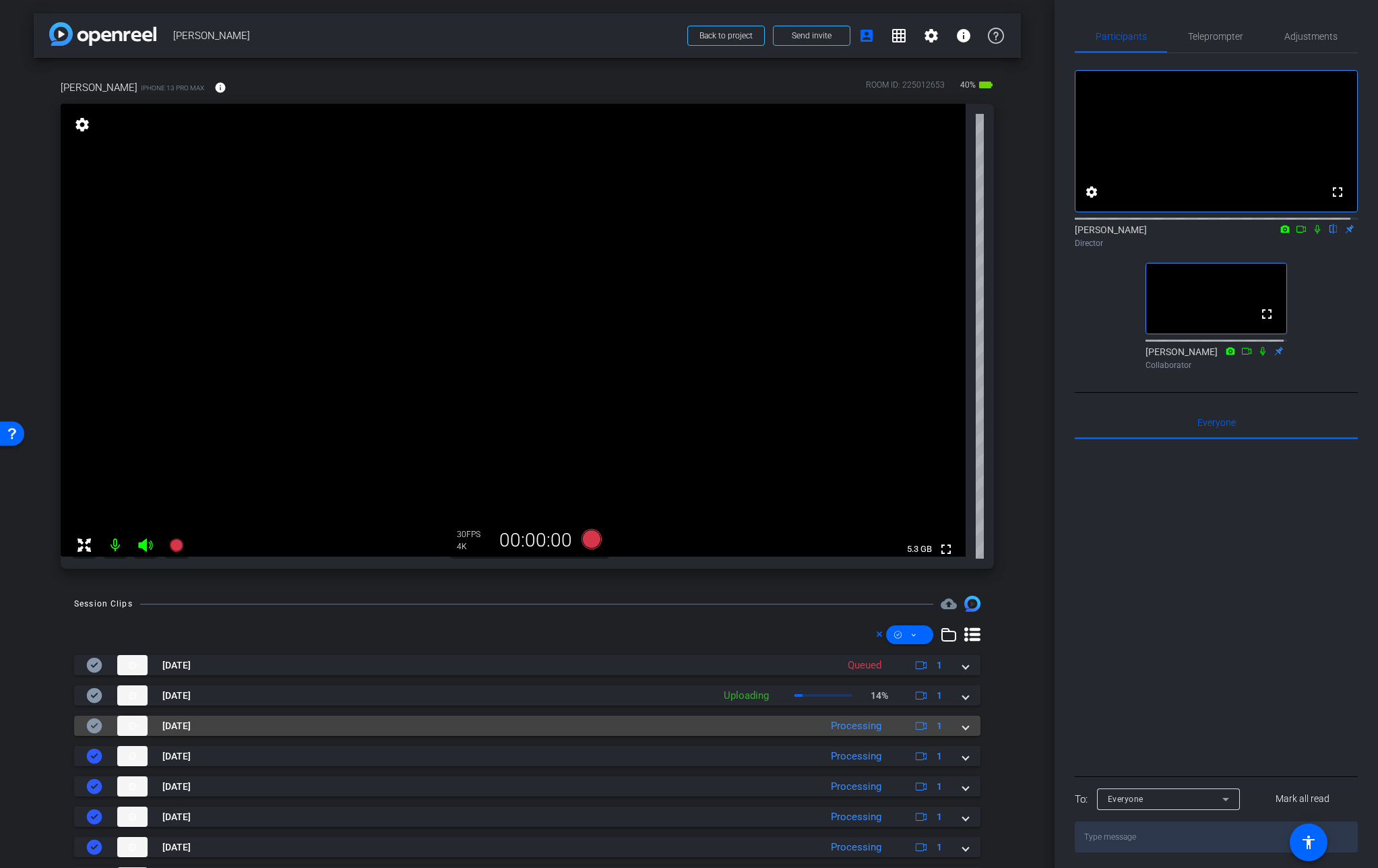
click at [962, 724] on mat-expansion-panel-header "[DATE] Processing 1" at bounding box center [527, 726] width 906 height 20
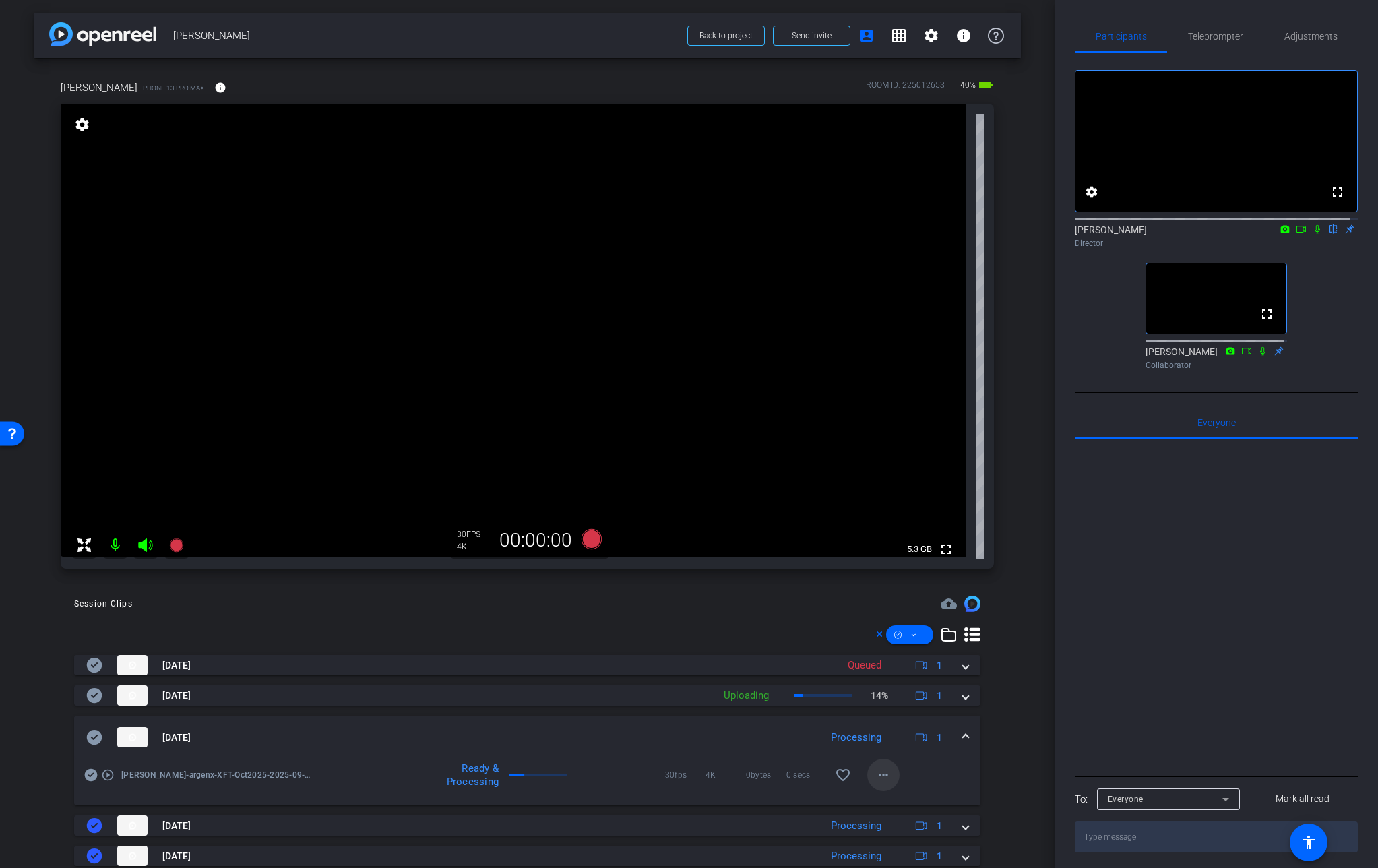
click at [879, 776] on mat-icon "more_horiz" at bounding box center [884, 775] width 16 height 16
click at [898, 645] on span "Download Original" at bounding box center [911, 646] width 81 height 16
drag, startPoint x: 93, startPoint y: 736, endPoint x: 102, endPoint y: 741, distance: 10.3
click at [93, 736] on icon at bounding box center [94, 737] width 15 height 15
click at [963, 736] on span at bounding box center [965, 737] width 5 height 14
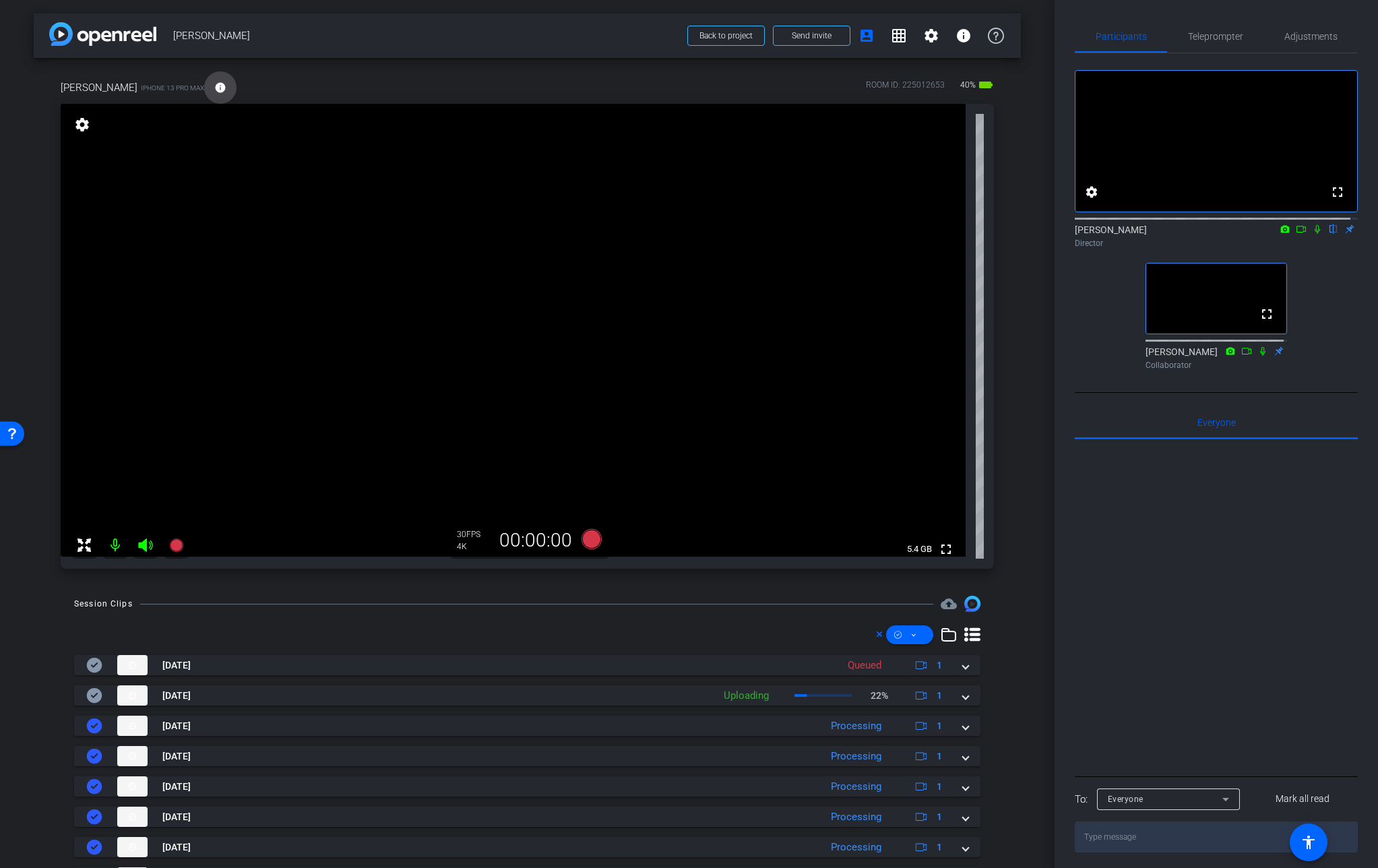
click at [219, 90] on mat-icon "info" at bounding box center [220, 87] width 12 height 12
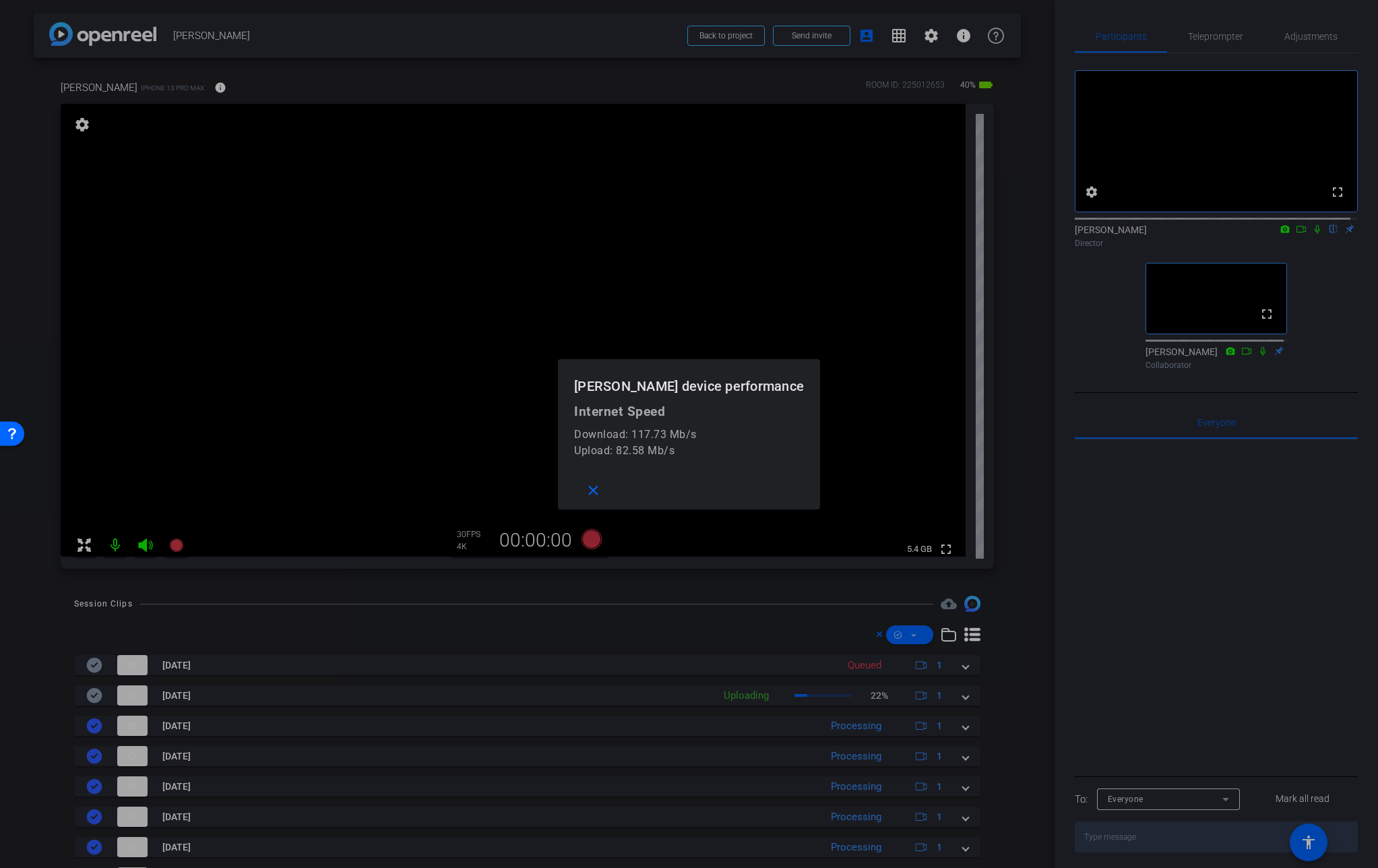
click at [219, 90] on div at bounding box center [689, 434] width 1378 height 868
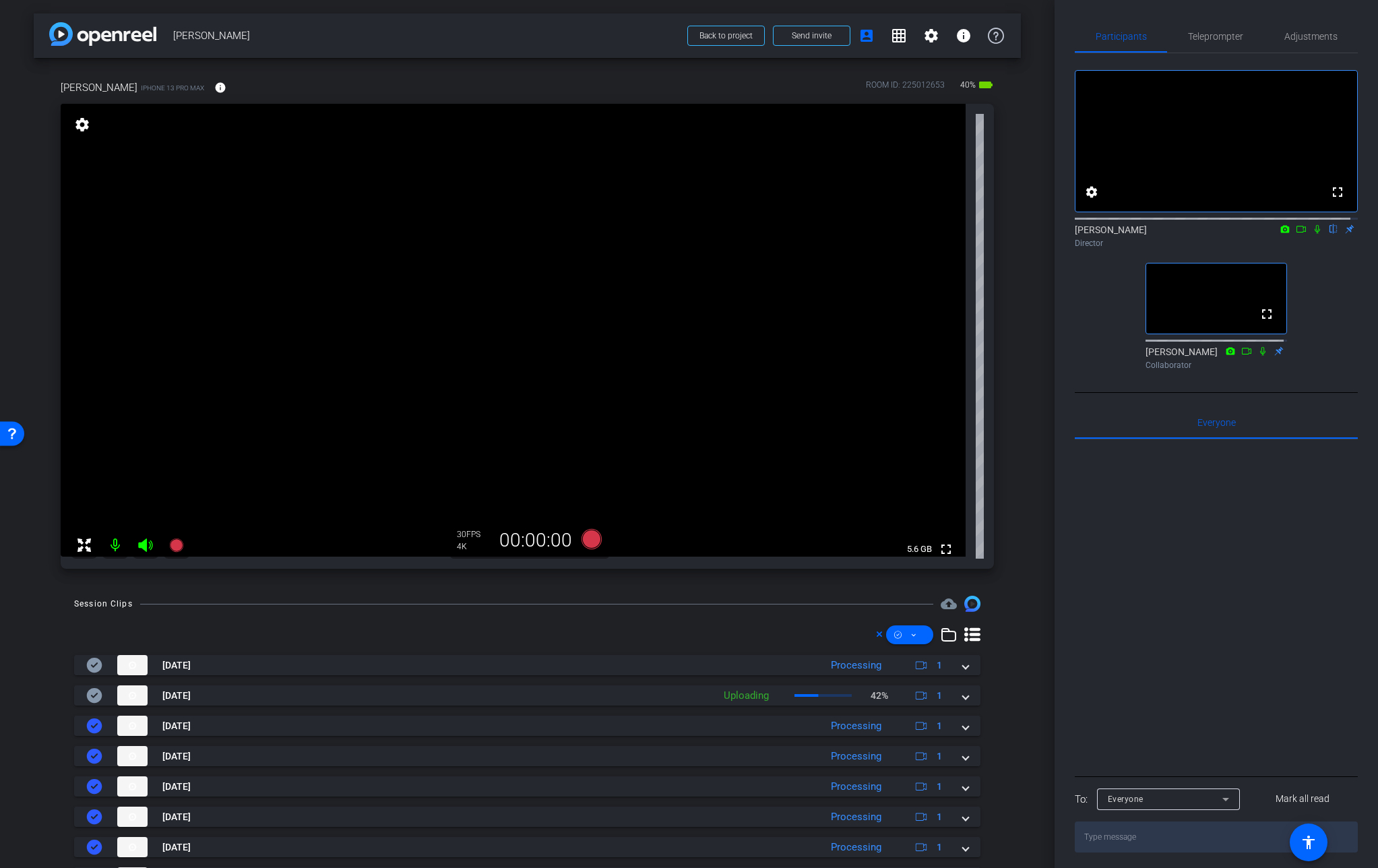
click at [1312, 234] on icon at bounding box center [1317, 229] width 11 height 9
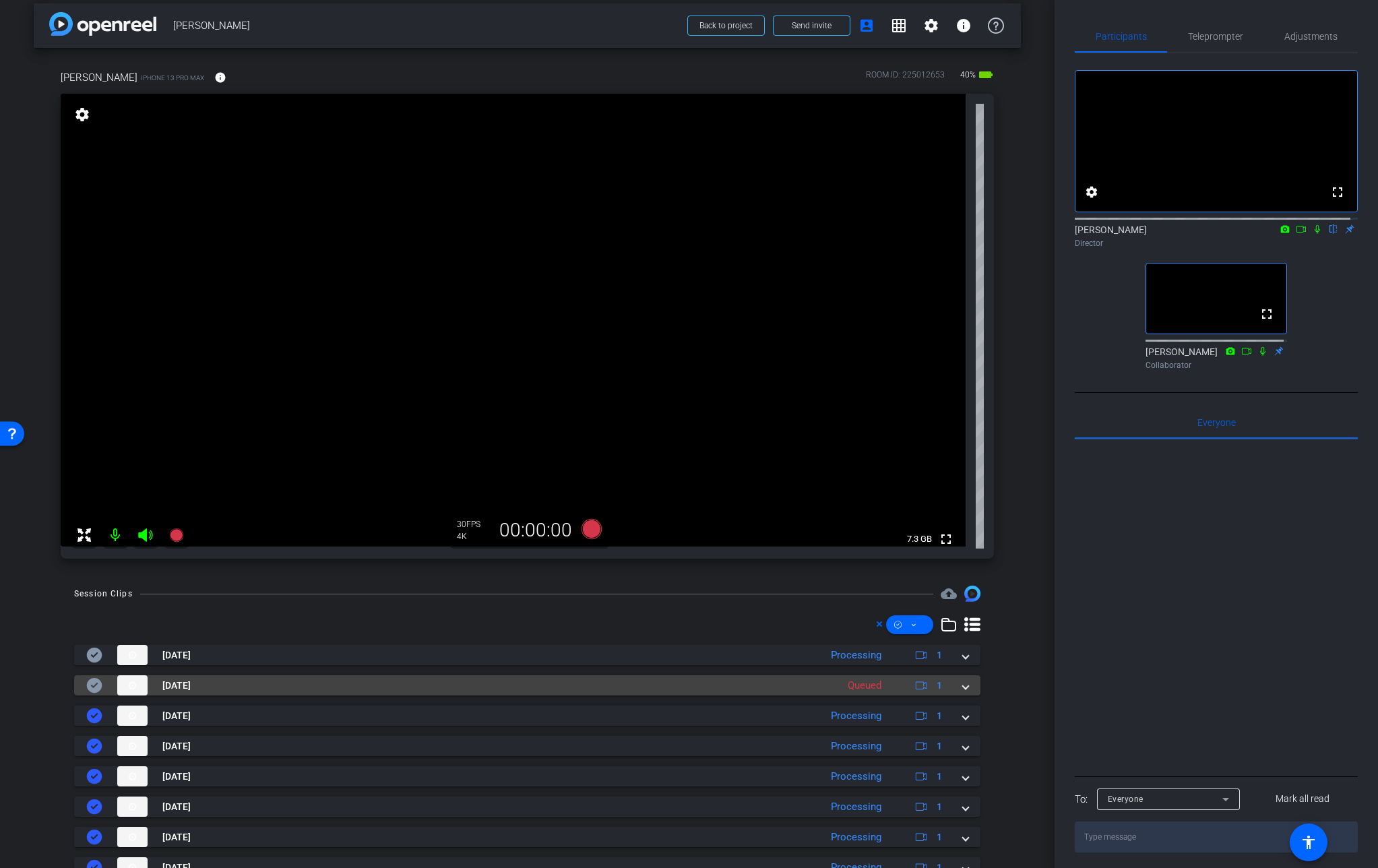
click at [963, 688] on span at bounding box center [965, 685] width 5 height 14
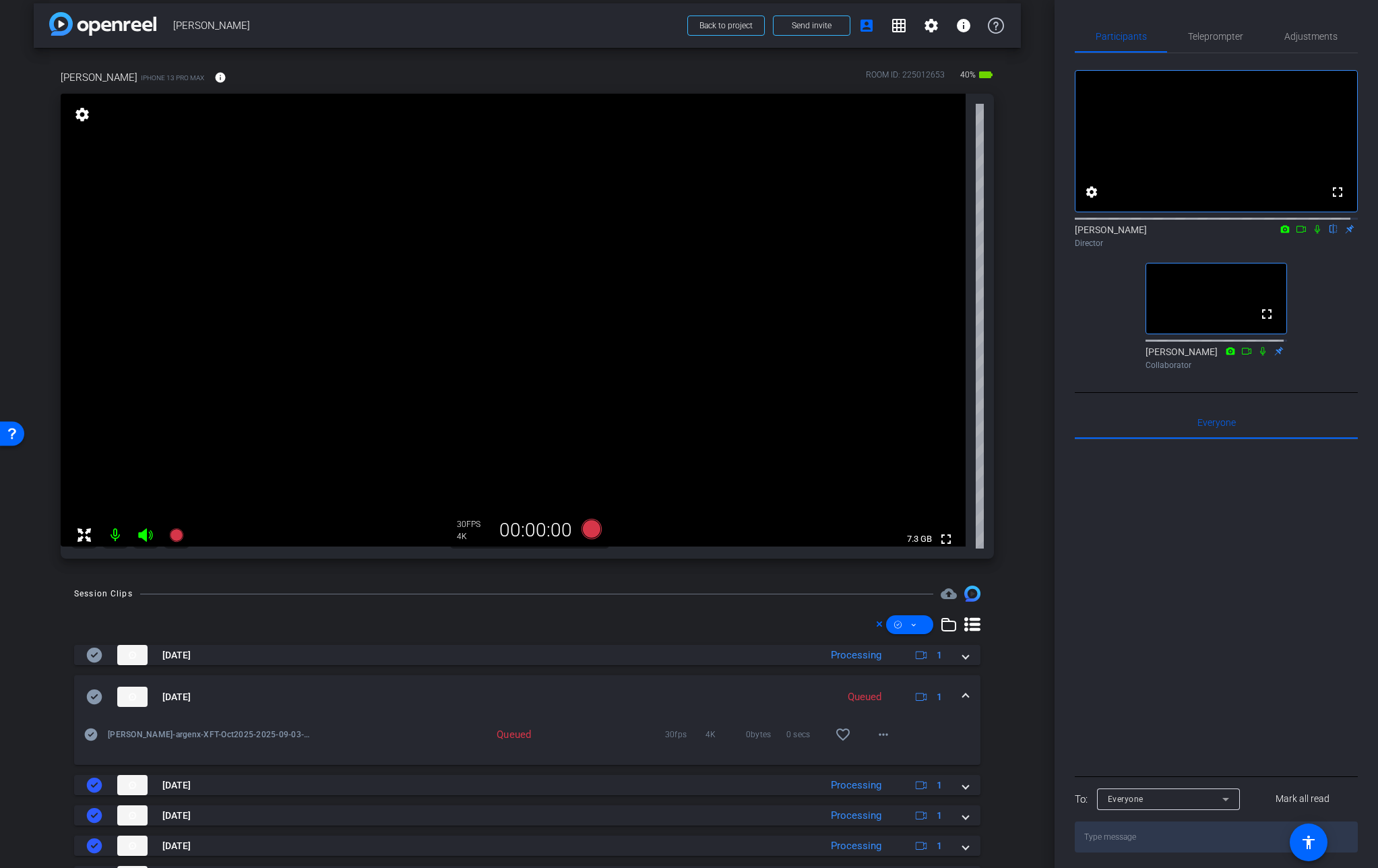
click at [963, 695] on span at bounding box center [965, 697] width 5 height 14
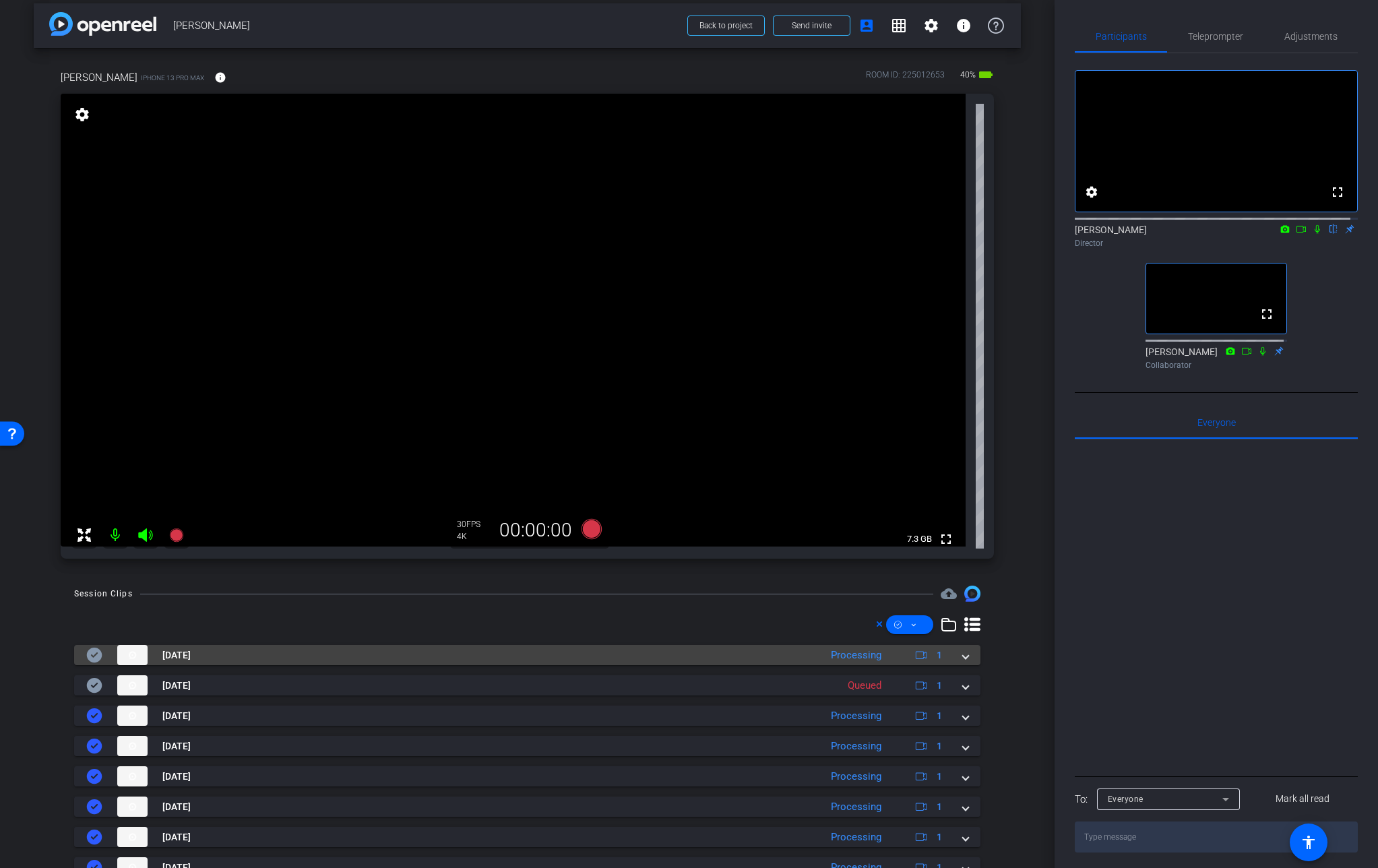
click at [963, 656] on span at bounding box center [965, 654] width 5 height 14
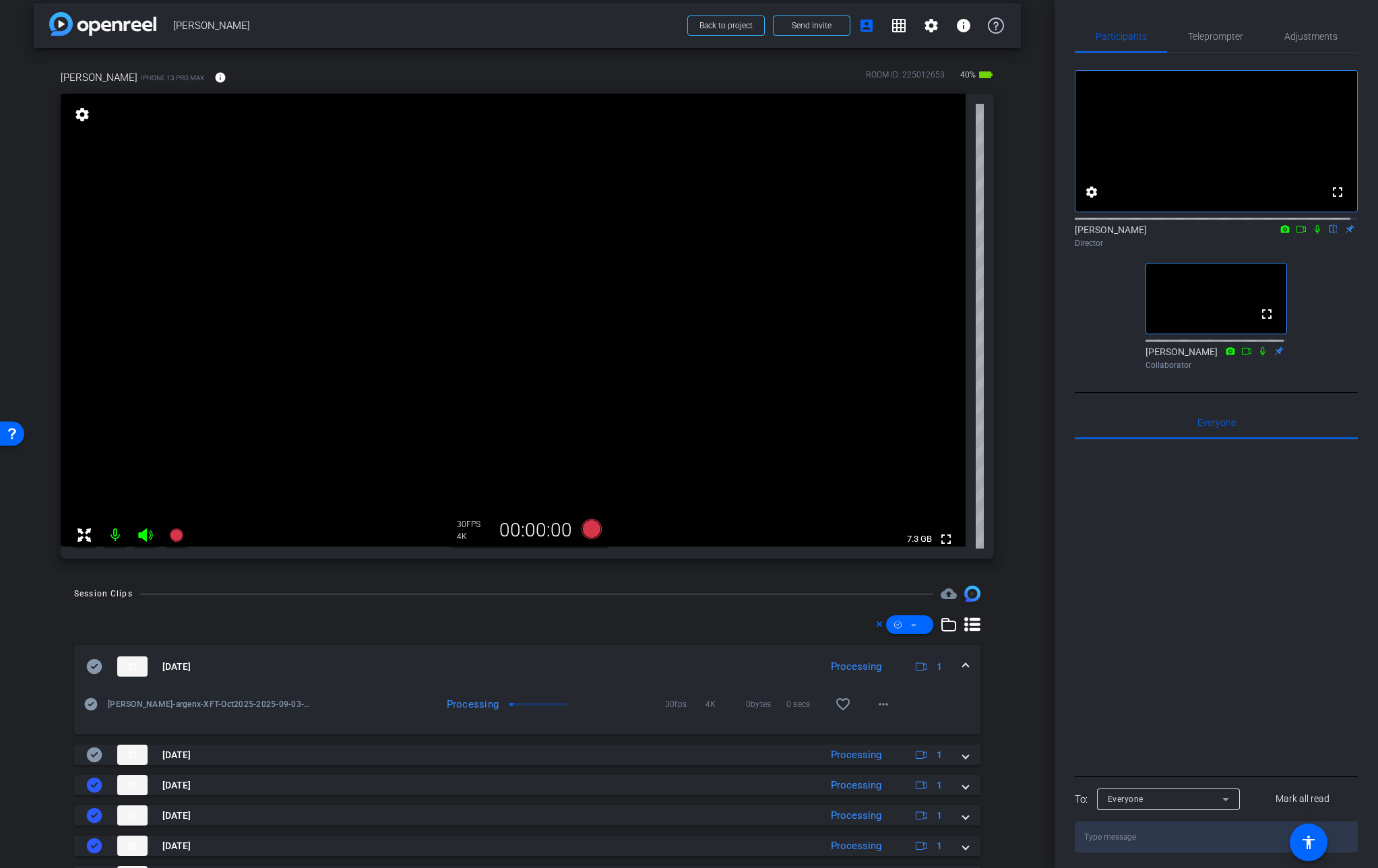
click at [963, 668] on span at bounding box center [965, 666] width 5 height 14
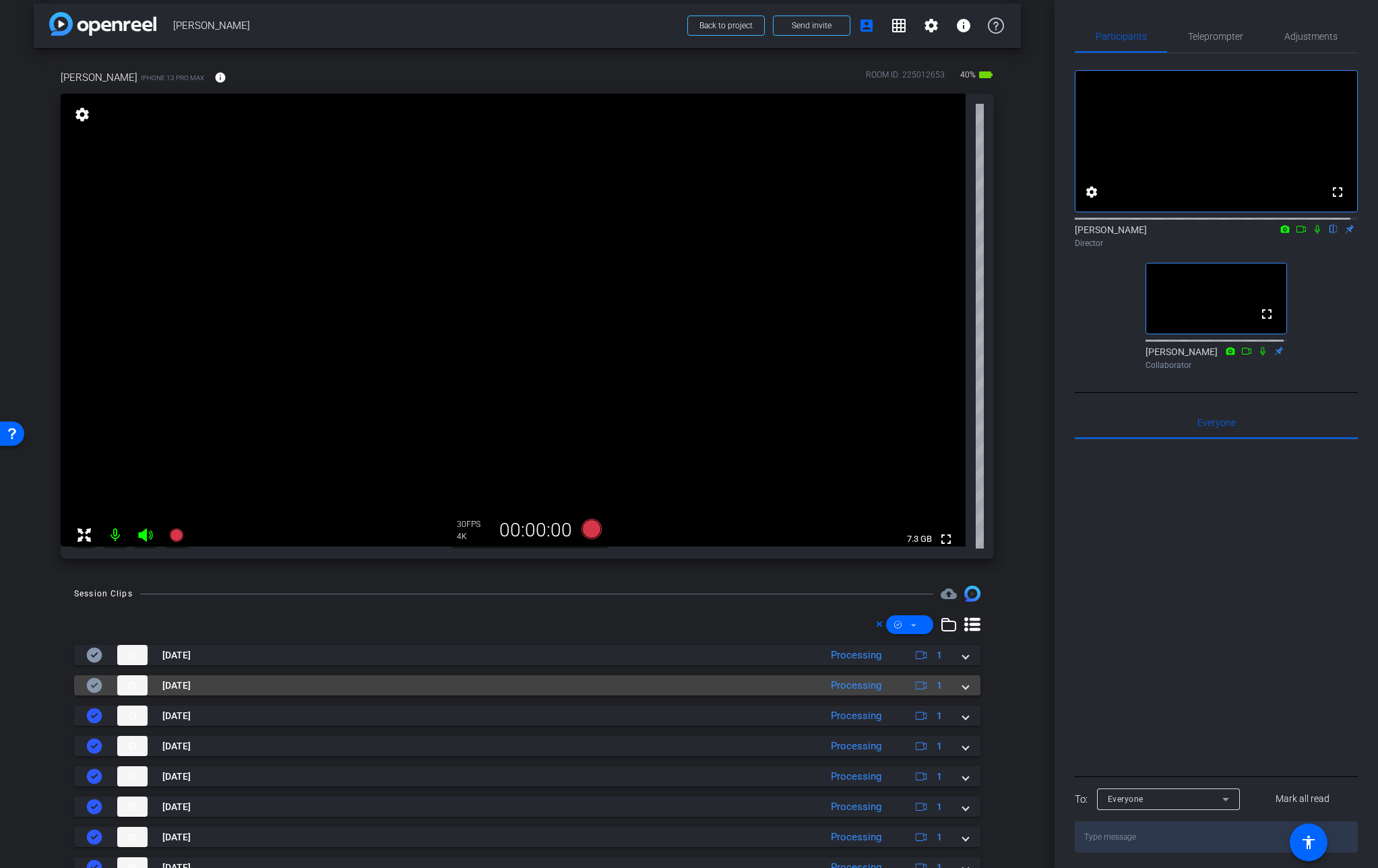
click at [963, 689] on span at bounding box center [965, 685] width 5 height 14
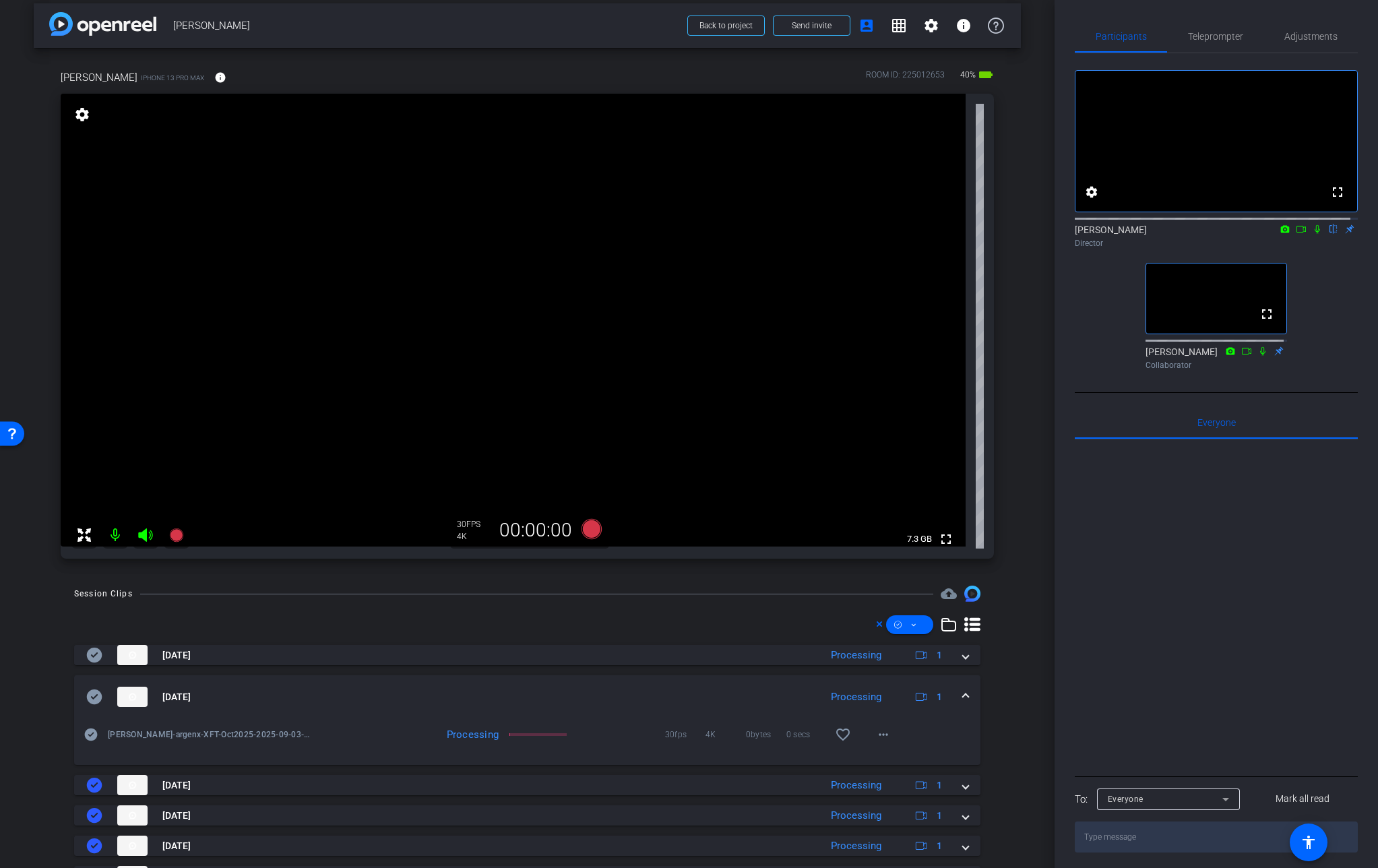
click at [963, 690] on span at bounding box center [965, 697] width 5 height 14
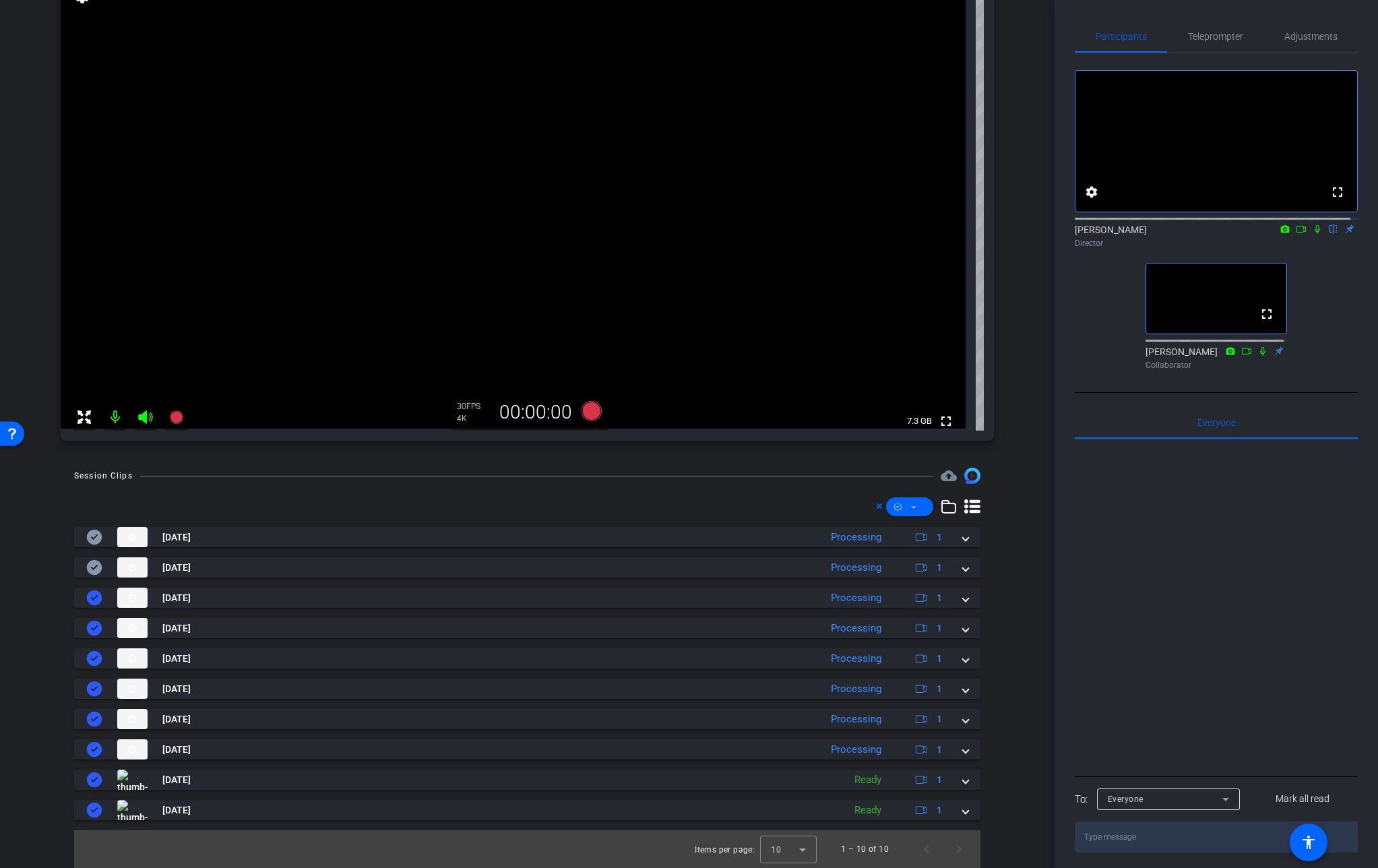
scroll to position [0, 0]
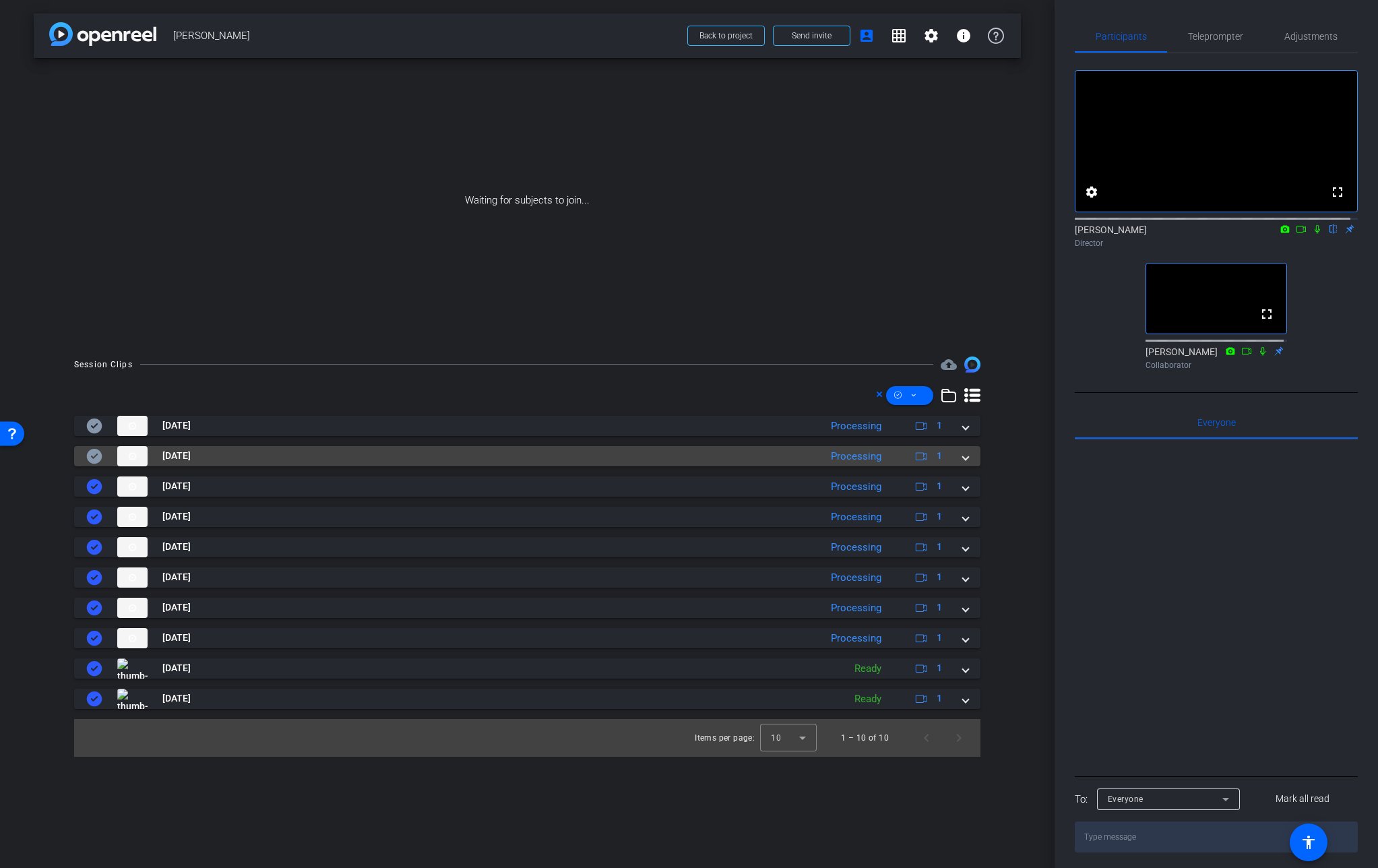
click at [969, 458] on mat-expansion-panel-header "[DATE] Processing 1" at bounding box center [527, 456] width 906 height 20
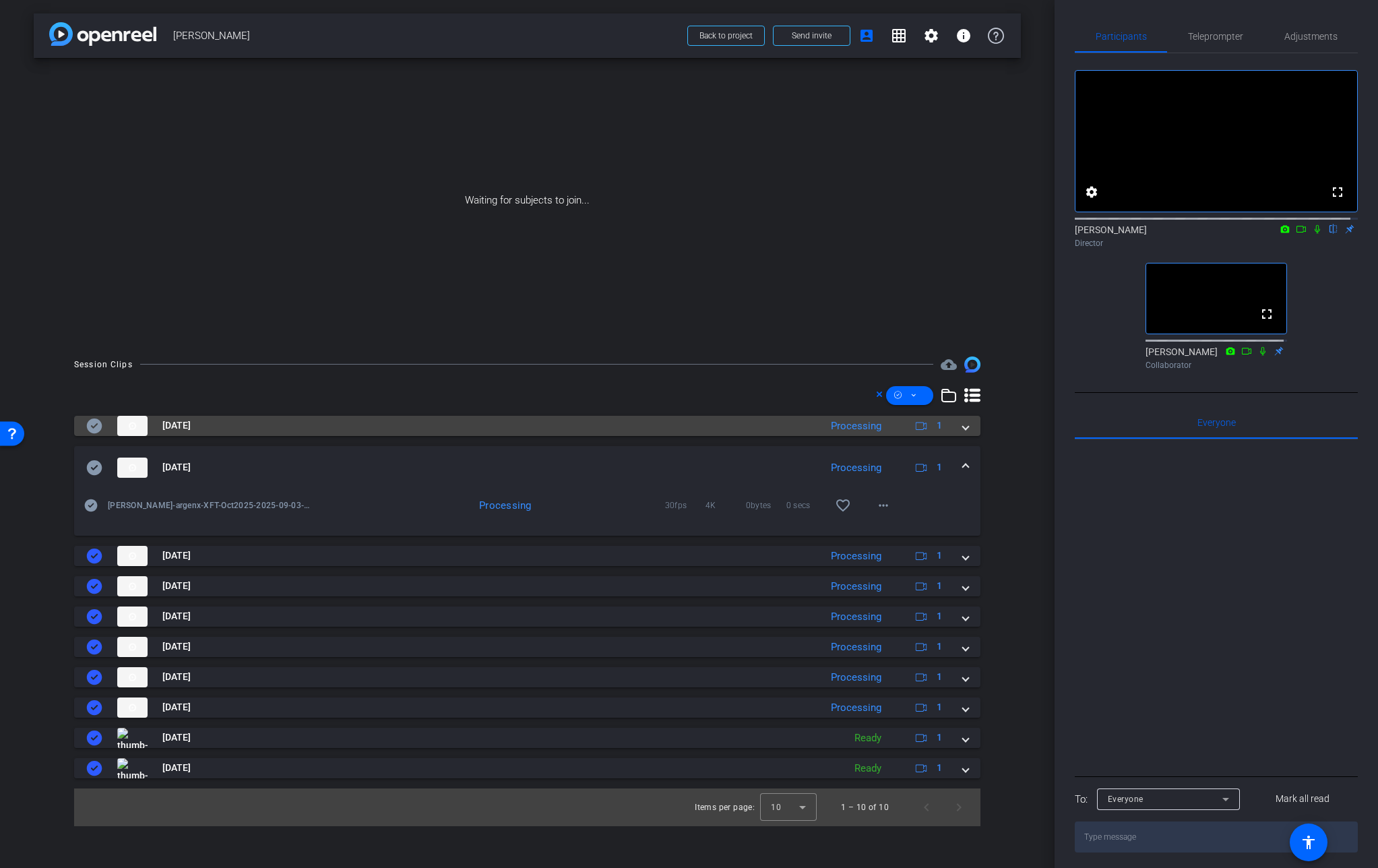
click at [964, 424] on span at bounding box center [965, 425] width 5 height 14
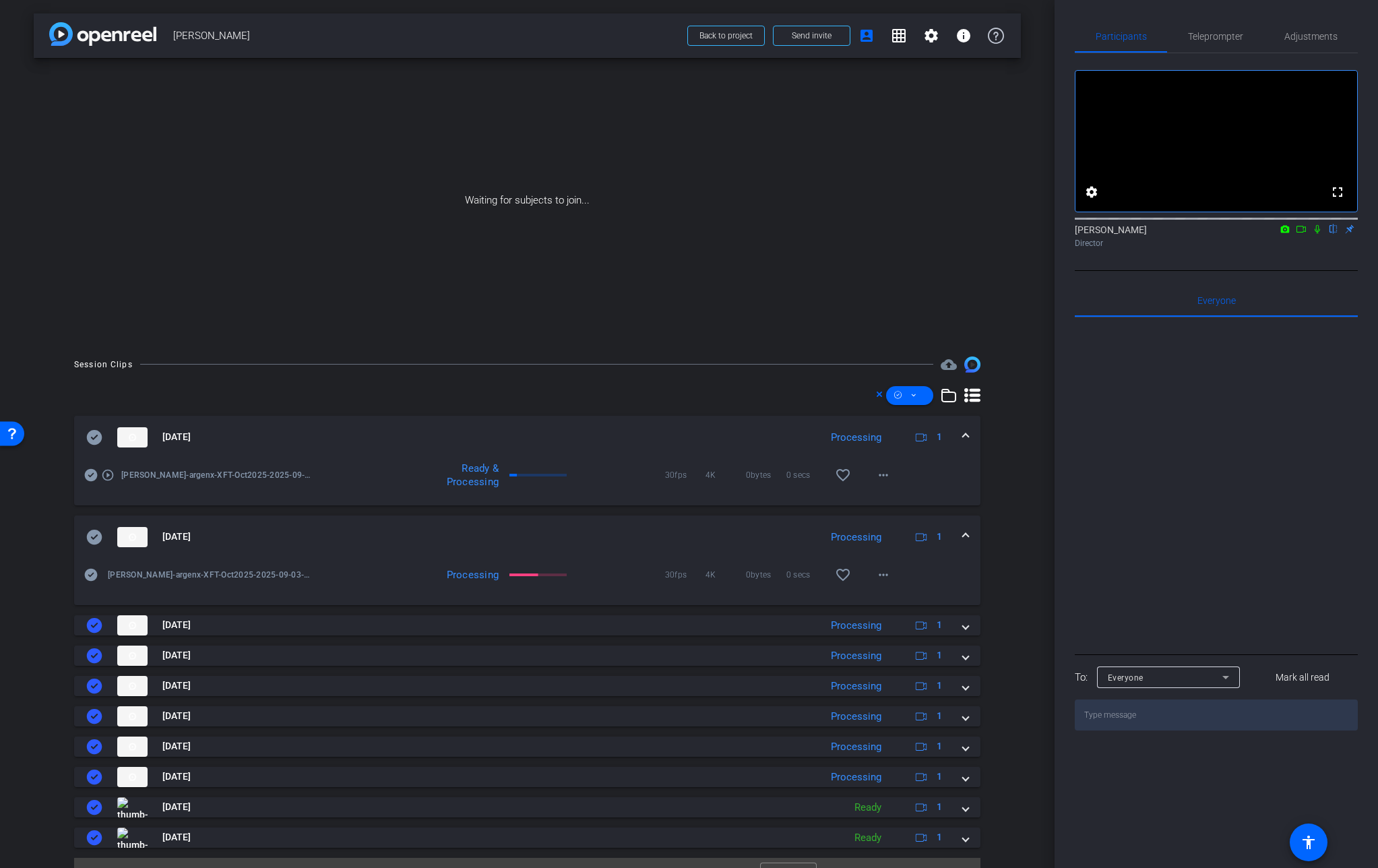
click at [1309, 235] on mat-icon at bounding box center [1317, 229] width 16 height 12
click at [1304, 232] on icon at bounding box center [1301, 229] width 9 height 7
click at [879, 475] on mat-icon "more_horiz" at bounding box center [884, 475] width 16 height 16
click at [895, 501] on span "Download Original" at bounding box center [911, 503] width 81 height 16
click at [92, 437] on icon at bounding box center [94, 437] width 16 height 16
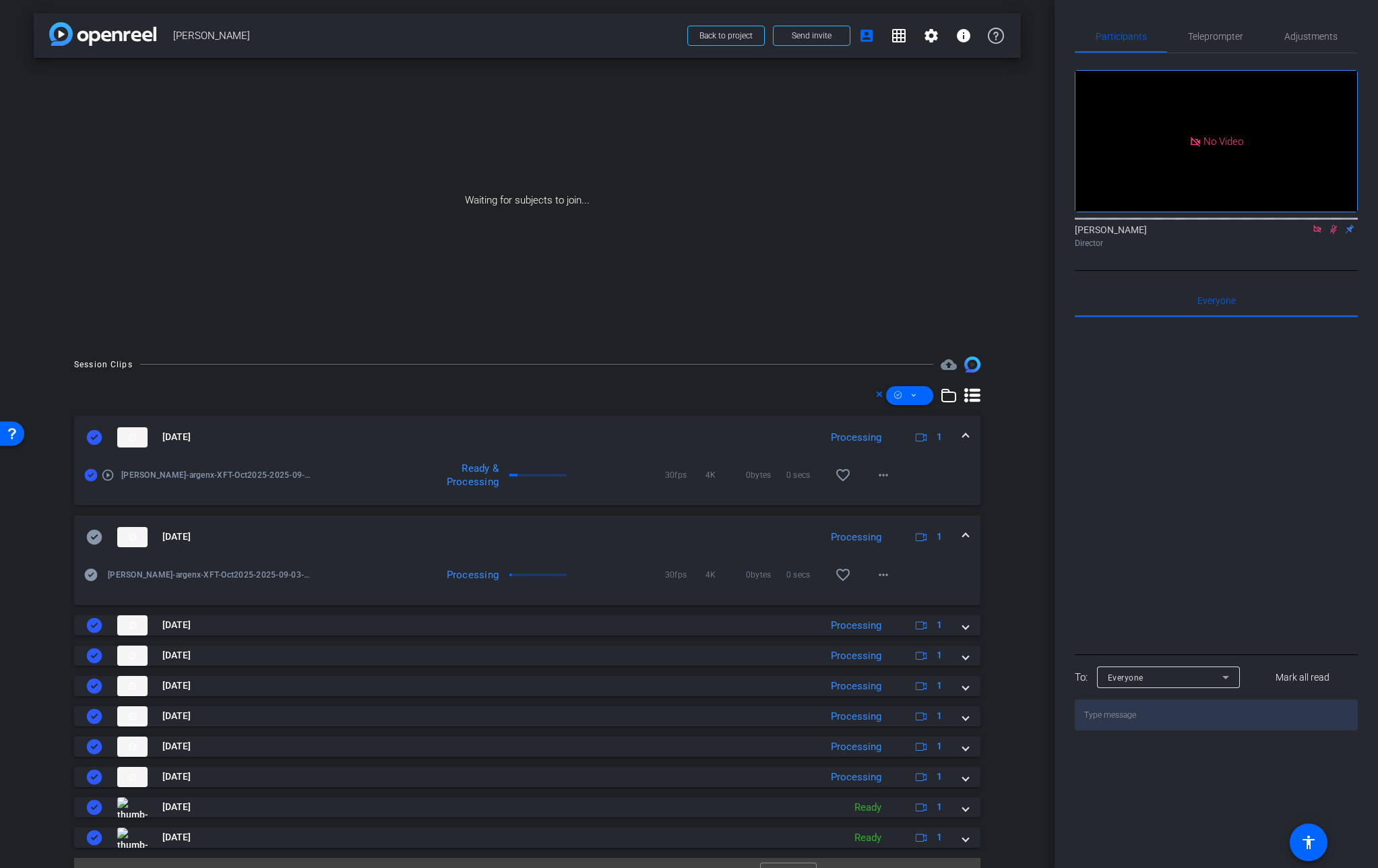
click at [963, 437] on span at bounding box center [965, 437] width 5 height 14
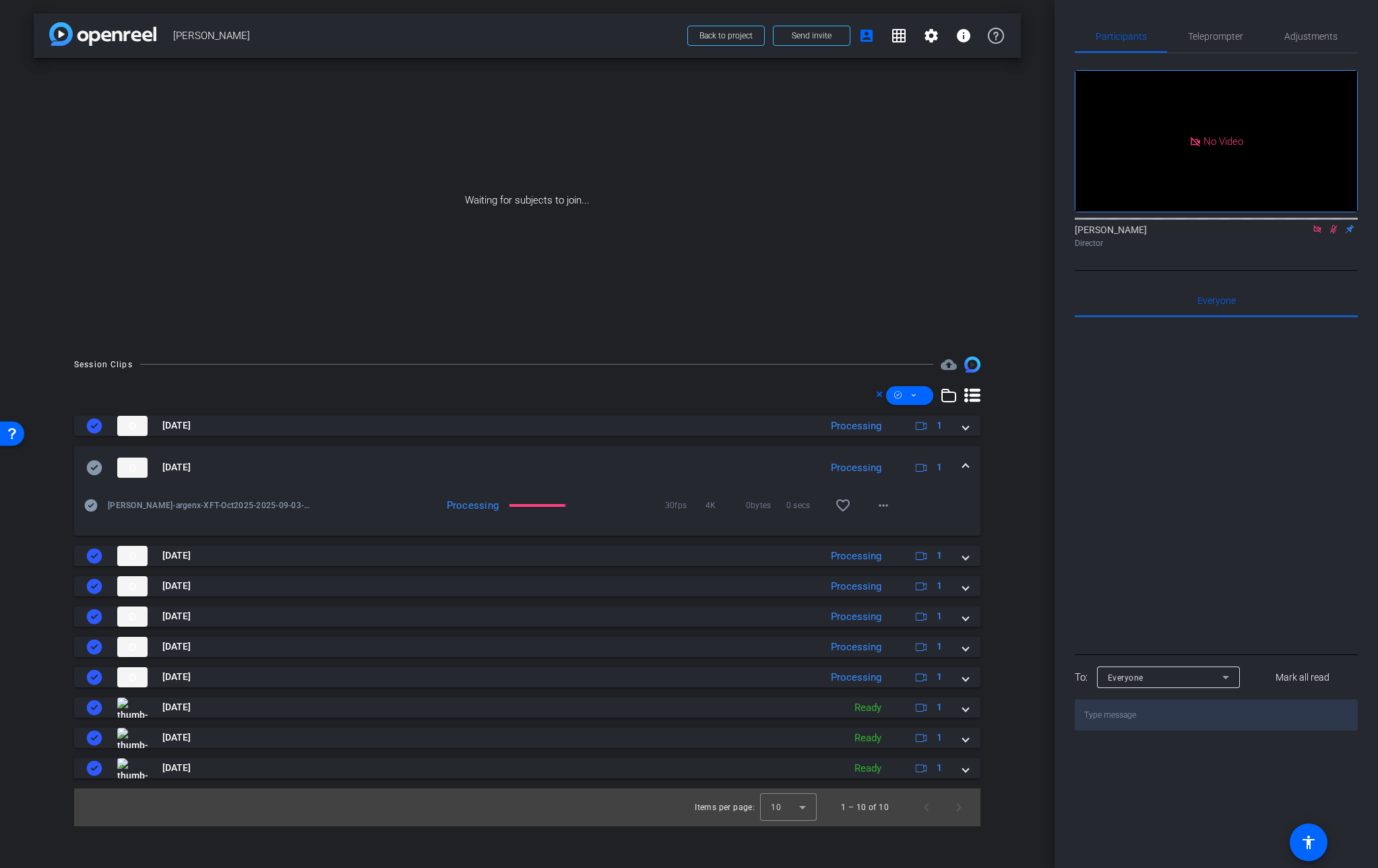
click at [968, 464] on span at bounding box center [965, 466] width 5 height 14
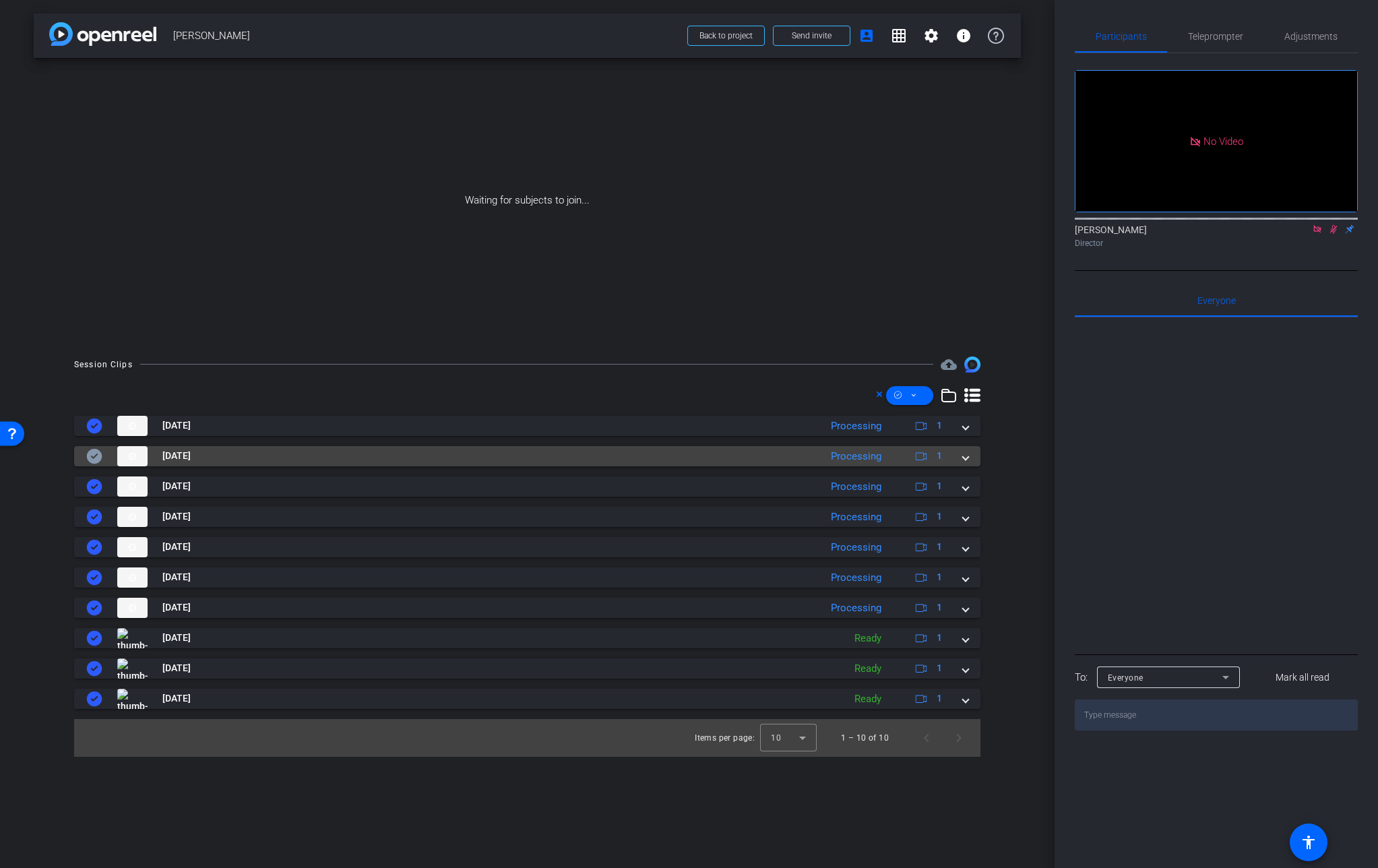
click at [968, 464] on mat-expansion-panel-header "[DATE] Processing 1" at bounding box center [527, 456] width 906 height 20
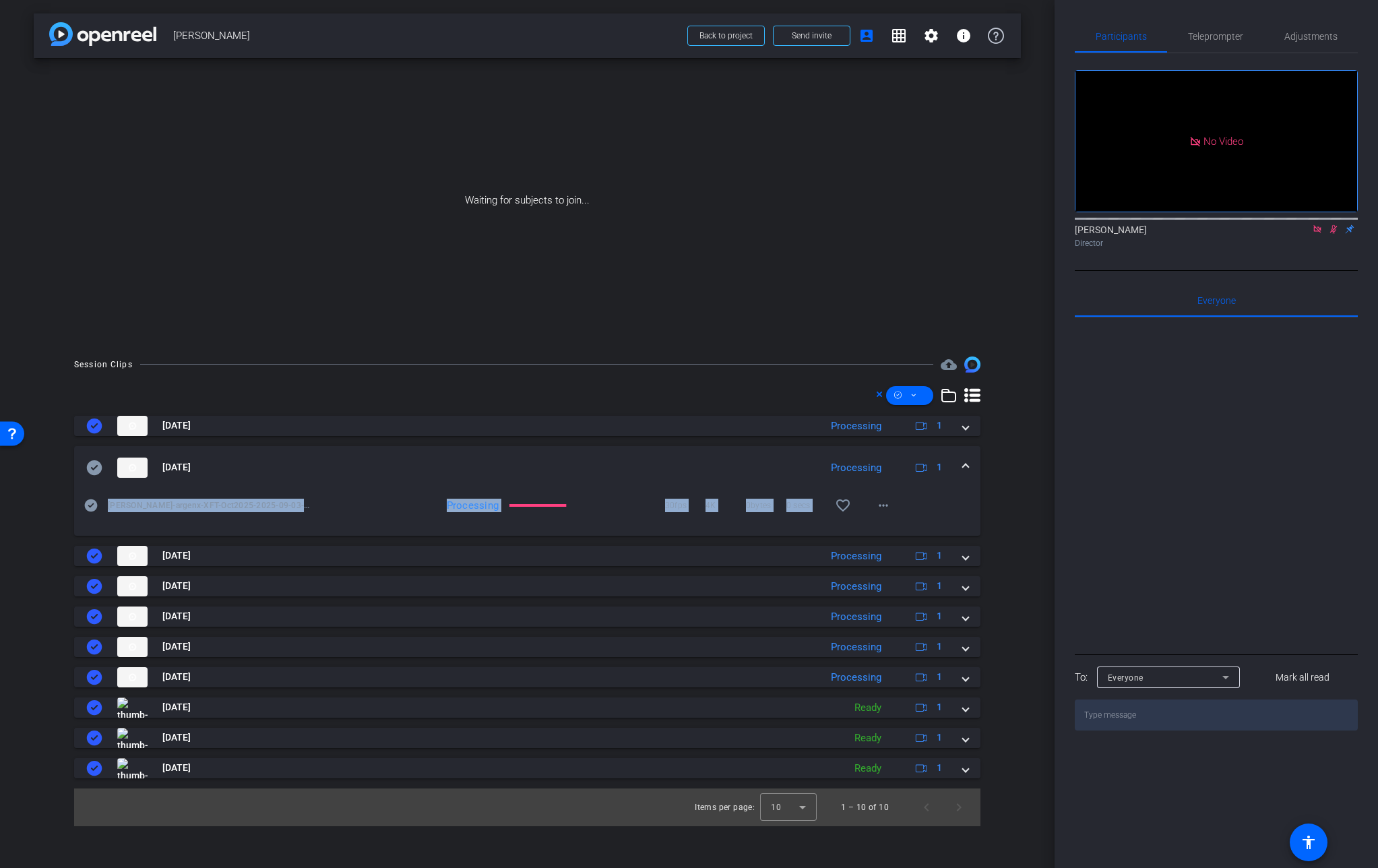
click at [968, 464] on span at bounding box center [965, 466] width 5 height 14
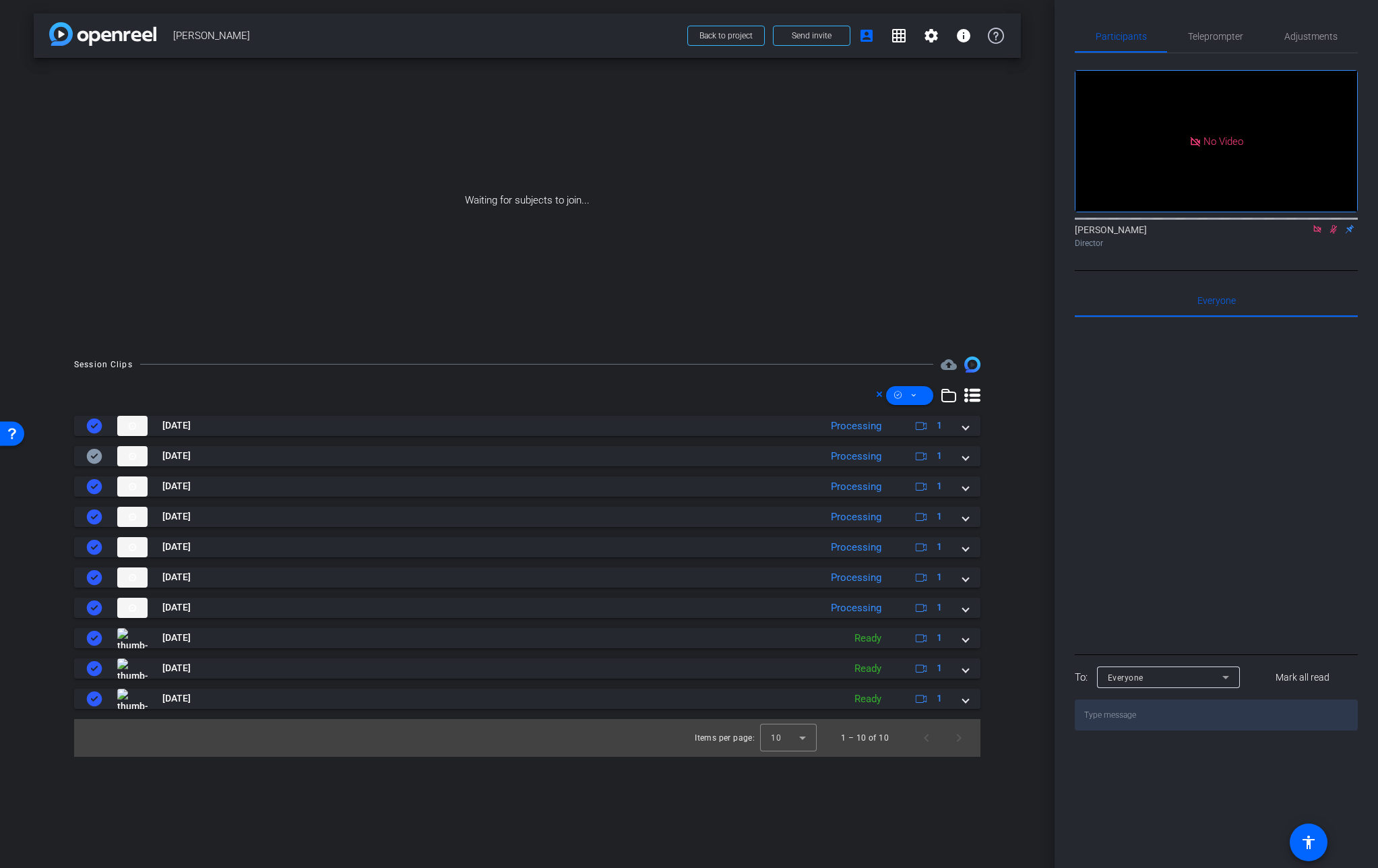
click at [1019, 472] on div "Session Clips cloud_upload [DATE] Processing 1 play_circle_outline [PERSON_NAME…" at bounding box center [527, 556] width 987 height 400
click at [970, 458] on mat-expansion-panel-header "[DATE] Processing 1" at bounding box center [527, 456] width 906 height 20
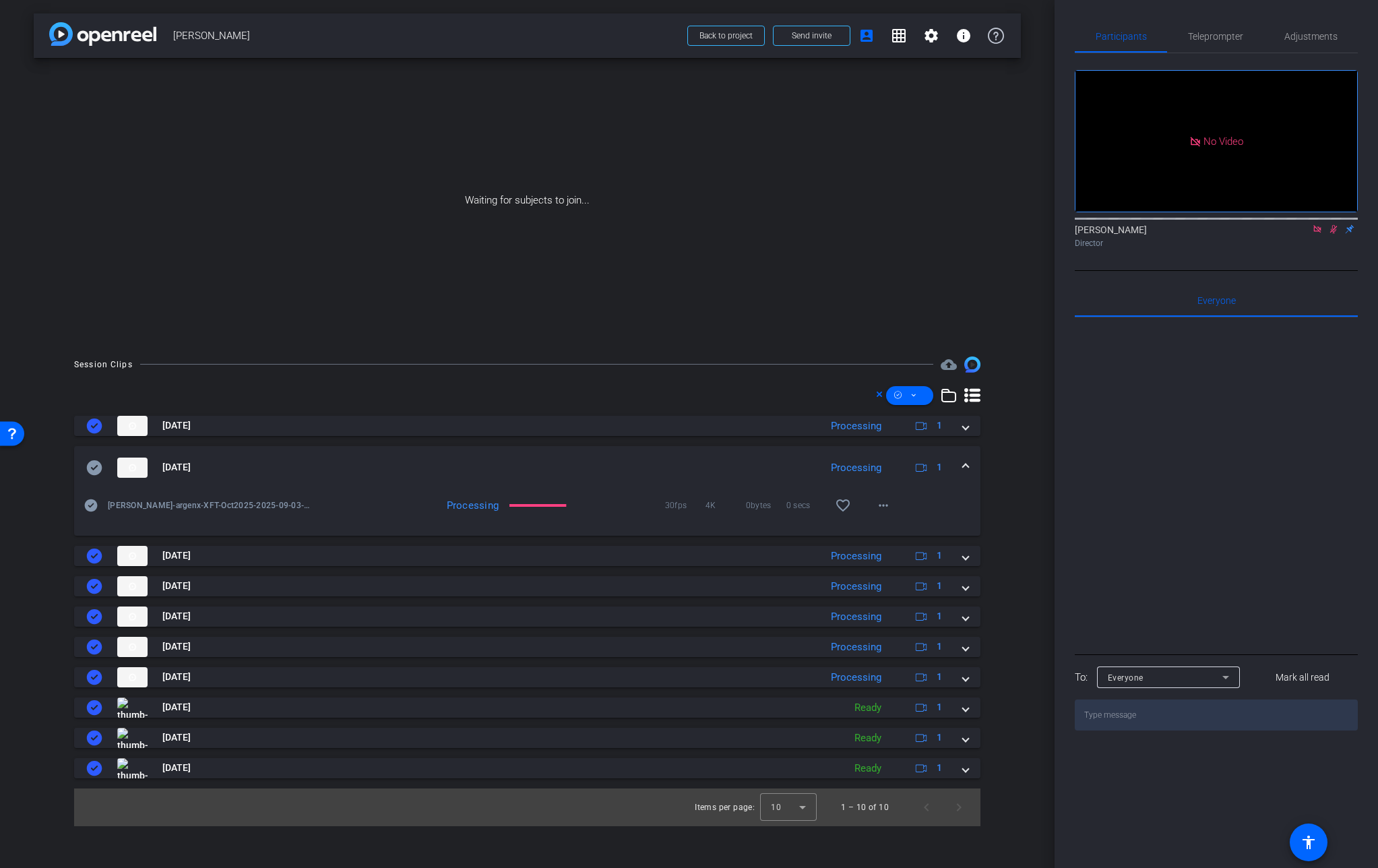
click at [970, 458] on mat-expansion-panel-header "[DATE] Processing 1" at bounding box center [527, 467] width 906 height 43
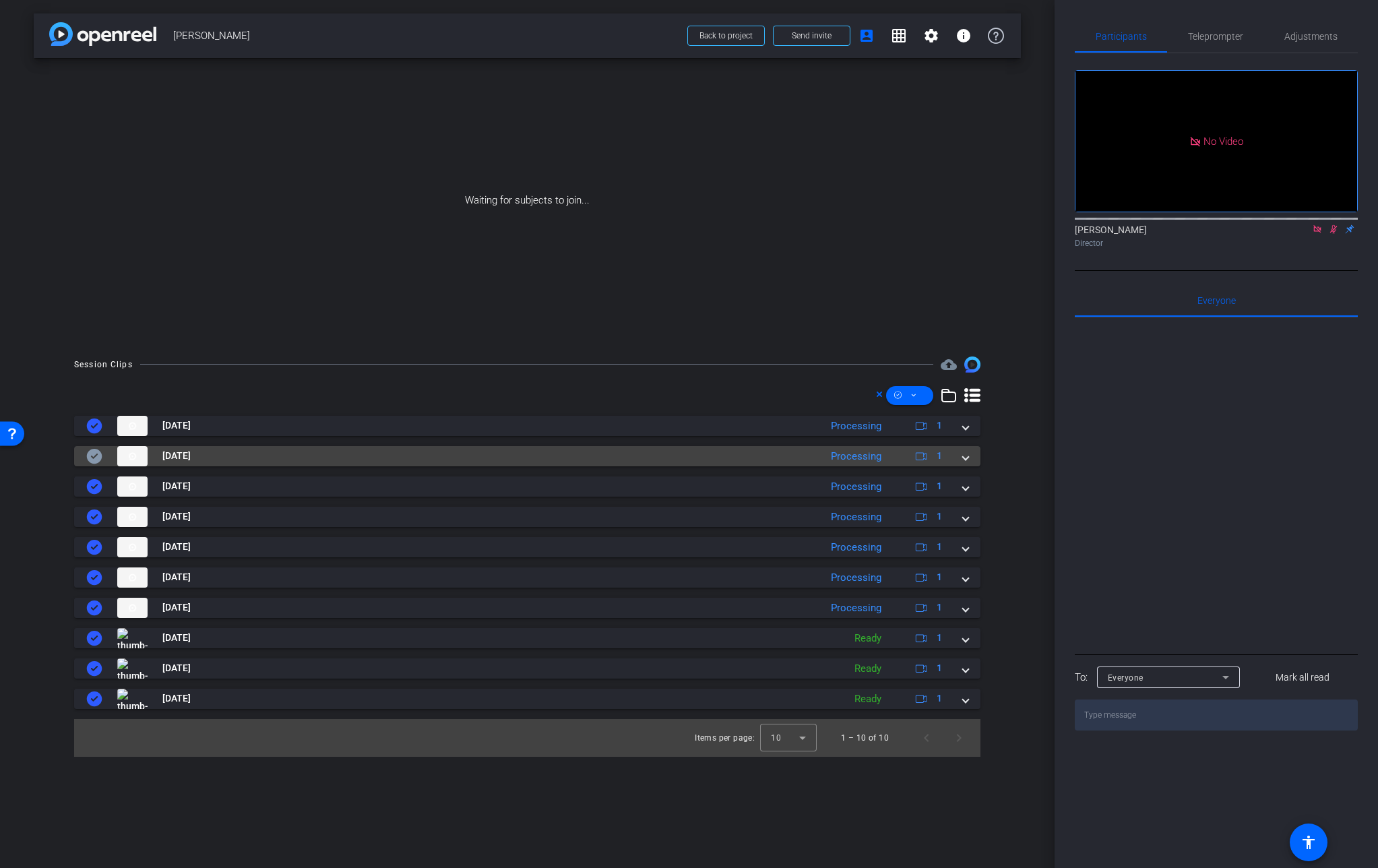
click at [968, 458] on mat-expansion-panel-header "[DATE] Processing 1" at bounding box center [527, 456] width 906 height 20
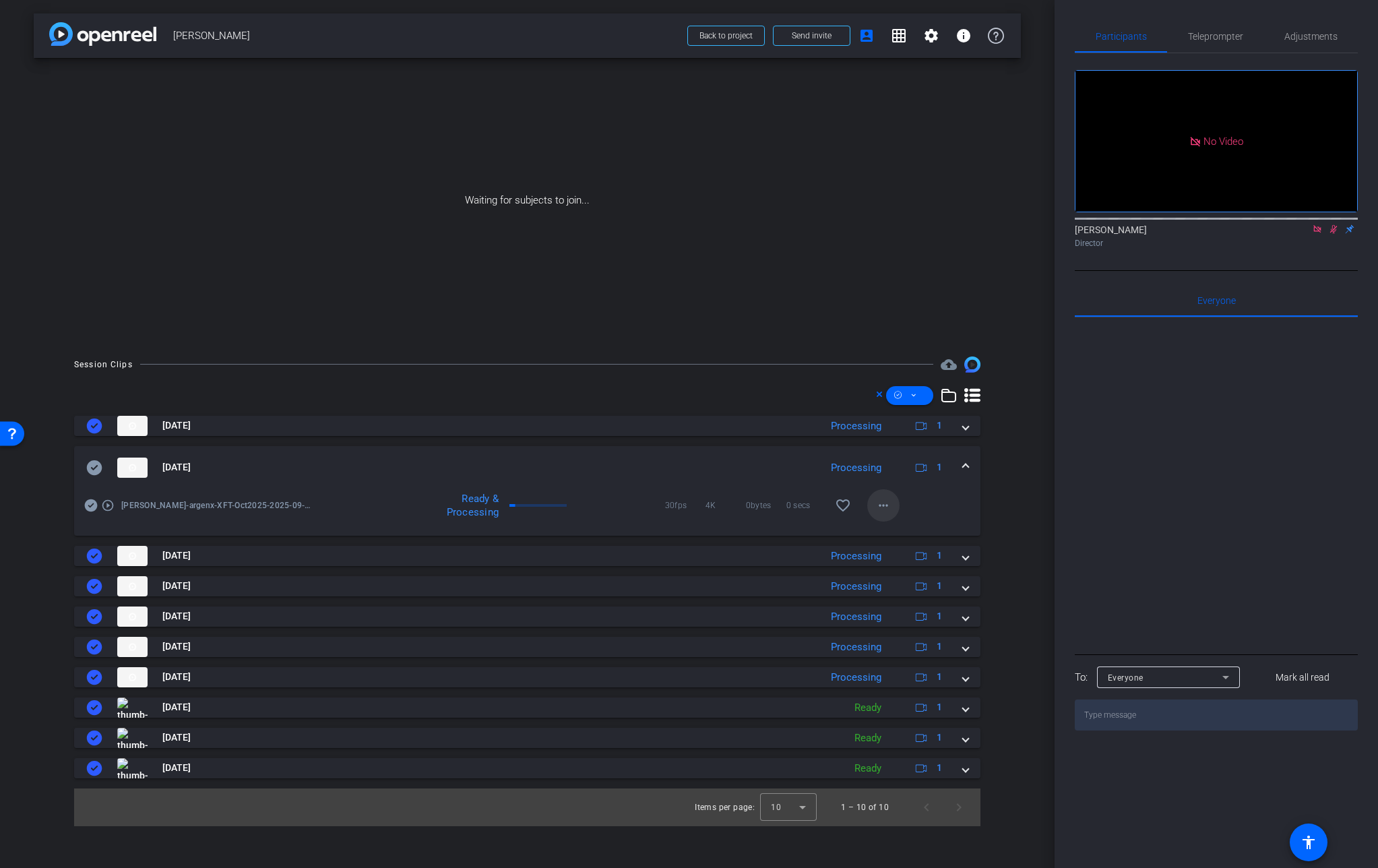
click at [876, 504] on mat-icon "more_horiz" at bounding box center [884, 505] width 16 height 16
click at [899, 525] on button "Download Original" at bounding box center [919, 533] width 103 height 17
click at [96, 468] on icon at bounding box center [94, 467] width 15 height 15
click at [965, 463] on span at bounding box center [965, 466] width 5 height 14
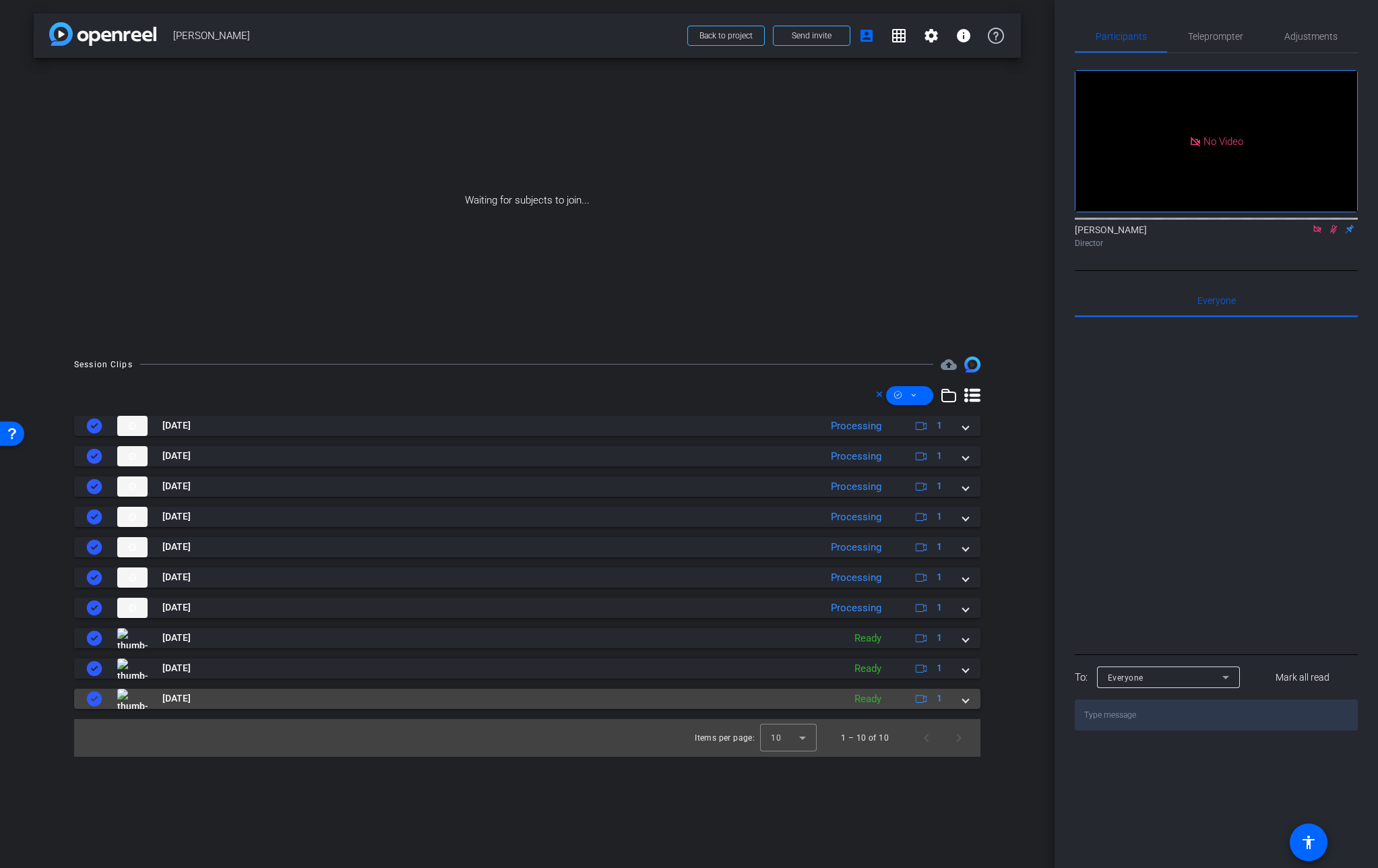
drag, startPoint x: 57, startPoint y: 684, endPoint x: 157, endPoint y: 702, distance: 101.6
click at [57, 684] on div "Session Clips cloud_upload [DATE] Processing 1 play_circle_outline [PERSON_NAME…" at bounding box center [527, 556] width 987 height 400
click at [968, 703] on span at bounding box center [965, 697] width 5 height 14
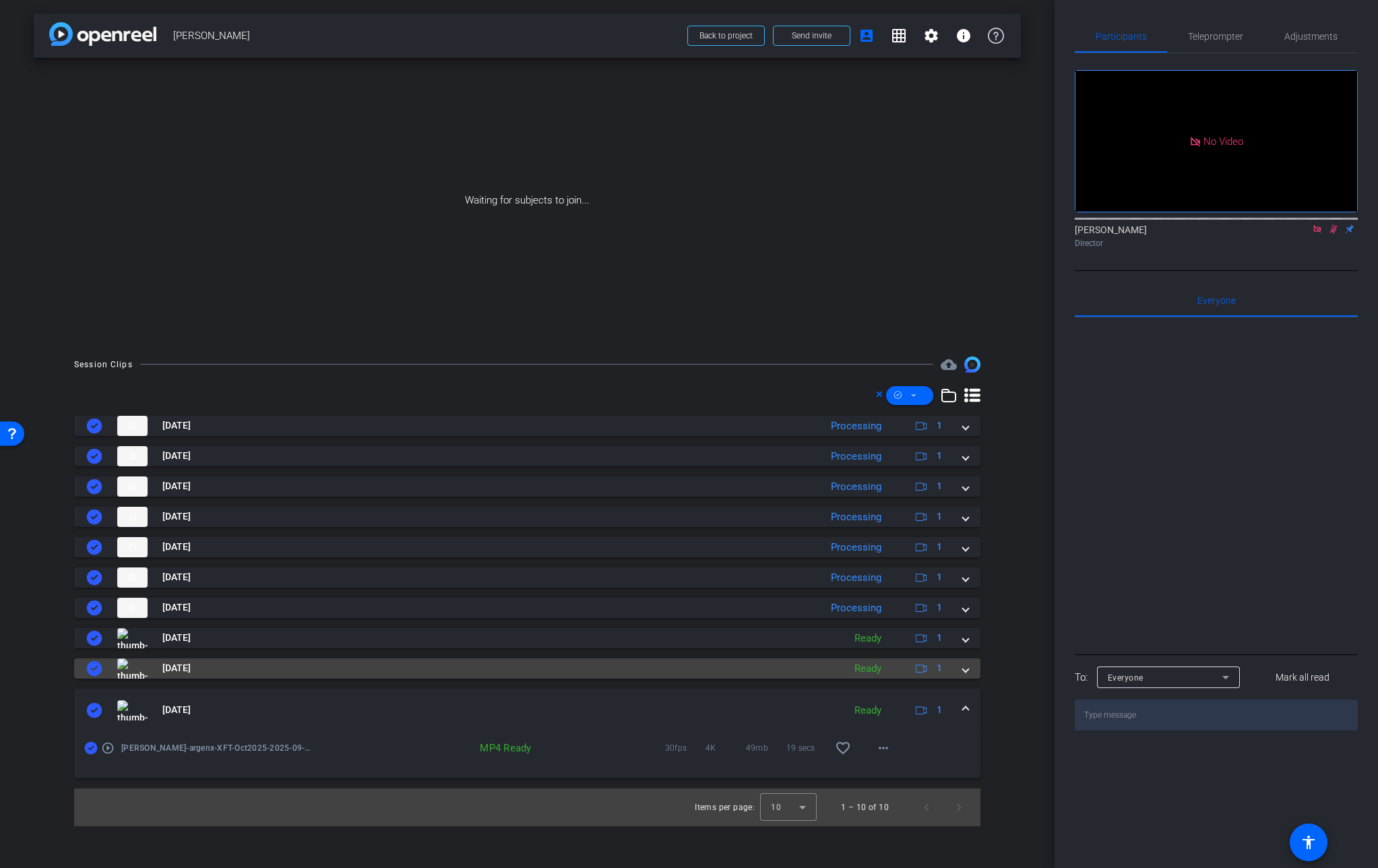
click at [967, 670] on span at bounding box center [965, 668] width 5 height 14
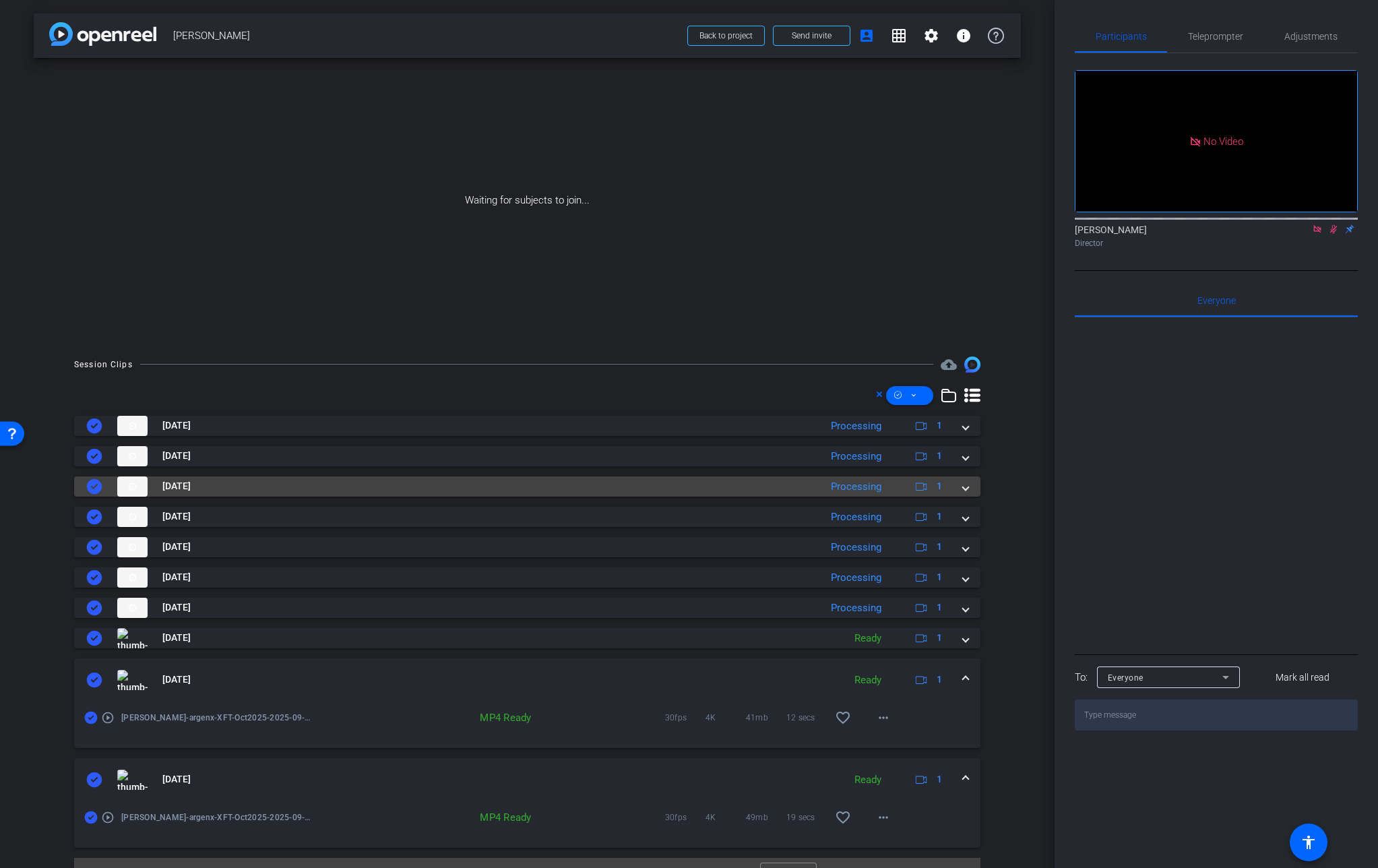
drag, startPoint x: 957, startPoint y: 488, endPoint x: 946, endPoint y: 488, distance: 11.0
click at [963, 488] on span at bounding box center [965, 485] width 5 height 14
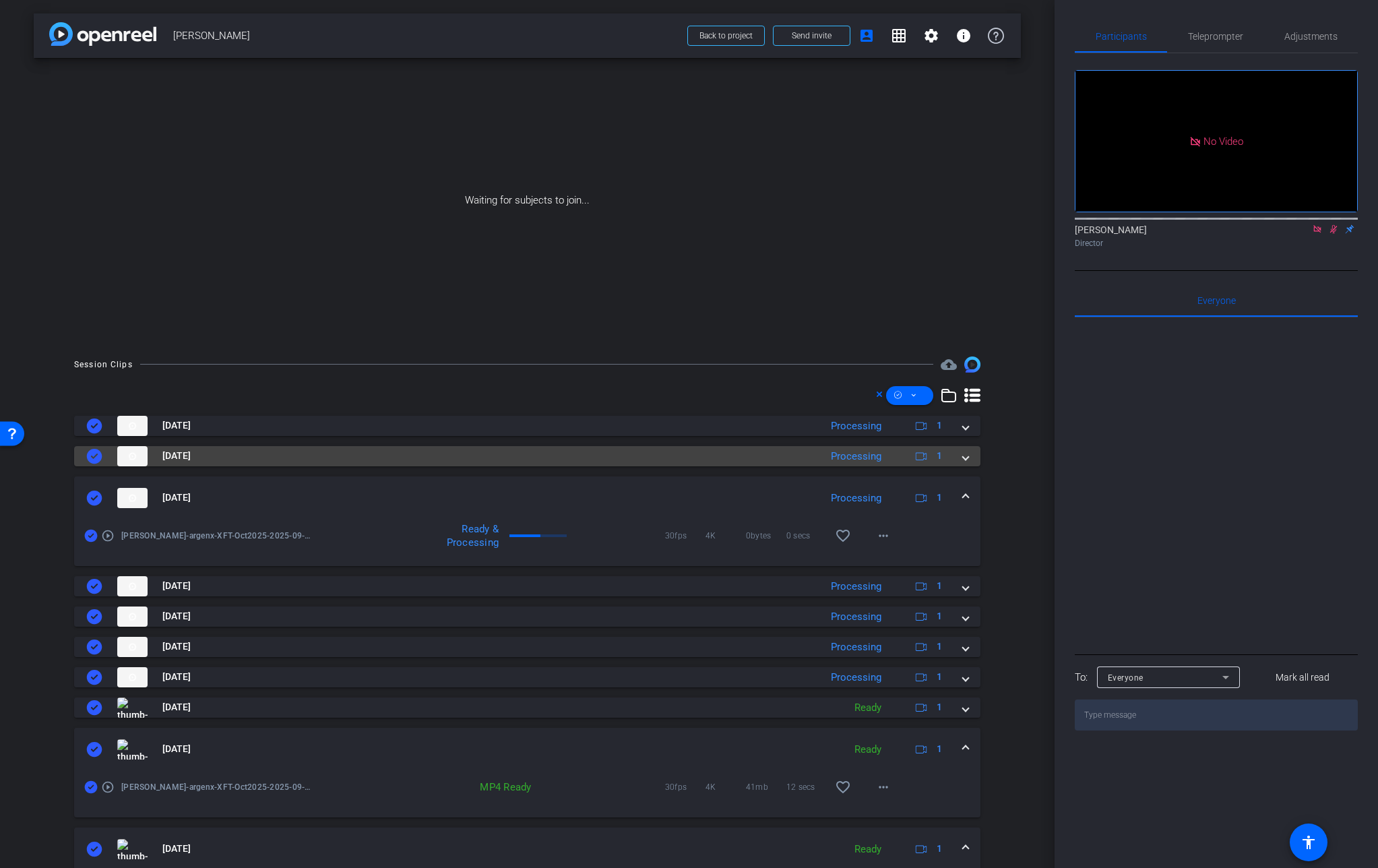
click at [962, 453] on mat-expansion-panel-header "[DATE] Processing 1" at bounding box center [527, 456] width 906 height 20
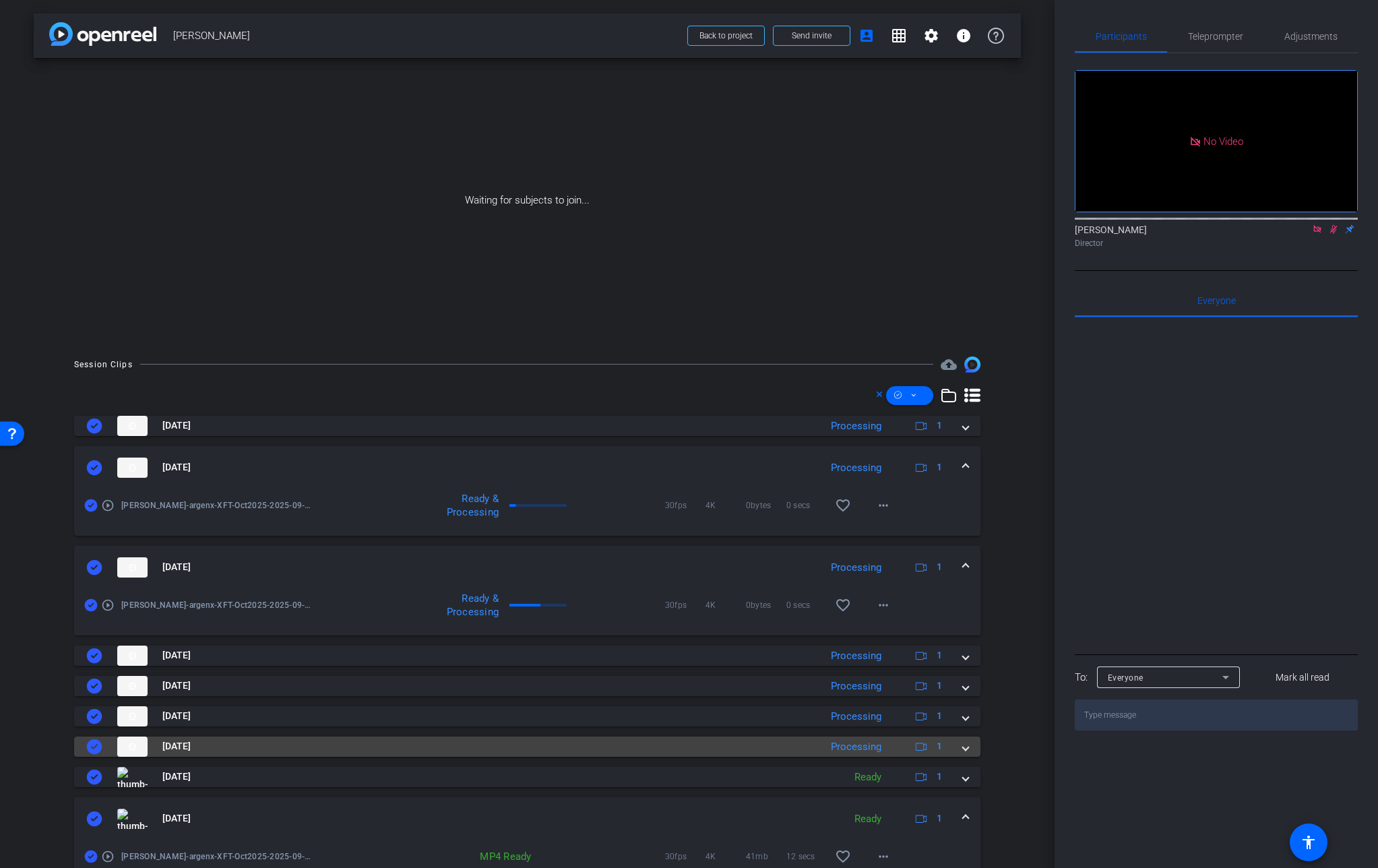
drag, startPoint x: 955, startPoint y: 747, endPoint x: 959, endPoint y: 737, distance: 10.8
click at [963, 746] on span at bounding box center [965, 746] width 5 height 14
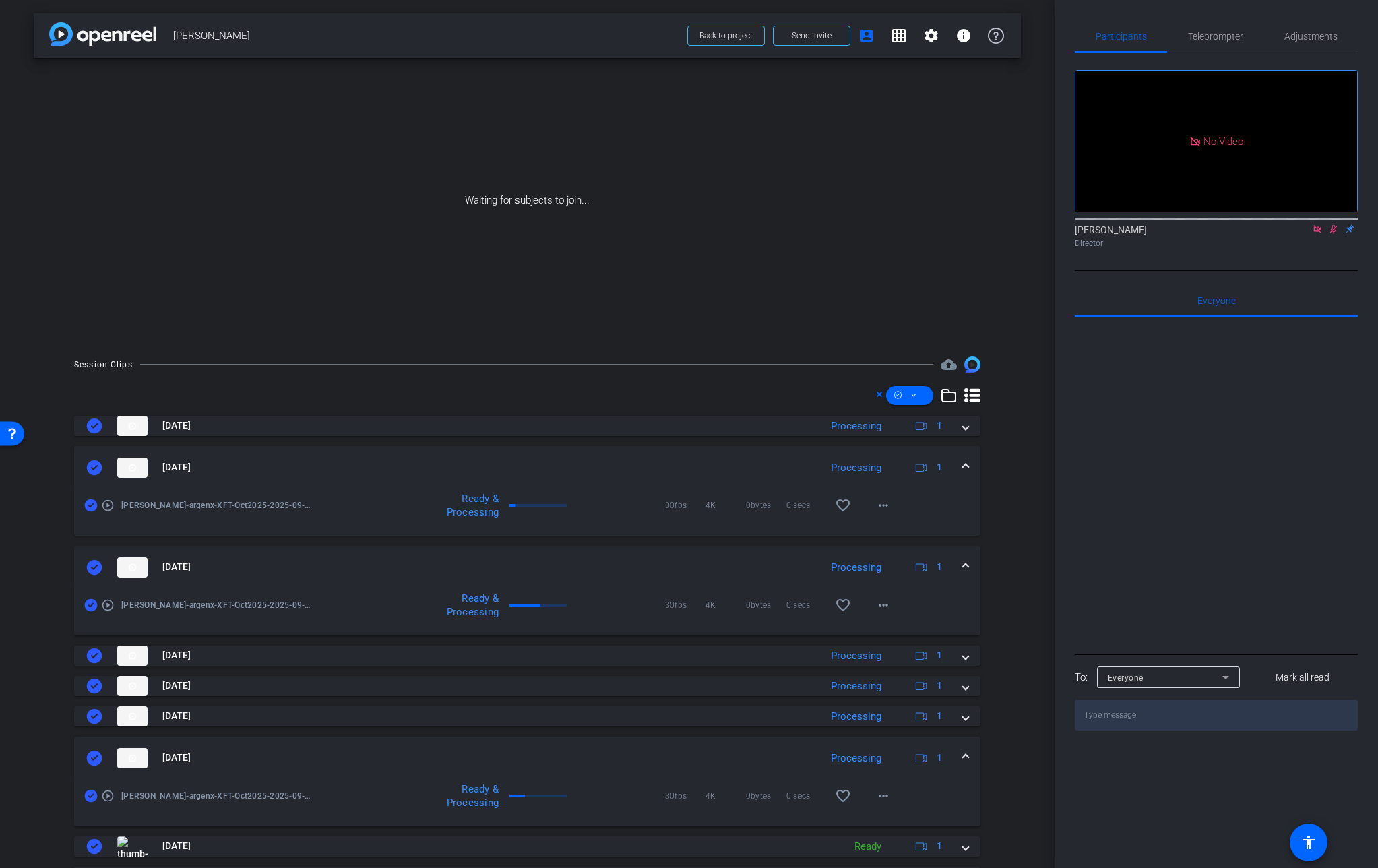
drag, startPoint x: 960, startPoint y: 721, endPoint x: 960, endPoint y: 700, distance: 21.0
click at [963, 720] on span at bounding box center [965, 716] width 5 height 14
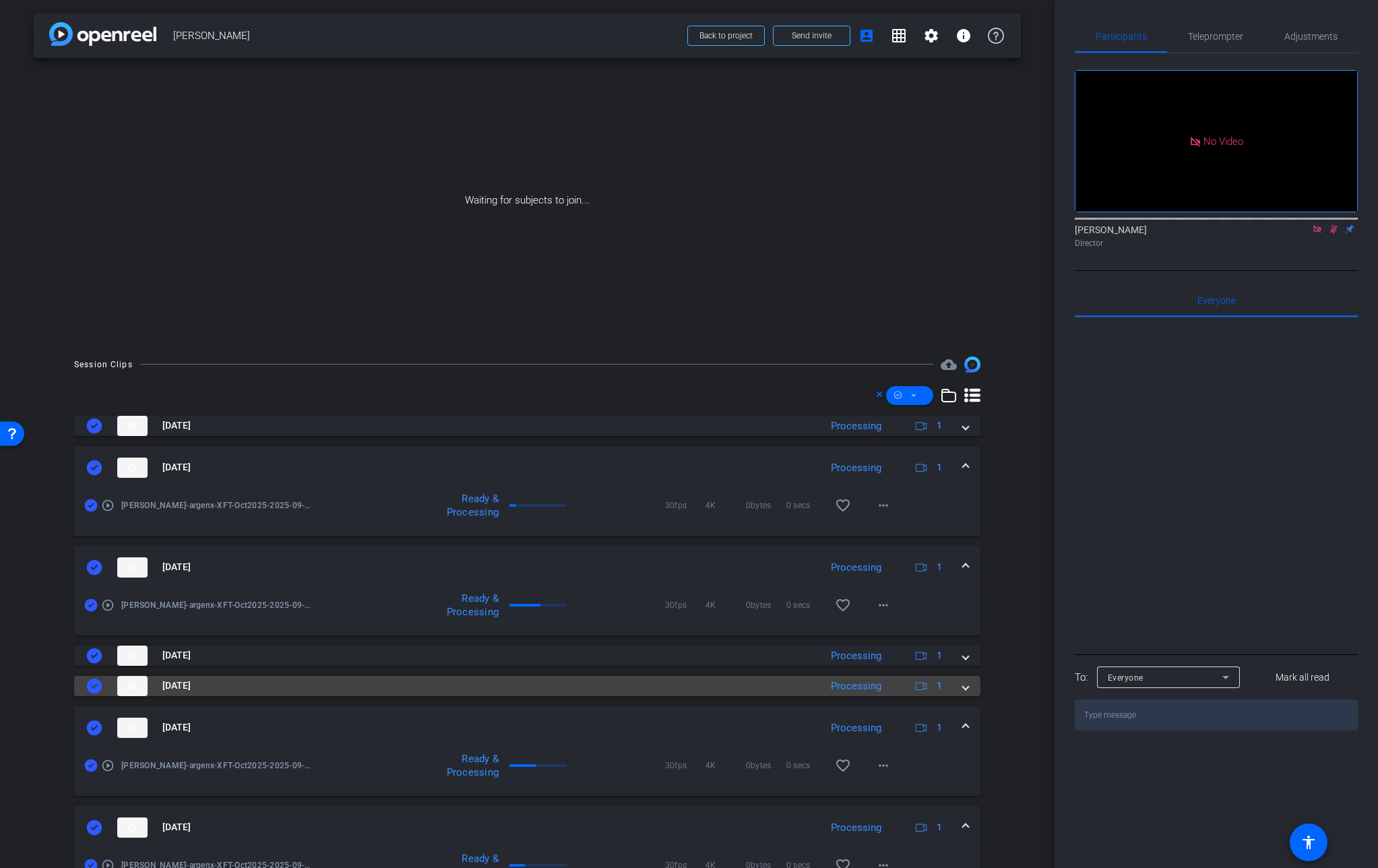
click at [963, 689] on span at bounding box center [965, 685] width 5 height 14
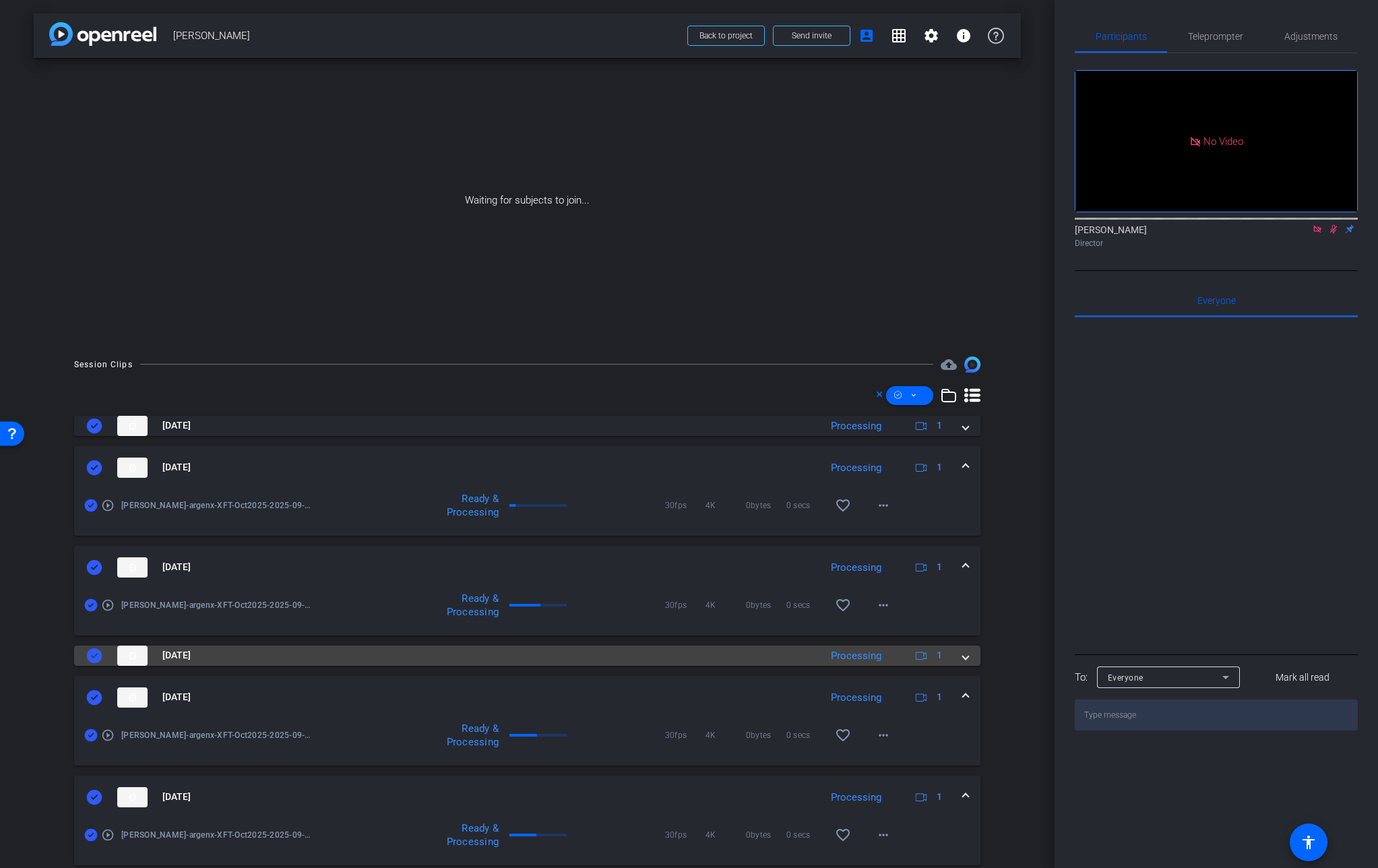
click at [951, 657] on div "[DATE] Processing 1" at bounding box center [524, 656] width 877 height 20
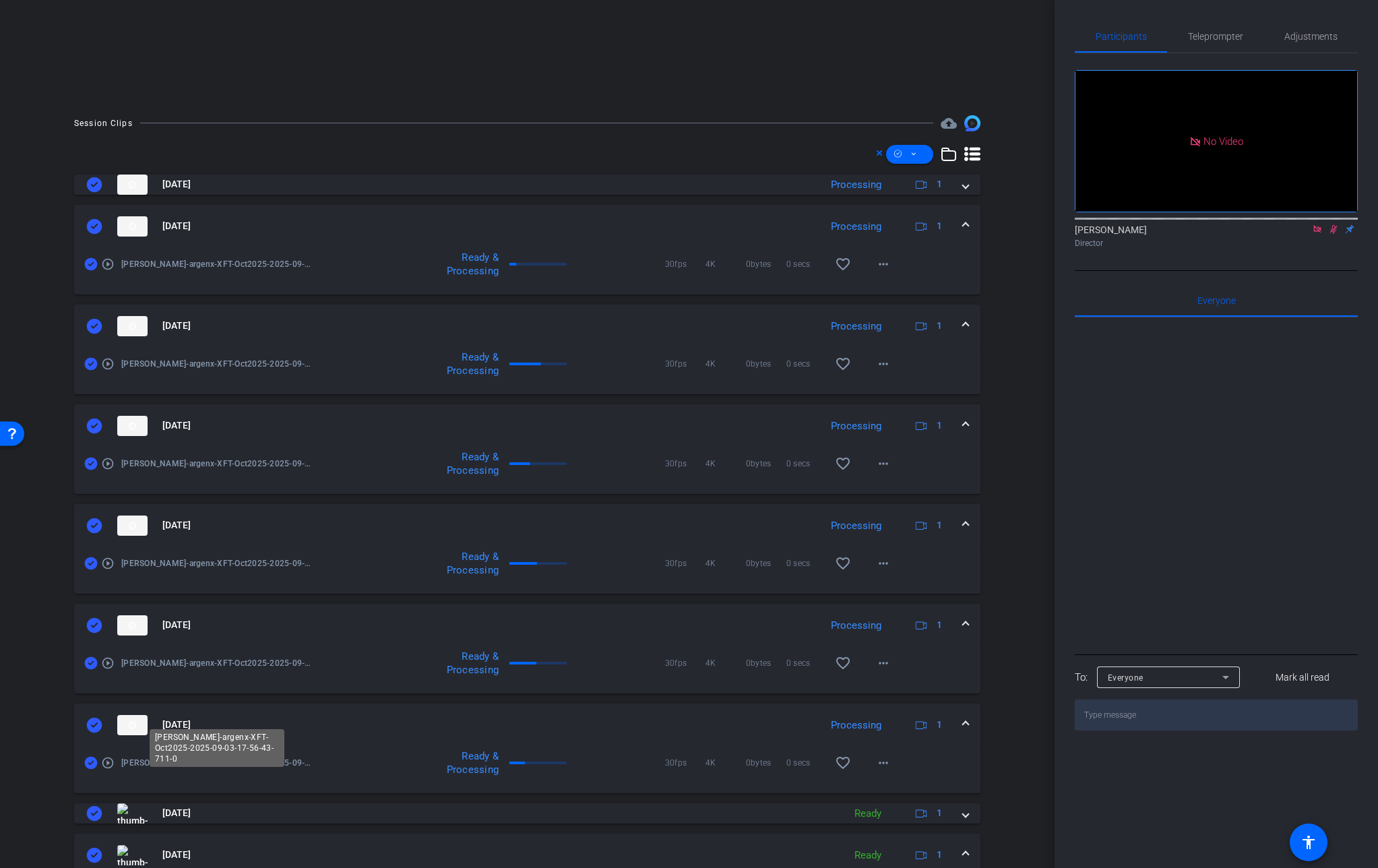
scroll to position [250, 0]
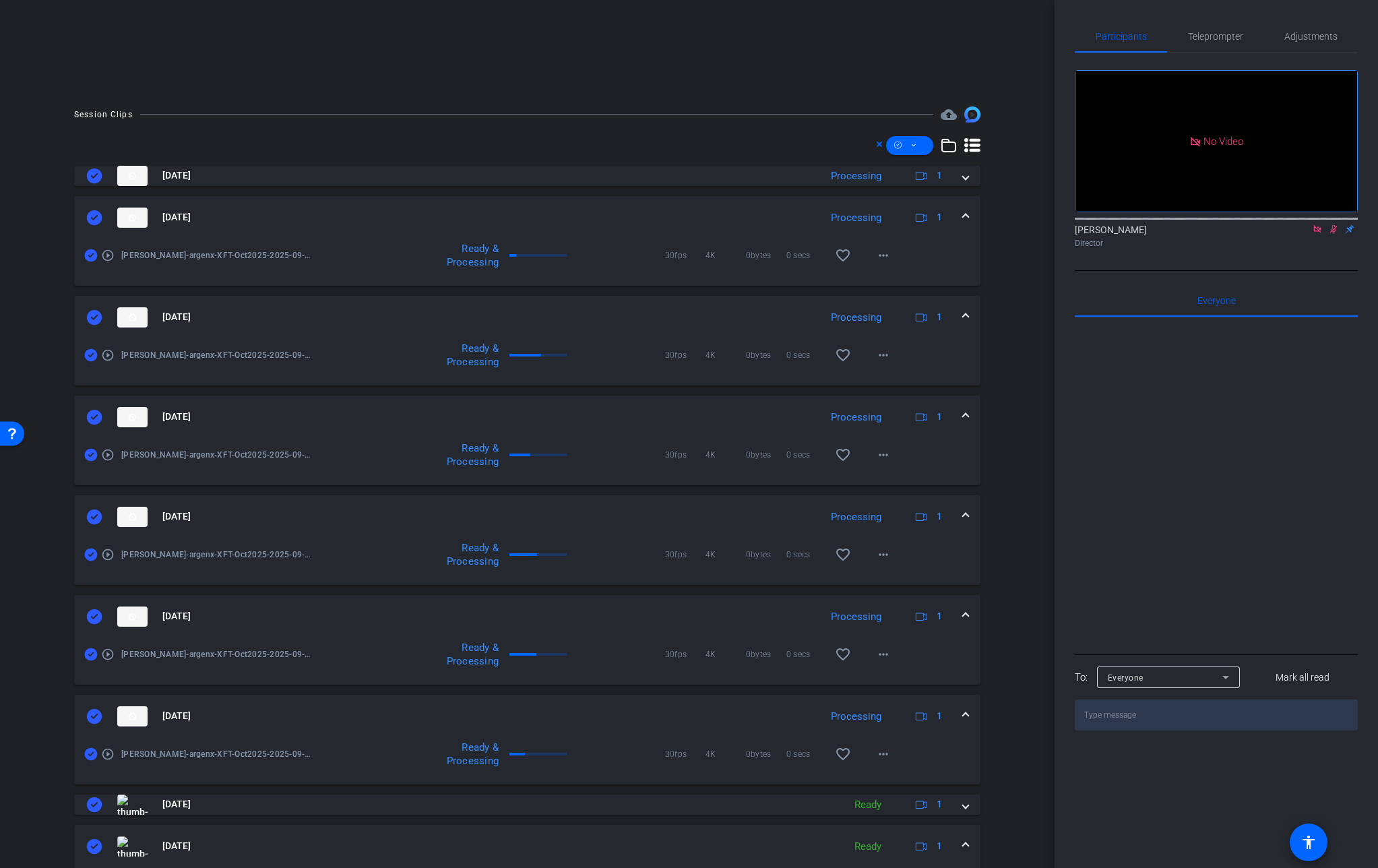
click at [89, 714] on icon at bounding box center [94, 716] width 15 height 15
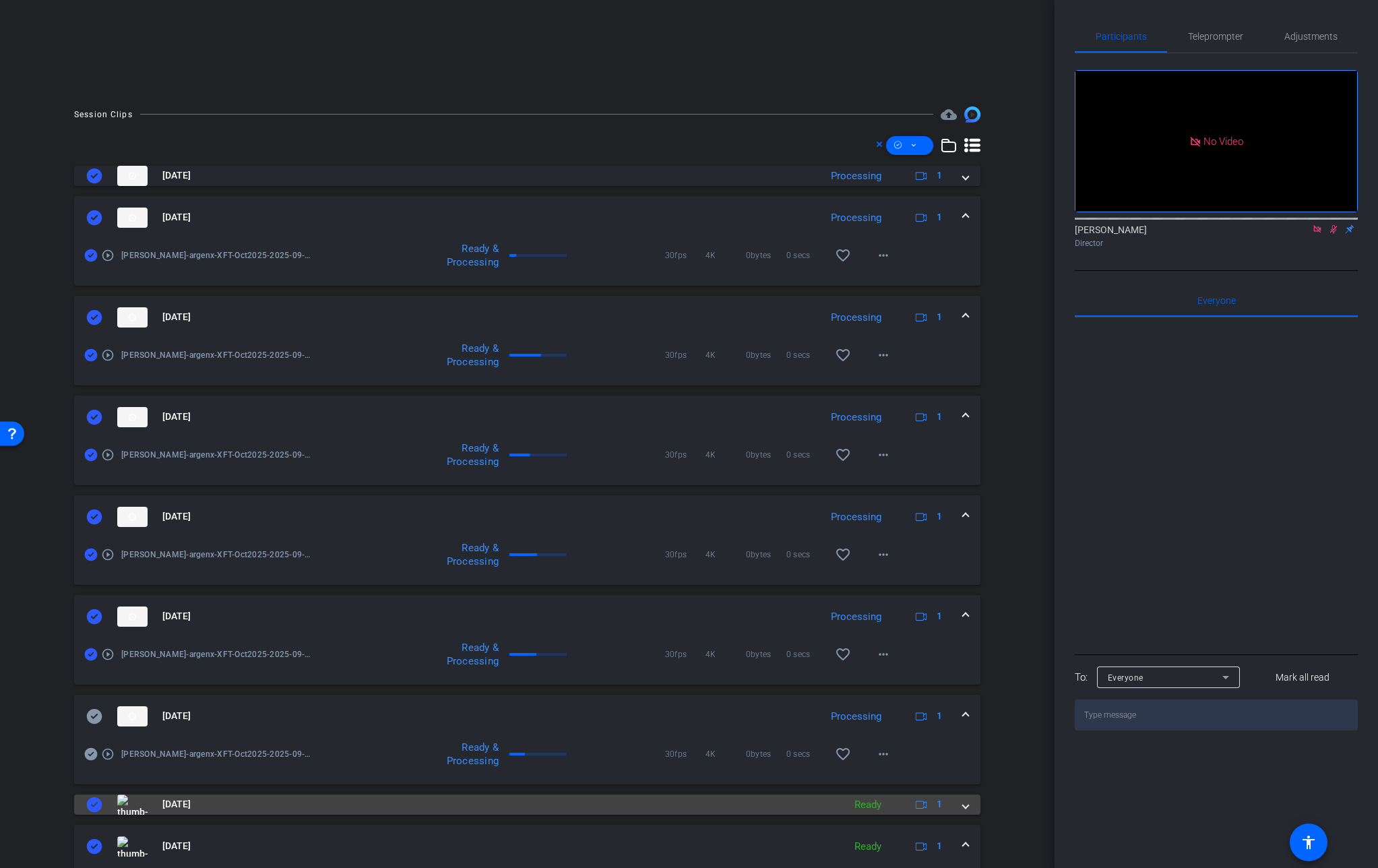
click at [963, 805] on span at bounding box center [965, 804] width 5 height 14
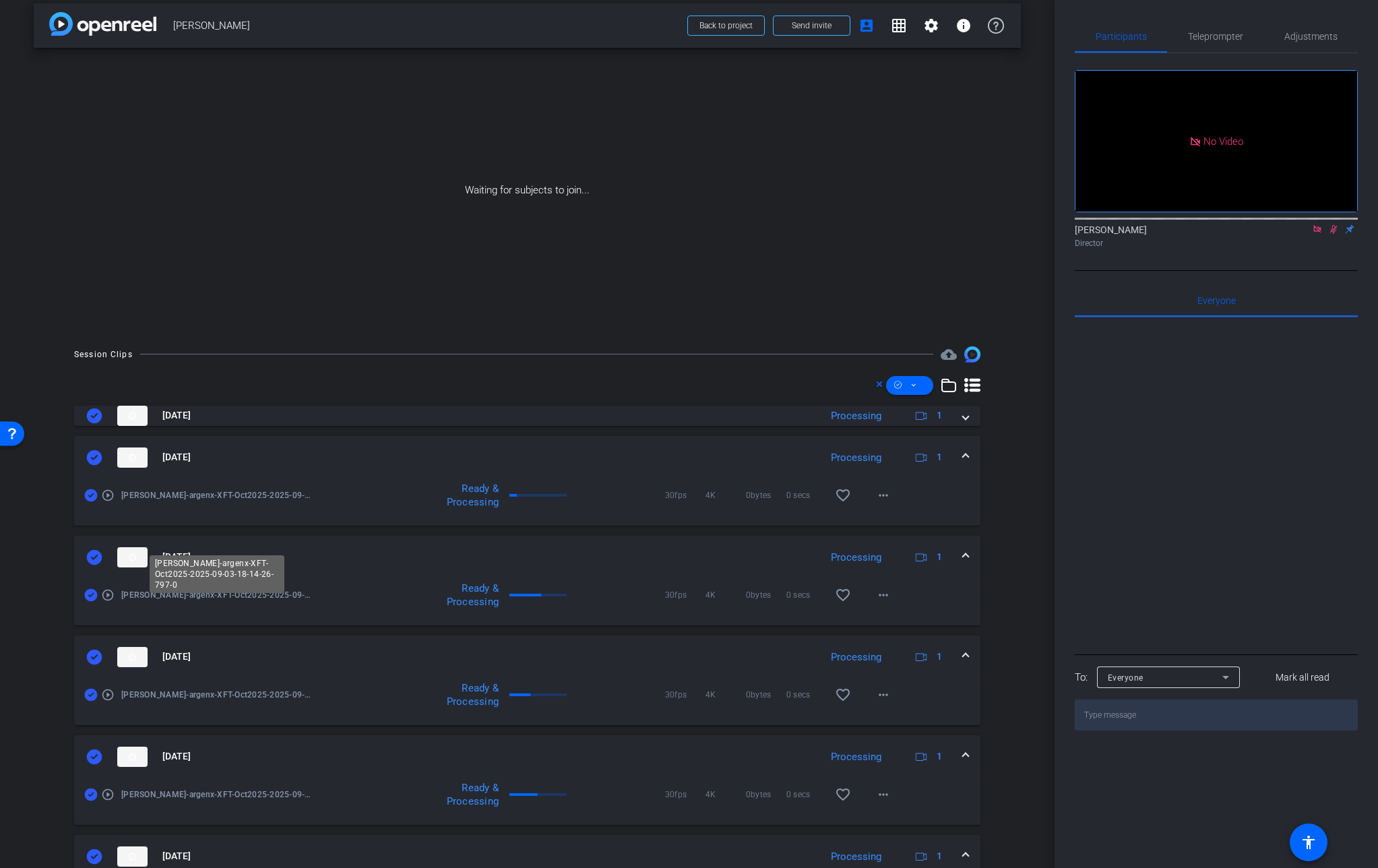
scroll to position [0, 0]
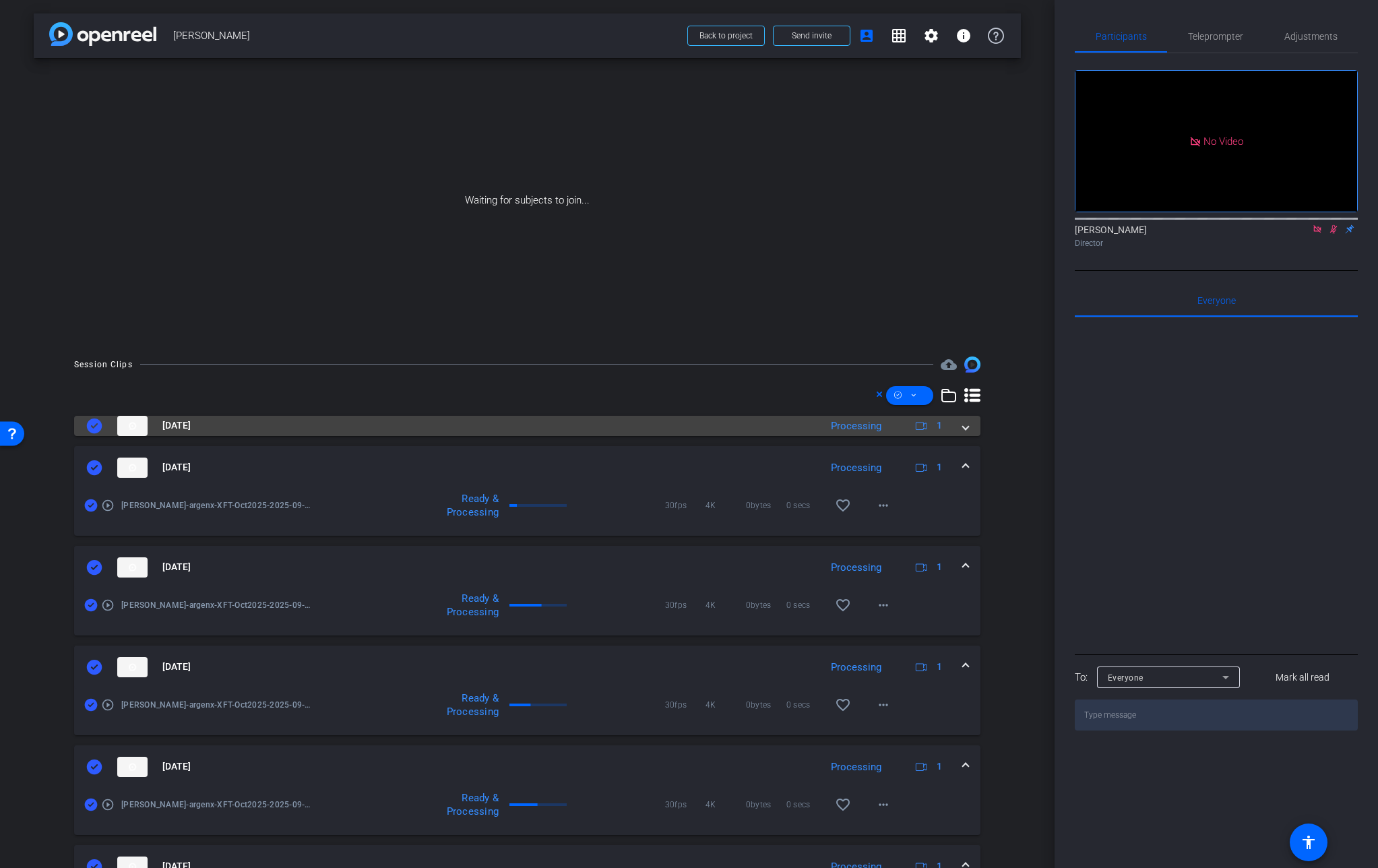
click at [967, 425] on mat-expansion-panel-header "[DATE] Processing 1" at bounding box center [527, 426] width 906 height 20
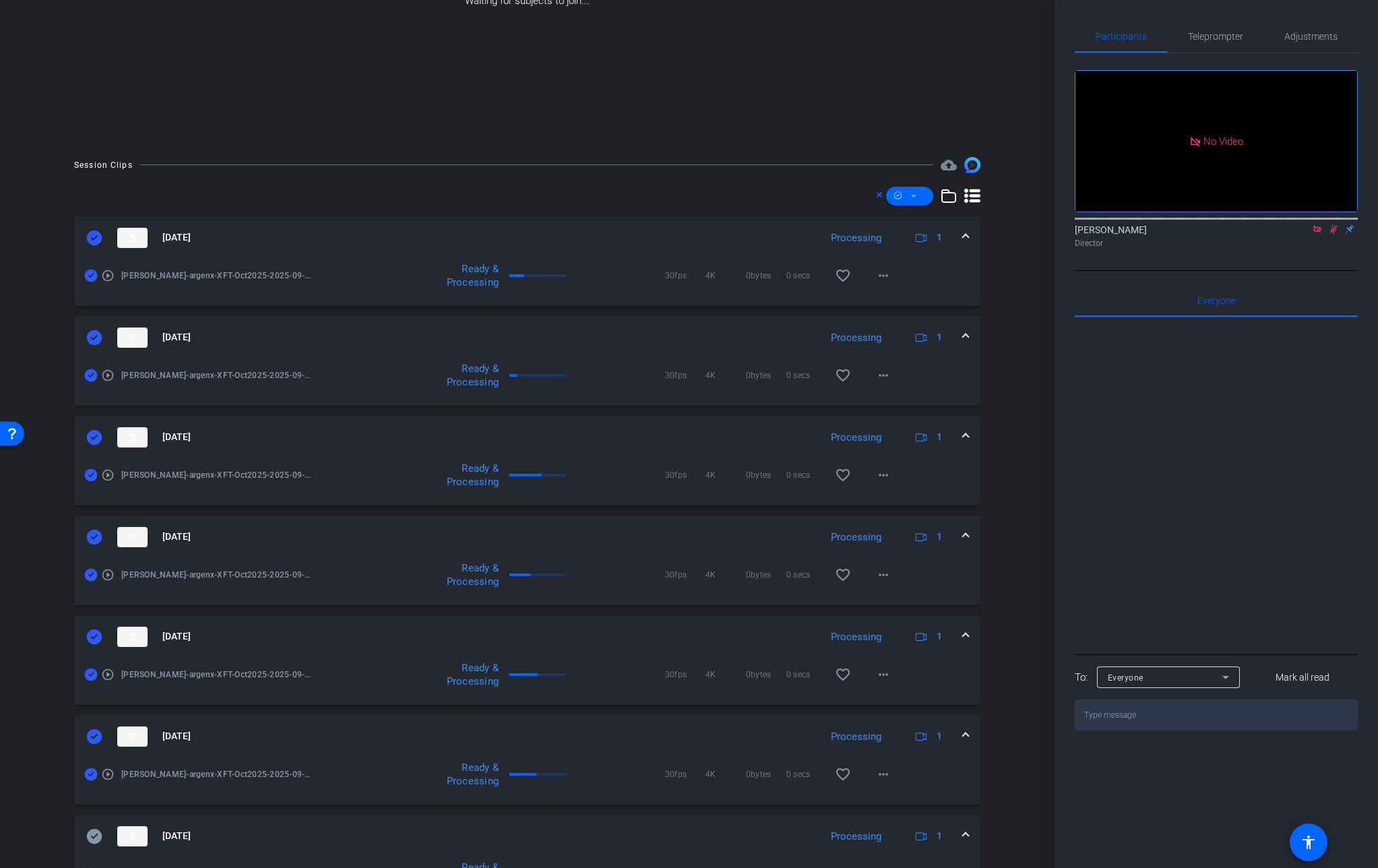
scroll to position [205, 0]
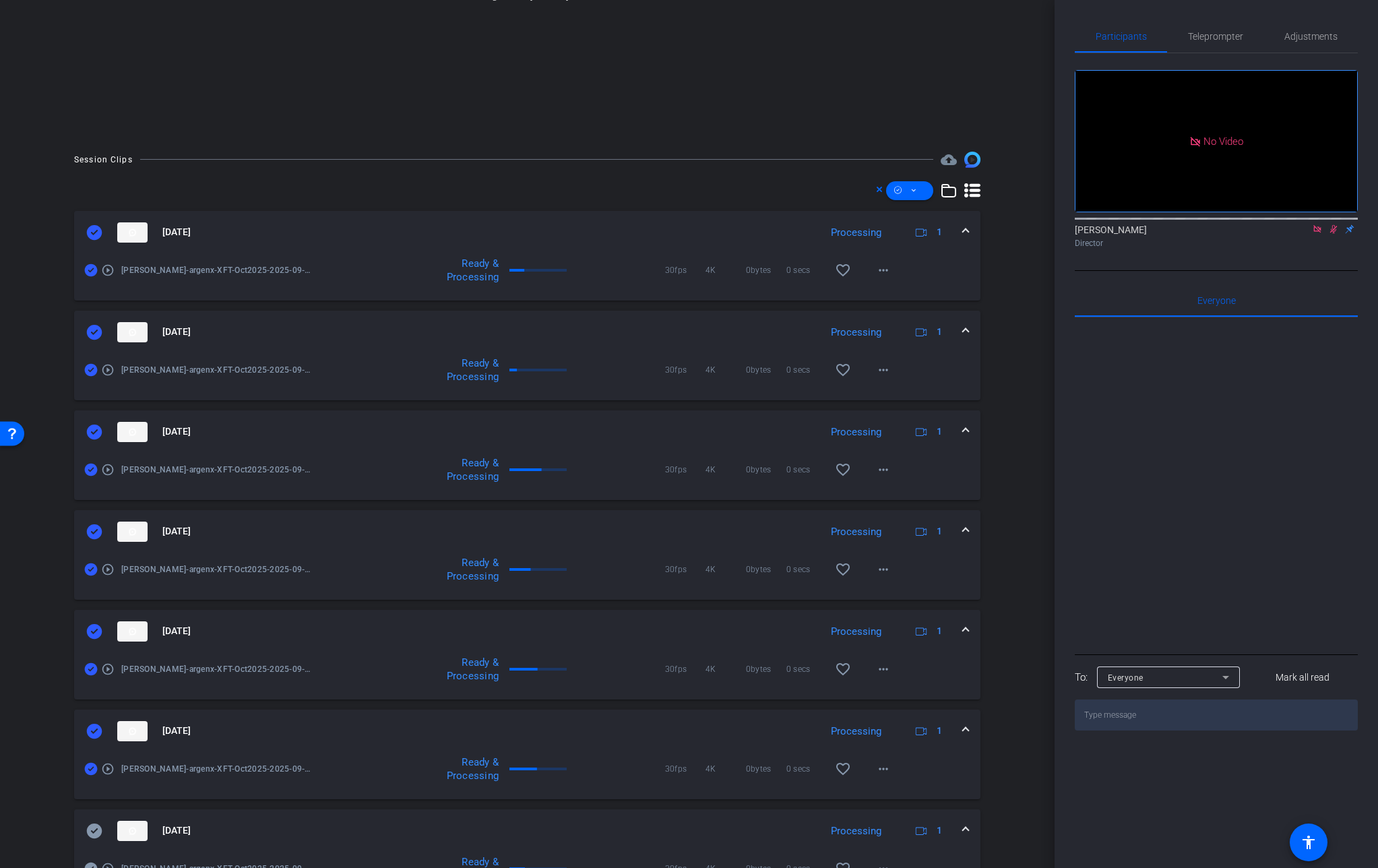
click at [96, 632] on icon at bounding box center [94, 631] width 15 height 15
click at [95, 730] on icon at bounding box center [94, 731] width 16 height 16
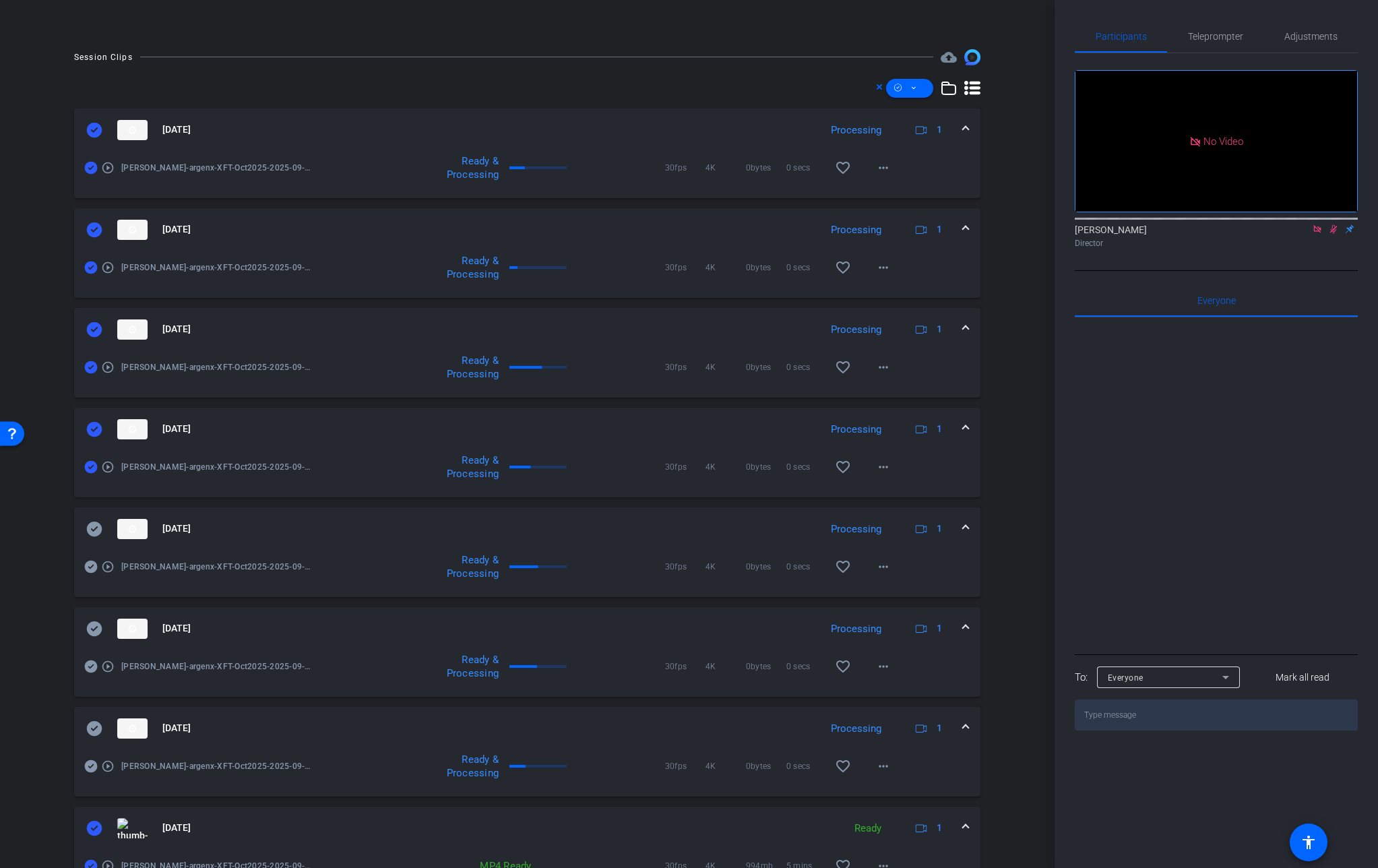
scroll to position [308, 0]
click at [94, 829] on icon at bounding box center [94, 827] width 15 height 15
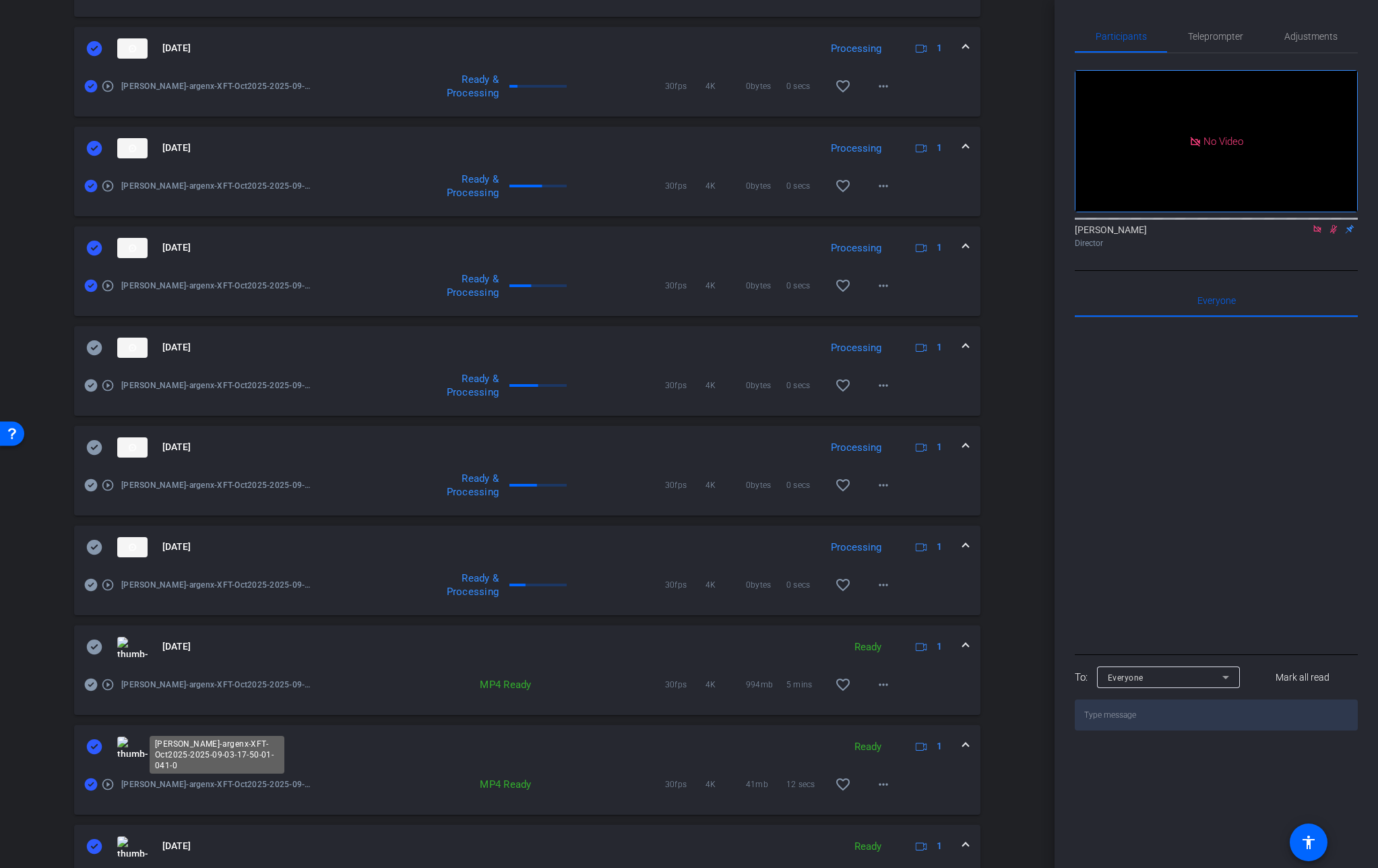
scroll to position [488, 0]
click at [97, 750] on icon at bounding box center [94, 747] width 15 height 15
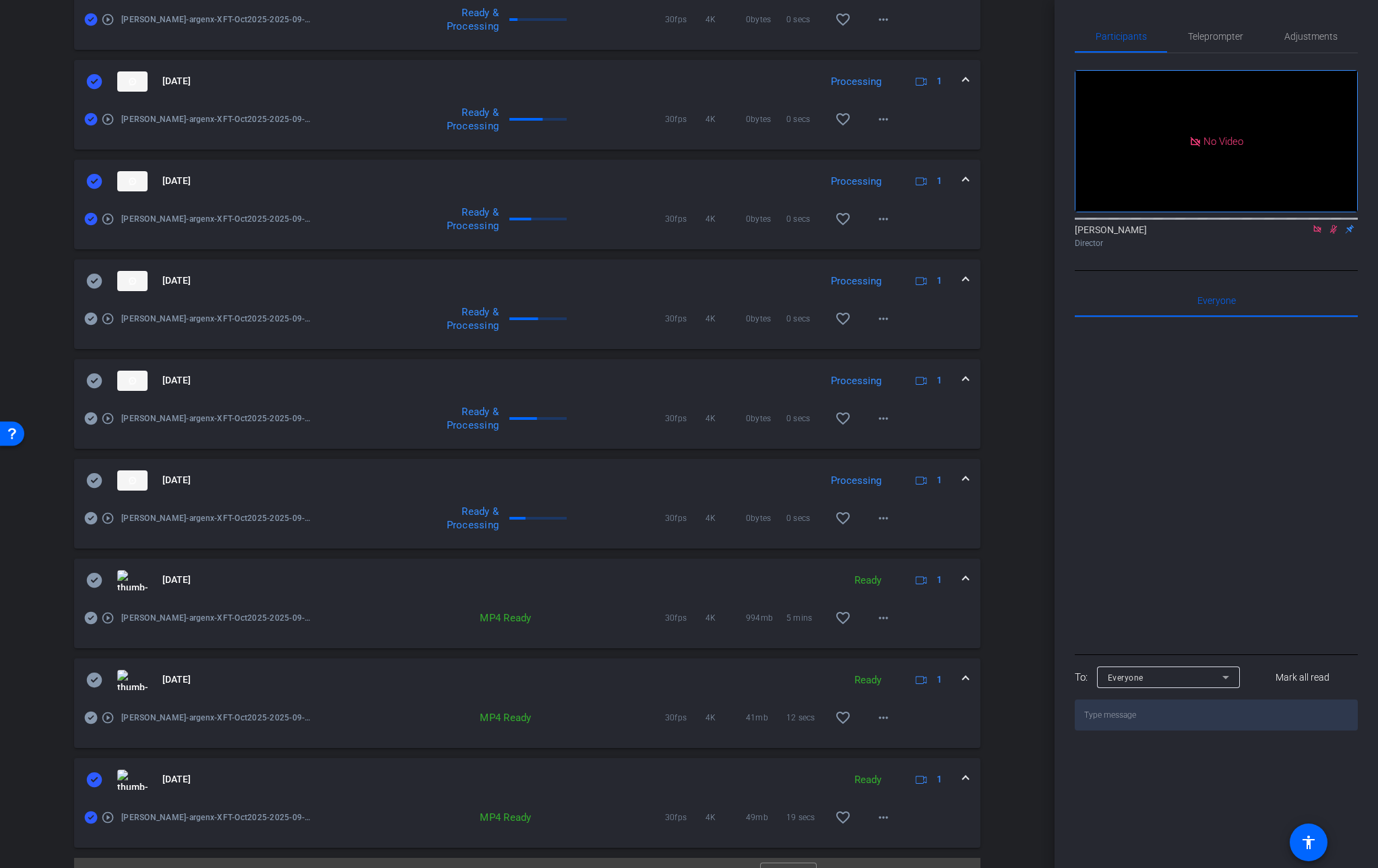
scroll to position [583, 0]
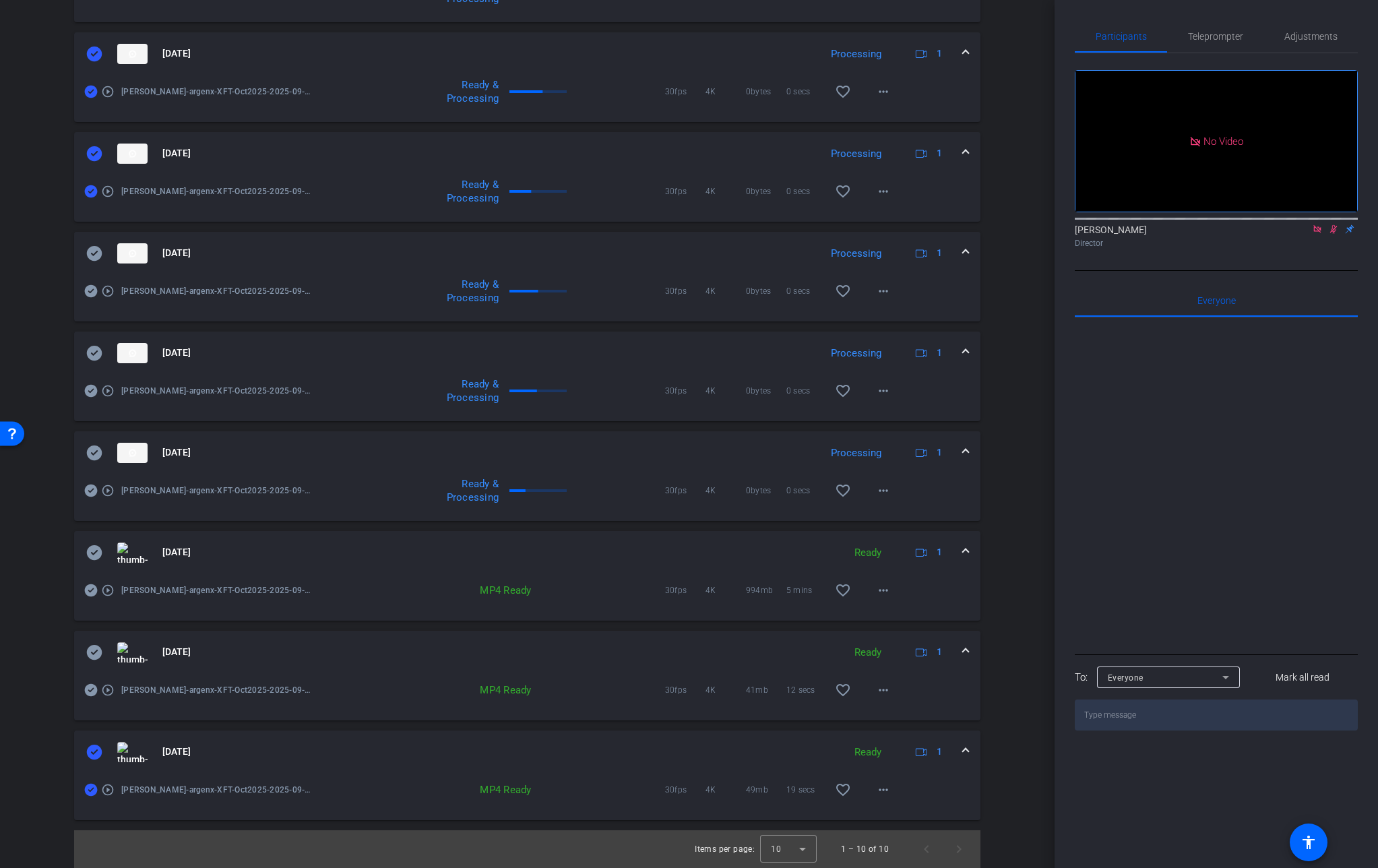
click at [95, 751] on icon at bounding box center [94, 752] width 16 height 16
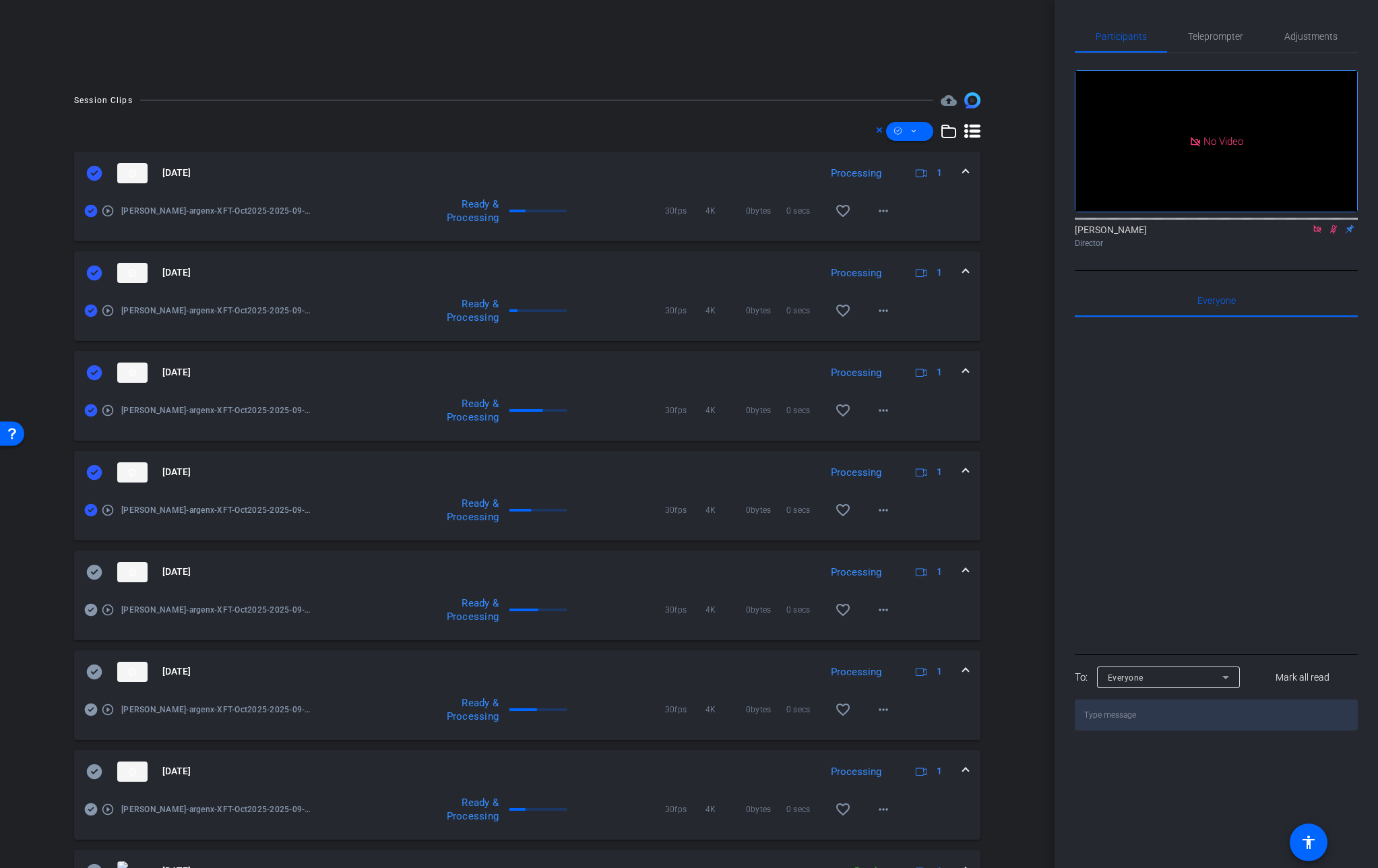
scroll to position [139, 0]
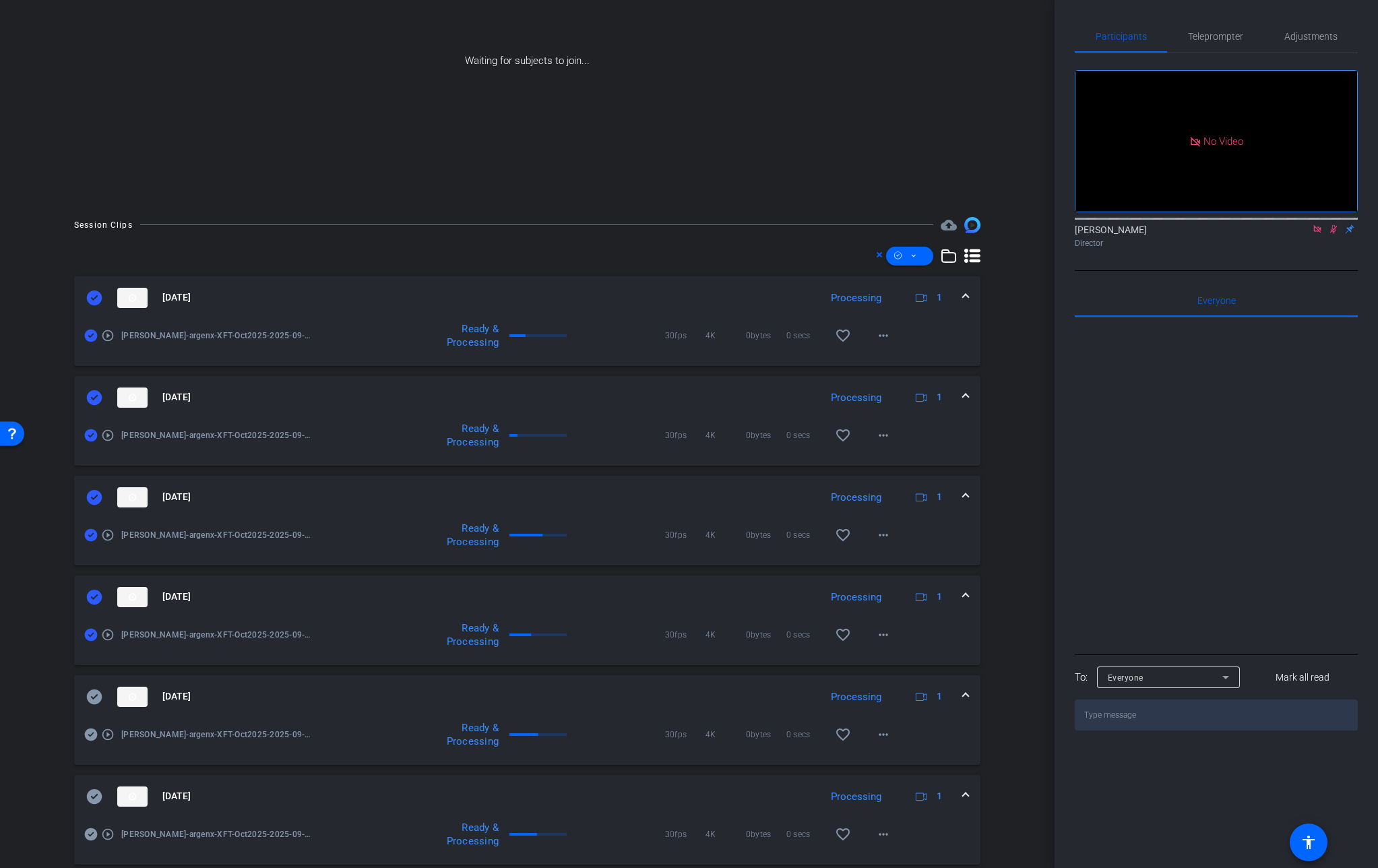
click at [93, 598] on icon at bounding box center [94, 597] width 16 height 16
click at [98, 495] on icon at bounding box center [94, 497] width 15 height 15
click at [98, 298] on icon at bounding box center [94, 297] width 15 height 15
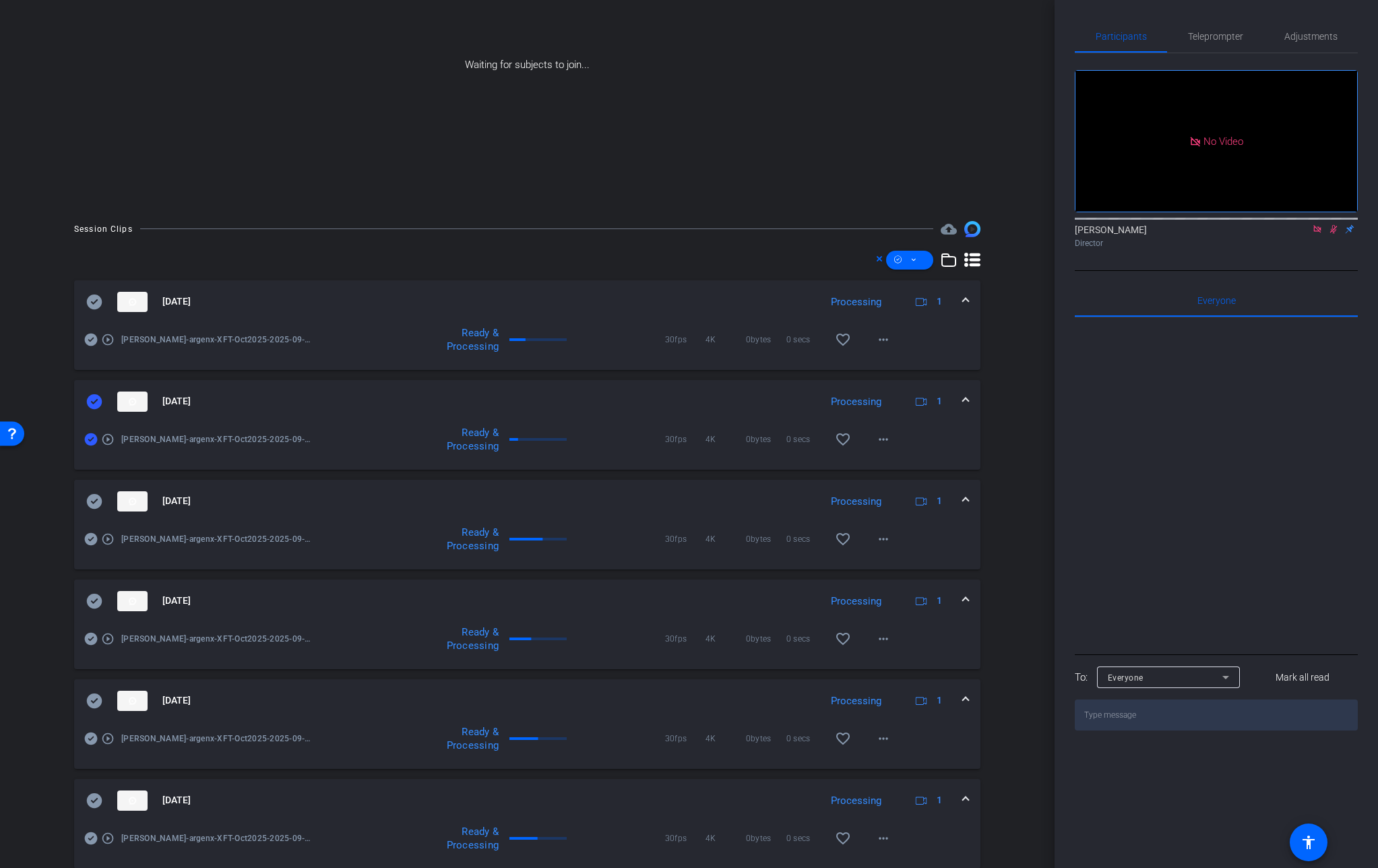
click at [93, 396] on icon at bounding box center [94, 402] width 15 height 15
click at [876, 257] on icon at bounding box center [879, 256] width 7 height 16
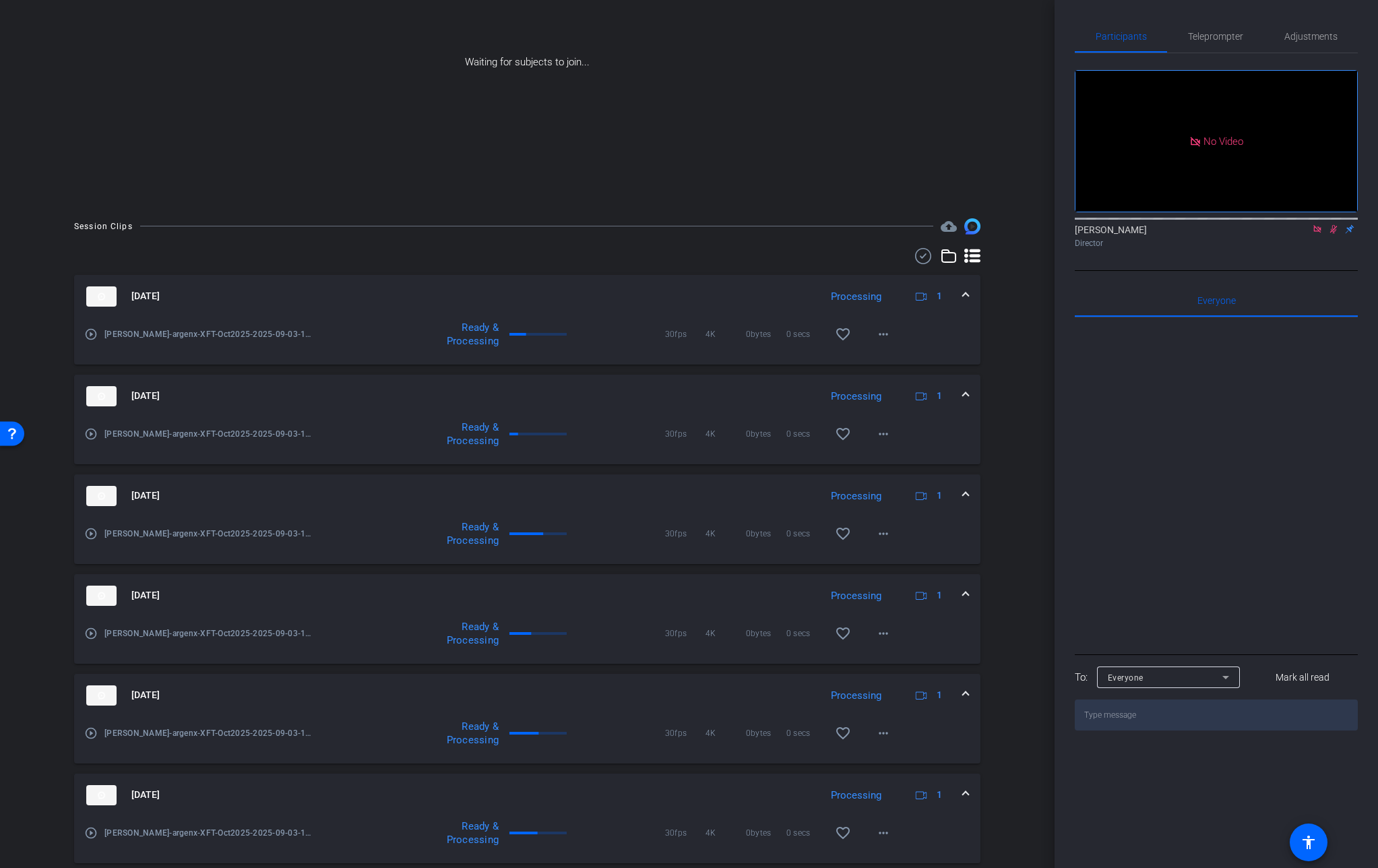
click at [977, 260] on div "Session Clips cloud_upload [DATE] Processing 1 play_circle_outline [PERSON_NAME…" at bounding box center [527, 765] width 987 height 1092
click at [968, 259] on icon at bounding box center [973, 255] width 16 height 14
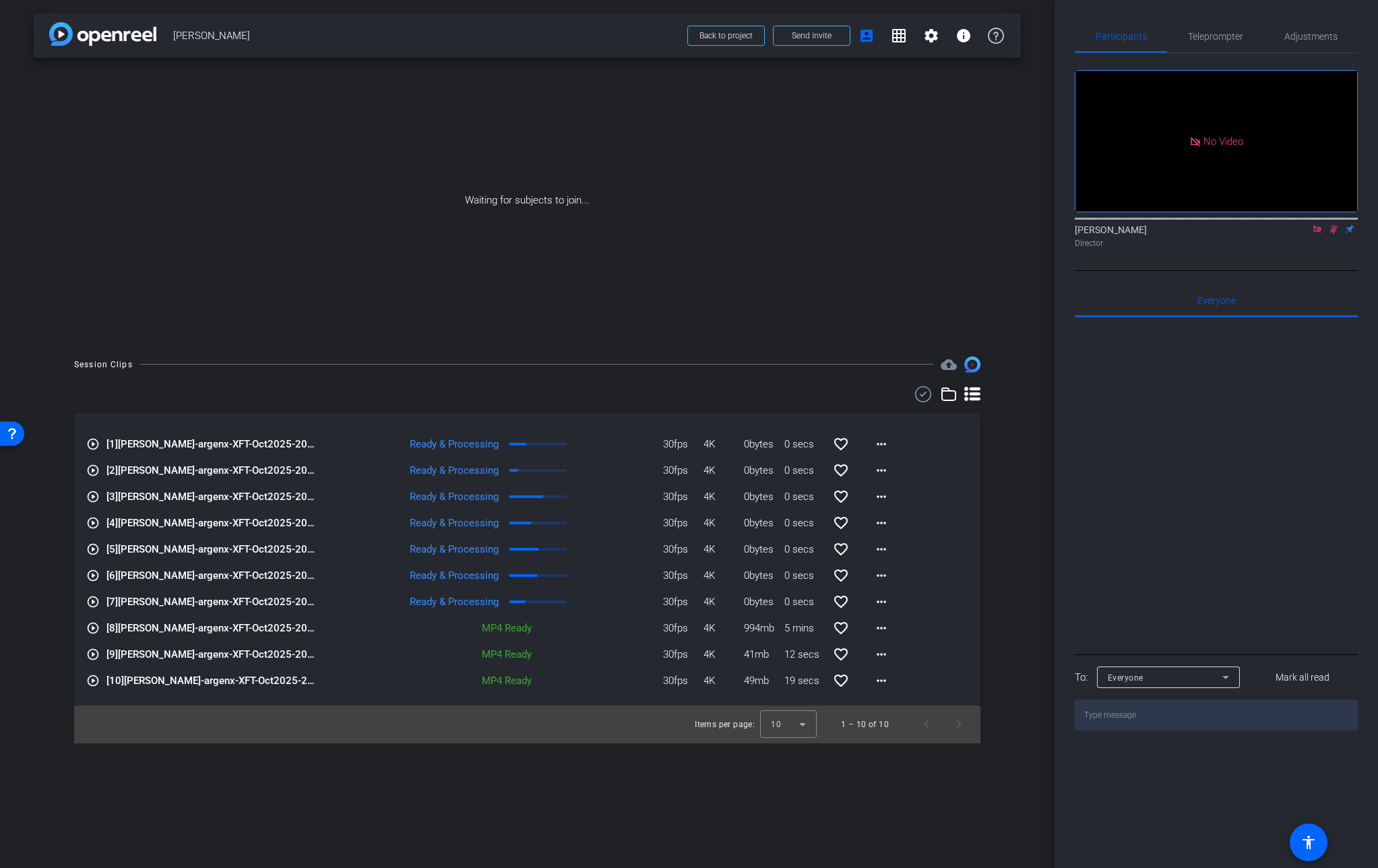
drag, startPoint x: 149, startPoint y: 220, endPoint x: 161, endPoint y: 216, distance: 12.6
click at [158, 216] on div "Waiting for subjects to join..." at bounding box center [527, 200] width 987 height 285
click at [735, 39] on span "Back to project" at bounding box center [726, 36] width 53 height 9
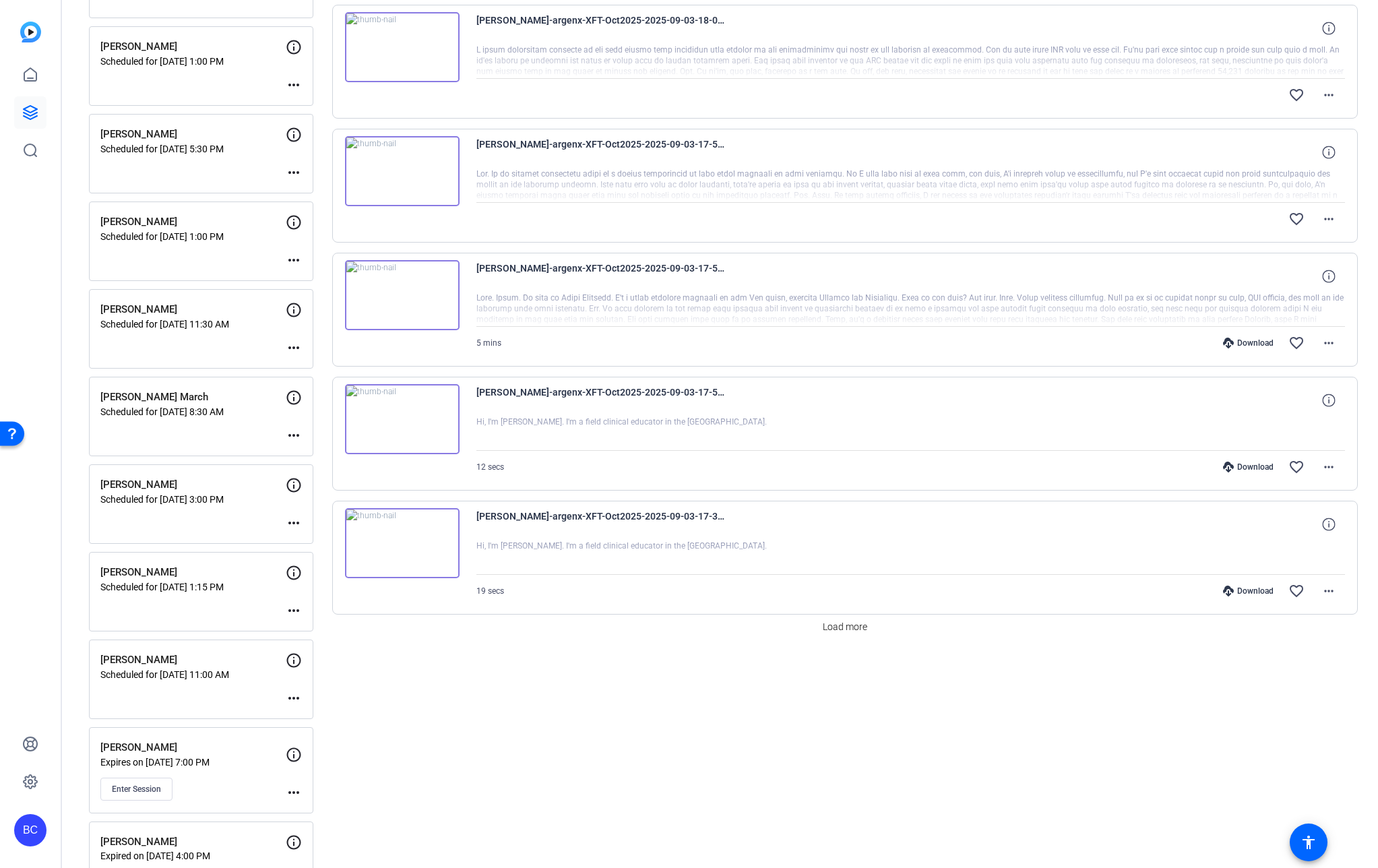
scroll to position [804, 0]
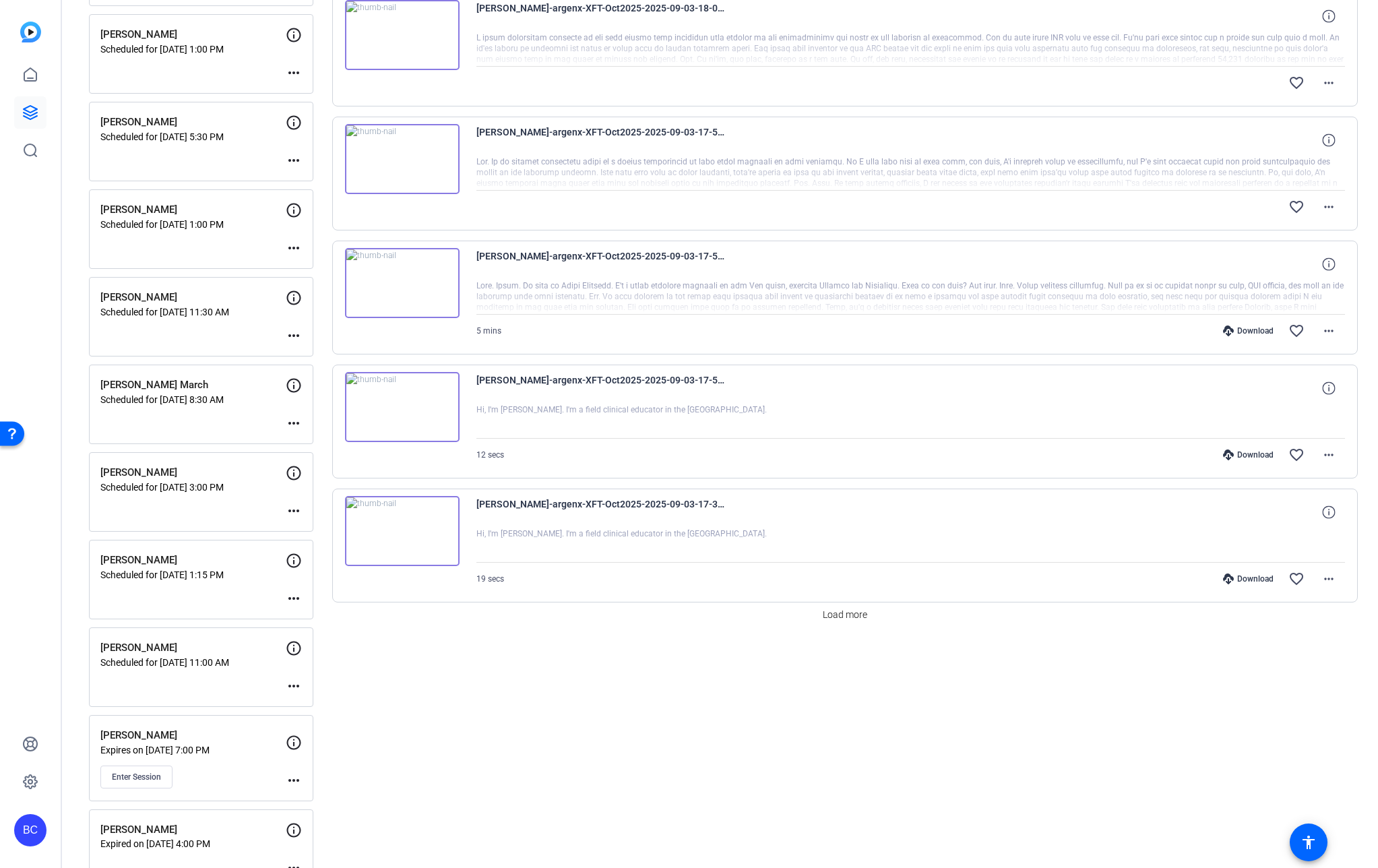
click at [293, 508] on mat-icon "more_horiz" at bounding box center [294, 511] width 16 height 16
click at [326, 527] on span "Edit Session" at bounding box center [327, 531] width 61 height 16
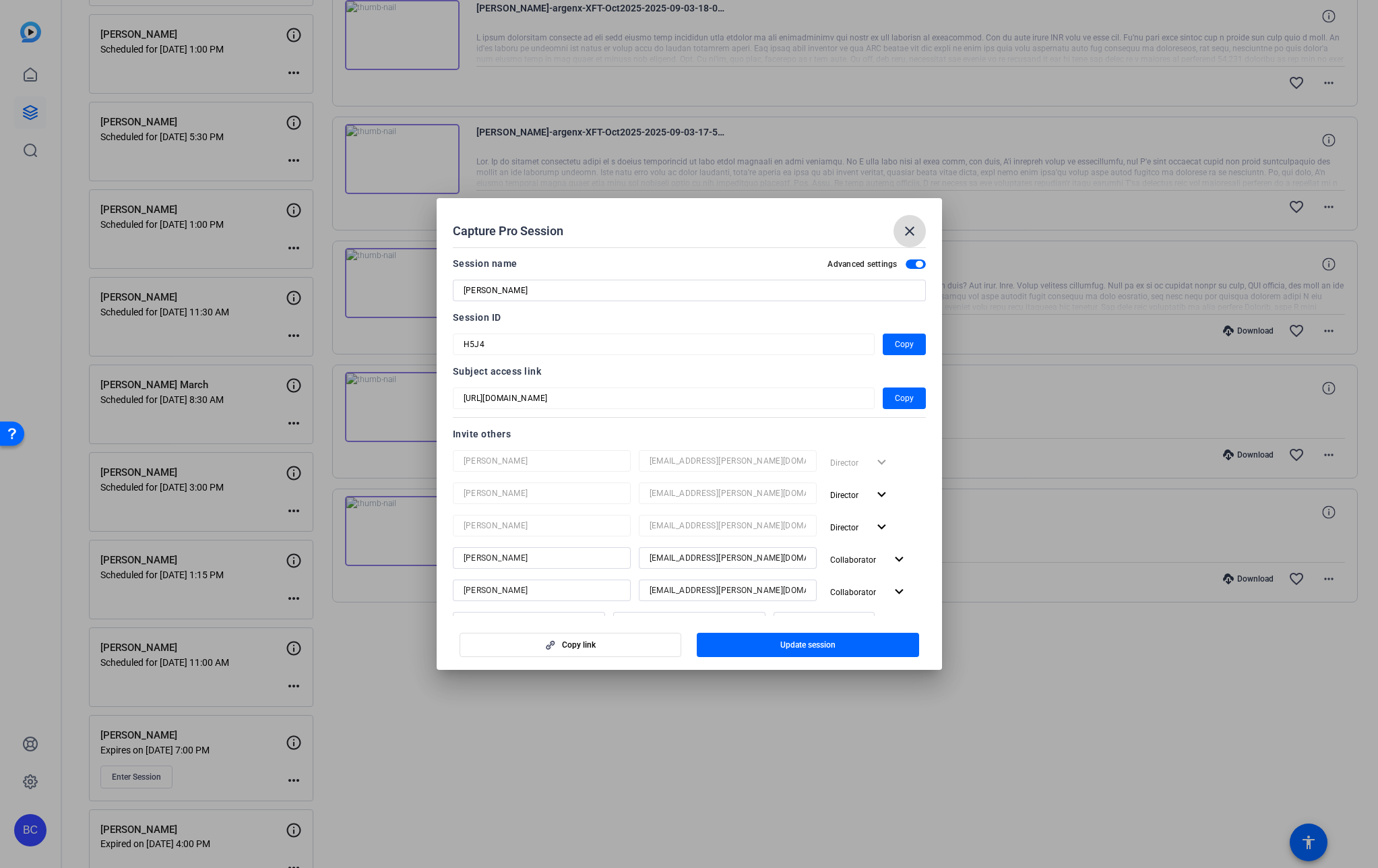
click at [919, 229] on span at bounding box center [910, 231] width 32 height 32
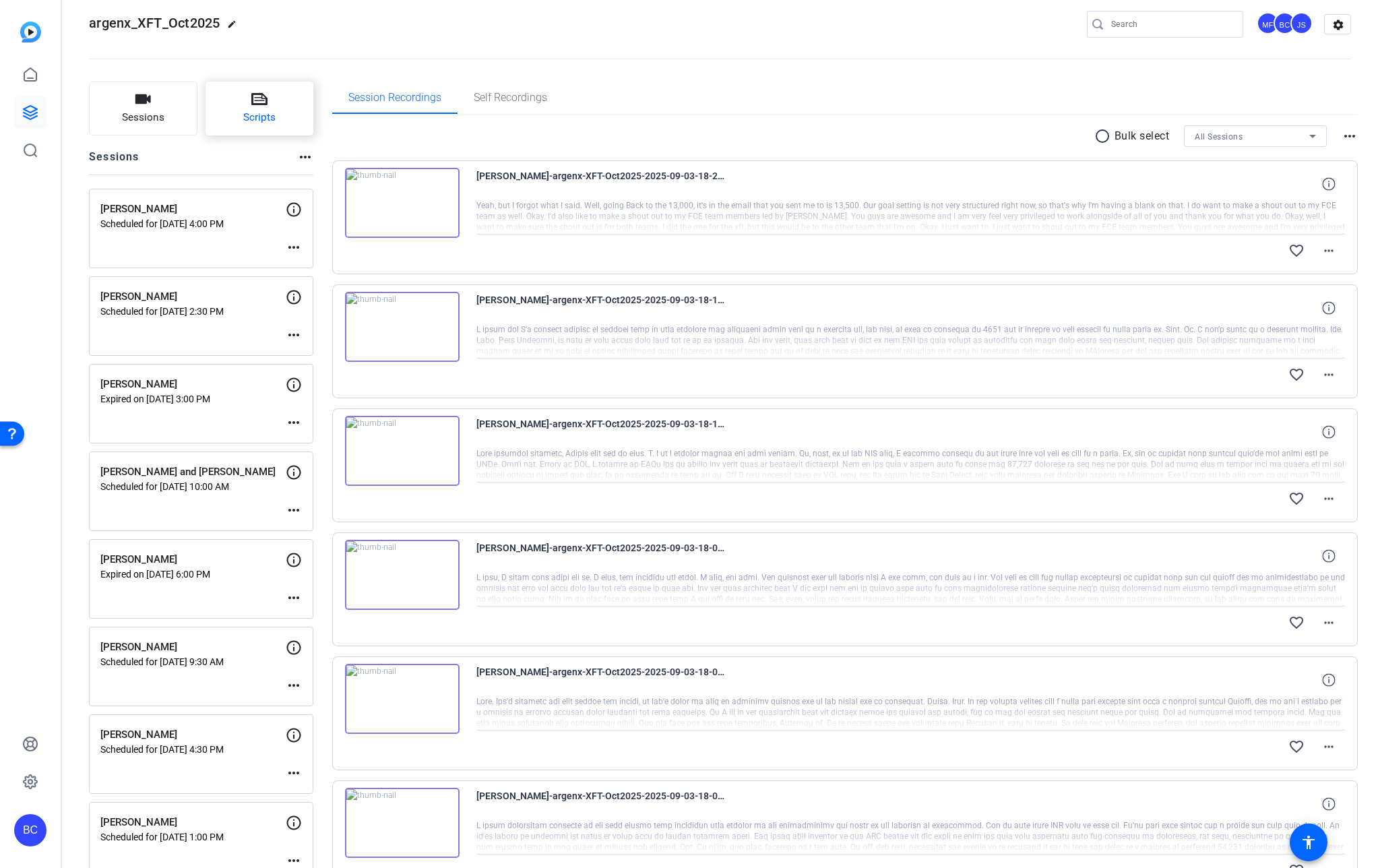
scroll to position [0, 0]
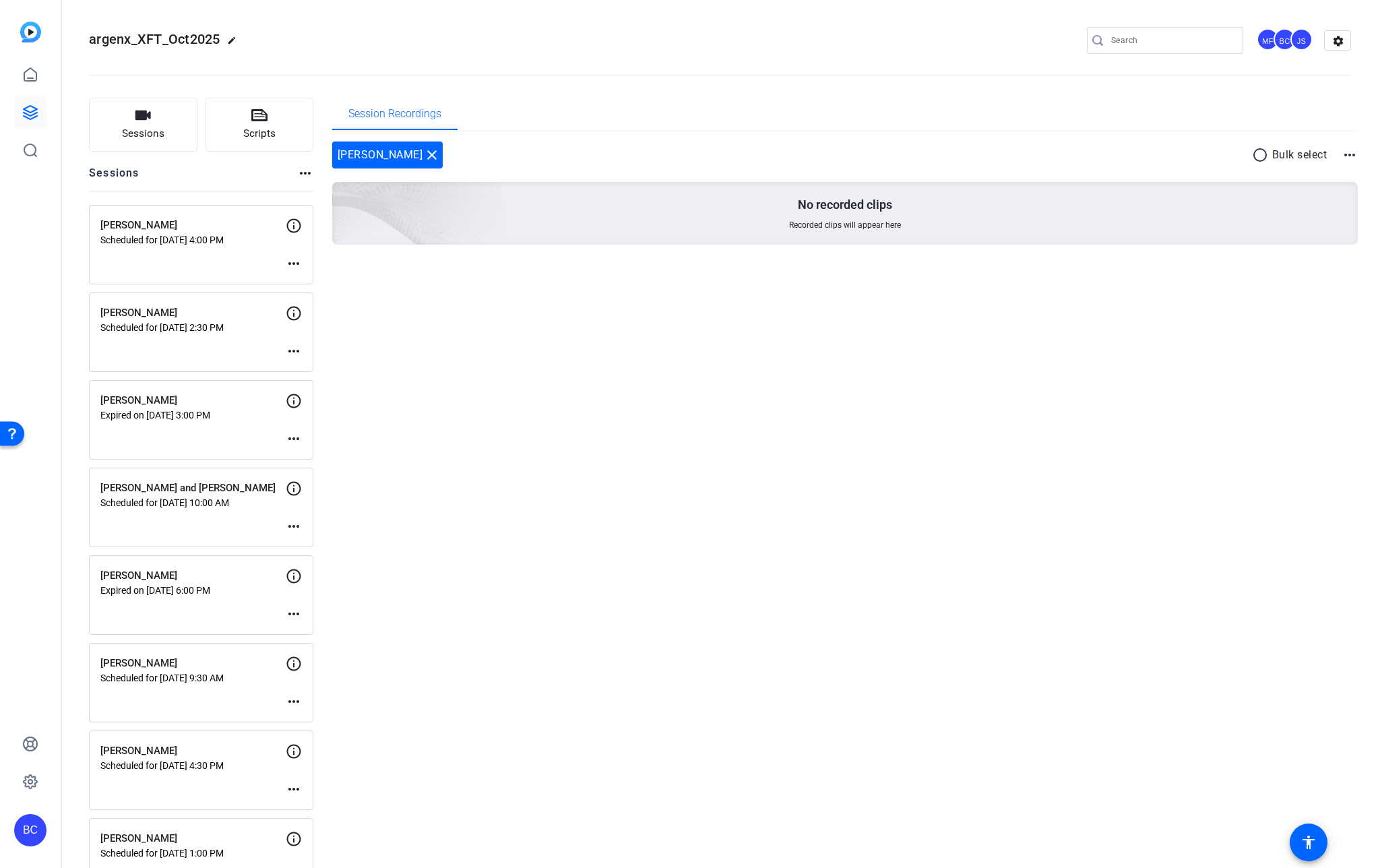
scroll to position [1098, 0]
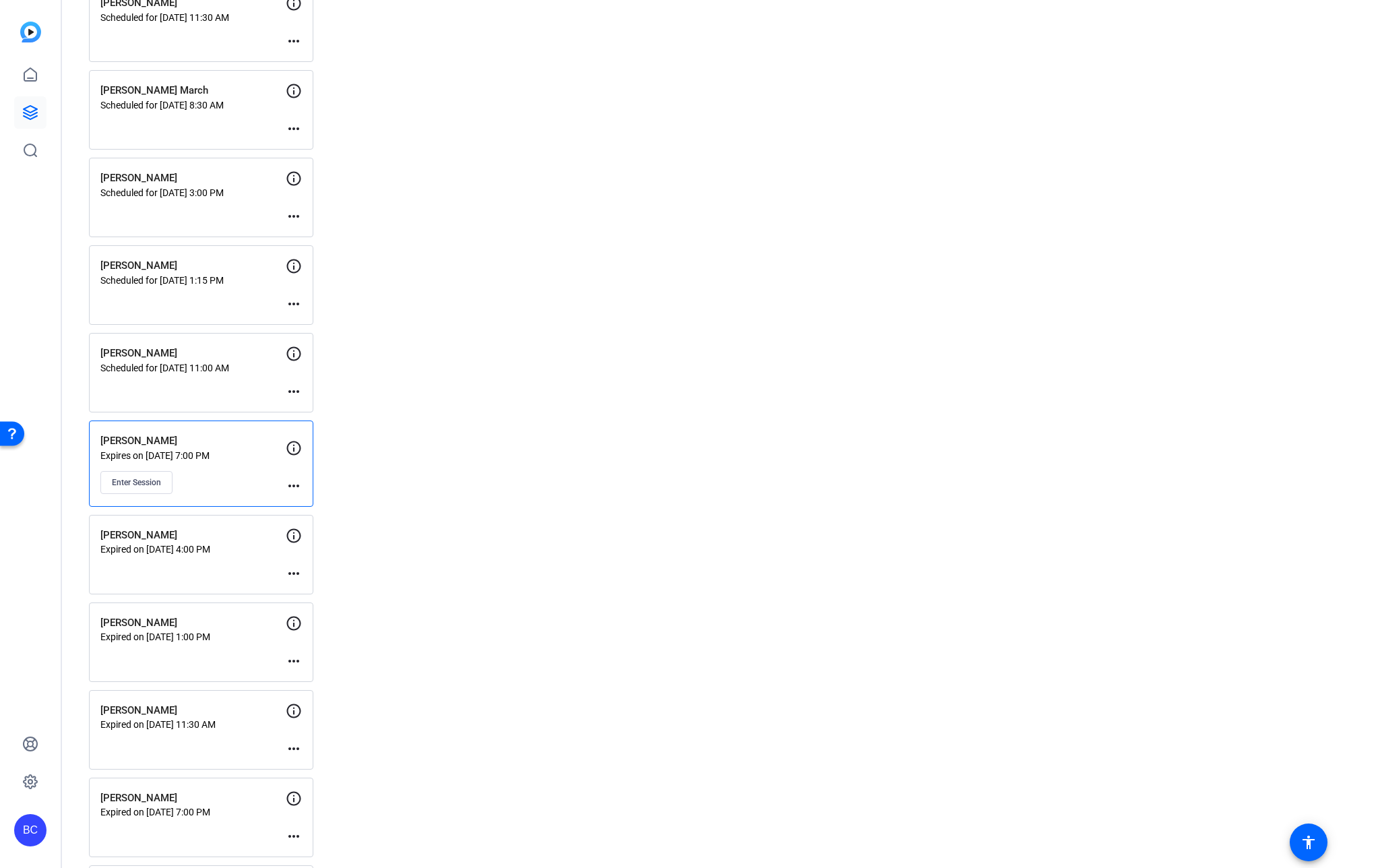
click at [33, 834] on div "BC" at bounding box center [30, 830] width 32 height 32
click at [171, 809] on mat-icon "logout" at bounding box center [179, 810] width 16 height 16
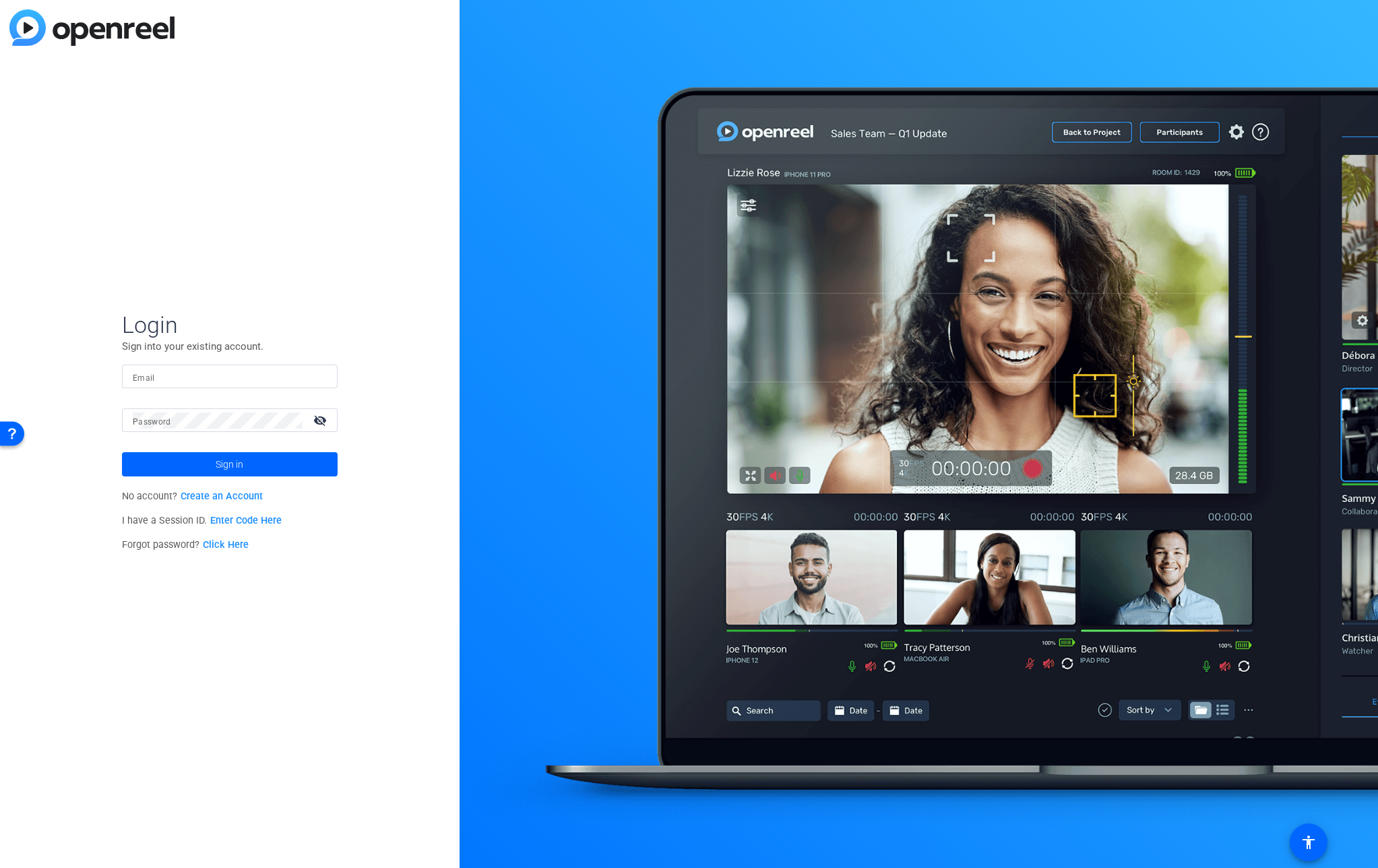
type input "[EMAIL_ADDRESS][PERSON_NAME][DOMAIN_NAME]"
